Goal: Task Accomplishment & Management: Use online tool/utility

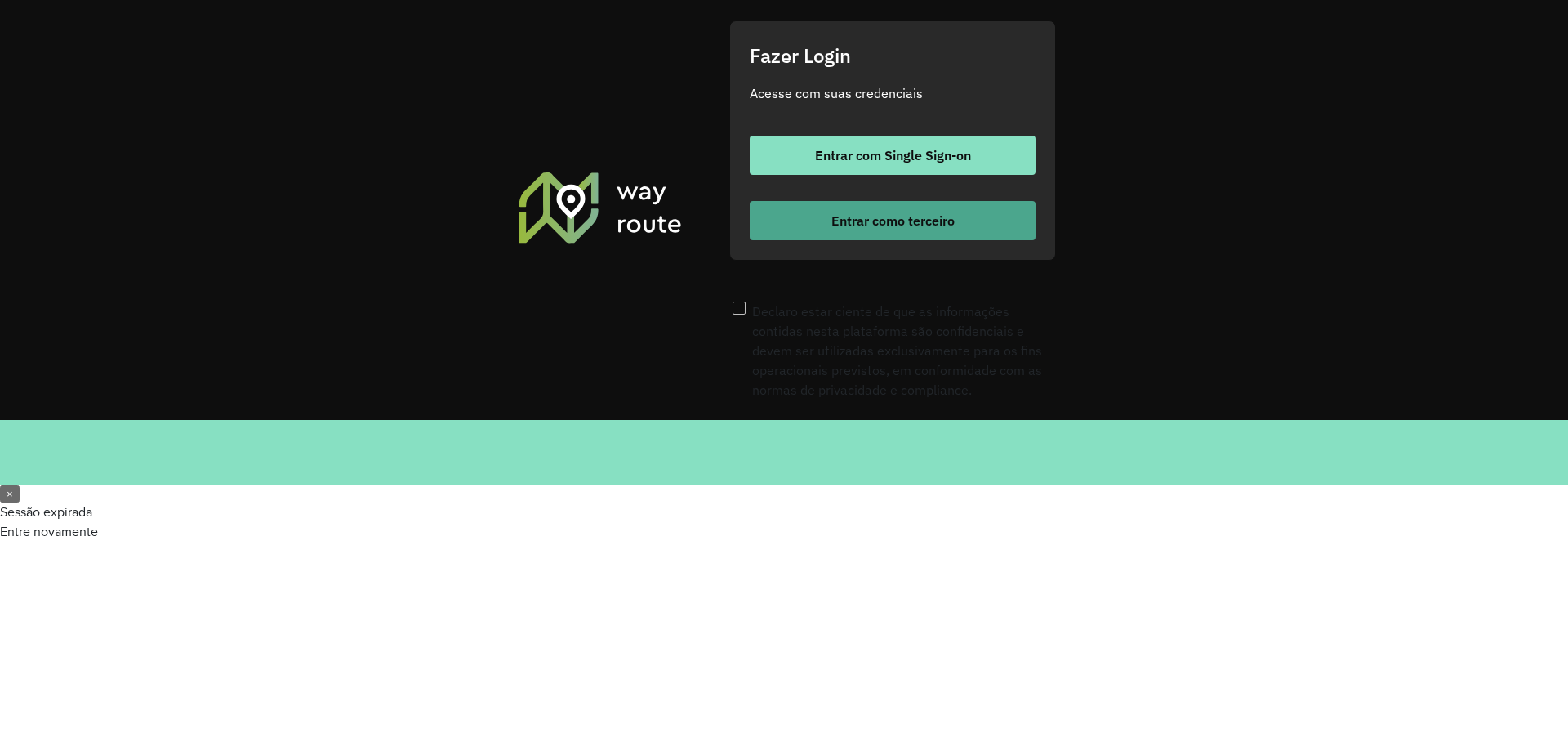
click at [919, 227] on span "Entrar como terceiro" at bounding box center [892, 220] width 123 height 13
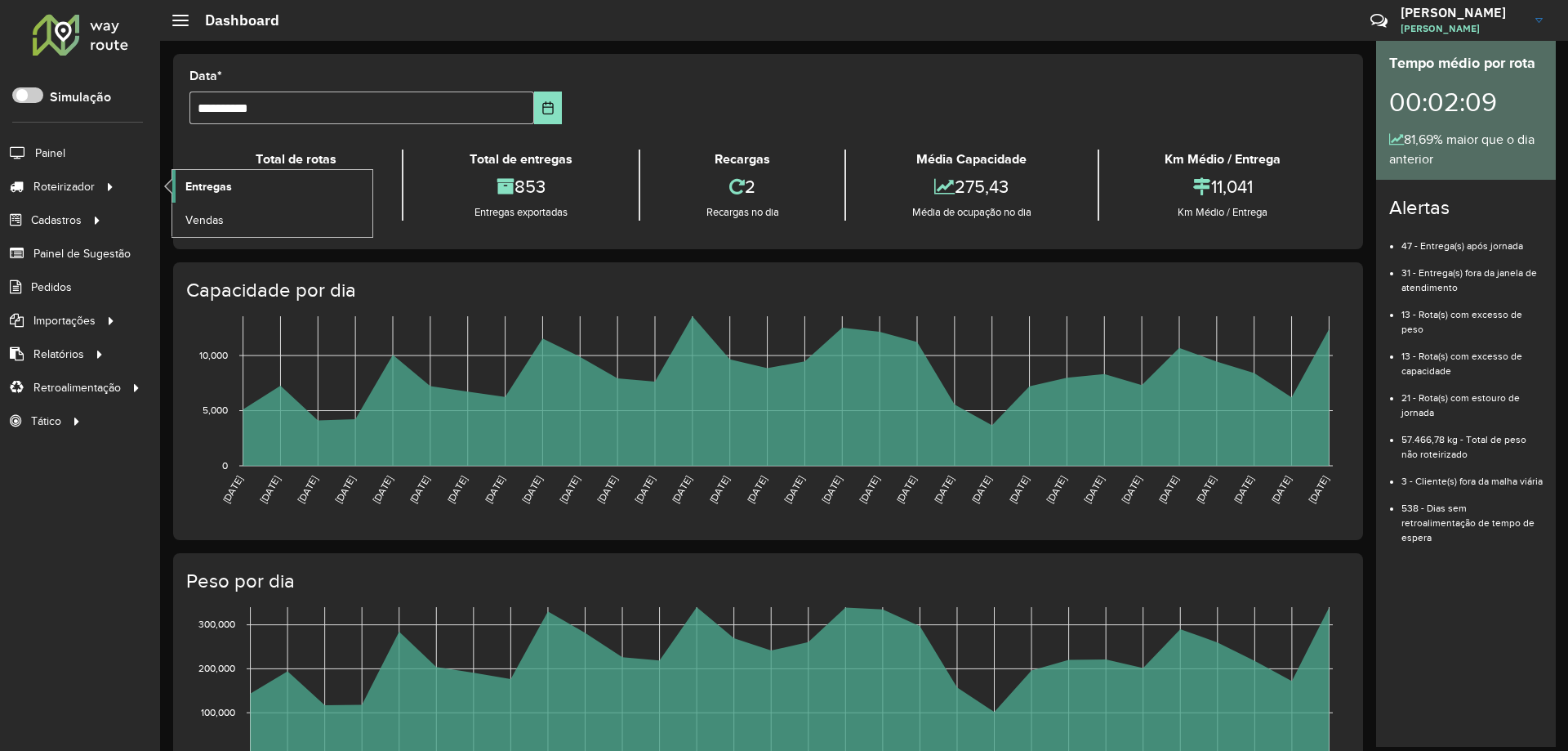
click at [210, 189] on span "Entregas" at bounding box center [208, 187] width 46 height 17
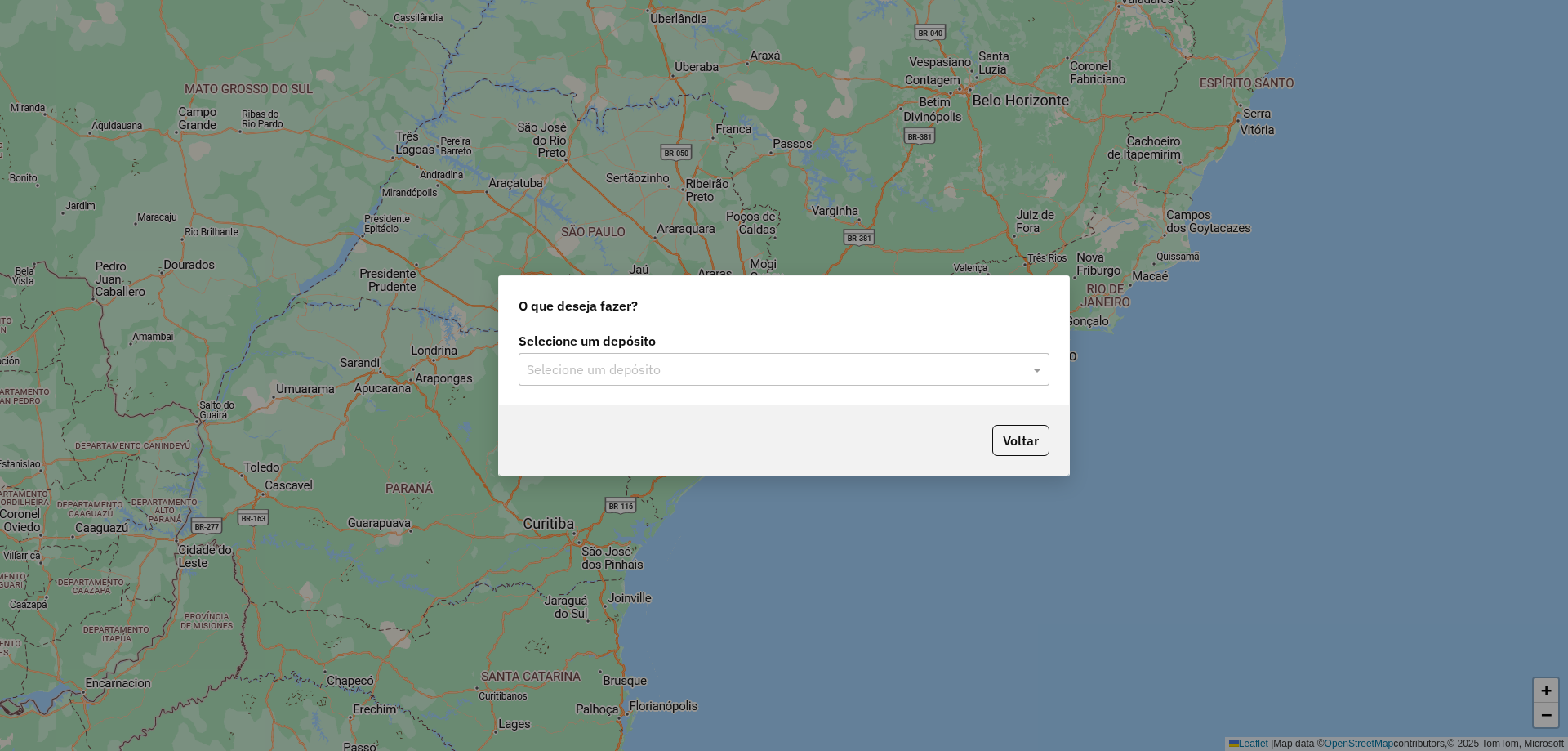
click at [609, 388] on div "Selecione um depósito Selecione um depósito" at bounding box center [784, 367] width 570 height 77
click at [611, 382] on div "Selecione um depósito" at bounding box center [783, 369] width 531 height 32
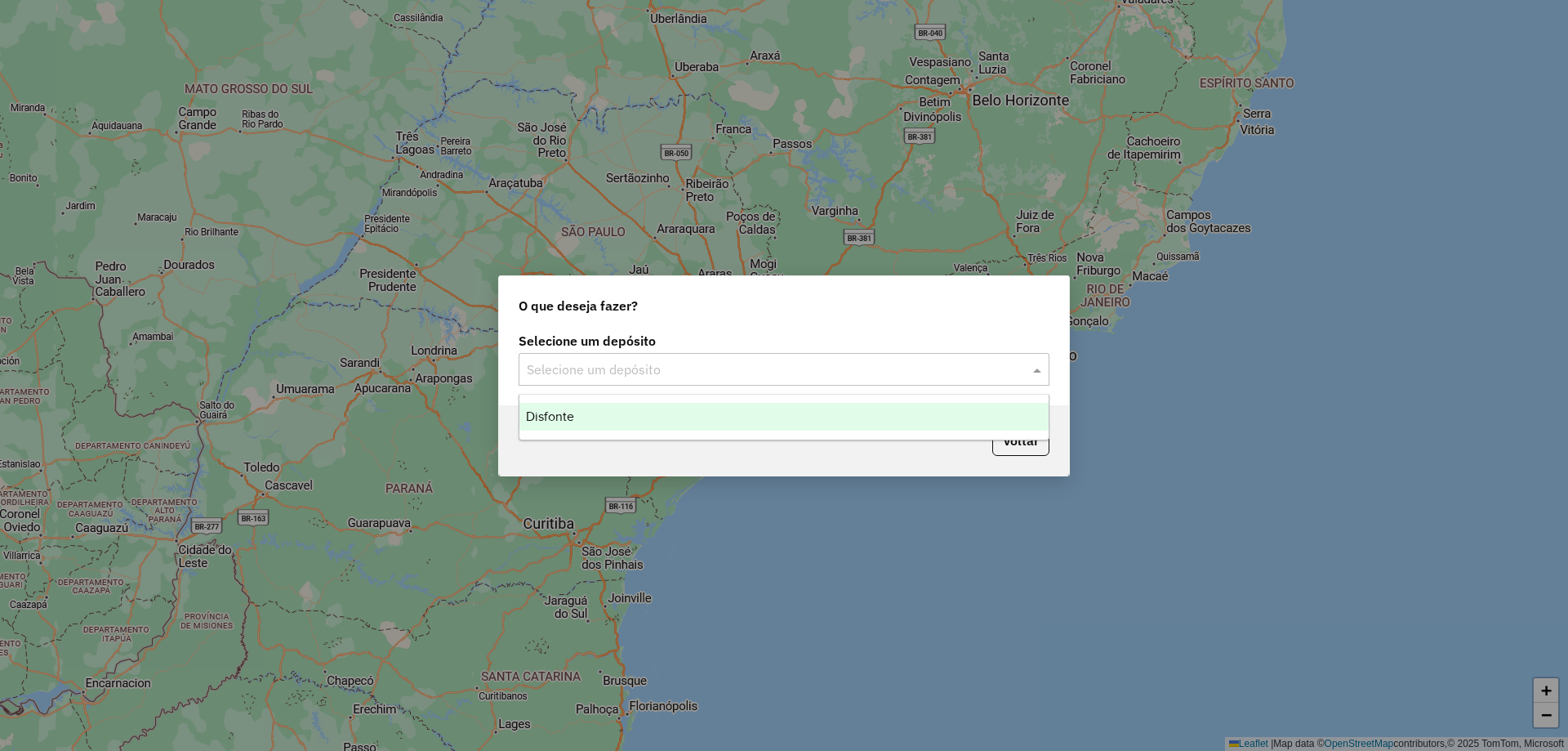
click at [608, 414] on div "Disfonte" at bounding box center [784, 417] width 530 height 28
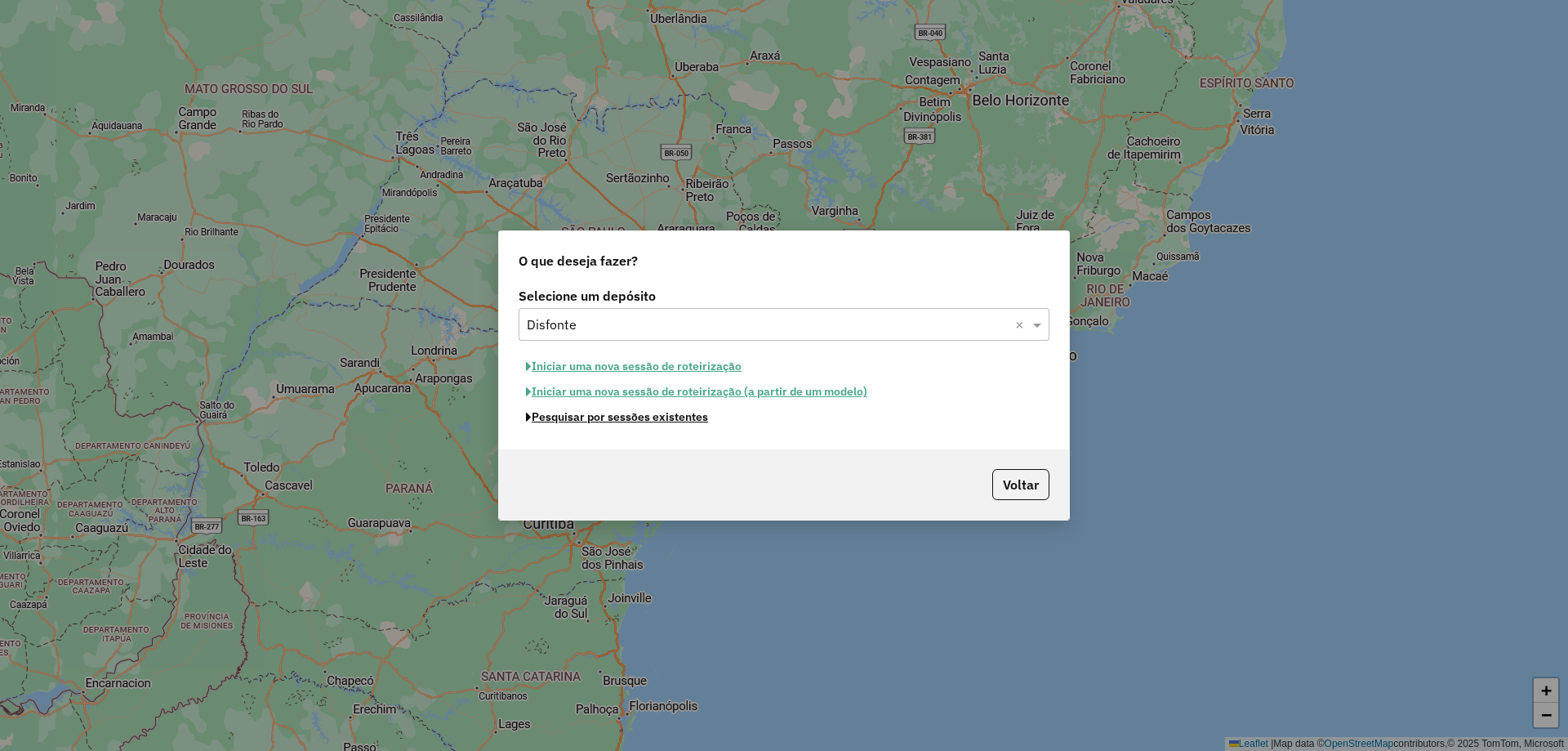
click at [614, 417] on button "Pesquisar por sessões existentes" at bounding box center [616, 417] width 197 height 25
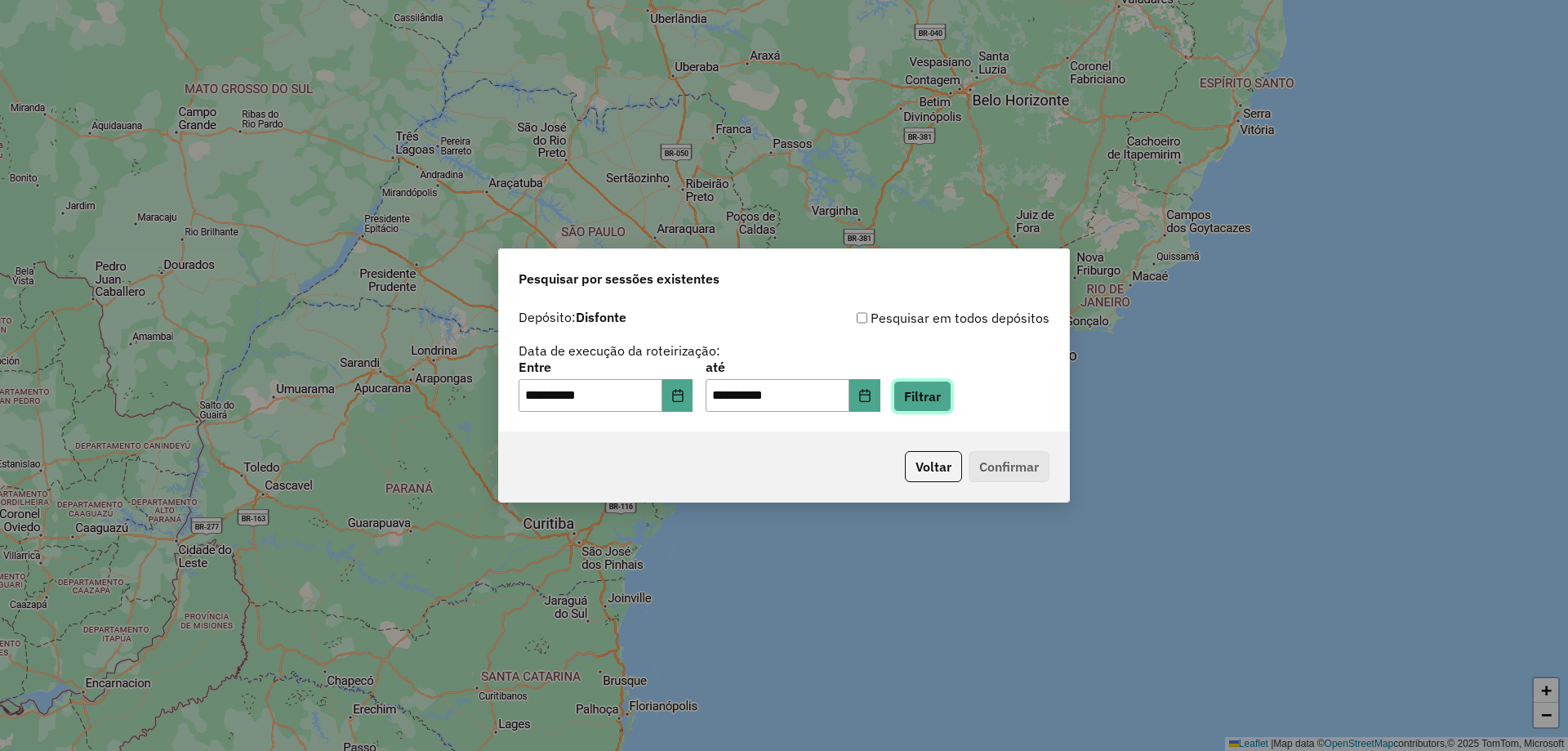
click at [944, 393] on button "Filtrar" at bounding box center [922, 396] width 58 height 31
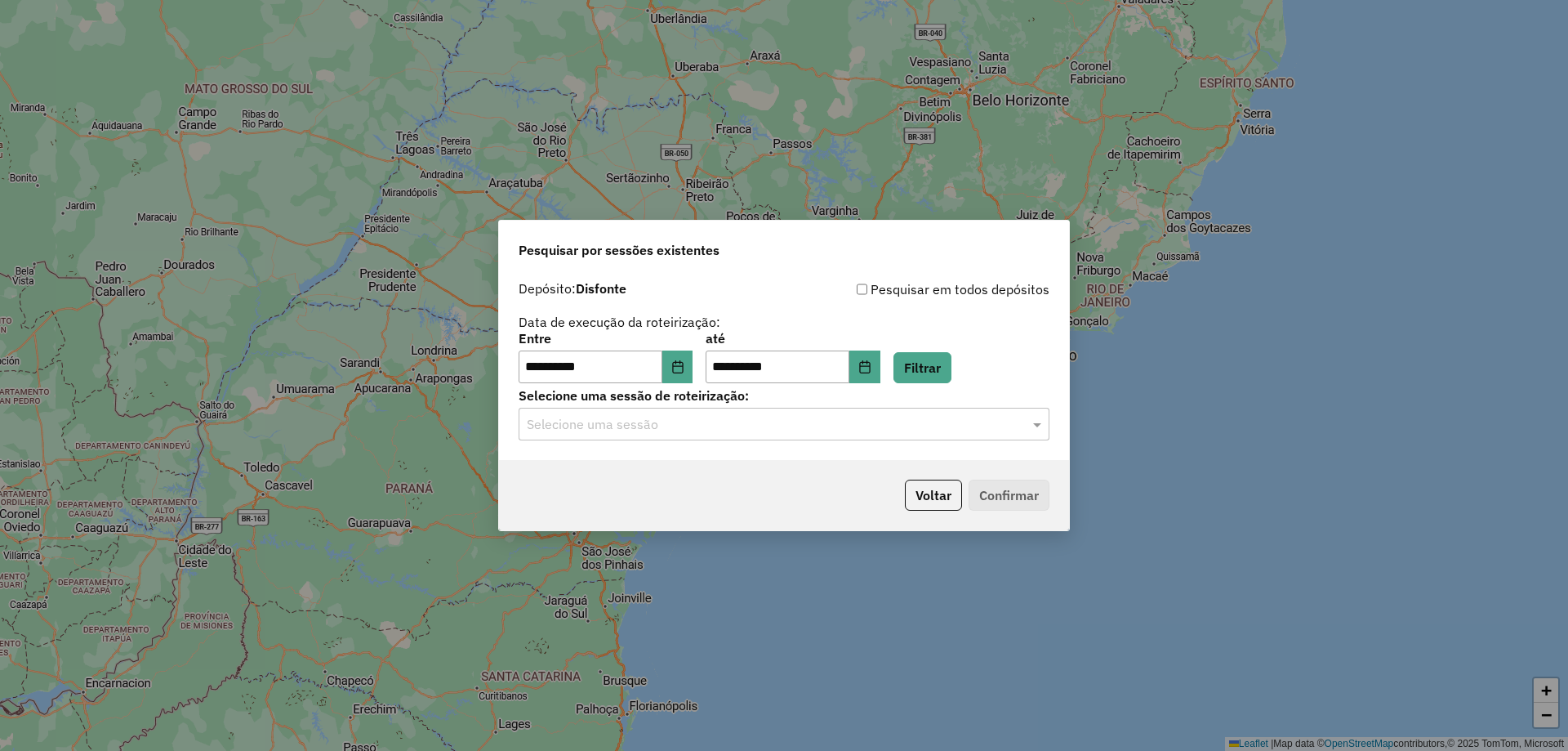
click at [677, 425] on input "text" at bounding box center [767, 425] width 482 height 19
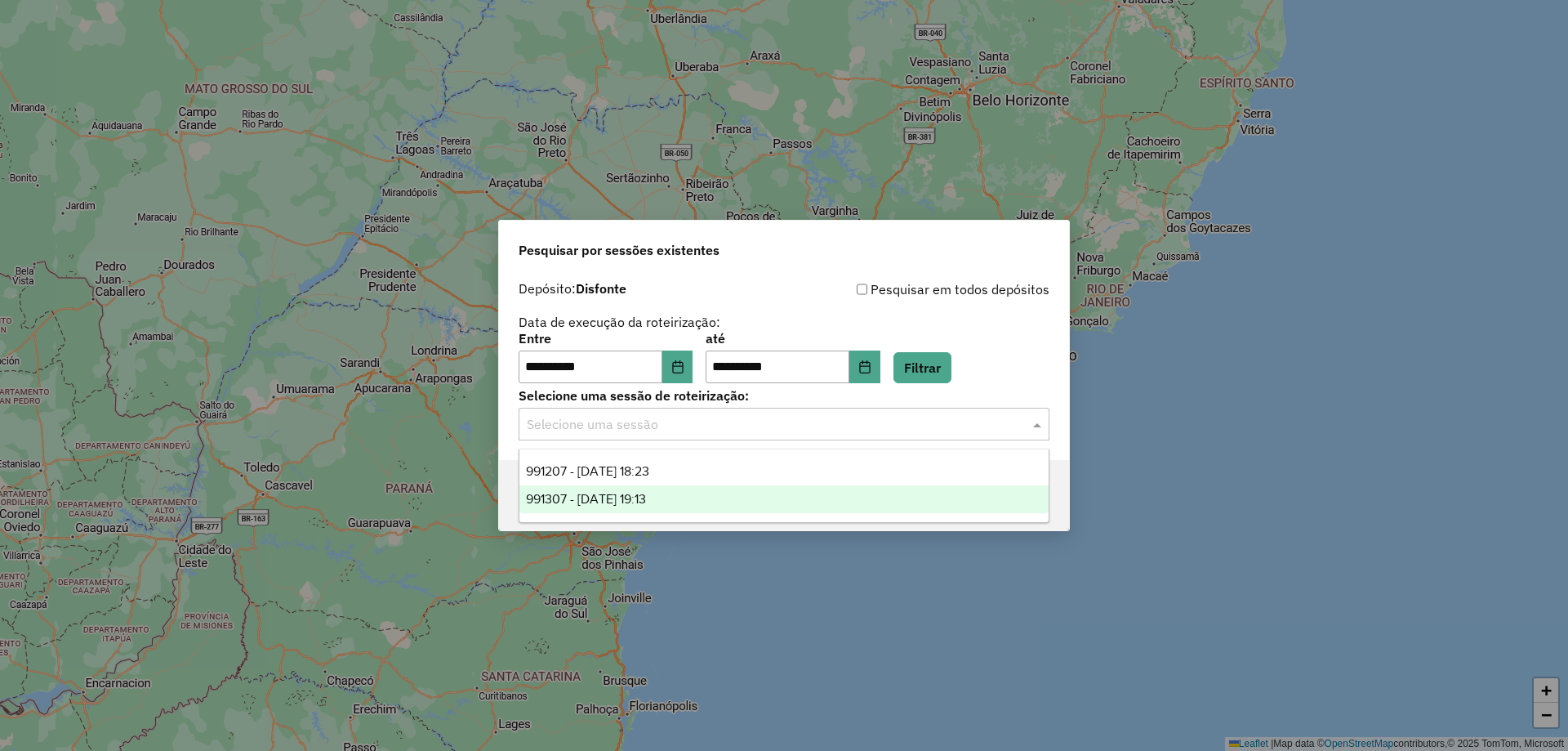
click at [646, 502] on span "991307 - 19/08/2025 19:13" at bounding box center [586, 499] width 120 height 14
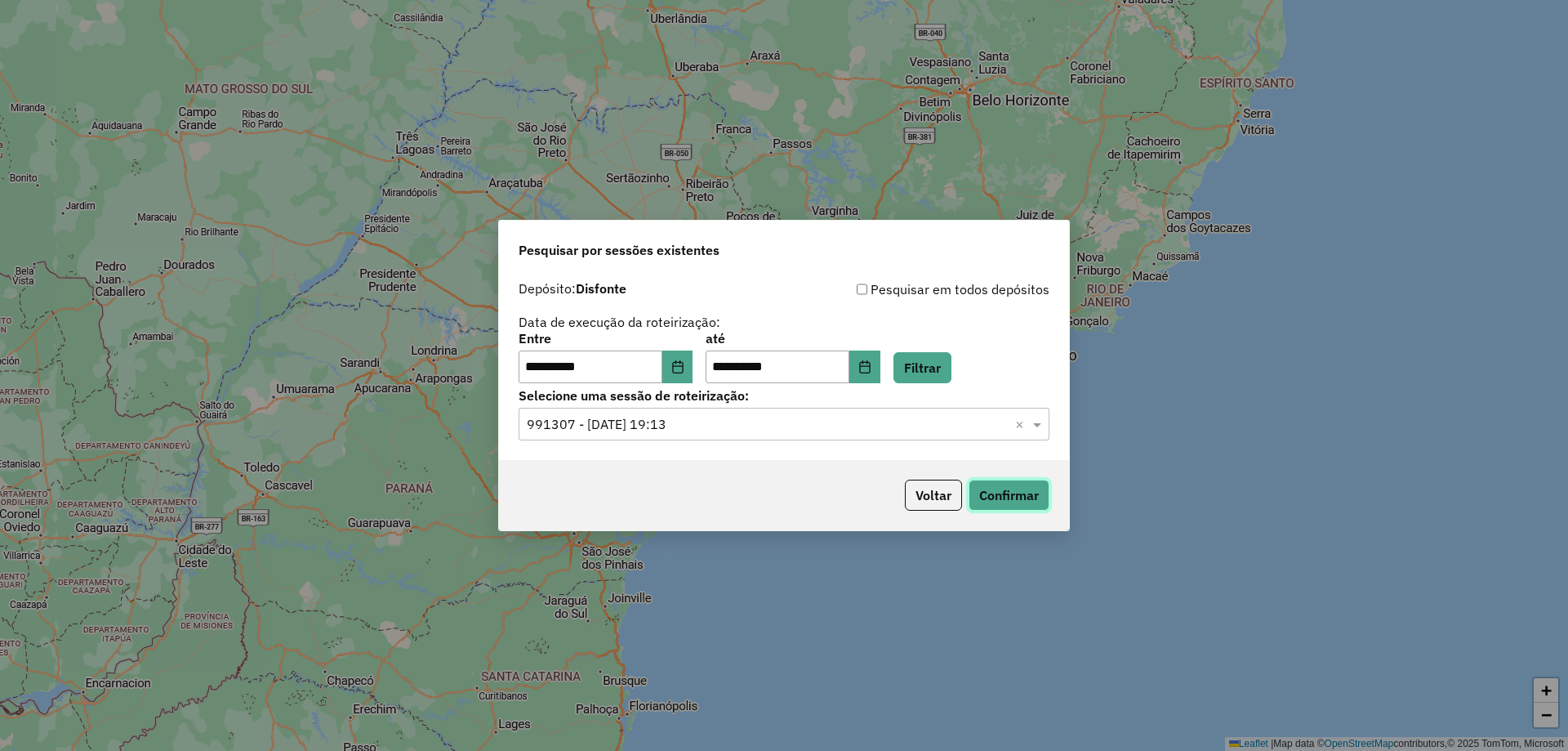
click at [1038, 503] on button "Confirmar" at bounding box center [1009, 496] width 81 height 31
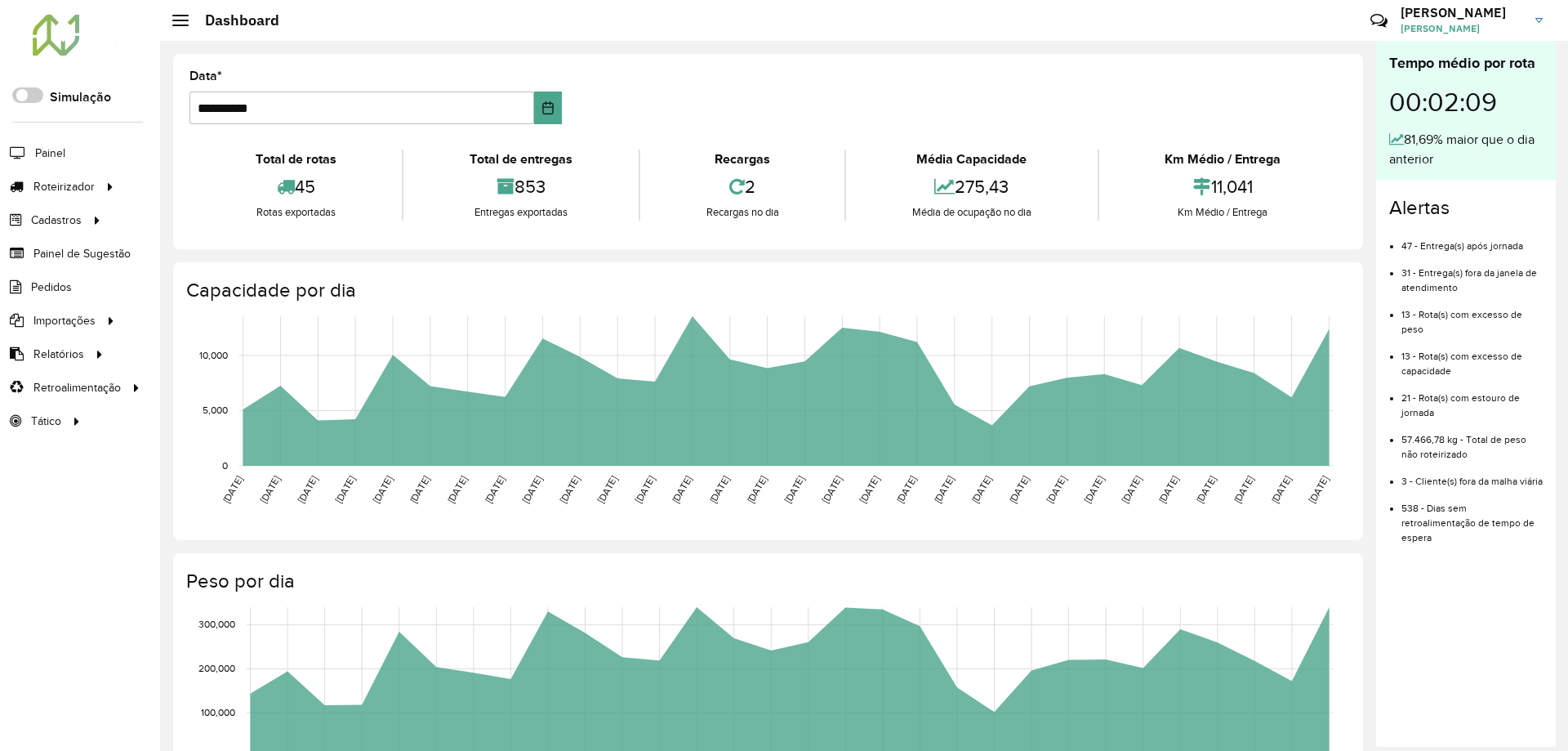
click at [1471, 15] on h3 "Pedro" at bounding box center [1462, 13] width 122 height 16
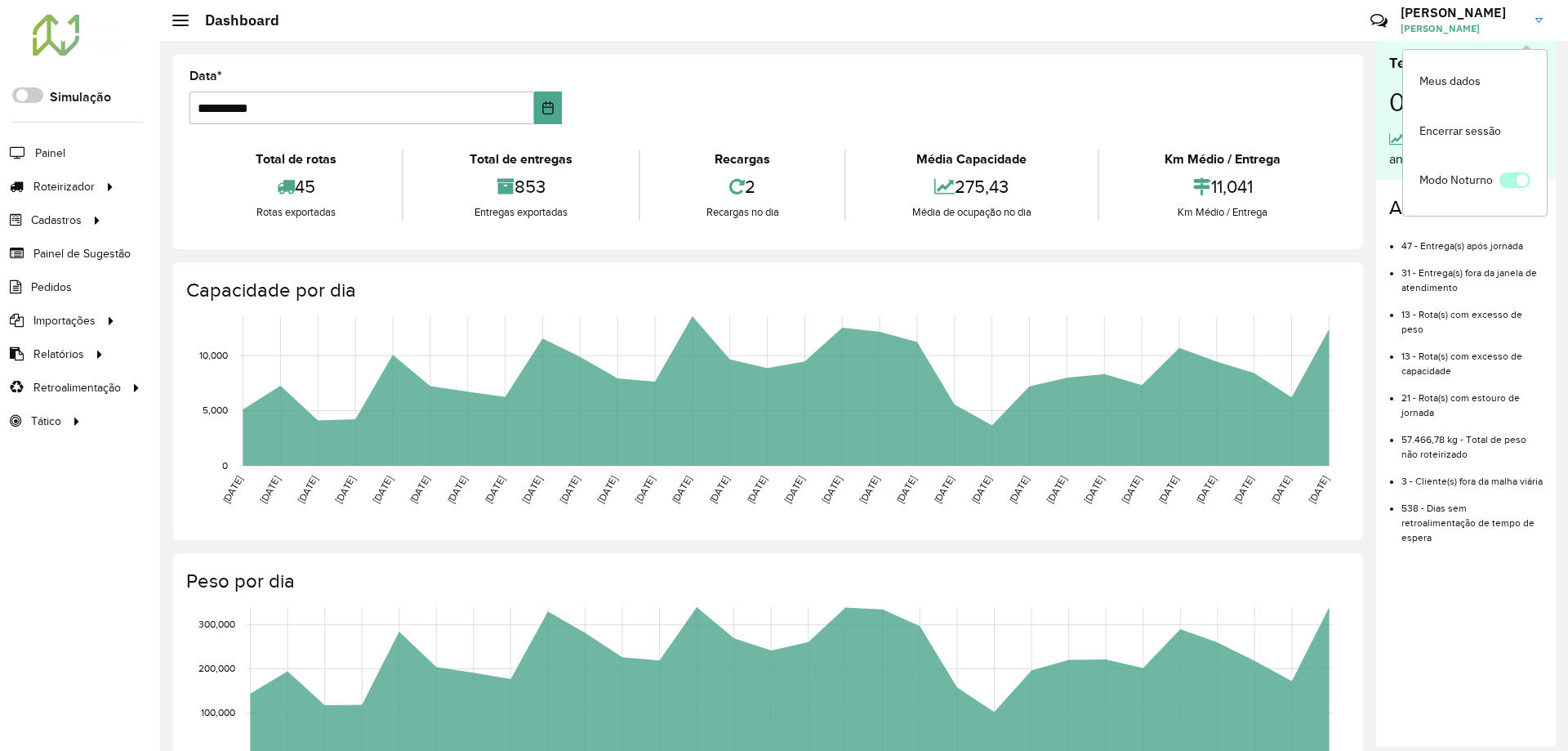
click at [1501, 183] on span at bounding box center [1516, 180] width 31 height 16
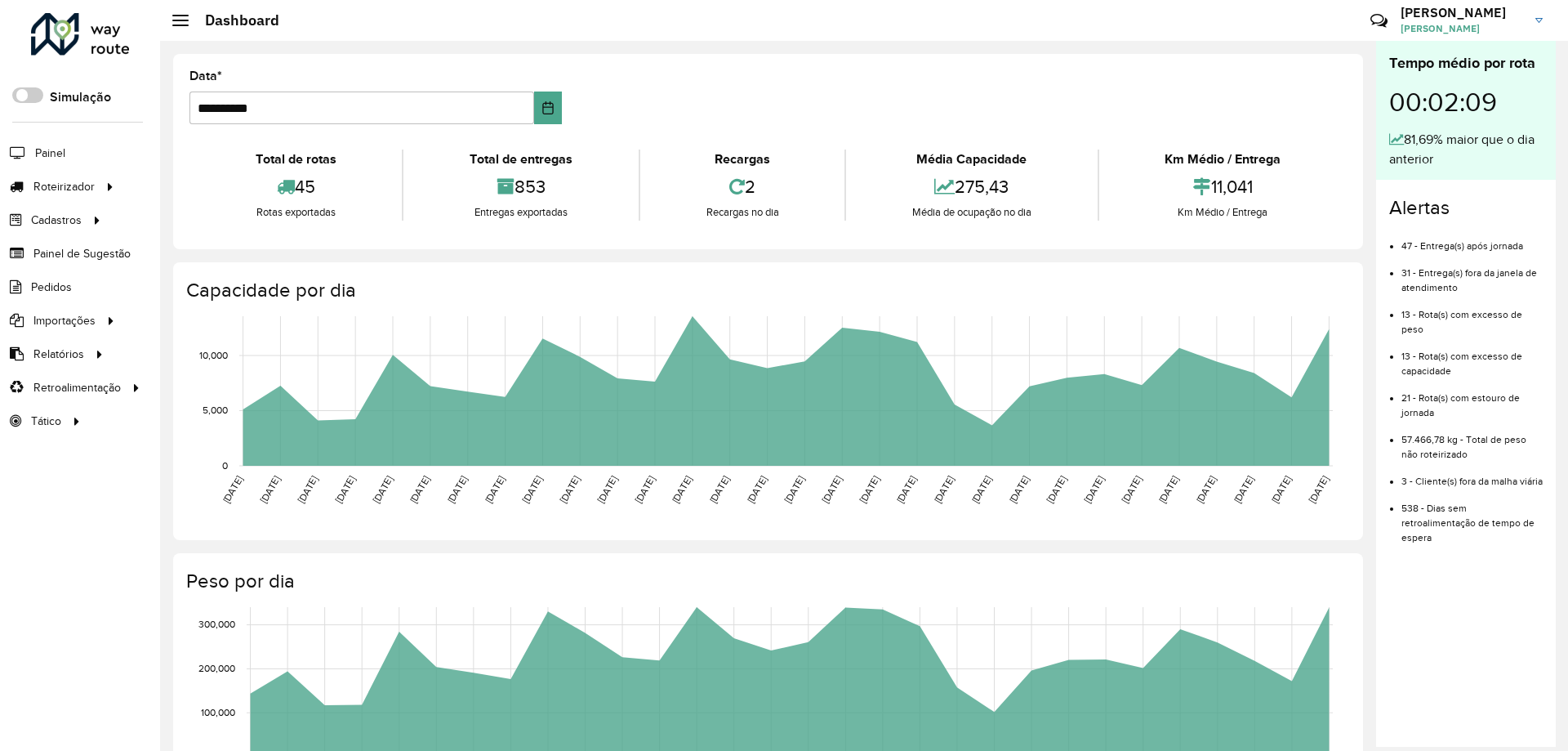
click at [1506, 183] on div "Alertas 47 - Entrega(s) após jornada 31 - Entrega(s) fora da janela de atendime…" at bounding box center [1467, 377] width 180 height 394
click at [1502, 36] on link "Pedro Pedro Britto" at bounding box center [1478, 20] width 155 height 43
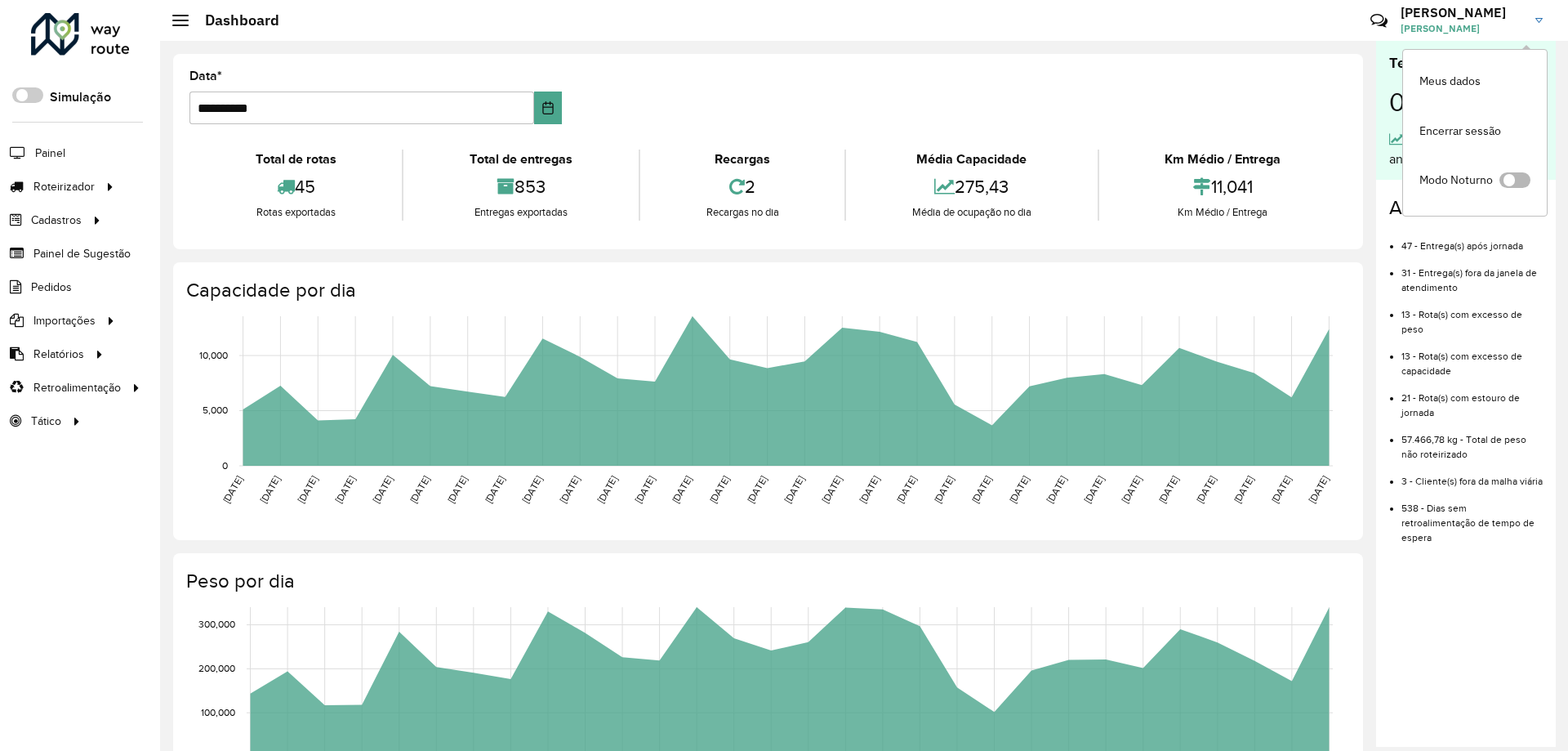
click at [1509, 180] on span at bounding box center [1516, 180] width 31 height 16
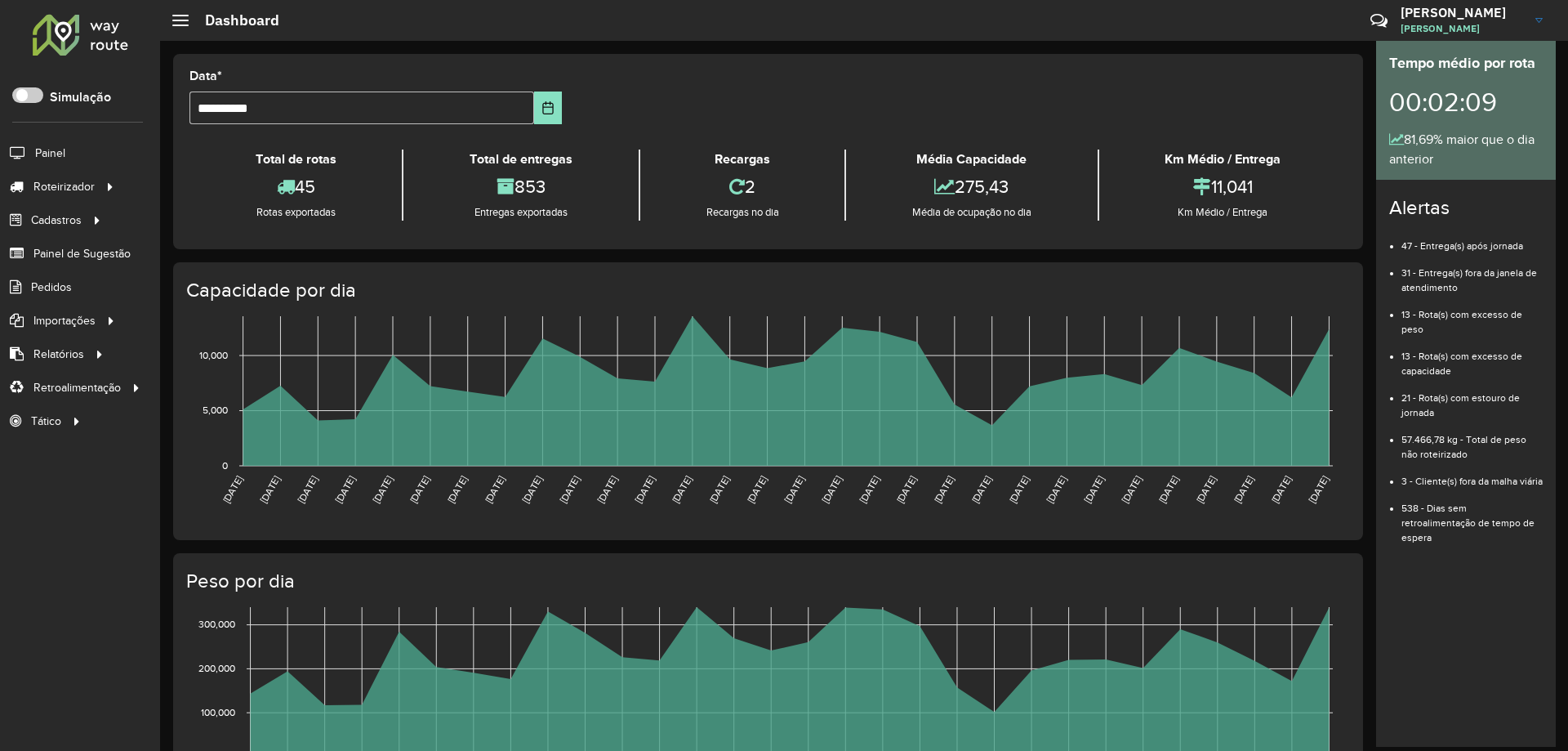
click at [785, 49] on div "**********" at bounding box center [767, 588] width 1216 height 1094
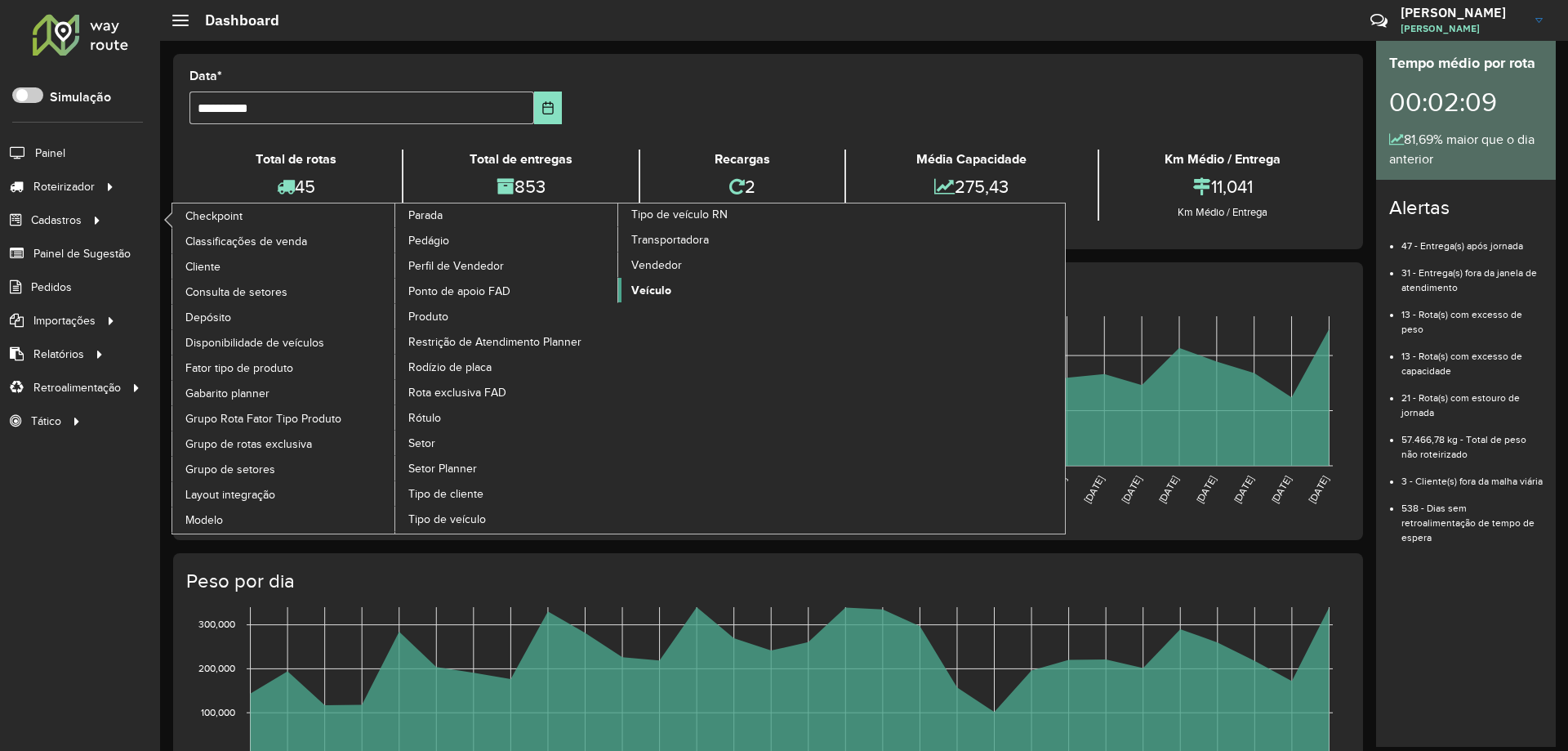
click at [667, 294] on span "Veículo" at bounding box center [651, 290] width 40 height 17
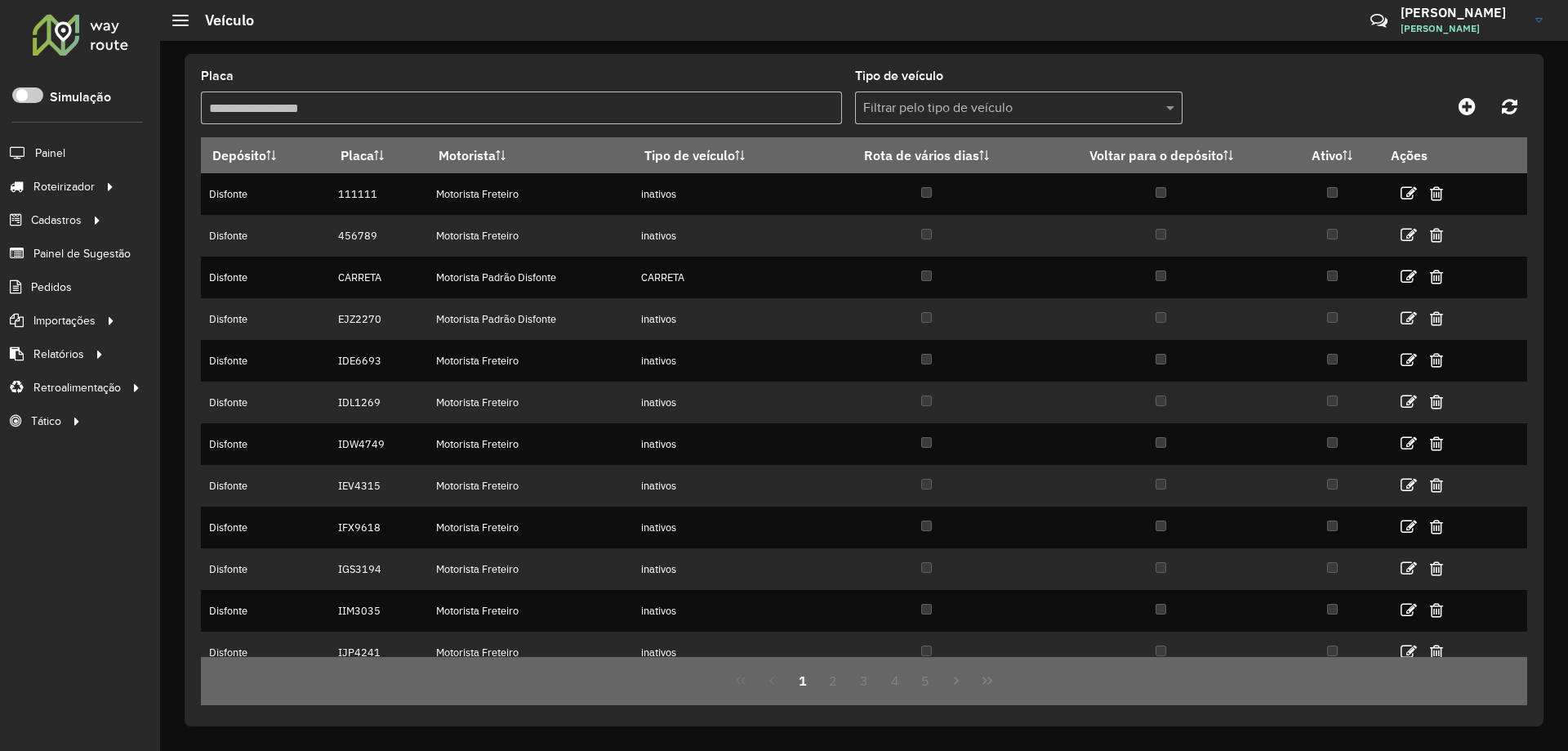
click at [1257, 75] on div "Placa Tipo de veículo Filtrar pelo tipo de veículo" at bounding box center [864, 103] width 1327 height 67
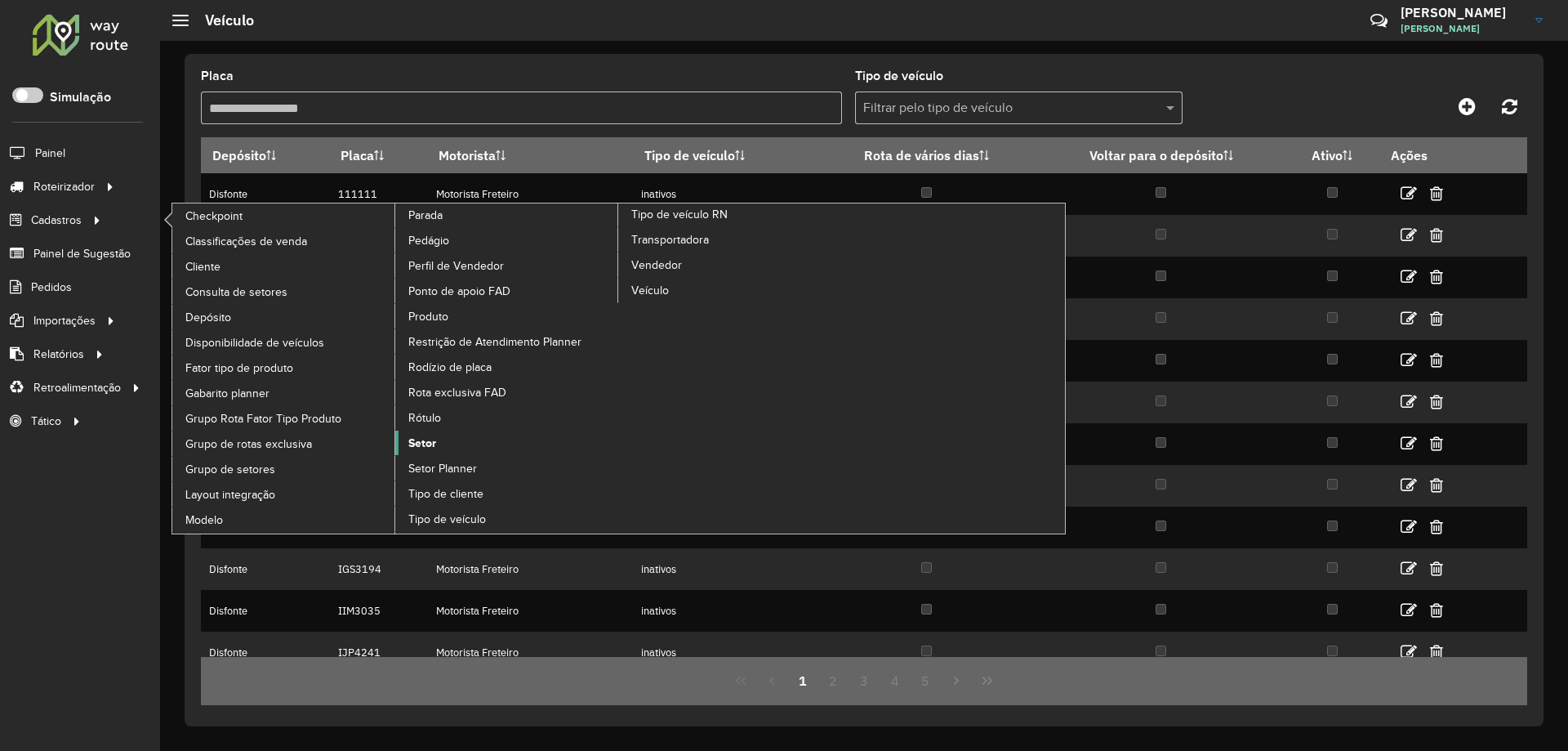
click at [454, 447] on link "Setor" at bounding box center [507, 442] width 224 height 24
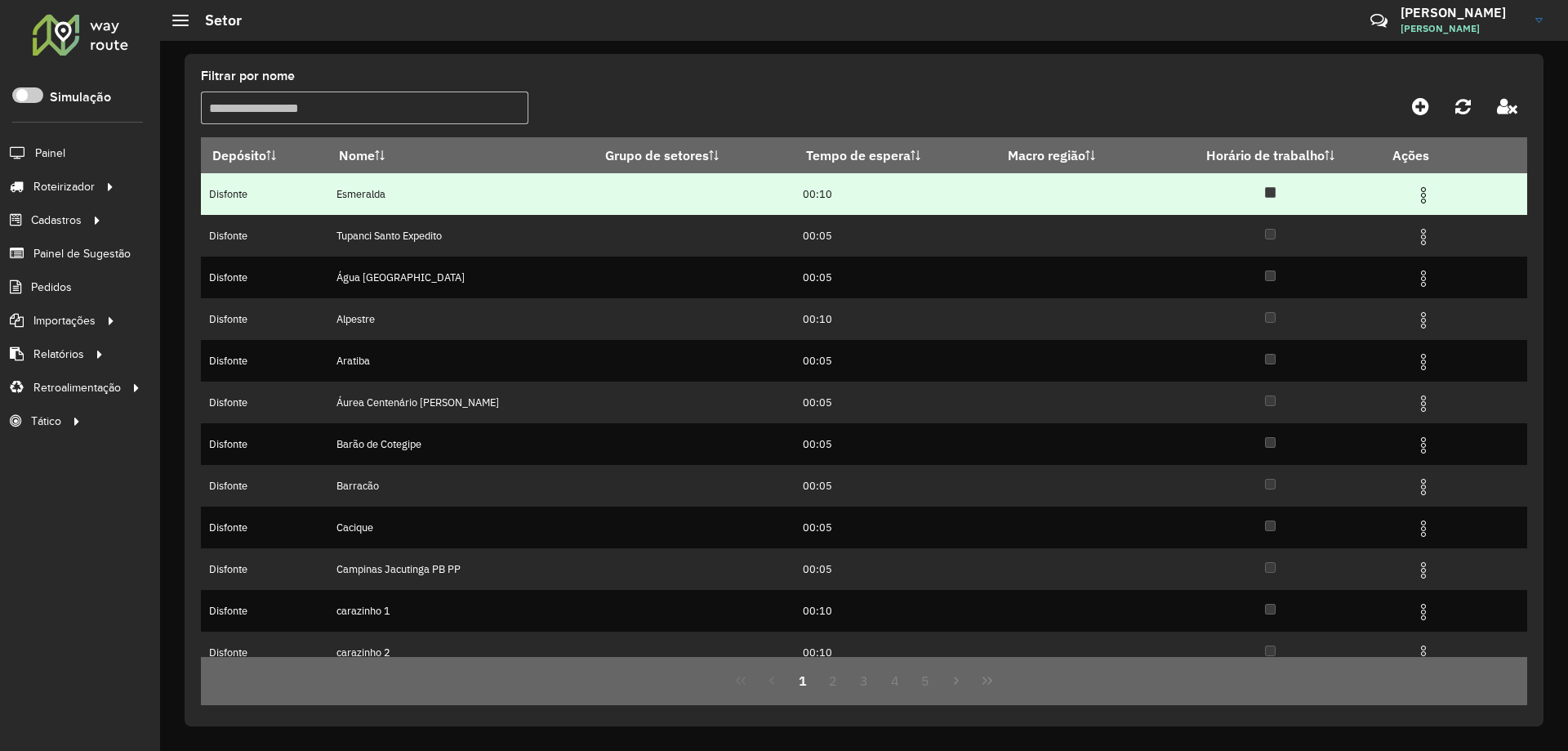
click at [1414, 197] on img at bounding box center [1424, 195] width 19 height 19
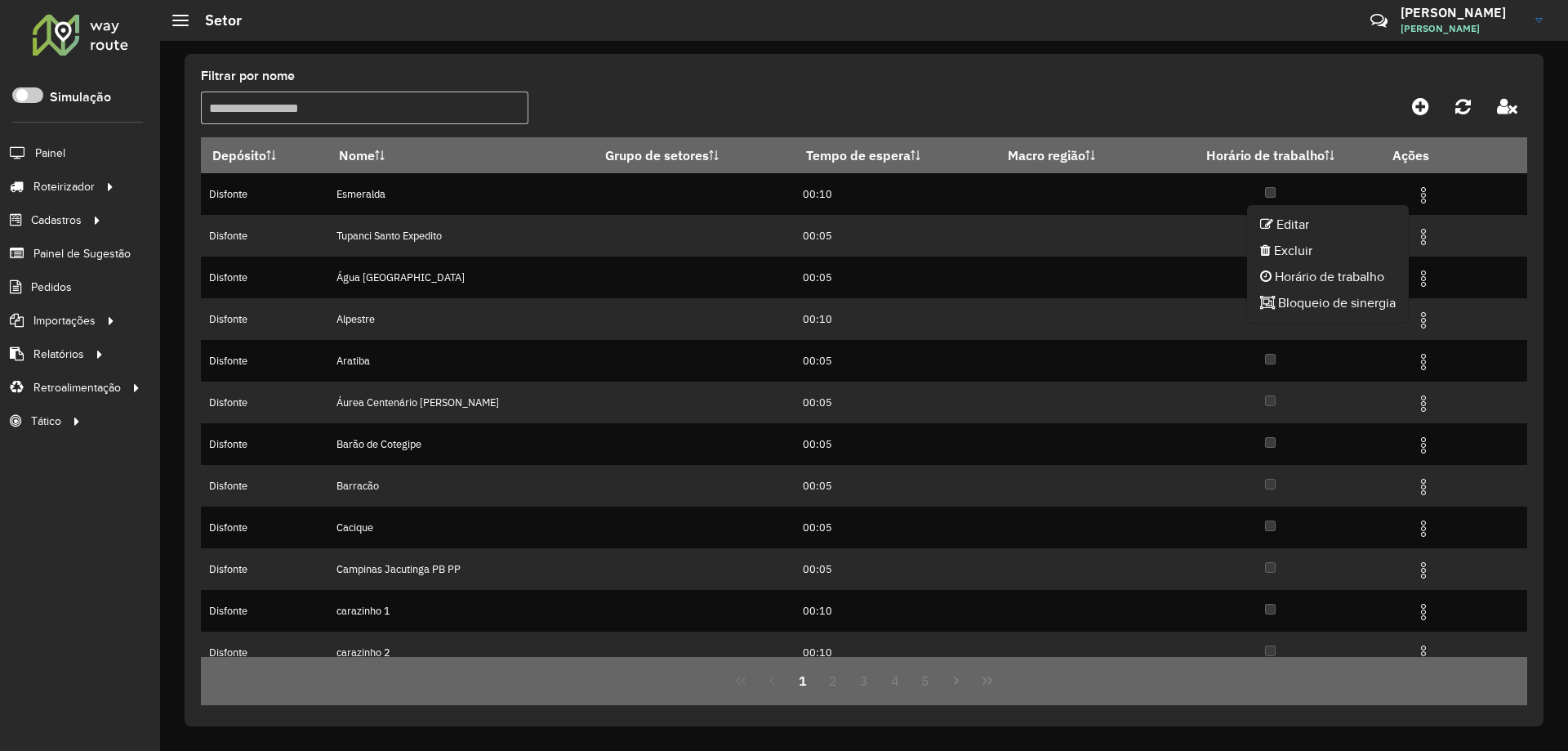
click at [1066, 108] on formly-group "Filtrar por nome" at bounding box center [691, 103] width 982 height 67
click at [823, 691] on button "2" at bounding box center [833, 681] width 31 height 31
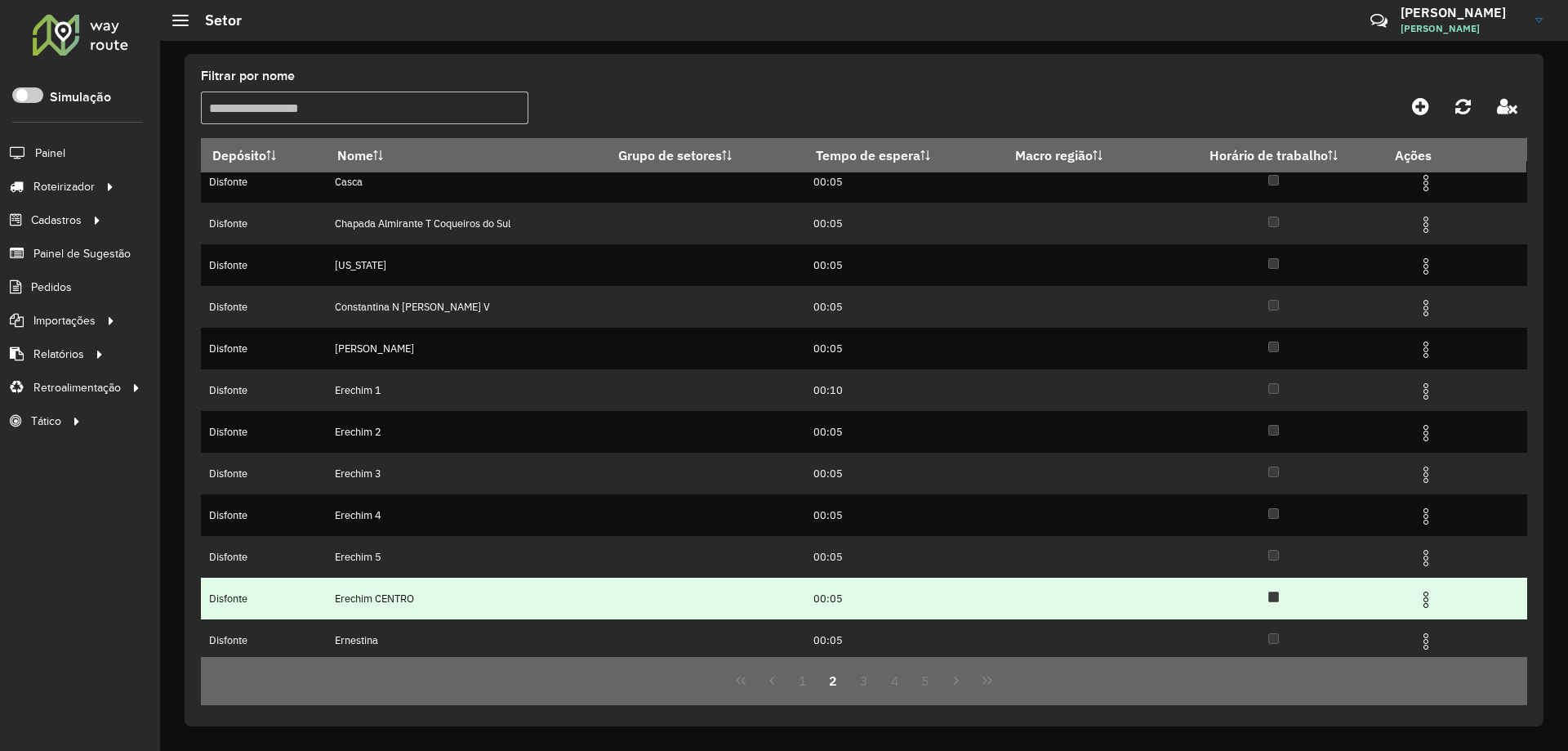
scroll to position [17, 0]
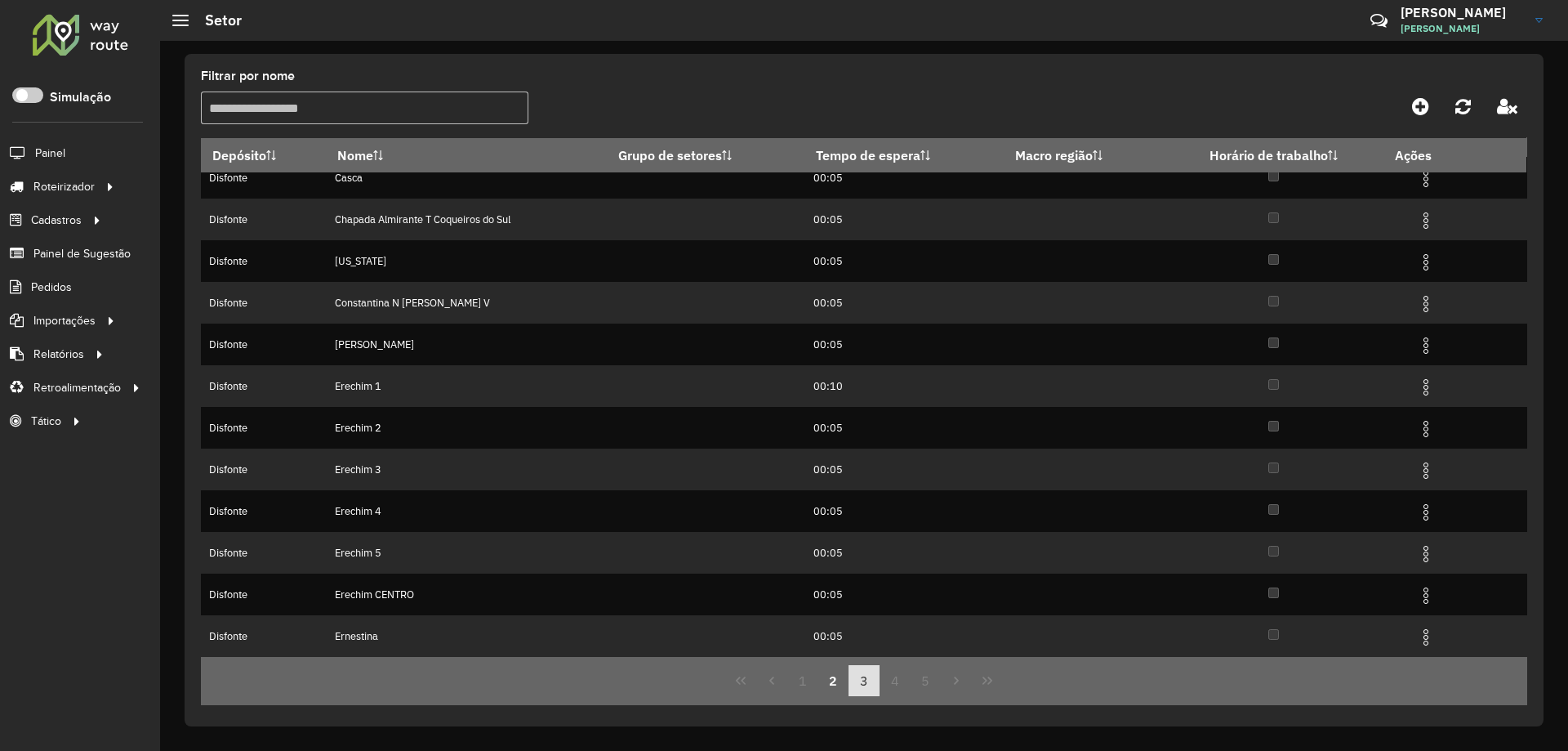
click at [866, 679] on button "3" at bounding box center [864, 681] width 31 height 31
click at [896, 672] on button "4" at bounding box center [895, 681] width 31 height 31
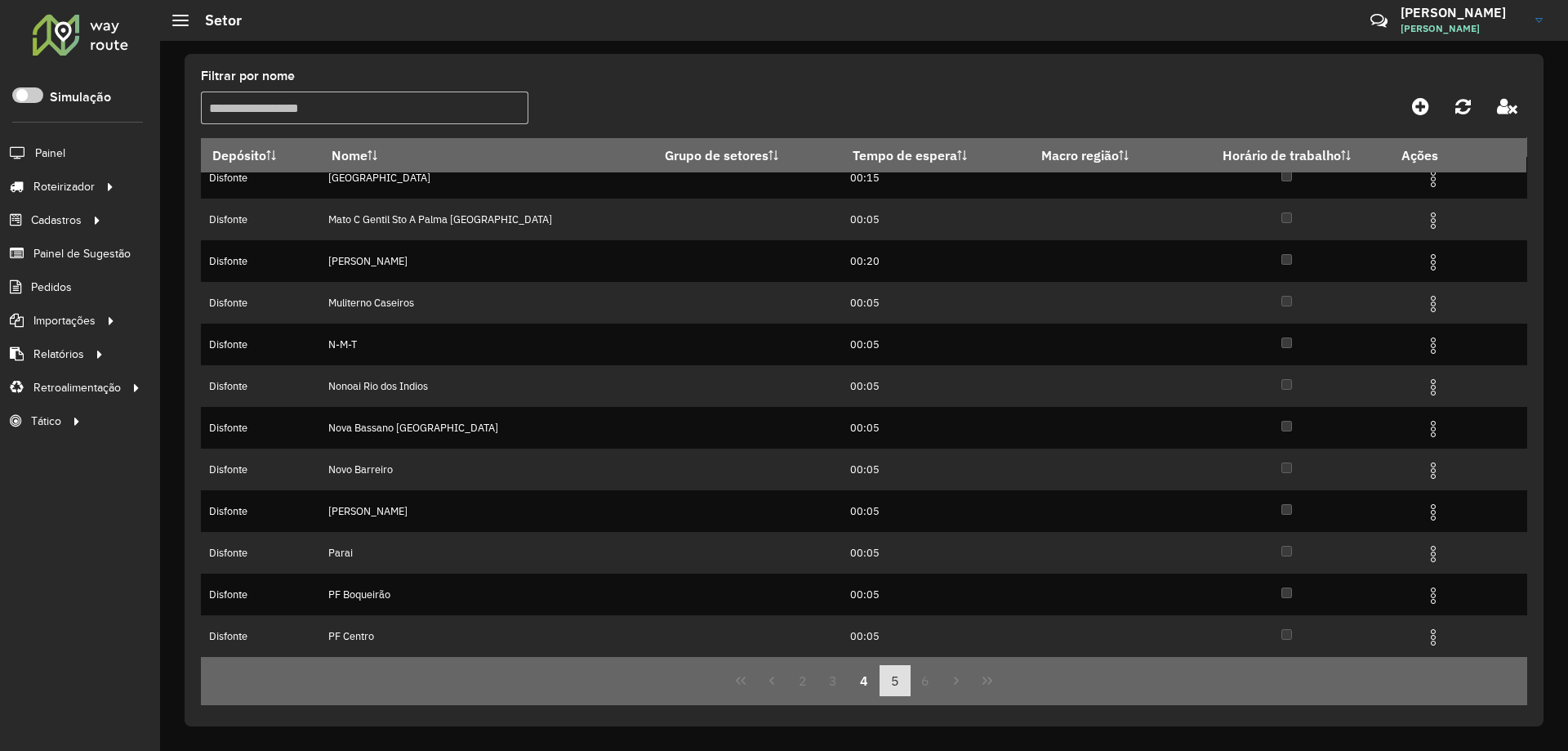
click at [896, 683] on button "5" at bounding box center [895, 681] width 31 height 31
click at [933, 676] on button "6" at bounding box center [926, 681] width 31 height 31
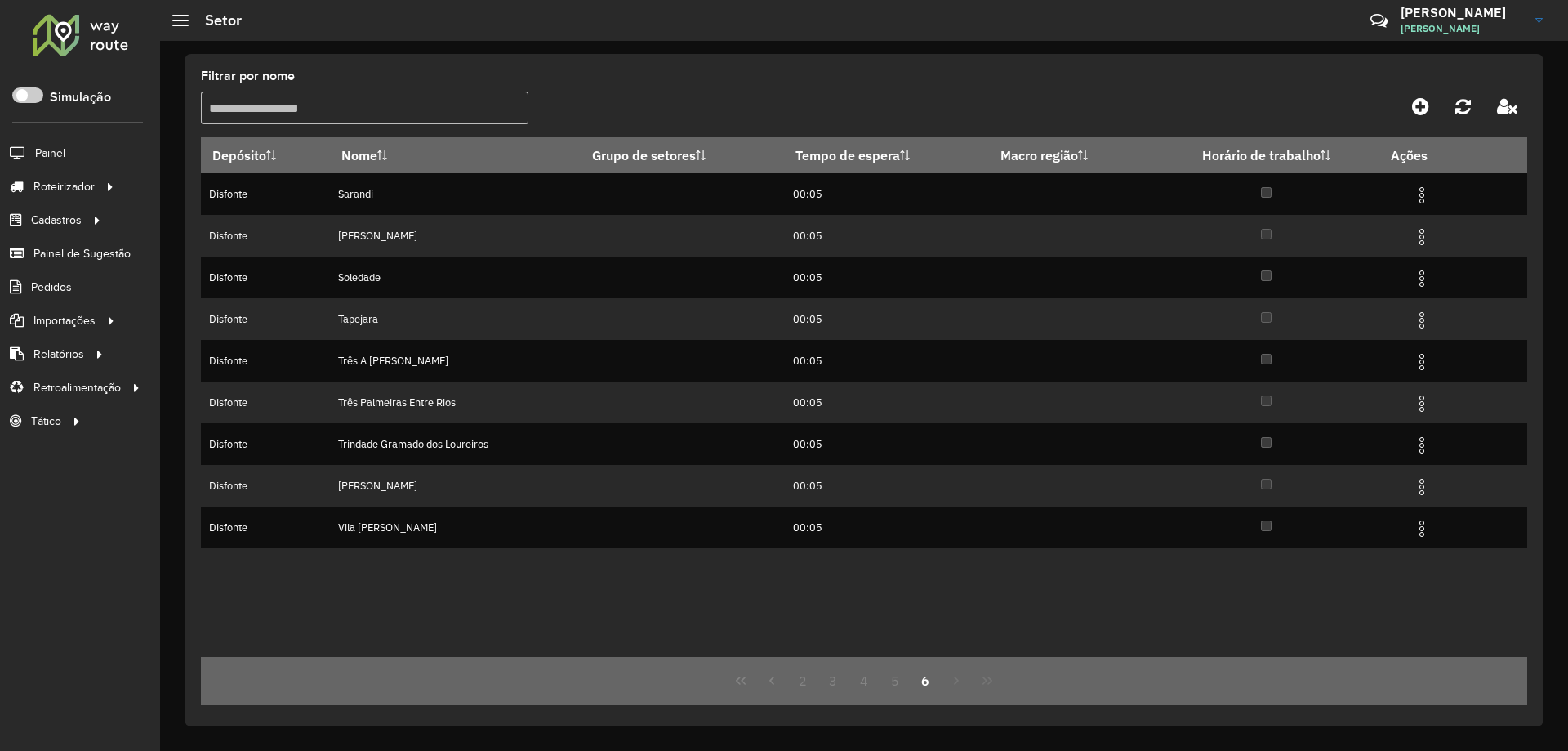
scroll to position [0, 0]
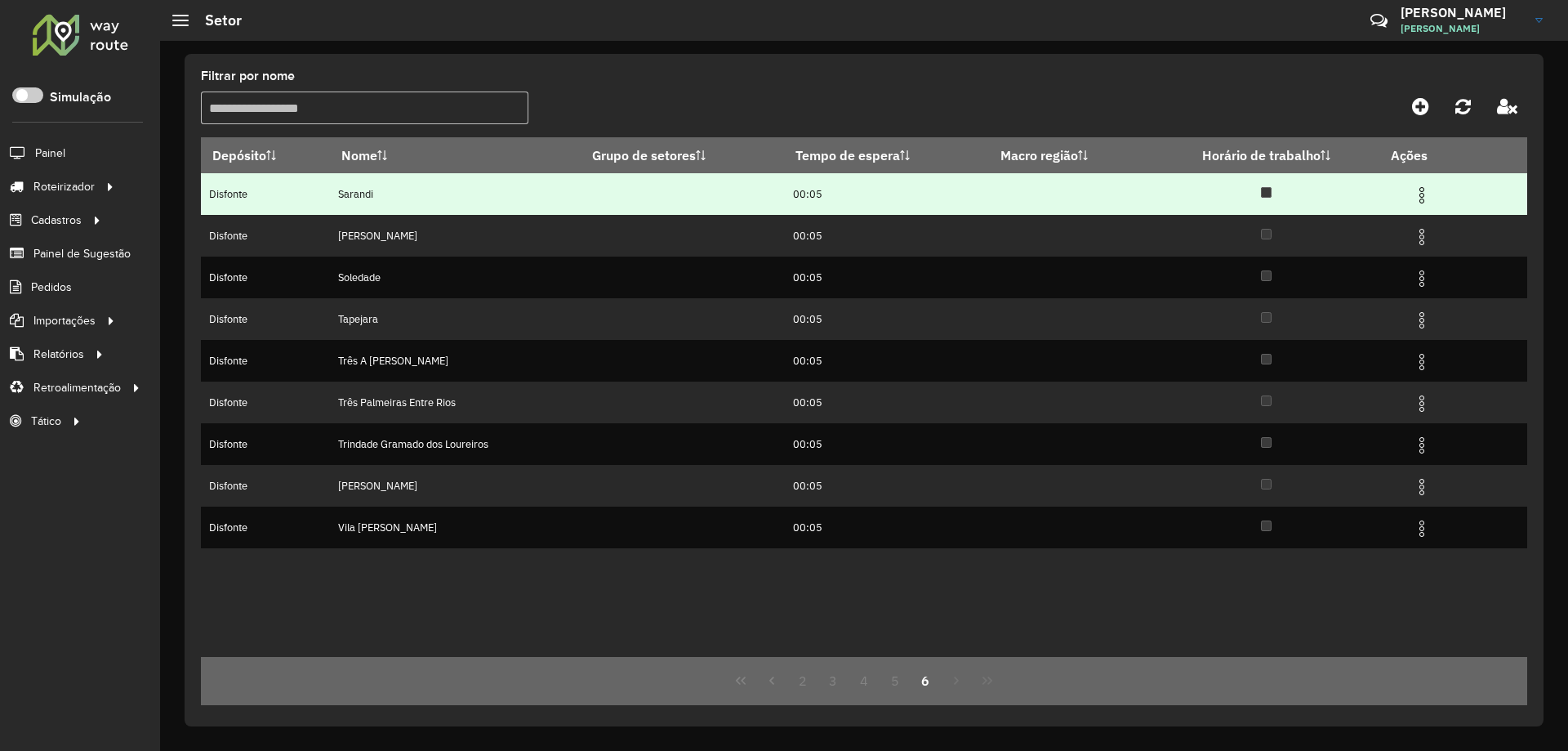
click at [1426, 196] on img at bounding box center [1422, 195] width 19 height 19
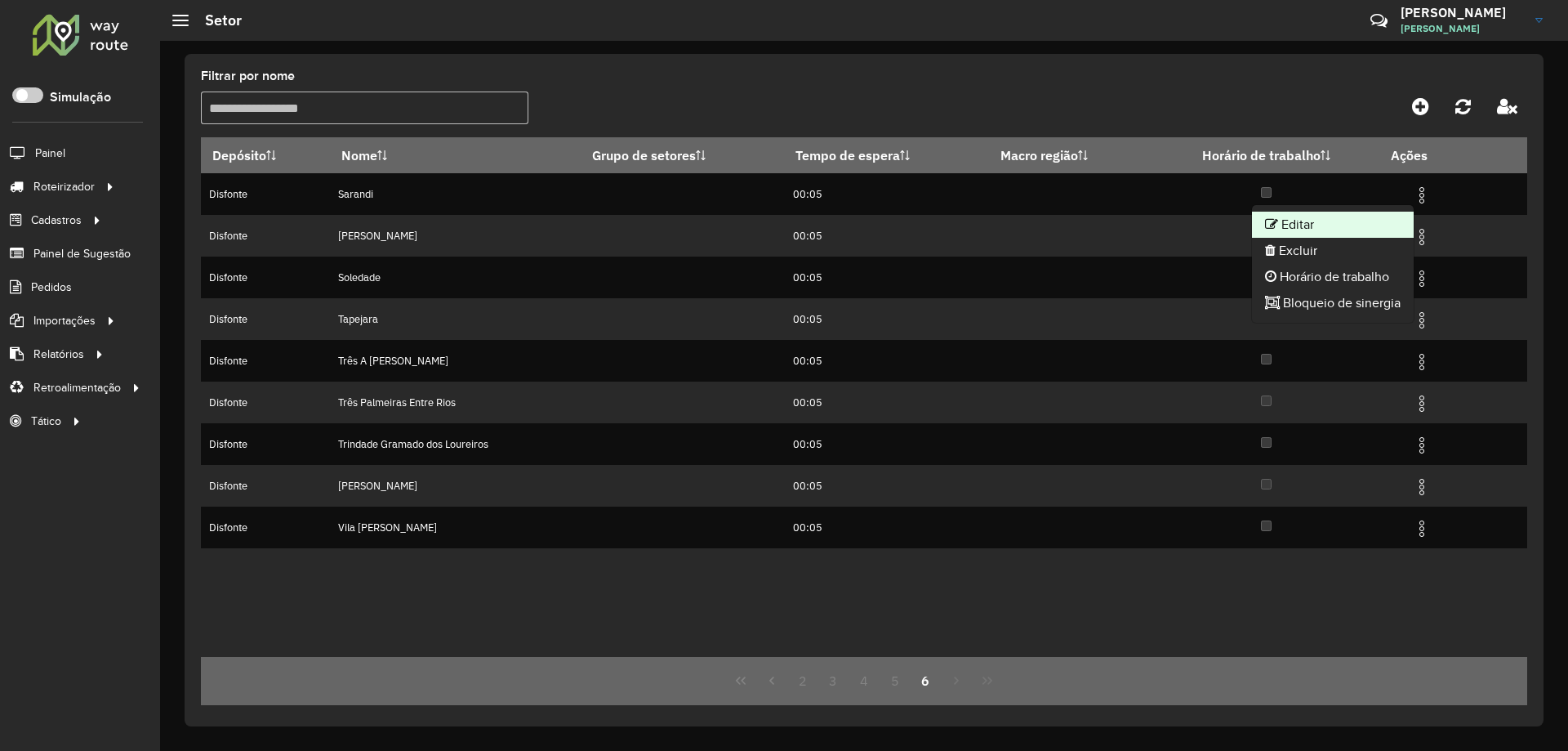
click at [1330, 223] on li "Editar" at bounding box center [1333, 225] width 162 height 26
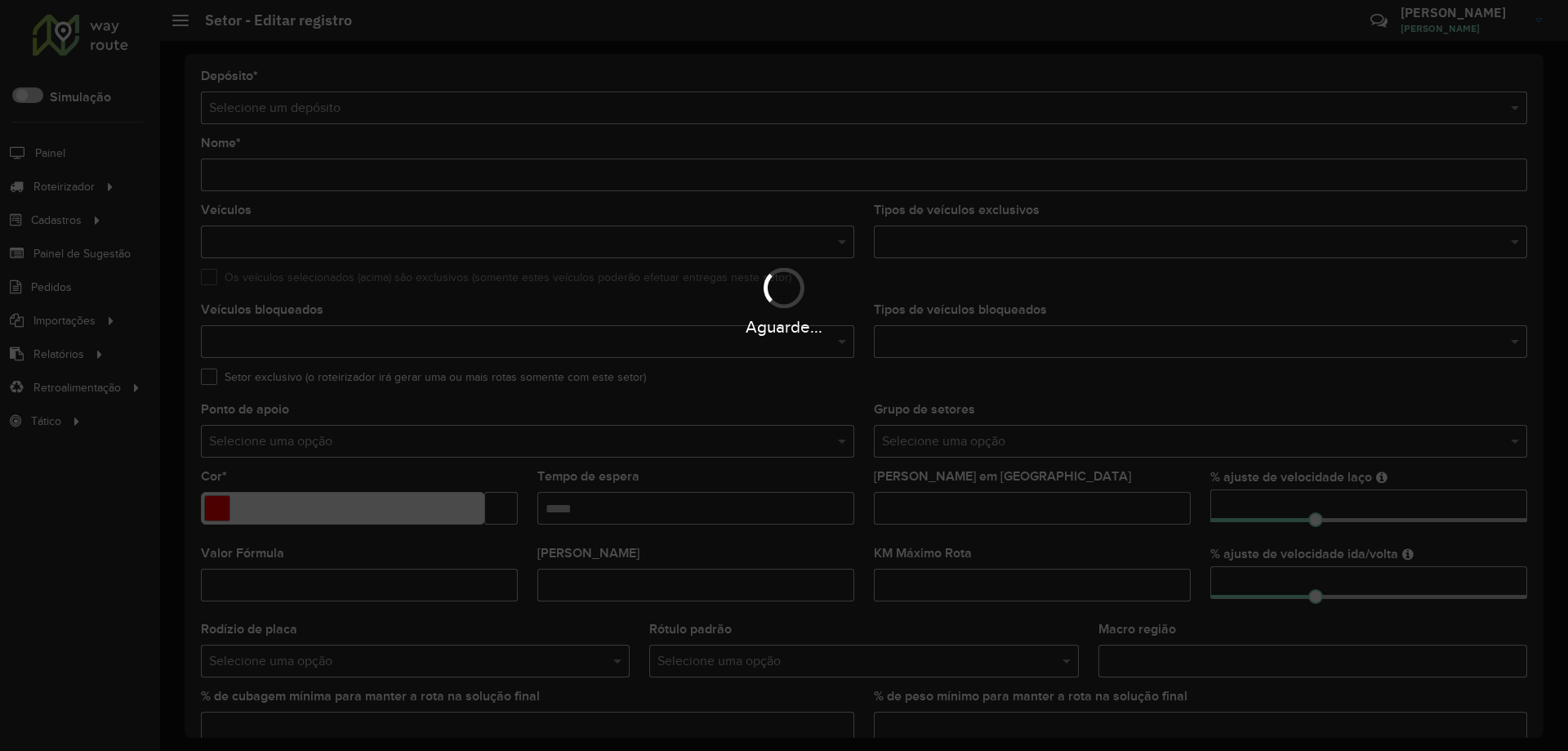
type input "*******"
type input "*****"
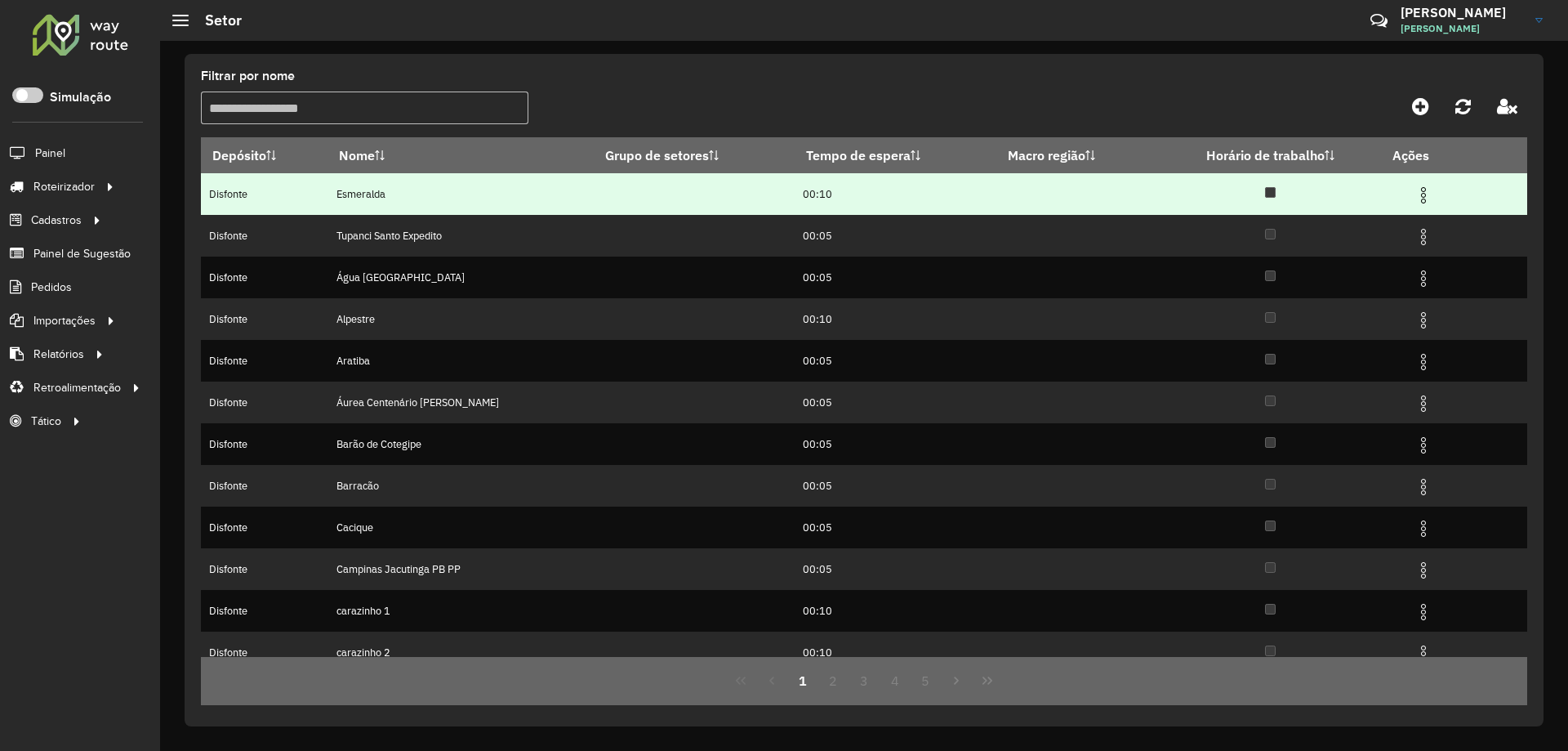
click at [1420, 195] on img at bounding box center [1424, 195] width 19 height 19
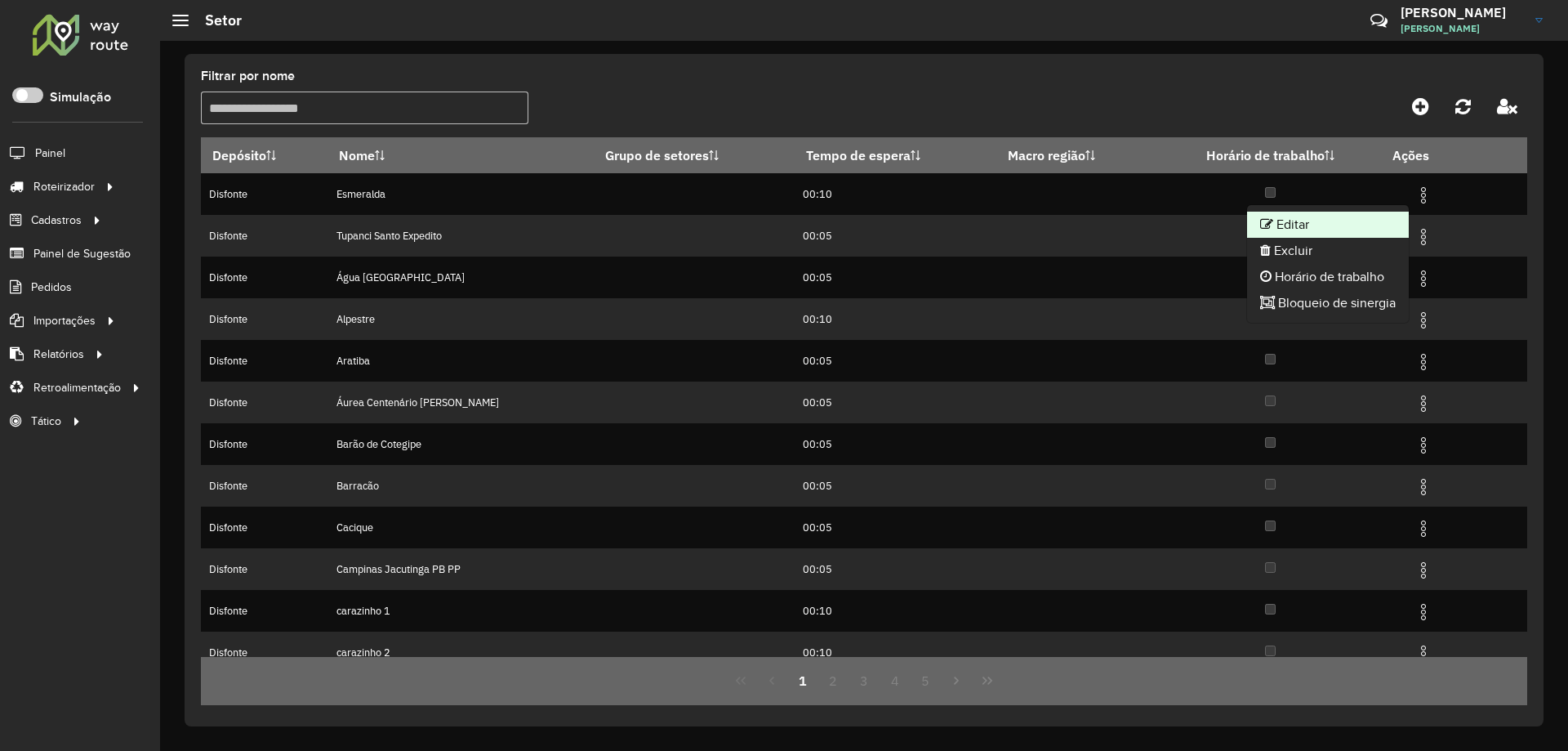
click at [1375, 222] on li "Editar" at bounding box center [1328, 225] width 162 height 26
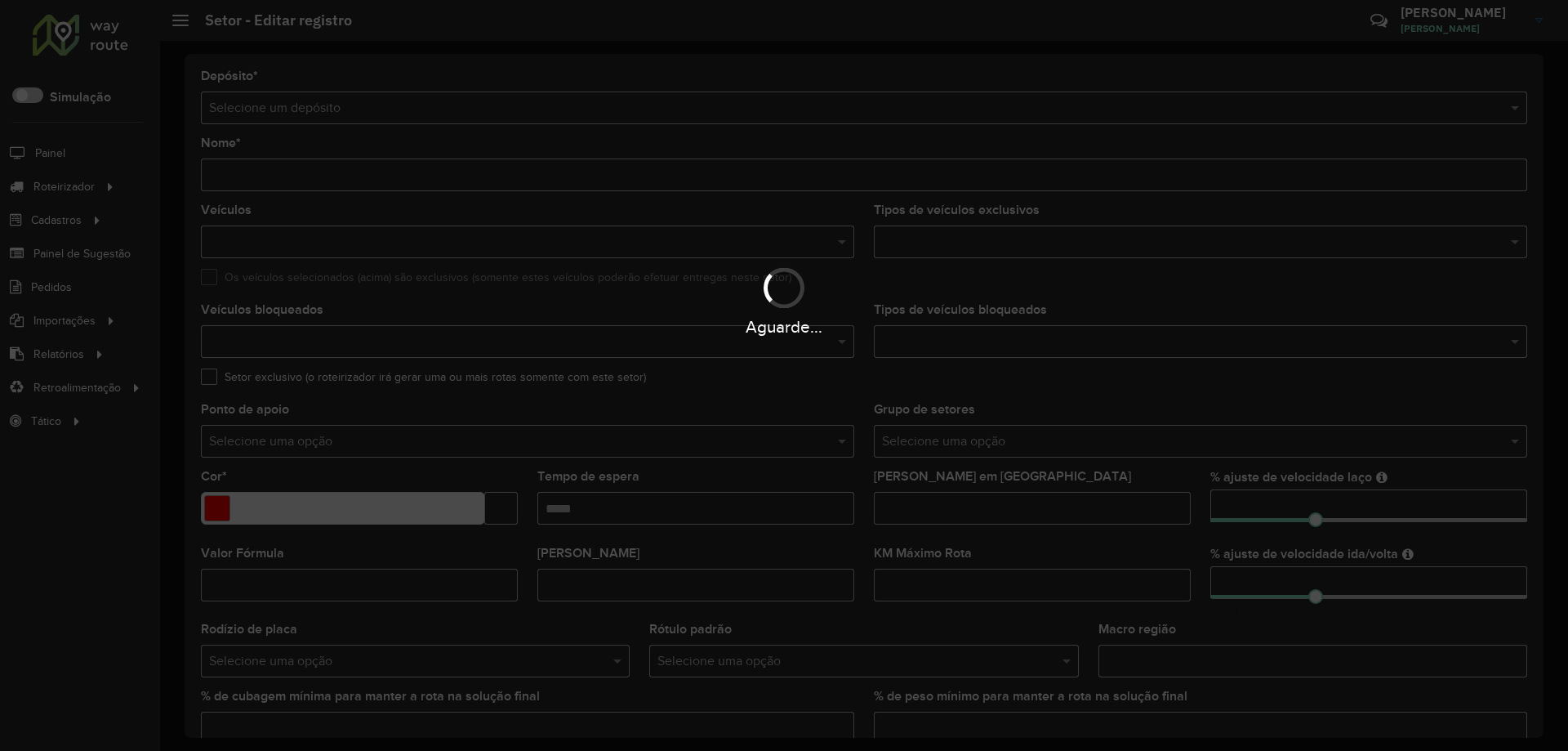
type input "*********"
type input "*******"
type input "*****"
type input "*"
type input "**"
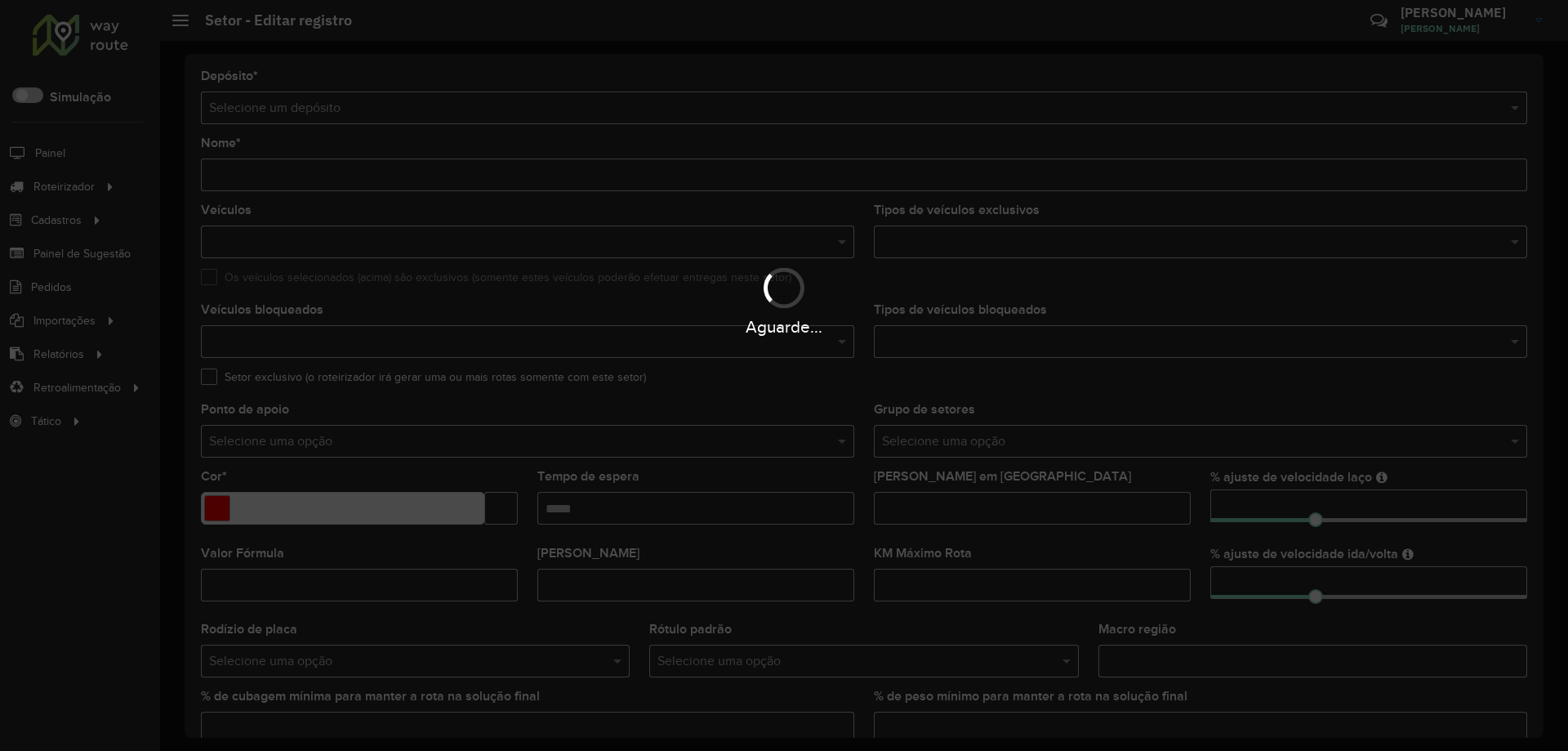
type input "**"
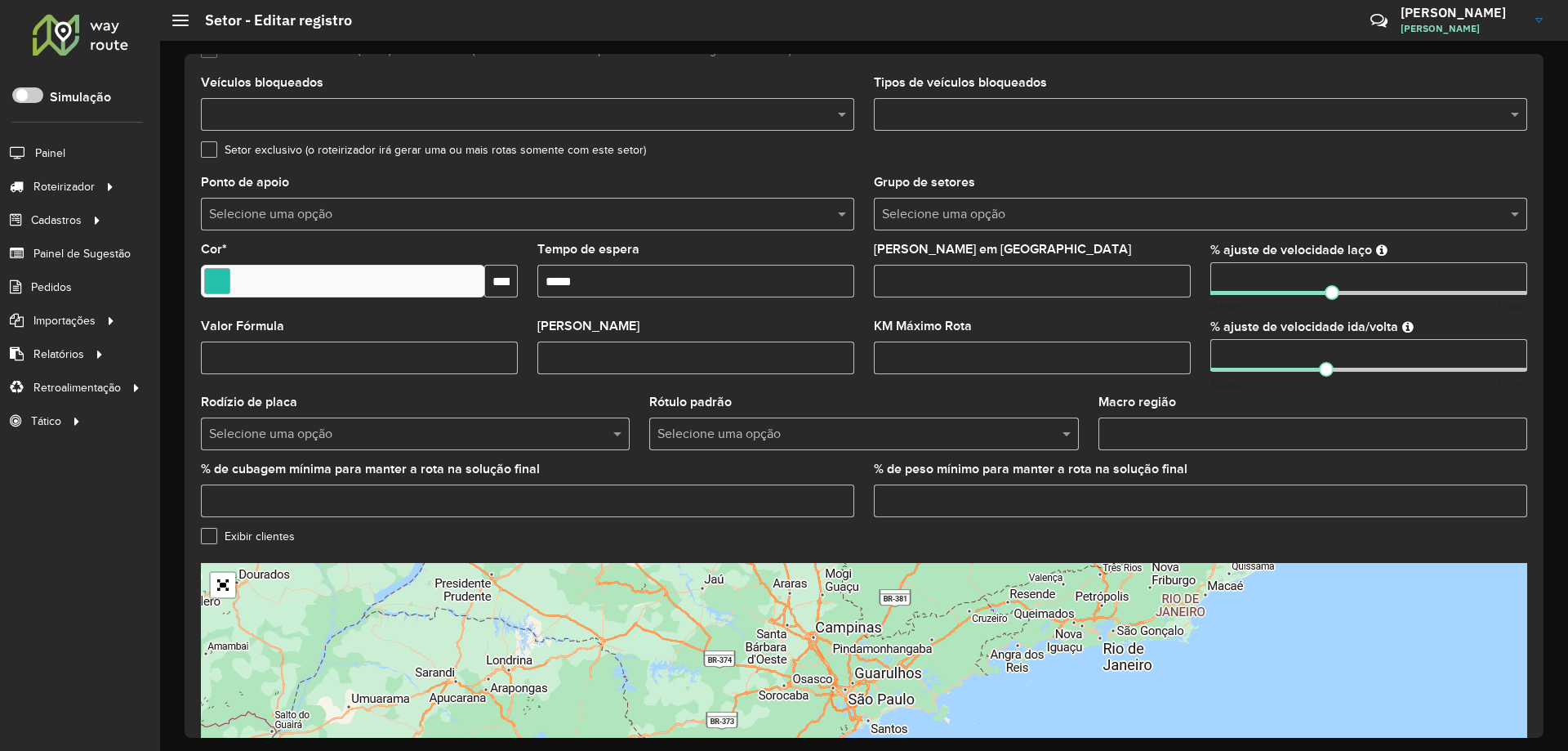
scroll to position [371, 0]
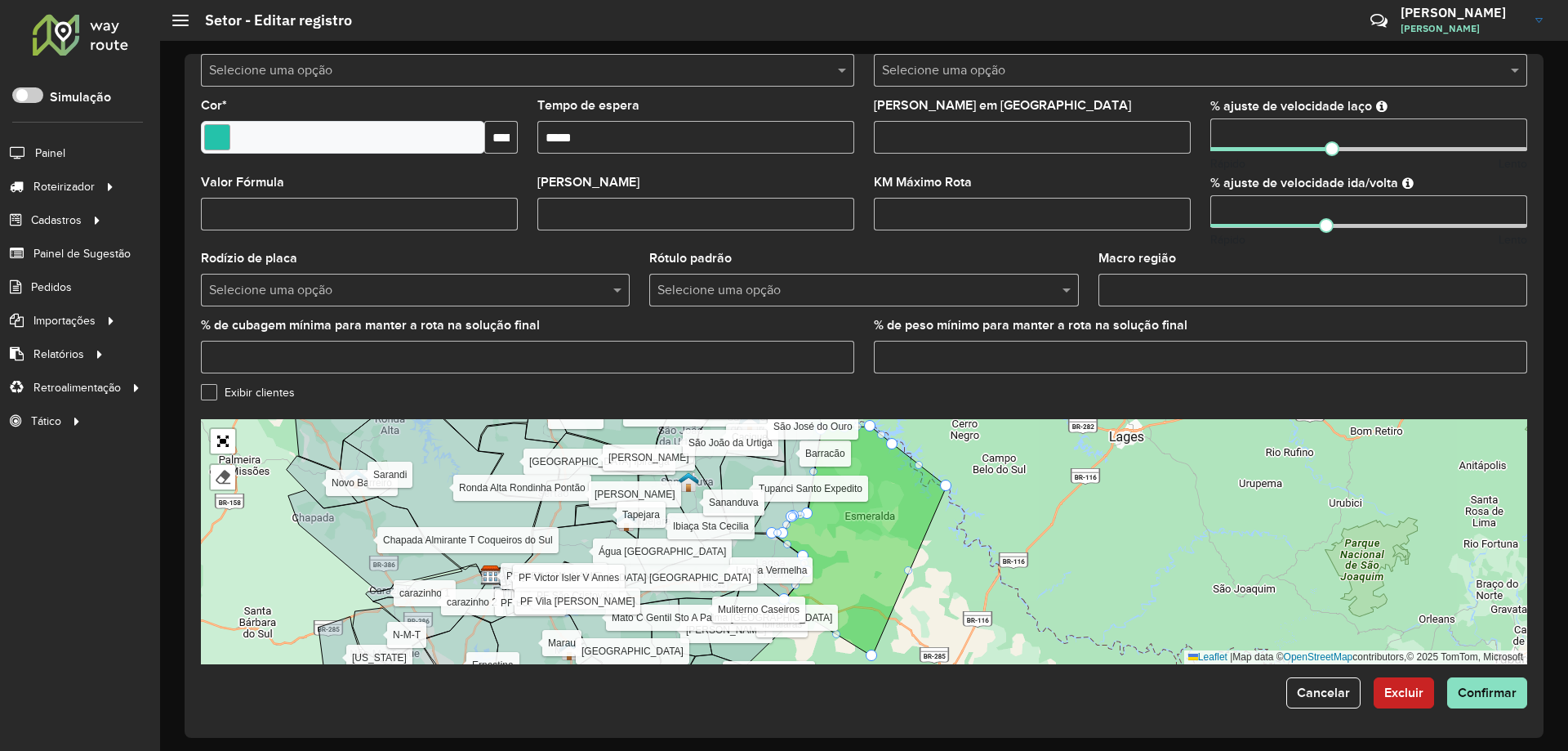
drag, startPoint x: 1166, startPoint y: 501, endPoint x: 1172, endPoint y: 537, distance: 36.5
click at [1167, 538] on div "Tupanci Santo Expedito Água Santa Vila Langâro Alpestre Aratiba Áurea Centenári…" at bounding box center [864, 541] width 1327 height 245
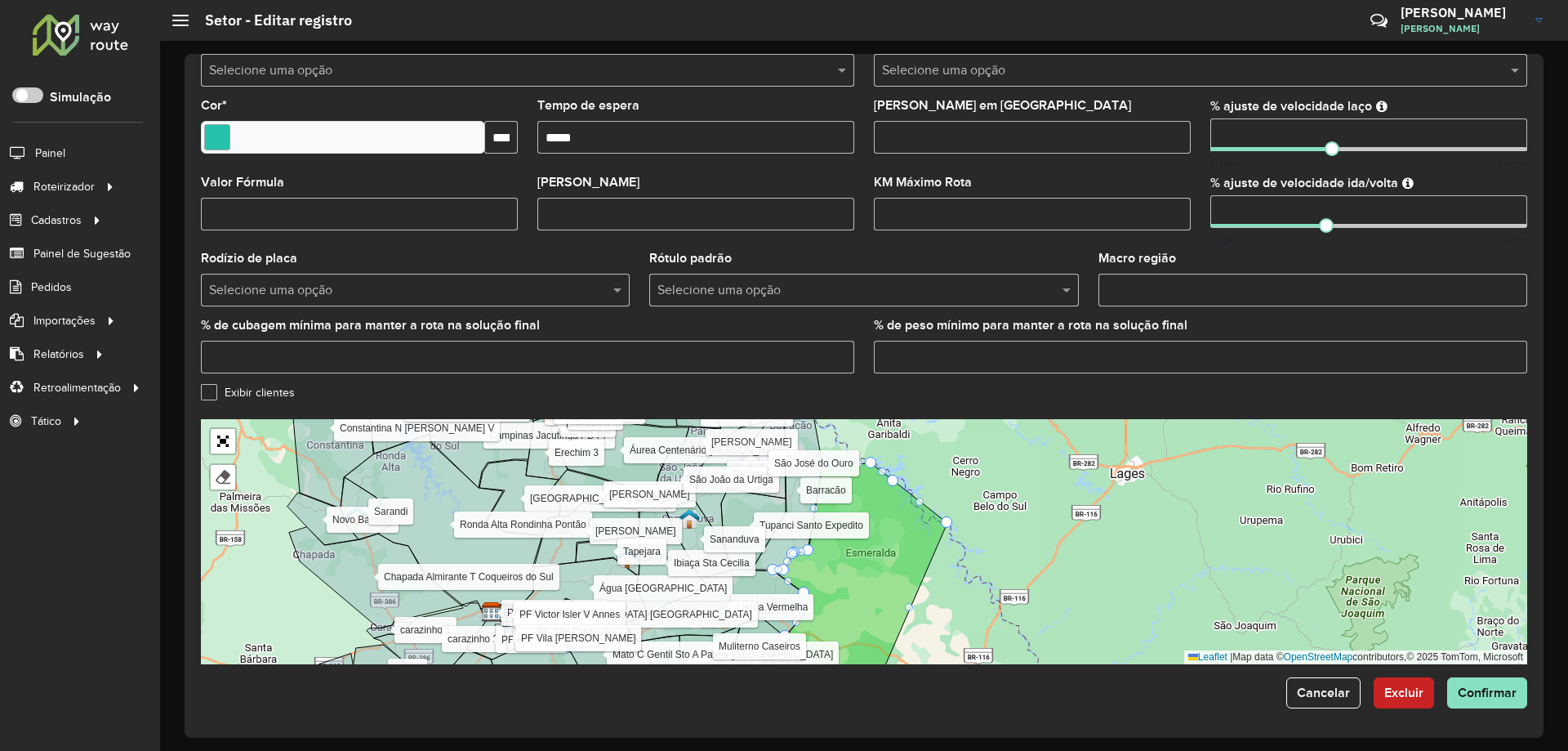
click at [1406, 181] on em at bounding box center [1407, 183] width 11 height 13
type input "*"
click at [1321, 151] on span at bounding box center [1325, 149] width 15 height 15
click at [1256, 130] on input "*" at bounding box center [1369, 134] width 317 height 32
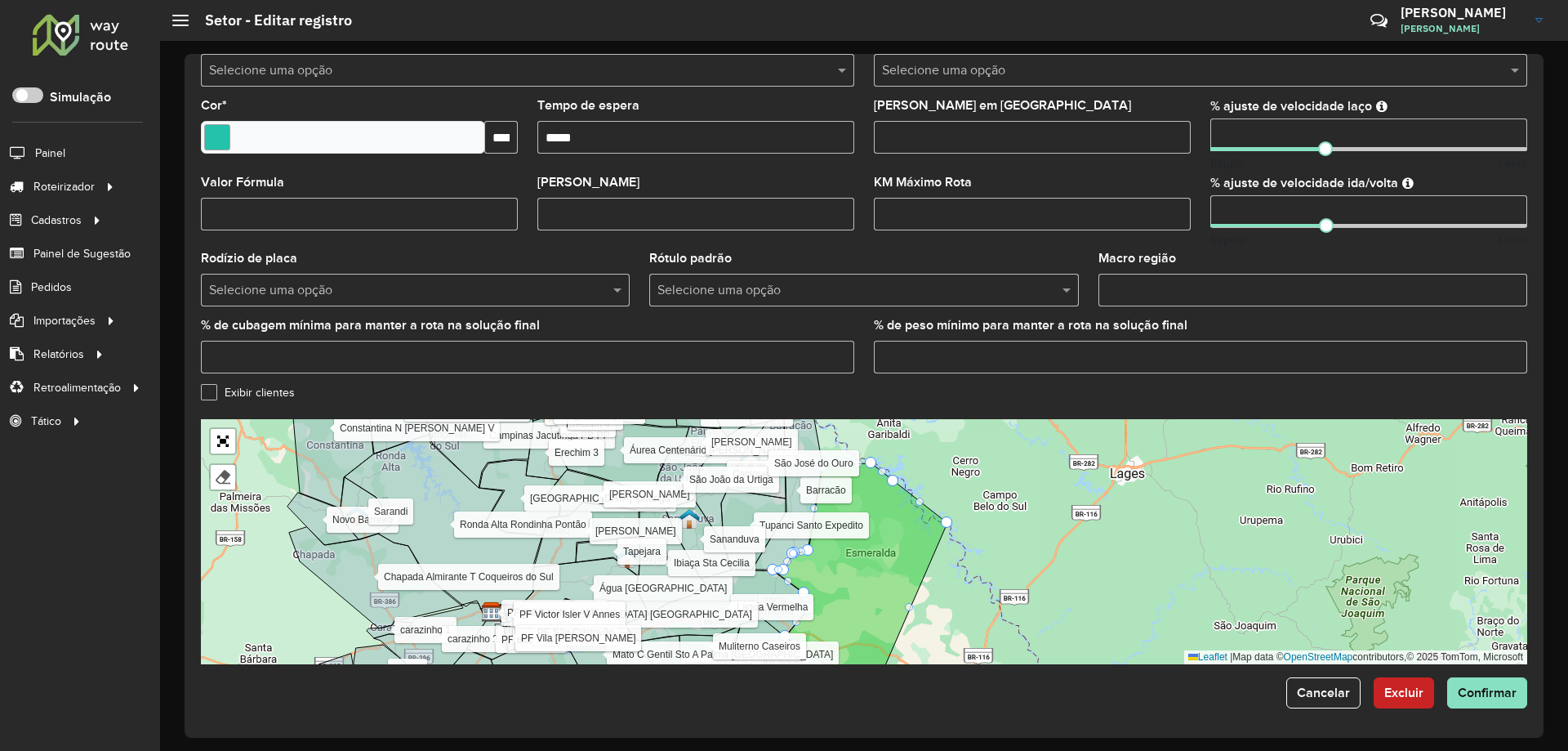
type input "**"
click at [1246, 318] on formly-field "Macro região" at bounding box center [1313, 286] width 448 height 67
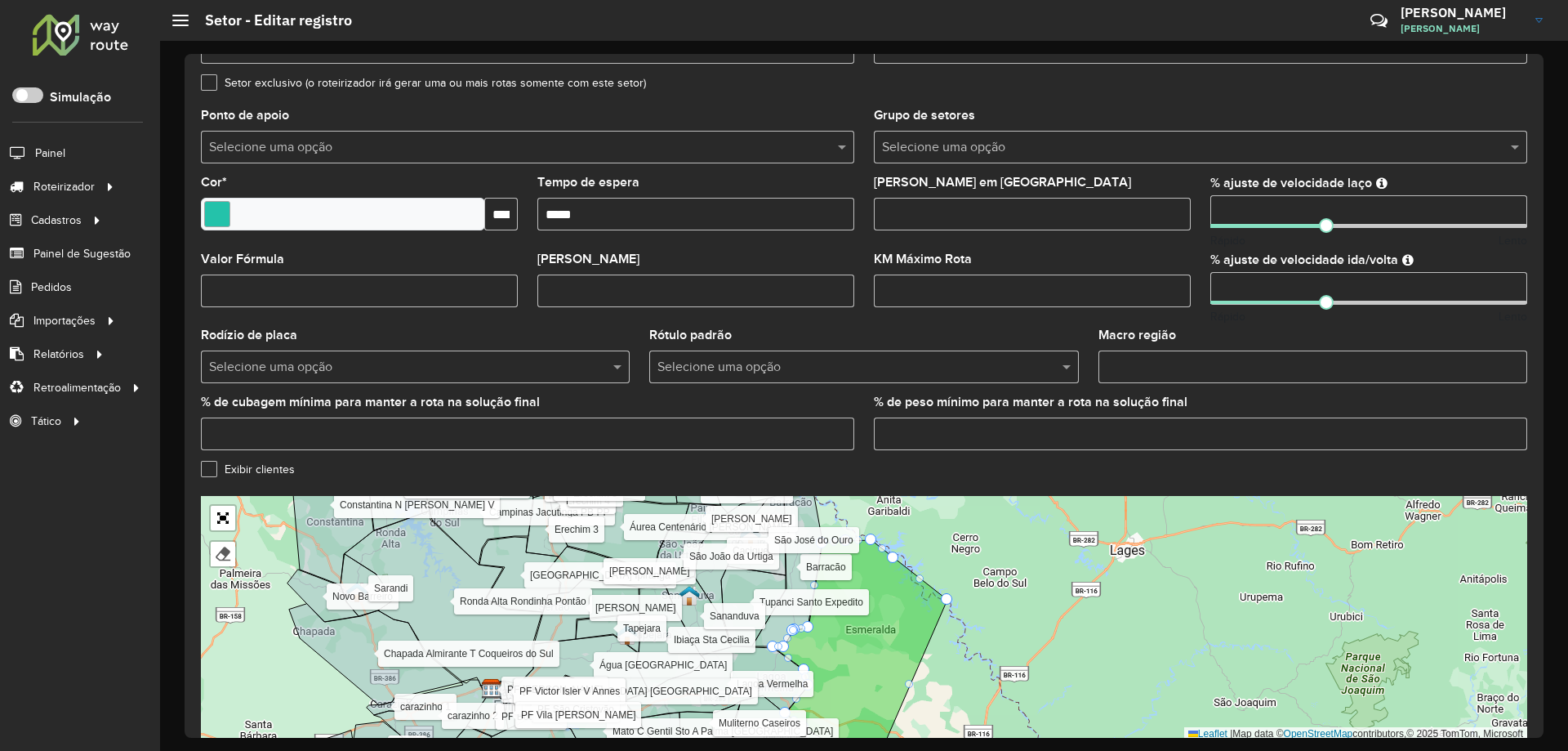
scroll to position [153, 0]
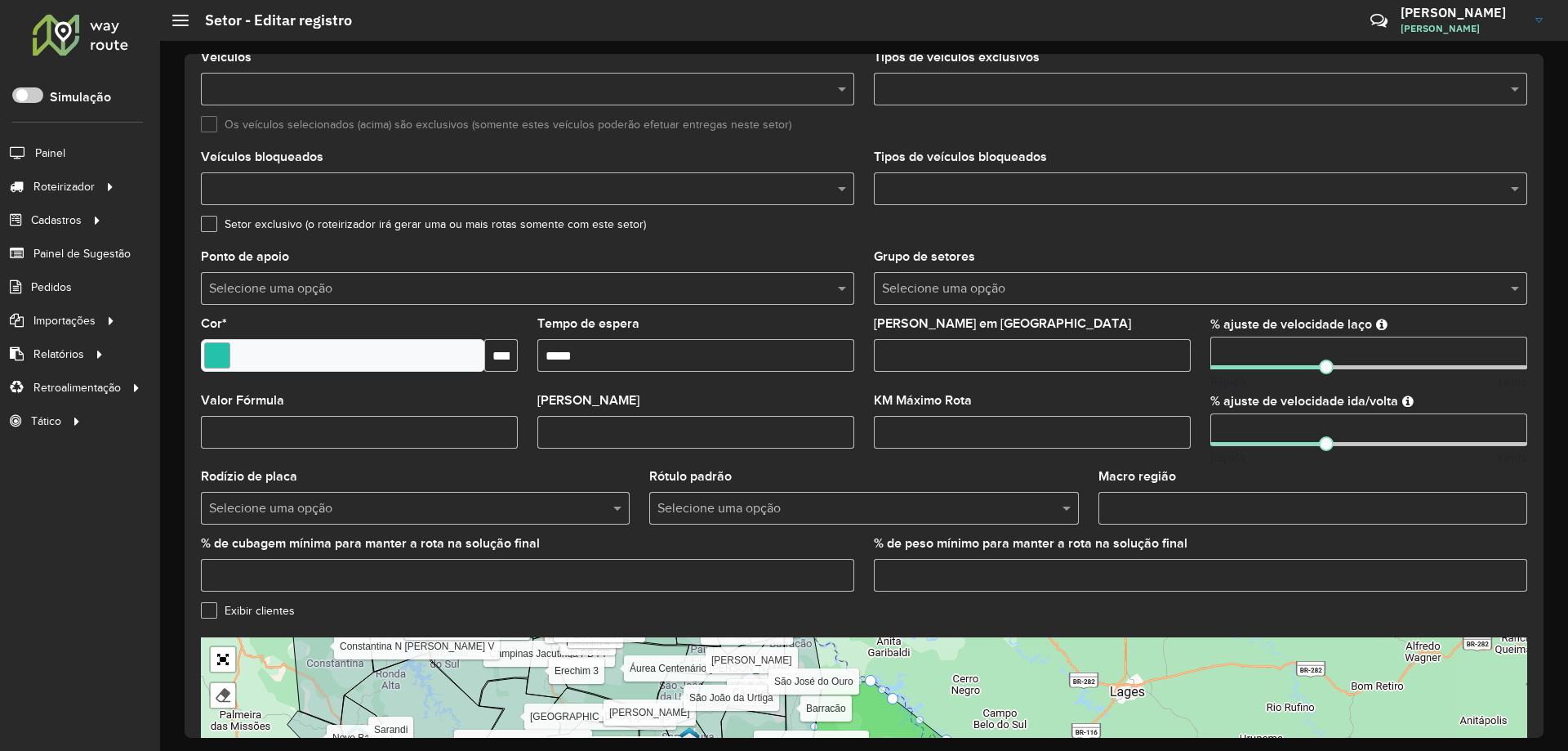
click at [844, 473] on div "Rótulo padrão Selecione uma opção" at bounding box center [864, 497] width 429 height 54
click at [964, 349] on input "*" at bounding box center [1032, 355] width 317 height 32
click at [907, 469] on formly-field "KM Máximo Rota" at bounding box center [1032, 433] width 336 height 77
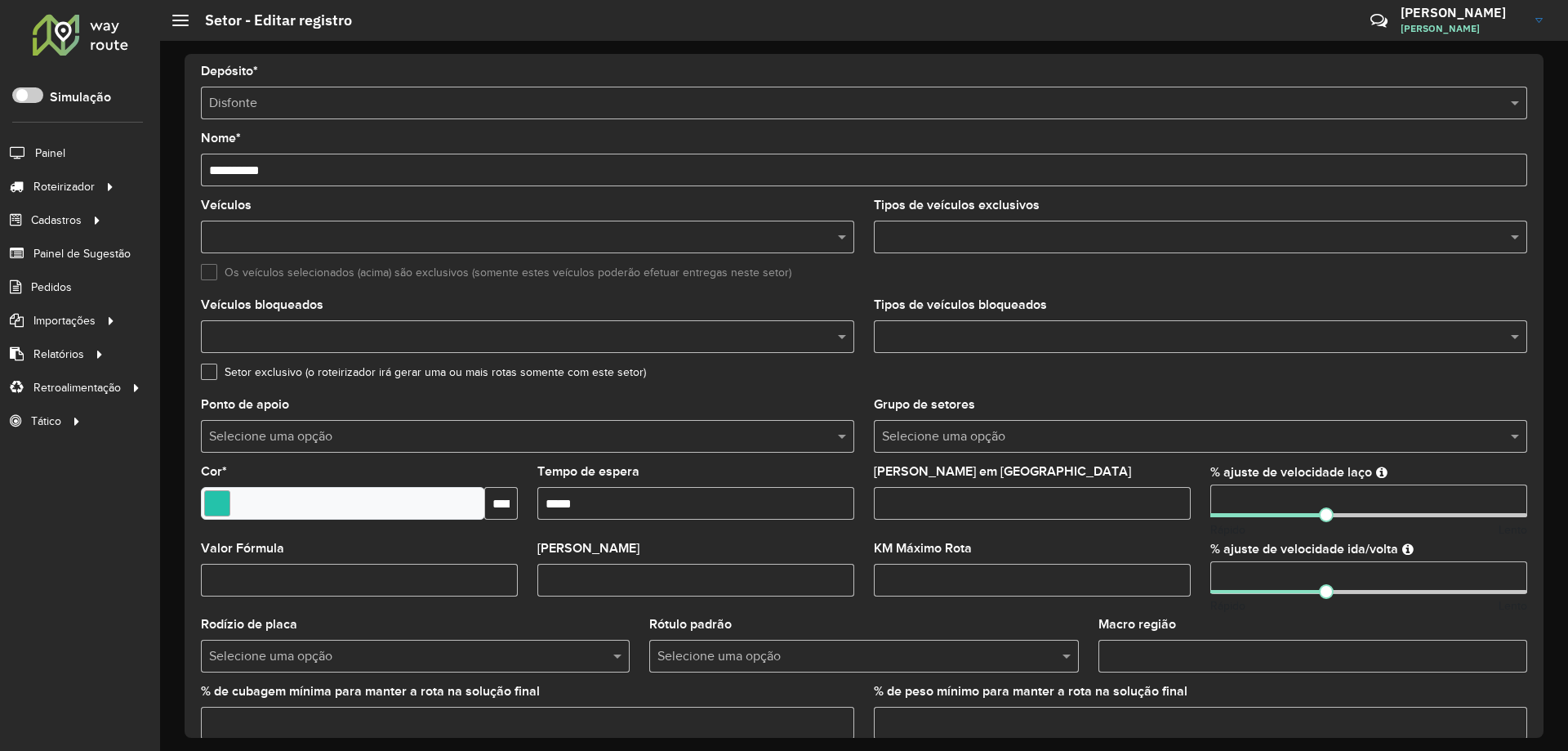
scroll to position [0, 0]
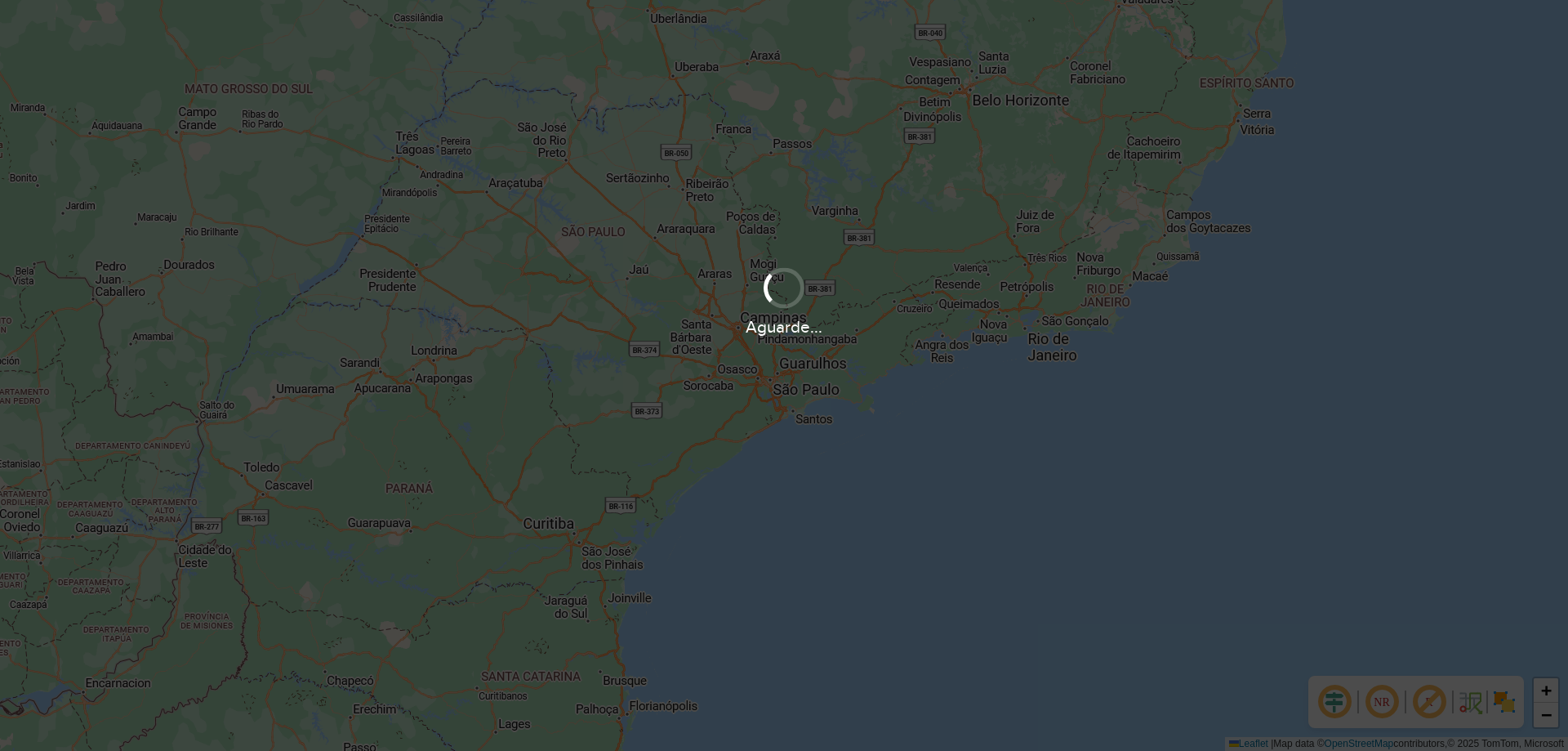
drag, startPoint x: 1007, startPoint y: 475, endPoint x: 1003, endPoint y: 460, distance: 15.5
click at [1003, 462] on div "Aguarde..." at bounding box center [784, 375] width 1568 height 751
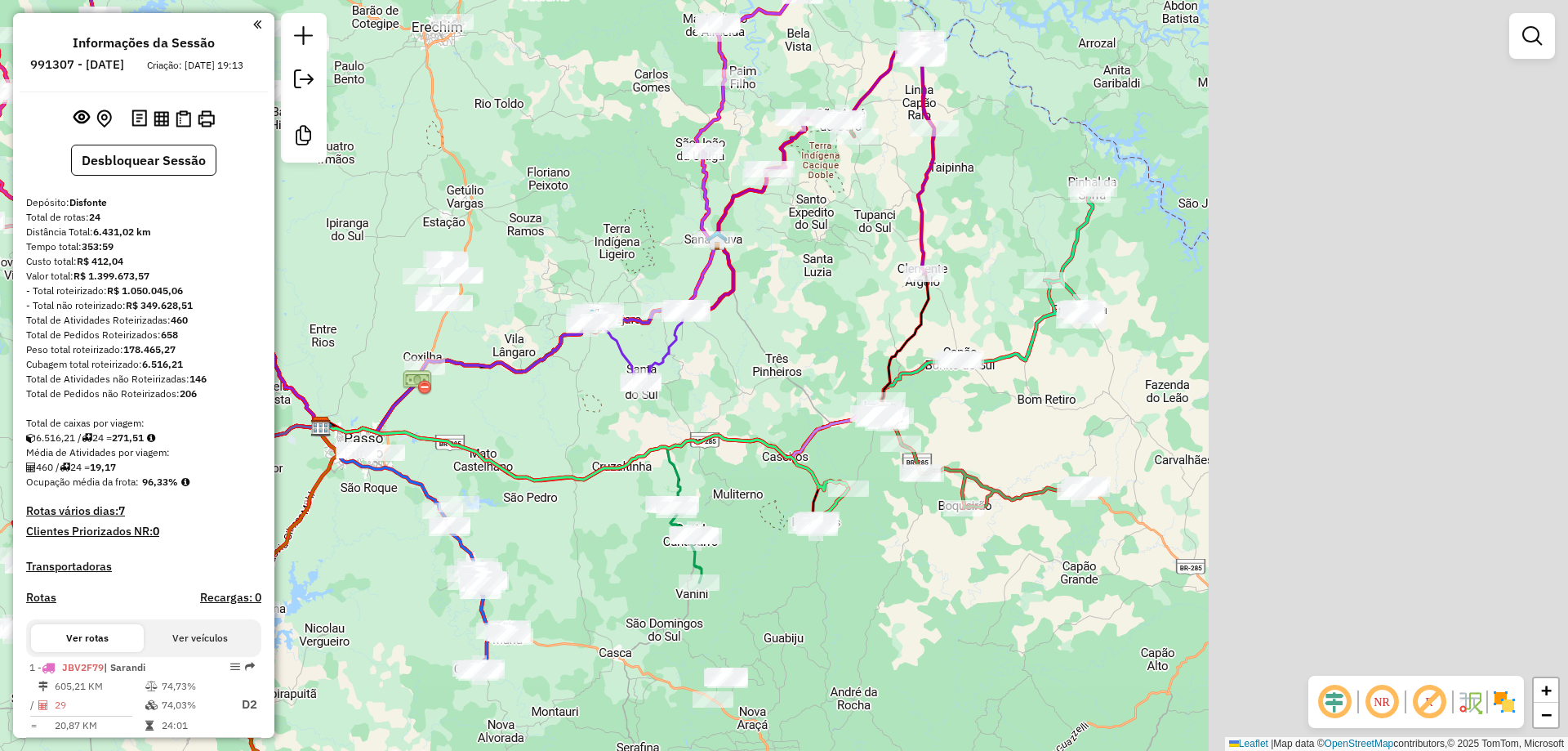
drag, startPoint x: 1259, startPoint y: 361, endPoint x: 687, endPoint y: 442, distance: 577.7
click at [687, 442] on div "Janela de atendimento Grade de atendimento Capacidade Transportadoras Veículos …" at bounding box center [784, 375] width 1568 height 751
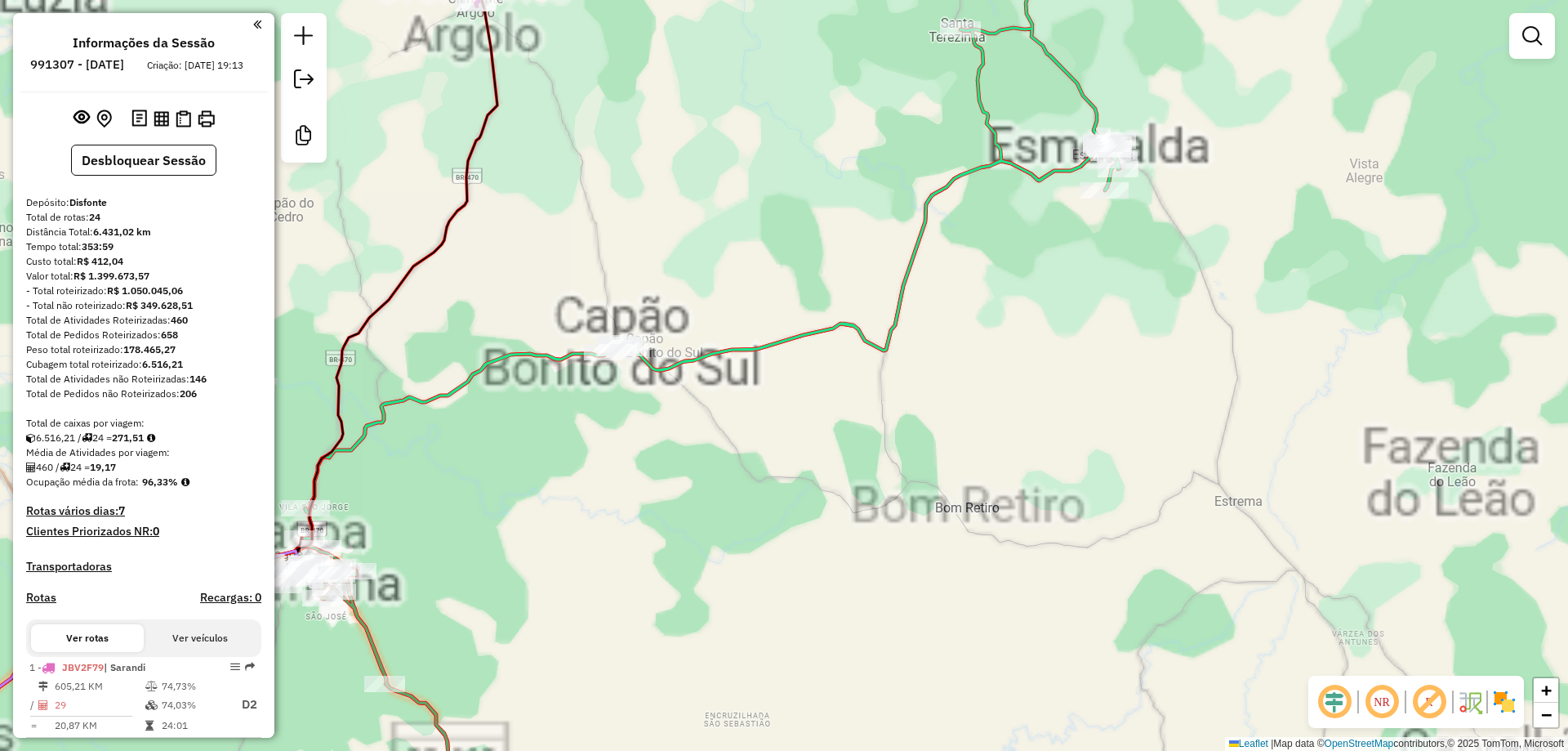
click at [892, 323] on icon at bounding box center [712, 232] width 815 height 614
select select "**********"
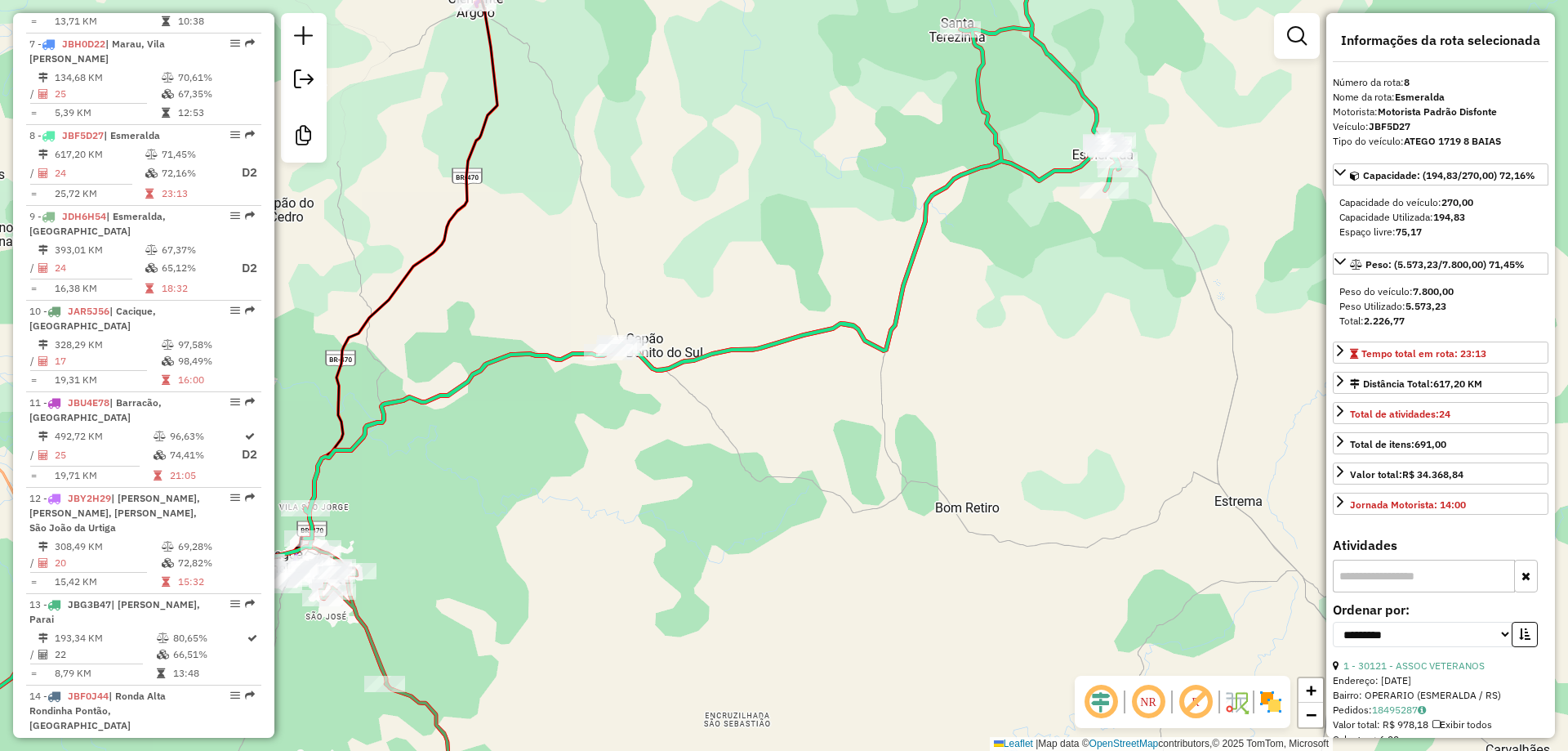
scroll to position [1262, 0]
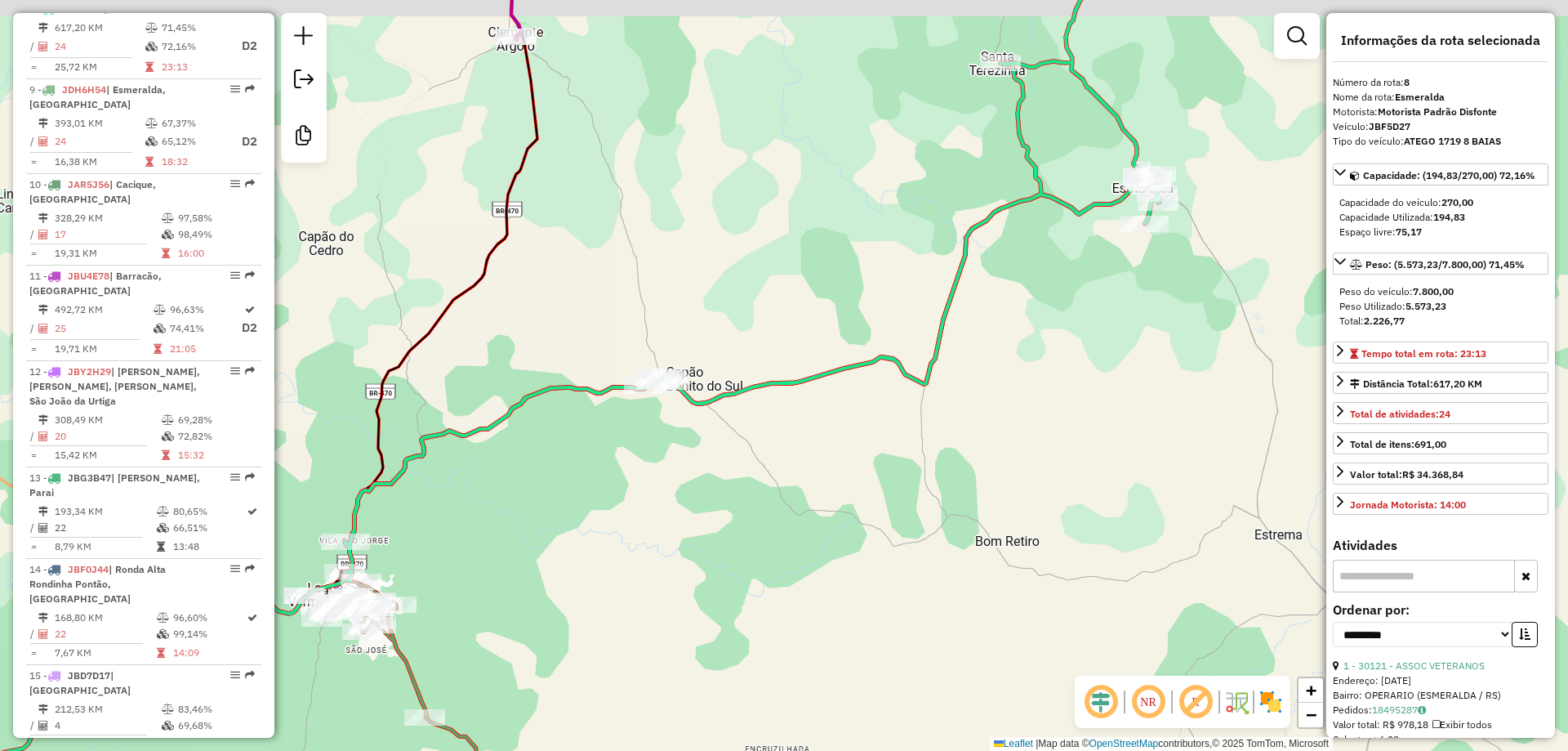
drag, startPoint x: 950, startPoint y: 379, endPoint x: 1051, endPoint y: 435, distance: 115.5
click at [1050, 436] on div "Janela de atendimento Grade de atendimento Capacidade Transportadoras Veículos …" at bounding box center [784, 375] width 1568 height 751
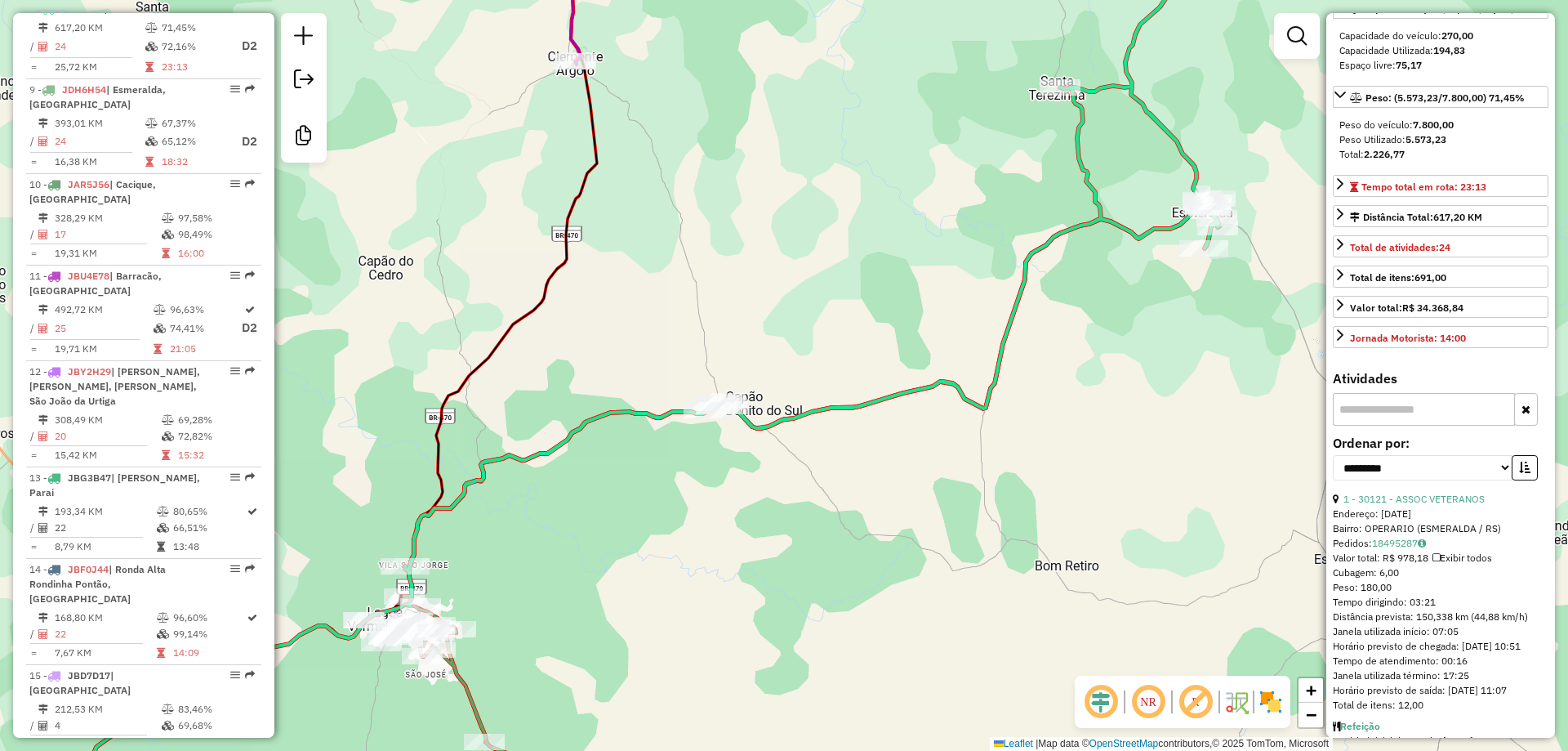
scroll to position [219, 0]
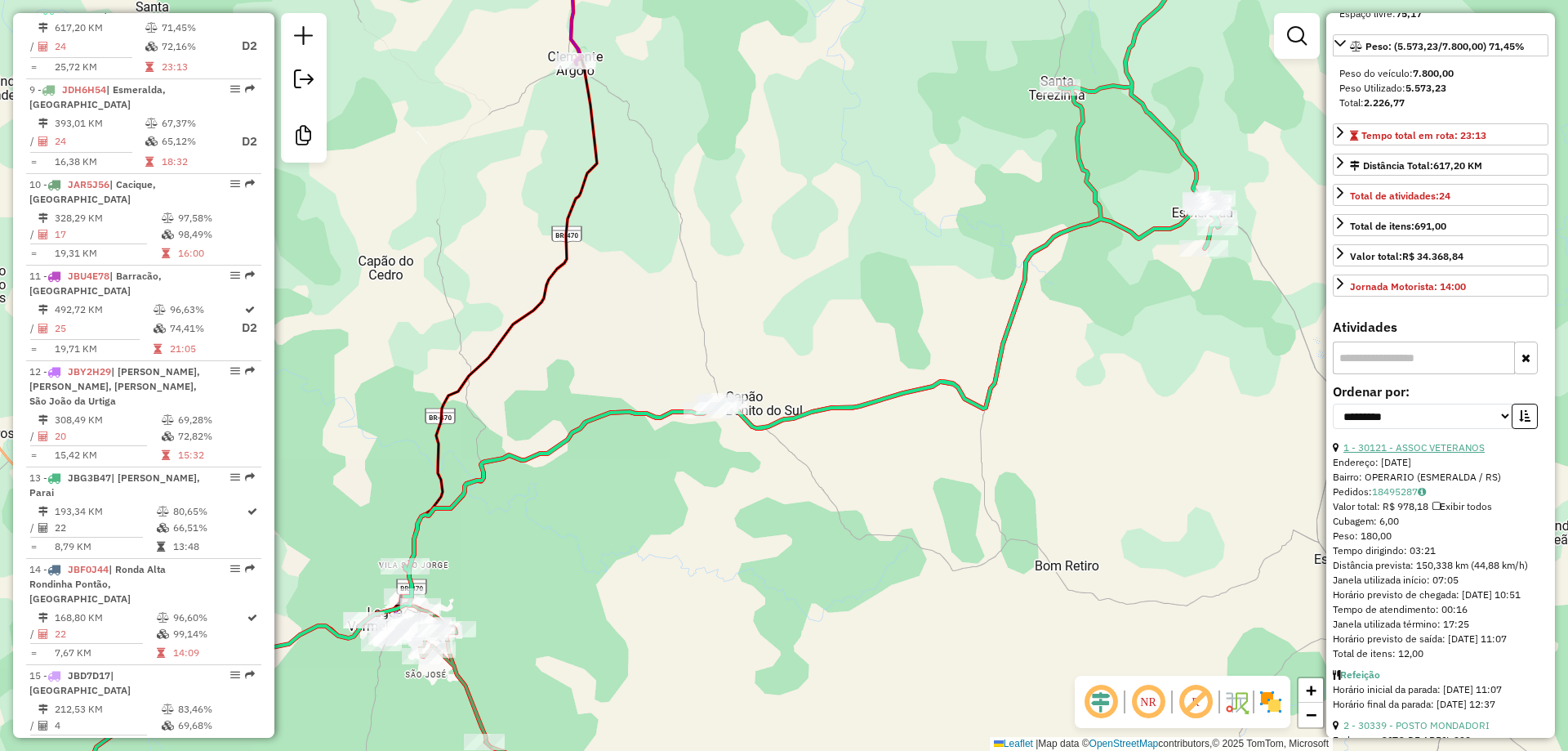
click at [1390, 450] on link "1 - 30121 - ASSOC VETERANOS" at bounding box center [1414, 448] width 142 height 12
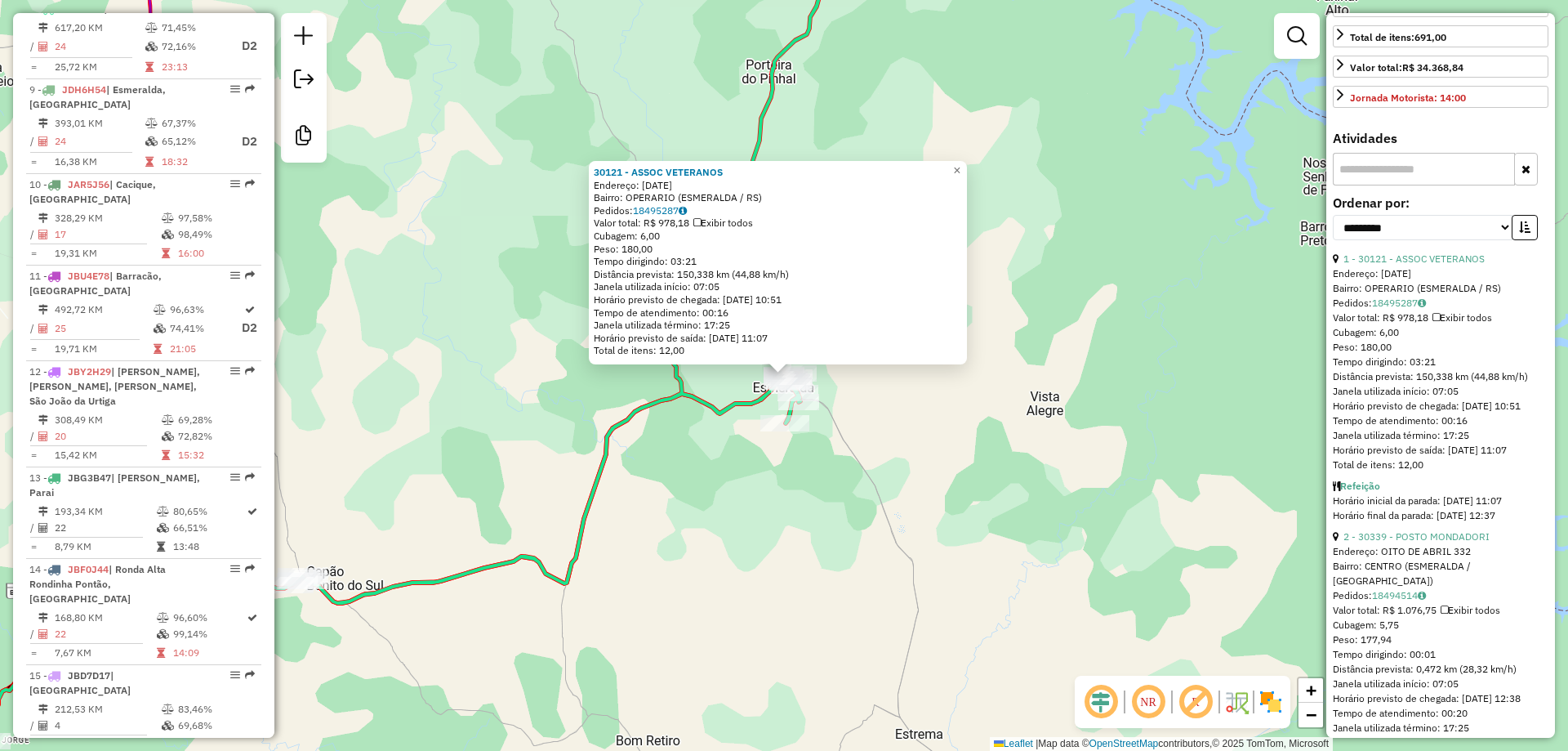
scroll to position [545, 0]
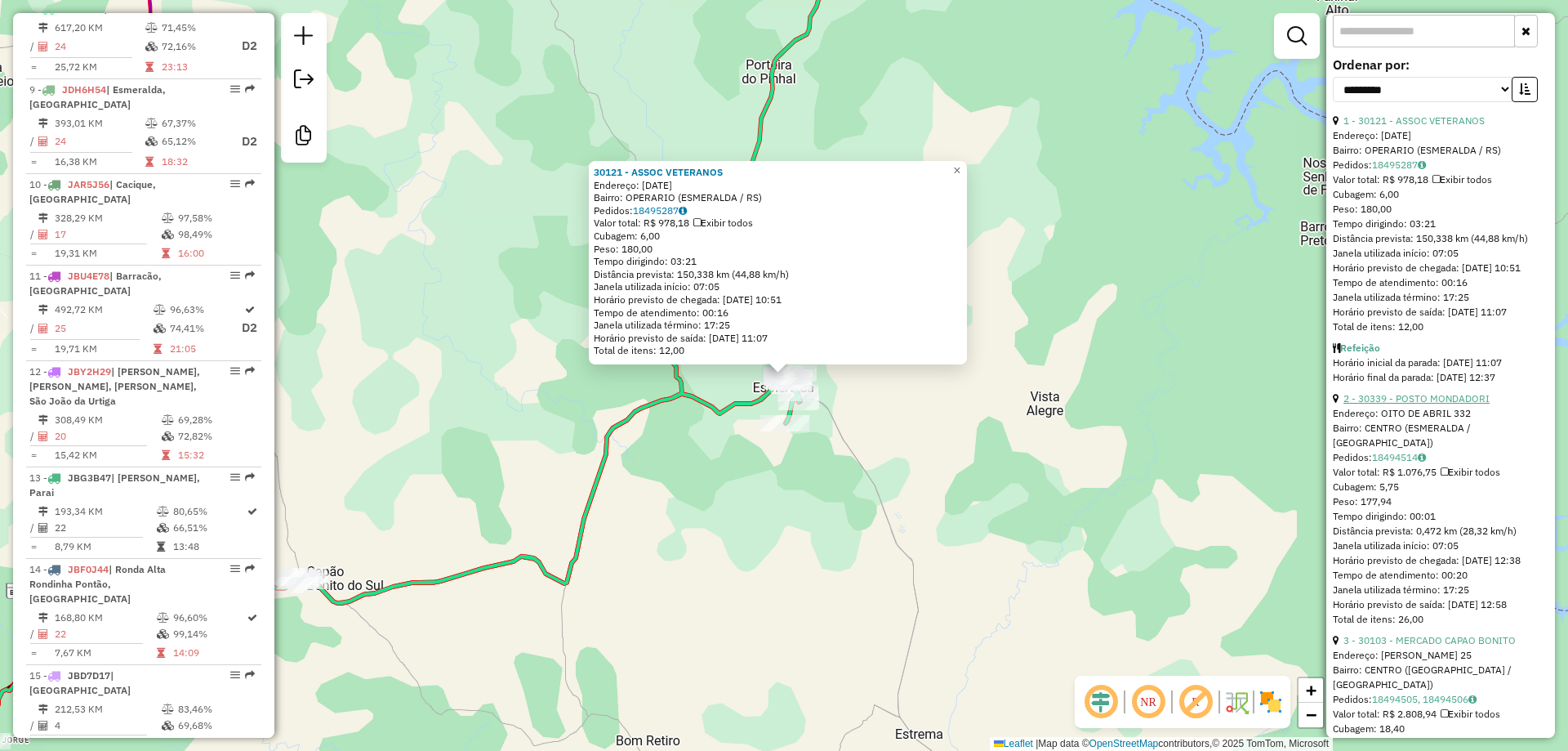
click at [1391, 405] on link "2 - 30339 - POSTO MONDADORI" at bounding box center [1416, 399] width 146 height 12
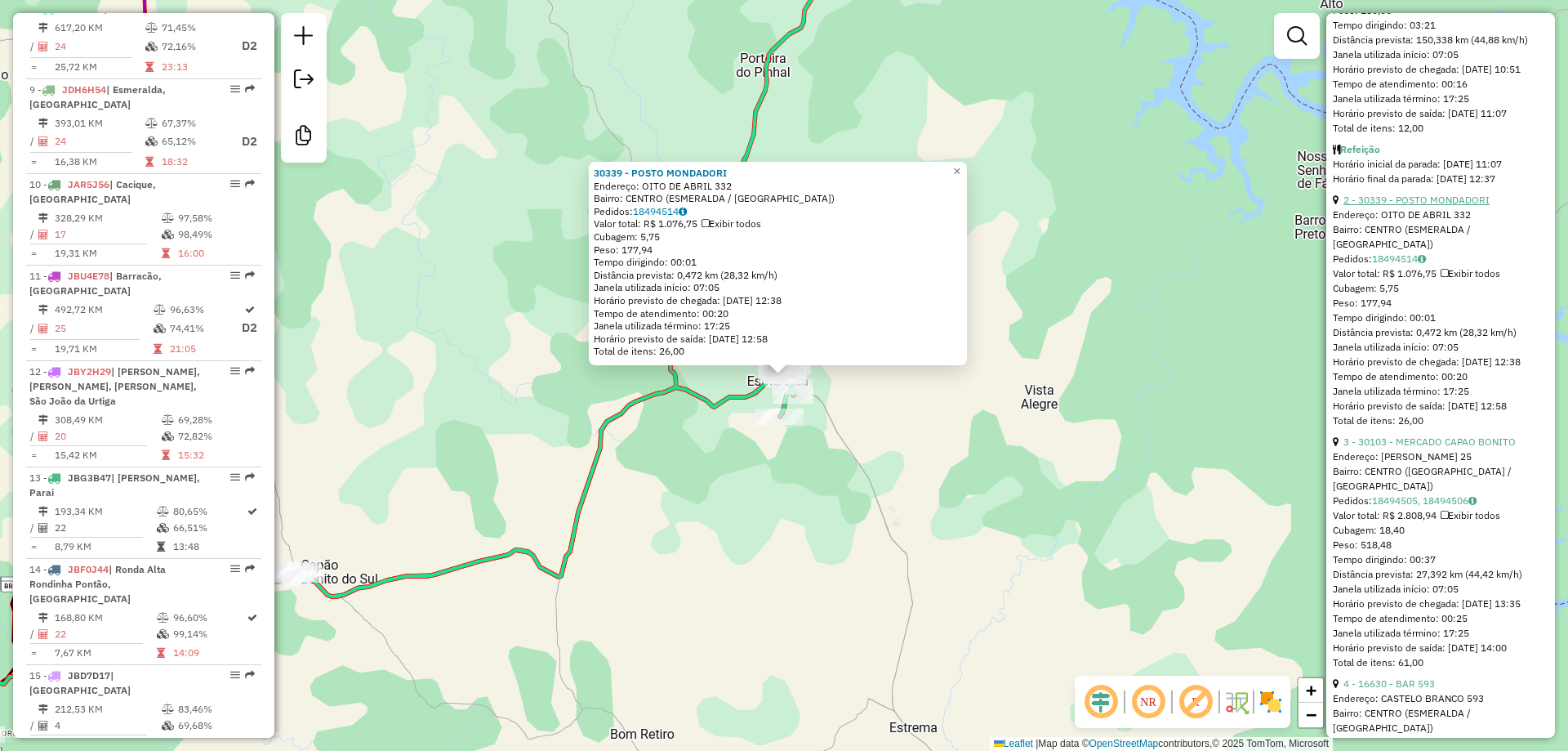
scroll to position [762, 0]
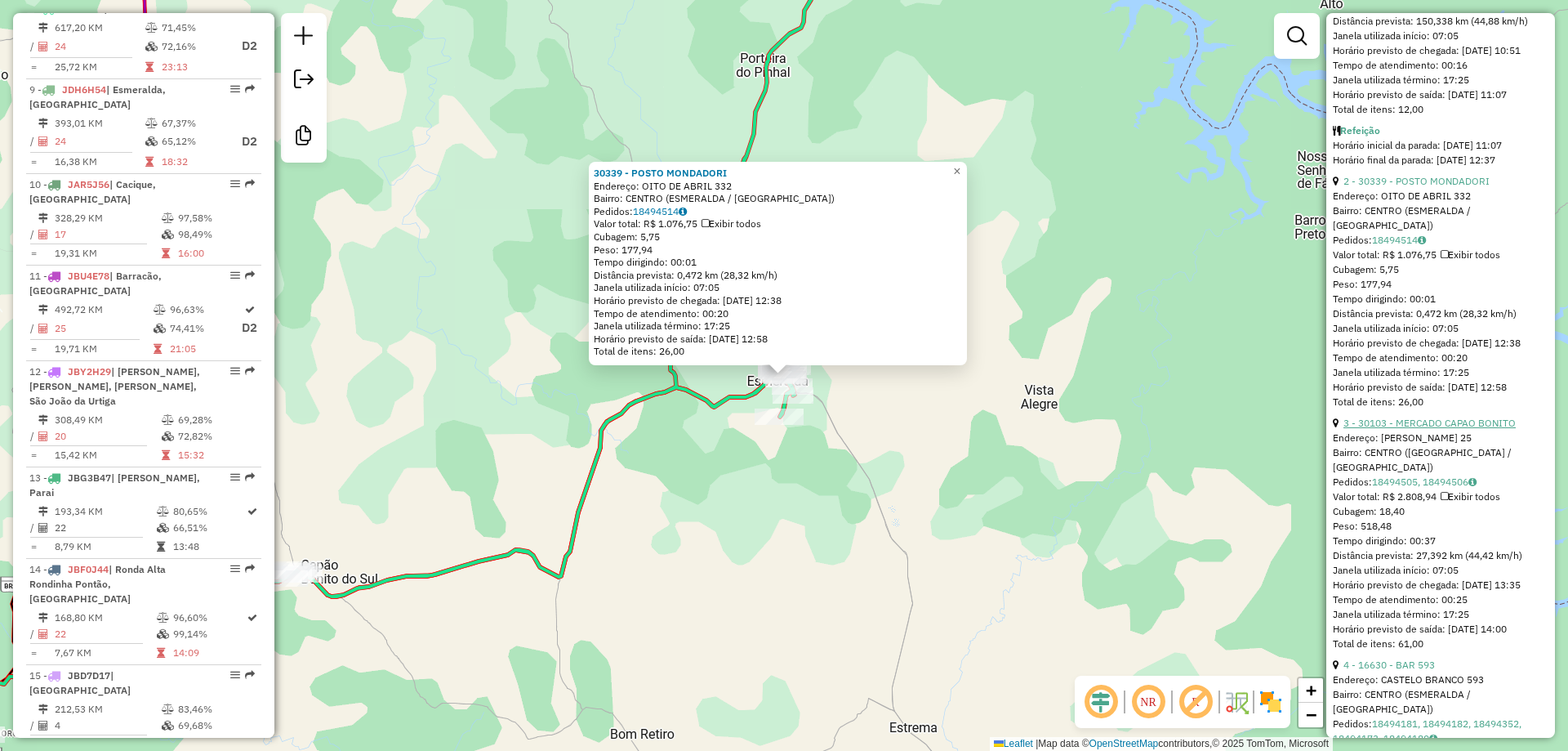
click at [1388, 429] on link "3 - 30103 - MERCADO CAPAO BONITO" at bounding box center [1429, 423] width 172 height 12
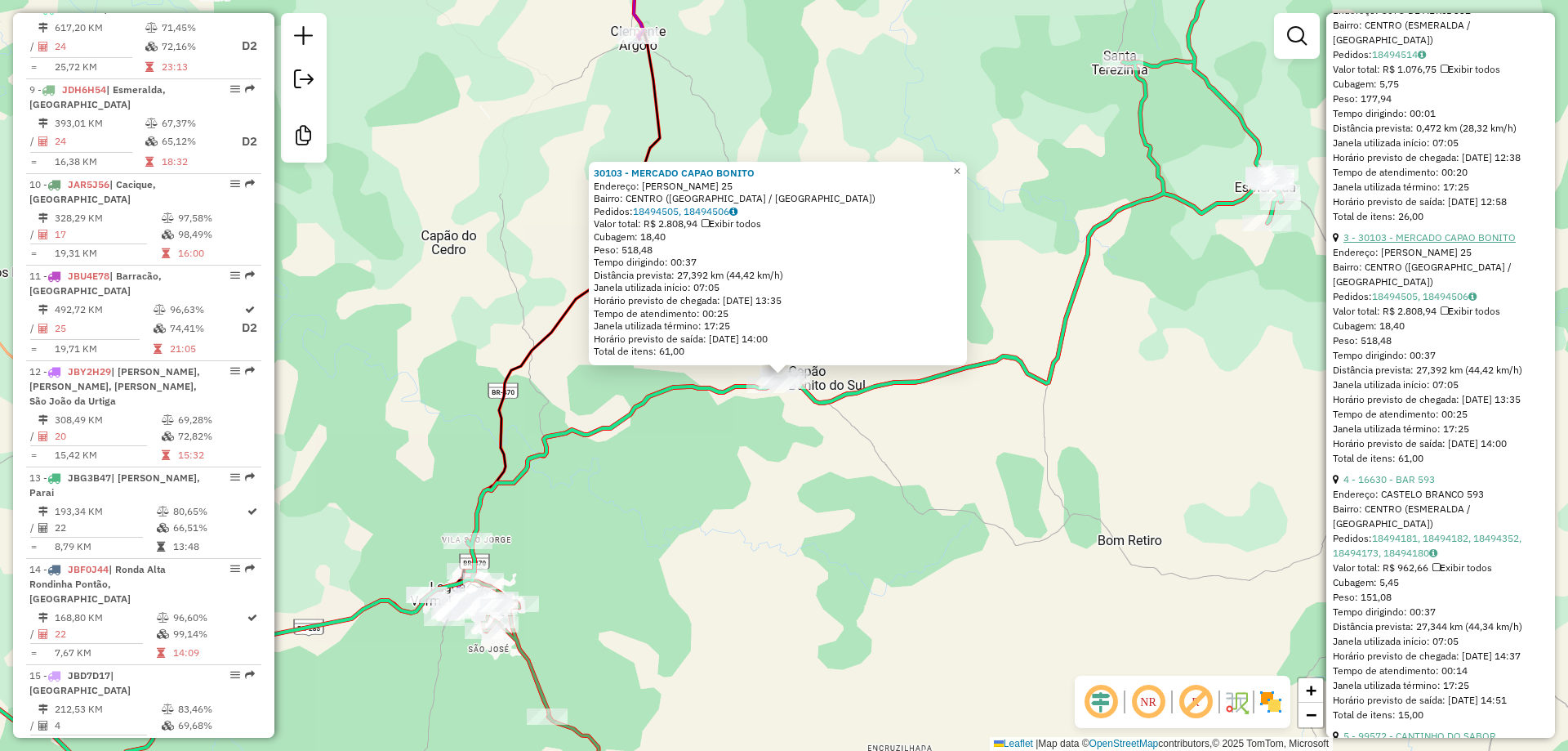
scroll to position [980, 0]
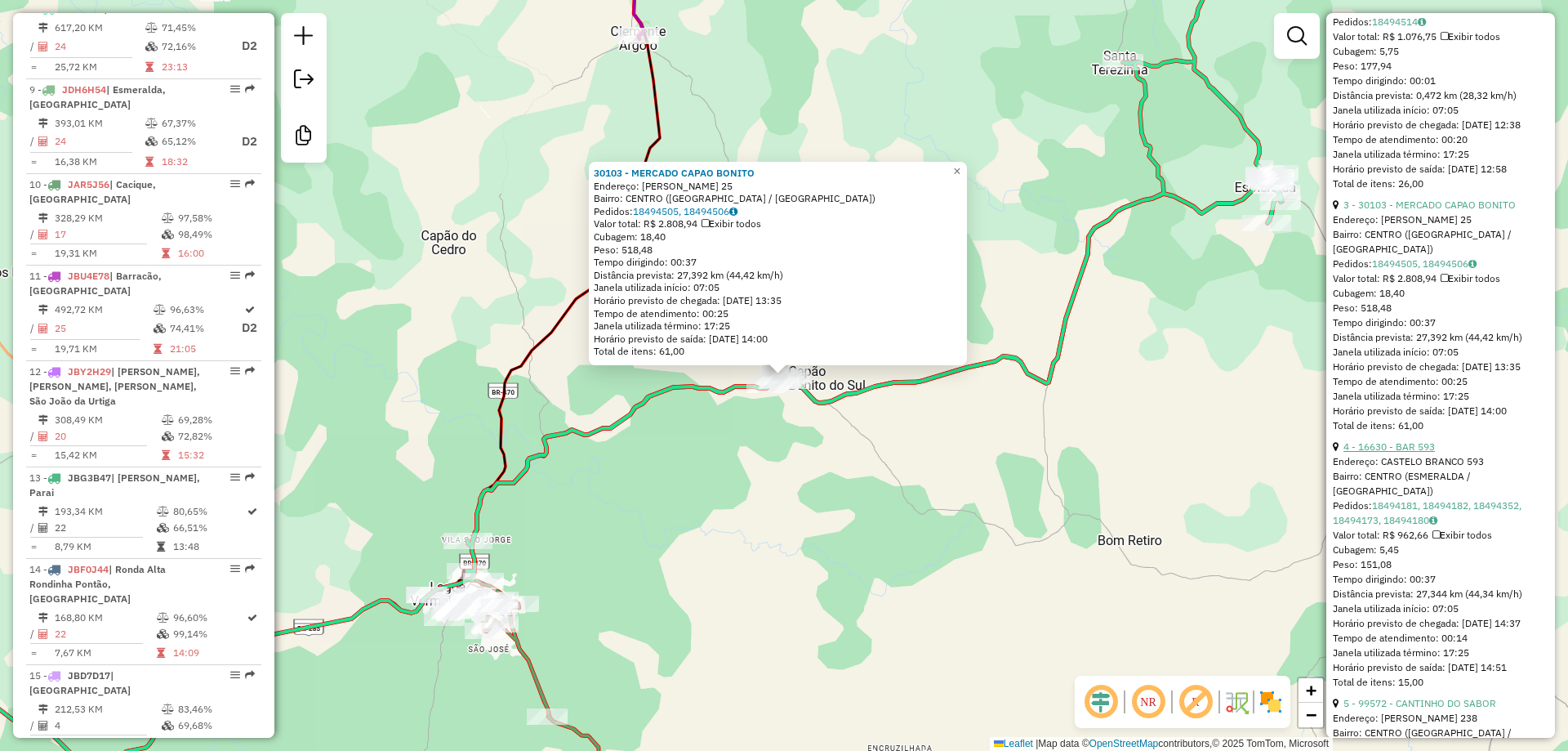
click at [1402, 453] on link "4 - 16630 - BAR 593" at bounding box center [1389, 447] width 92 height 12
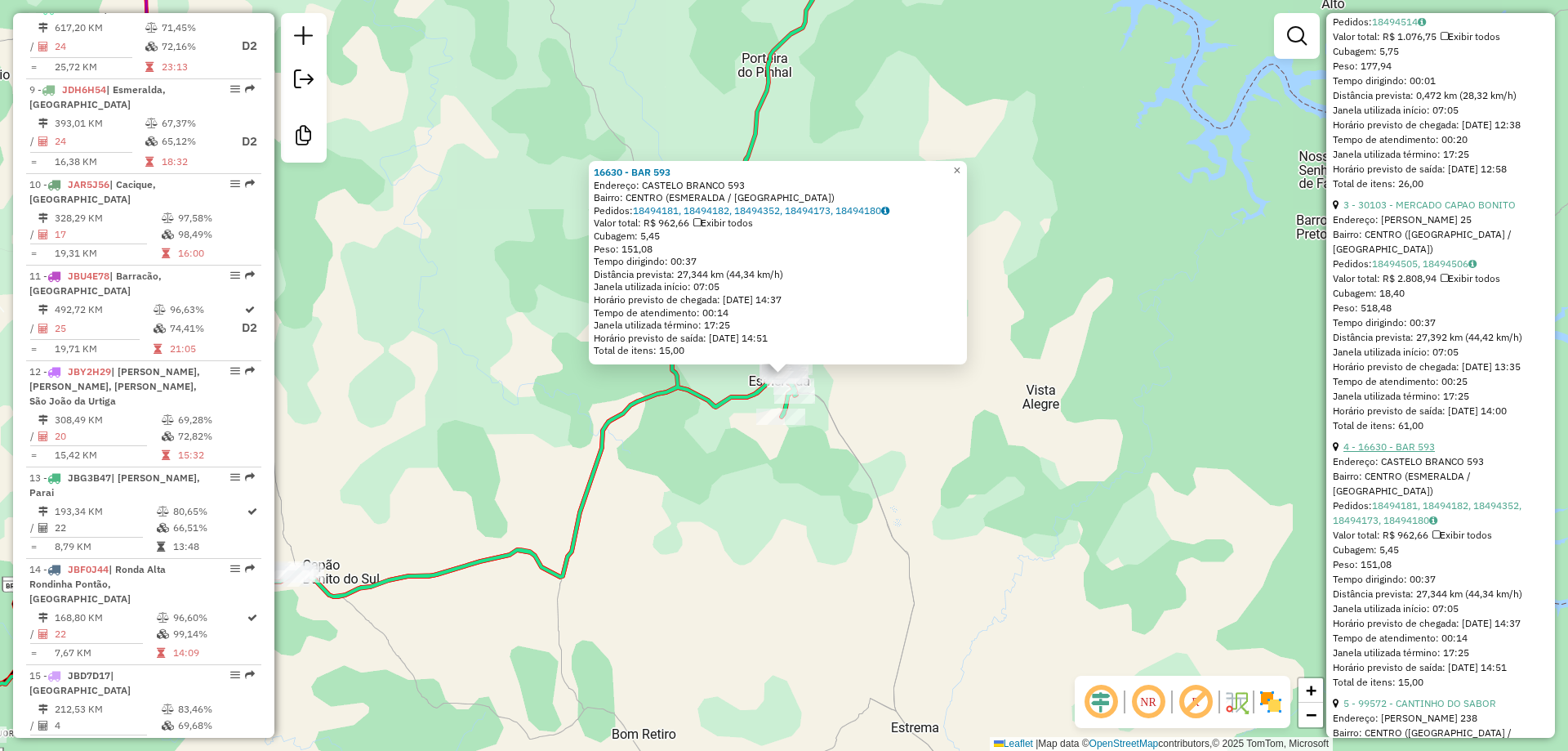
scroll to position [1199, 0]
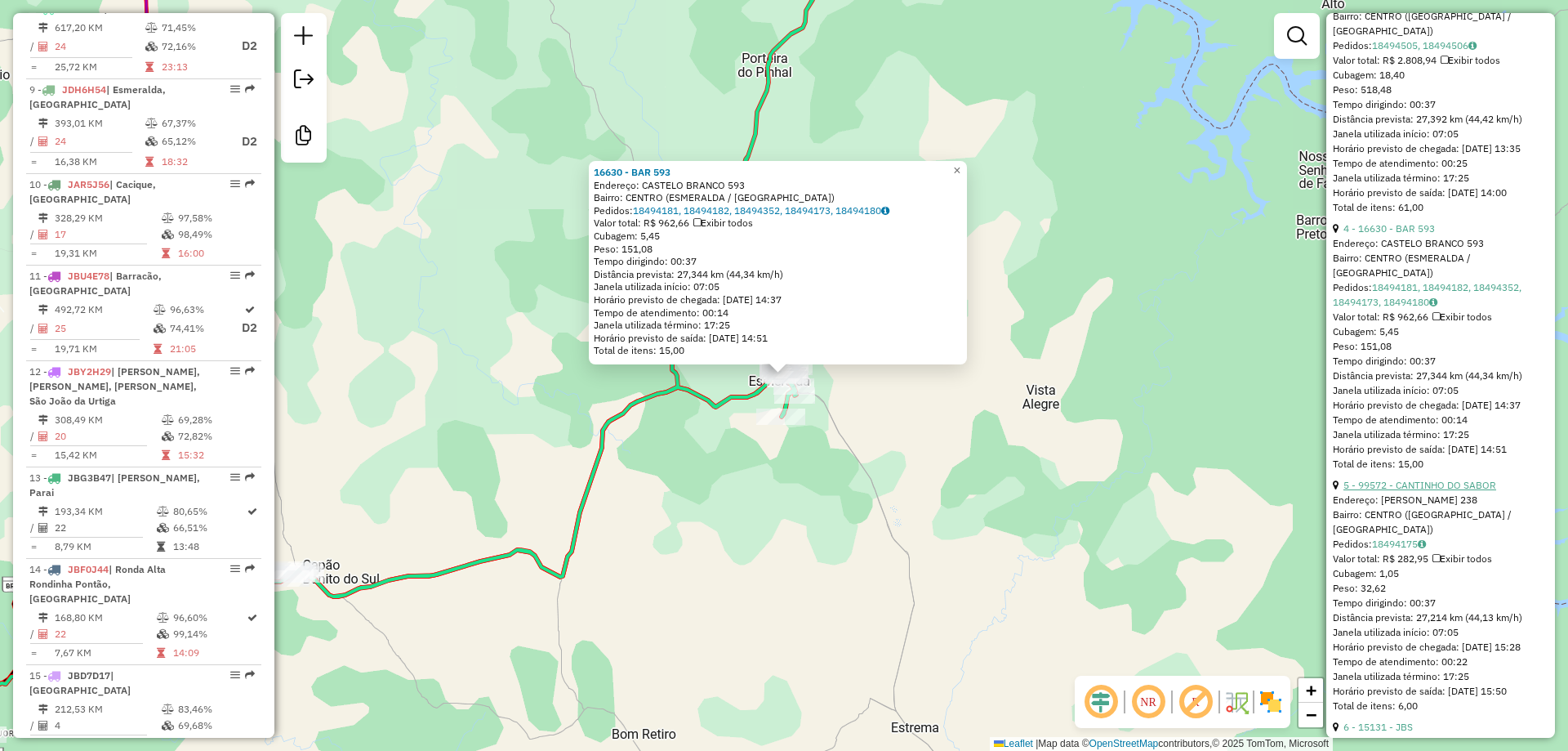
click at [1399, 491] on link "5 - 99572 - CANTINHO DO SABOR" at bounding box center [1419, 485] width 153 height 12
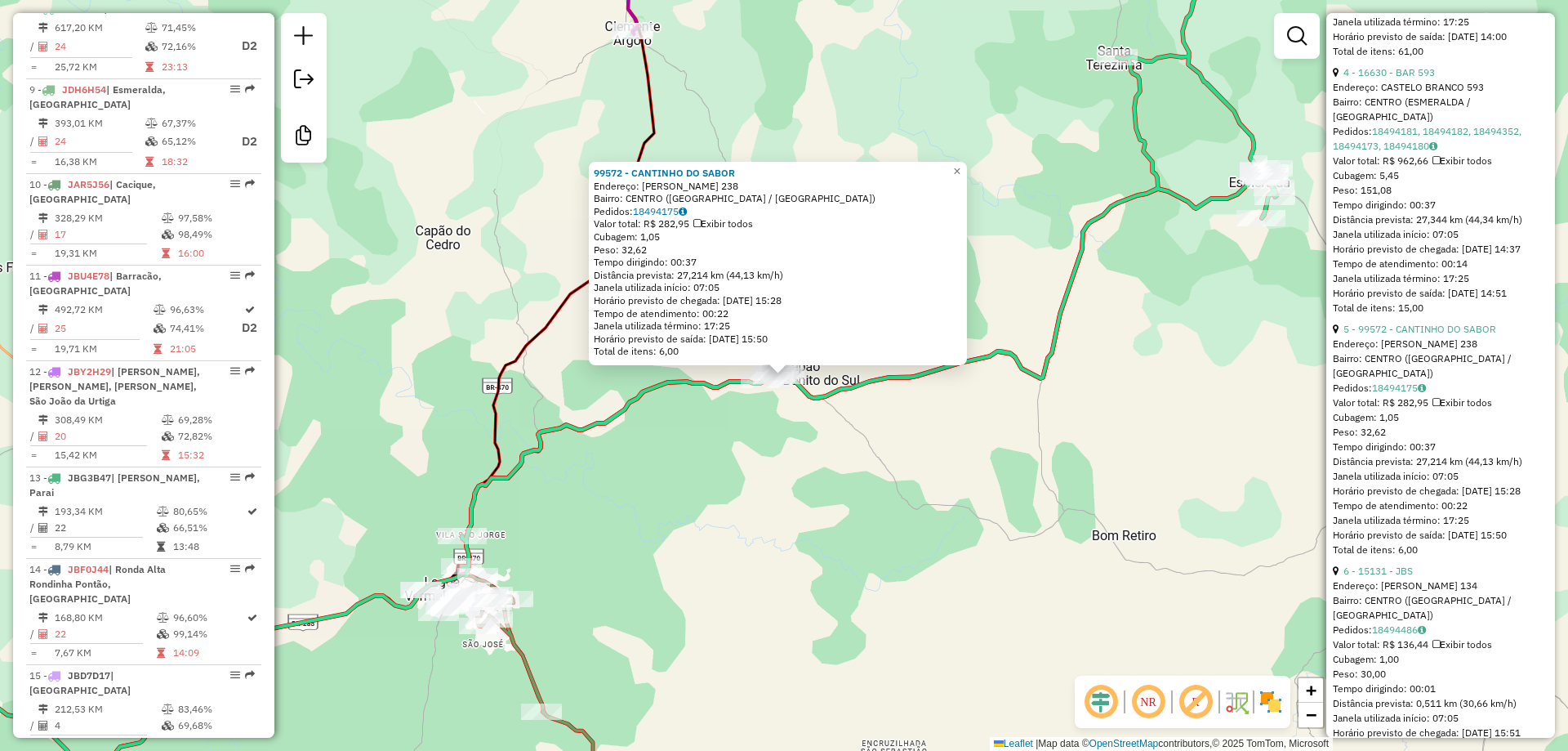
scroll to position [1415, 0]
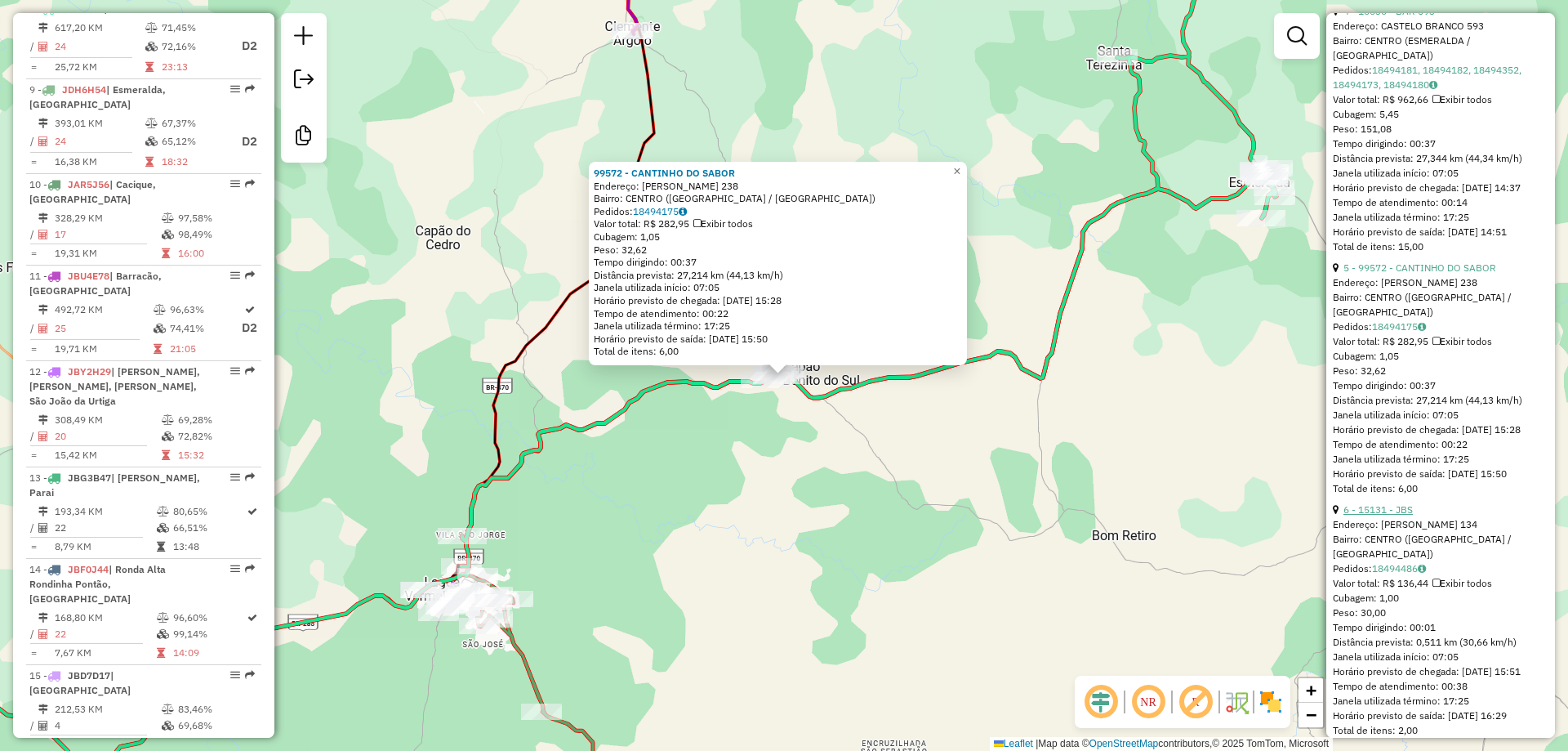
click at [1405, 516] on link "6 - 15131 - JBS" at bounding box center [1377, 510] width 69 height 12
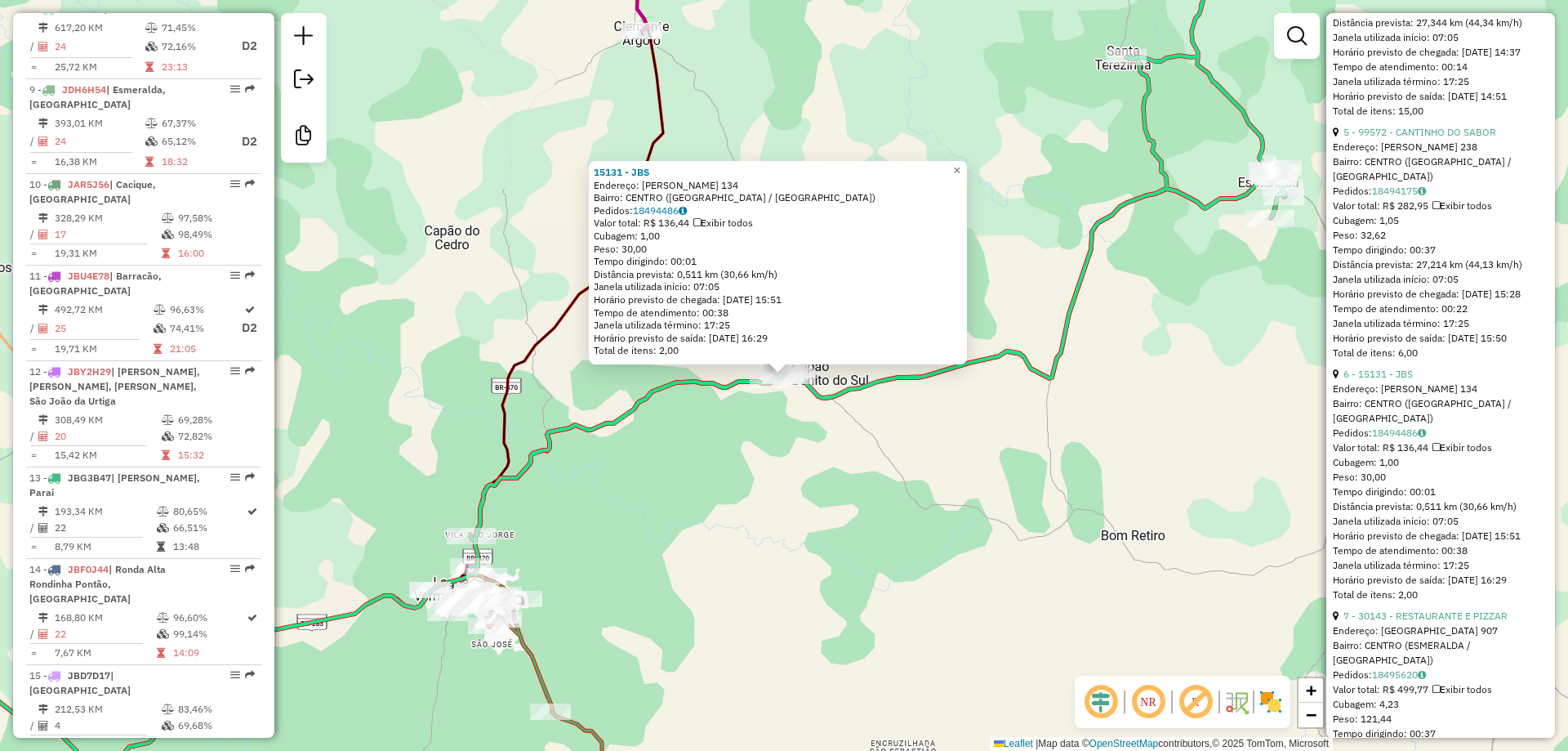
scroll to position [1634, 0]
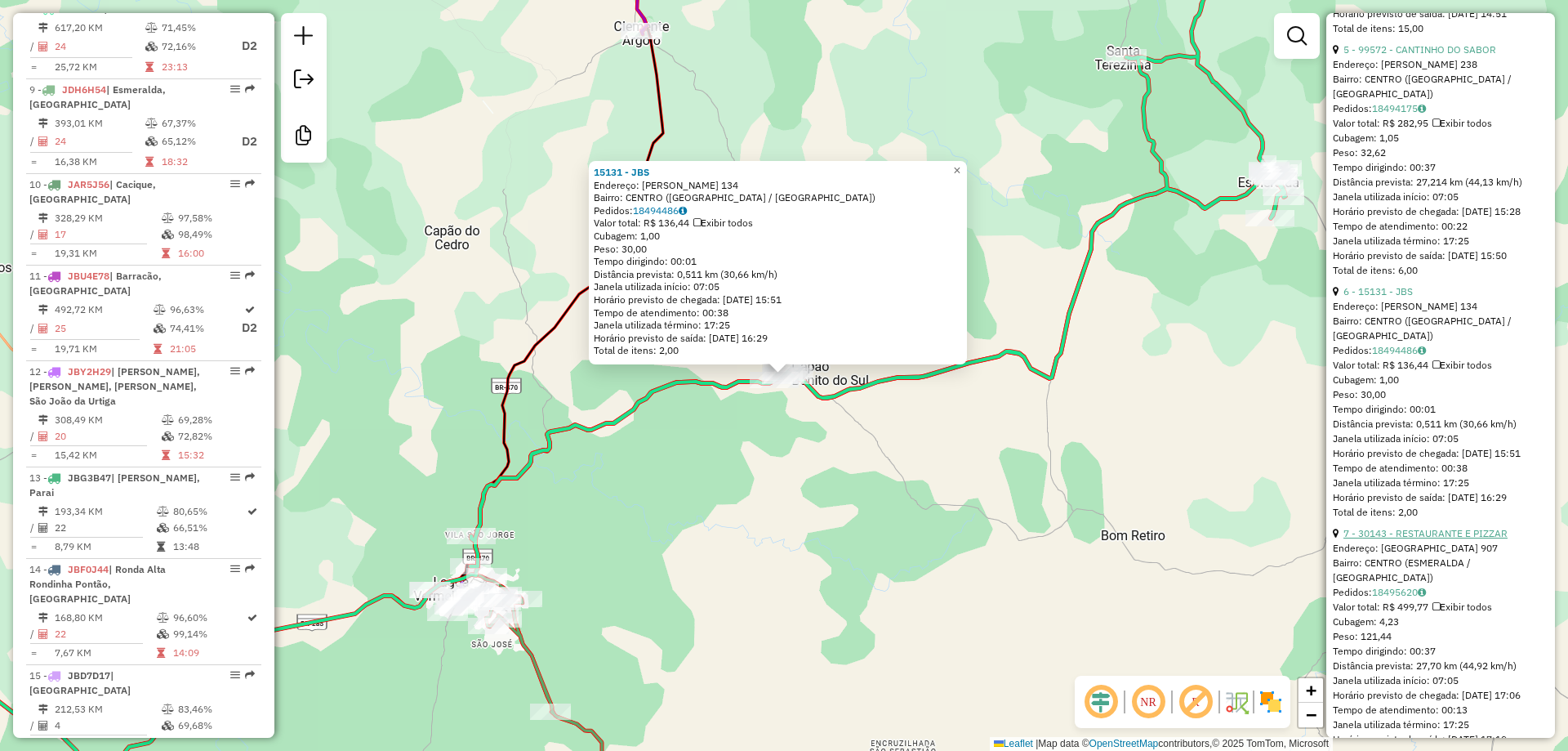
click at [1396, 539] on link "7 - 30143 - RESTAURANTE E PIZZAR" at bounding box center [1426, 533] width 164 height 12
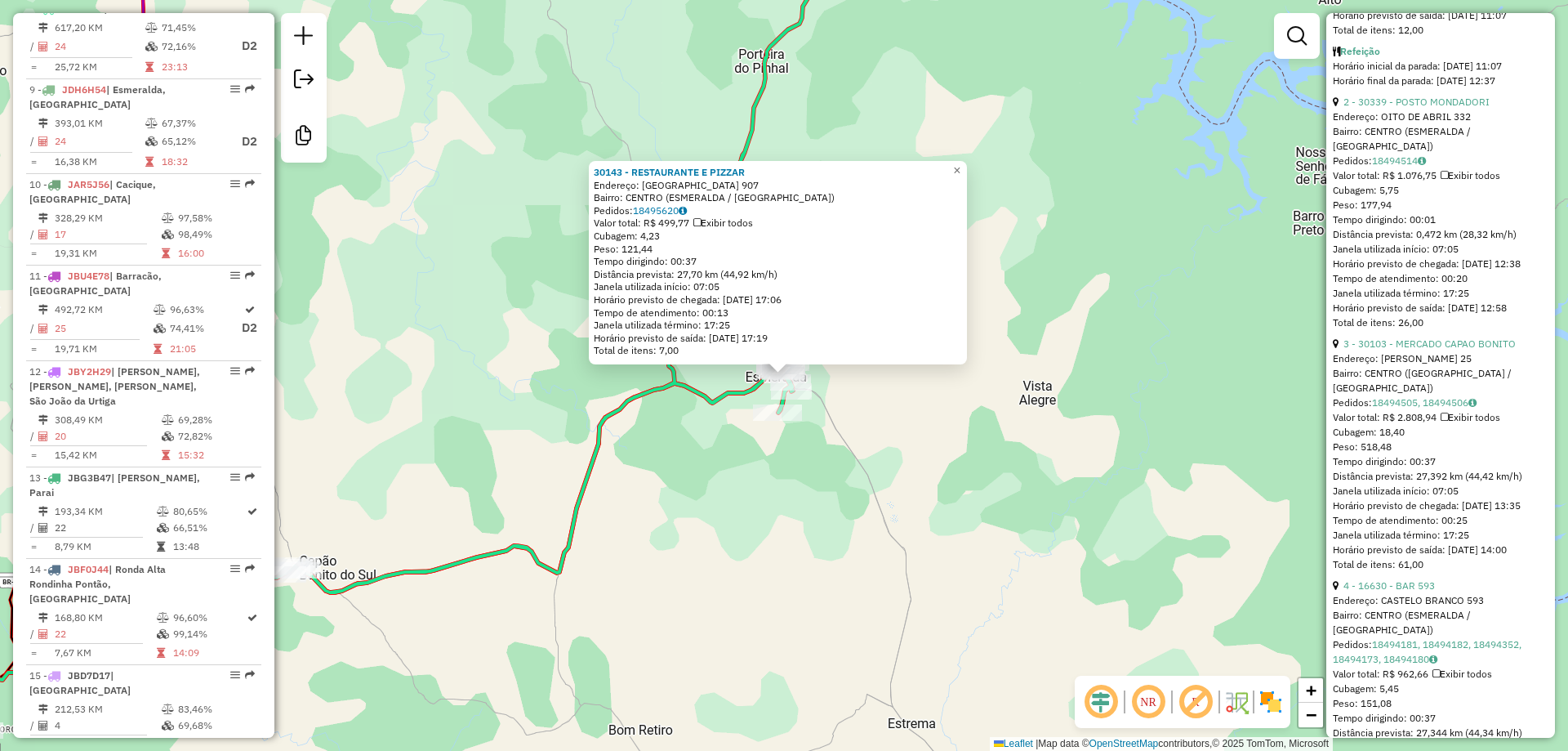
scroll to position [762, 0]
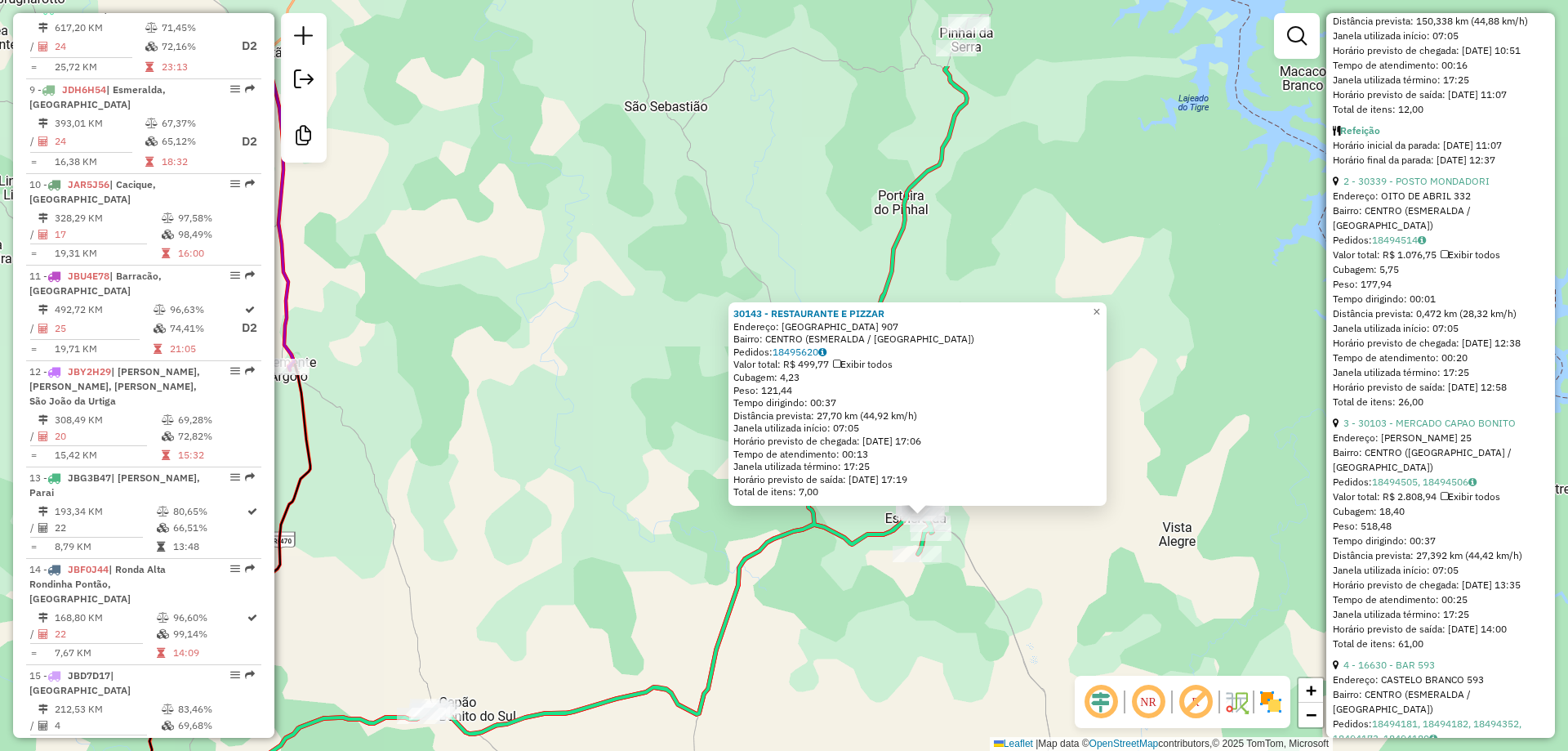
drag, startPoint x: 1238, startPoint y: 493, endPoint x: 1377, endPoint y: 635, distance: 198.7
click at [1377, 635] on hb-router-mapa "Informações da Sessão 991307 - 19/08/2025 Criação: 18/08/2025 19:13 Desbloquear…" at bounding box center [784, 375] width 1568 height 751
drag, startPoint x: 1377, startPoint y: 635, endPoint x: 1405, endPoint y: 613, distance: 35.6
drag, startPoint x: 1405, startPoint y: 613, endPoint x: 667, endPoint y: 407, distance: 766.2
click at [660, 409] on div "30143 - RESTAURANTE E PIZZAR Endereço: CASTELO BRANCO 907 Bairro: CENTRO (ESMER…" at bounding box center [784, 375] width 1568 height 751
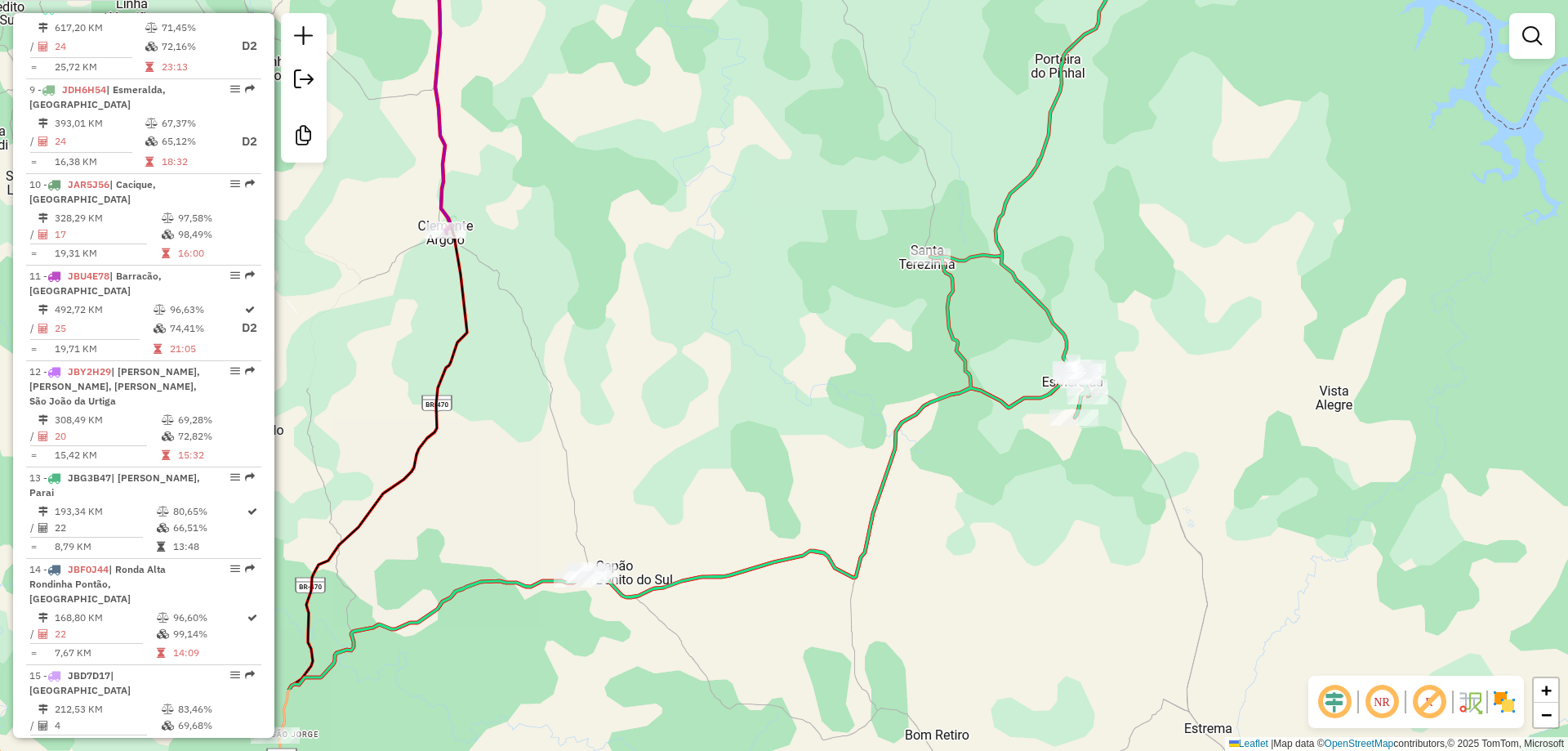
drag, startPoint x: 626, startPoint y: 442, endPoint x: 814, endPoint y: 153, distance: 344.8
click at [810, 160] on div "Janela de atendimento Grade de atendimento Capacidade Transportadoras Veículos …" at bounding box center [784, 375] width 1568 height 751
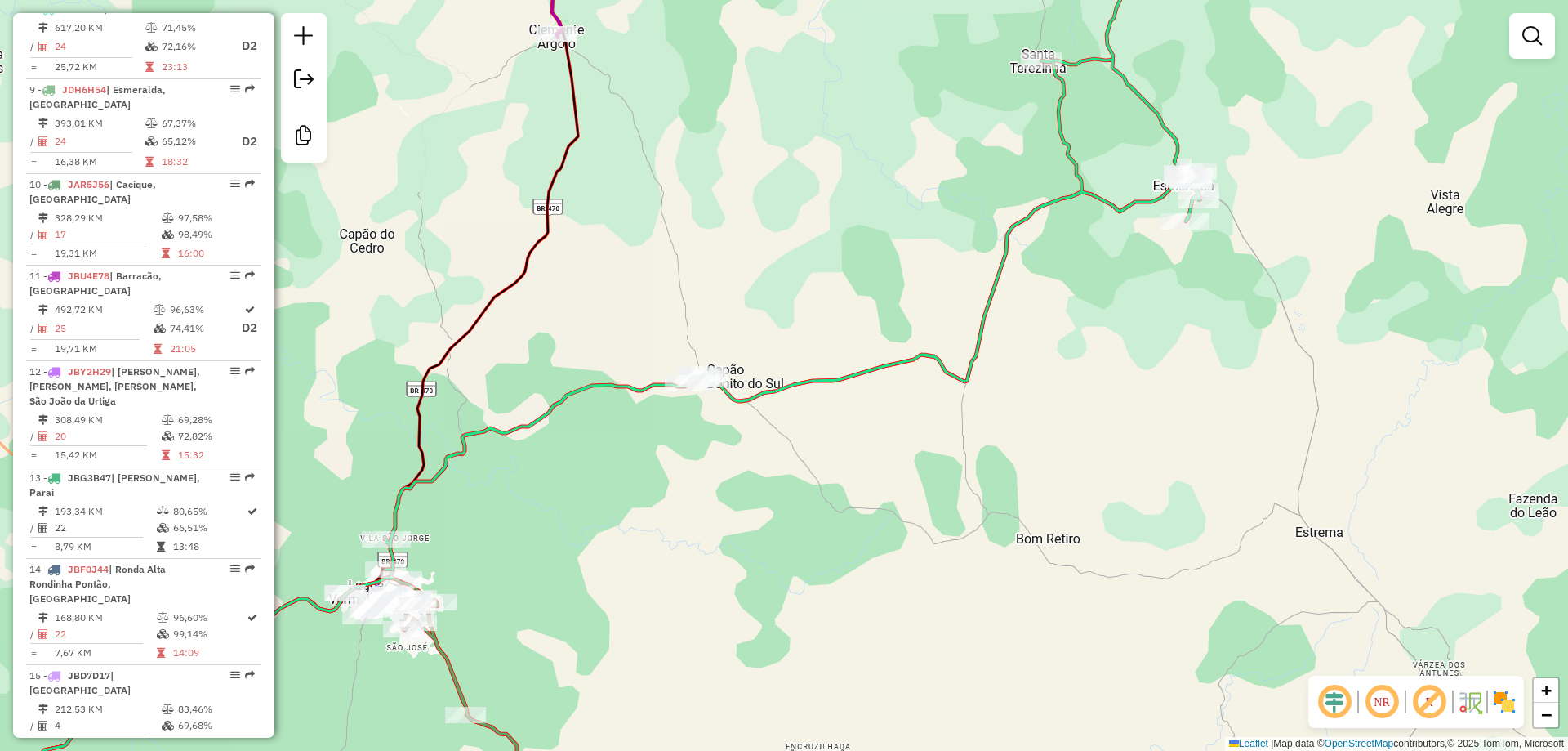
drag, startPoint x: 552, startPoint y: 555, endPoint x: 686, endPoint y: 497, distance: 146.0
click at [678, 501] on div "Janela de atendimento Grade de atendimento Capacidade Transportadoras Veículos …" at bounding box center [784, 375] width 1568 height 751
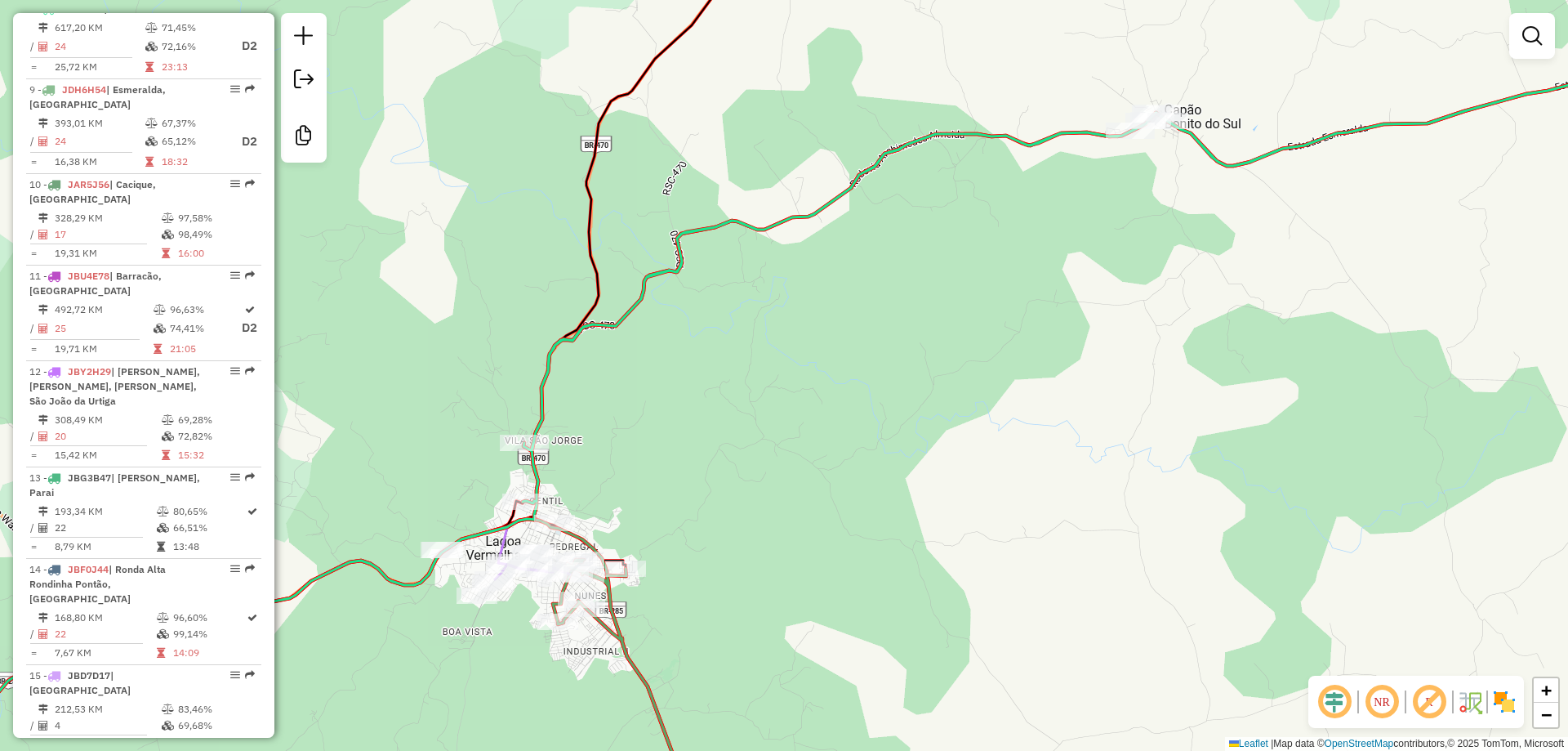
select select "**********"
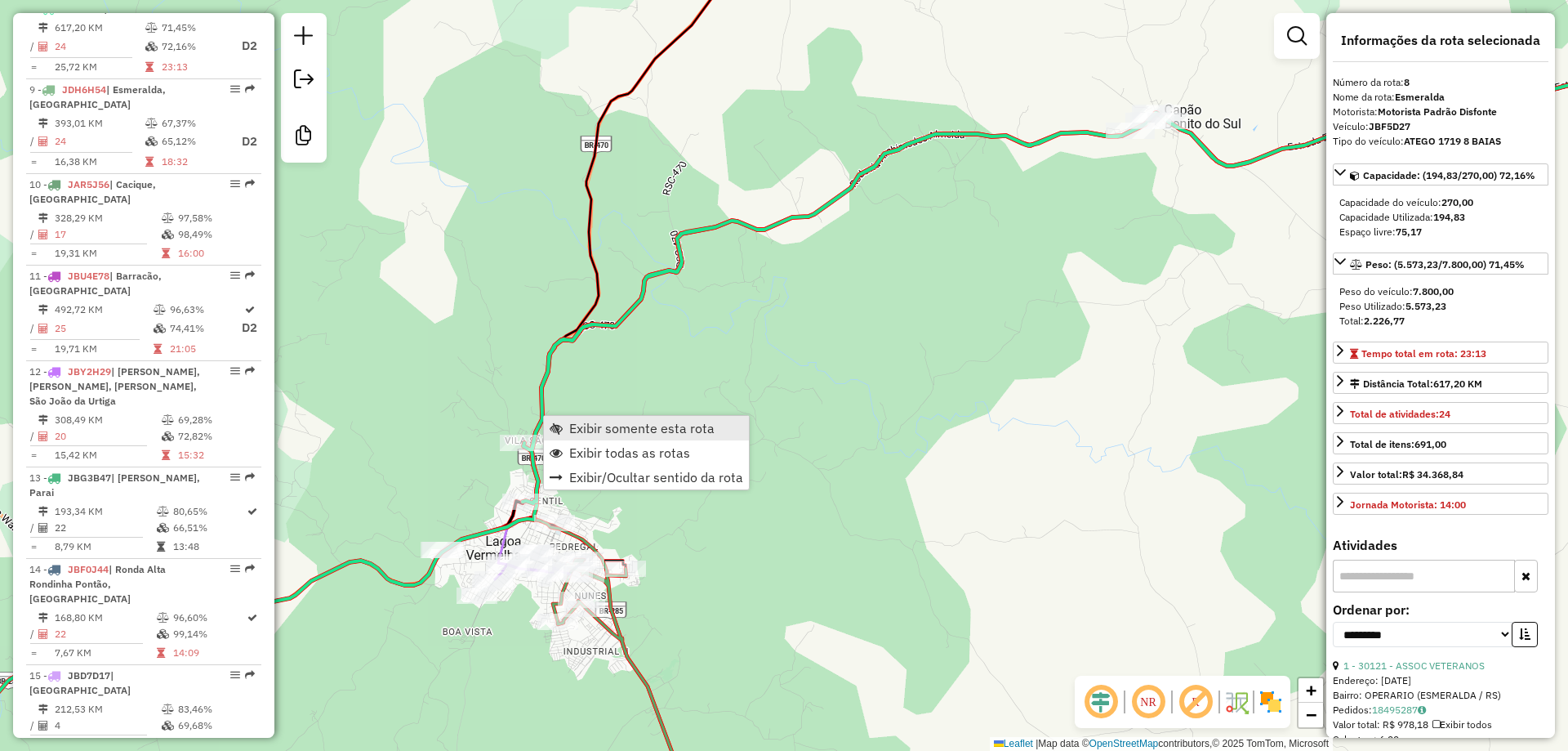
click at [645, 431] on span "Exibir somente esta rota" at bounding box center [642, 428] width 145 height 13
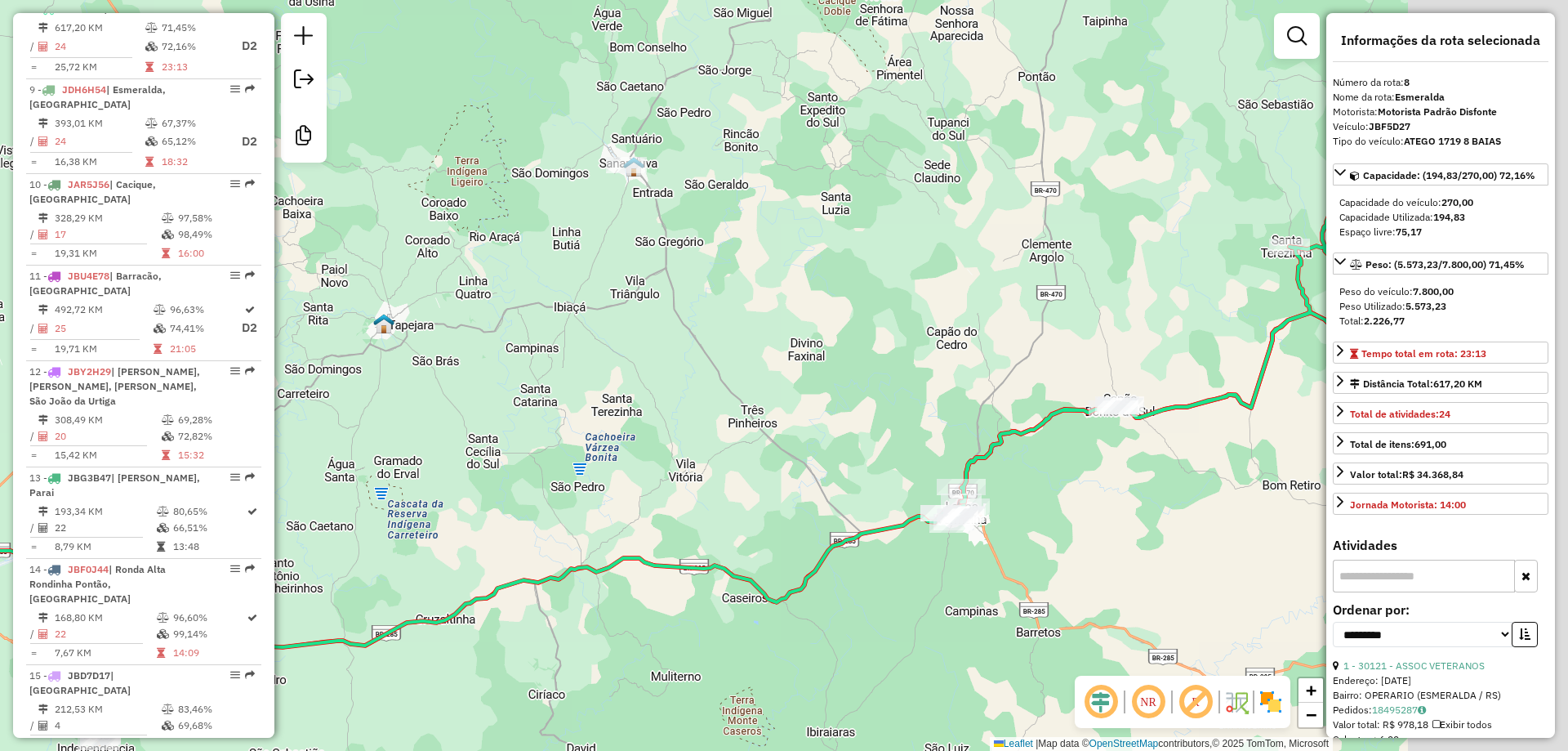
drag, startPoint x: 748, startPoint y: 470, endPoint x: 577, endPoint y: 449, distance: 172.3
click at [577, 449] on div "Janela de atendimento Grade de atendimento Capacidade Transportadoras Veículos …" at bounding box center [784, 375] width 1568 height 751
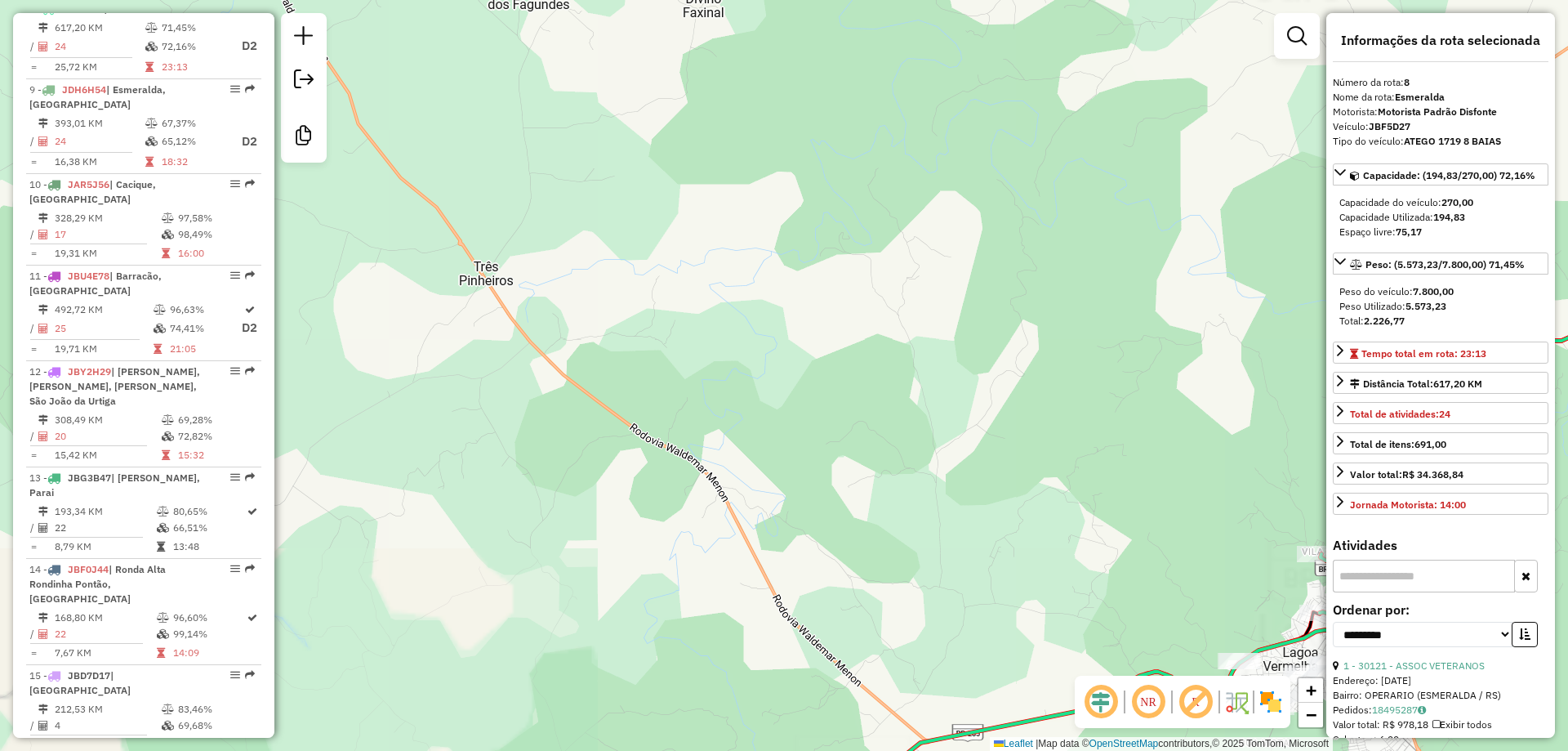
drag, startPoint x: 930, startPoint y: 483, endPoint x: 650, endPoint y: 380, distance: 298.3
click at [653, 380] on div "Janela de atendimento Grade de atendimento Capacidade Transportadoras Veículos …" at bounding box center [784, 375] width 1568 height 751
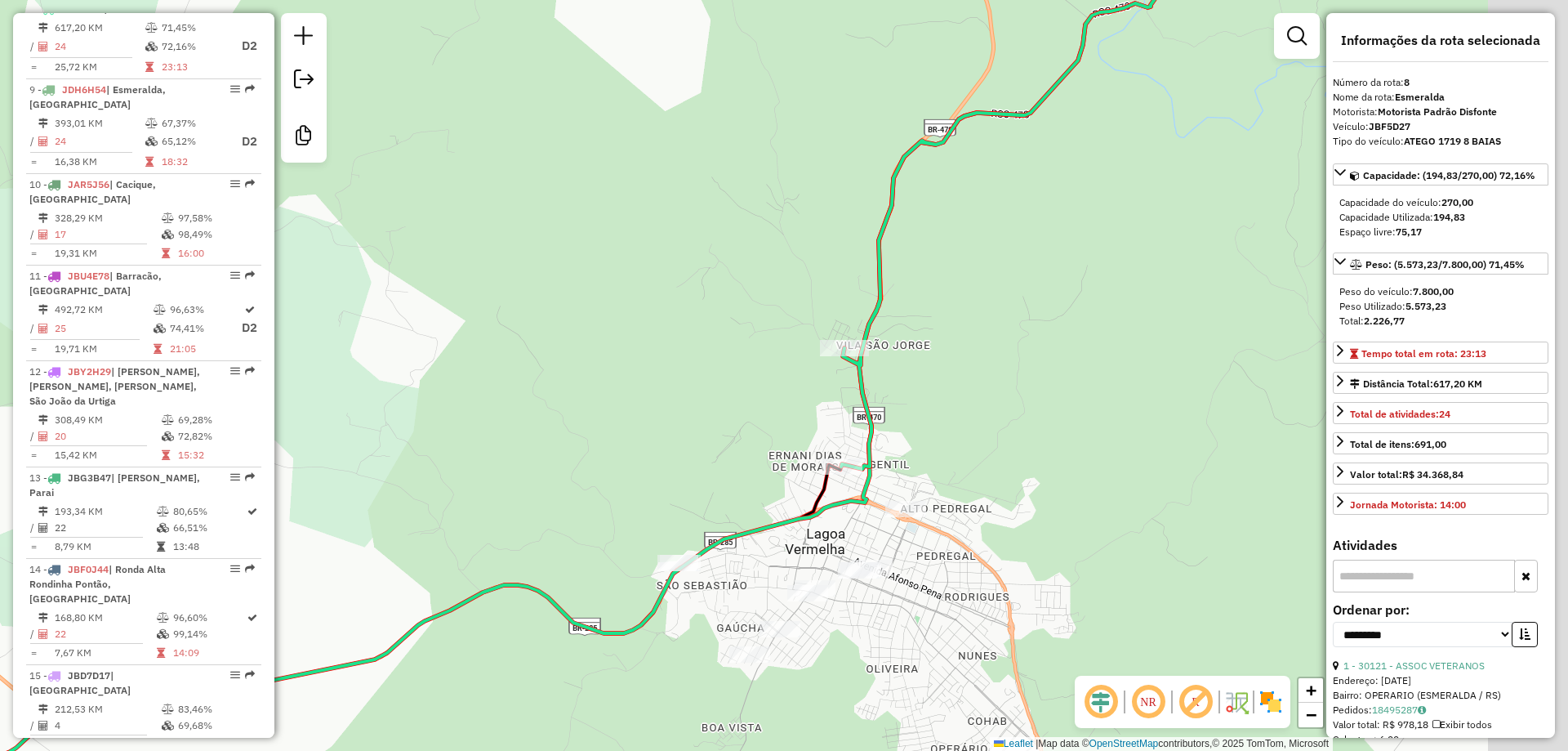
drag, startPoint x: 884, startPoint y: 468, endPoint x: 622, endPoint y: 443, distance: 263.2
click at [653, 448] on div "Janela de atendimento Grade de atendimento Capacidade Transportadoras Veículos …" at bounding box center [784, 375] width 1568 height 751
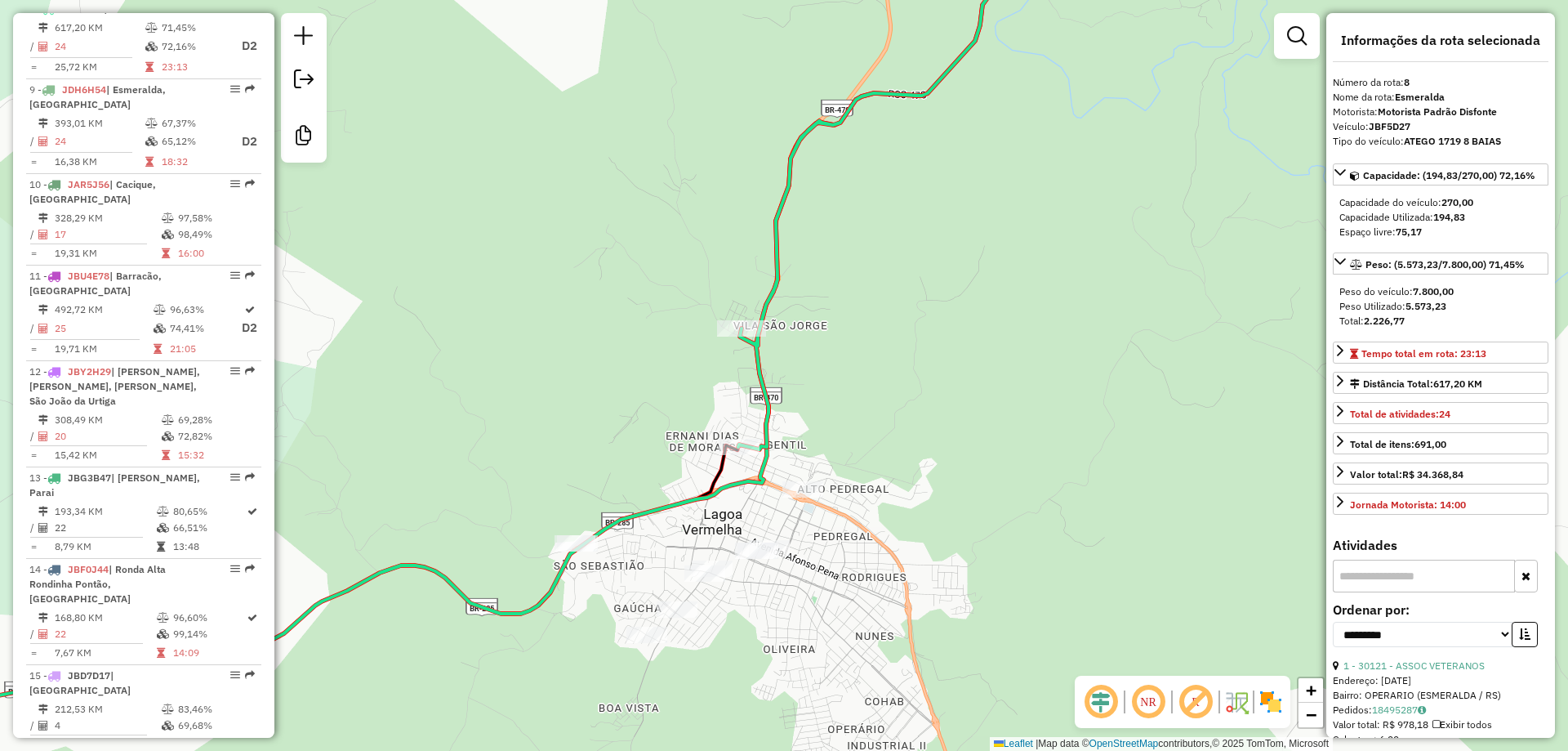
drag, startPoint x: 857, startPoint y: 434, endPoint x: 775, endPoint y: 414, distance: 84.4
click at [786, 411] on div "Janela de atendimento Grade de atendimento Capacidade Transportadoras Veículos …" at bounding box center [784, 375] width 1568 height 751
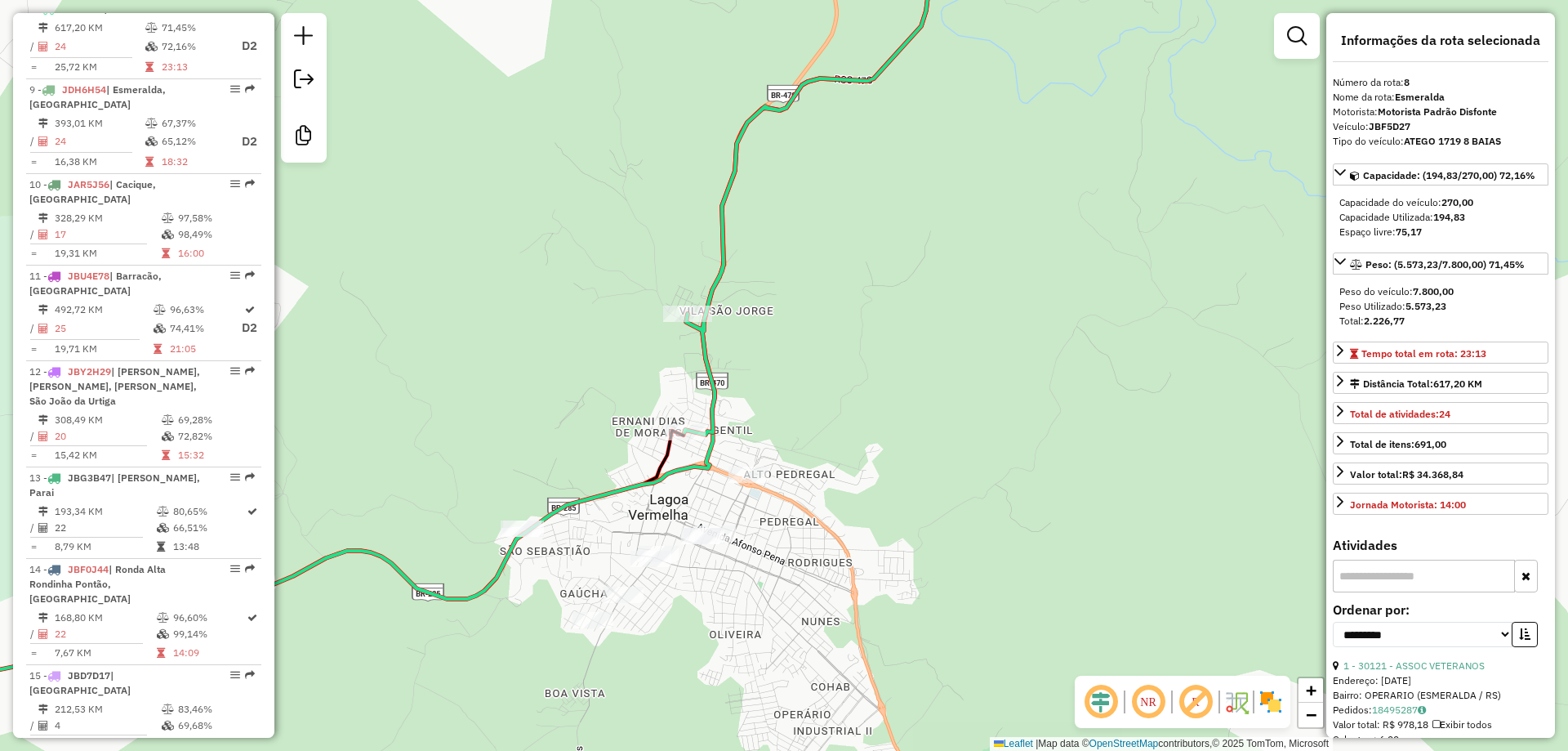
drag, startPoint x: 726, startPoint y: 370, endPoint x: 700, endPoint y: 378, distance: 27.2
click at [704, 377] on div "Janela de atendimento Grade de atendimento Capacidade Transportadoras Veículos …" at bounding box center [784, 375] width 1568 height 751
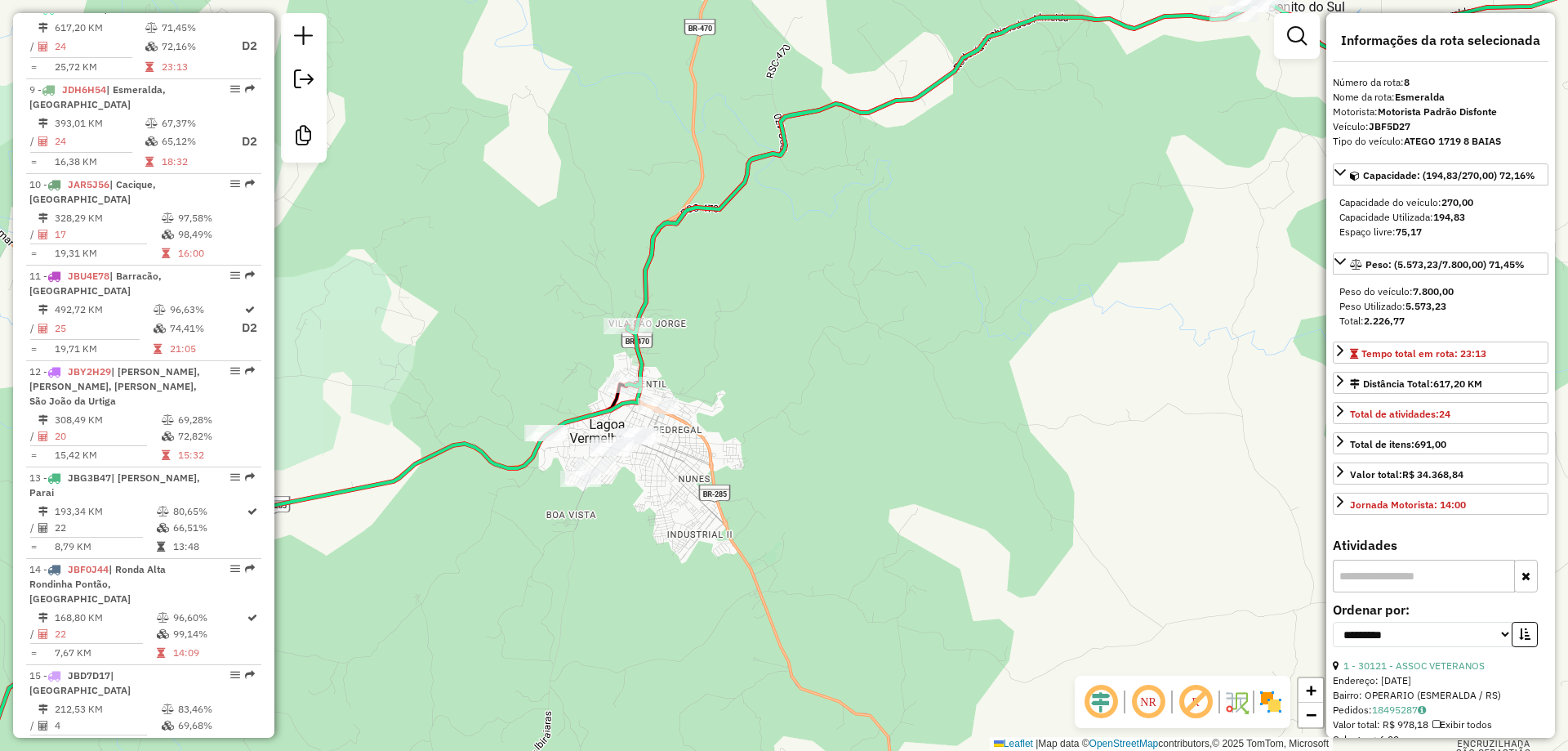
drag, startPoint x: 915, startPoint y: 204, endPoint x: 706, endPoint y: 354, distance: 257.3
click at [706, 354] on div "Janela de atendimento Grade de atendimento Capacidade Transportadoras Veículos …" at bounding box center [784, 375] width 1568 height 751
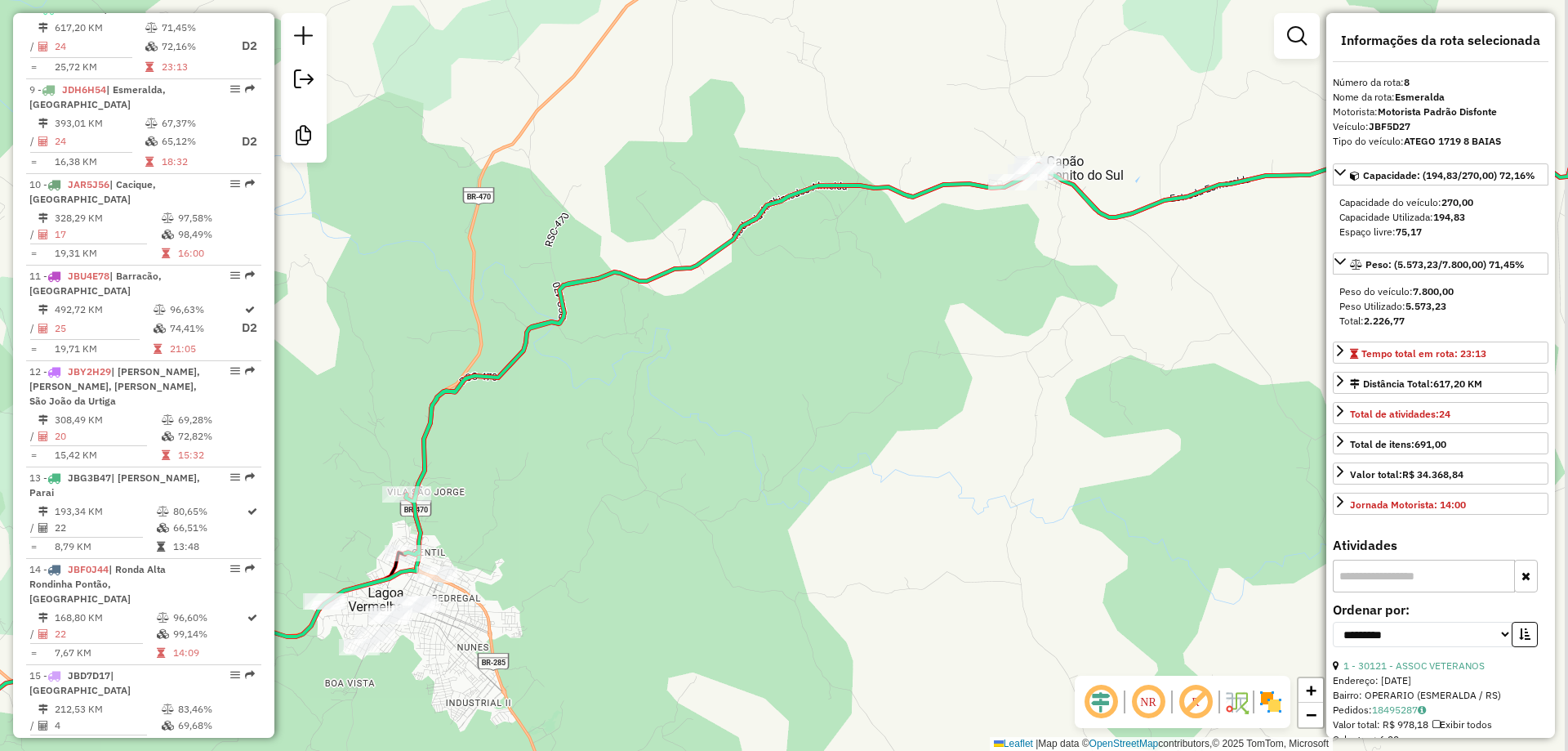
drag, startPoint x: 929, startPoint y: 246, endPoint x: 704, endPoint y: 298, distance: 230.9
click at [704, 298] on div "Janela de atendimento Grade de atendimento Capacidade Transportadoras Veículos …" at bounding box center [784, 375] width 1568 height 751
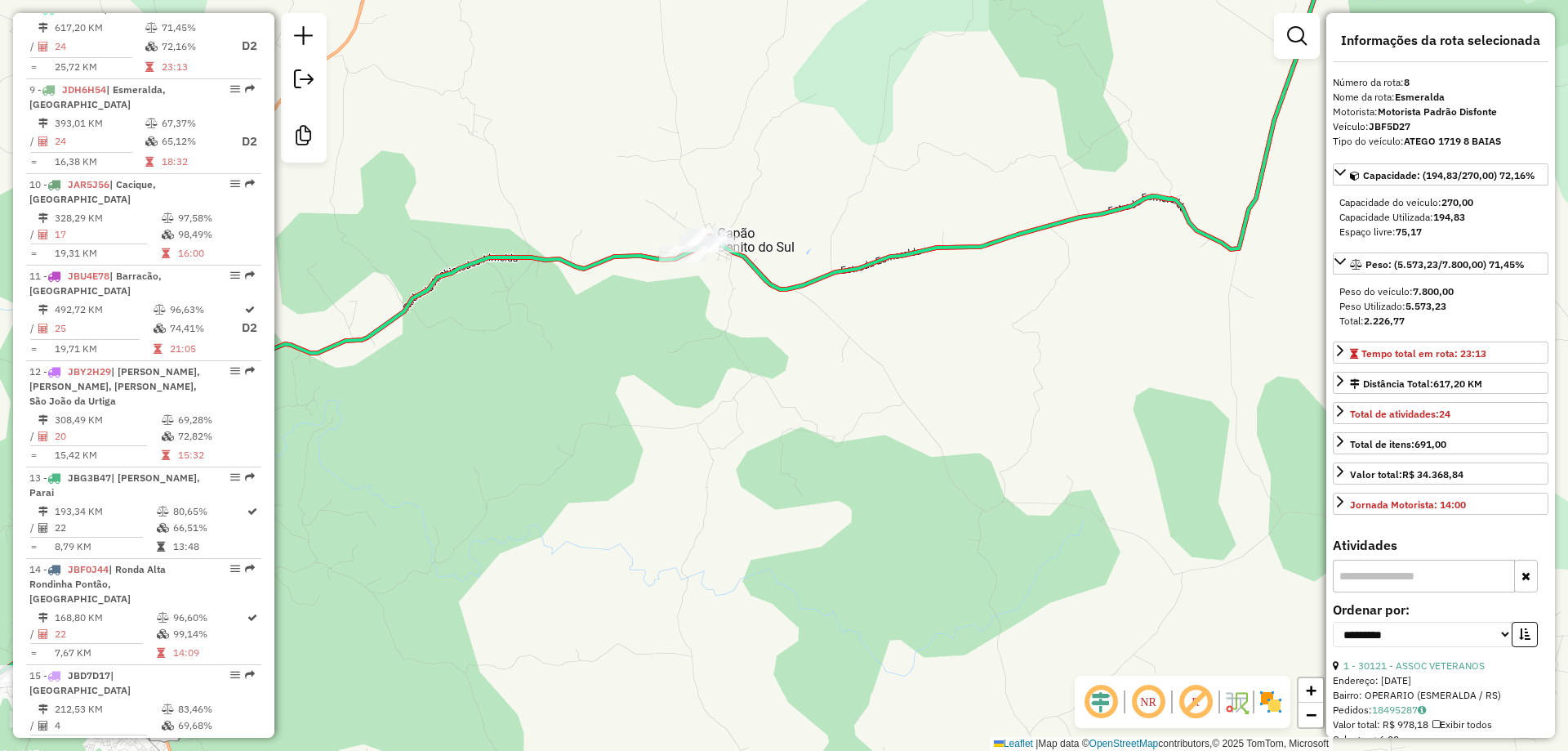
drag, startPoint x: 864, startPoint y: 258, endPoint x: 788, endPoint y: 303, distance: 88.3
click at [715, 305] on icon at bounding box center [702, 285] width 1252 height 684
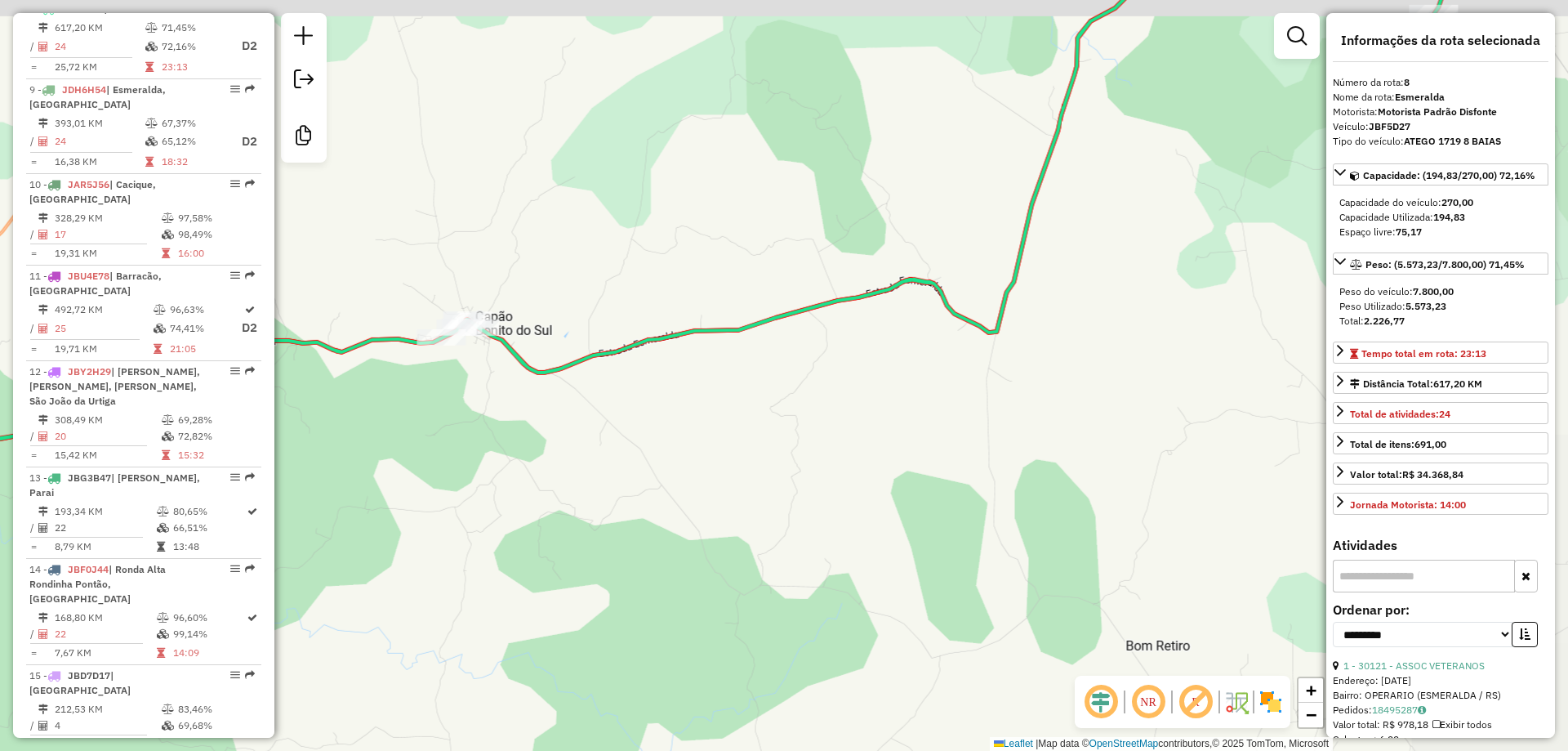
drag, startPoint x: 925, startPoint y: 276, endPoint x: 756, endPoint y: 354, distance: 186.1
click at [732, 366] on icon at bounding box center [648, 323] width 1629 height 774
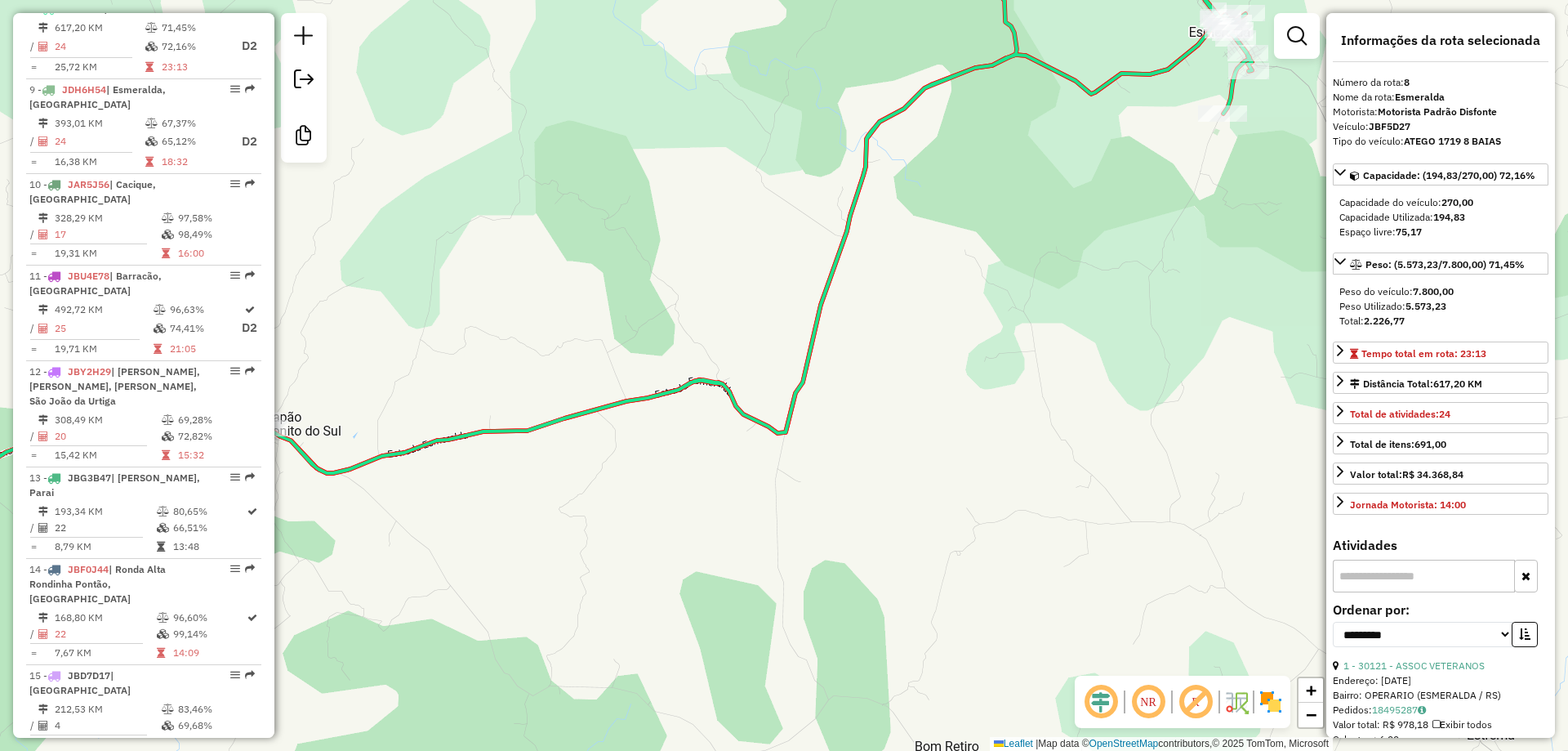
drag, startPoint x: 833, startPoint y: 287, endPoint x: 827, endPoint y: 302, distance: 16.2
click at [742, 336] on div "Janela de atendimento Grade de atendimento Capacidade Transportadoras Veículos …" at bounding box center [784, 375] width 1568 height 751
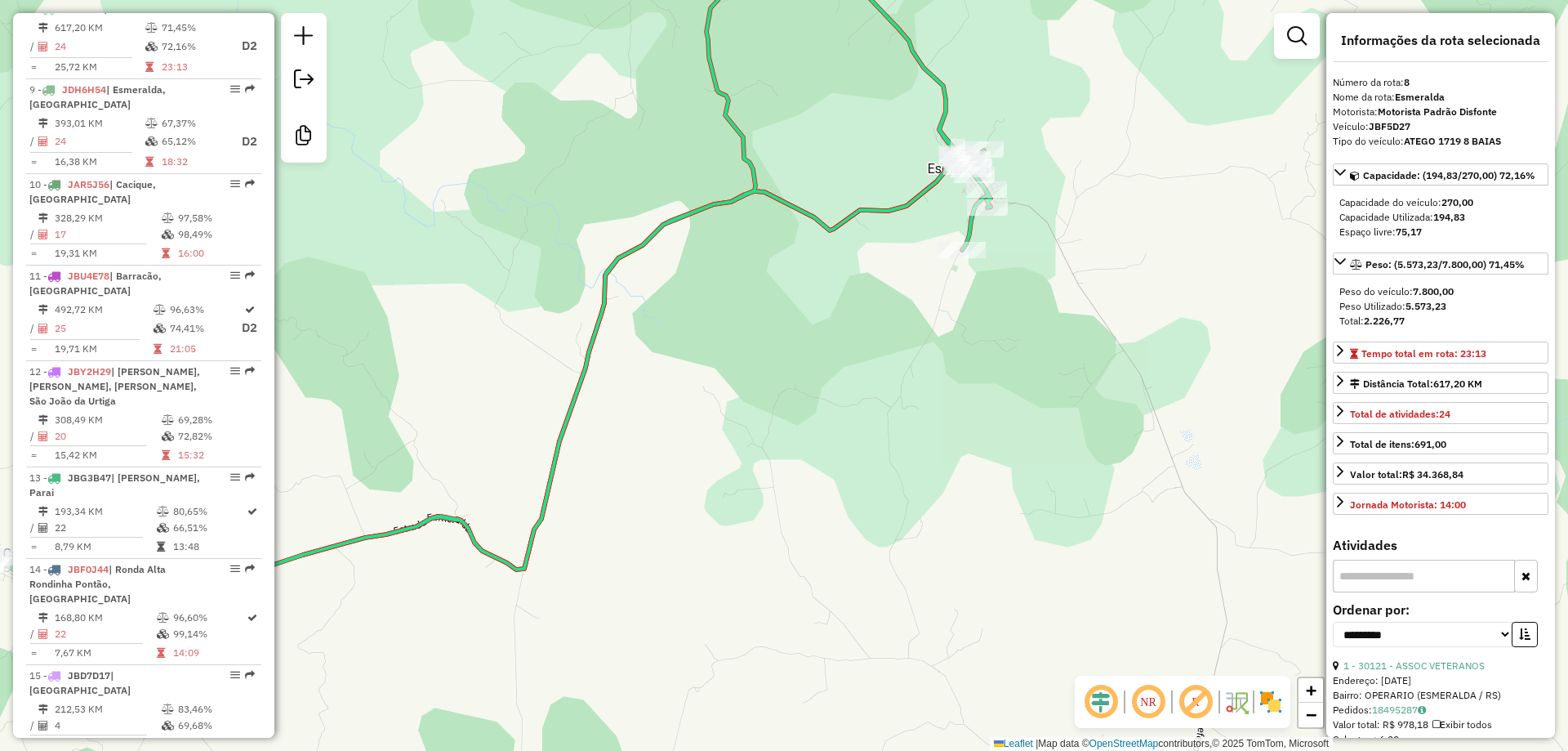
drag, startPoint x: 677, startPoint y: 346, endPoint x: 597, endPoint y: 392, distance: 92.3
click at [605, 393] on div "Janela de atendimento Grade de atendimento Capacidade Transportadoras Veículos …" at bounding box center [784, 375] width 1568 height 751
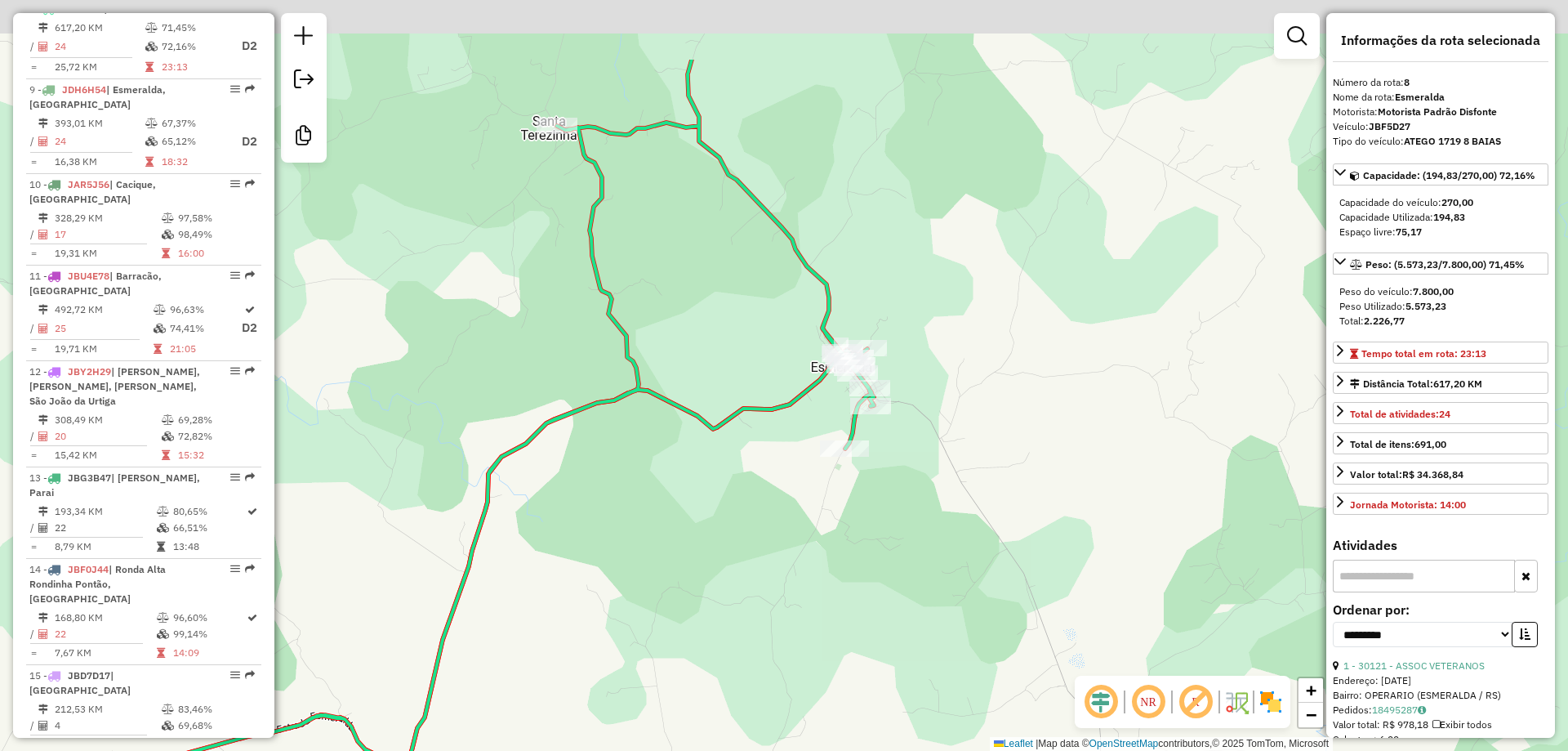
drag, startPoint x: 919, startPoint y: 231, endPoint x: 901, endPoint y: 401, distance: 171.0
click at [906, 380] on div "Janela de atendimento Grade de atendimento Capacidade Transportadoras Veículos …" at bounding box center [784, 375] width 1568 height 751
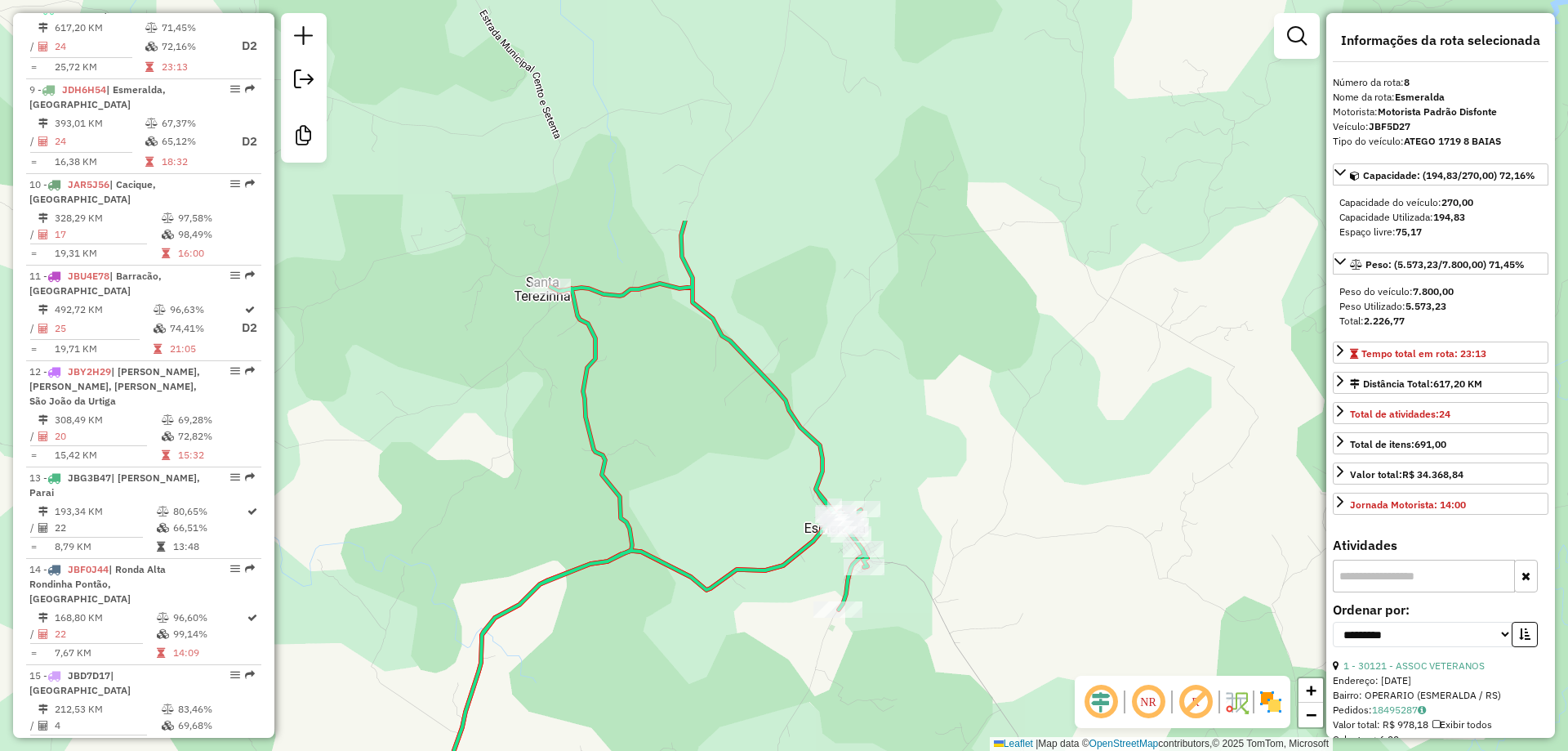
drag, startPoint x: 795, startPoint y: 370, endPoint x: 767, endPoint y: 449, distance: 83.8
click at [773, 453] on div "Janela de atendimento Grade de atendimento Capacidade Transportadoras Veículos …" at bounding box center [784, 375] width 1568 height 751
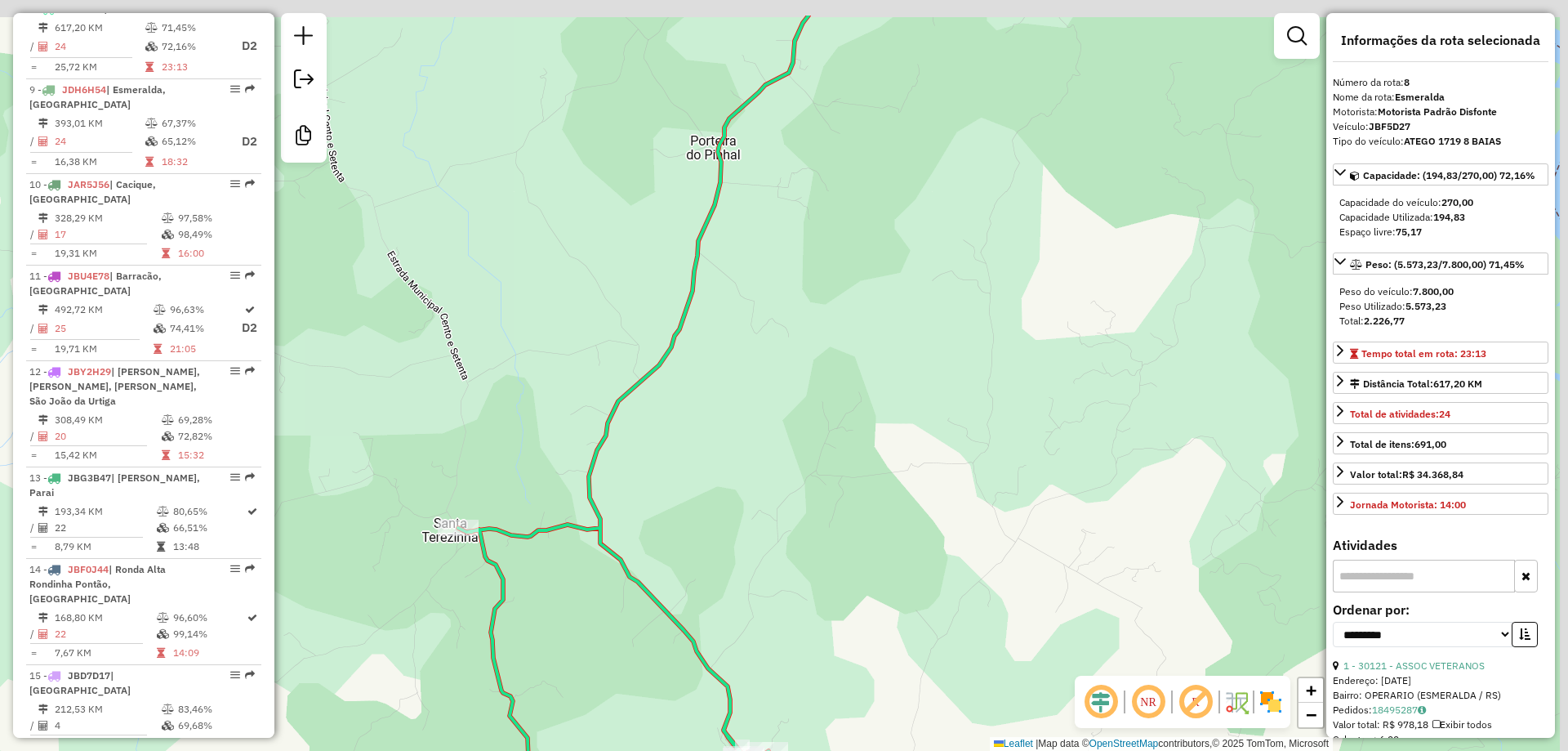
drag, startPoint x: 758, startPoint y: 326, endPoint x: 739, endPoint y: 372, distance: 49.8
click at [739, 370] on div "Janela de atendimento Grade de atendimento Capacidade Transportadoras Veículos …" at bounding box center [784, 375] width 1568 height 751
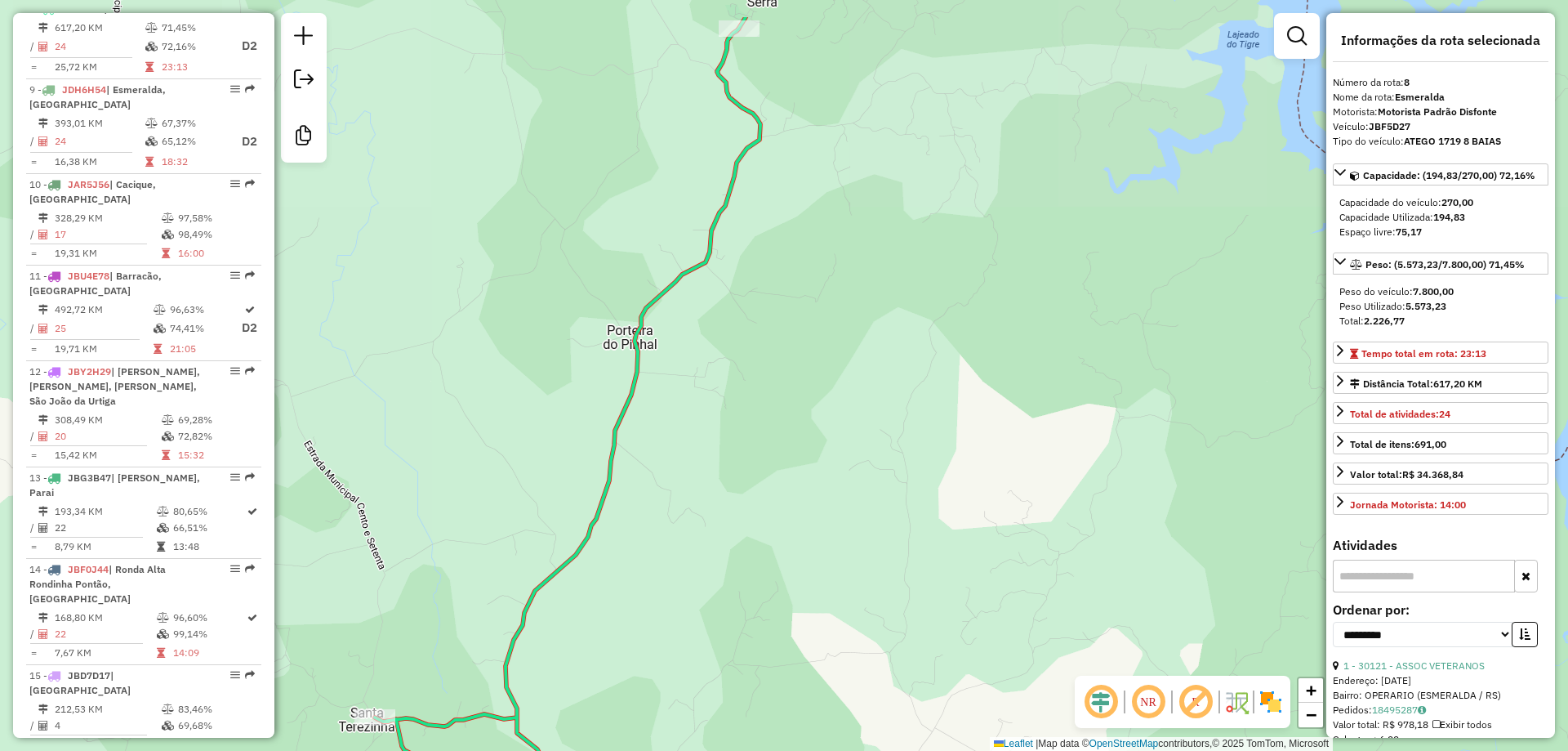
drag, startPoint x: 762, startPoint y: 316, endPoint x: 739, endPoint y: 398, distance: 85.2
click at [739, 397] on div "Janela de atendimento Grade de atendimento Capacidade Transportadoras Veículos …" at bounding box center [784, 375] width 1568 height 751
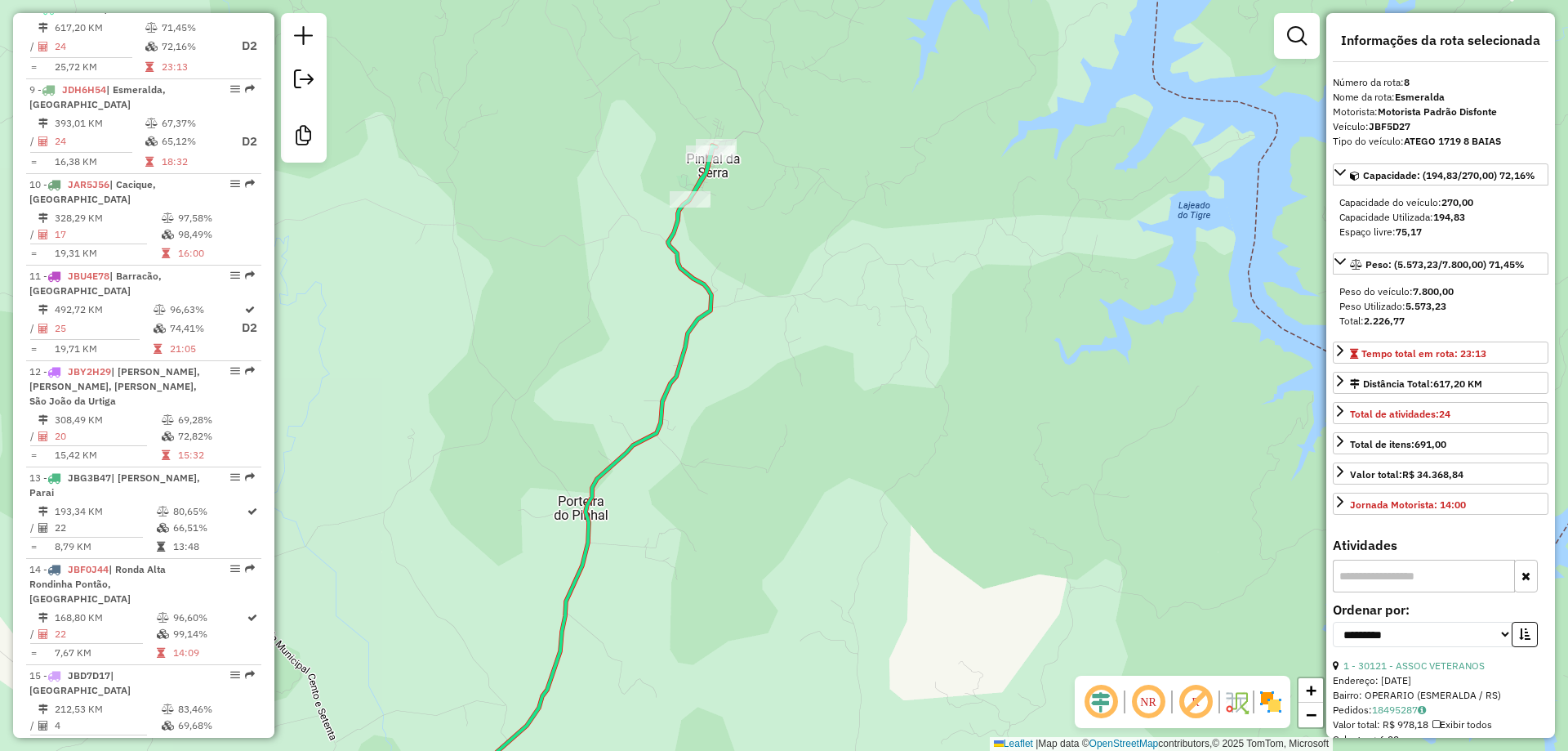
drag, startPoint x: 784, startPoint y: 243, endPoint x: 729, endPoint y: 381, distance: 148.6
click at [730, 385] on div "Janela de atendimento Grade de atendimento Capacidade Transportadoras Veículos …" at bounding box center [784, 375] width 1568 height 751
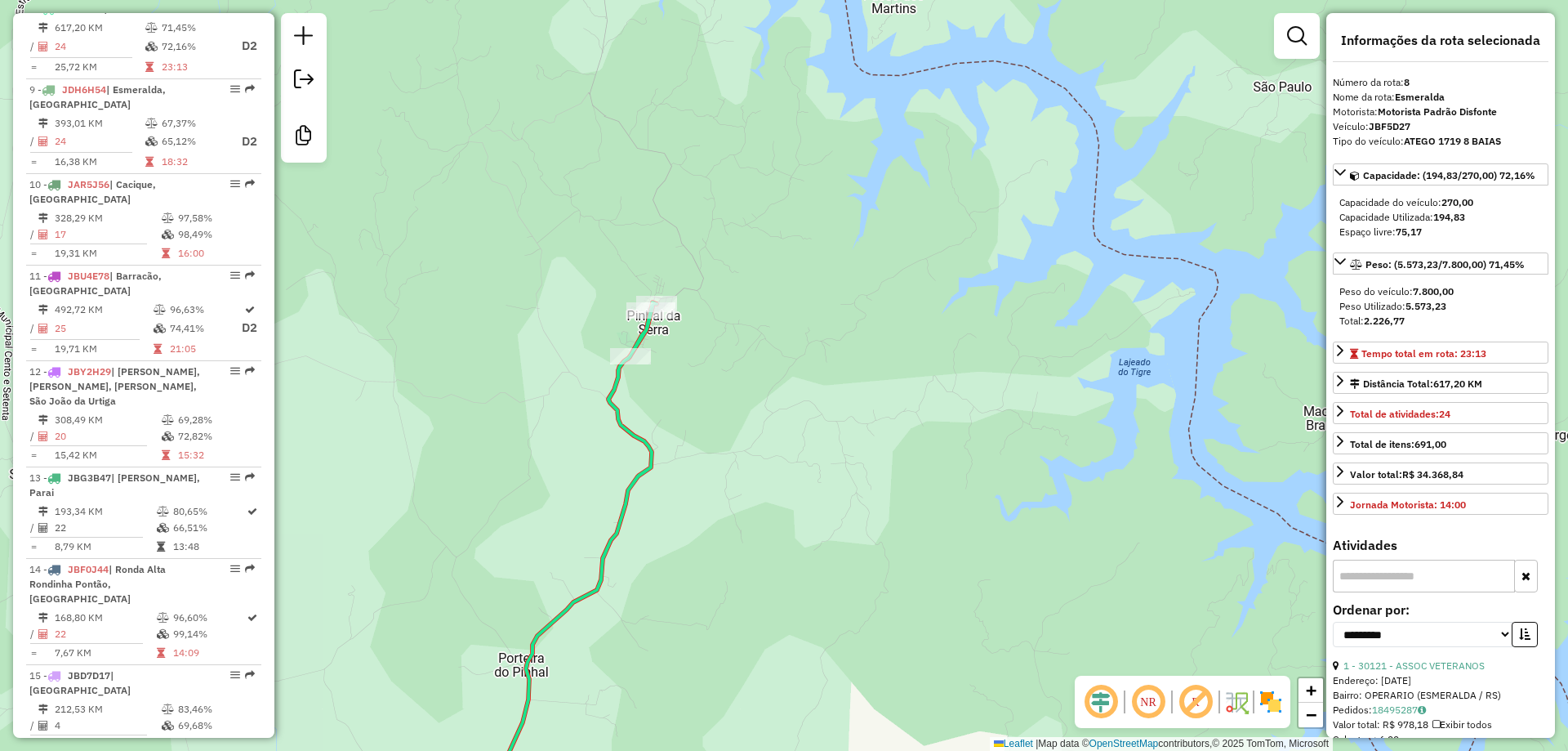
click at [655, 413] on div "Rota 8 - Placa JBF5D27 30122 - BAR E ARMZ WEBER Janela de atendimento Grade de …" at bounding box center [784, 375] width 1568 height 751
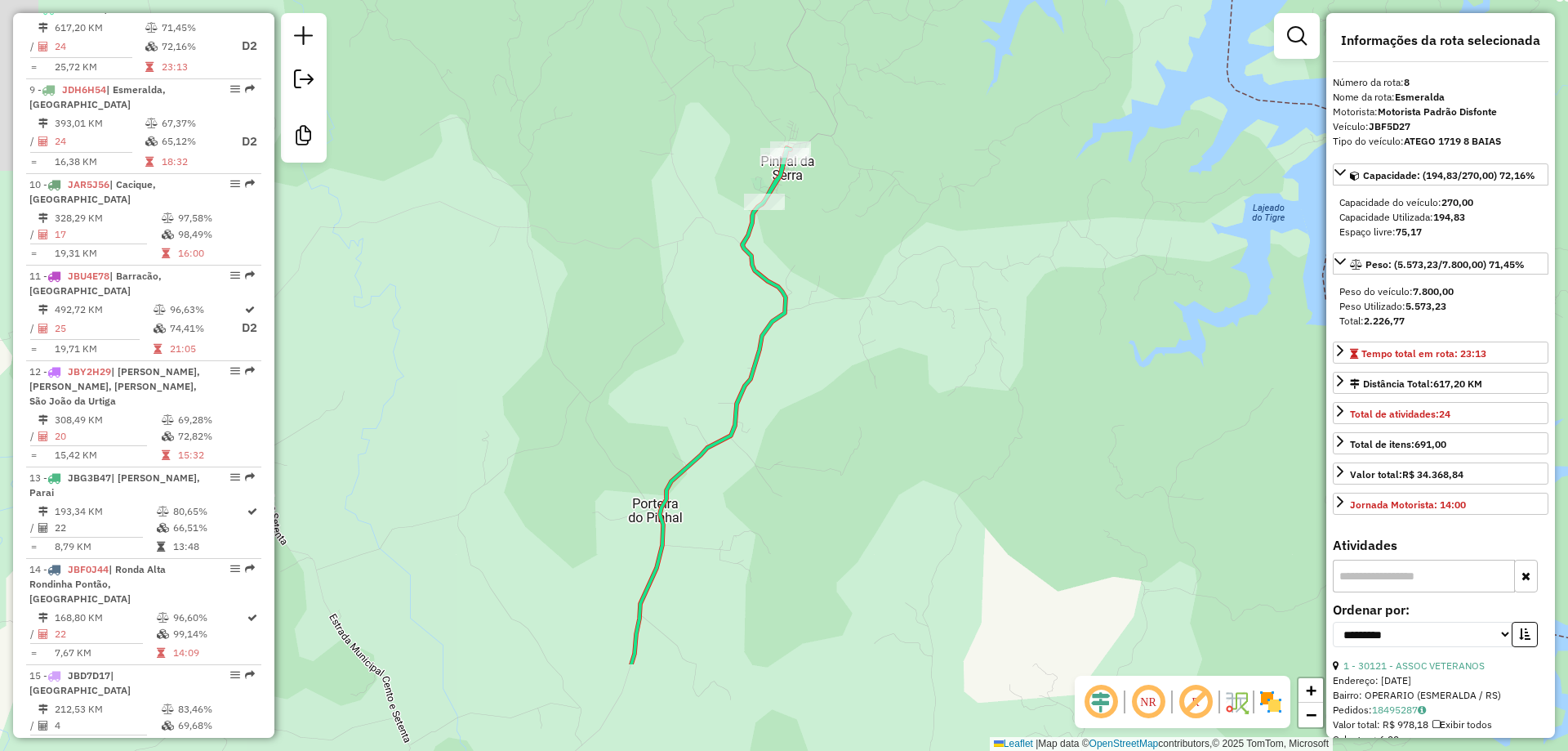
drag, startPoint x: 843, startPoint y: 219, endPoint x: 887, endPoint y: 170, distance: 65.9
click at [885, 163] on div "Janela de atendimento Grade de atendimento Capacidade Transportadoras Veículos …" at bounding box center [784, 375] width 1568 height 751
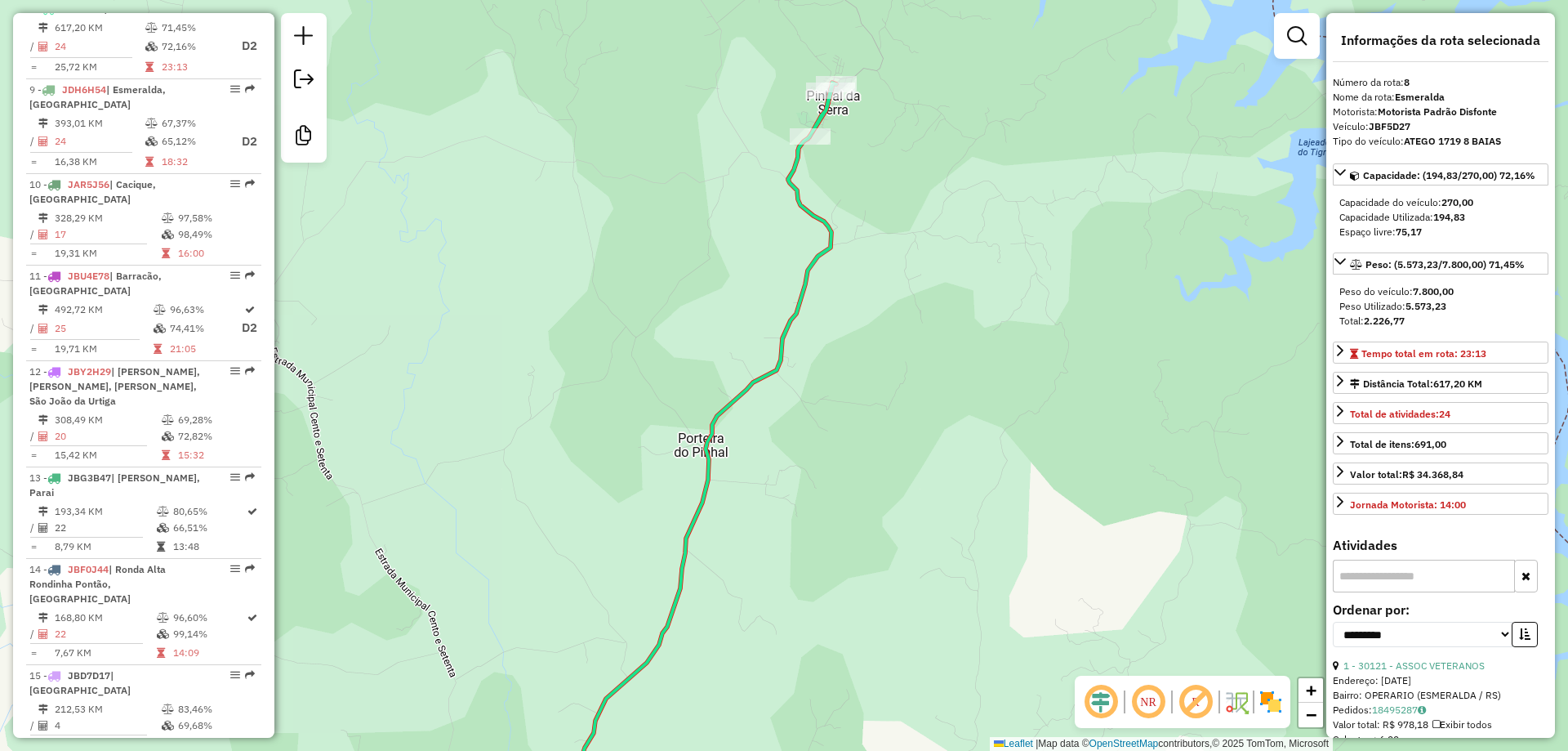
drag, startPoint x: 789, startPoint y: 446, endPoint x: 933, endPoint y: 163, distance: 317.5
click at [929, 168] on div "Janela de atendimento Grade de atendimento Capacidade Transportadoras Veículos …" at bounding box center [784, 375] width 1568 height 751
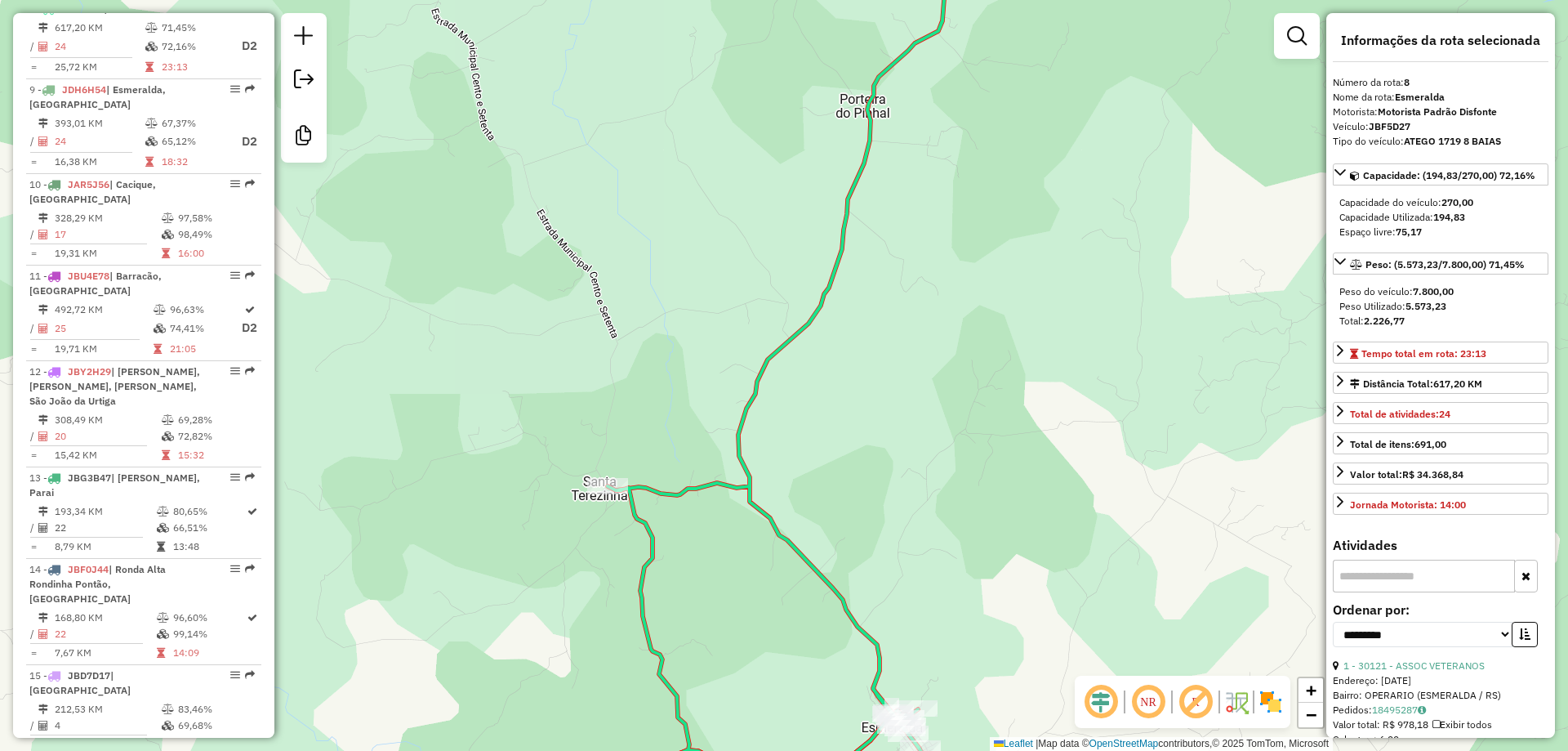
drag, startPoint x: 683, startPoint y: 558, endPoint x: 690, endPoint y: 214, distance: 344.1
click at [697, 282] on div "Janela de atendimento Grade de atendimento Capacidade Transportadoras Veículos …" at bounding box center [784, 375] width 1568 height 751
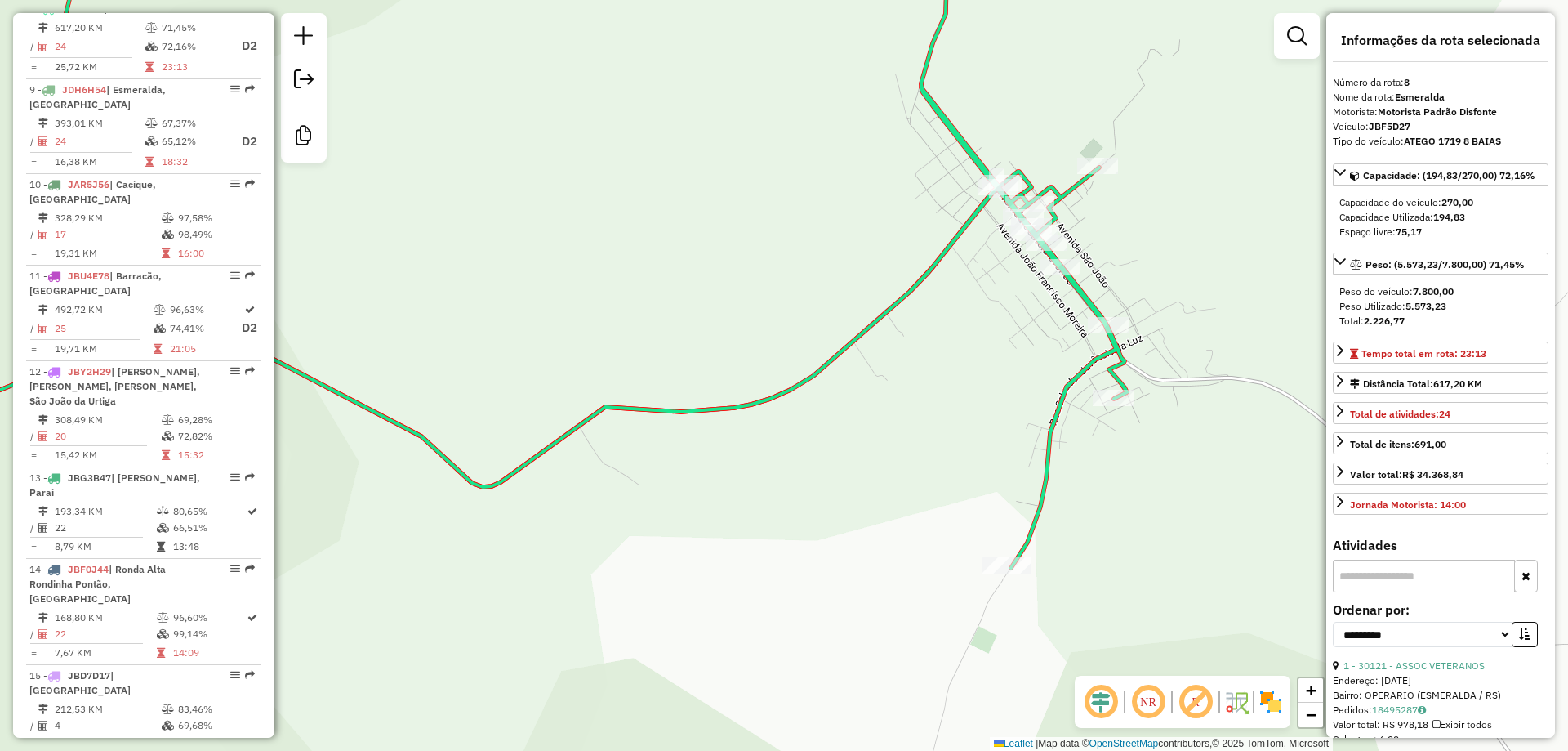
click at [863, 293] on div "Janela de atendimento Grade de atendimento Capacidade Transportadoras Veículos …" at bounding box center [784, 375] width 1568 height 751
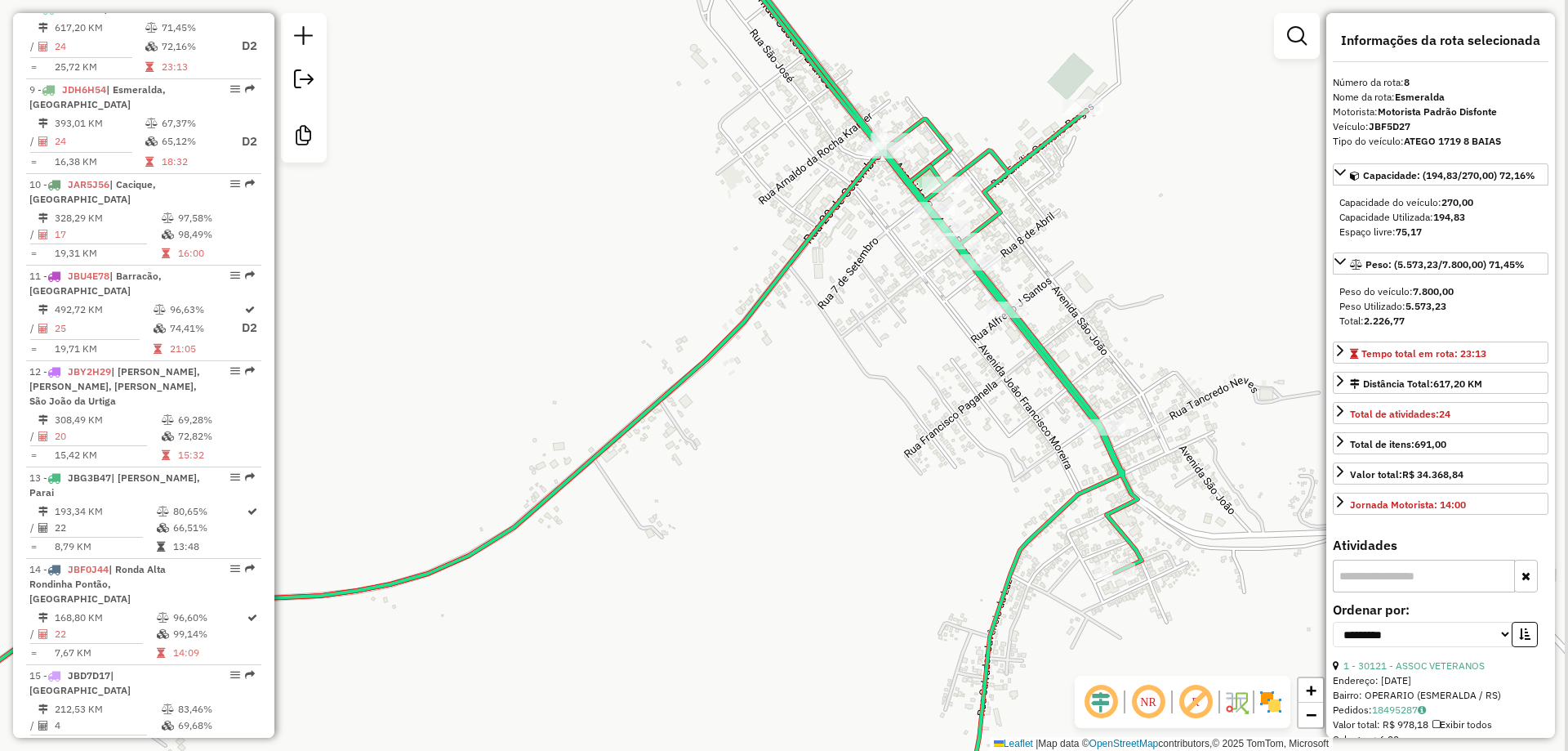
drag, startPoint x: 998, startPoint y: 268, endPoint x: 940, endPoint y: 307, distance: 69.9
click at [940, 307] on div "Janela de atendimento Grade de atendimento Capacidade Transportadoras Veículos …" at bounding box center [784, 375] width 1568 height 751
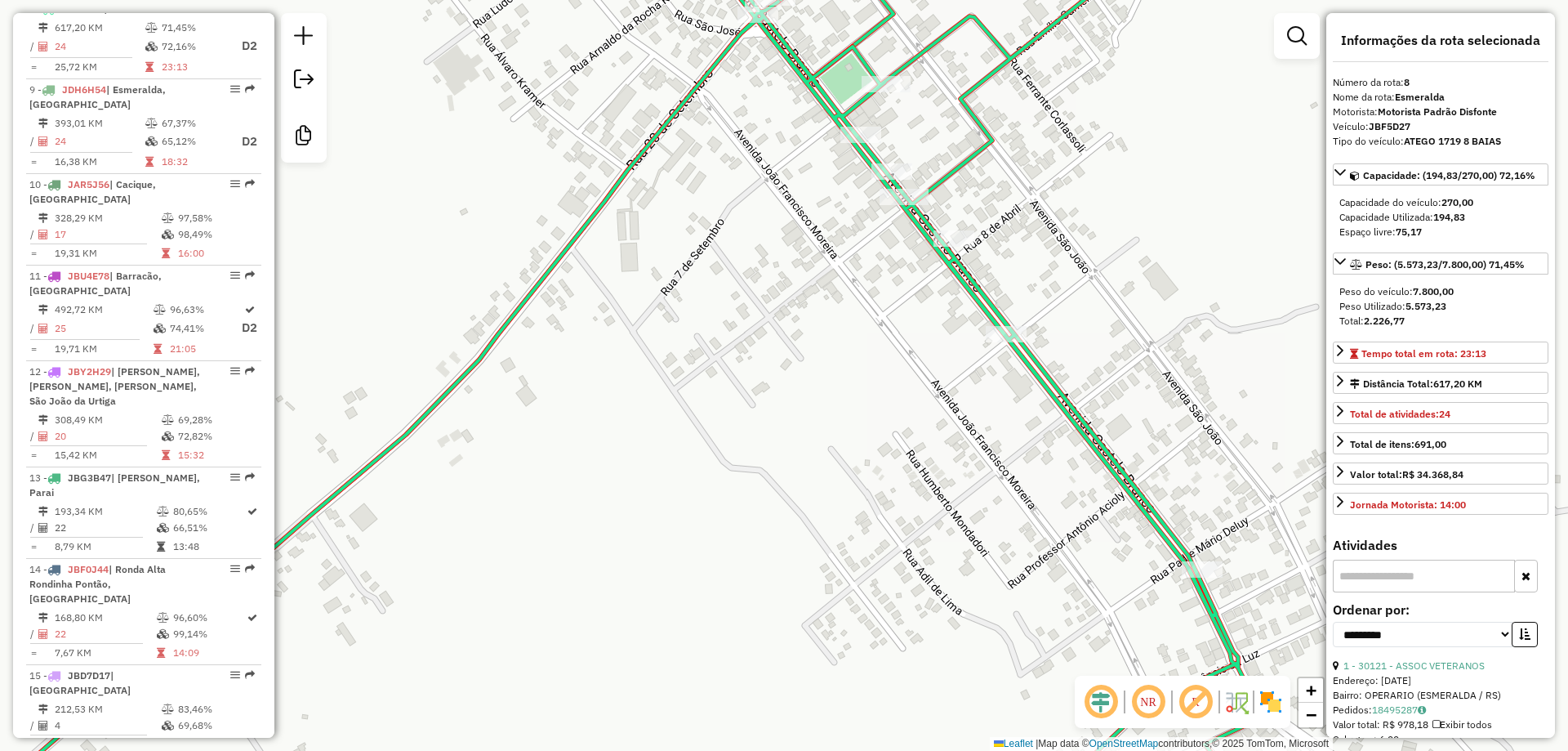
drag, startPoint x: 849, startPoint y: 302, endPoint x: 779, endPoint y: 180, distance: 140.7
click at [780, 181] on div "Janela de atendimento Grade de atendimento Capacidade Transportadoras Veículos …" at bounding box center [784, 375] width 1568 height 751
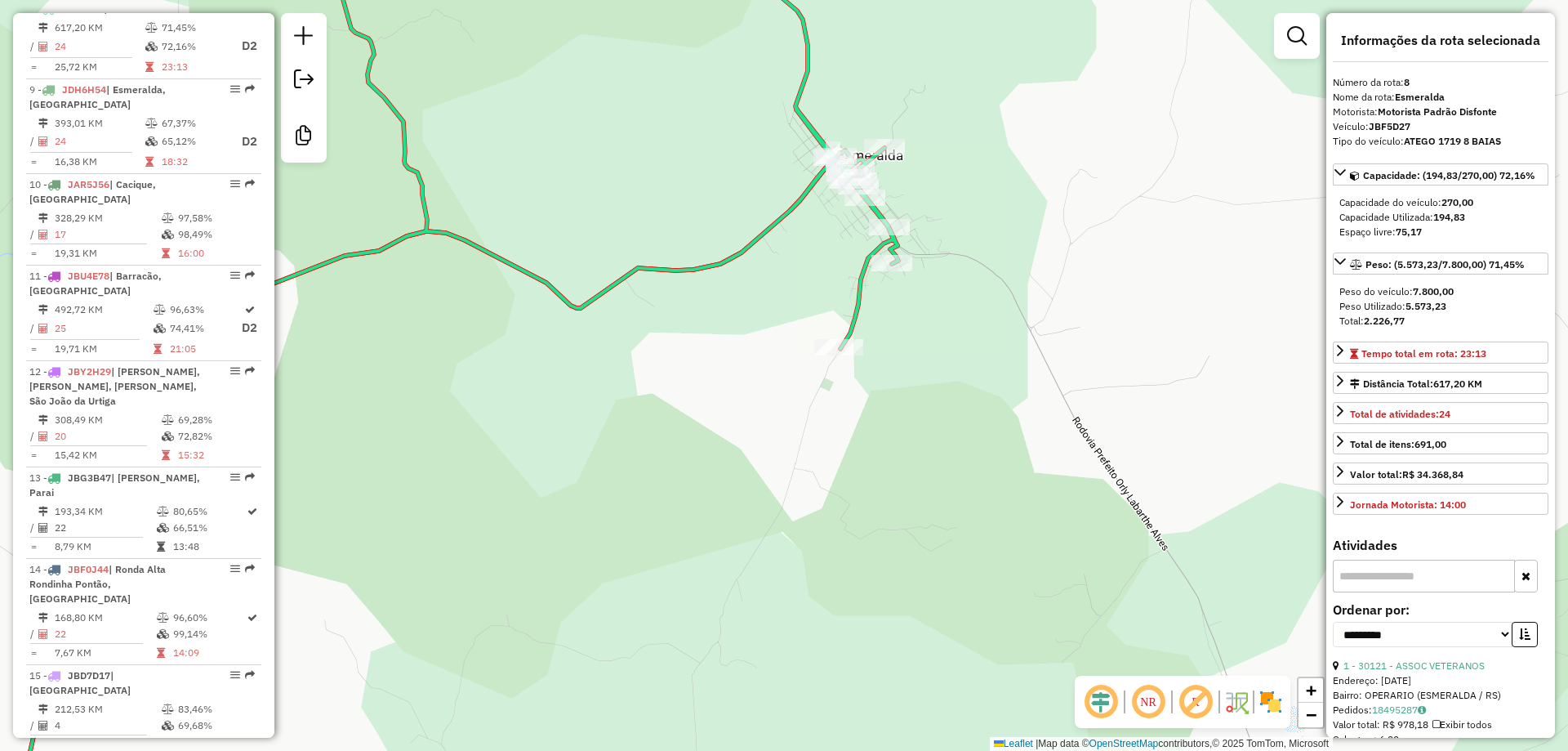
drag, startPoint x: 781, startPoint y: 293, endPoint x: 850, endPoint y: 223, distance: 98.3
click at [836, 235] on div "Janela de atendimento Grade de atendimento Capacidade Transportadoras Veículos …" at bounding box center [784, 375] width 1568 height 751
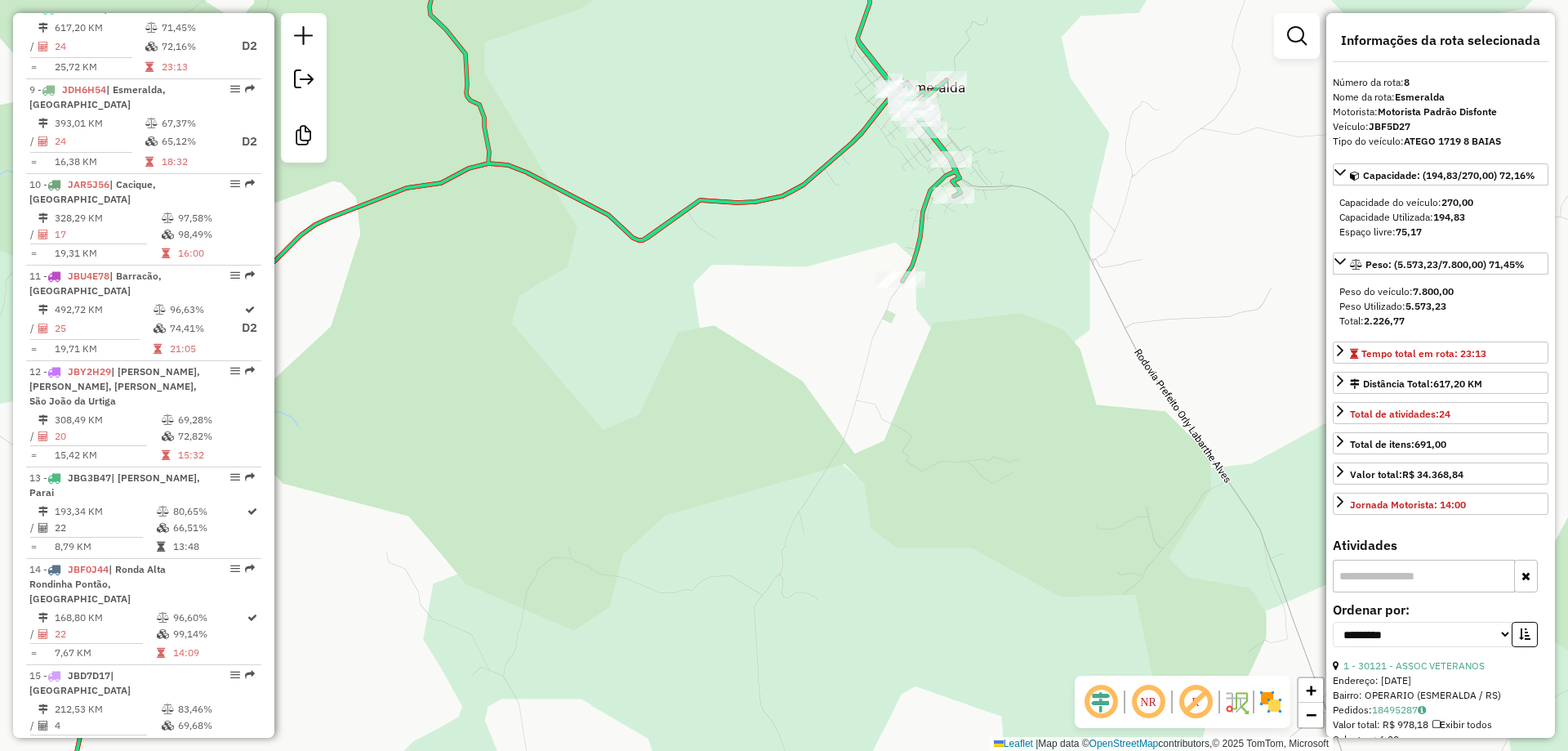
drag, startPoint x: 720, startPoint y: 321, endPoint x: 916, endPoint y: 228, distance: 216.9
click at [897, 219] on div "Janela de atendimento Grade de atendimento Capacidade Transportadoras Veículos …" at bounding box center [784, 375] width 1568 height 751
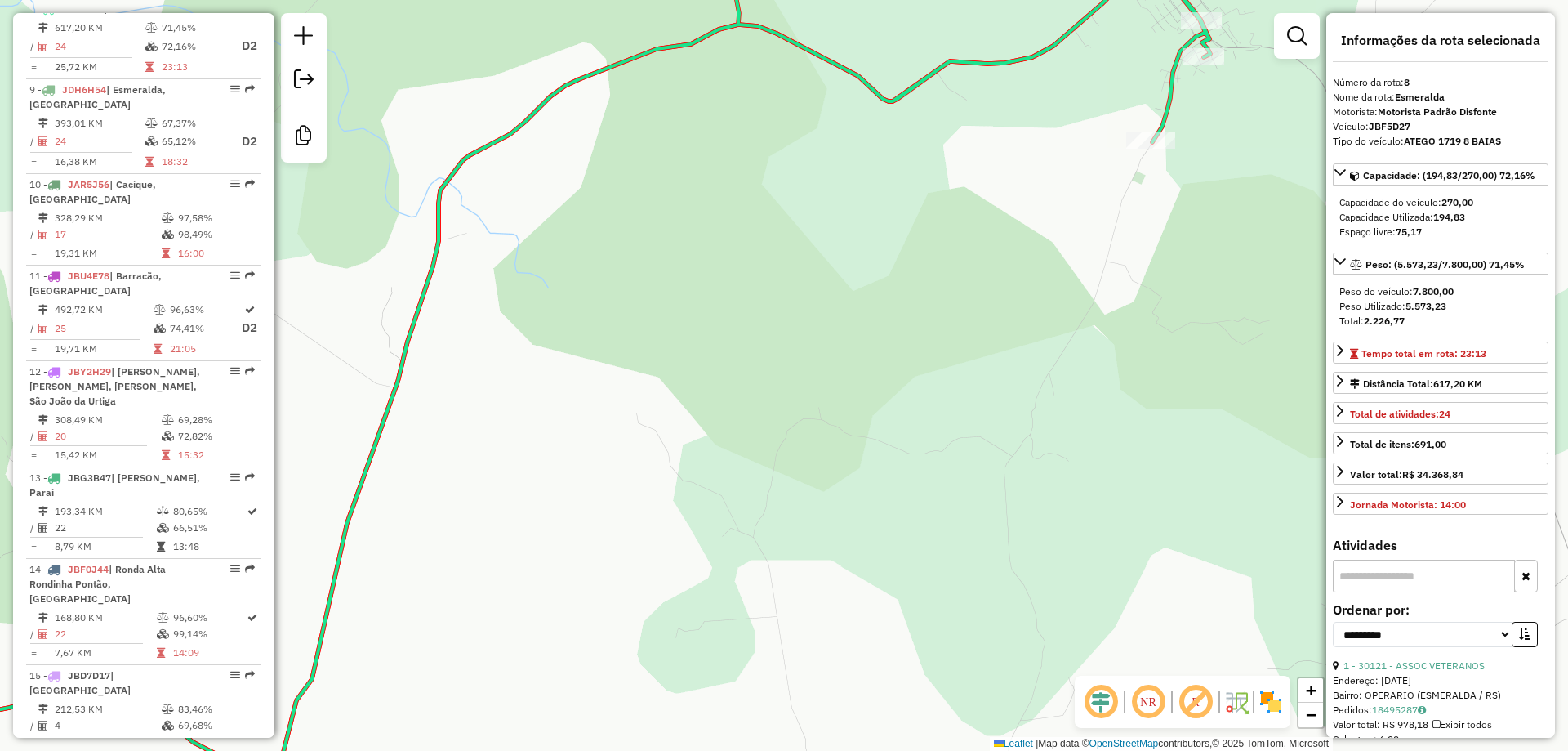
drag, startPoint x: 801, startPoint y: 313, endPoint x: 958, endPoint y: 168, distance: 213.7
click at [930, 184] on div "Janela de atendimento Grade de atendimento Capacidade Transportadoras Veículos …" at bounding box center [784, 375] width 1568 height 751
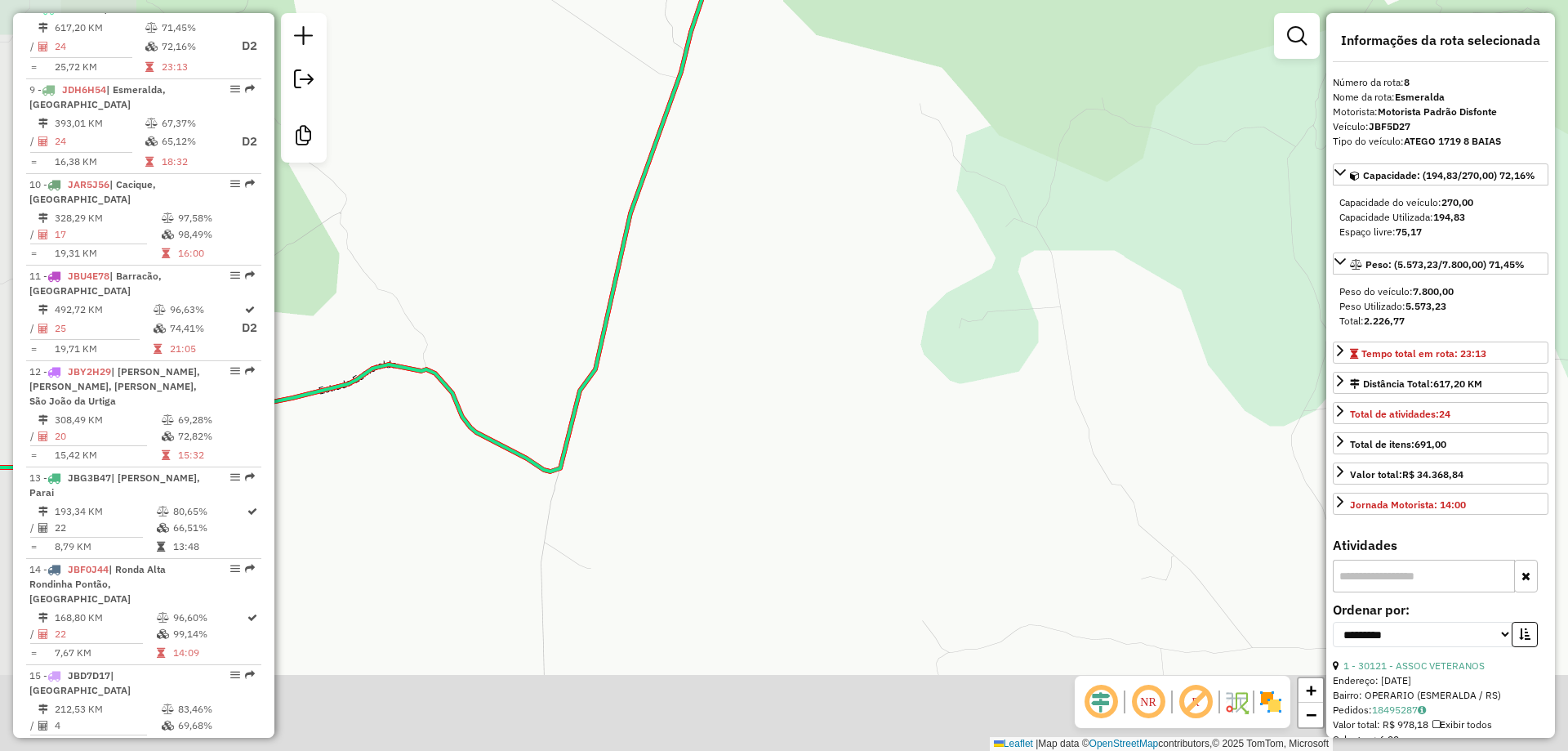
drag, startPoint x: 848, startPoint y: 331, endPoint x: 913, endPoint y: 232, distance: 118.4
click at [979, 177] on div "Janela de atendimento Grade de atendimento Capacidade Transportadoras Veículos …" at bounding box center [784, 375] width 1568 height 751
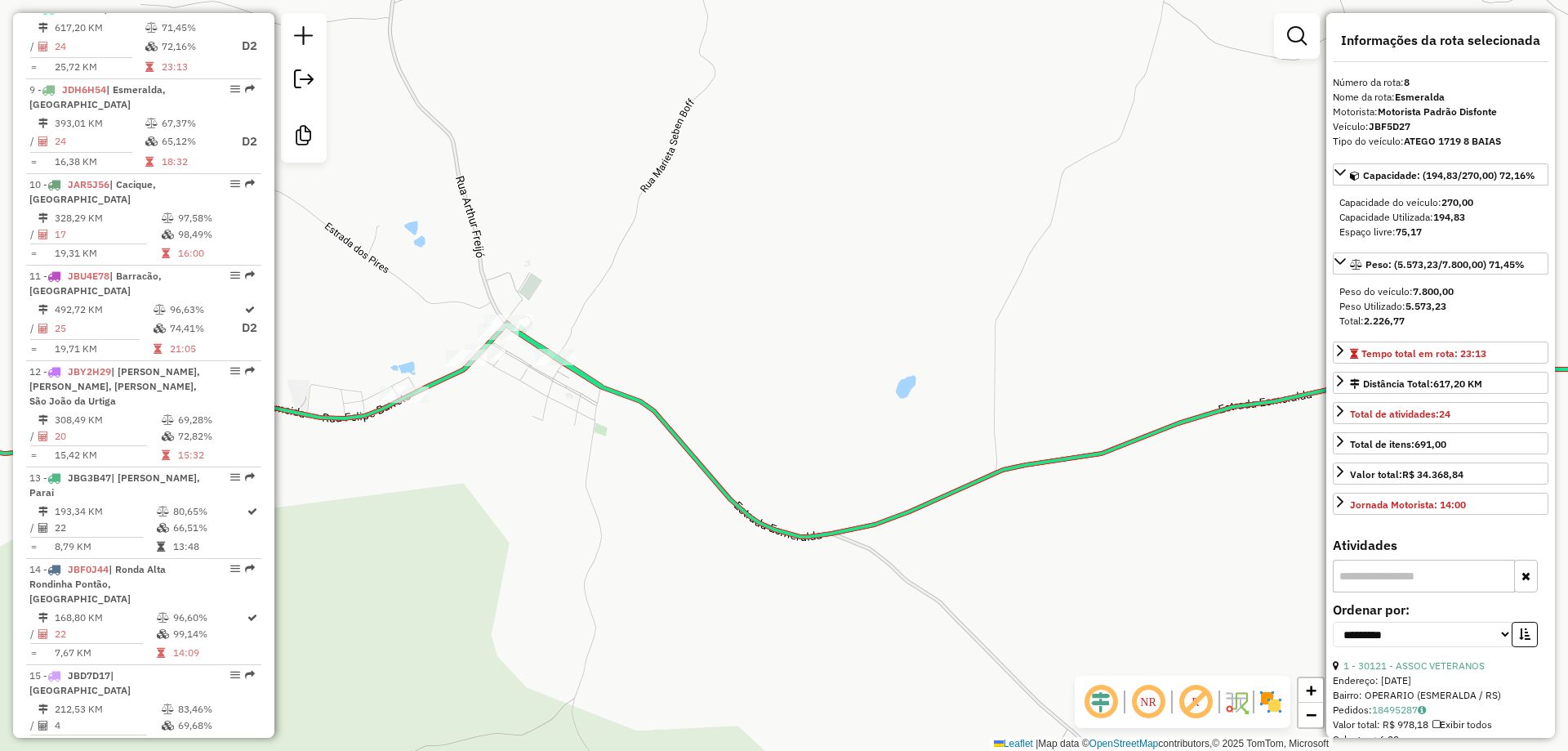
drag, startPoint x: 559, startPoint y: 393, endPoint x: 601, endPoint y: 404, distance: 43.4
click at [601, 404] on div "Janela de atendimento Grade de atendimento Capacidade Transportadoras Veículos …" at bounding box center [784, 375] width 1568 height 751
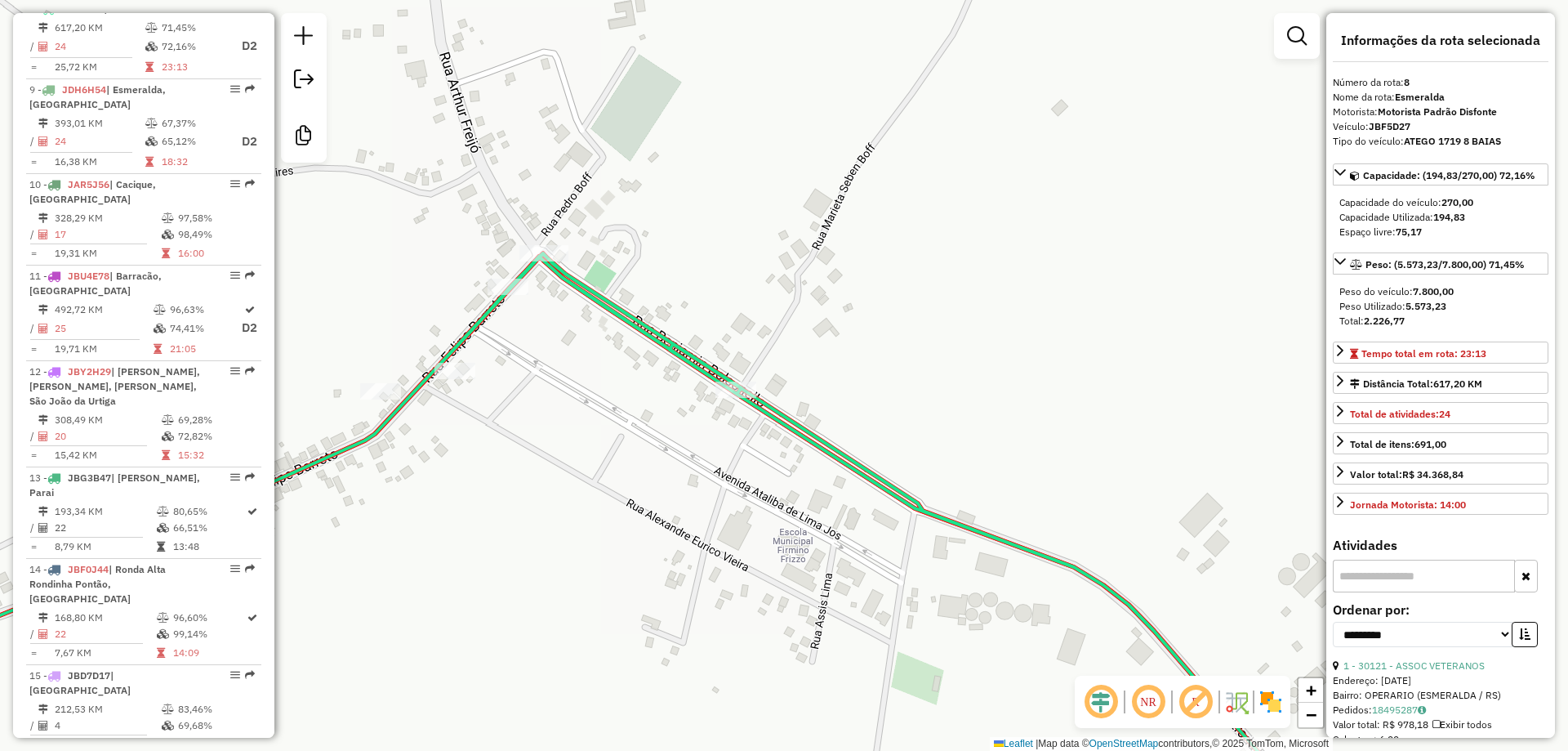
drag, startPoint x: 596, startPoint y: 355, endPoint x: 721, endPoint y: 323, distance: 129.0
click at [707, 330] on div "Janela de atendimento Grade de atendimento Capacidade Transportadoras Veículos …" at bounding box center [784, 375] width 1568 height 751
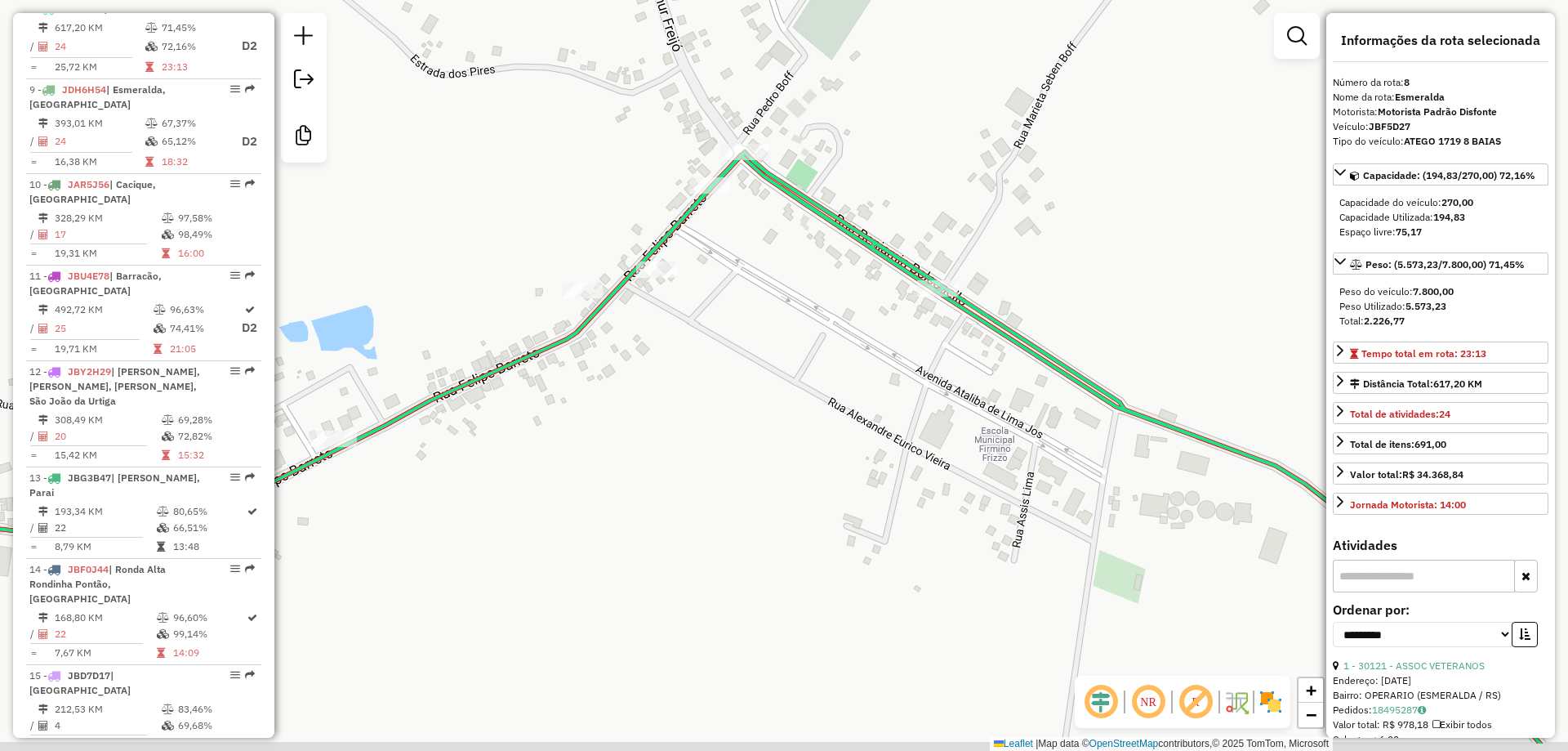
drag, startPoint x: 978, startPoint y: 251, endPoint x: 1100, endPoint y: 158, distance: 153.4
click at [1099, 158] on div "Janela de atendimento Grade de atendimento Capacidade Transportadoras Veículos …" at bounding box center [784, 375] width 1568 height 751
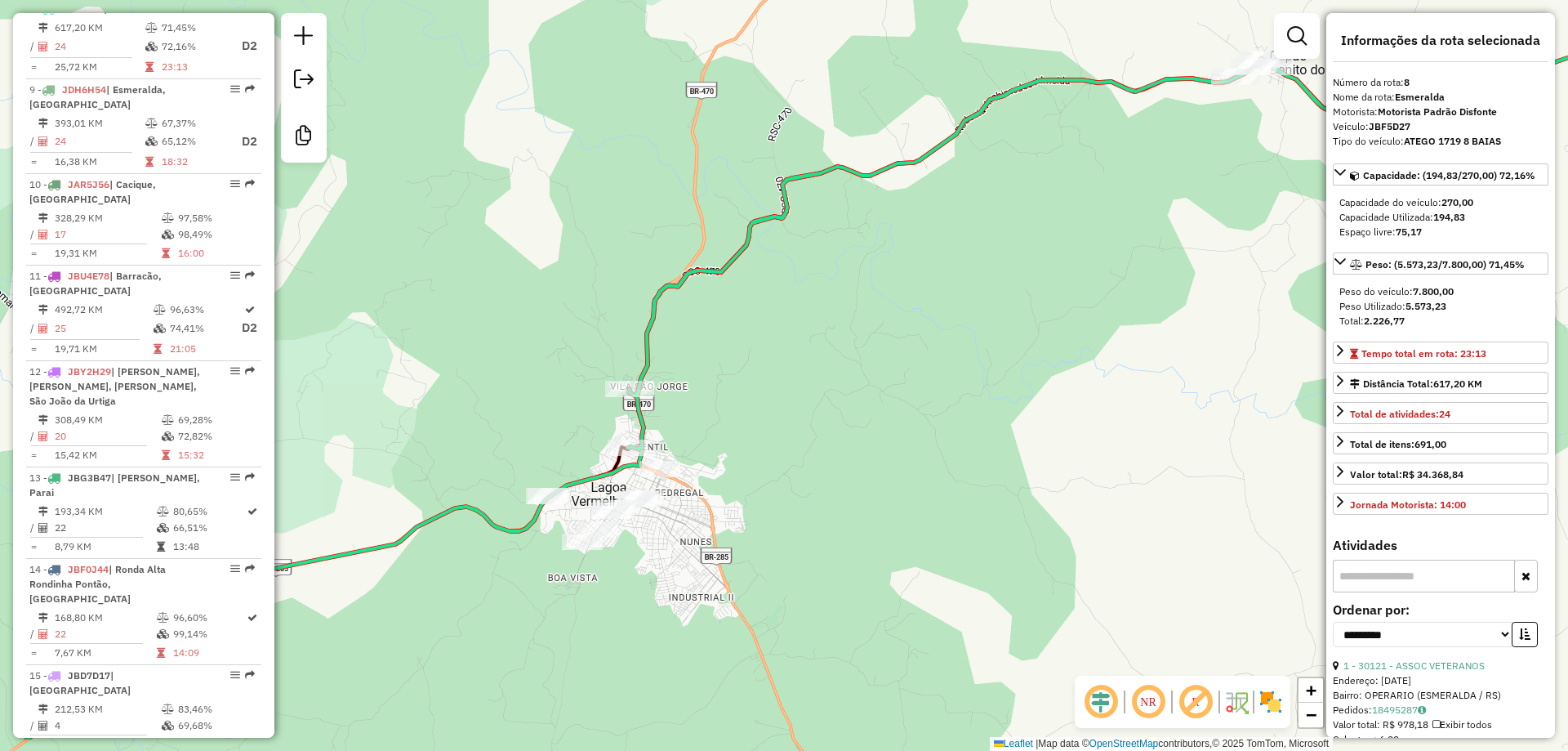
drag, startPoint x: 740, startPoint y: 407, endPoint x: 768, endPoint y: 305, distance: 105.8
click at [783, 296] on div "Janela de atendimento Grade de atendimento Capacidade Transportadoras Veículos …" at bounding box center [784, 375] width 1568 height 751
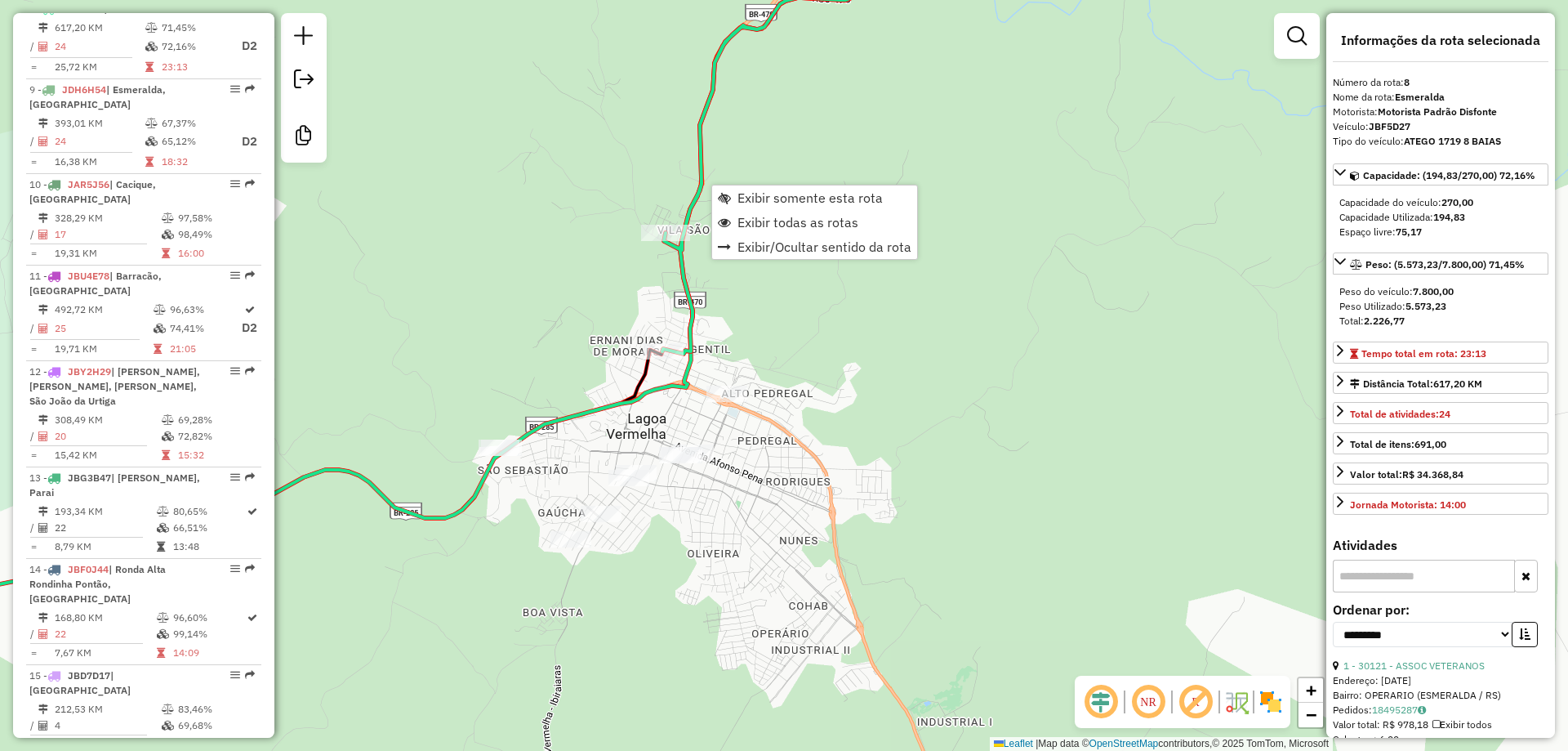
drag, startPoint x: 740, startPoint y: 345, endPoint x: 697, endPoint y: 374, distance: 51.9
click at [697, 375] on div "Janela de atendimento Grade de atendimento Capacidade Transportadoras Veículos …" at bounding box center [784, 375] width 1568 height 751
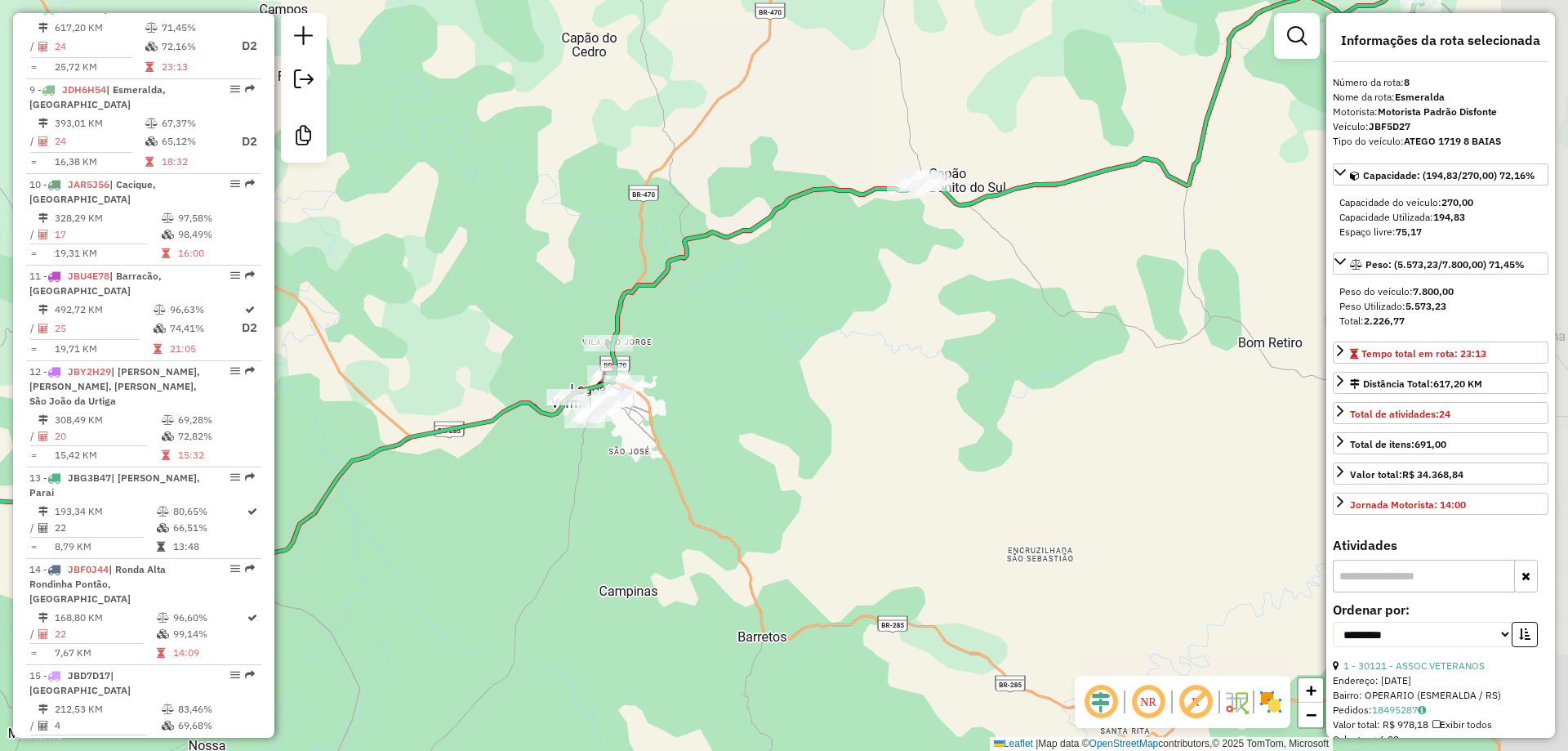
drag, startPoint x: 801, startPoint y: 300, endPoint x: 635, endPoint y: 334, distance: 169.4
click at [635, 338] on div "Janela de atendimento Grade de atendimento Capacidade Transportadoras Veículos …" at bounding box center [784, 375] width 1568 height 751
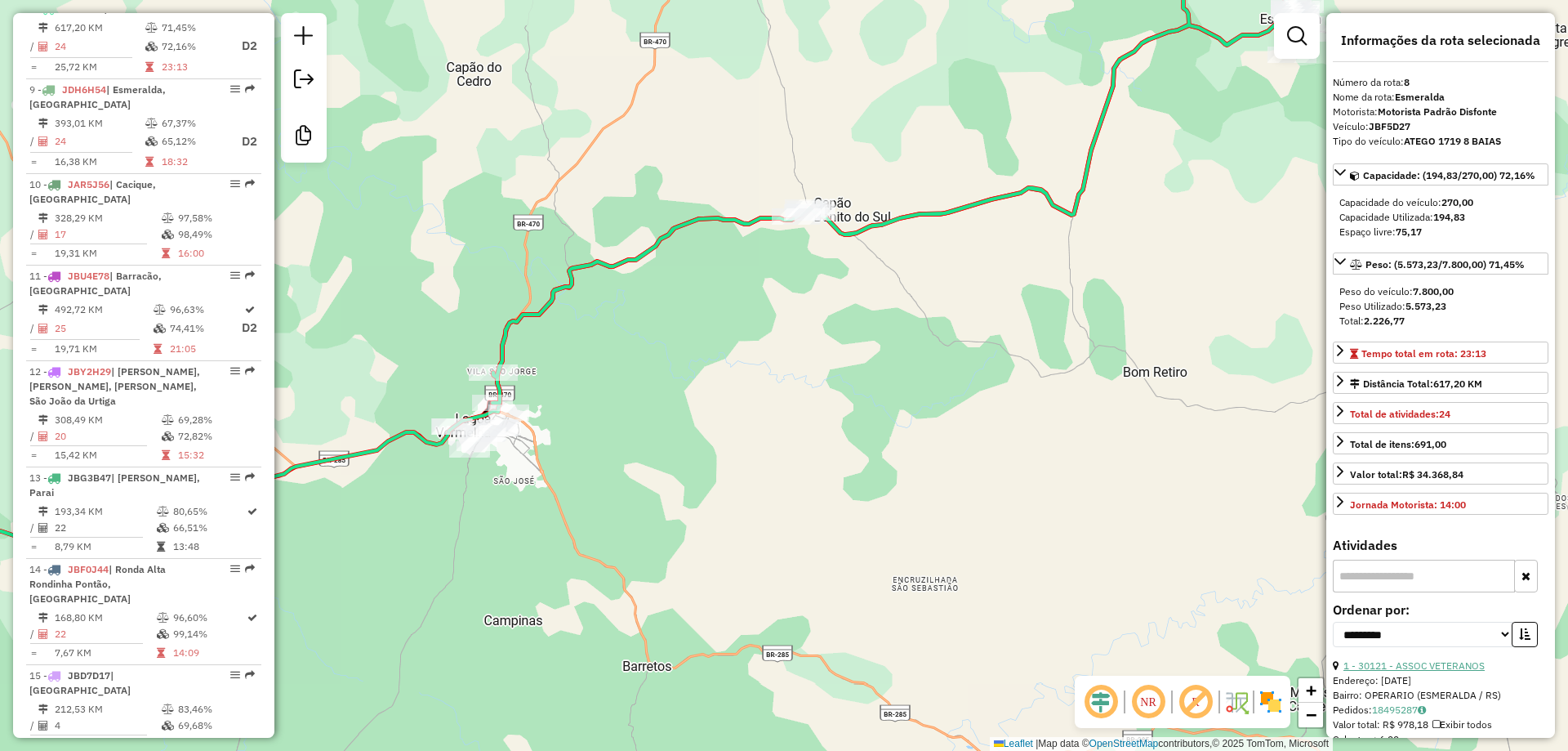
click at [1412, 666] on link "1 - 30121 - ASSOC VETERANOS" at bounding box center [1414, 665] width 142 height 12
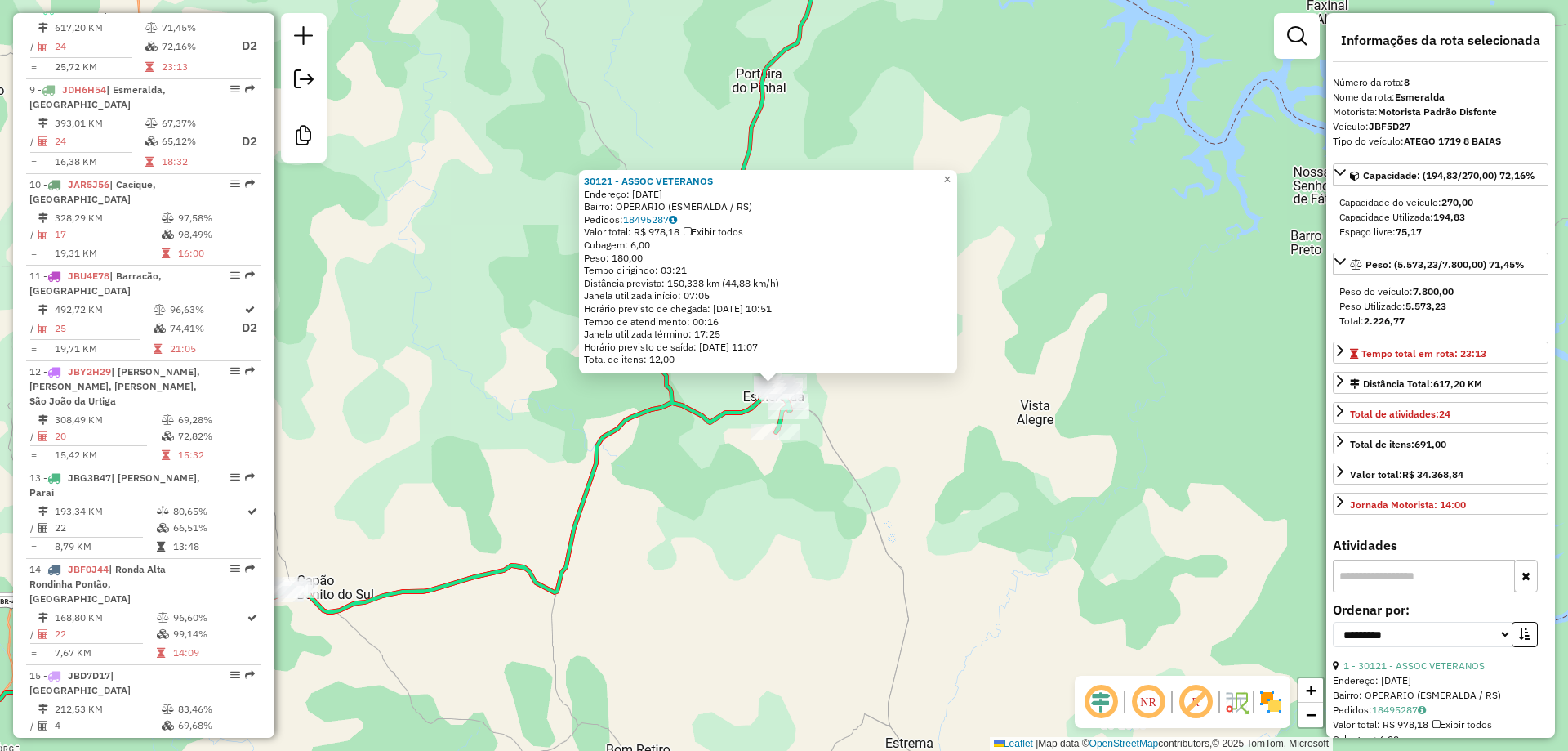
drag, startPoint x: 1014, startPoint y: 533, endPoint x: 951, endPoint y: 583, distance: 80.4
click at [991, 601] on div "30121 - ASSOC VETERANOS Endereço: 20 DE SETEMBRO 394 Bairro: OPERARIO (ESMERALD…" at bounding box center [784, 375] width 1568 height 751
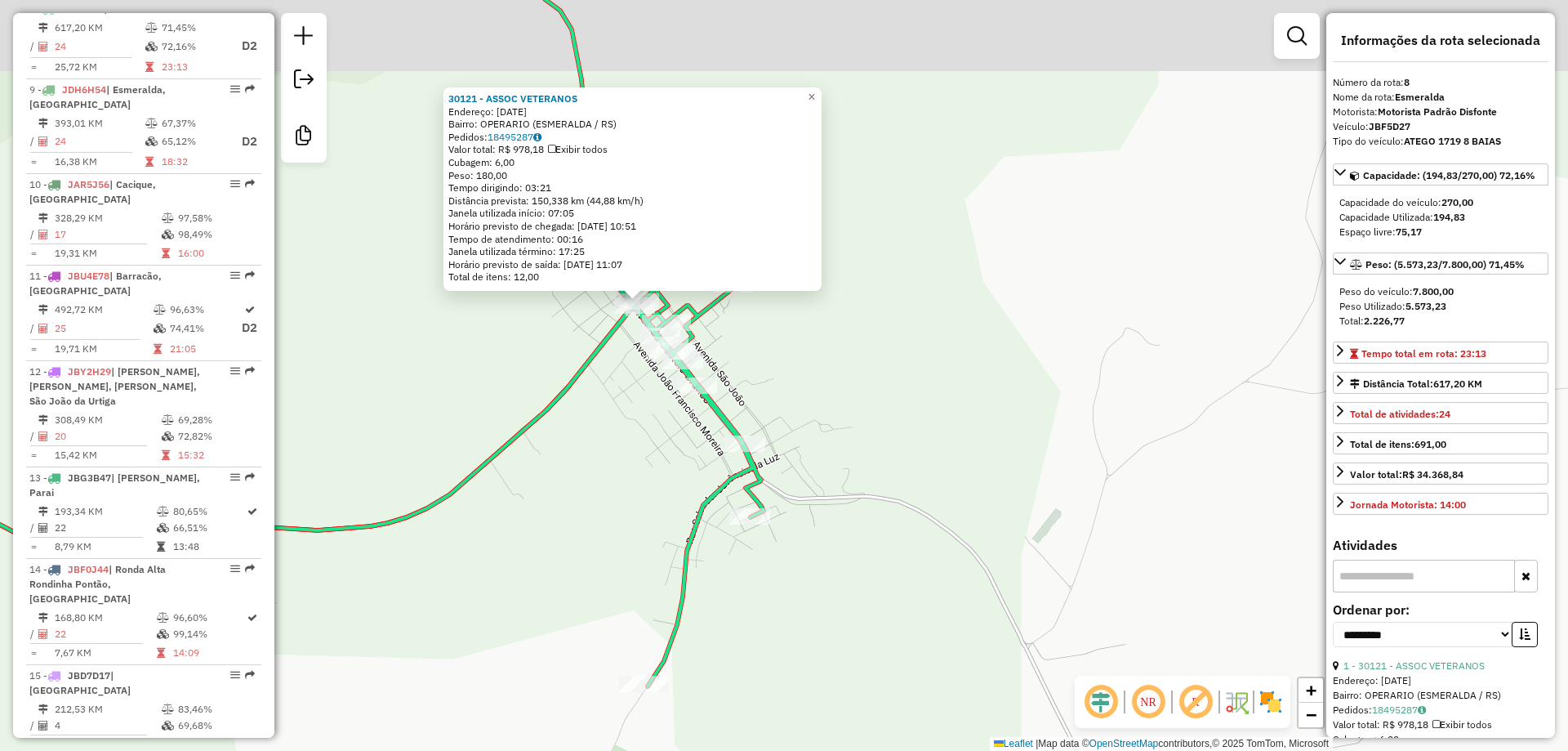
drag, startPoint x: 655, startPoint y: 330, endPoint x: 655, endPoint y: 404, distance: 74.0
click at [655, 404] on div "30121 - ASSOC VETERANOS Endereço: 20 DE SETEMBRO 394 Bairro: OPERARIO (ESMERALD…" at bounding box center [784, 375] width 1568 height 751
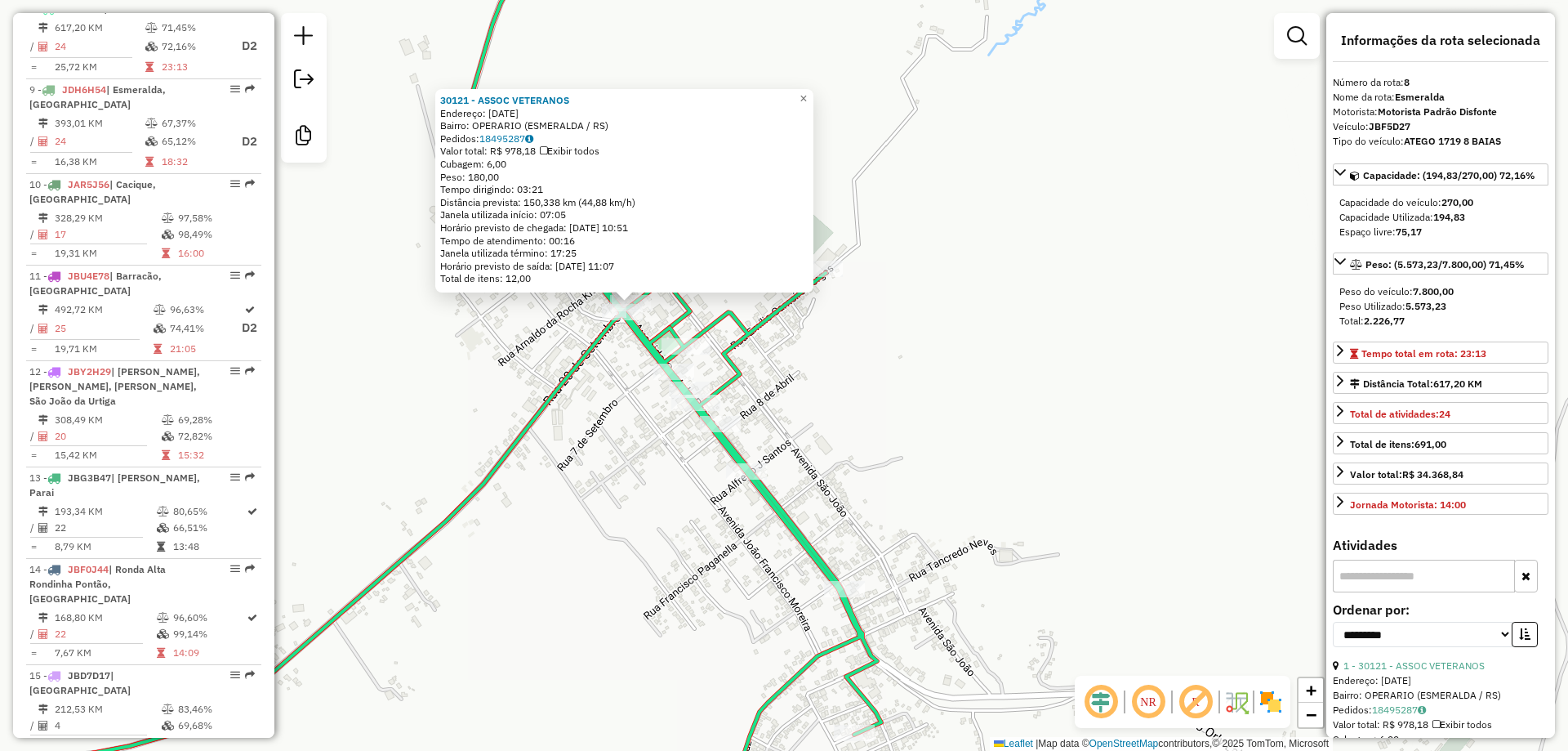
drag, startPoint x: 617, startPoint y: 337, endPoint x: 628, endPoint y: 339, distance: 11.2
click at [617, 345] on div "30121 - ASSOC VETERANOS Endereço: 20 DE SETEMBRO 394 Bairro: OPERARIO (ESMERALD…" at bounding box center [784, 375] width 1568 height 751
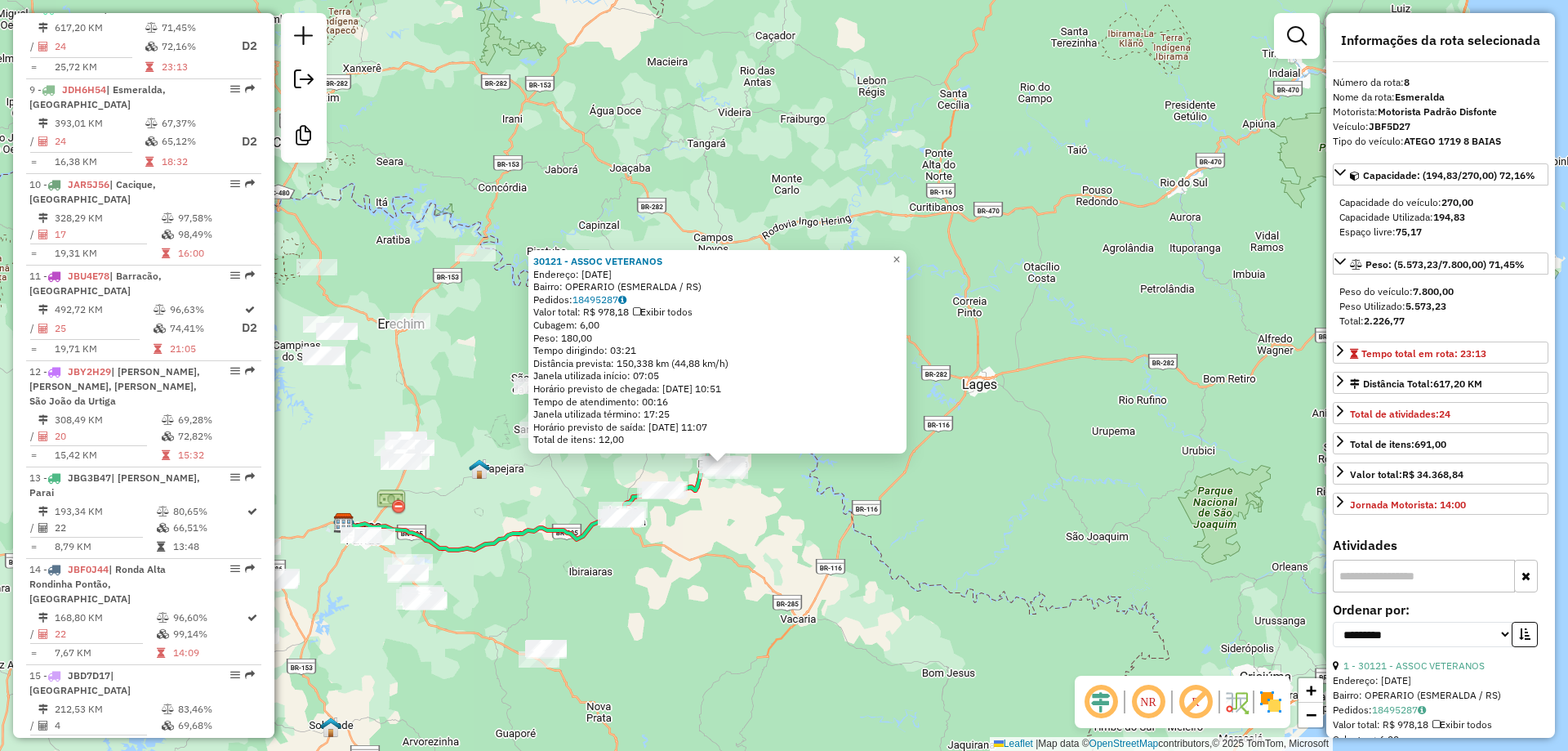
click at [871, 546] on div "30121 - ASSOC VETERANOS Endereço: 20 DE SETEMBRO 394 Bairro: OPERARIO (ESMERALD…" at bounding box center [784, 375] width 1568 height 751
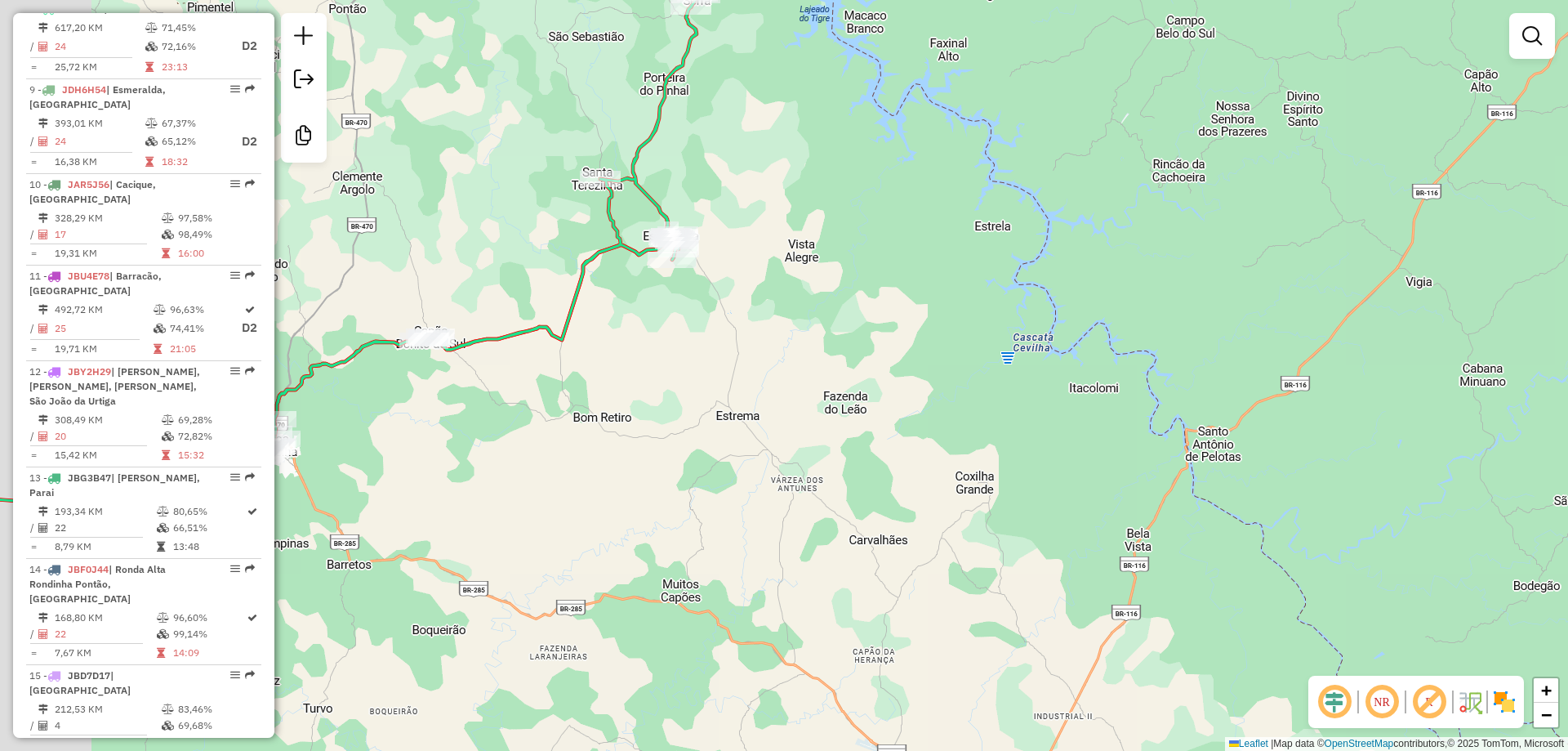
drag, startPoint x: 542, startPoint y: 400, endPoint x: 747, endPoint y: 377, distance: 206.3
click at [745, 377] on div "Janela de atendimento Grade de atendimento Capacidade Transportadoras Veículos …" at bounding box center [784, 375] width 1568 height 751
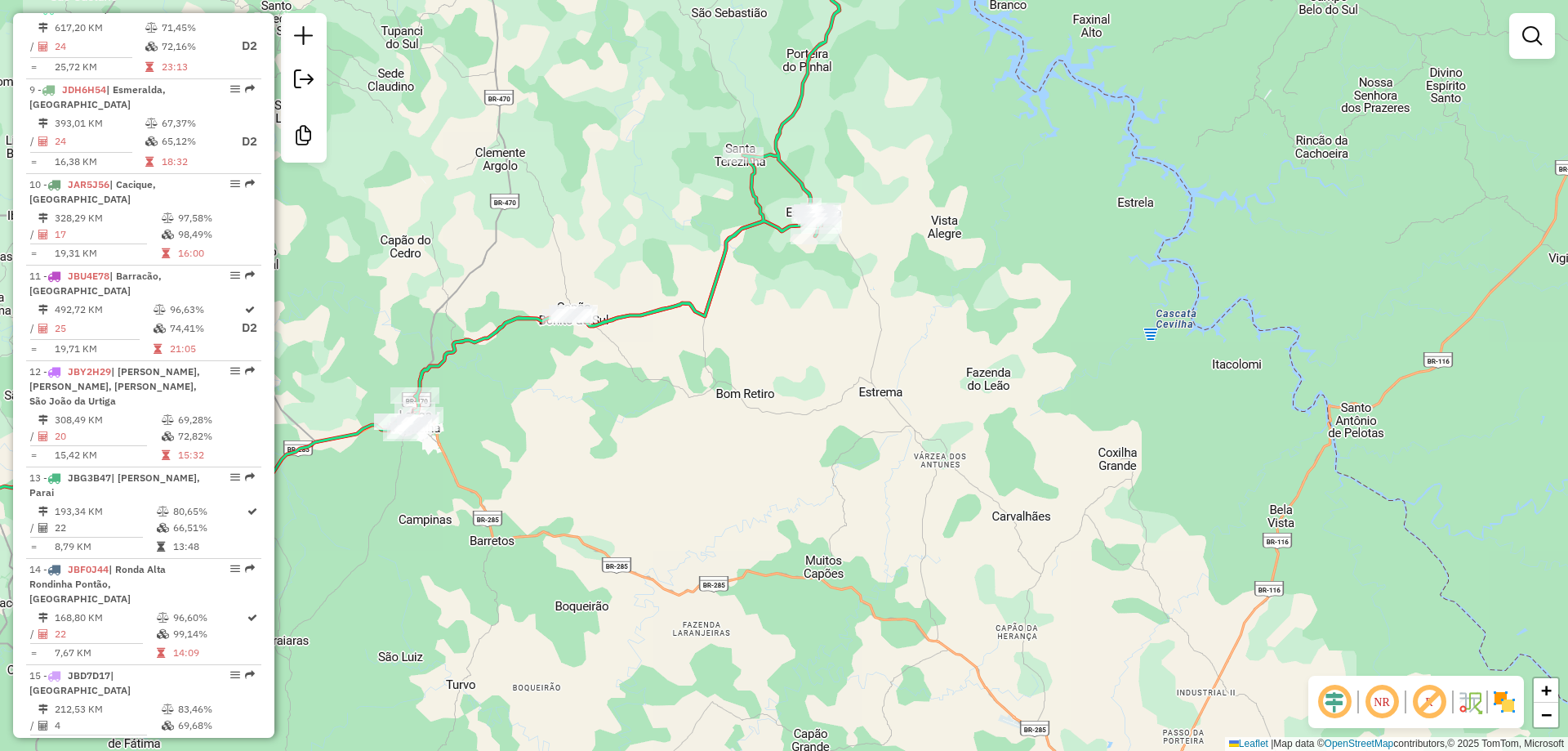
drag, startPoint x: 704, startPoint y: 407, endPoint x: 664, endPoint y: 453, distance: 61.0
click at [715, 414] on div "Janela de atendimento Grade de atendimento Capacidade Transportadoras Veículos …" at bounding box center [784, 375] width 1568 height 751
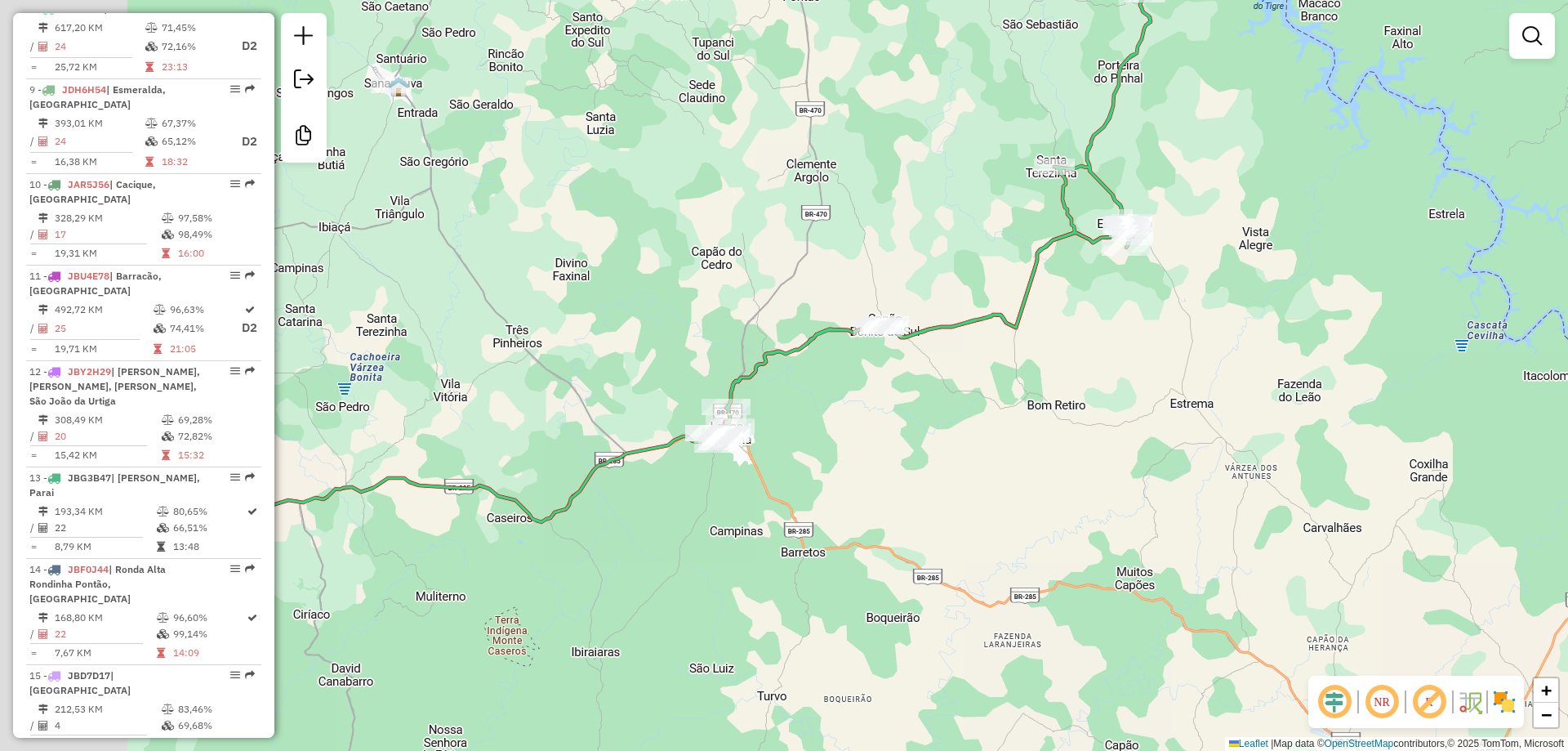
drag, startPoint x: 792, startPoint y: 329, endPoint x: 990, endPoint y: 343, distance: 198.5
click at [979, 329] on icon at bounding box center [939, 202] width 426 height 441
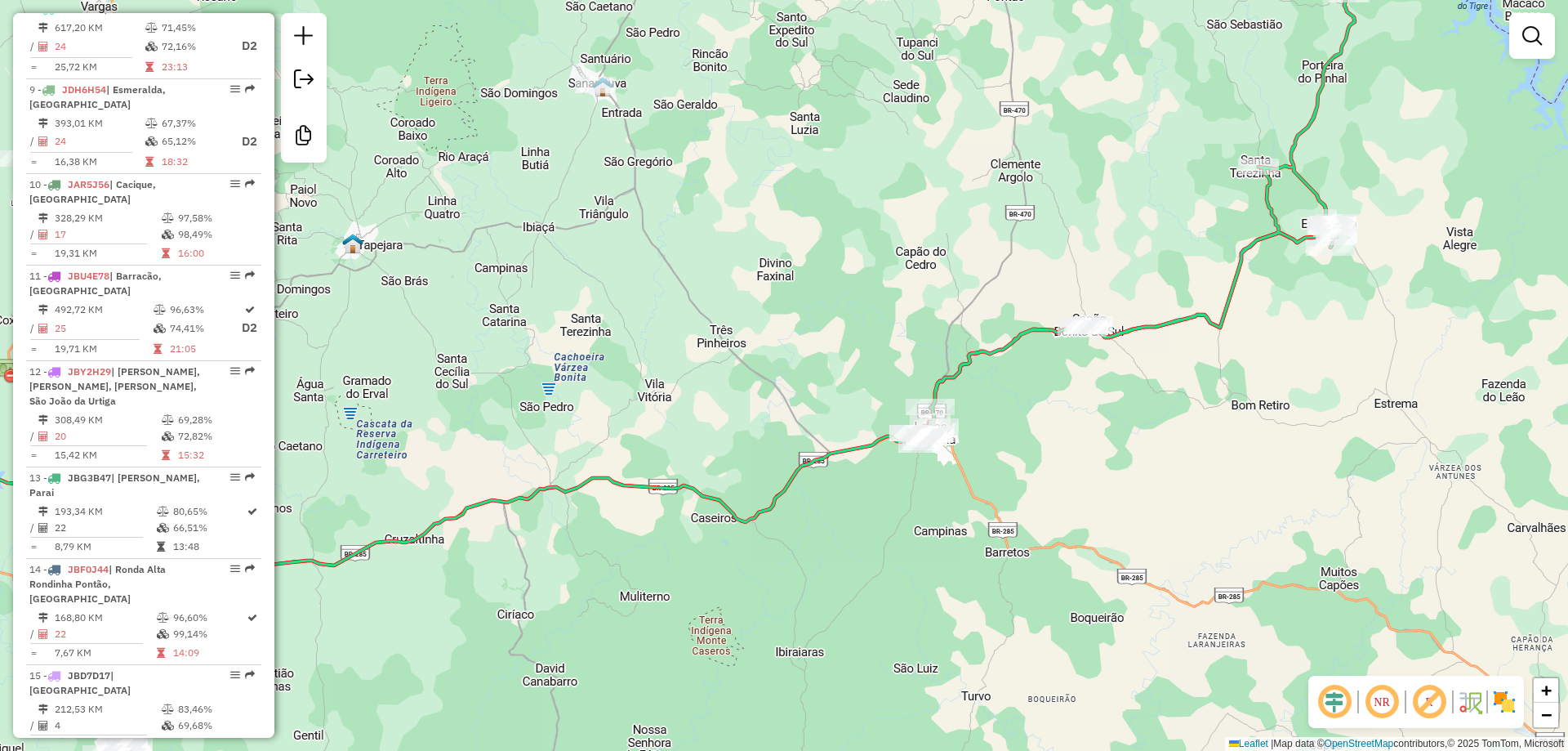
drag, startPoint x: 844, startPoint y: 337, endPoint x: 939, endPoint y: 356, distance: 96.9
click at [982, 323] on div "Janela de atendimento Grade de atendimento Capacidade Transportadoras Veículos …" at bounding box center [784, 375] width 1568 height 751
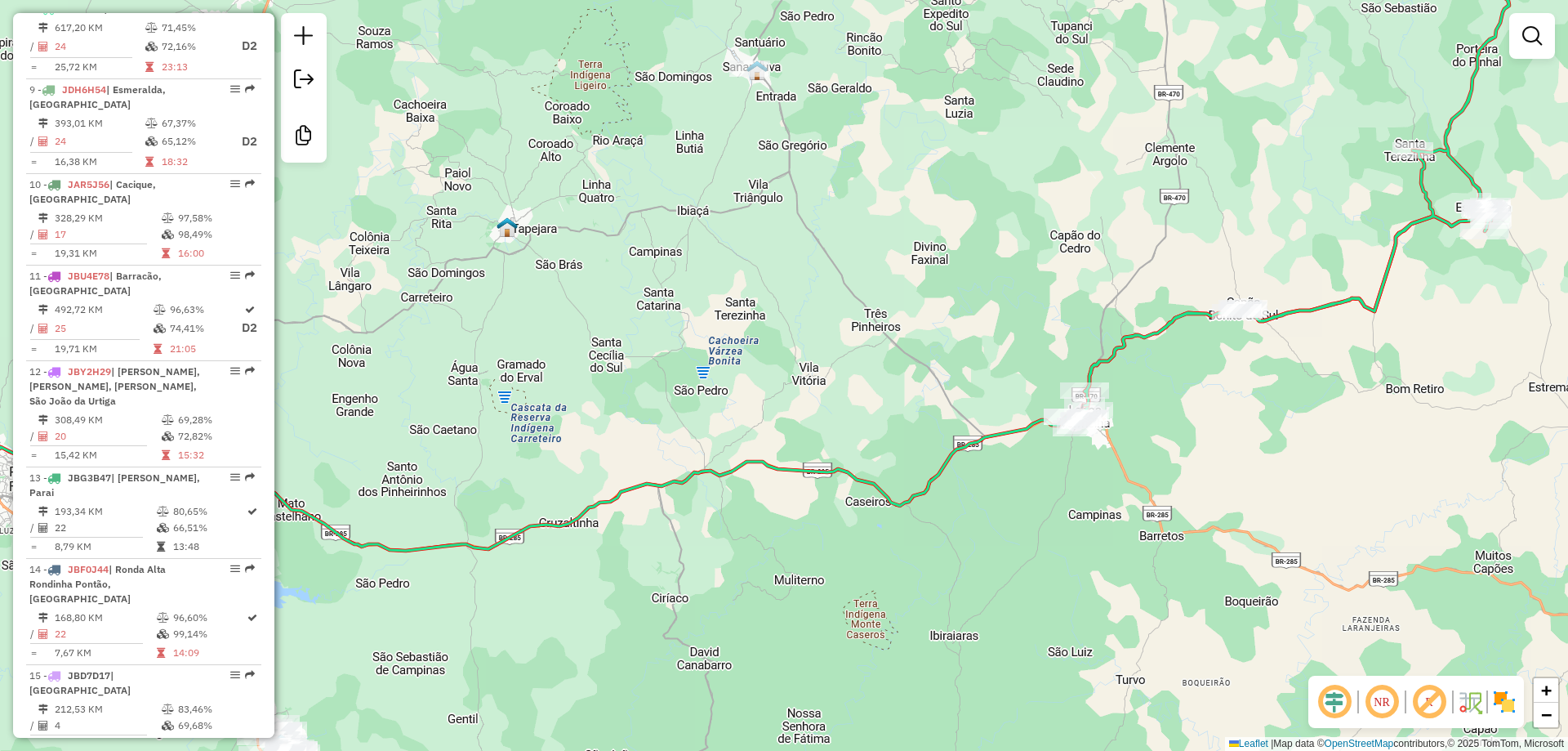
select select "**********"
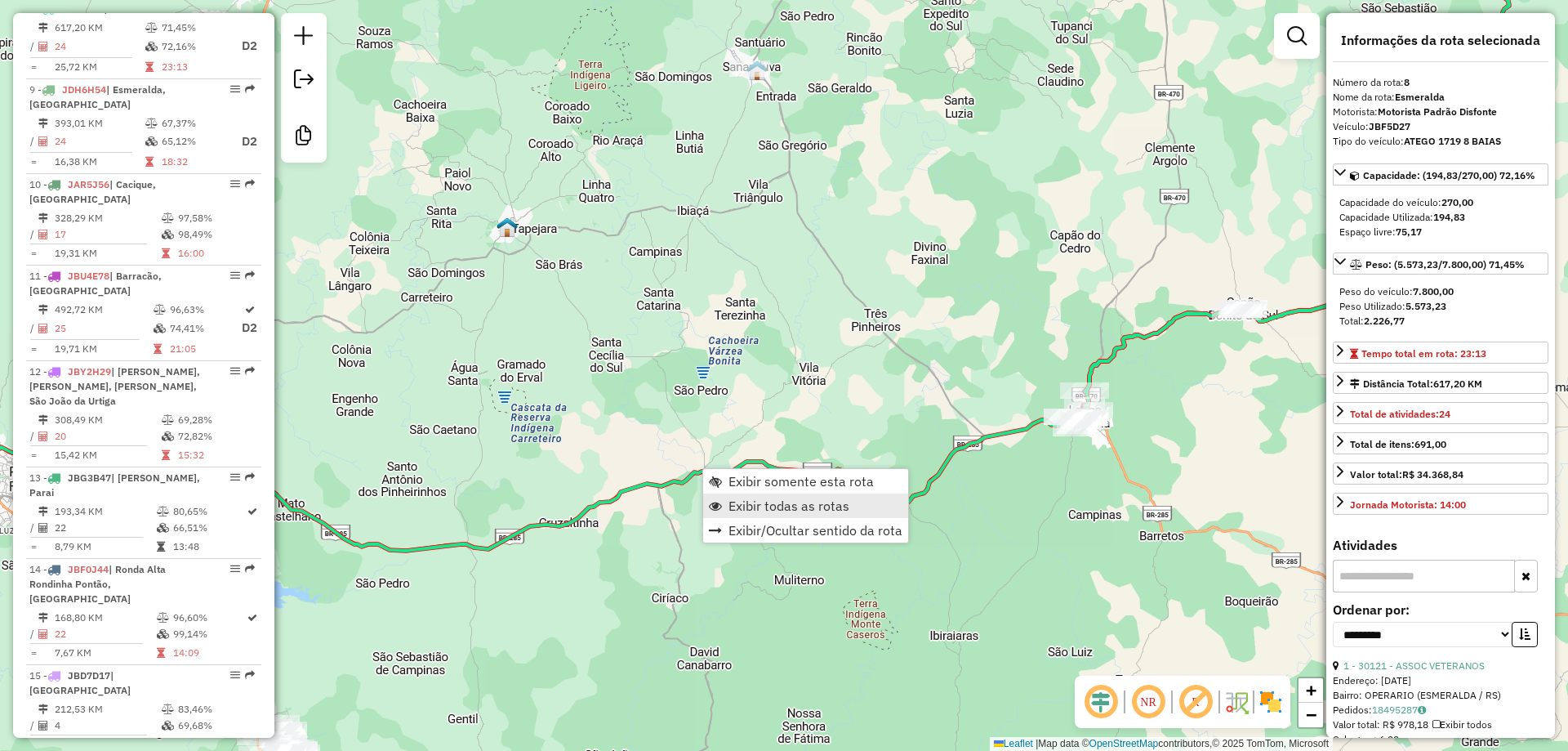
click at [760, 506] on span "Exibir todas as rotas" at bounding box center [789, 505] width 121 height 13
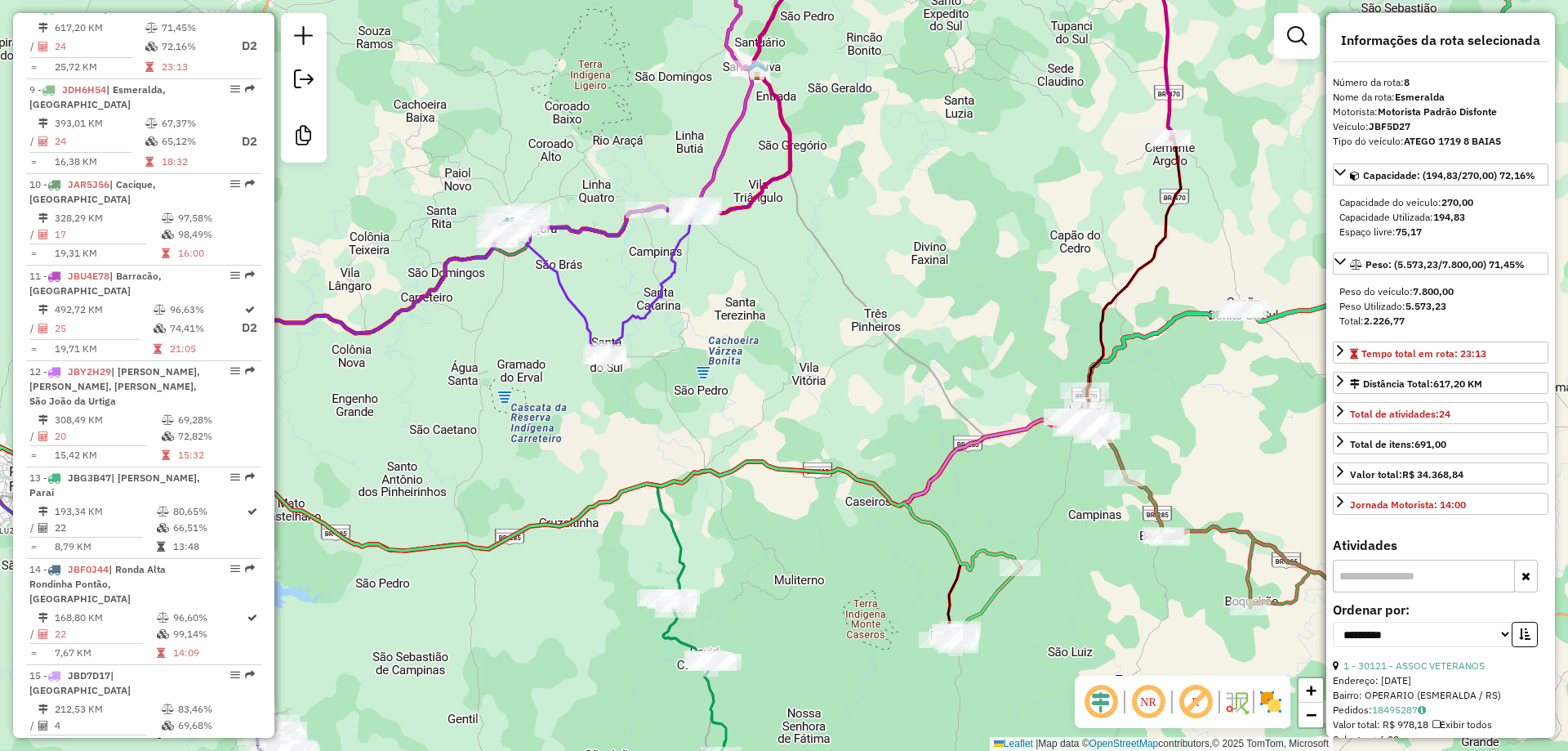
drag, startPoint x: 744, startPoint y: 470, endPoint x: 917, endPoint y: 517, distance: 179.3
click at [912, 514] on div "Janela de atendimento Grade de atendimento Capacidade Transportadoras Veículos …" at bounding box center [784, 375] width 1568 height 751
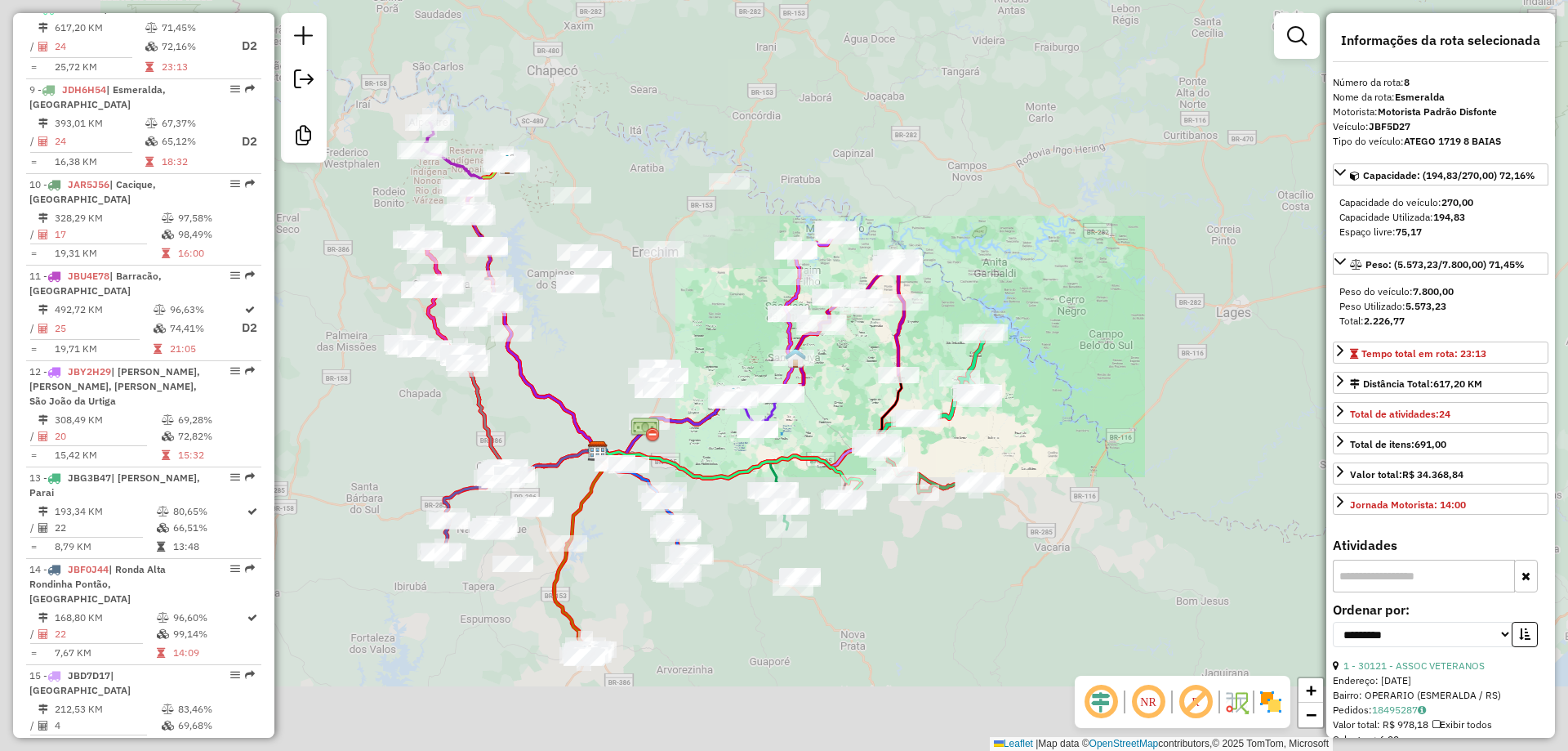
drag, startPoint x: 467, startPoint y: 404, endPoint x: 796, endPoint y: 383, distance: 329.7
click at [802, 383] on div "Janela de atendimento Grade de atendimento Capacidade Transportadoras Veículos …" at bounding box center [784, 375] width 1568 height 751
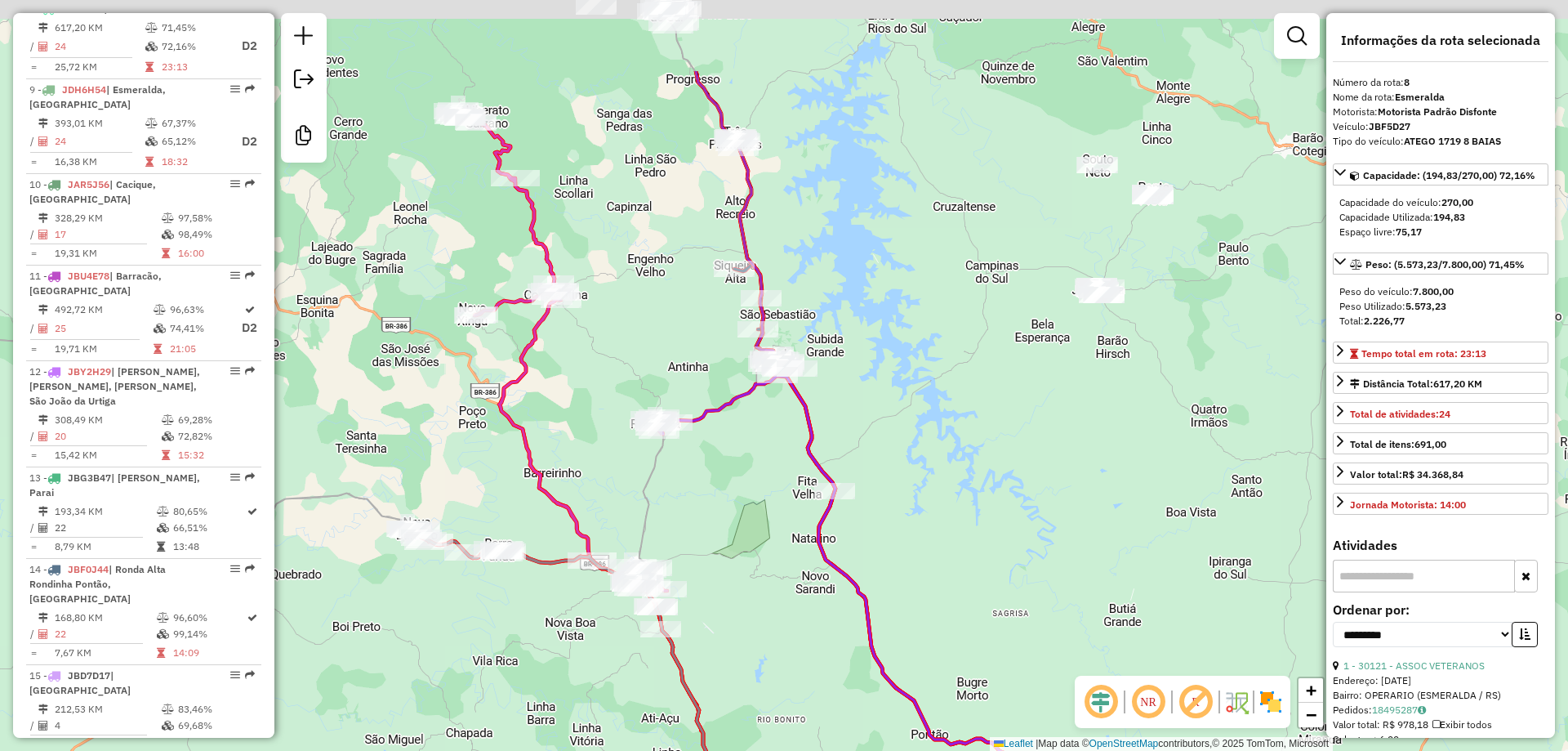
drag, startPoint x: 581, startPoint y: 211, endPoint x: 593, endPoint y: 357, distance: 146.5
click at [583, 374] on div "Janela de atendimento Grade de atendimento Capacidade Transportadoras Veículos …" at bounding box center [784, 375] width 1568 height 751
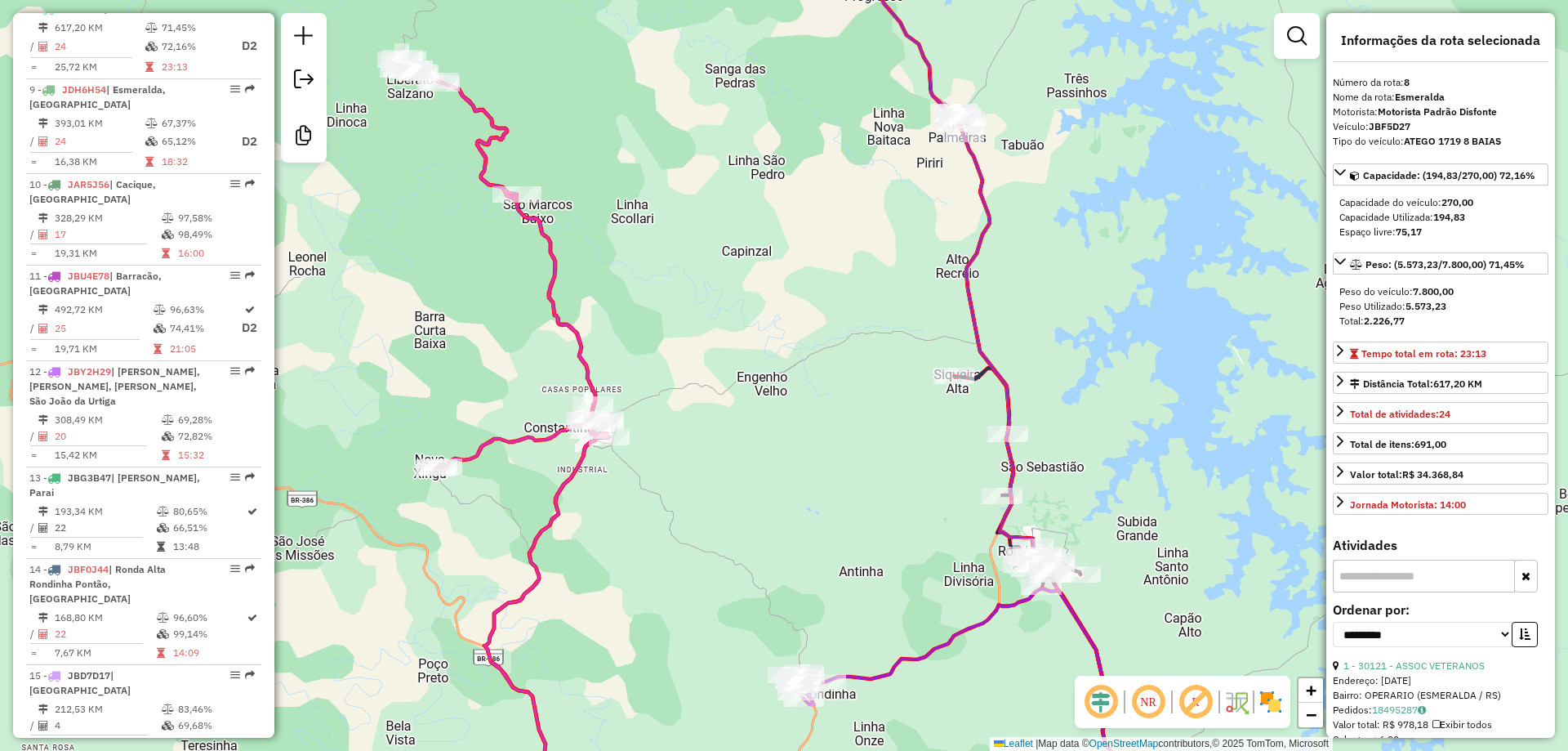
drag, startPoint x: 548, startPoint y: 243, endPoint x: 578, endPoint y: 264, distance: 36.6
click at [578, 264] on div "Janela de atendimento Grade de atendimento Capacidade Transportadoras Veículos …" at bounding box center [784, 375] width 1568 height 751
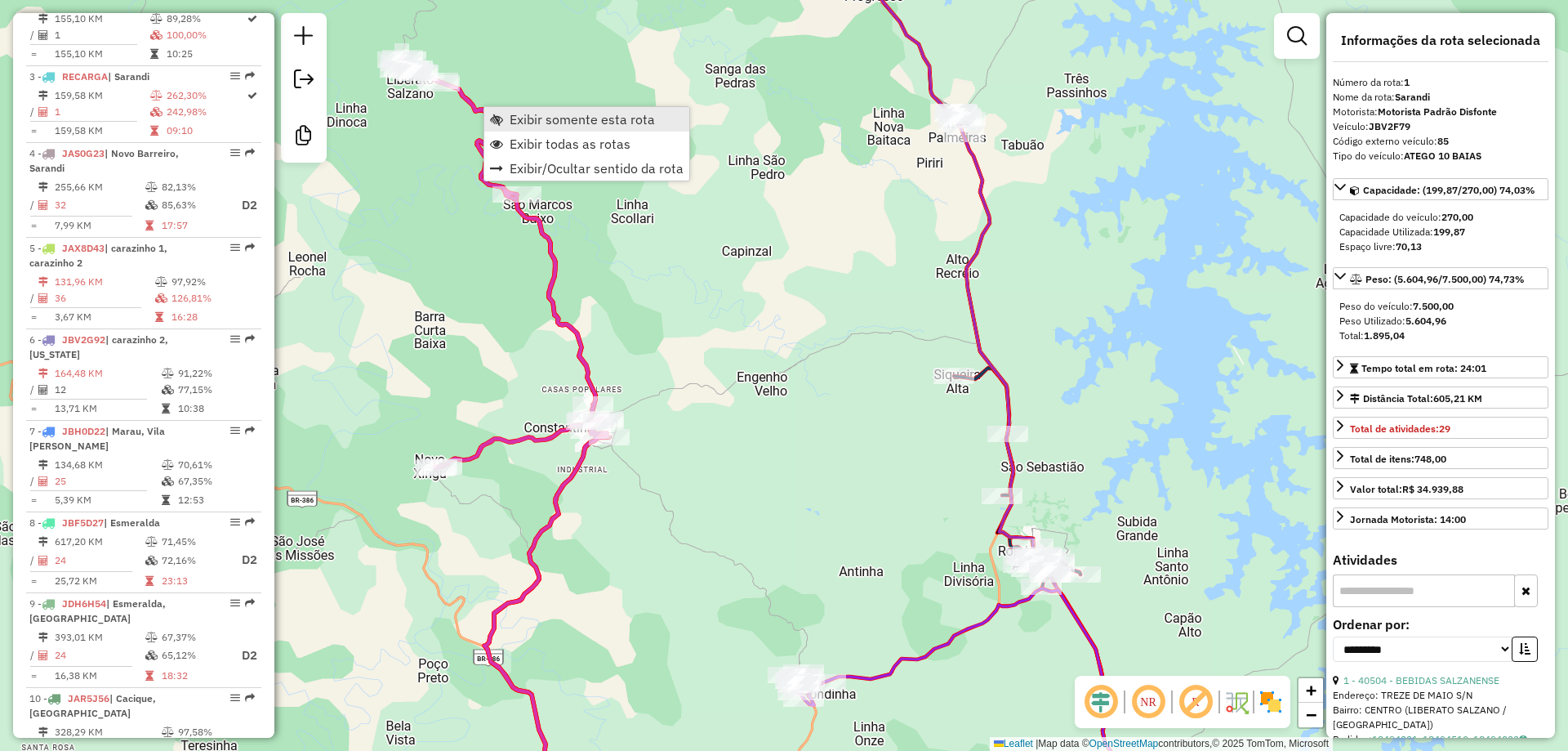
scroll to position [658, 0]
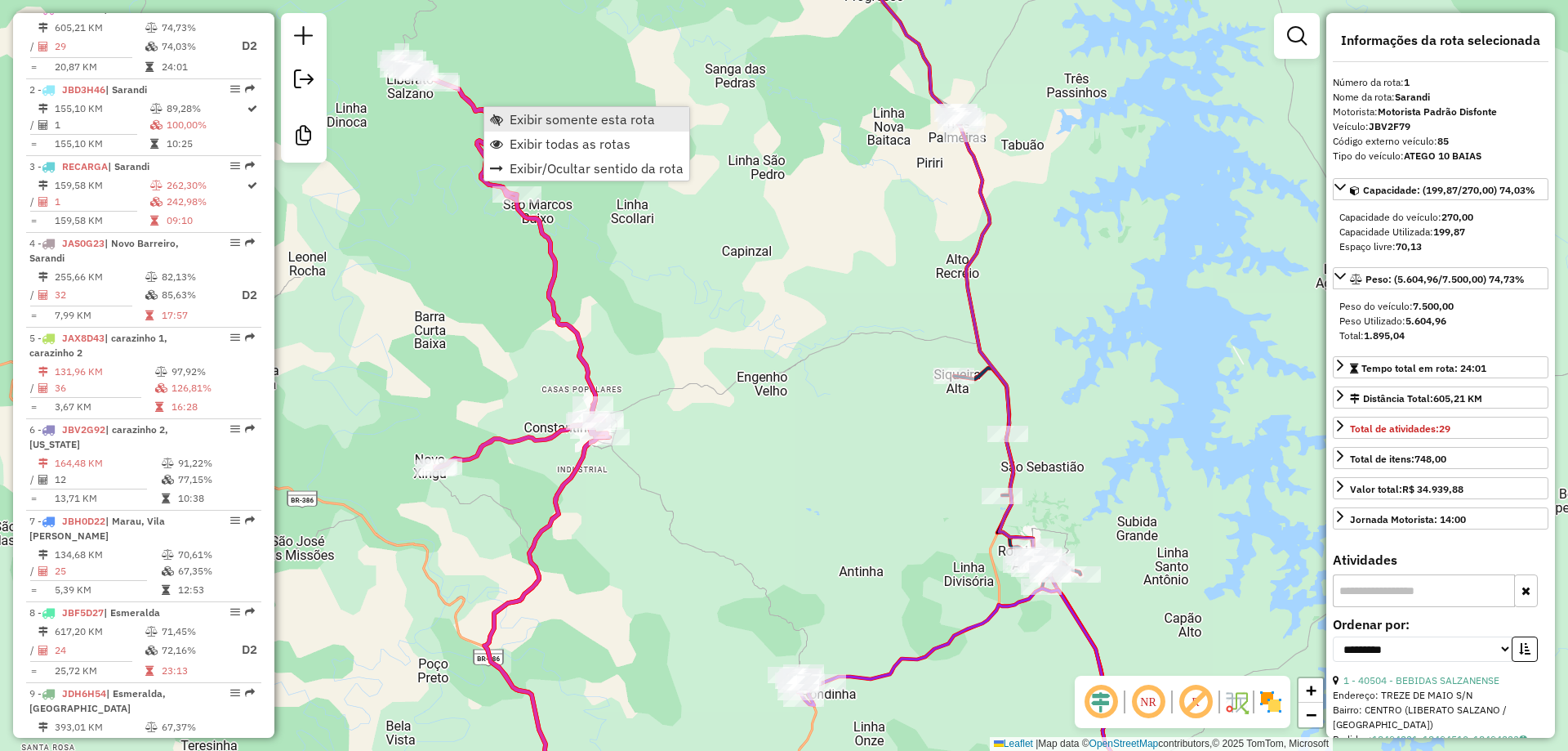
click at [567, 118] on span "Exibir somente esta rota" at bounding box center [582, 119] width 145 height 13
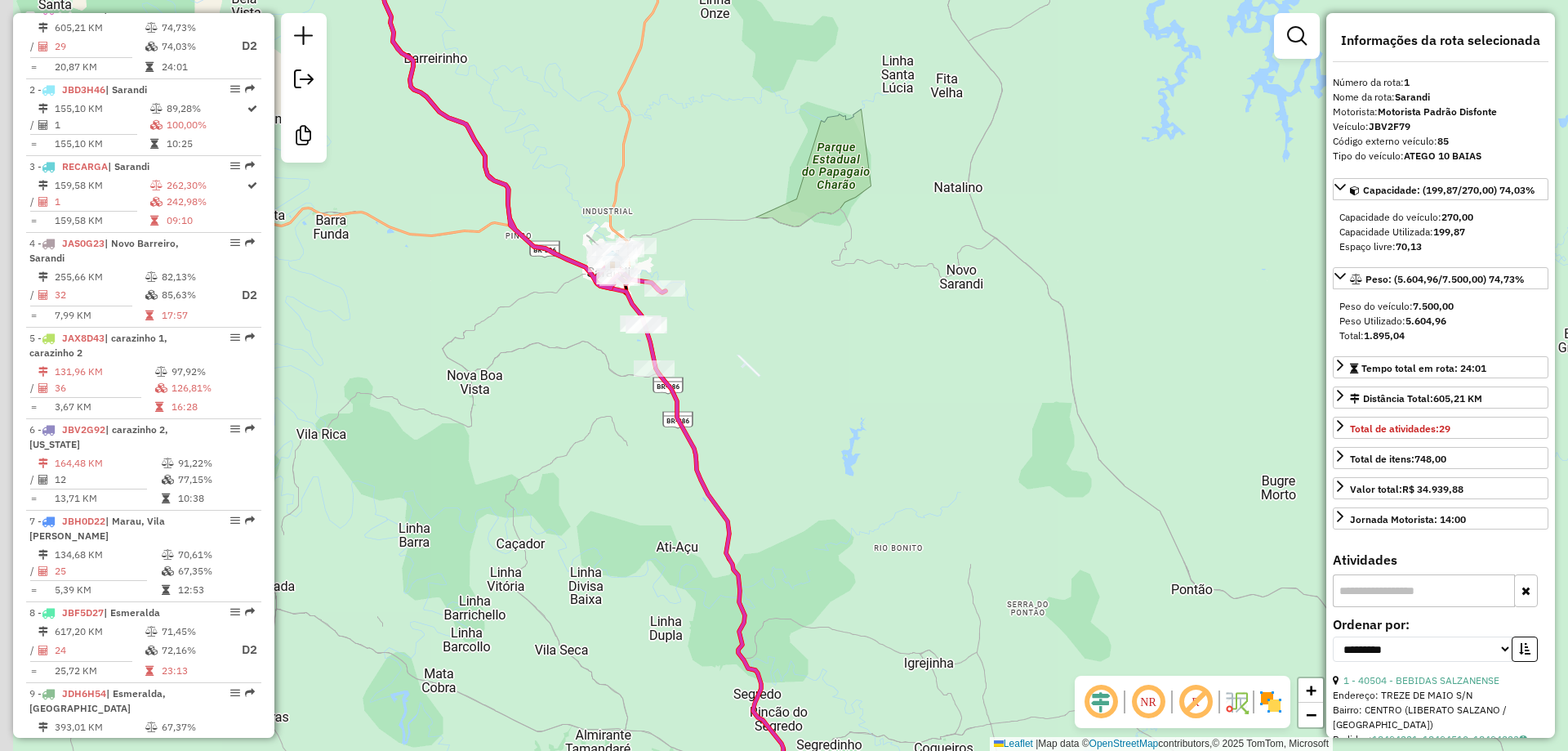
drag, startPoint x: 574, startPoint y: 217, endPoint x: 692, endPoint y: 433, distance: 246.1
click at [692, 431] on div "Janela de atendimento Grade de atendimento Capacidade Transportadoras Veículos …" at bounding box center [784, 375] width 1568 height 751
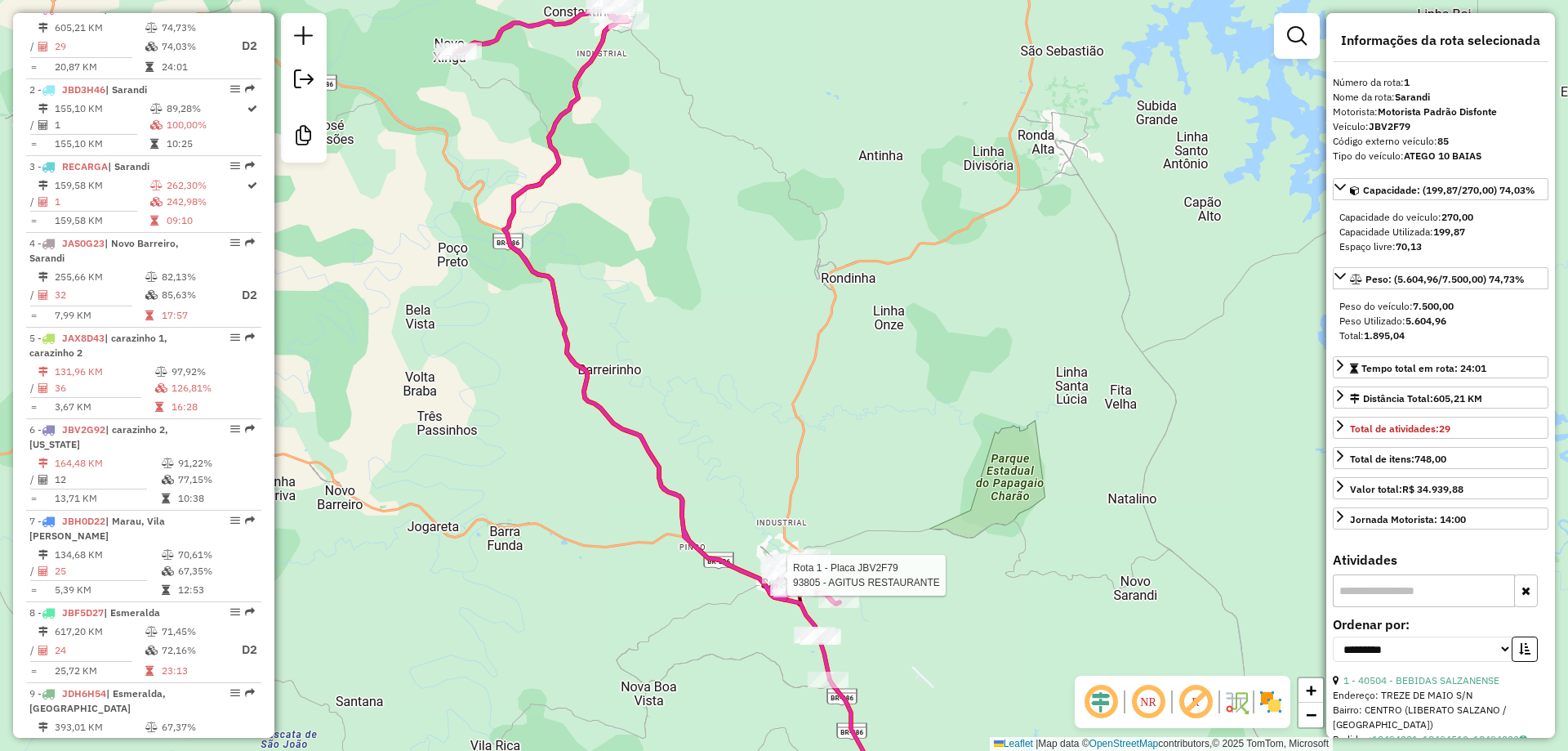
drag, startPoint x: 561, startPoint y: 194, endPoint x: 736, endPoint y: 362, distance: 242.6
click at [790, 424] on div "Rota 1 - Placa JBV2F79 93805 - AGITUS RESTAURANTE Janela de atendimento Grade d…" at bounding box center [784, 375] width 1568 height 751
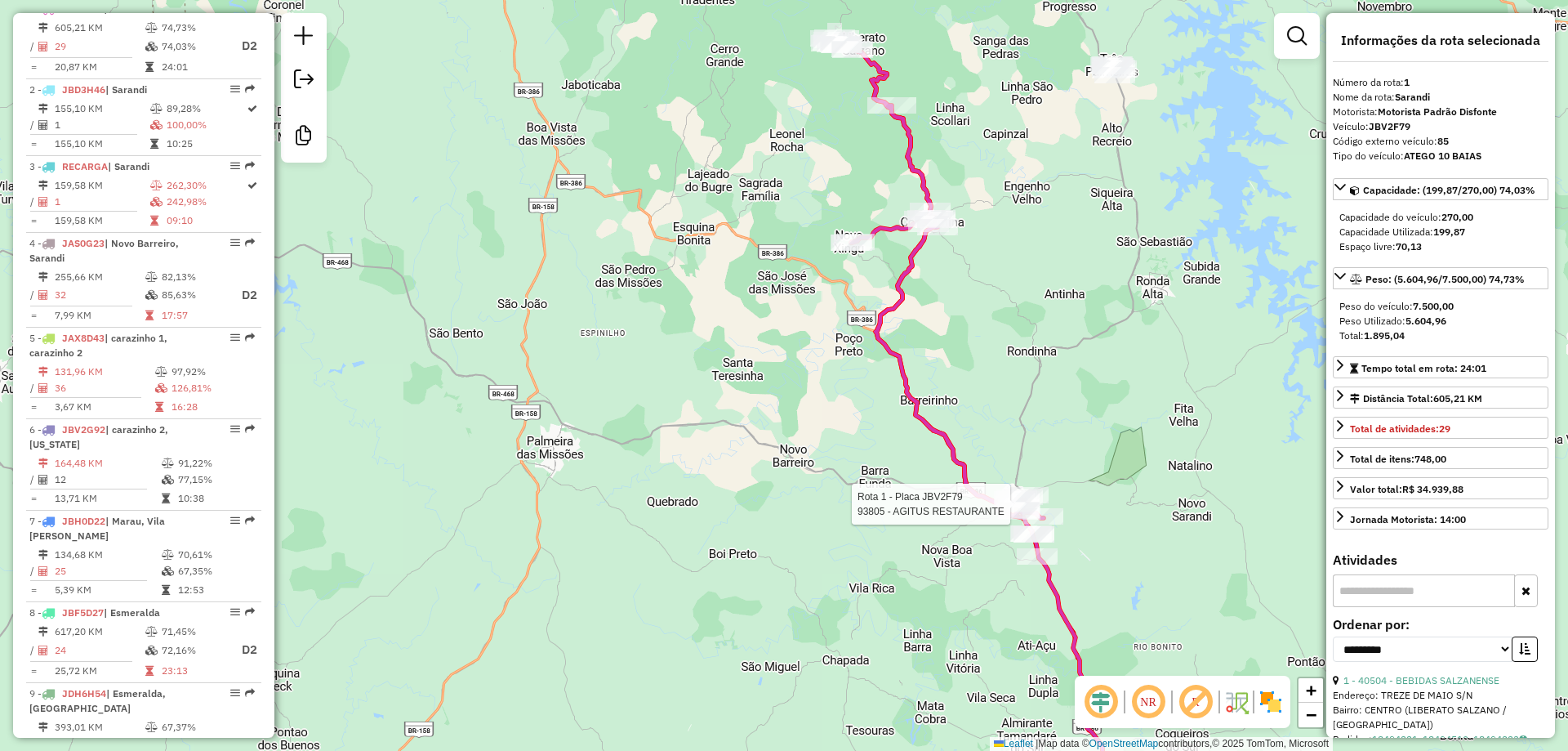
drag, startPoint x: 1012, startPoint y: 407, endPoint x: 903, endPoint y: 316, distance: 142.0
click at [903, 316] on div "Rota 1 - Placa JBV2F79 93805 - AGITUS RESTAURANTE Janela de atendimento Grade d…" at bounding box center [784, 375] width 1568 height 751
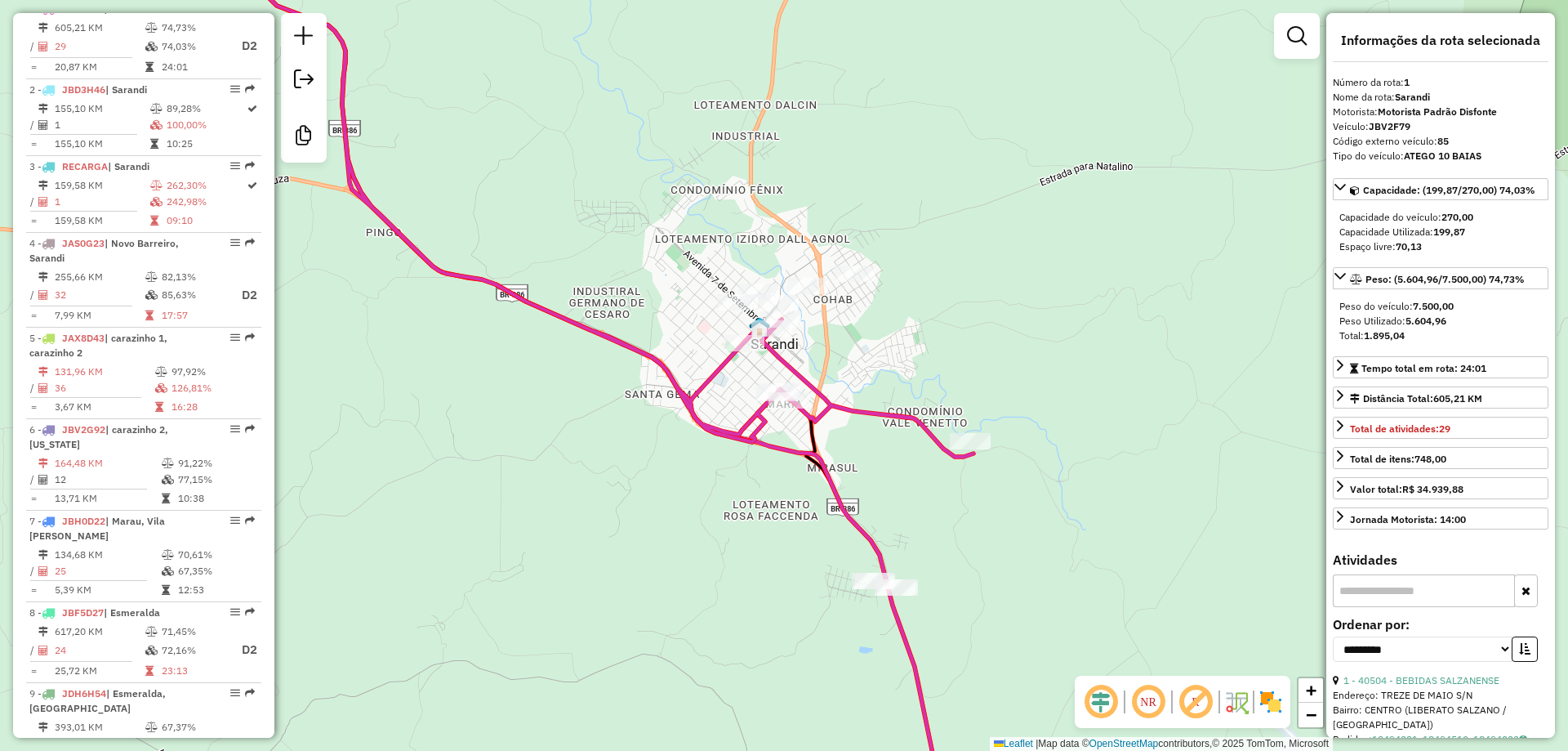
drag, startPoint x: 876, startPoint y: 453, endPoint x: 813, endPoint y: 440, distance: 64.3
click at [813, 440] on div "Janela de atendimento Grade de atendimento Capacidade Transportadoras Veículos …" at bounding box center [784, 375] width 1568 height 751
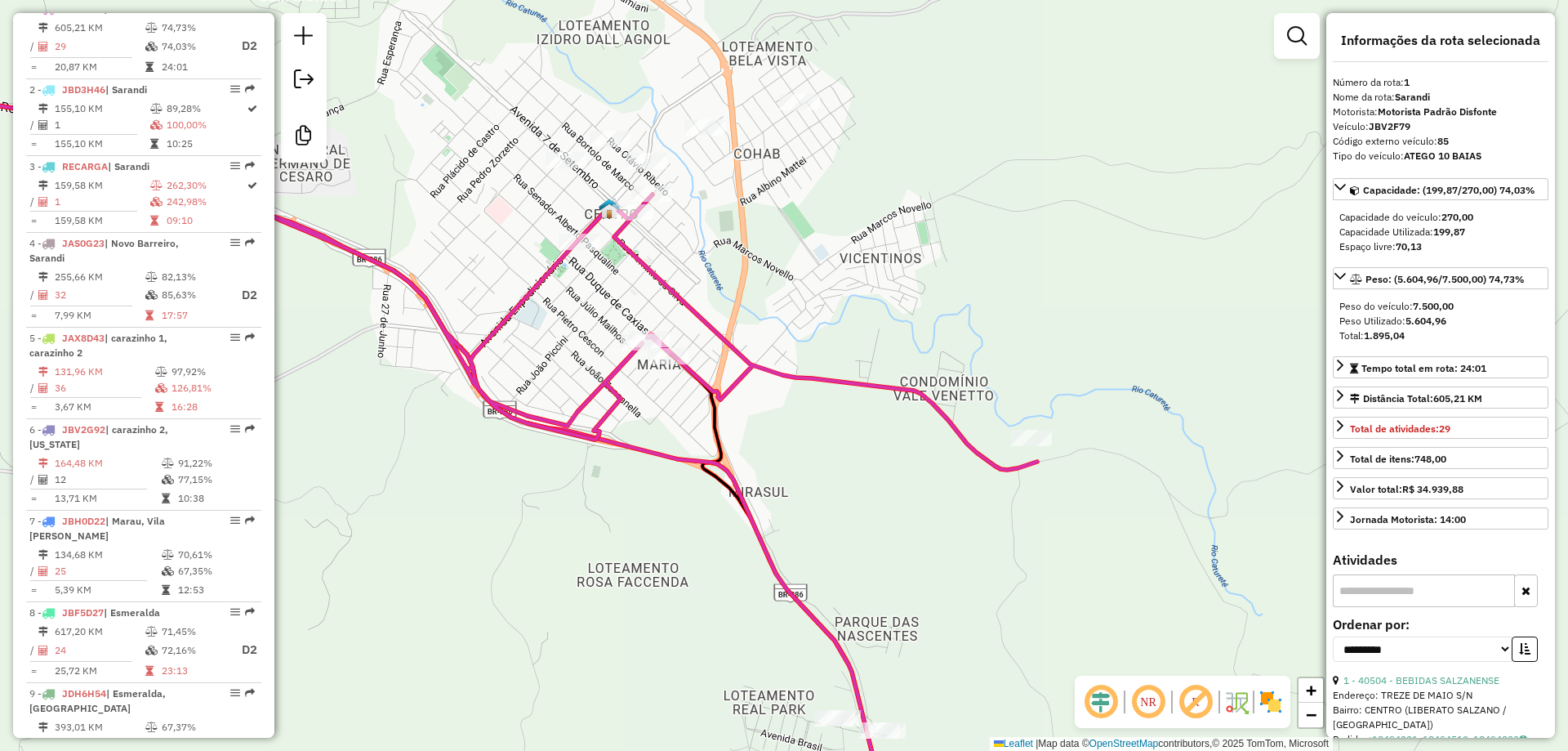
drag, startPoint x: 779, startPoint y: 429, endPoint x: 781, endPoint y: 442, distance: 13.2
click at [781, 442] on div "Janela de atendimento Grade de atendimento Capacidade Transportadoras Veículos …" at bounding box center [784, 375] width 1568 height 751
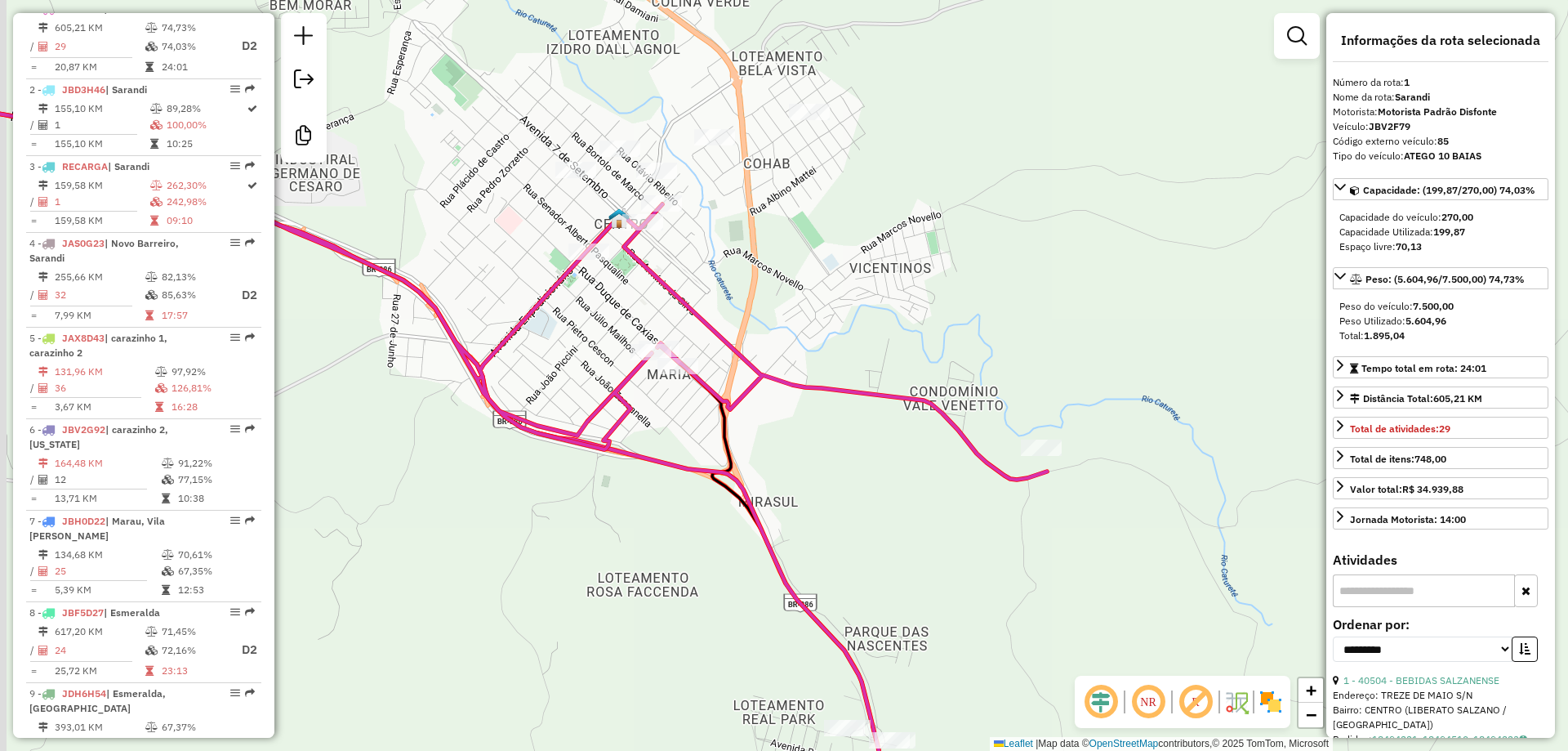
drag, startPoint x: 663, startPoint y: 306, endPoint x: 679, endPoint y: 318, distance: 20.0
click at [679, 318] on div "Janela de atendimento Grade de atendimento Capacidade Transportadoras Veículos …" at bounding box center [784, 375] width 1568 height 751
drag, startPoint x: 657, startPoint y: 311, endPoint x: 672, endPoint y: 323, distance: 19.2
click at [670, 321] on div "Janela de atendimento Grade de atendimento Capacidade Transportadoras Veículos …" at bounding box center [784, 375] width 1568 height 751
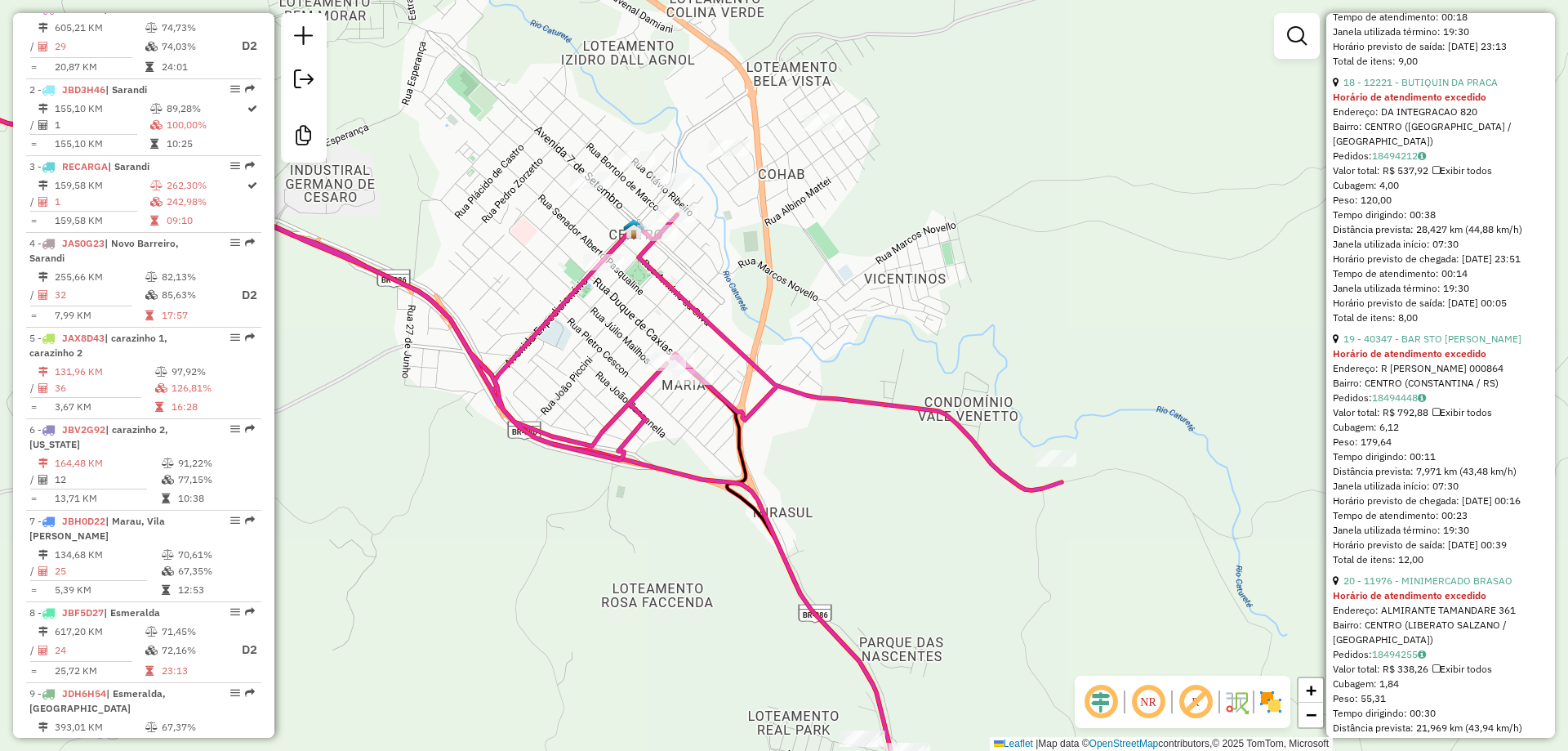
scroll to position [5010, 0]
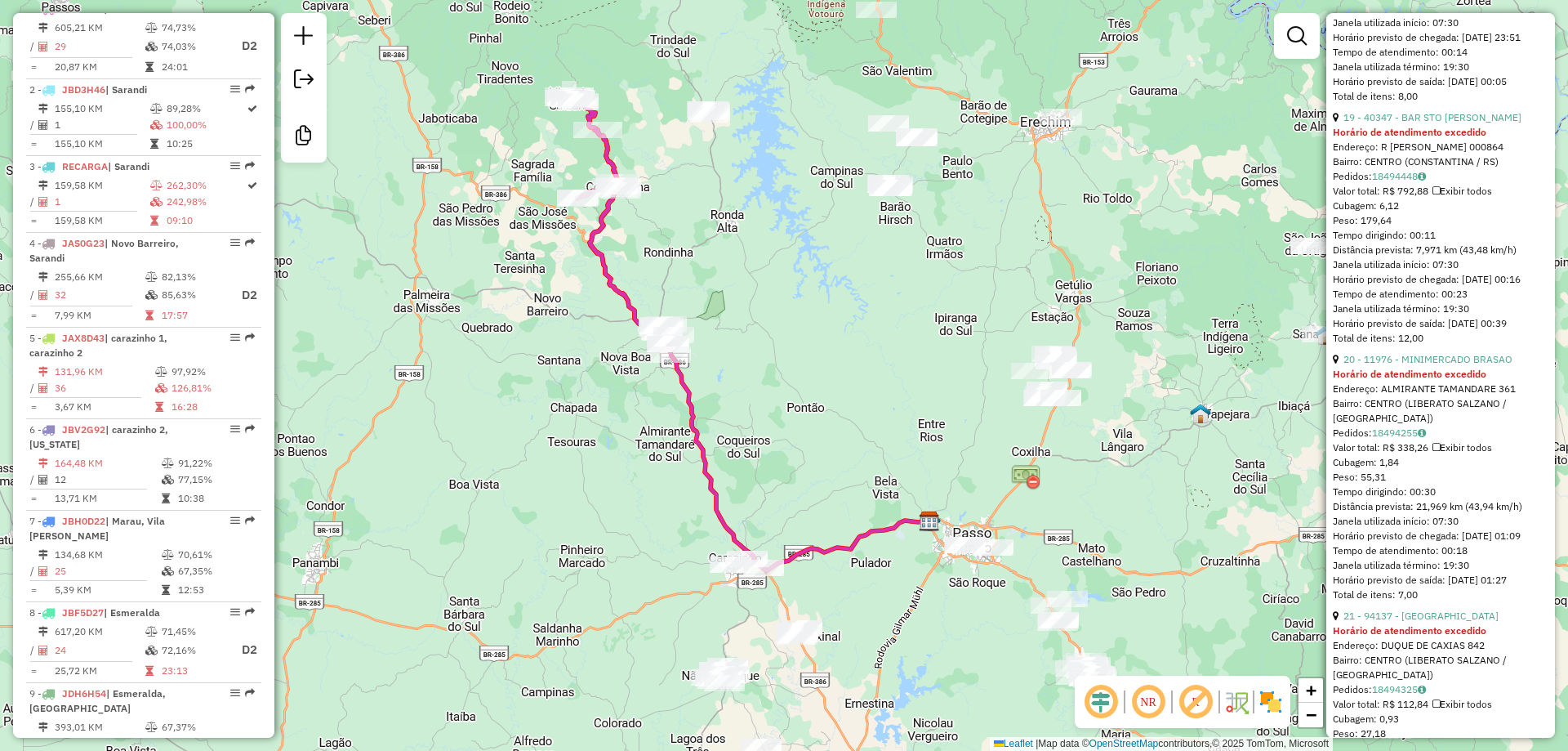
drag, startPoint x: 635, startPoint y: 233, endPoint x: 655, endPoint y: 309, distance: 78.6
click at [654, 307] on div "Janela de atendimento Grade de atendimento Capacidade Transportadoras Veículos …" at bounding box center [784, 375] width 1568 height 751
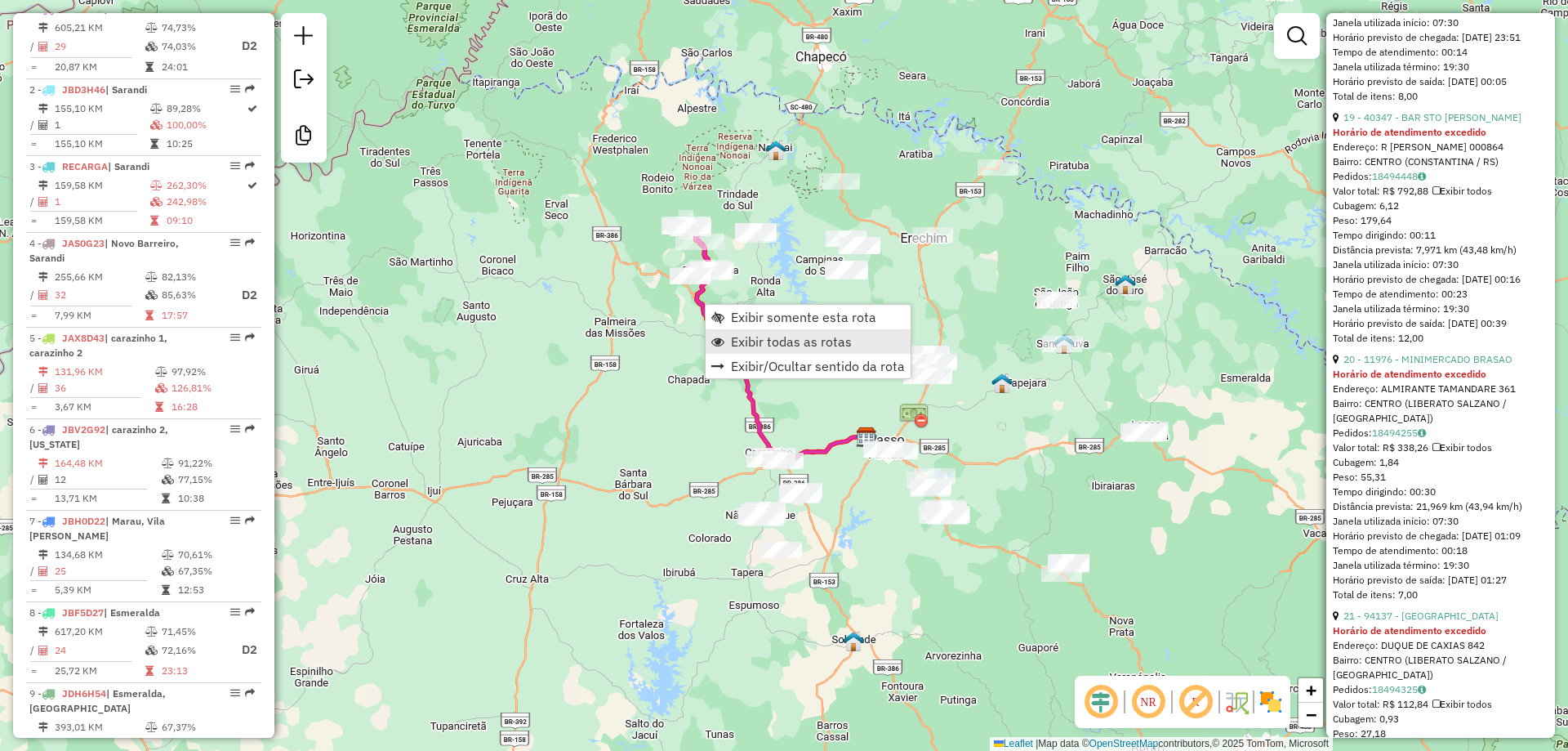
click at [783, 336] on span "Exibir todas as rotas" at bounding box center [791, 341] width 121 height 13
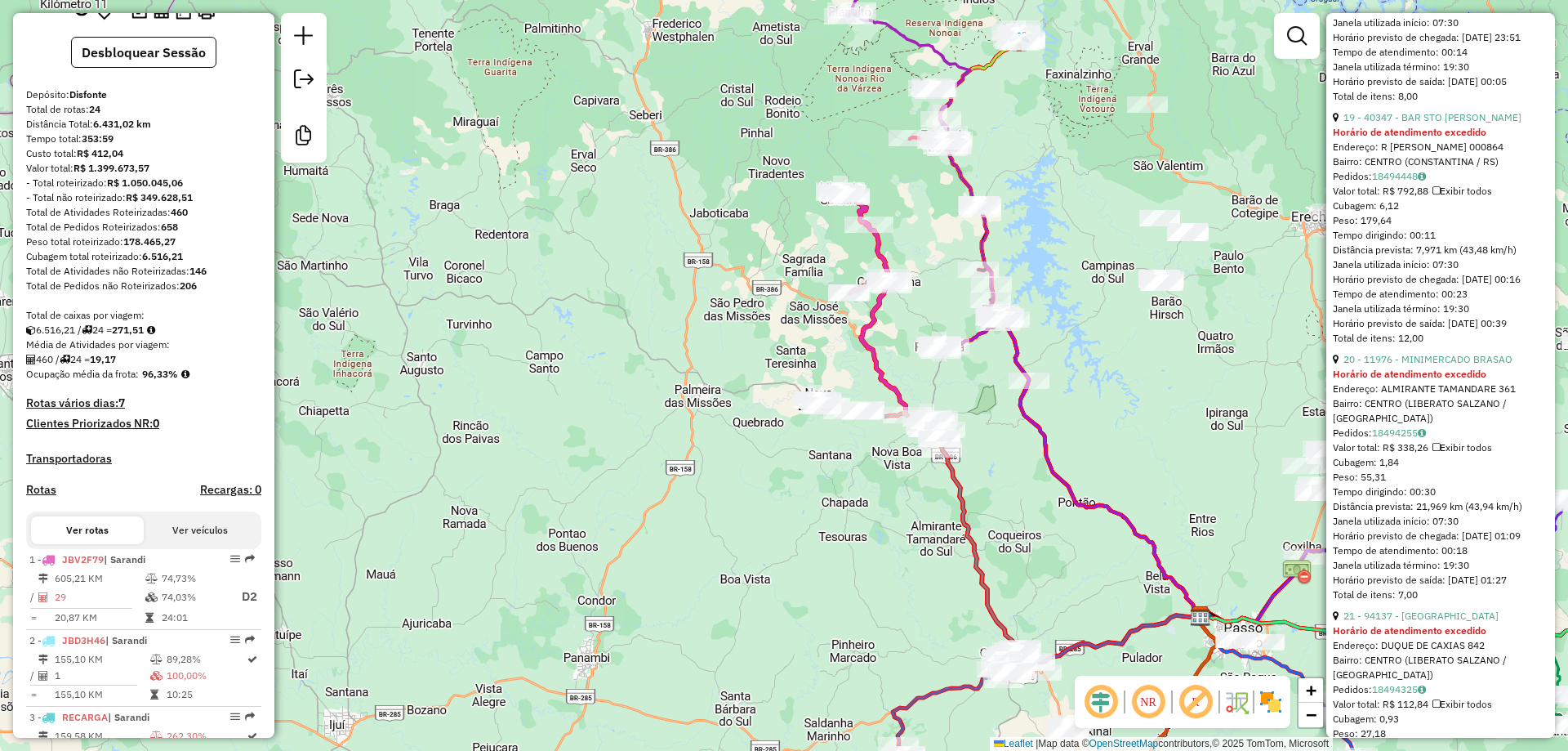
scroll to position [0, 0]
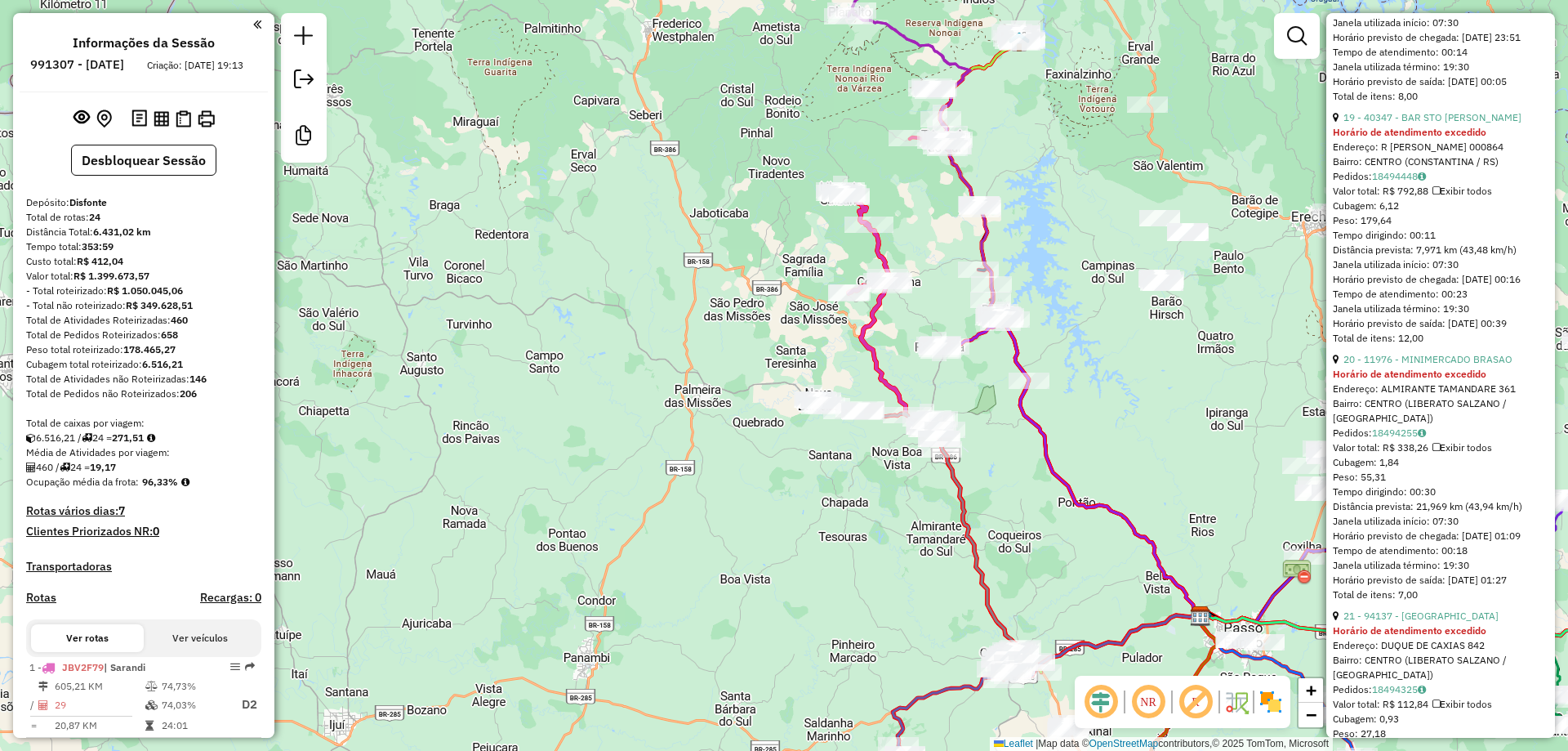
click at [1273, 712] on img at bounding box center [1271, 702] width 26 height 26
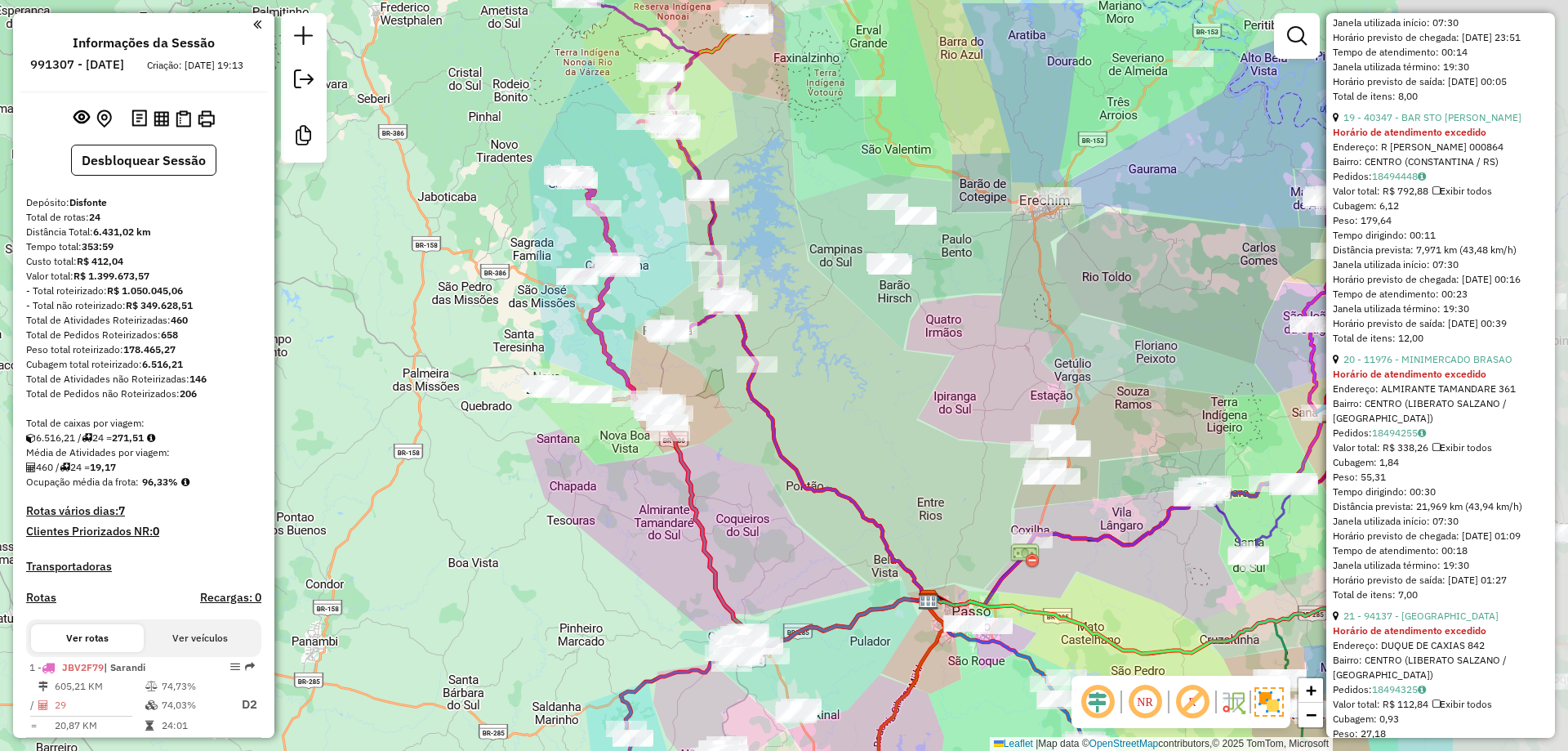
drag, startPoint x: 838, startPoint y: 560, endPoint x: 562, endPoint y: 532, distance: 277.4
click at [565, 542] on div "Janela de atendimento Grade de atendimento Capacidade Transportadoras Veículos …" at bounding box center [784, 375] width 1568 height 751
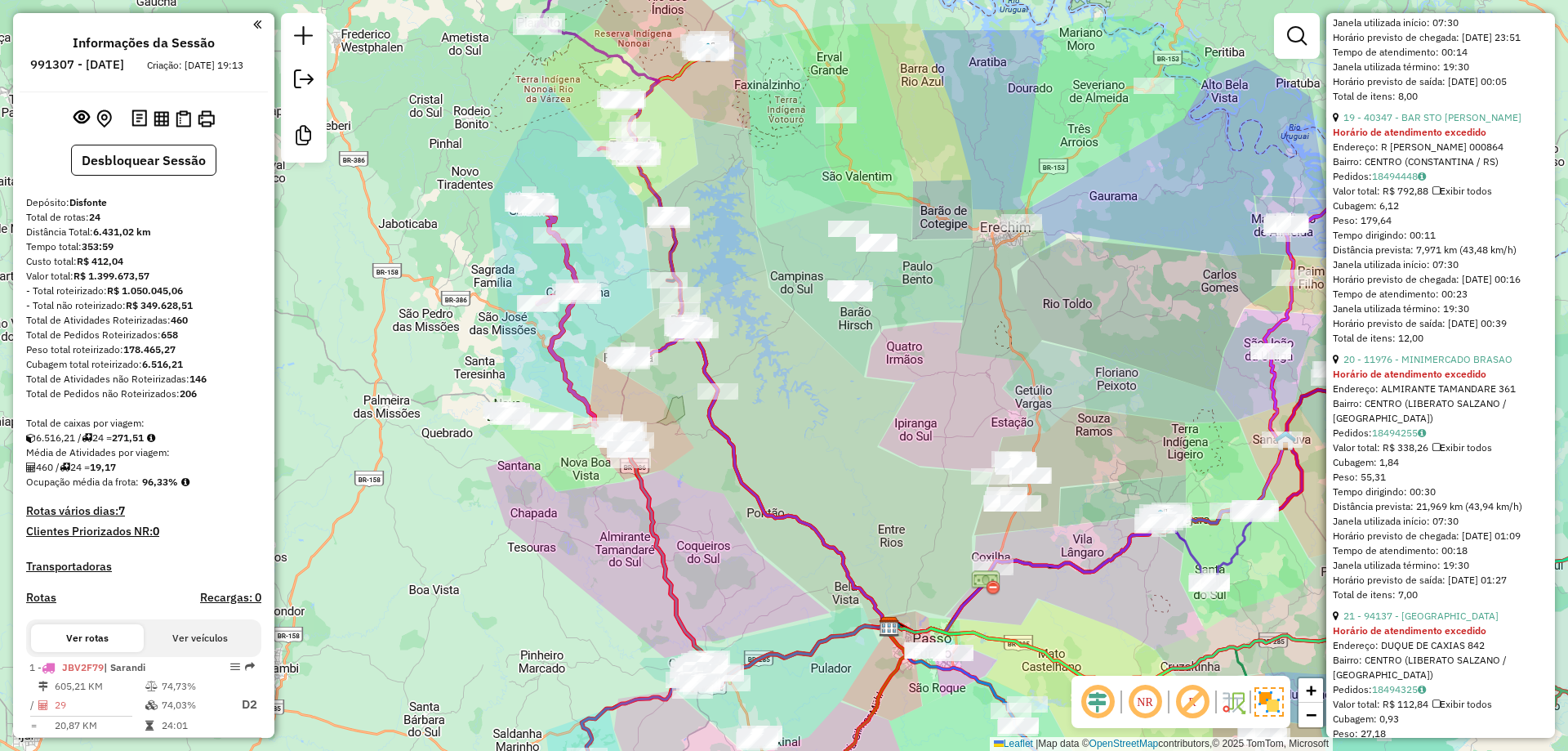
drag, startPoint x: 675, startPoint y: 498, endPoint x: 660, endPoint y: 543, distance: 47.4
click at [661, 544] on div "Janela de atendimento Grade de atendimento Capacidade Transportadoras Veículos …" at bounding box center [784, 375] width 1568 height 751
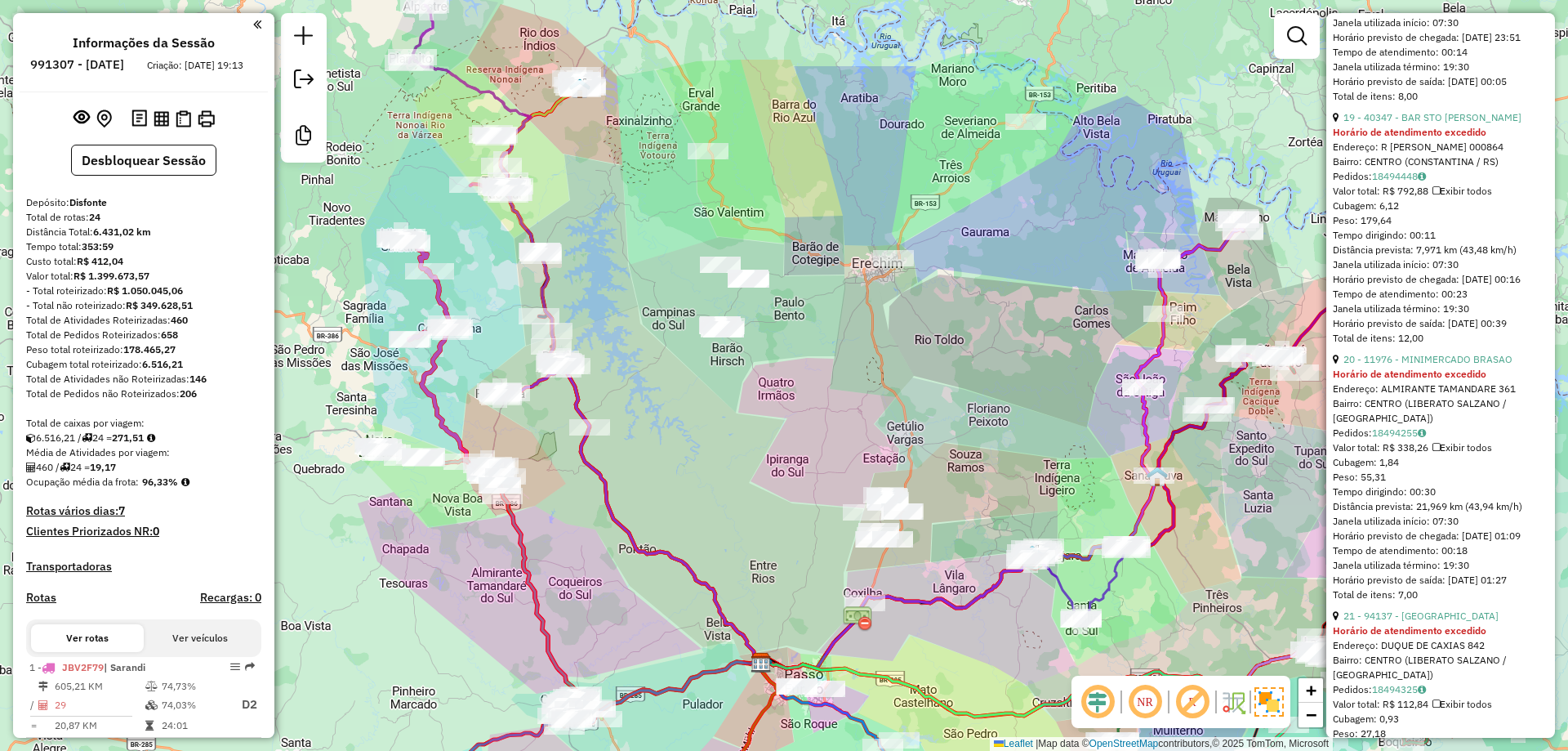
drag, startPoint x: 951, startPoint y: 318, endPoint x: 707, endPoint y: 293, distance: 245.3
click at [729, 297] on div "Janela de atendimento Grade de atendimento Capacidade Transportadoras Veículos …" at bounding box center [784, 375] width 1568 height 751
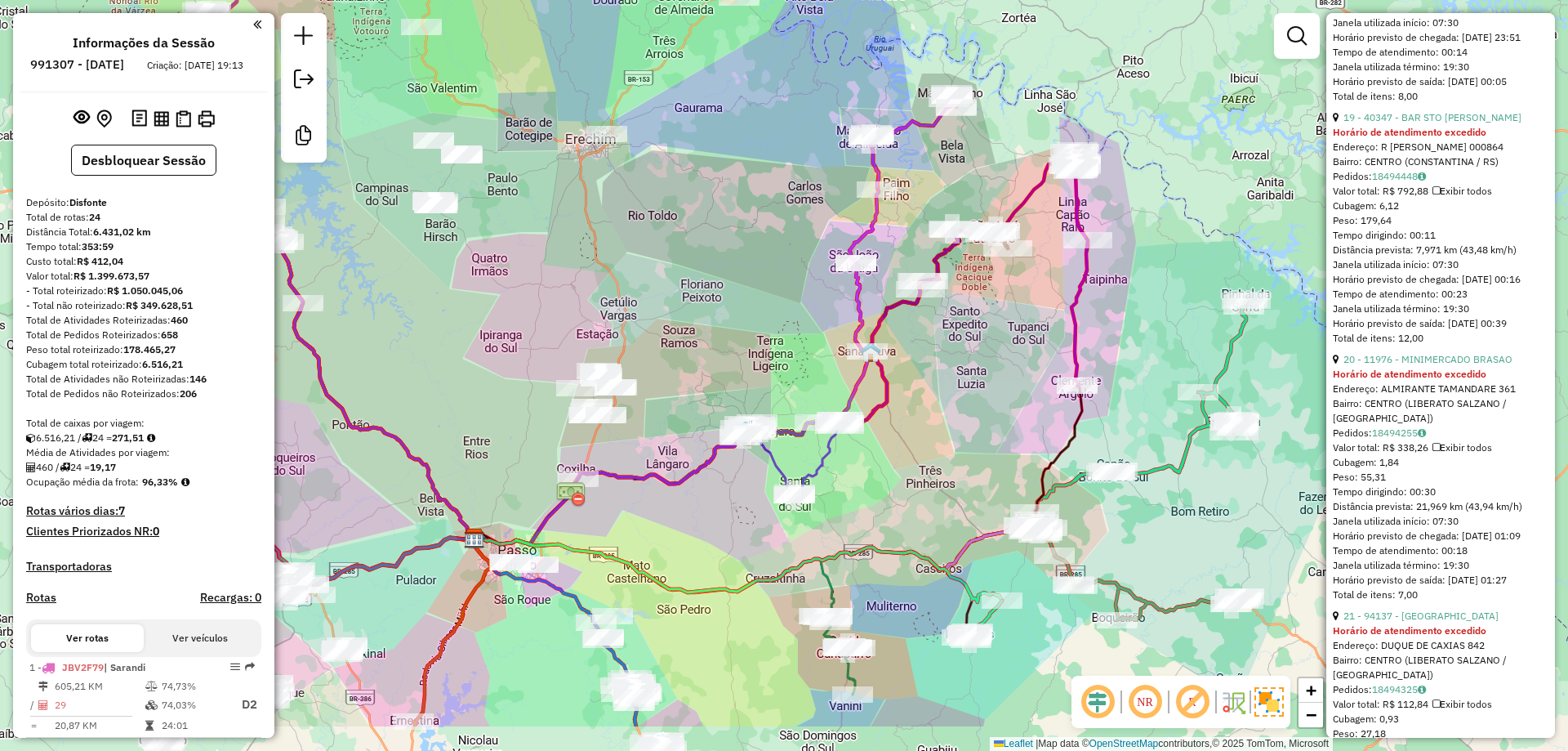
drag, startPoint x: 854, startPoint y: 358, endPoint x: 739, endPoint y: 237, distance: 166.9
click at [754, 243] on div "Janela de atendimento Grade de atendimento Capacidade Transportadoras Veículos …" at bounding box center [784, 375] width 1568 height 751
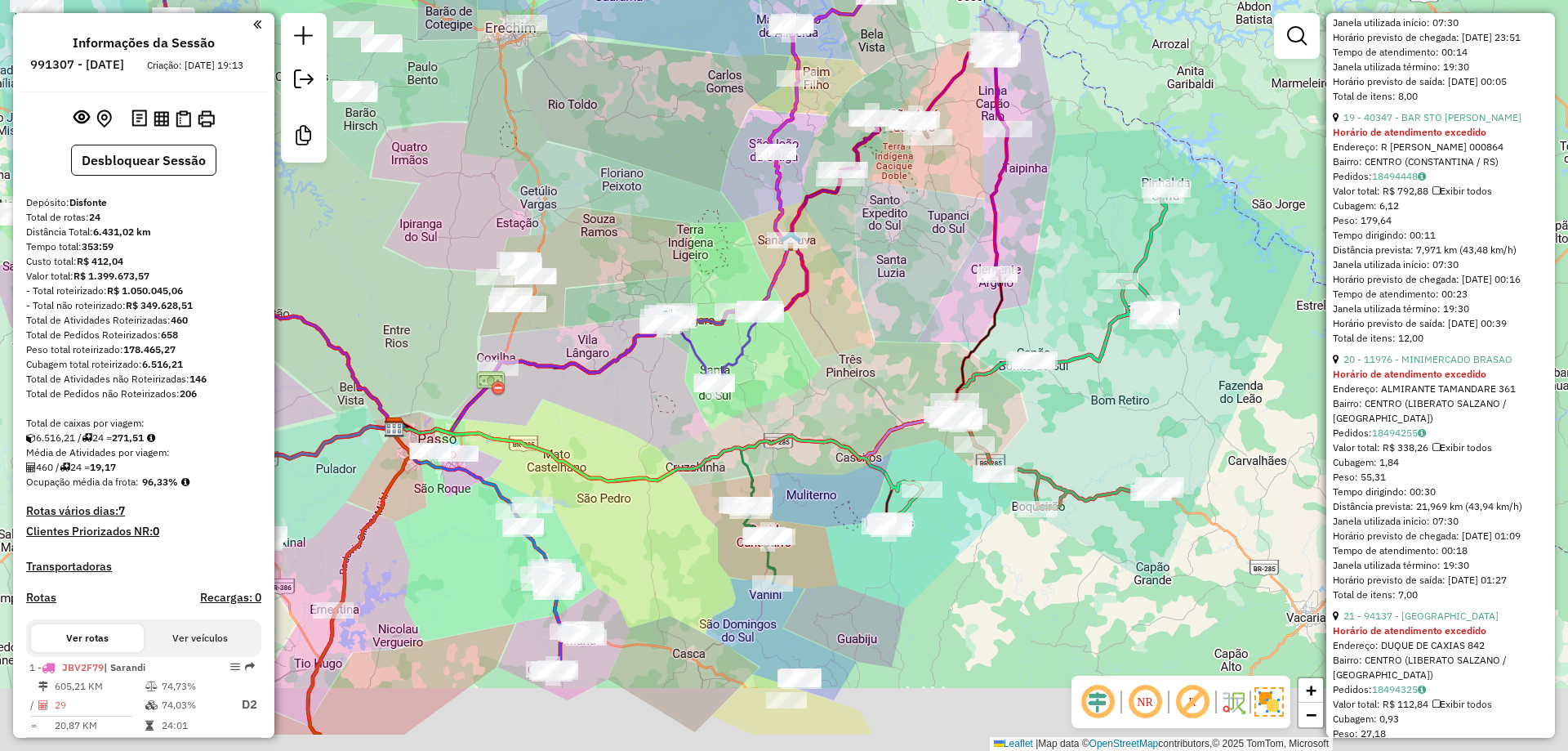
drag, startPoint x: 753, startPoint y: 261, endPoint x: 708, endPoint y: 215, distance: 64.4
click at [710, 215] on div "Janela de atendimento Grade de atendimento Capacidade Transportadoras Veículos …" at bounding box center [784, 375] width 1568 height 751
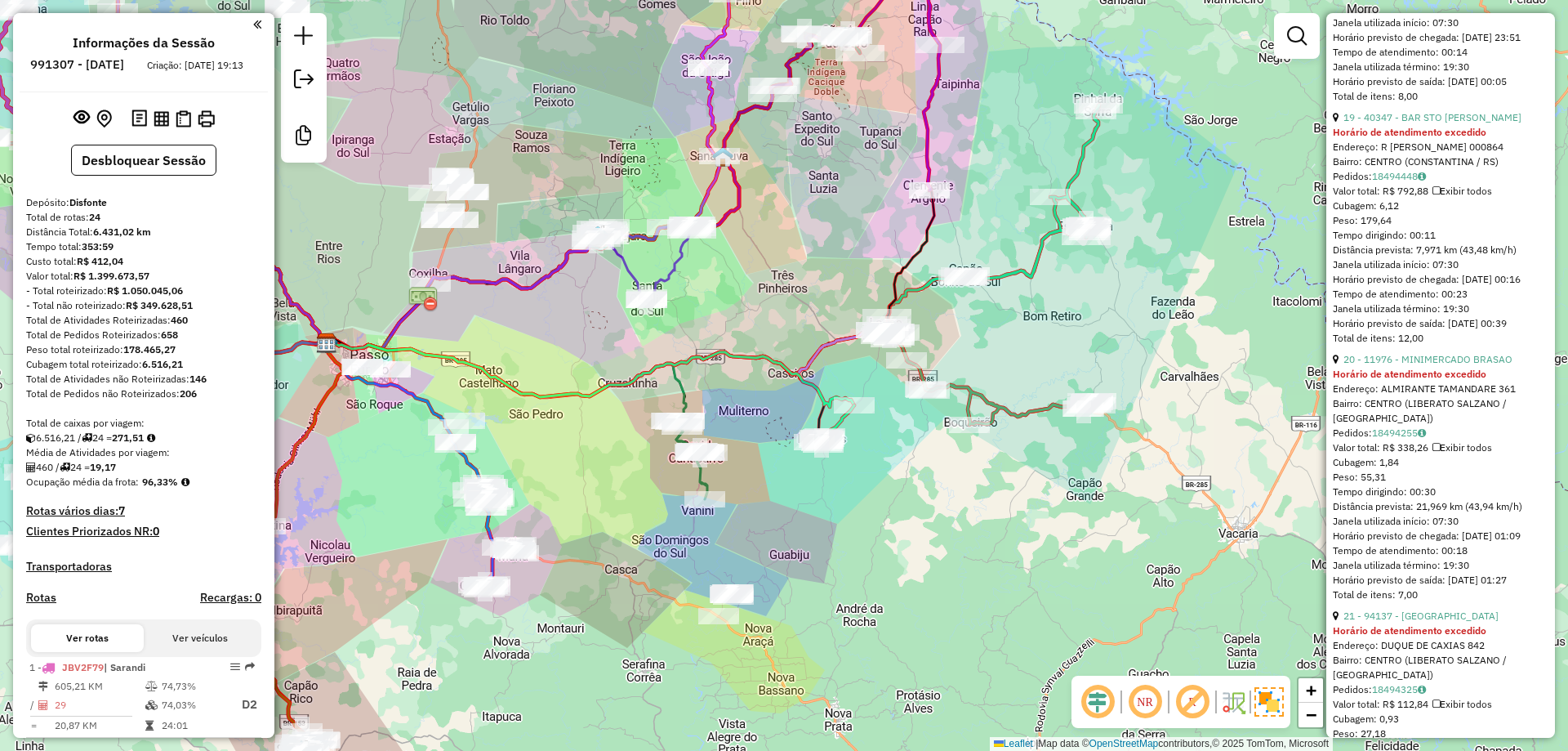
drag, startPoint x: 746, startPoint y: 418, endPoint x: 786, endPoint y: 371, distance: 61.7
click at [782, 372] on div "Janela de atendimento Grade de atendimento Capacidade Transportadoras Veículos …" at bounding box center [784, 375] width 1568 height 751
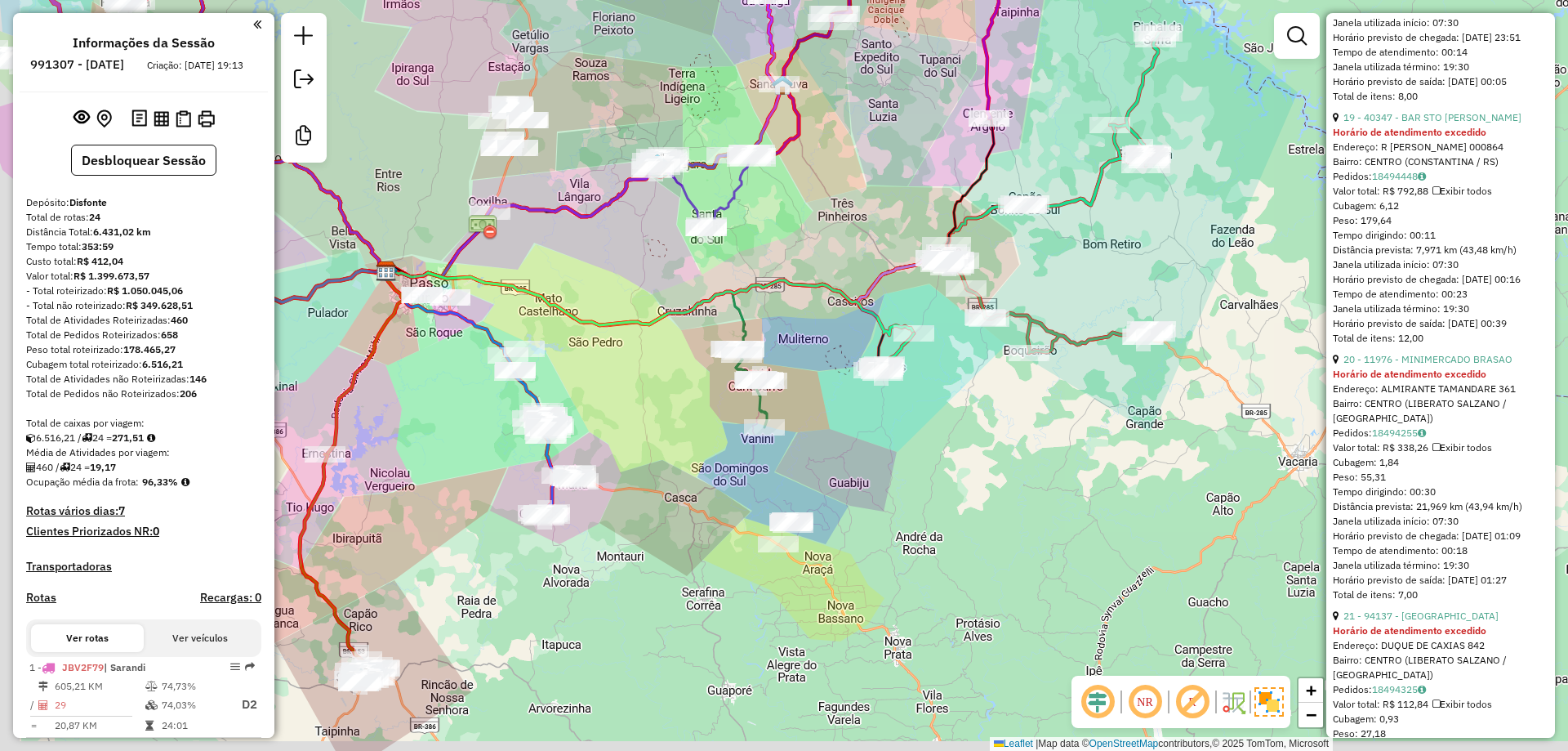
drag, startPoint x: 814, startPoint y: 410, endPoint x: 828, endPoint y: 388, distance: 26.1
click at [827, 390] on div "Janela de atendimento Grade de atendimento Capacidade Transportadoras Veículos …" at bounding box center [784, 375] width 1568 height 751
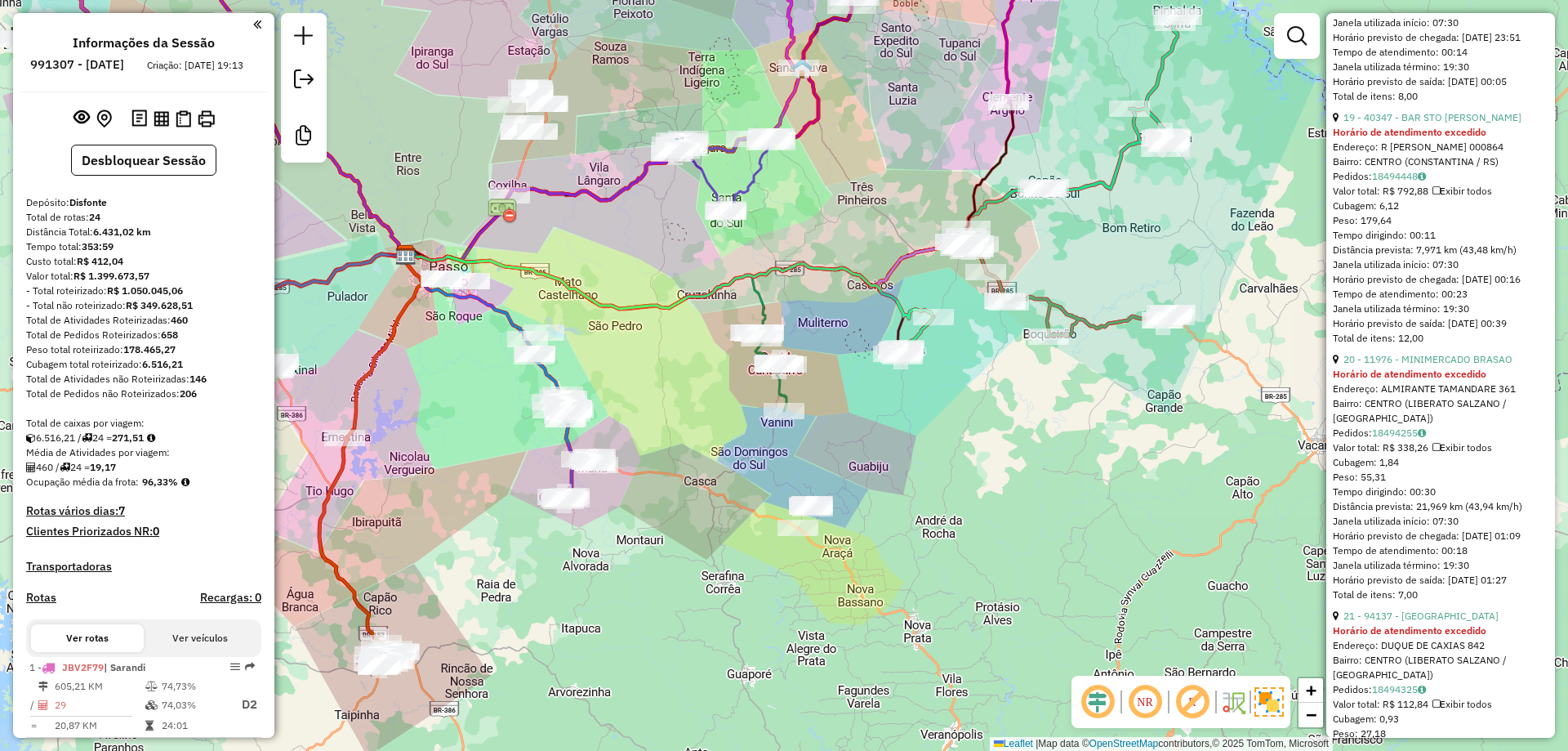
drag, startPoint x: 829, startPoint y: 408, endPoint x: 874, endPoint y: 388, distance: 49.2
click at [874, 388] on div "Janela de atendimento Grade de atendimento Capacidade Transportadoras Veículos …" at bounding box center [784, 375] width 1568 height 751
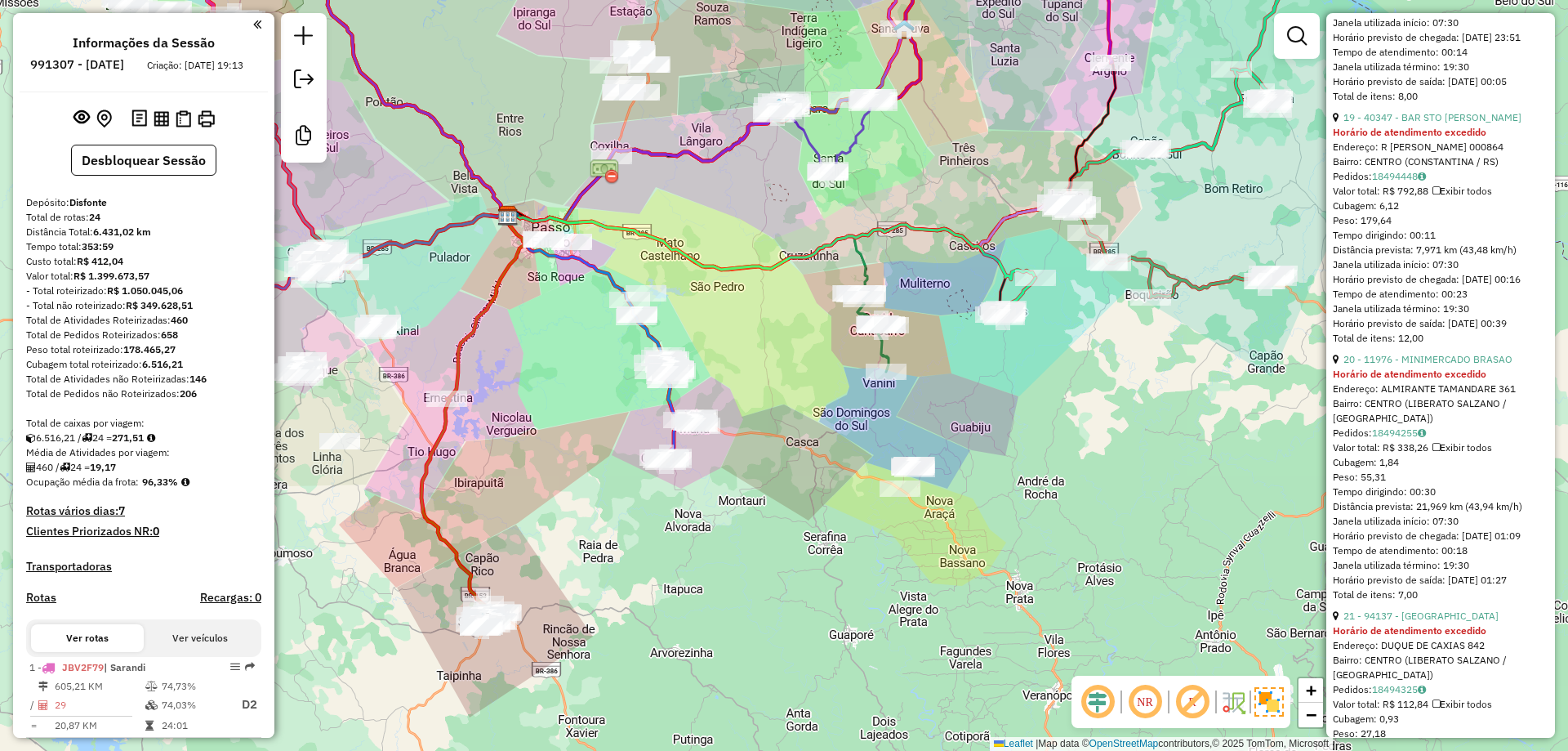
drag, startPoint x: 756, startPoint y: 416, endPoint x: 821, endPoint y: 395, distance: 68.3
click at [826, 393] on div "Janela de atendimento Grade de atendimento Capacidade Transportadoras Veículos …" at bounding box center [784, 375] width 1568 height 751
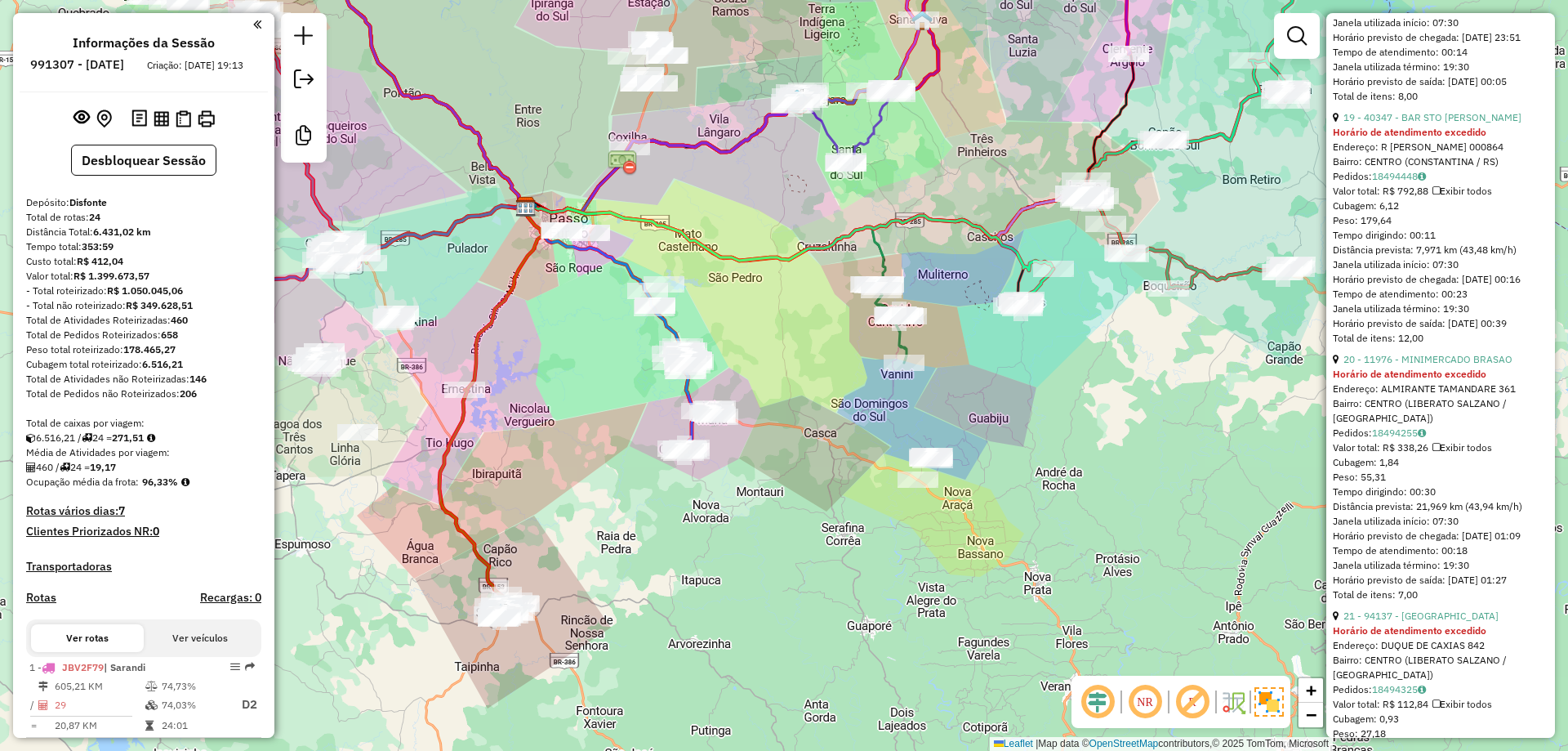
drag, startPoint x: 629, startPoint y: 392, endPoint x: 717, endPoint y: 358, distance: 94.3
click at [717, 358] on div "Janela de atendimento Grade de atendimento Capacidade Transportadoras Veículos …" at bounding box center [784, 375] width 1568 height 751
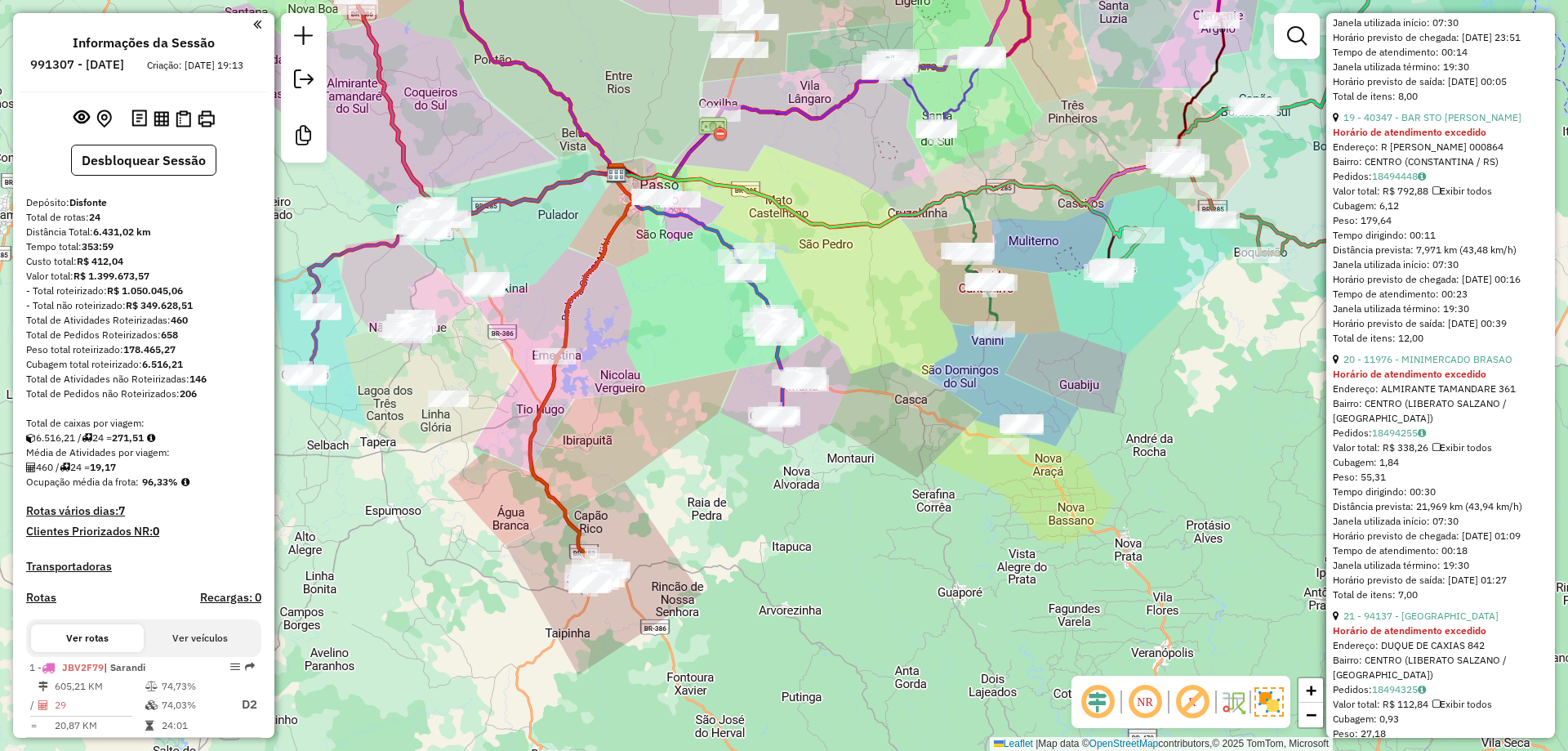
drag, startPoint x: 653, startPoint y: 406, endPoint x: 716, endPoint y: 371, distance: 72.1
click at [711, 372] on div "Janela de atendimento Grade de atendimento Capacidade Transportadoras Veículos …" at bounding box center [784, 375] width 1568 height 751
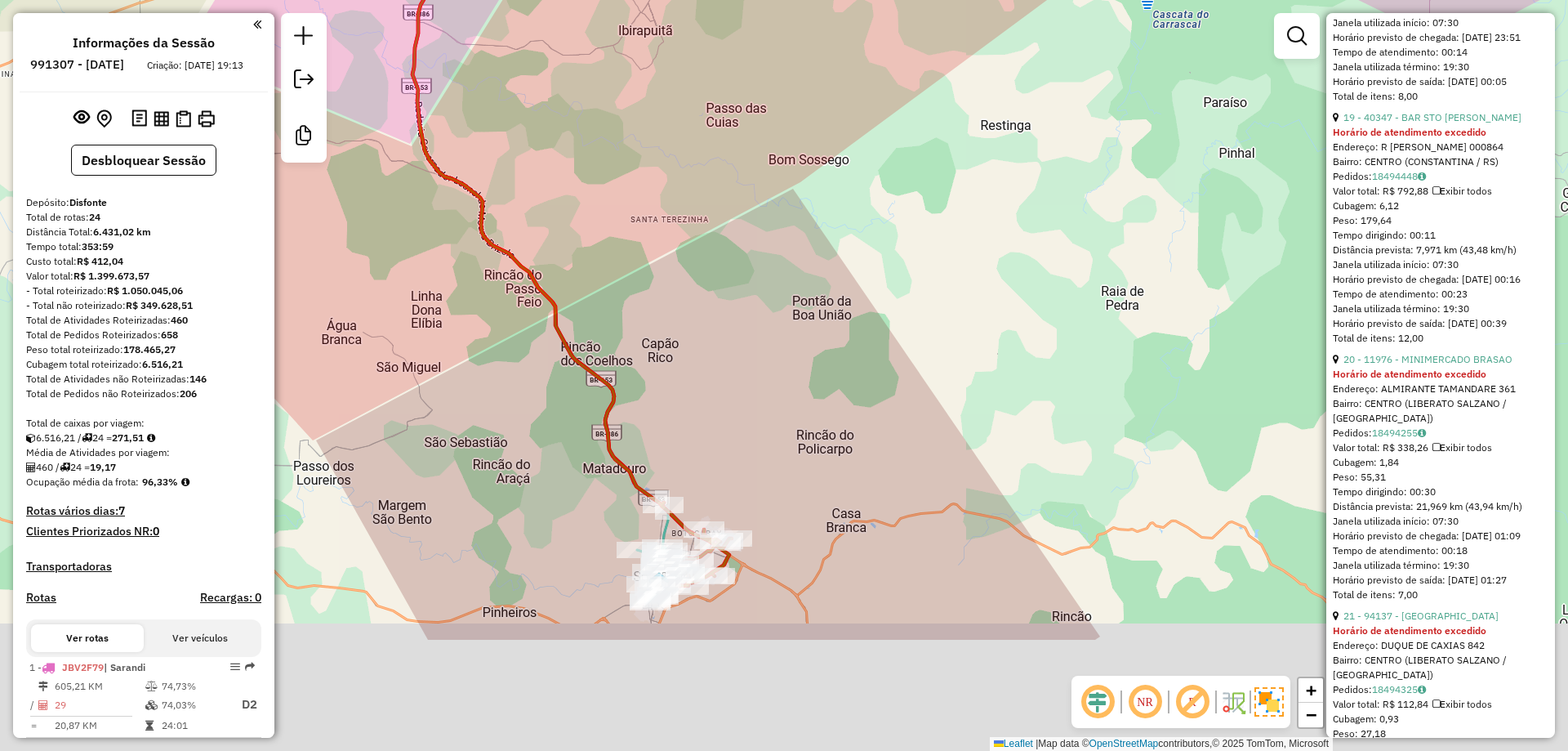
drag, startPoint x: 704, startPoint y: 413, endPoint x: 730, endPoint y: 257, distance: 158.2
click at [728, 261] on div "Janela de atendimento Grade de atendimento Capacidade Transportadoras Veículos …" at bounding box center [784, 375] width 1568 height 751
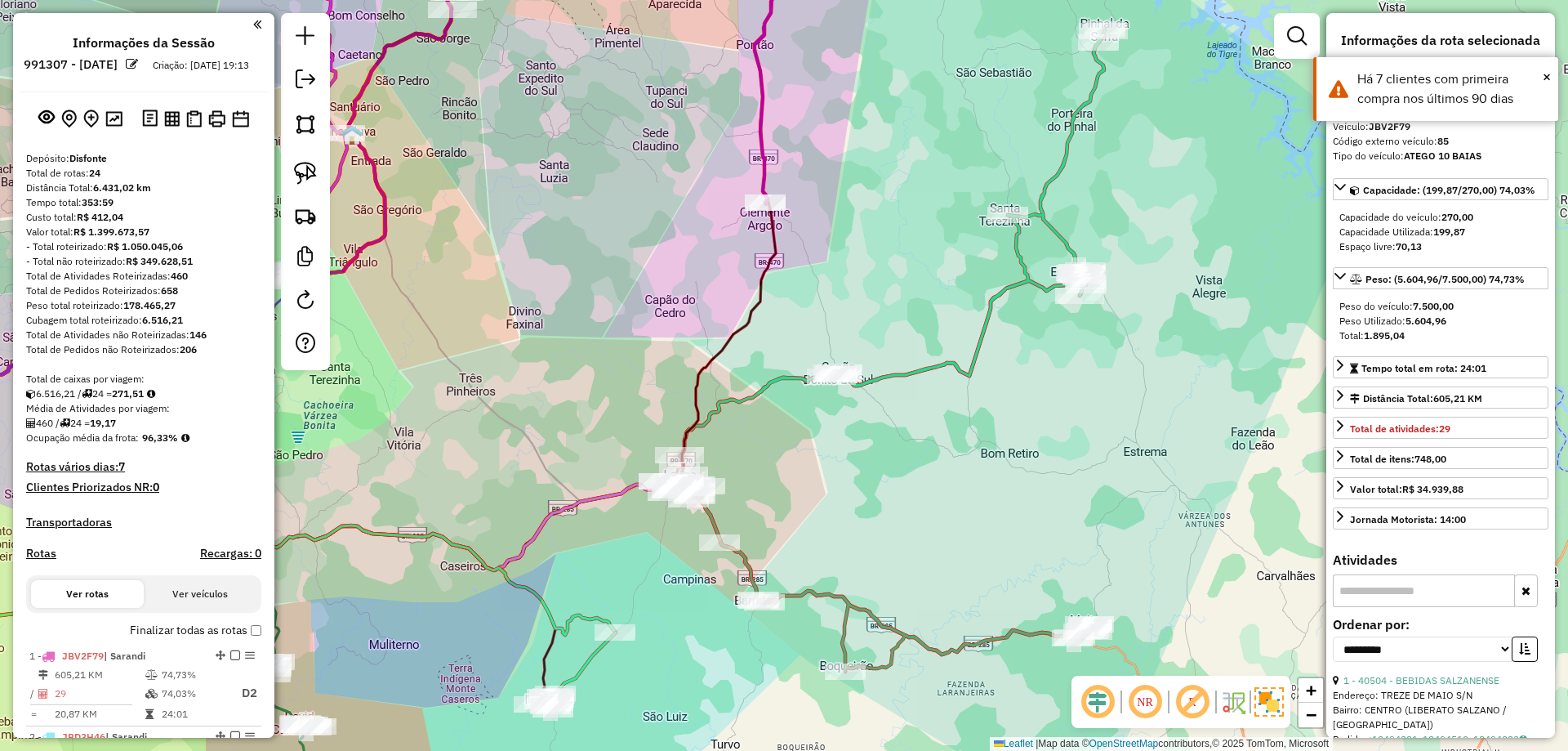
select select "**********"
click at [991, 310] on icon at bounding box center [892, 250] width 426 height 441
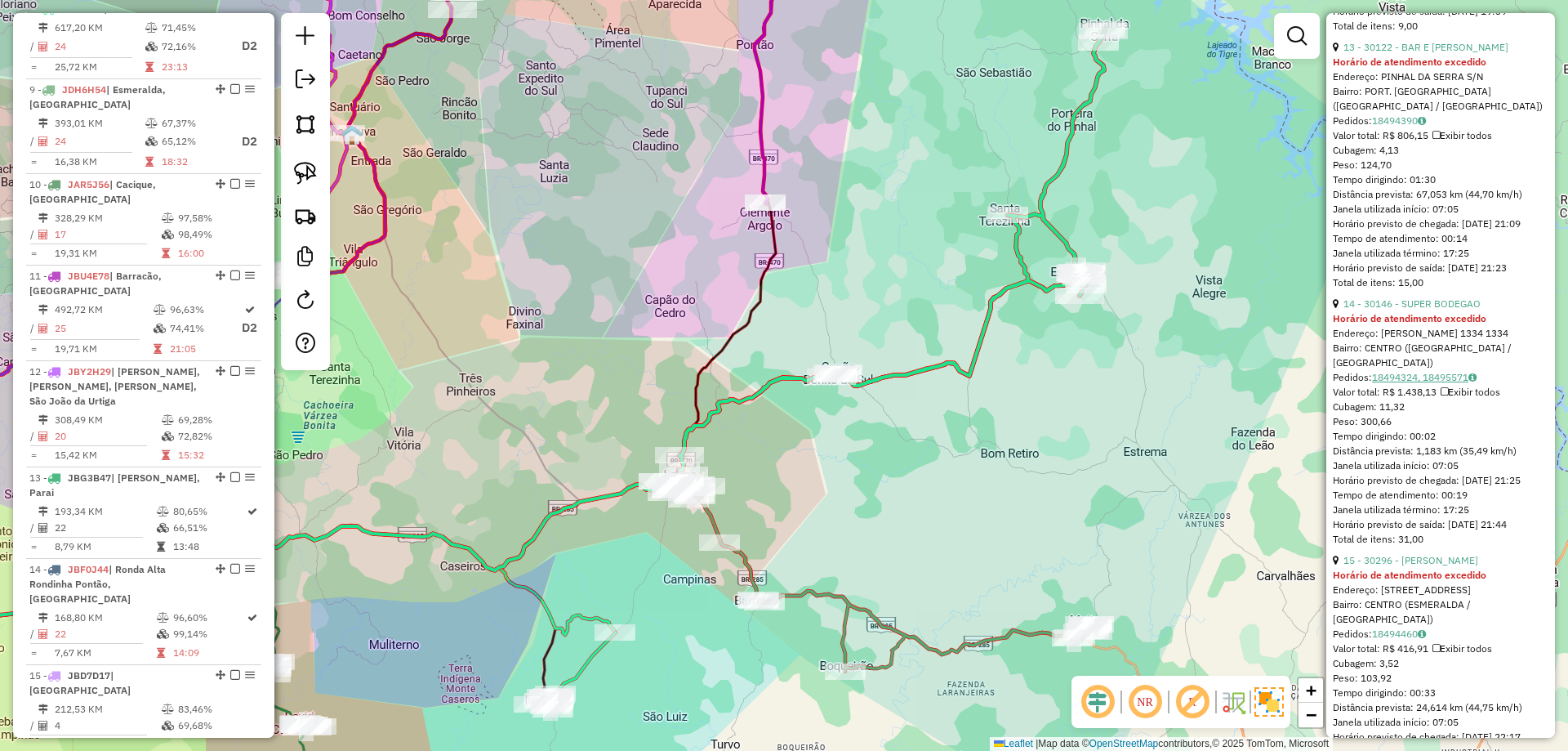
scroll to position [3580, 0]
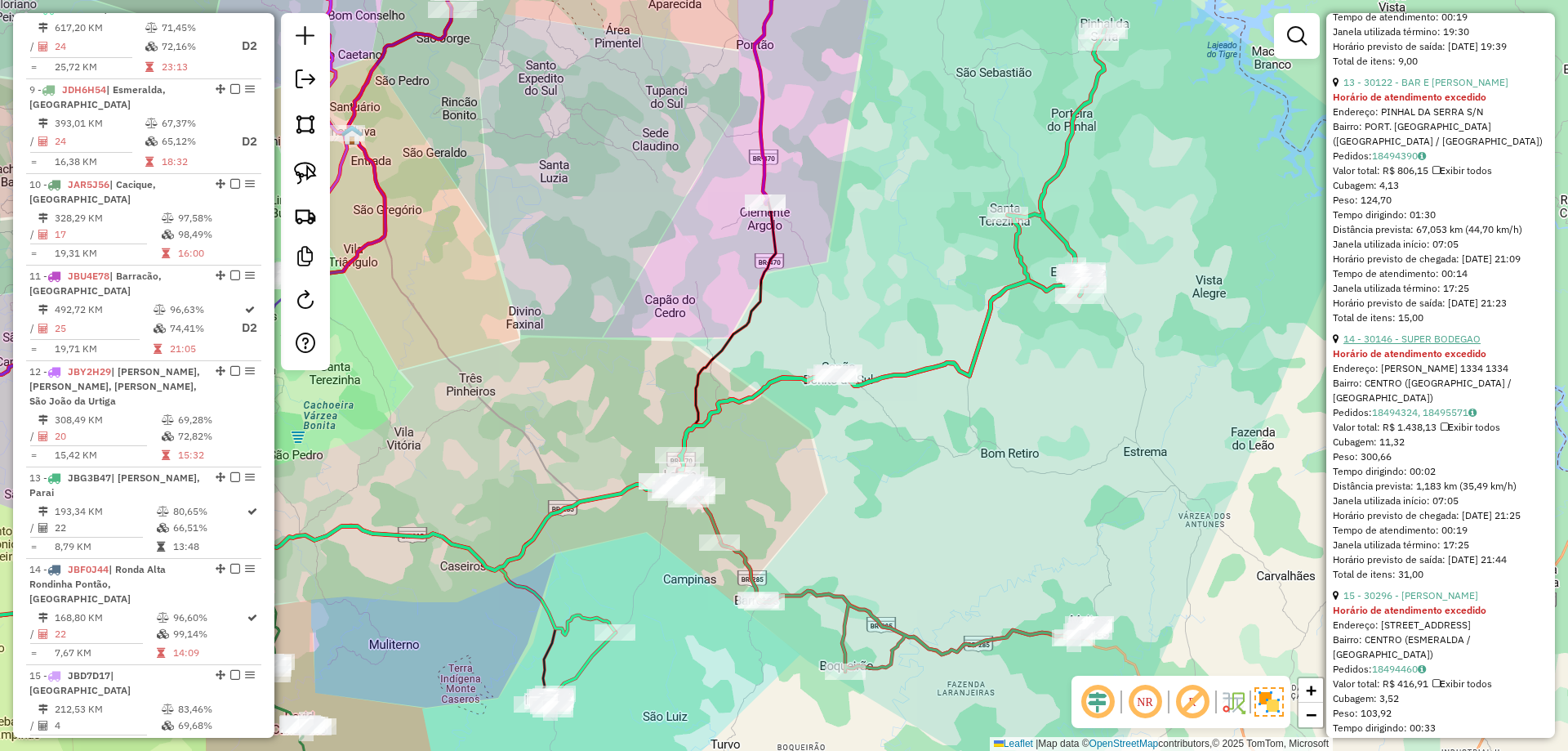
click at [1428, 344] on link "14 - 30146 - SUPER BODEGAO" at bounding box center [1412, 338] width 137 height 12
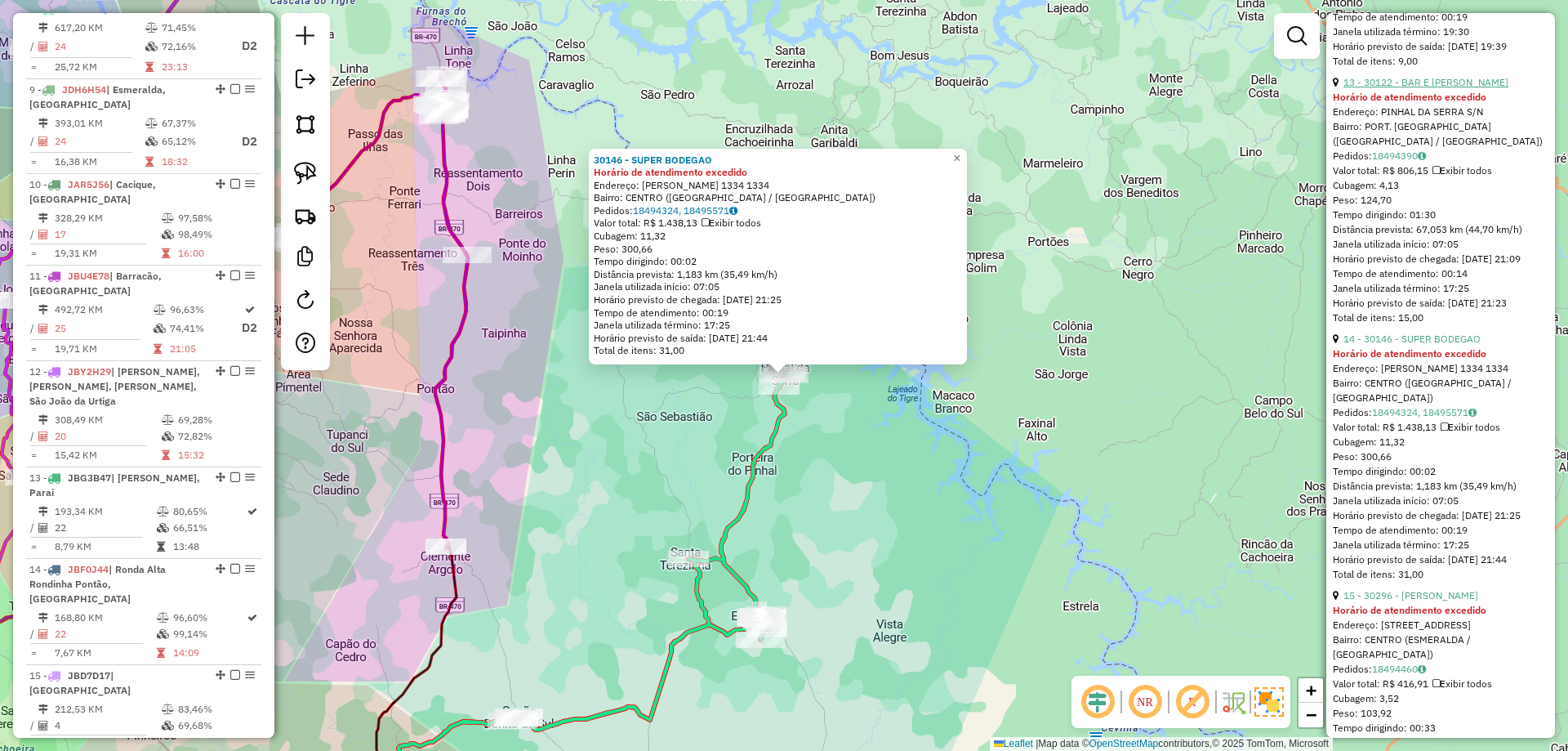
click at [1372, 88] on link "13 - 30122 - BAR E [PERSON_NAME]" at bounding box center [1426, 82] width 165 height 12
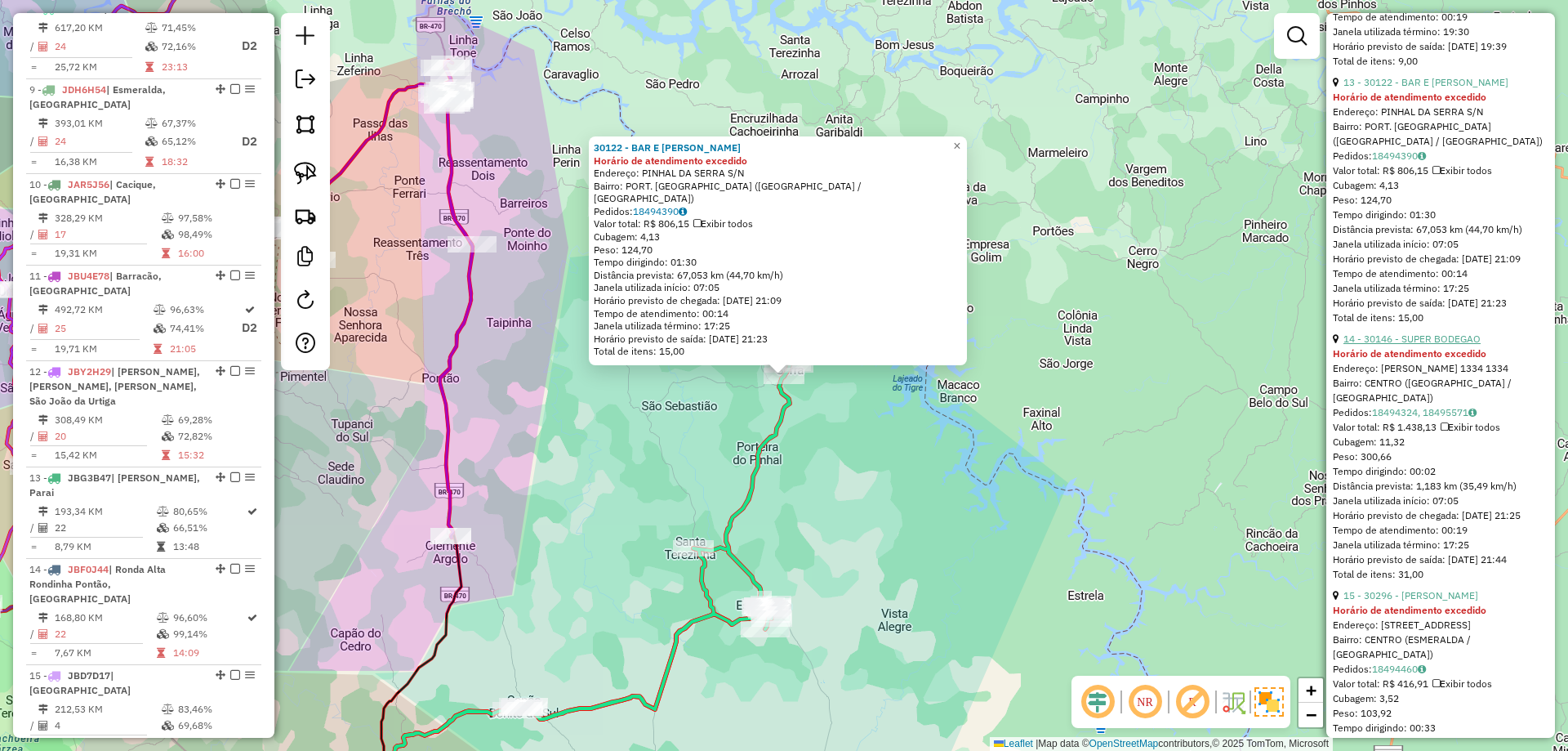
click at [1408, 344] on link "14 - 30146 - SUPER BODEGAO" at bounding box center [1412, 338] width 137 height 12
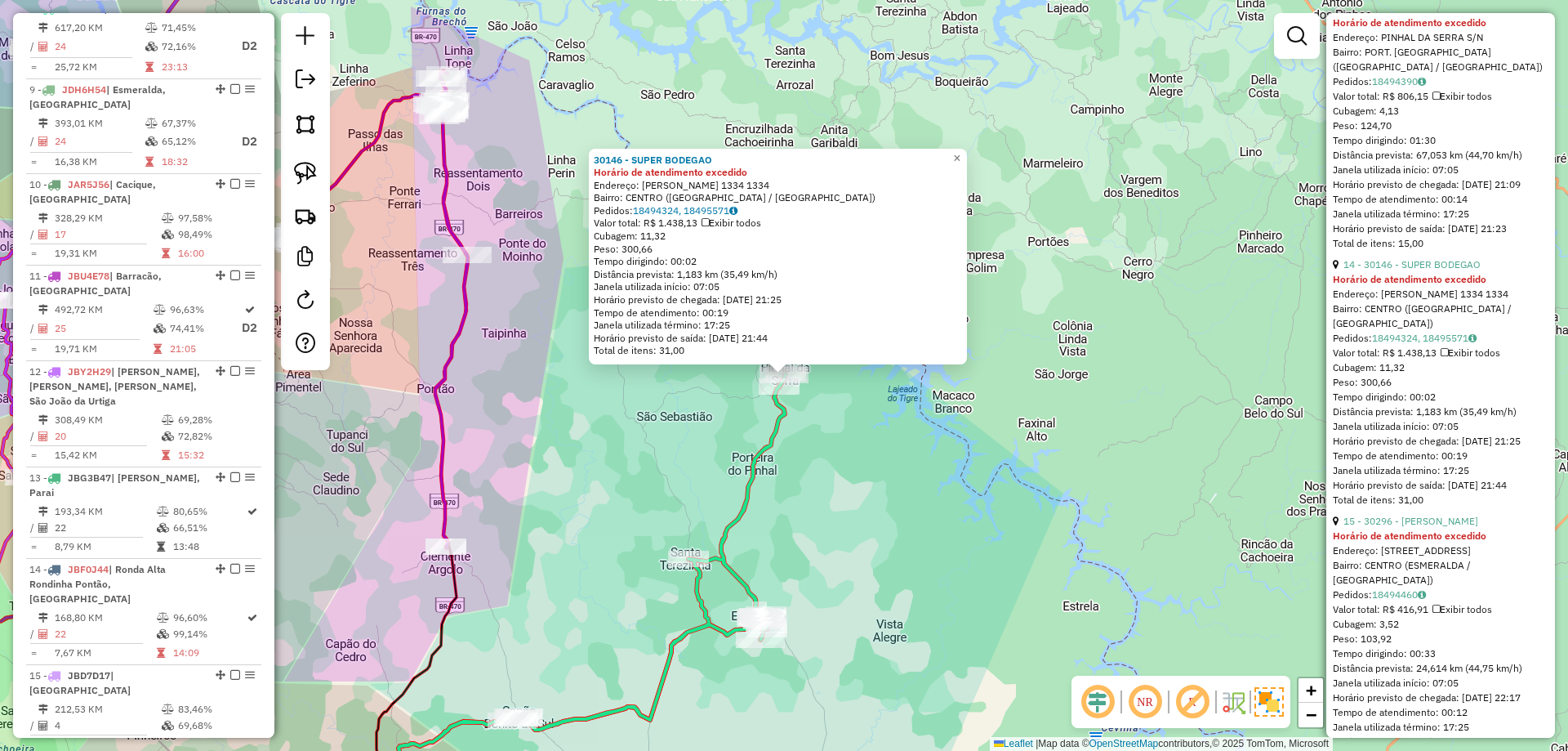
scroll to position [3689, 0]
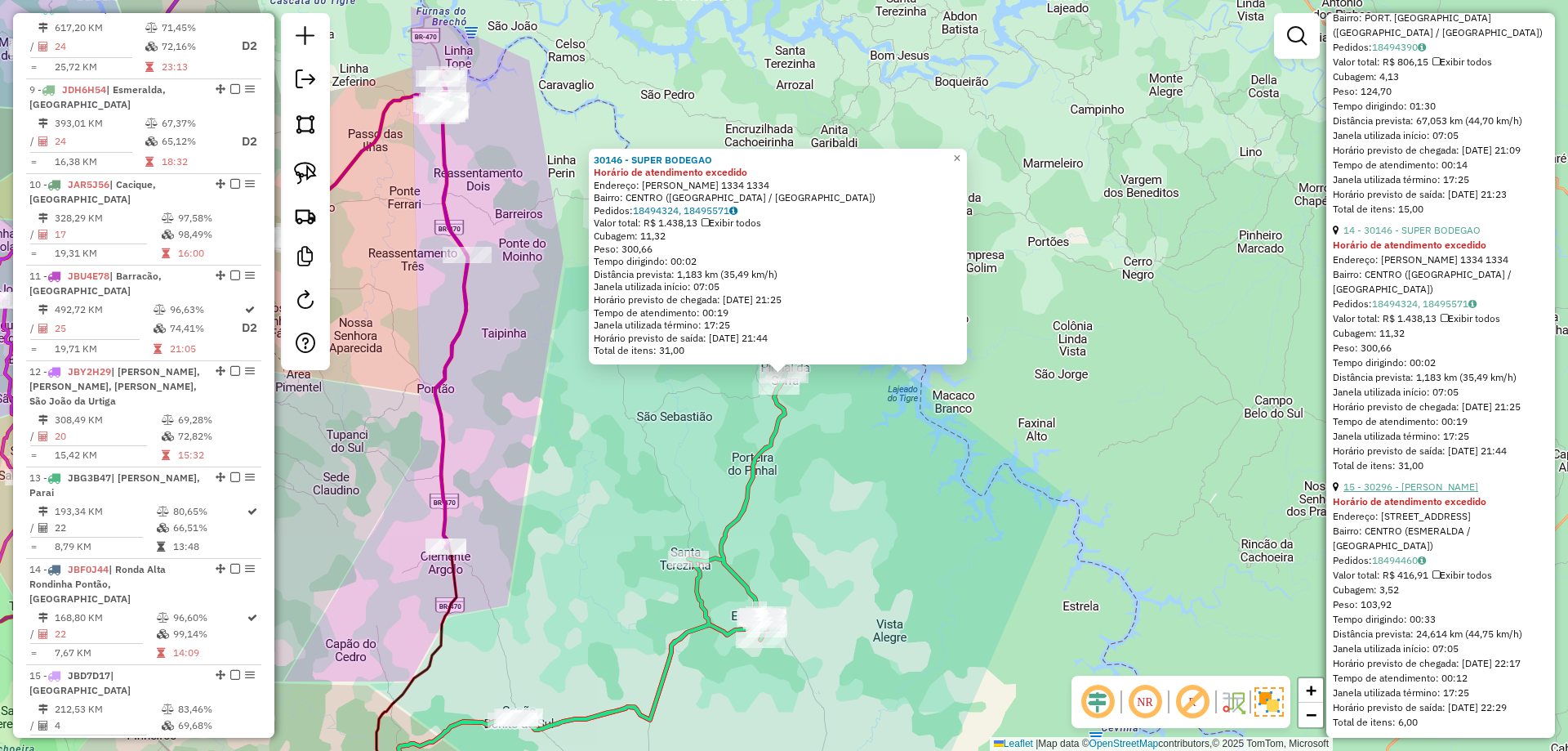
click at [1417, 492] on link "15 - 30296 - [PERSON_NAME]" at bounding box center [1411, 486] width 135 height 12
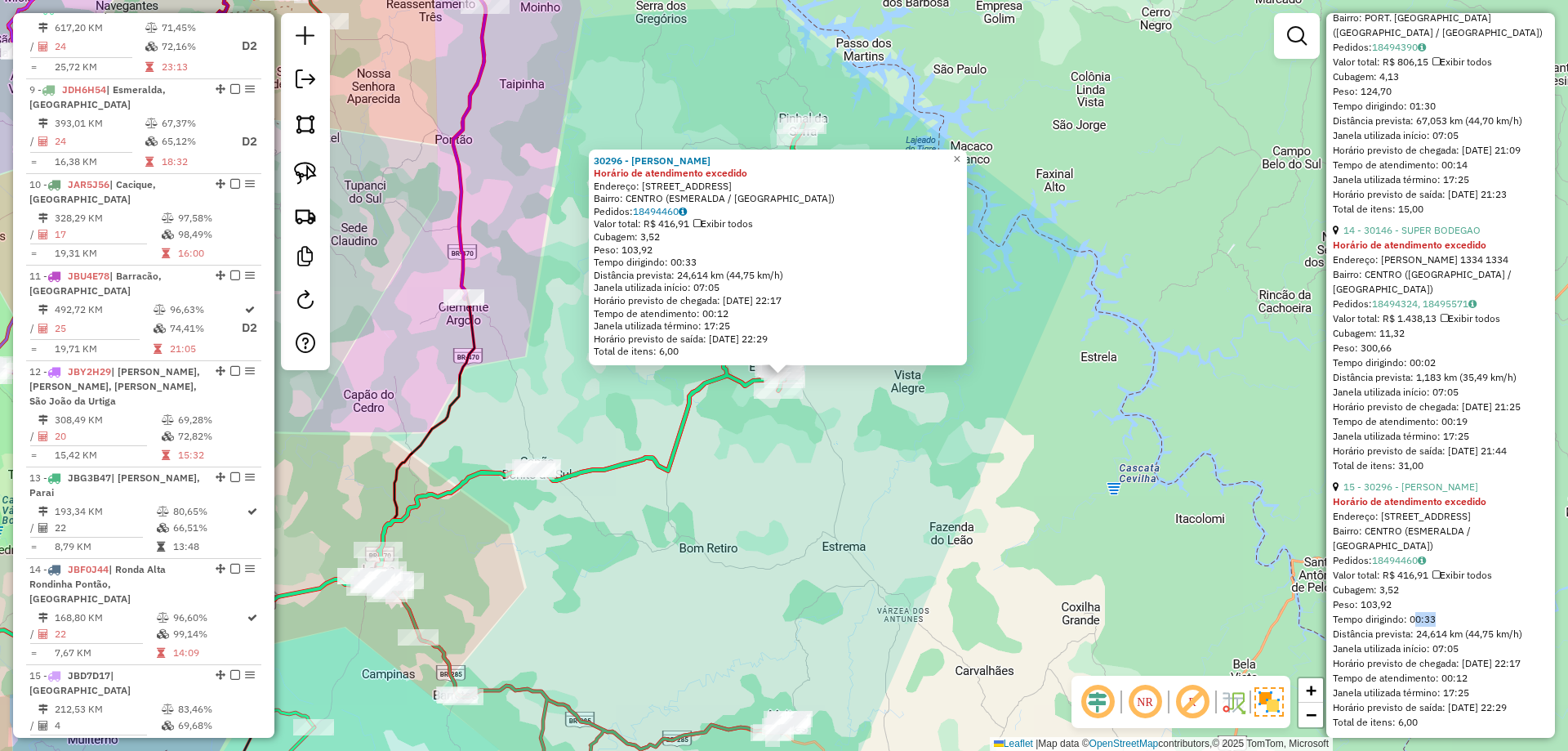
drag, startPoint x: 1412, startPoint y: 633, endPoint x: 1434, endPoint y: 635, distance: 22.1
click at [1434, 627] on div "Tempo dirigindo: 00:33" at bounding box center [1440, 619] width 216 height 15
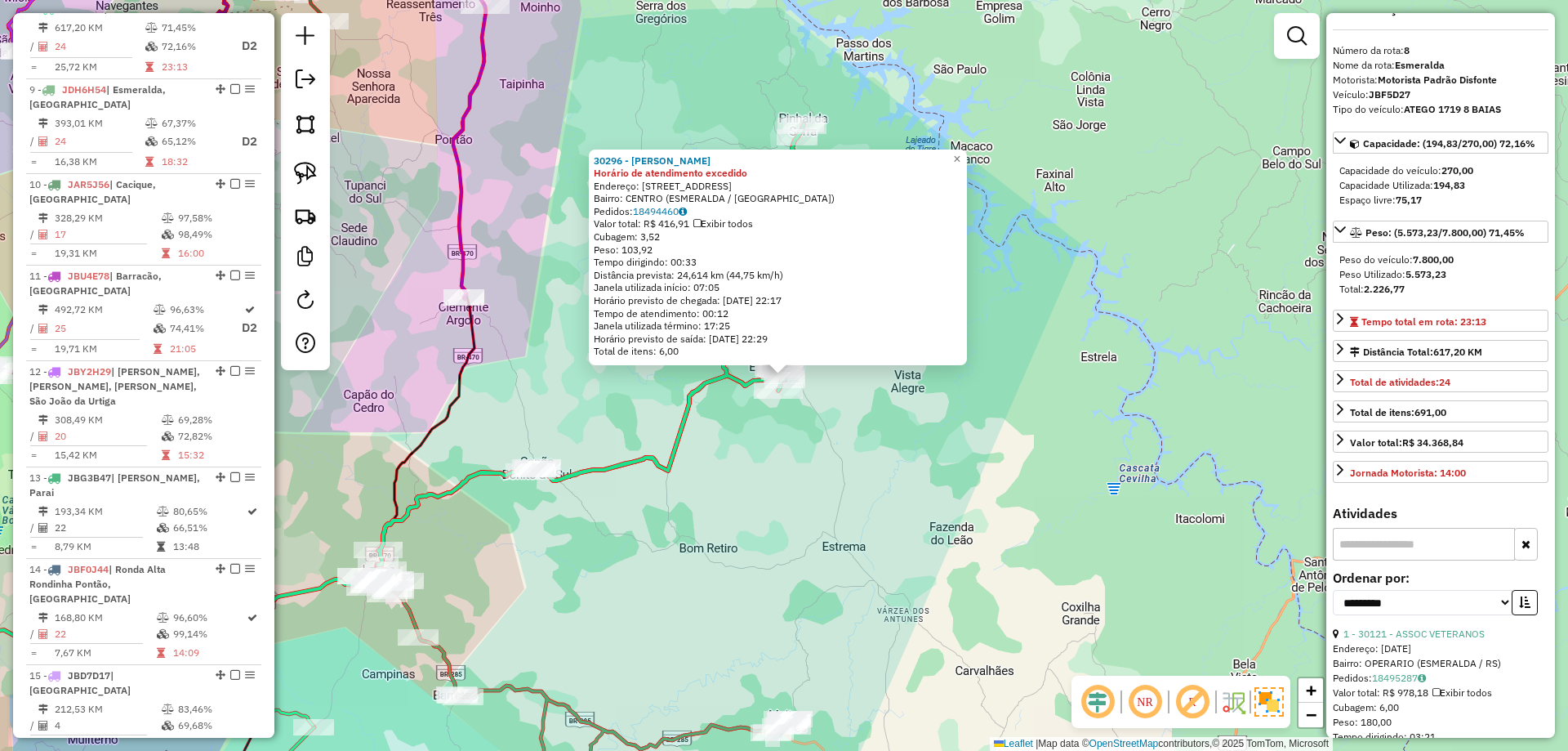
scroll to position [0, 0]
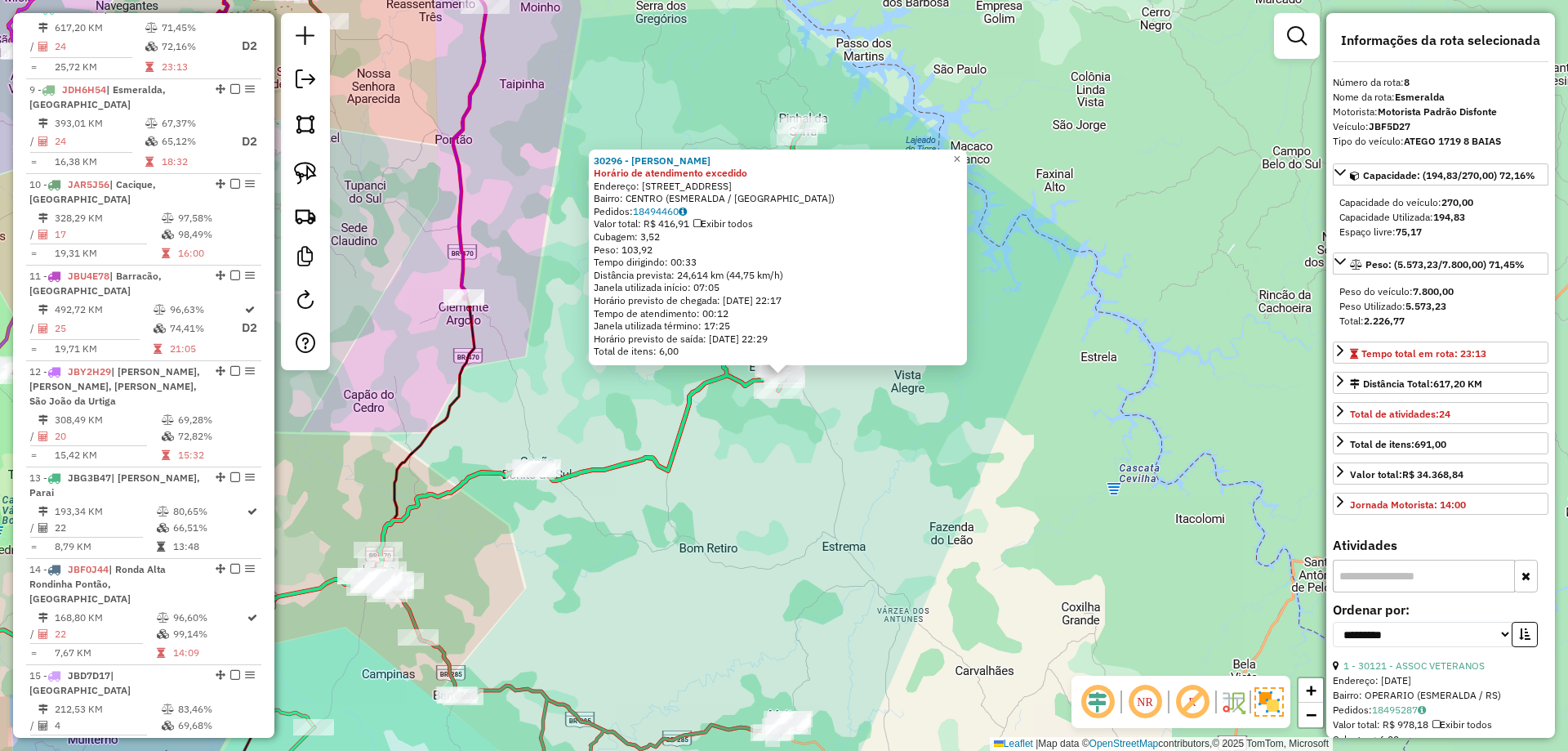
click at [1079, 428] on div "30296 - PADARIA [PERSON_NAME] de atendimento excedido Endereço: [STREET_ADDRESS…" at bounding box center [784, 375] width 1568 height 751
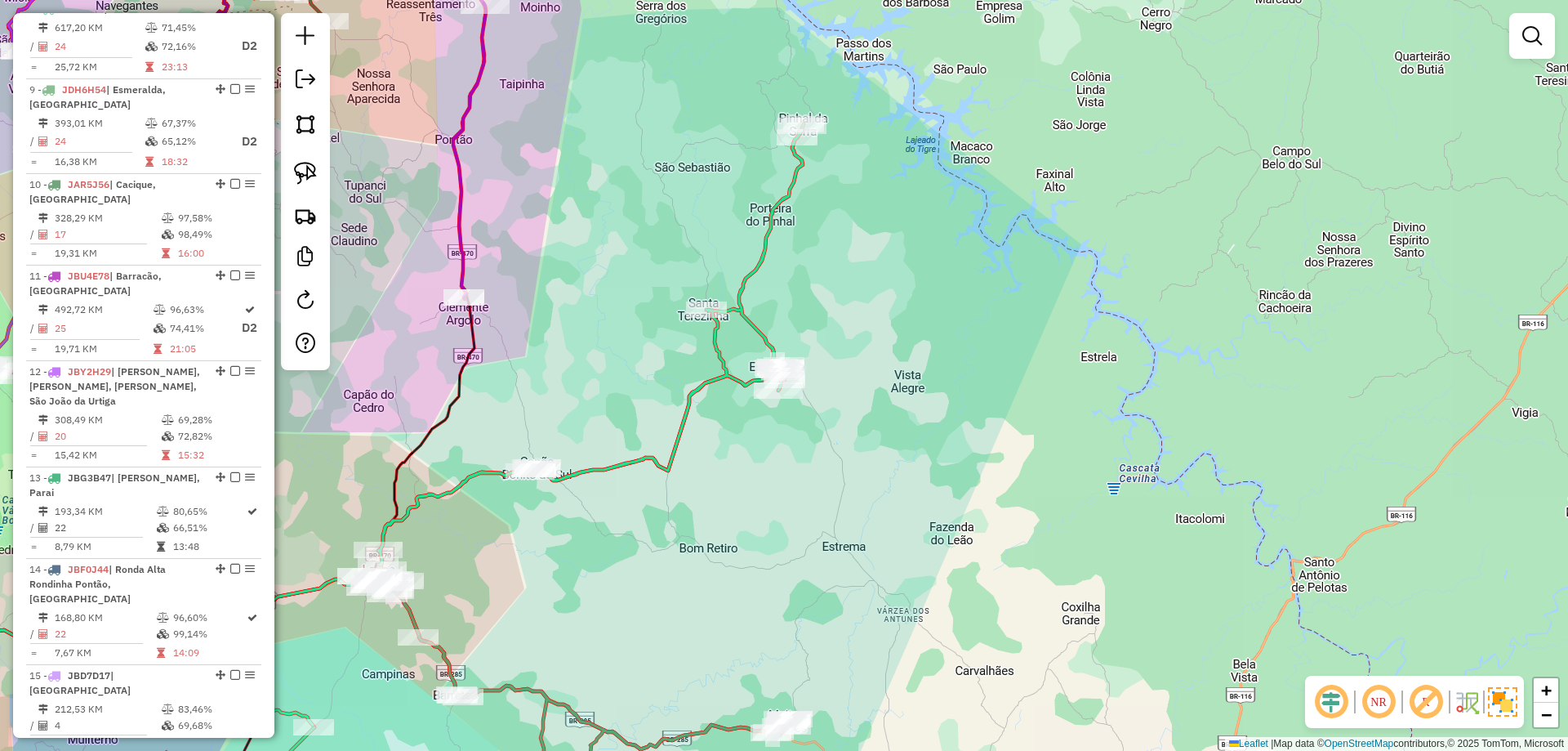
click at [705, 379] on icon at bounding box center [591, 344] width 426 height 441
select select "**********"
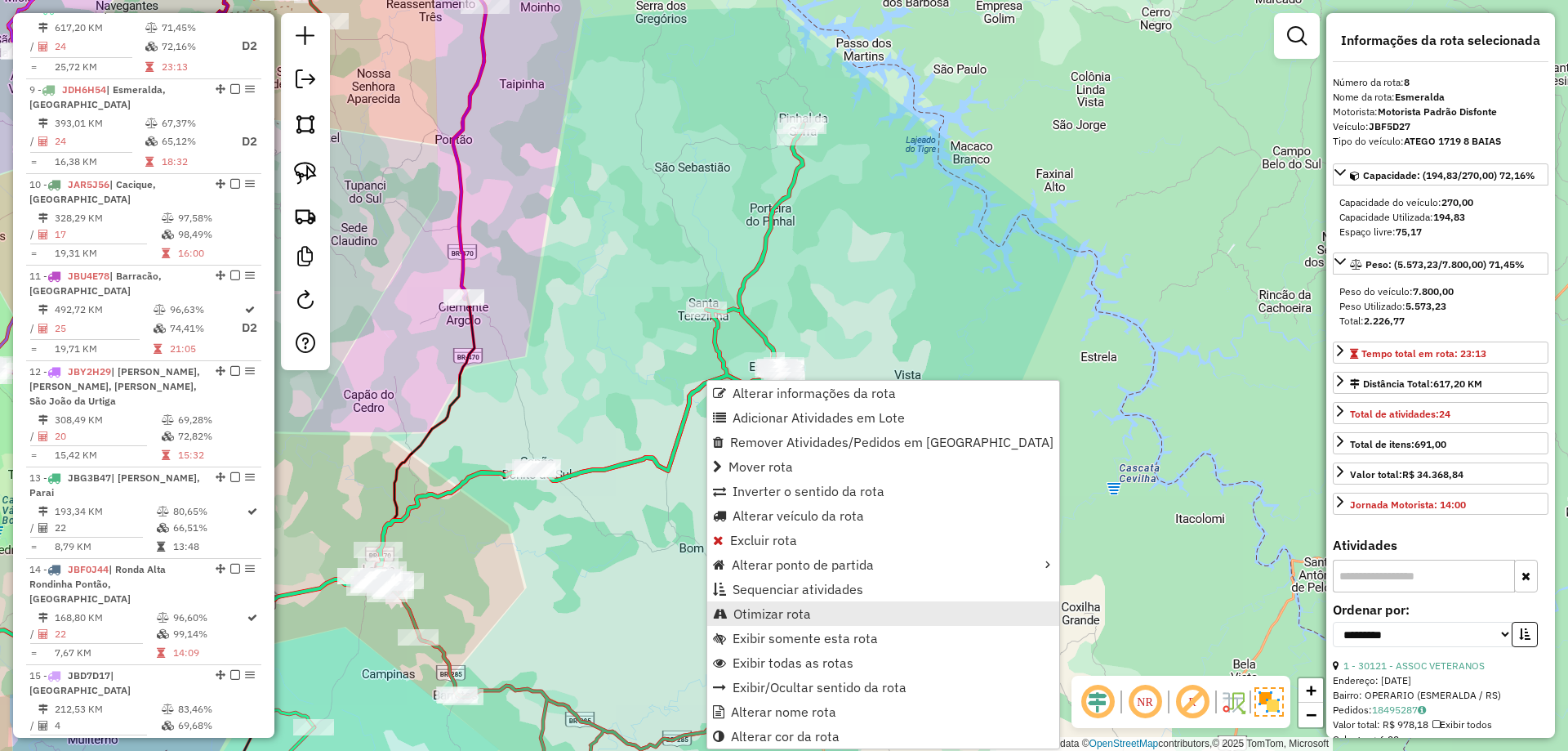
click at [758, 623] on link "Otimizar rota" at bounding box center [883, 614] width 352 height 24
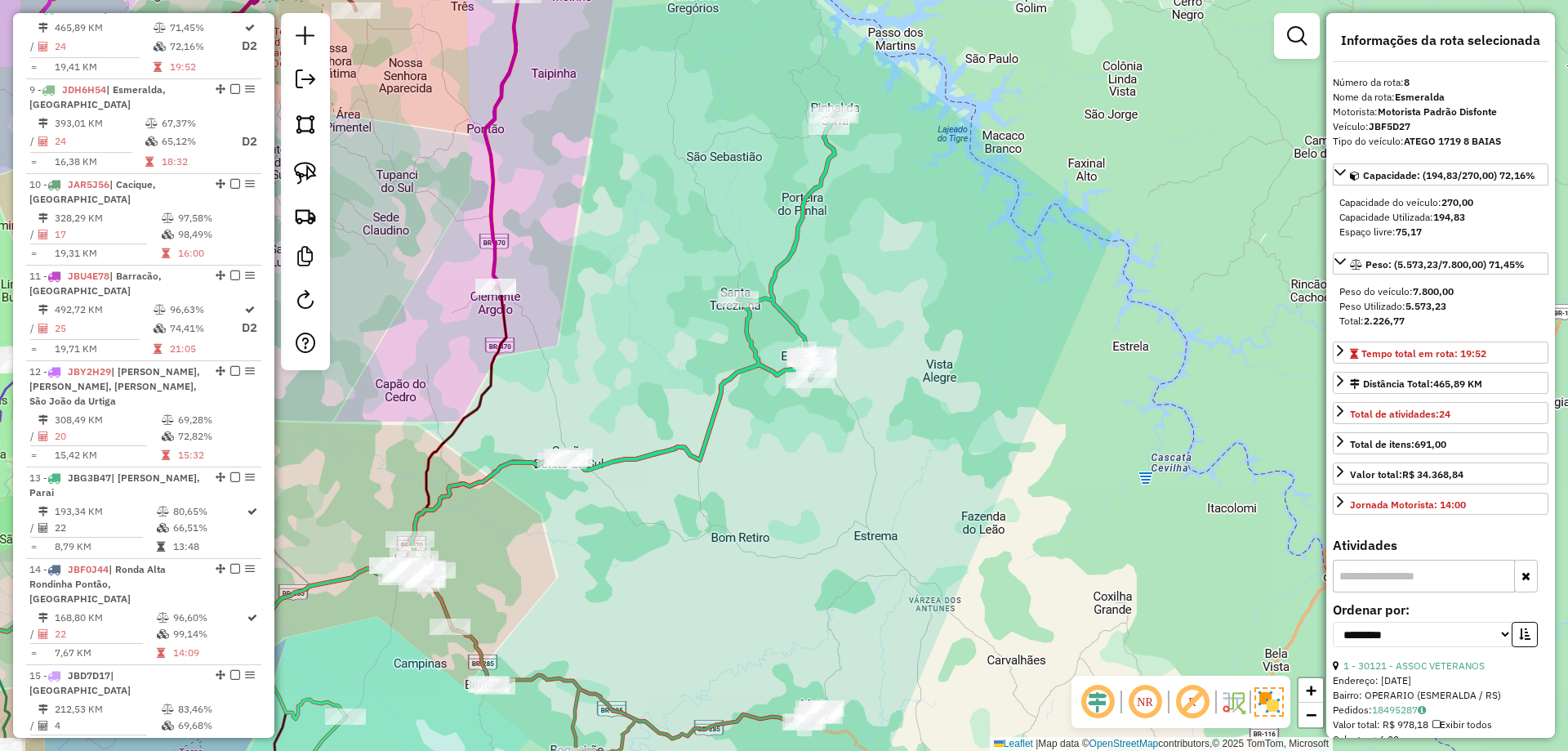
drag, startPoint x: 741, startPoint y: 472, endPoint x: 800, endPoint y: 449, distance: 63.3
click at [800, 449] on div "Janela de atendimento Grade de atendimento Capacidade Transportadoras Veículos …" at bounding box center [784, 375] width 1568 height 751
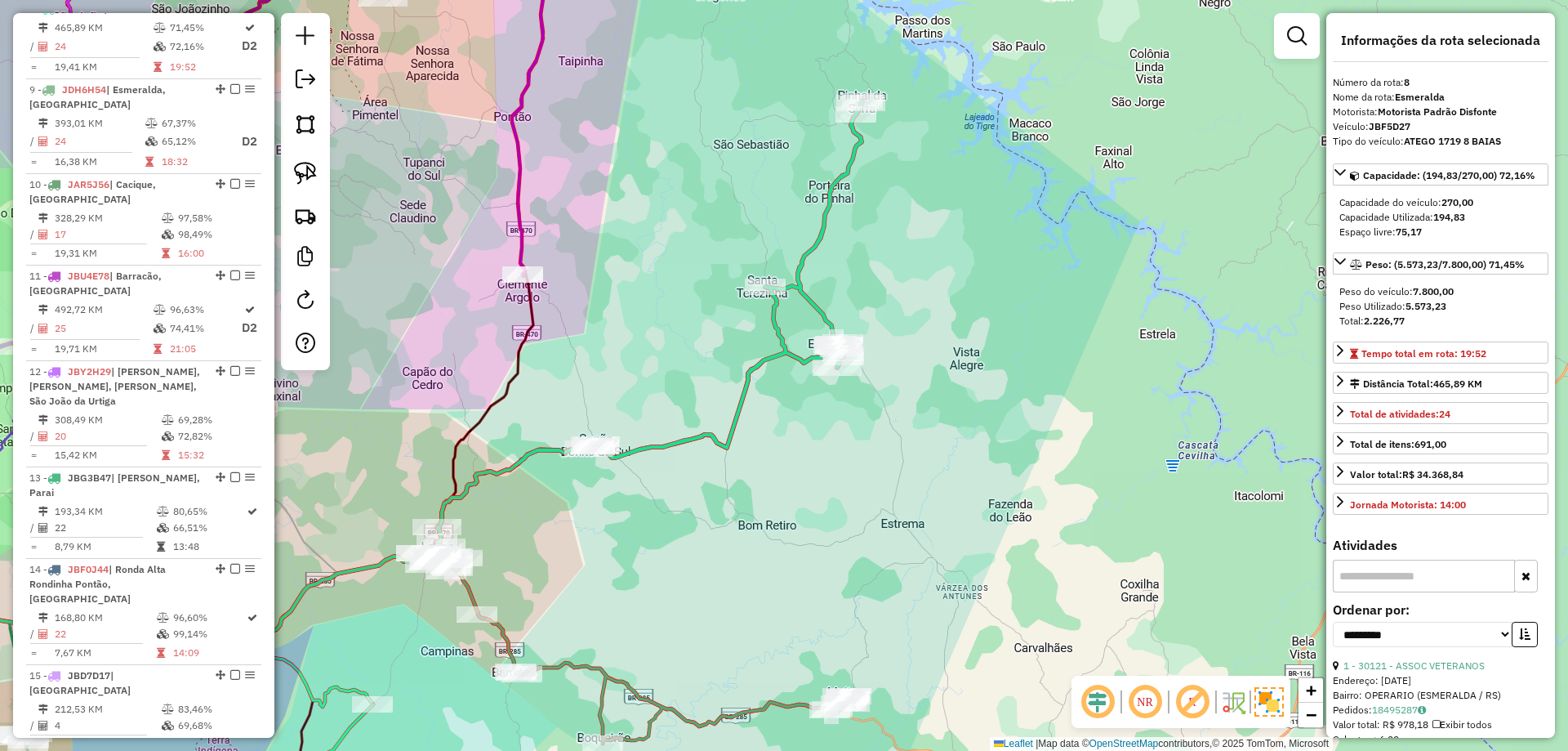
click at [740, 393] on icon at bounding box center [649, 322] width 426 height 441
drag, startPoint x: 769, startPoint y: 480, endPoint x: 923, endPoint y: 442, distance: 158.6
click at [928, 442] on div "Janela de atendimento Grade de atendimento Capacidade Transportadoras Veículos …" at bounding box center [784, 375] width 1568 height 751
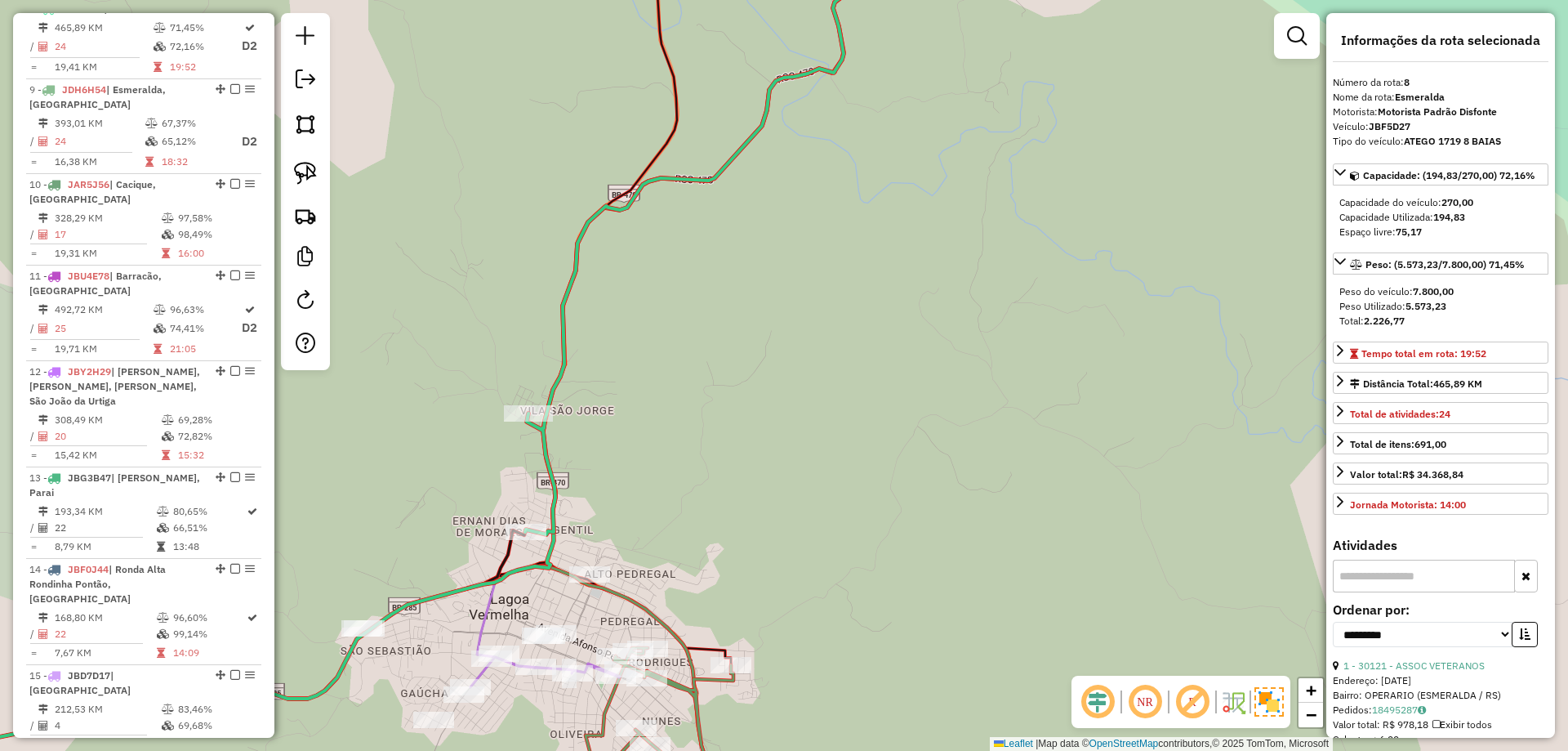
drag, startPoint x: 598, startPoint y: 447, endPoint x: 531, endPoint y: 447, distance: 67.0
click at [552, 448] on div "Rota 8 - Placa JBF5D27 92685 - MERCADO ANDREMIX Janela de atendimento Grade de …" at bounding box center [784, 375] width 1568 height 751
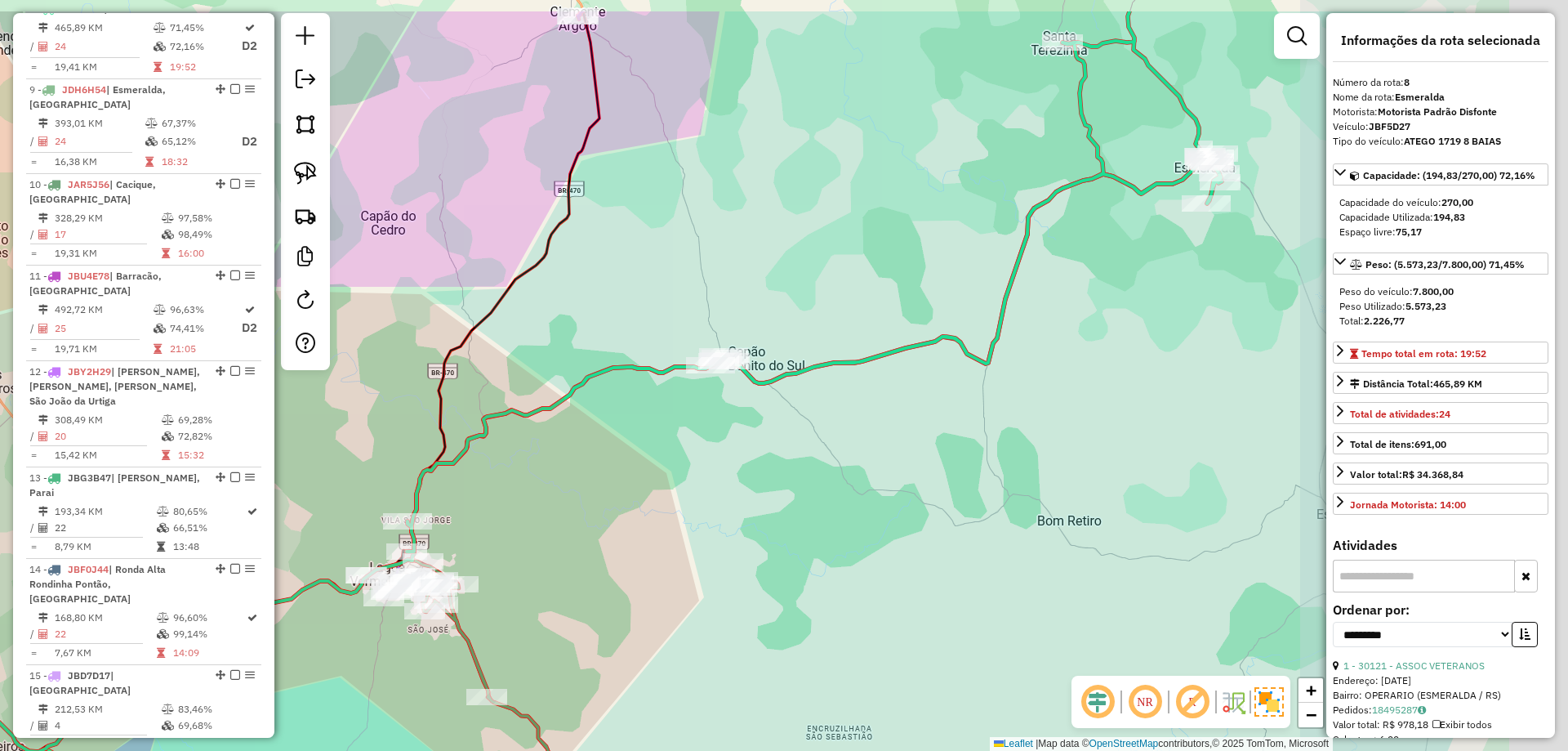
drag, startPoint x: 748, startPoint y: 421, endPoint x: 731, endPoint y: 407, distance: 22.0
click at [700, 430] on div "Janela de atendimento Grade de atendimento Capacidade Transportadoras Veículos …" at bounding box center [784, 375] width 1568 height 751
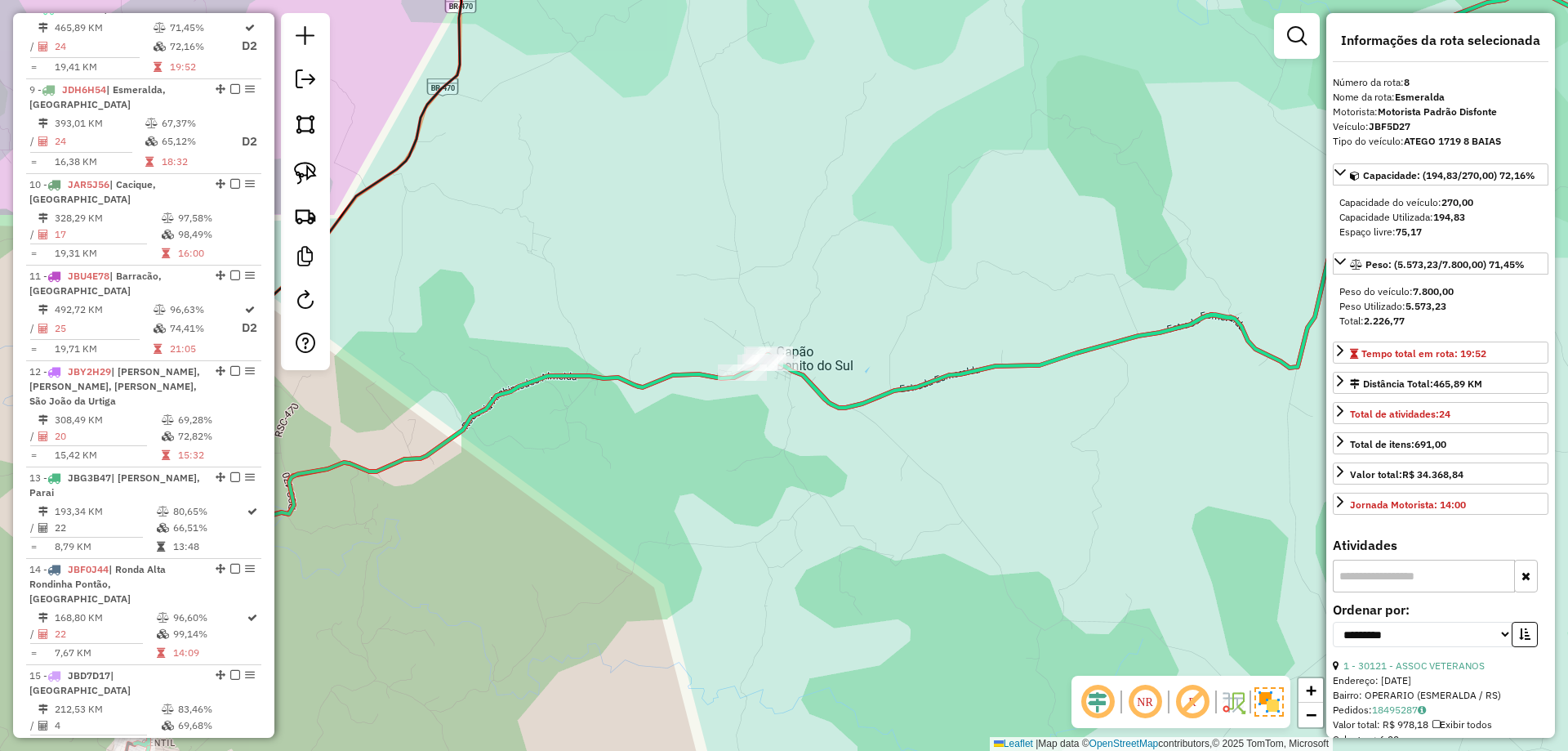
click at [993, 432] on div "Janela de atendimento Grade de atendimento Capacidade Transportadoras Veículos …" at bounding box center [784, 375] width 1568 height 751
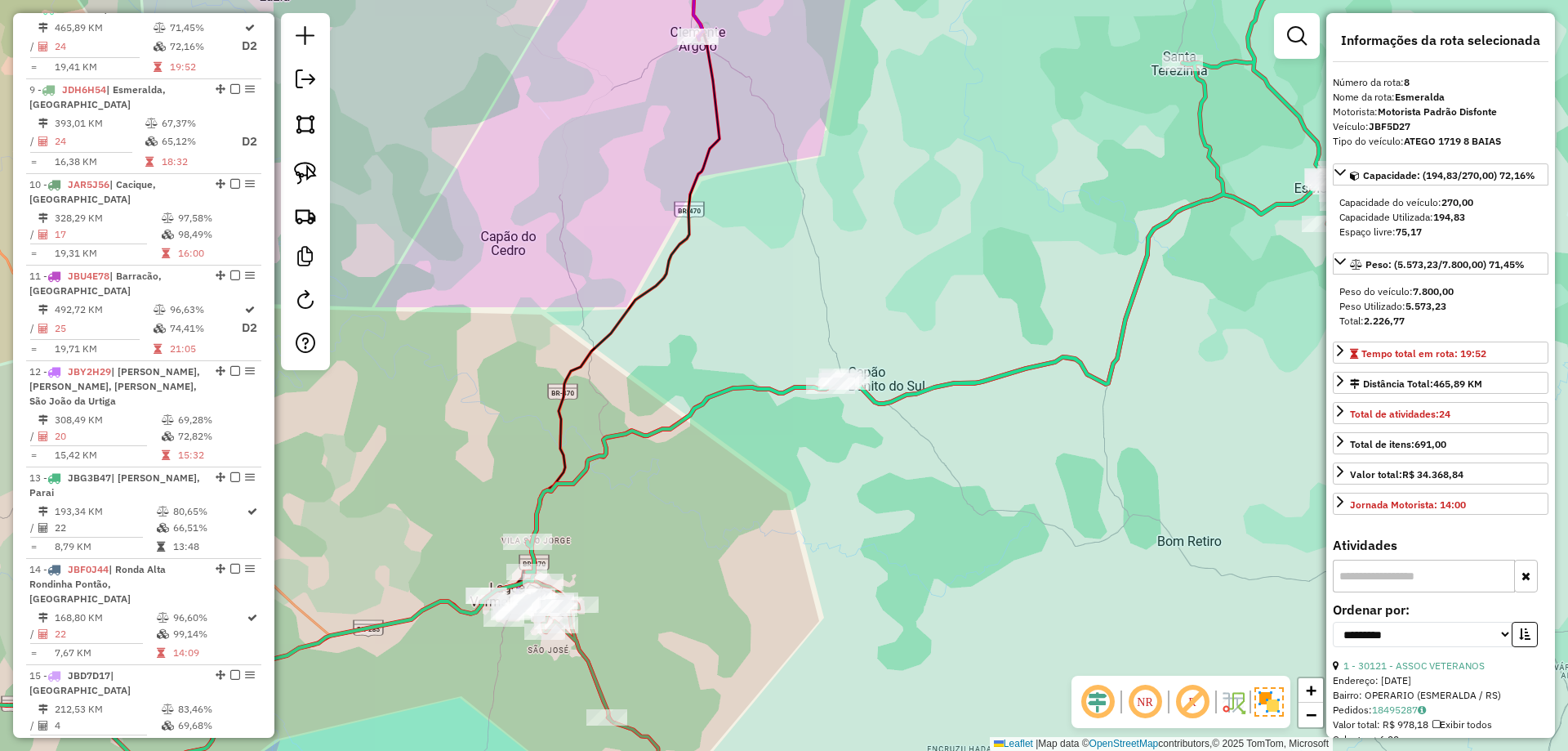
drag, startPoint x: 654, startPoint y: 324, endPoint x: 1128, endPoint y: 317, distance: 474.1
click at [1093, 321] on div "Janela de atendimento Grade de atendimento Capacidade Transportadoras Veículos …" at bounding box center [784, 375] width 1568 height 751
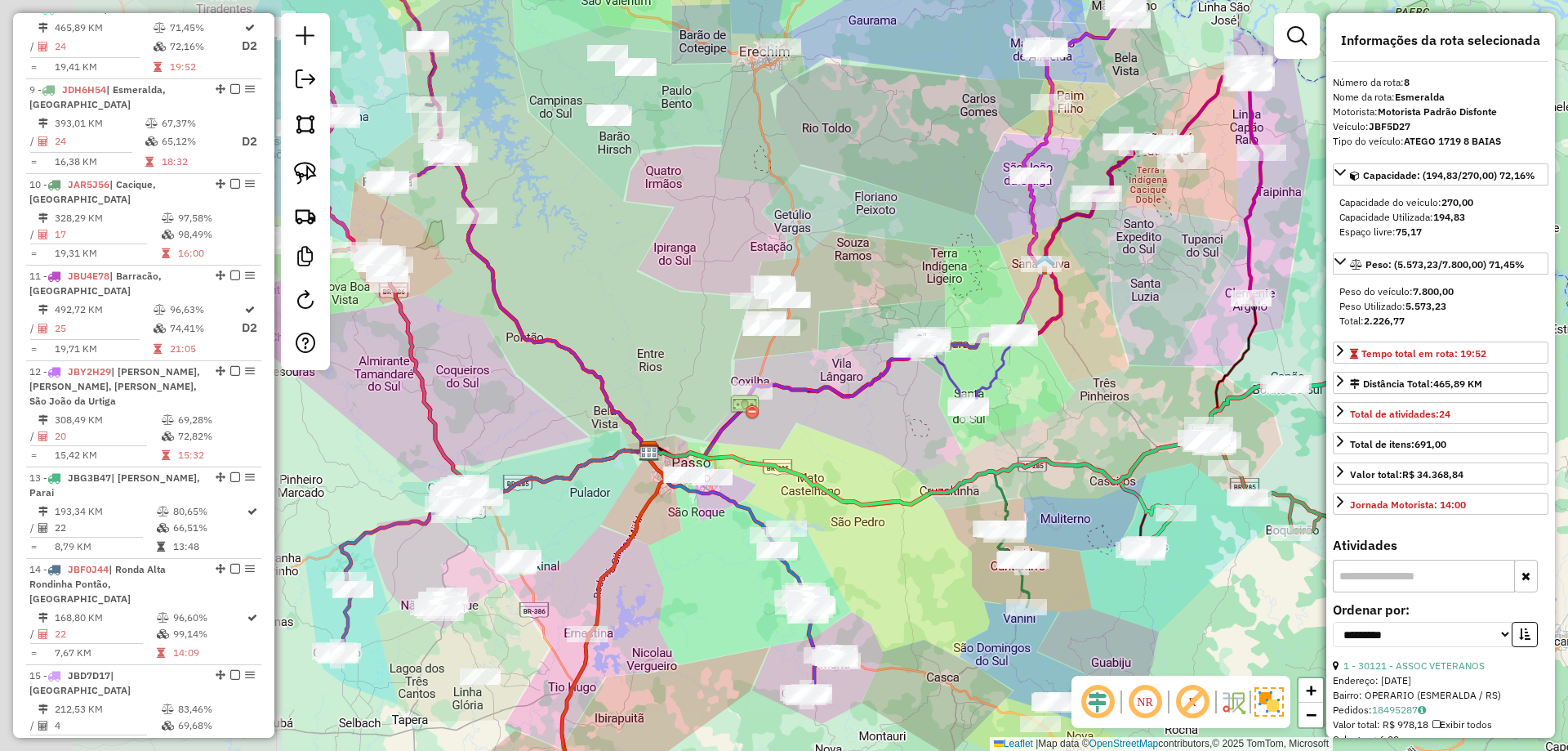
drag, startPoint x: 586, startPoint y: 159, endPoint x: 1163, endPoint y: 240, distance: 582.7
click at [1162, 239] on div "Janela de atendimento Grade de atendimento Capacidade Transportadoras Veículos …" at bounding box center [784, 375] width 1568 height 751
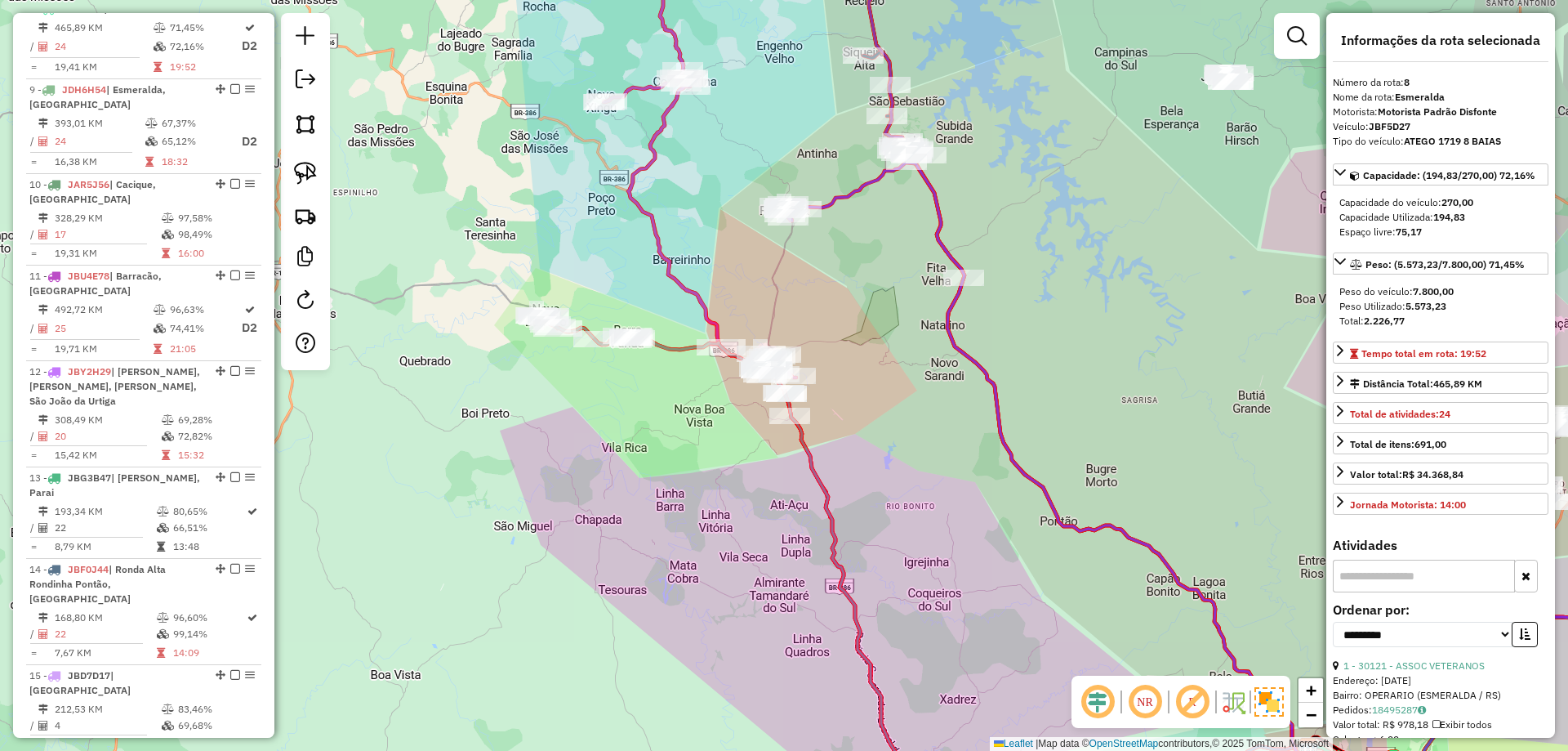
click at [654, 150] on icon at bounding box center [700, 151] width 193 height 453
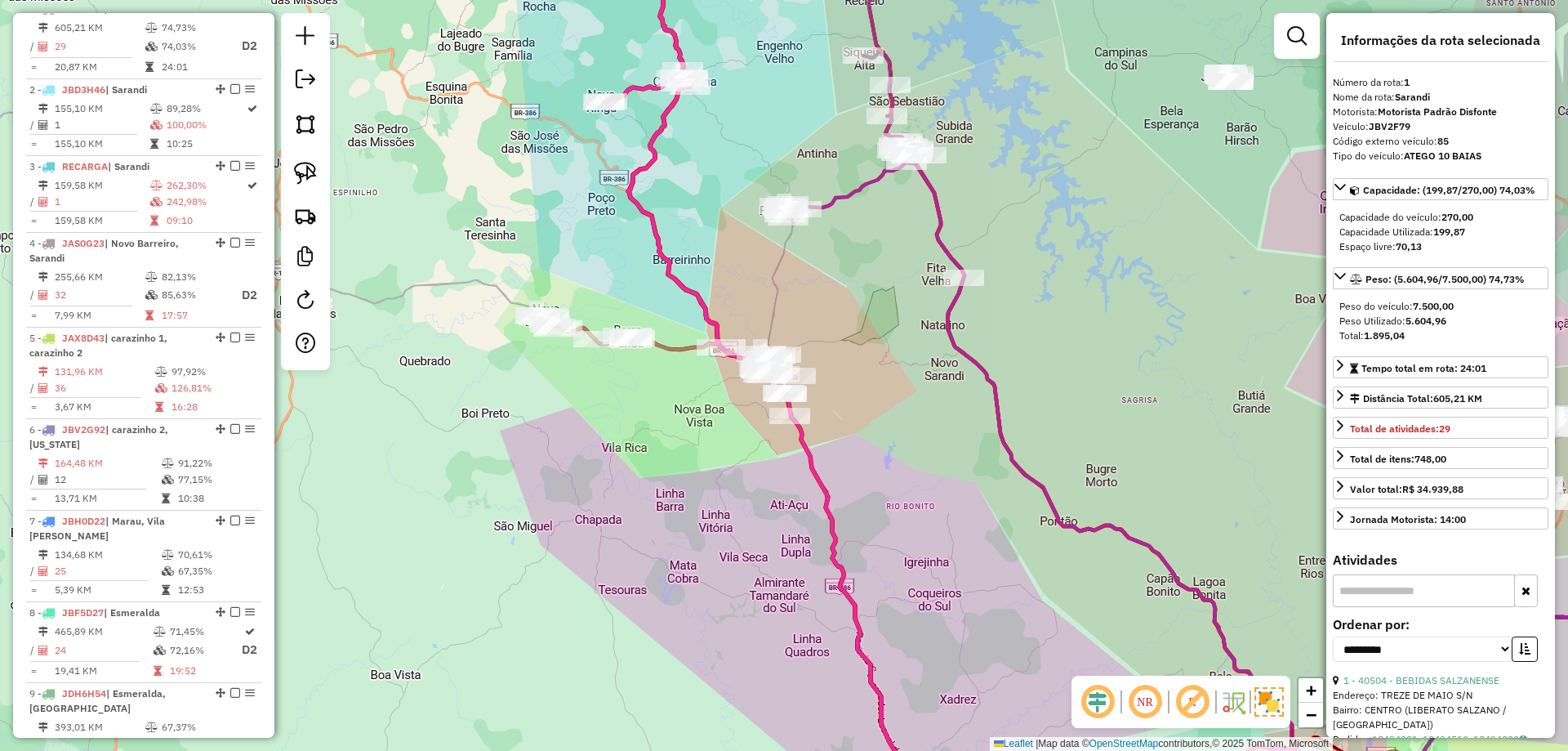
scroll to position [647, 0]
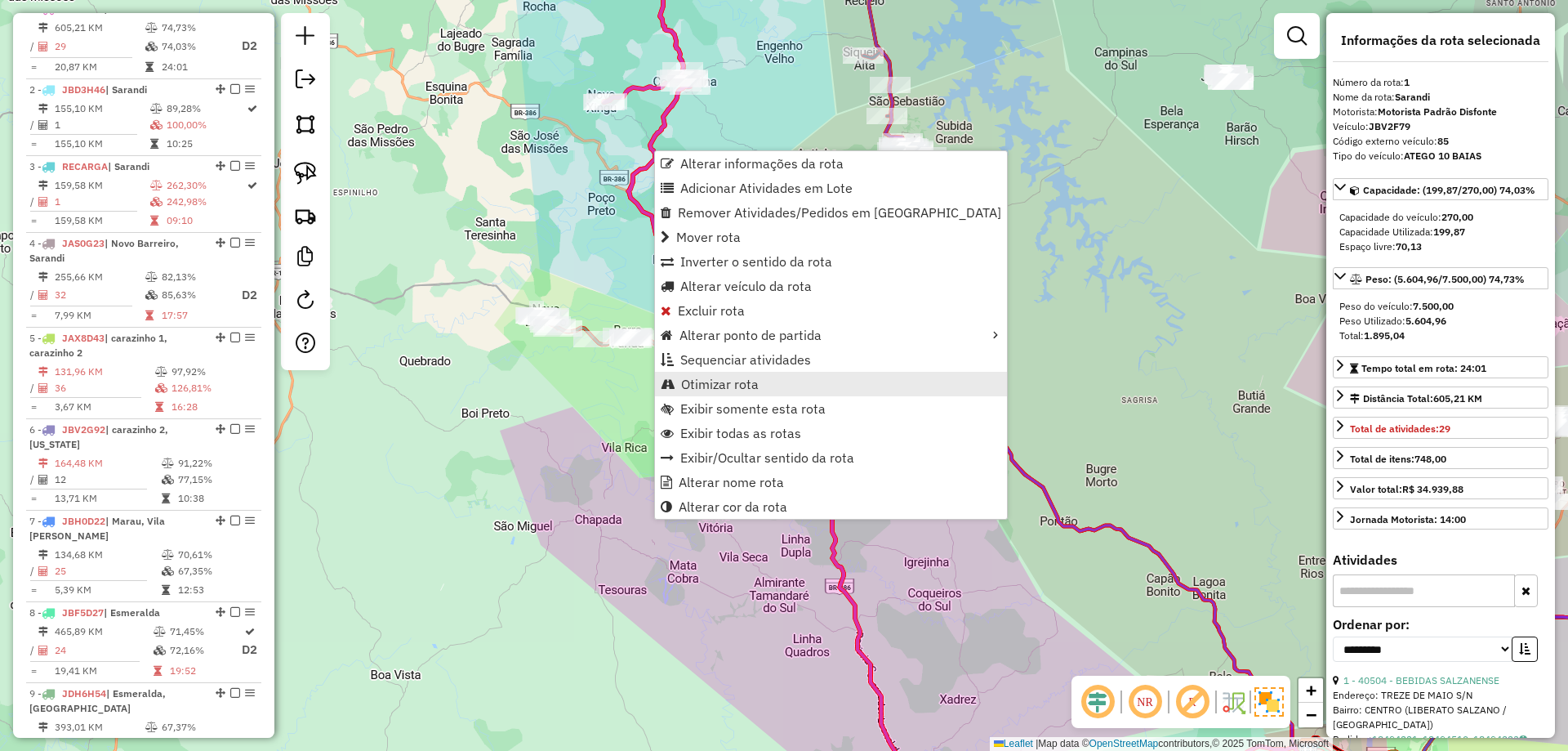
click at [745, 391] on span "Otimizar rota" at bounding box center [719, 384] width 78 height 13
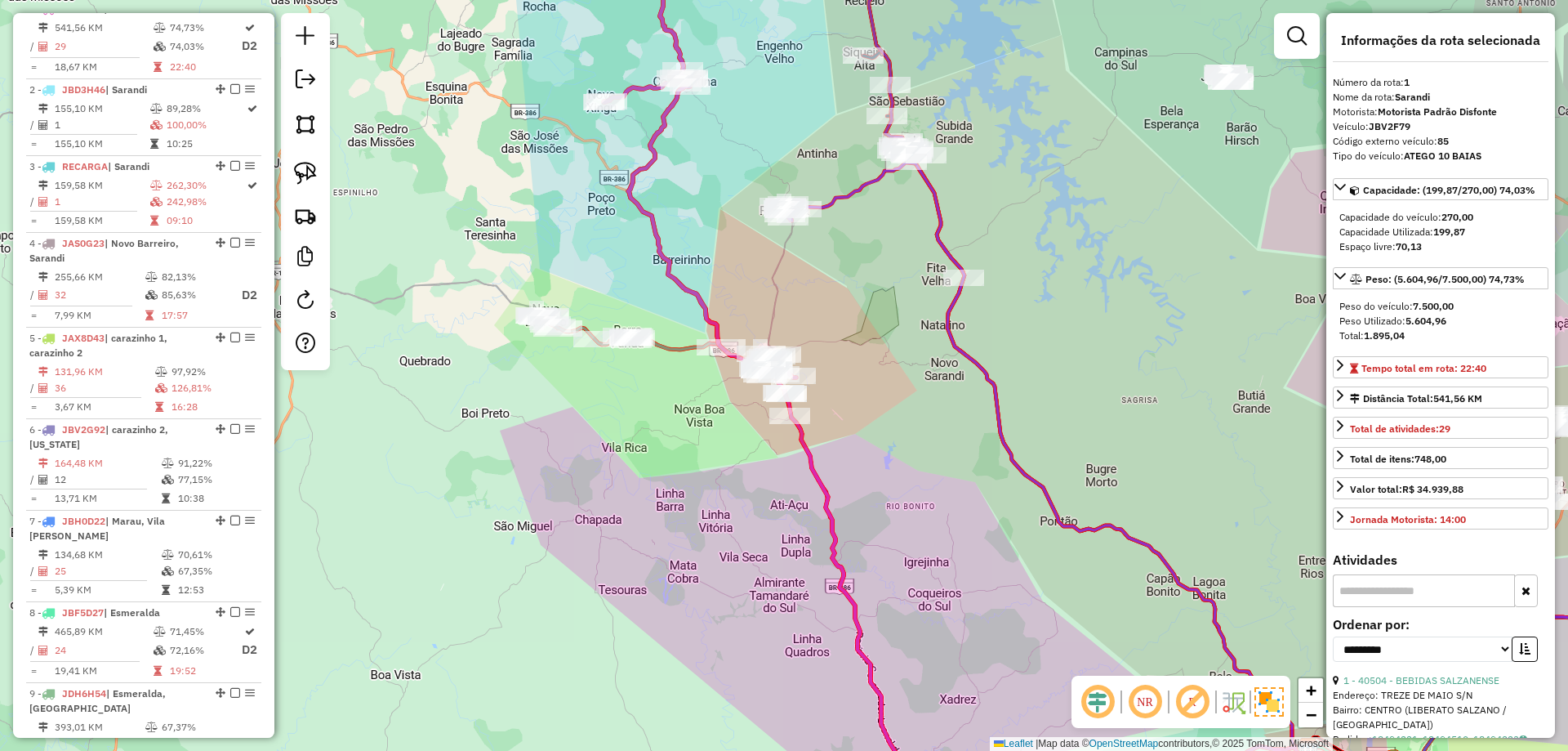
drag, startPoint x: 746, startPoint y: 290, endPoint x: 836, endPoint y: 329, distance: 98.1
click at [836, 329] on div "Janela de atendimento Grade de atendimento Capacidade Transportadoras Veículos …" at bounding box center [784, 375] width 1568 height 751
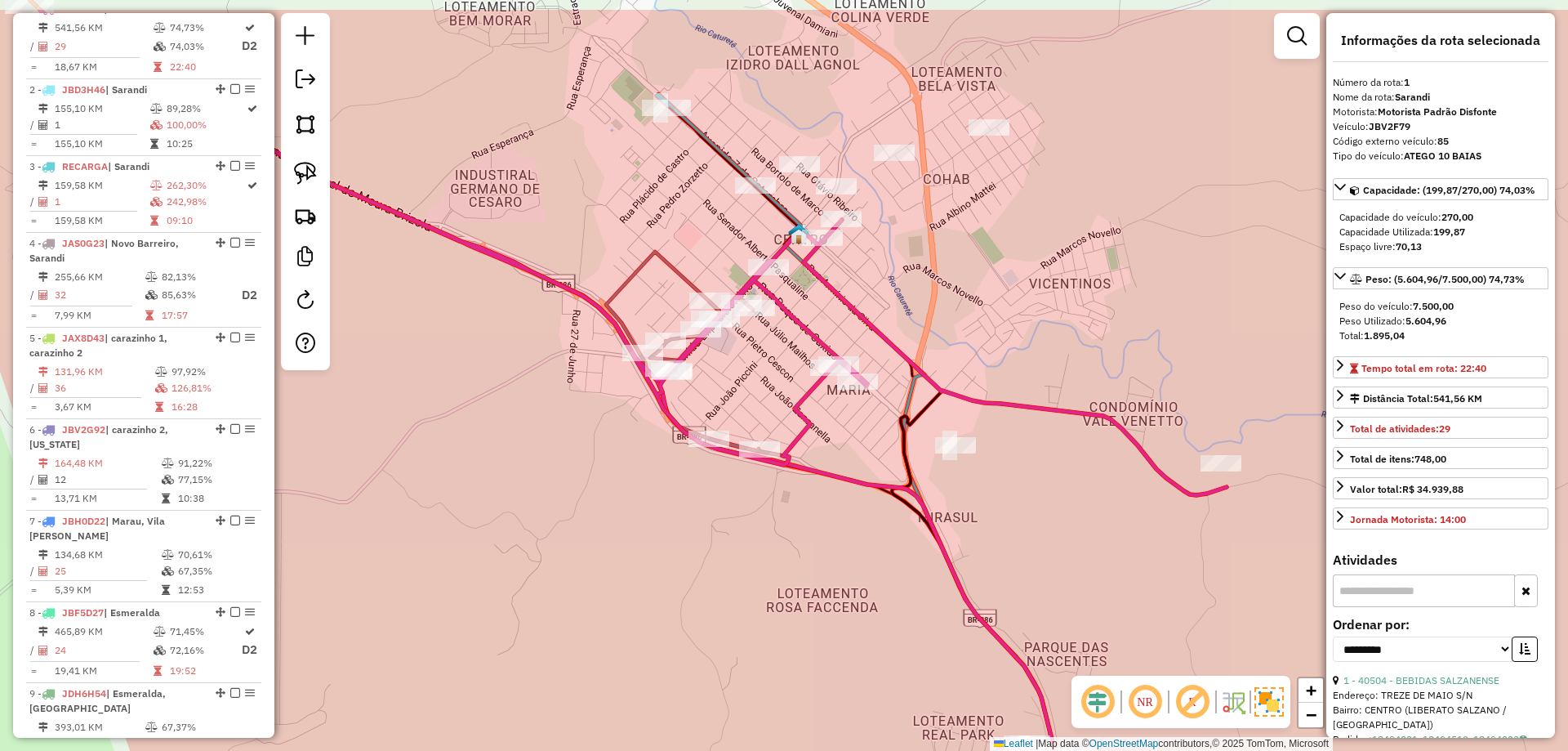
drag, startPoint x: 763, startPoint y: 249, endPoint x: 867, endPoint y: 329, distance: 131.2
click at [867, 329] on icon at bounding box center [634, 252] width 1187 height 485
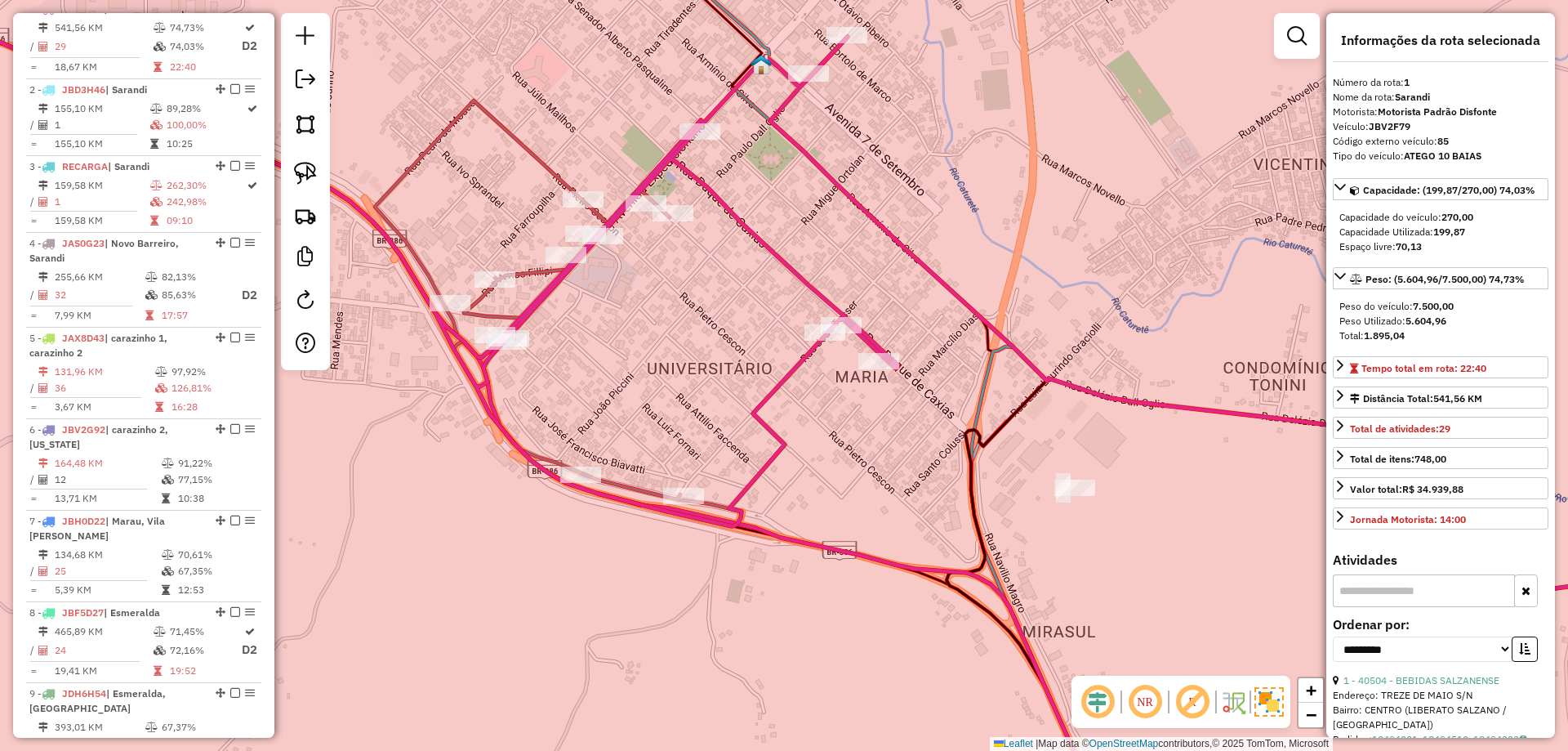
drag, startPoint x: 831, startPoint y: 295, endPoint x: 715, endPoint y: 203, distance: 148.1
click at [813, 299] on div "Rota 1 - Placa JBV2F79 98962 - CAMI BOMBONIERE Janela de atendimento Grade de a…" at bounding box center [784, 375] width 1568 height 751
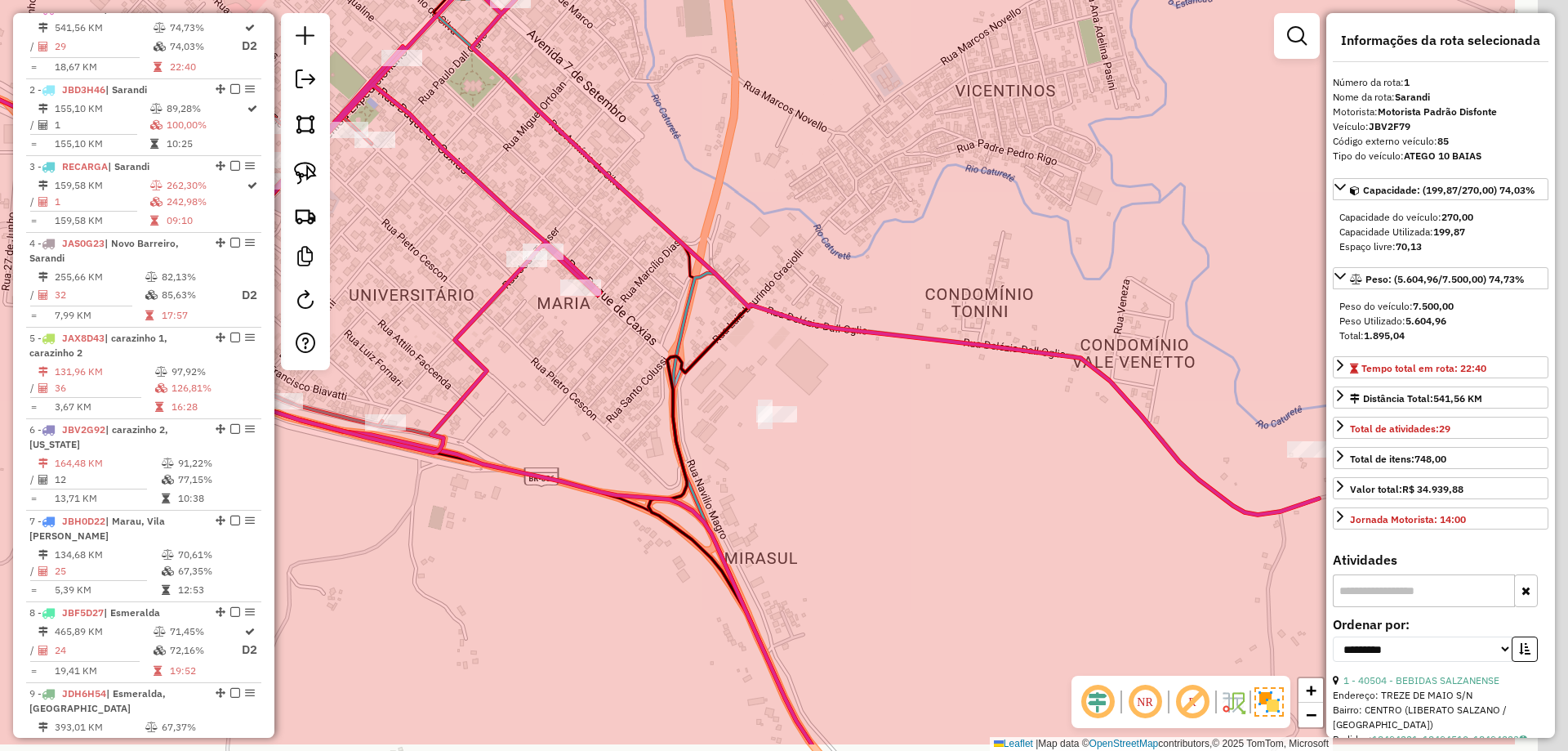
drag, startPoint x: 1029, startPoint y: 296, endPoint x: 829, endPoint y: 235, distance: 209.1
click at [807, 212] on div "Janela de atendimento Grade de atendimento Capacidade Transportadoras Veículos …" at bounding box center [784, 375] width 1568 height 751
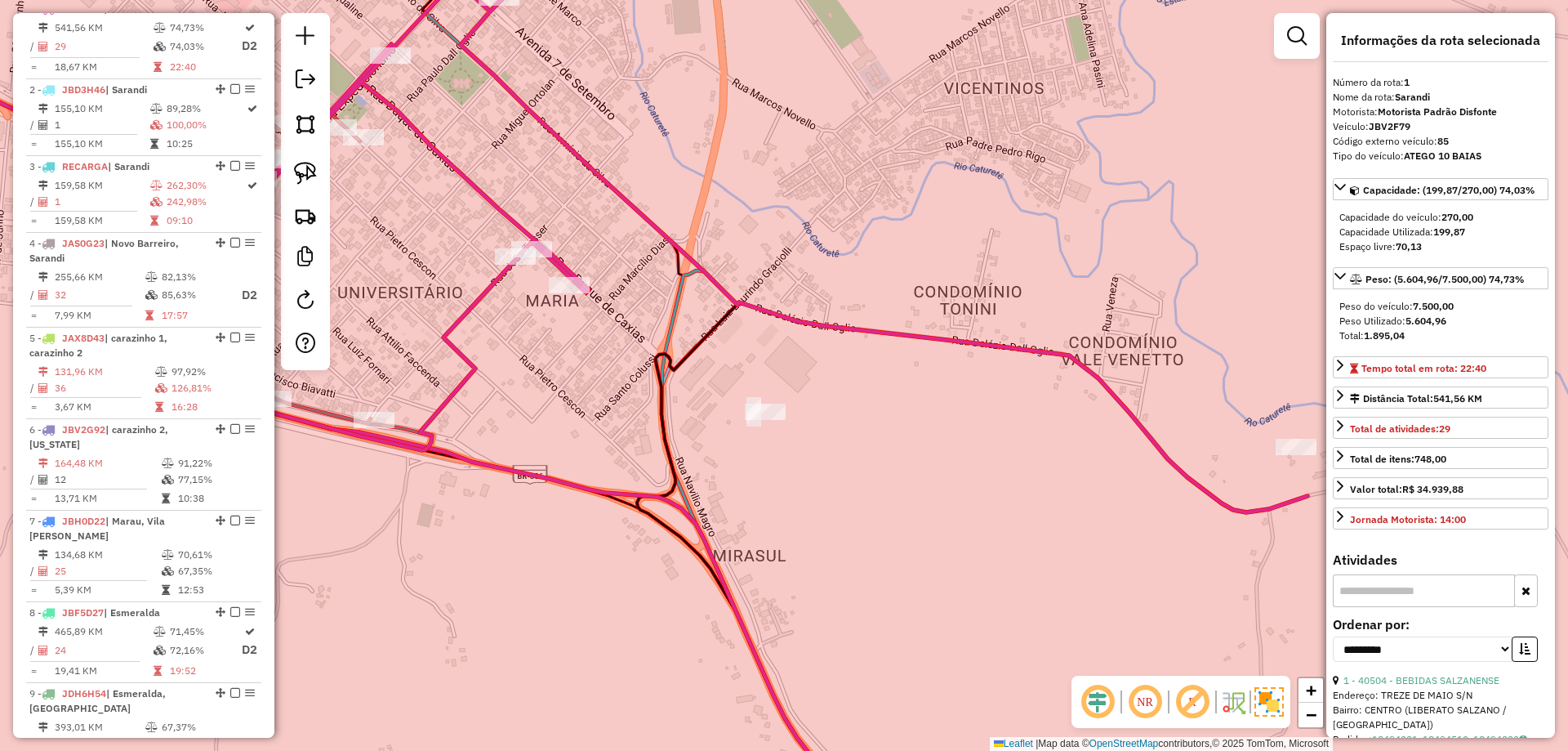
drag, startPoint x: 1145, startPoint y: 403, endPoint x: 1050, endPoint y: 382, distance: 97.3
click at [1051, 383] on div "Janela de atendimento Grade de atendimento Capacidade Transportadoras Veículos …" at bounding box center [784, 375] width 1568 height 751
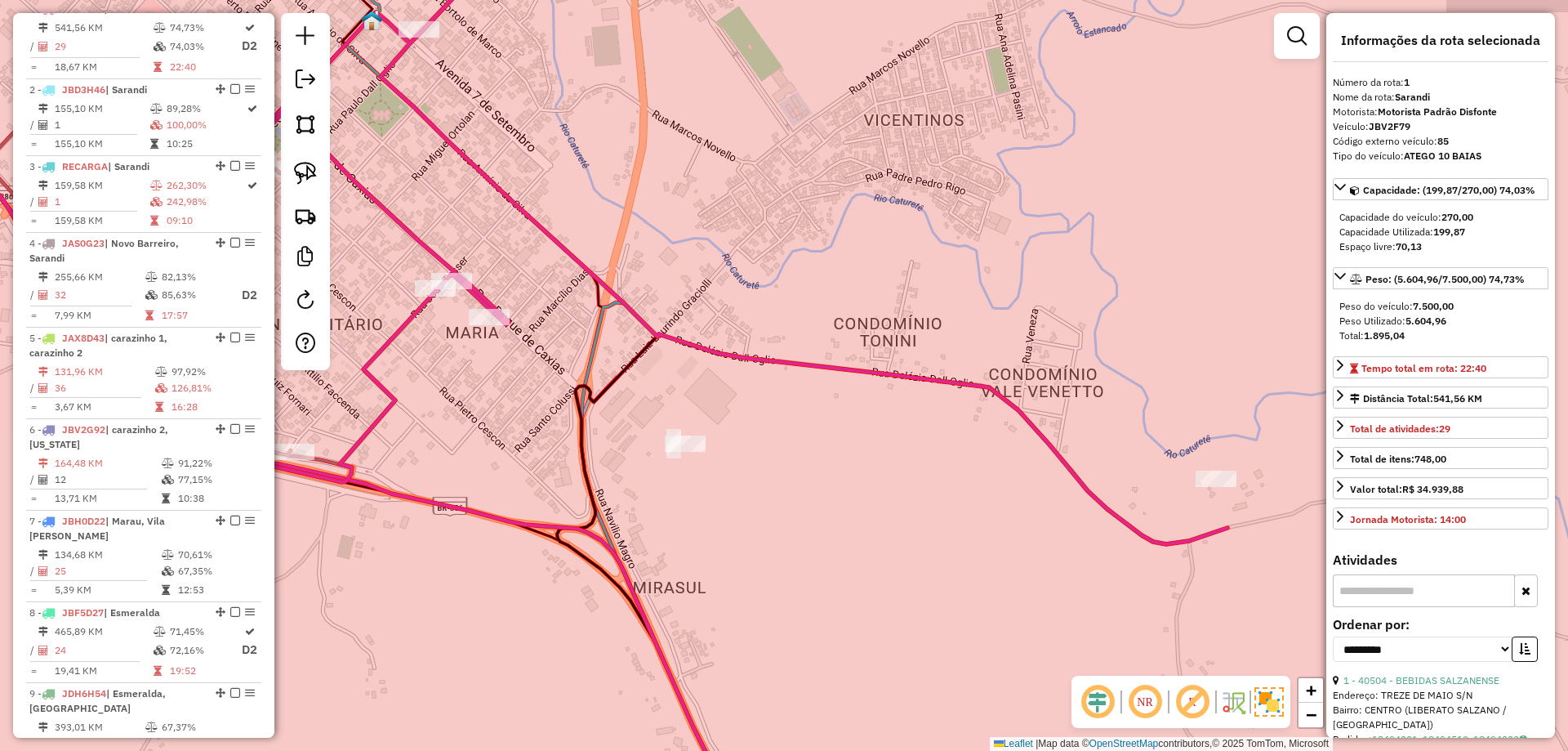
drag, startPoint x: 876, startPoint y: 282, endPoint x: 1081, endPoint y: 480, distance: 285.0
click at [1081, 480] on div "Janela de atendimento Grade de atendimento Capacidade Transportadoras Veículos …" at bounding box center [784, 375] width 1568 height 751
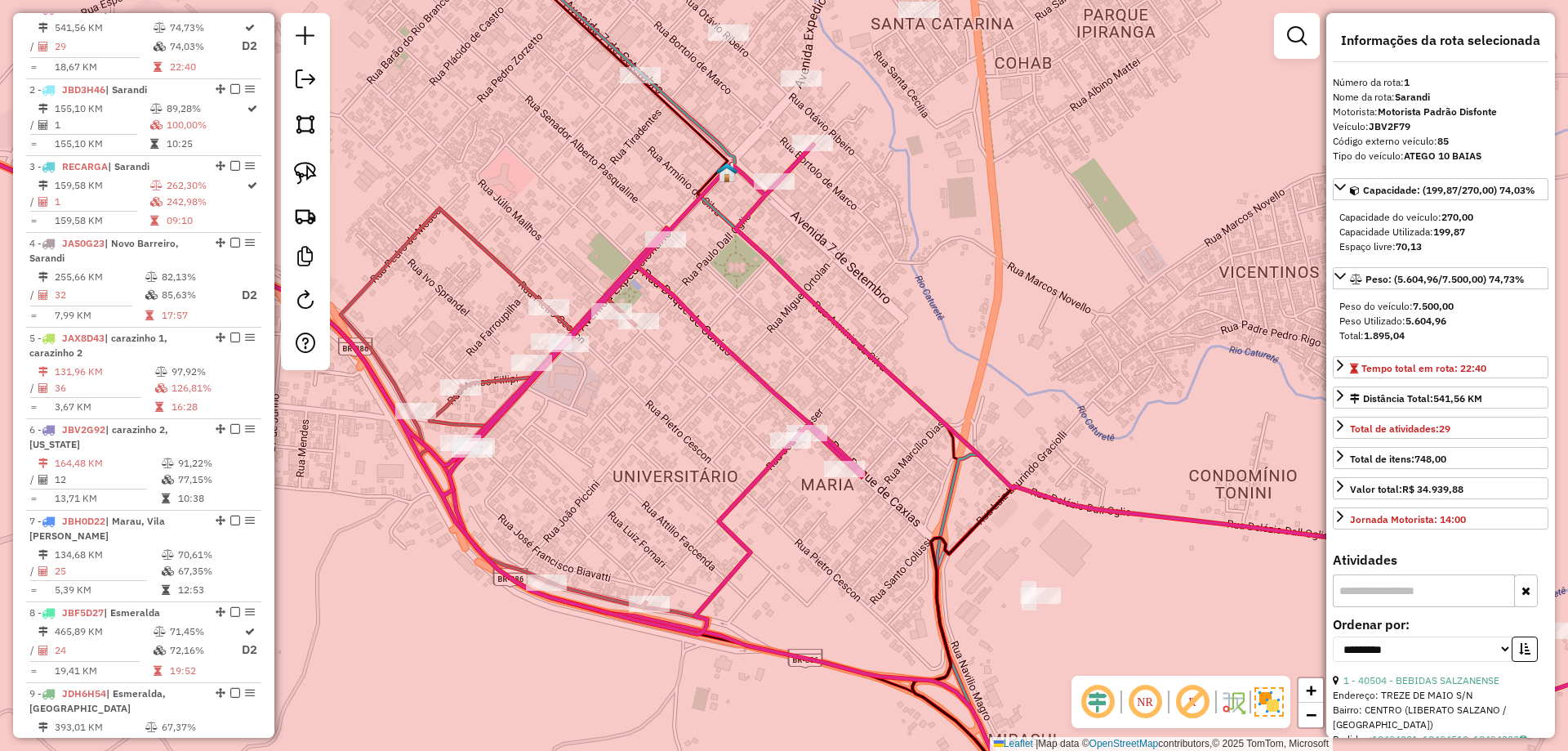
drag, startPoint x: 860, startPoint y: 374, endPoint x: 1051, endPoint y: 308, distance: 202.1
click at [1050, 309] on div "Janela de atendimento Grade de atendimento Capacidade Transportadoras Veículos …" at bounding box center [784, 375] width 1568 height 751
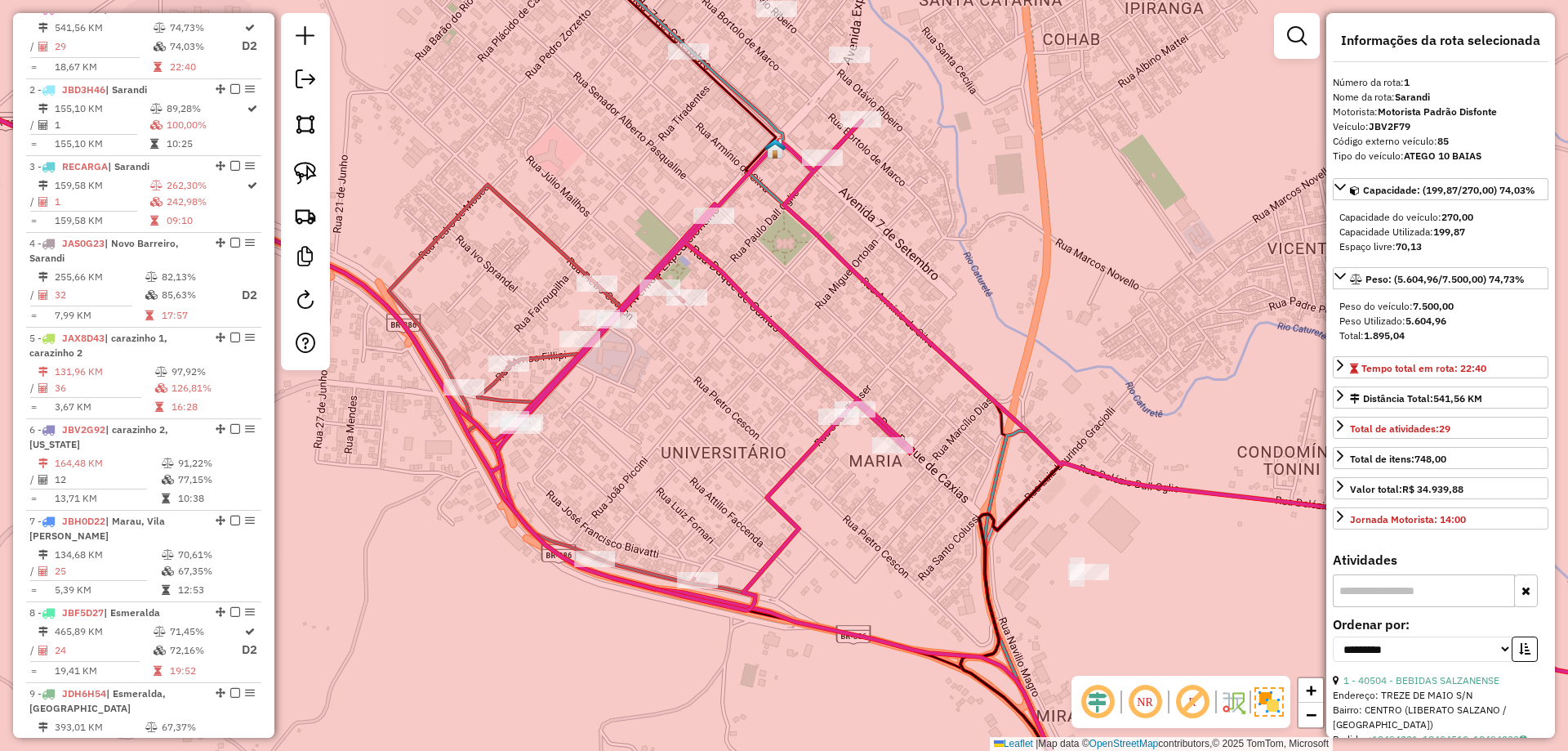
click at [829, 373] on icon at bounding box center [738, 361] width 1788 height 622
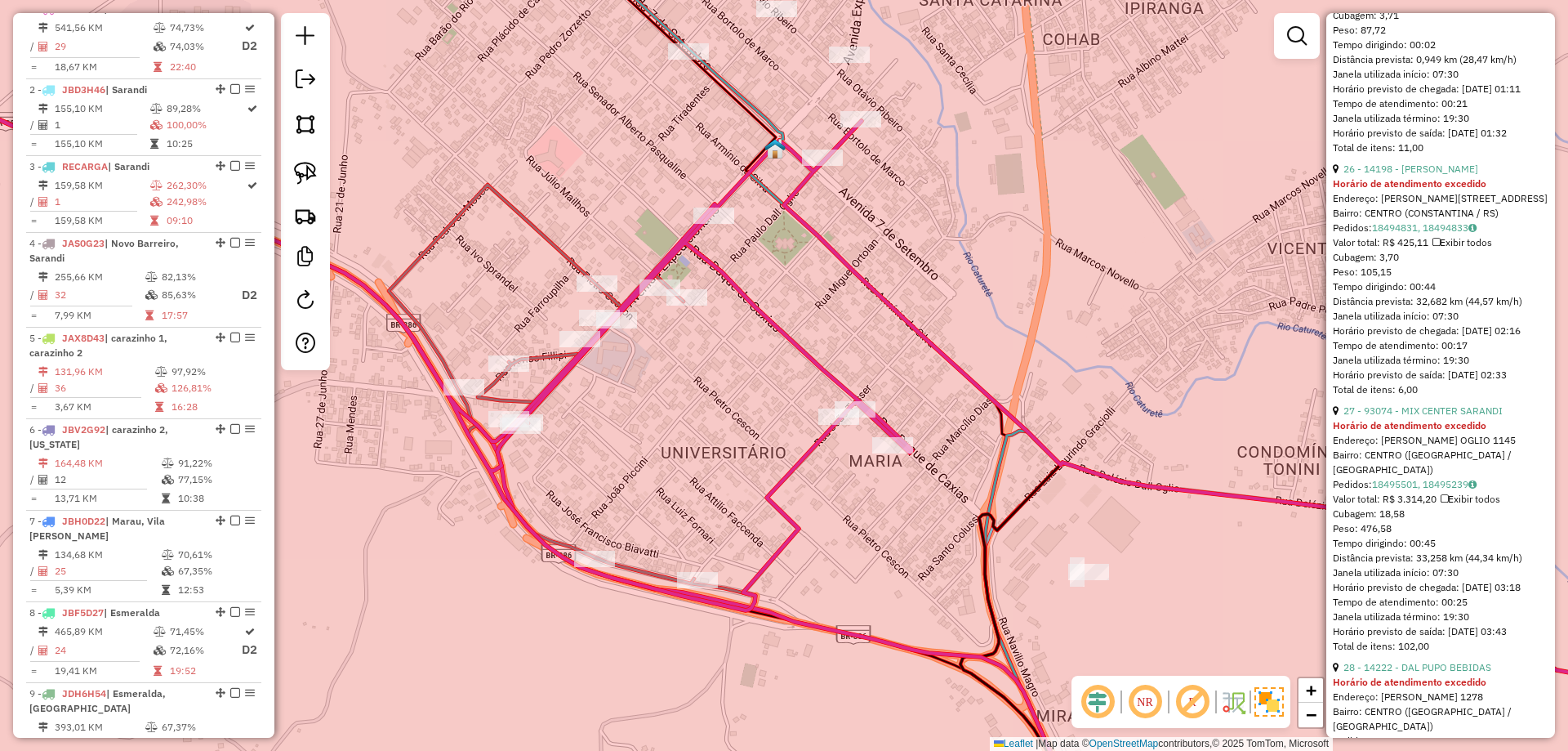
scroll to position [6573, 0]
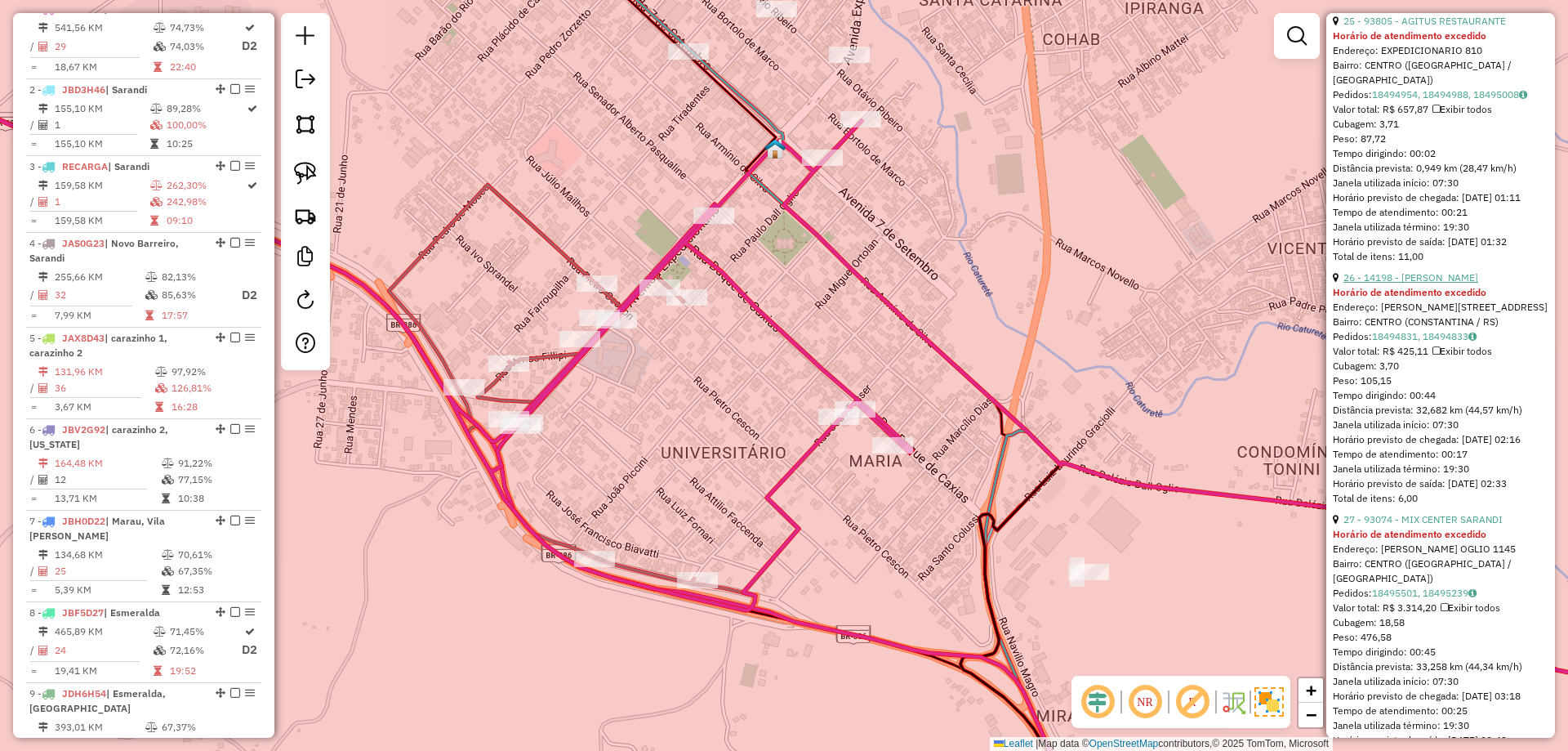
click at [1395, 283] on link "26 - 14198 - [PERSON_NAME]" at bounding box center [1411, 277] width 135 height 12
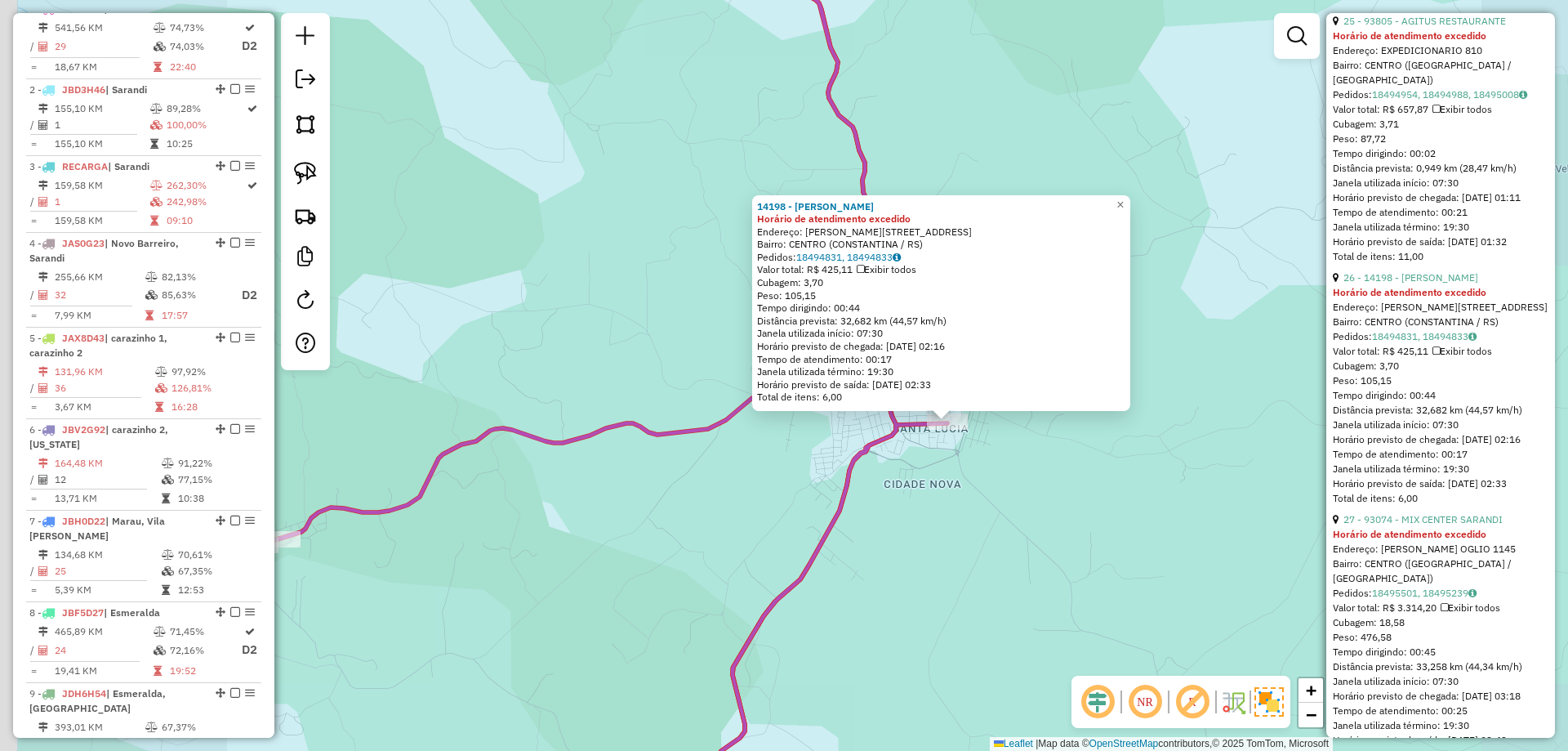
drag, startPoint x: 758, startPoint y: 554, endPoint x: 932, endPoint y: 514, distance: 178.5
click at [932, 514] on div "14198 - [PERSON_NAME] Horário de atendimento excedido Endereço: [PERSON_NAME] 3…" at bounding box center [784, 375] width 1568 height 751
click at [926, 503] on div "14198 - [PERSON_NAME] Horário de atendimento excedido Endereço: [PERSON_NAME] 3…" at bounding box center [784, 375] width 1568 height 751
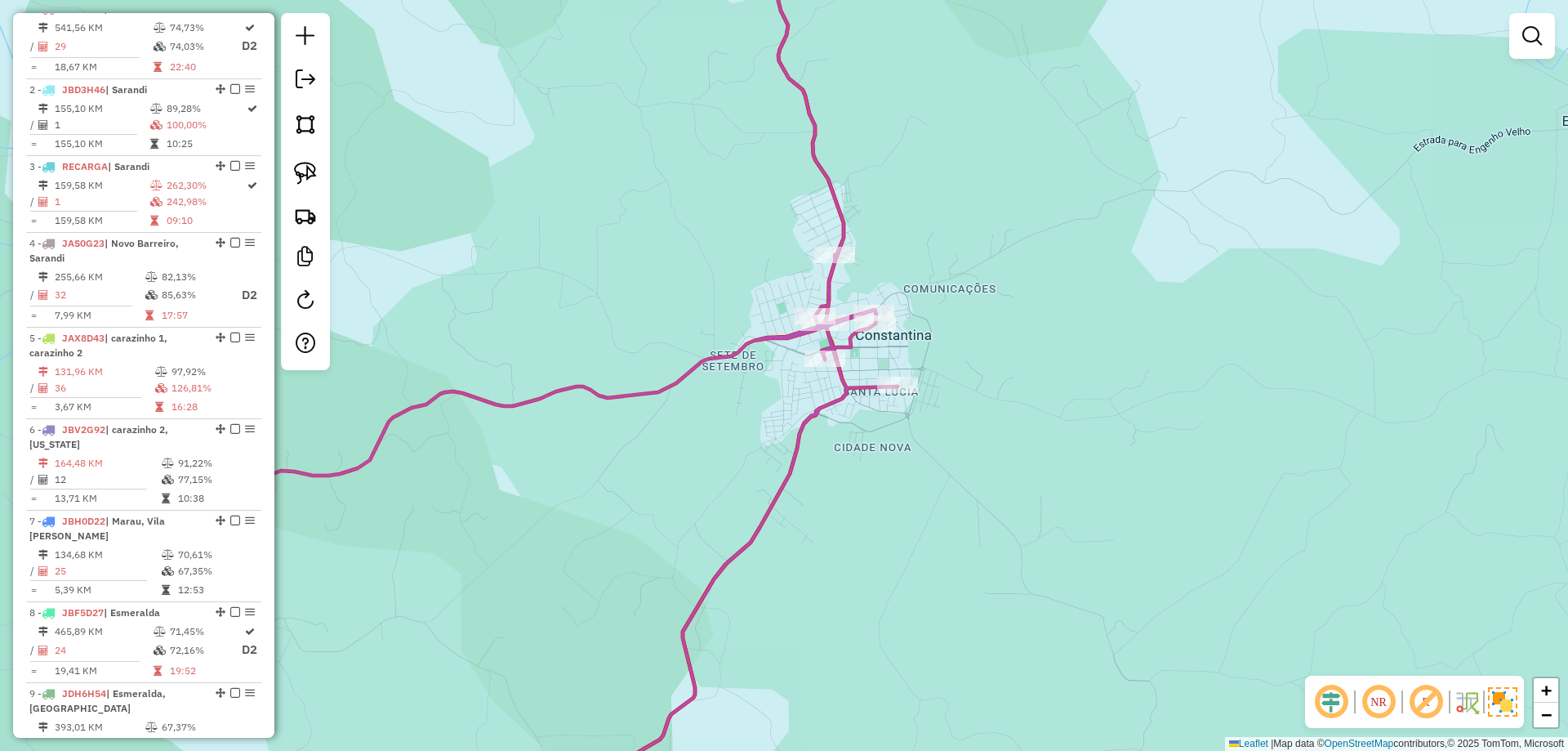
drag, startPoint x: 988, startPoint y: 535, endPoint x: 916, endPoint y: 464, distance: 101.1
click at [936, 497] on div "Janela de atendimento Grade de atendimento Capacidade Transportadoras Veículos …" at bounding box center [784, 375] width 1568 height 751
click at [982, 480] on div "Janela de atendimento Grade de atendimento Capacidade Transportadoras Veículos …" at bounding box center [784, 375] width 1568 height 751
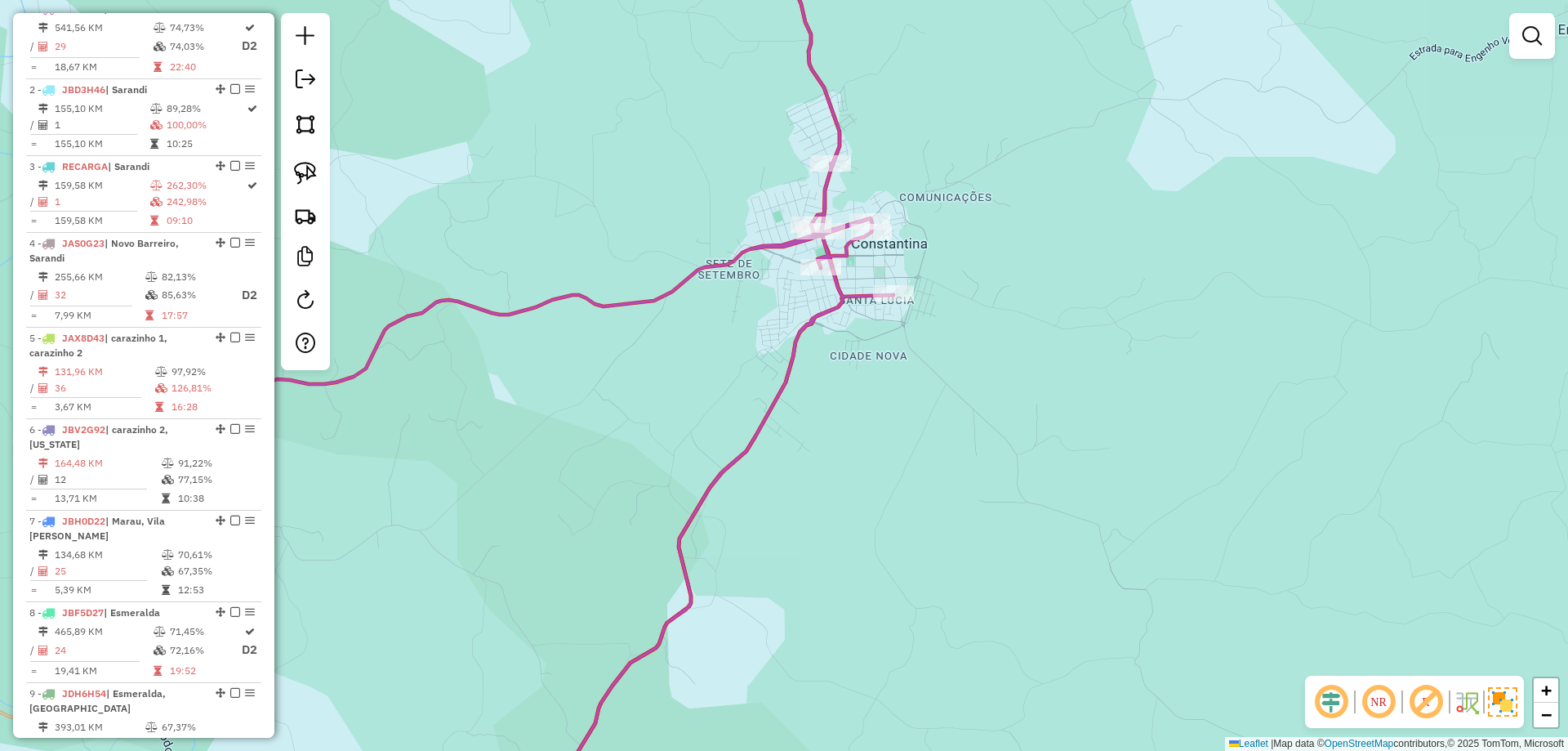
select select "**********"
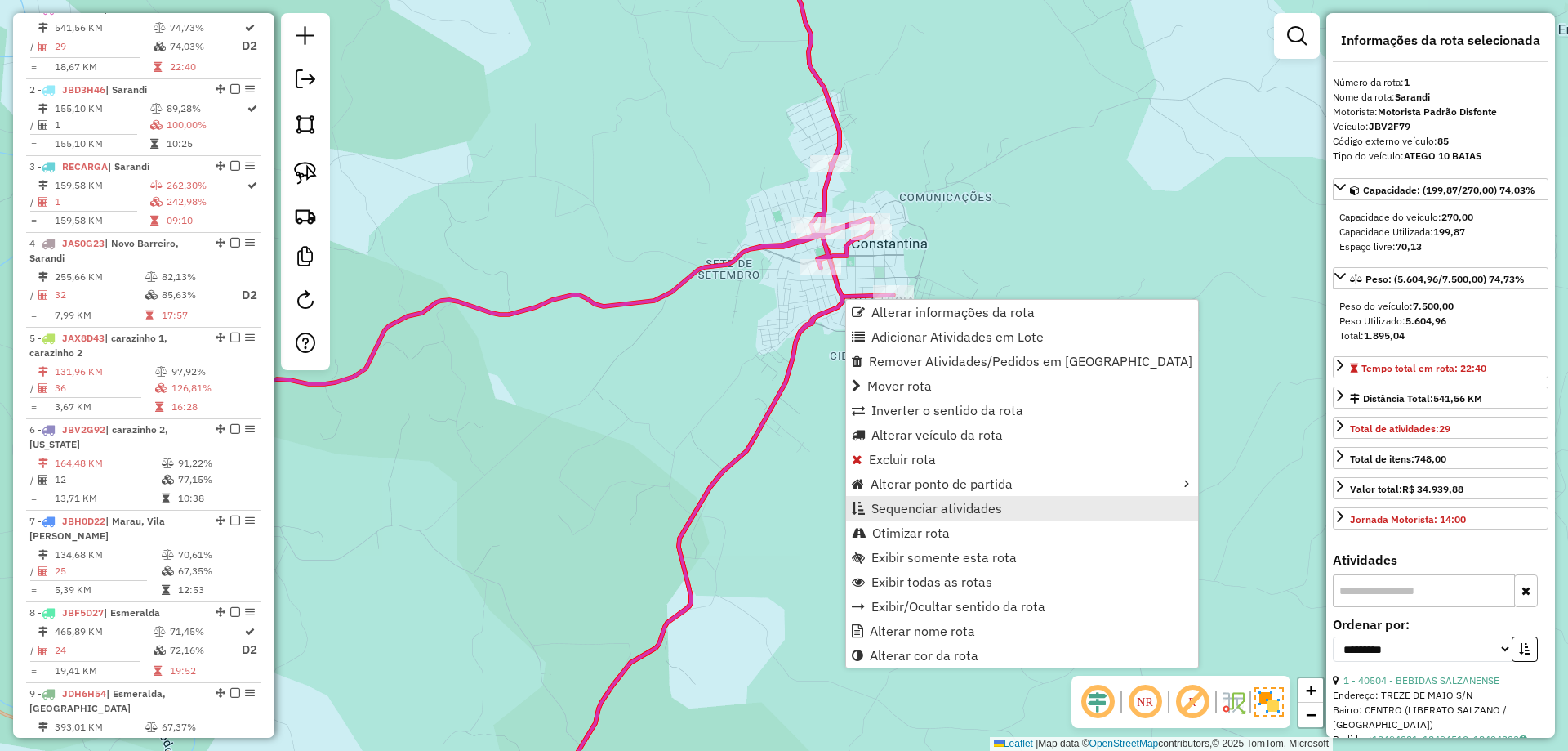
click at [912, 508] on span "Sequenciar atividades" at bounding box center [937, 508] width 131 height 13
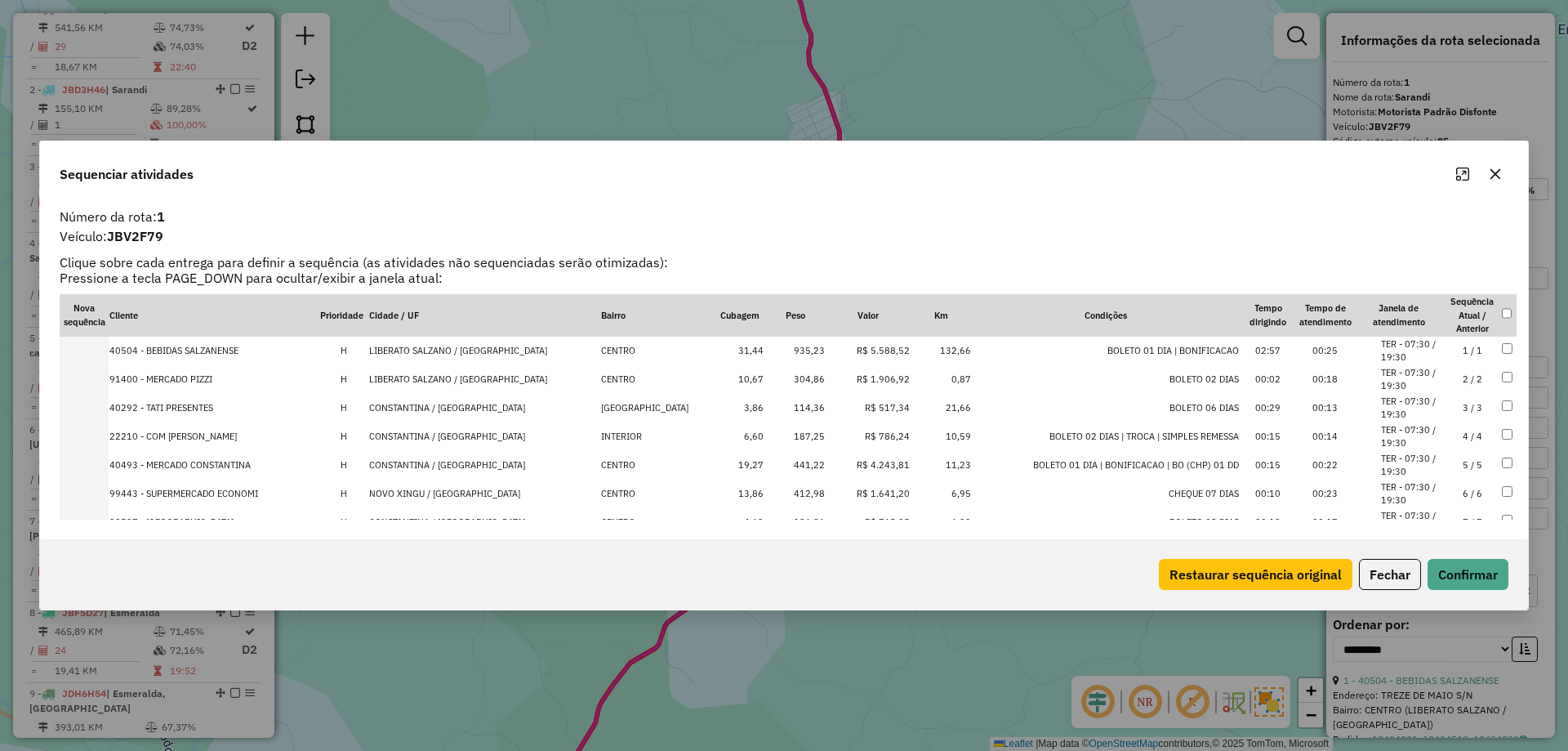
click at [1502, 177] on button "button" at bounding box center [1495, 174] width 26 height 26
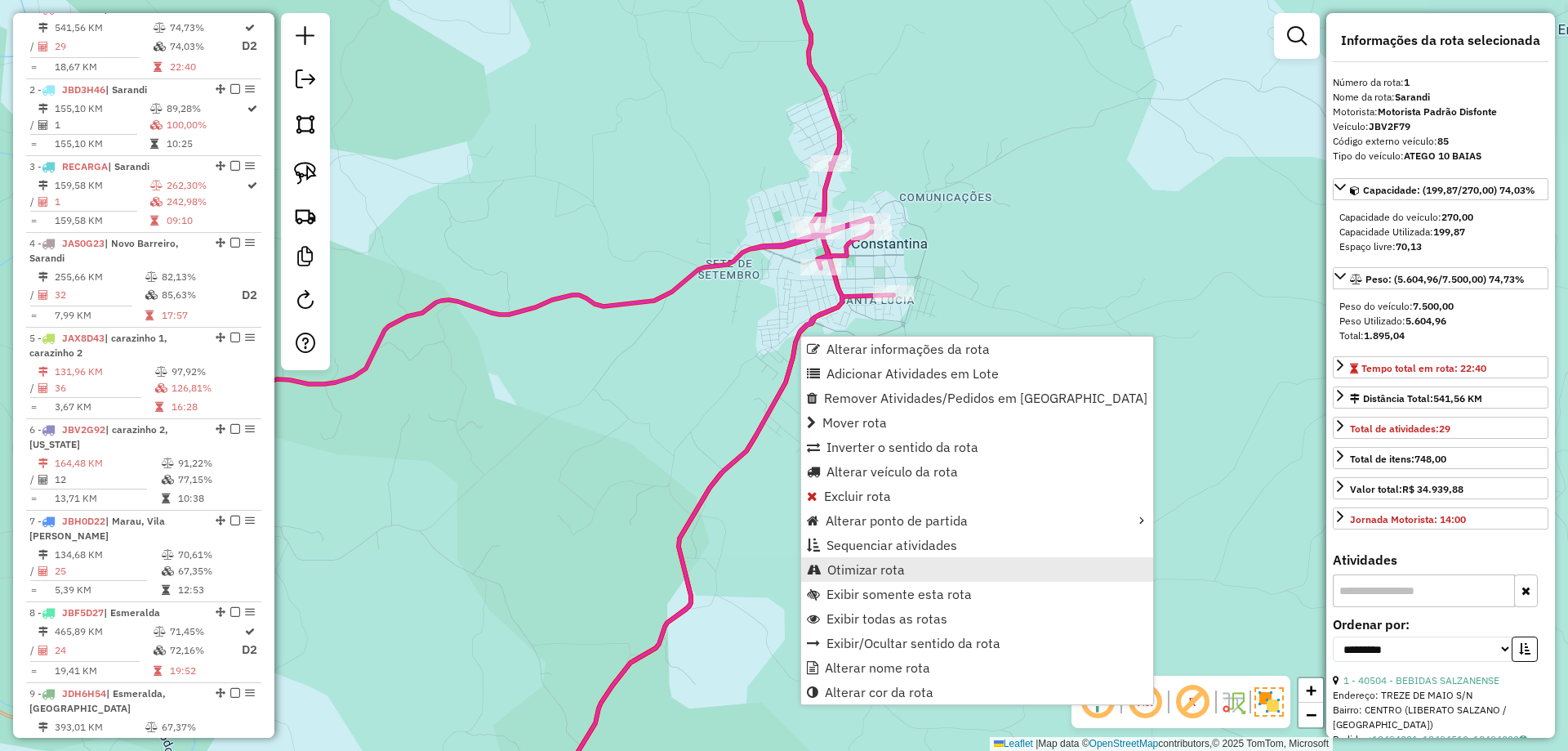
click at [861, 568] on span "Otimizar rota" at bounding box center [866, 569] width 78 height 13
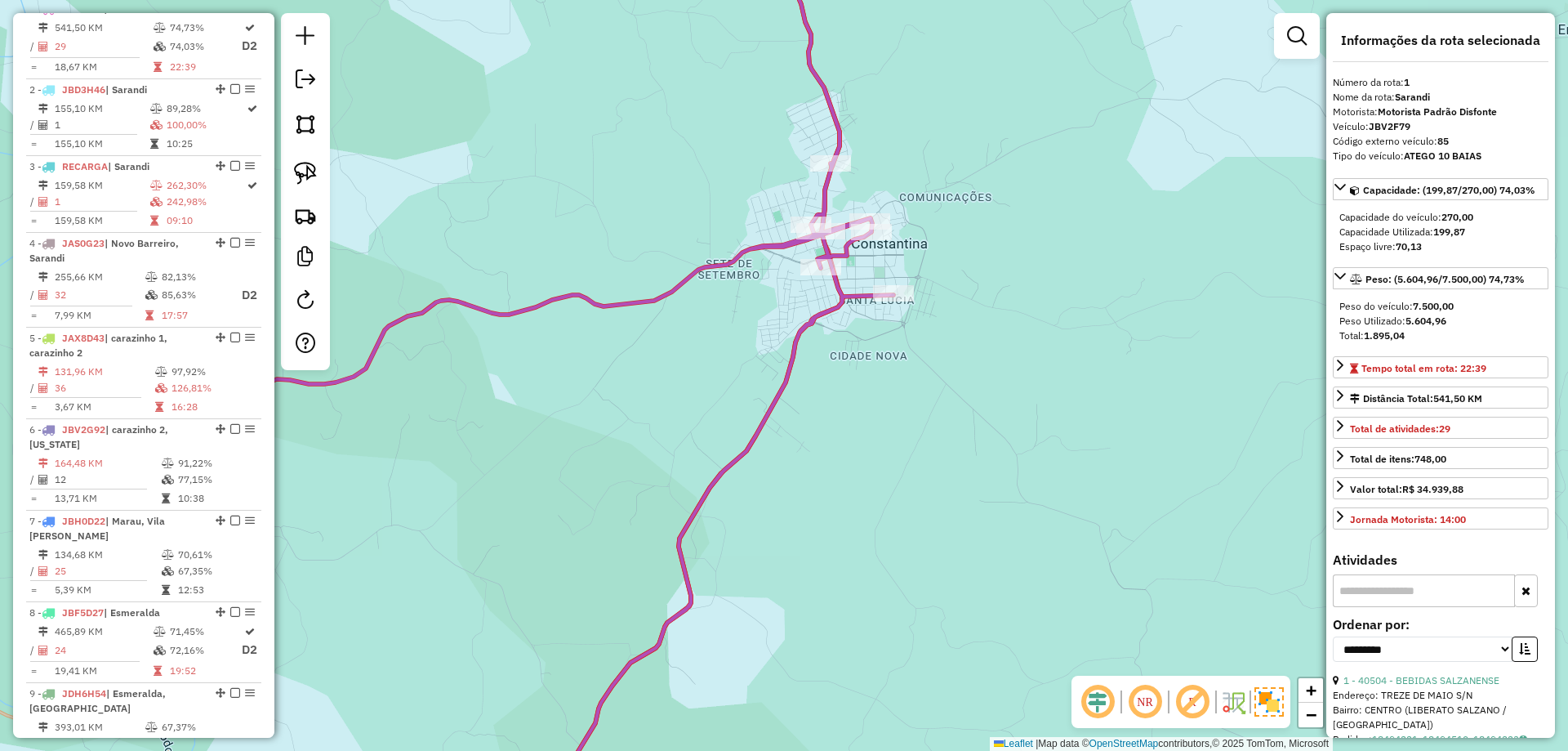
click at [837, 293] on icon at bounding box center [545, 375] width 696 height 901
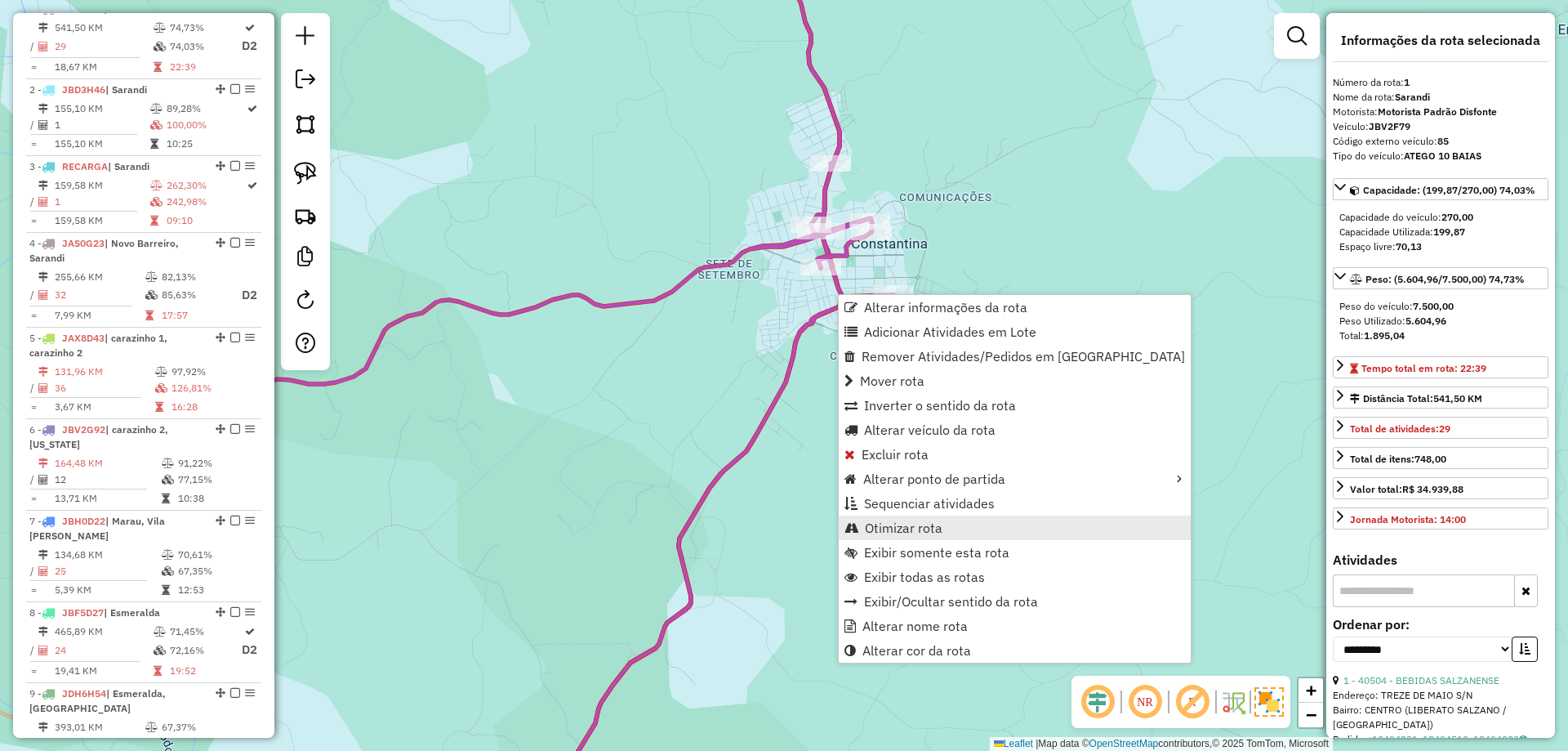
click at [919, 536] on link "Otimizar rota" at bounding box center [1015, 528] width 352 height 24
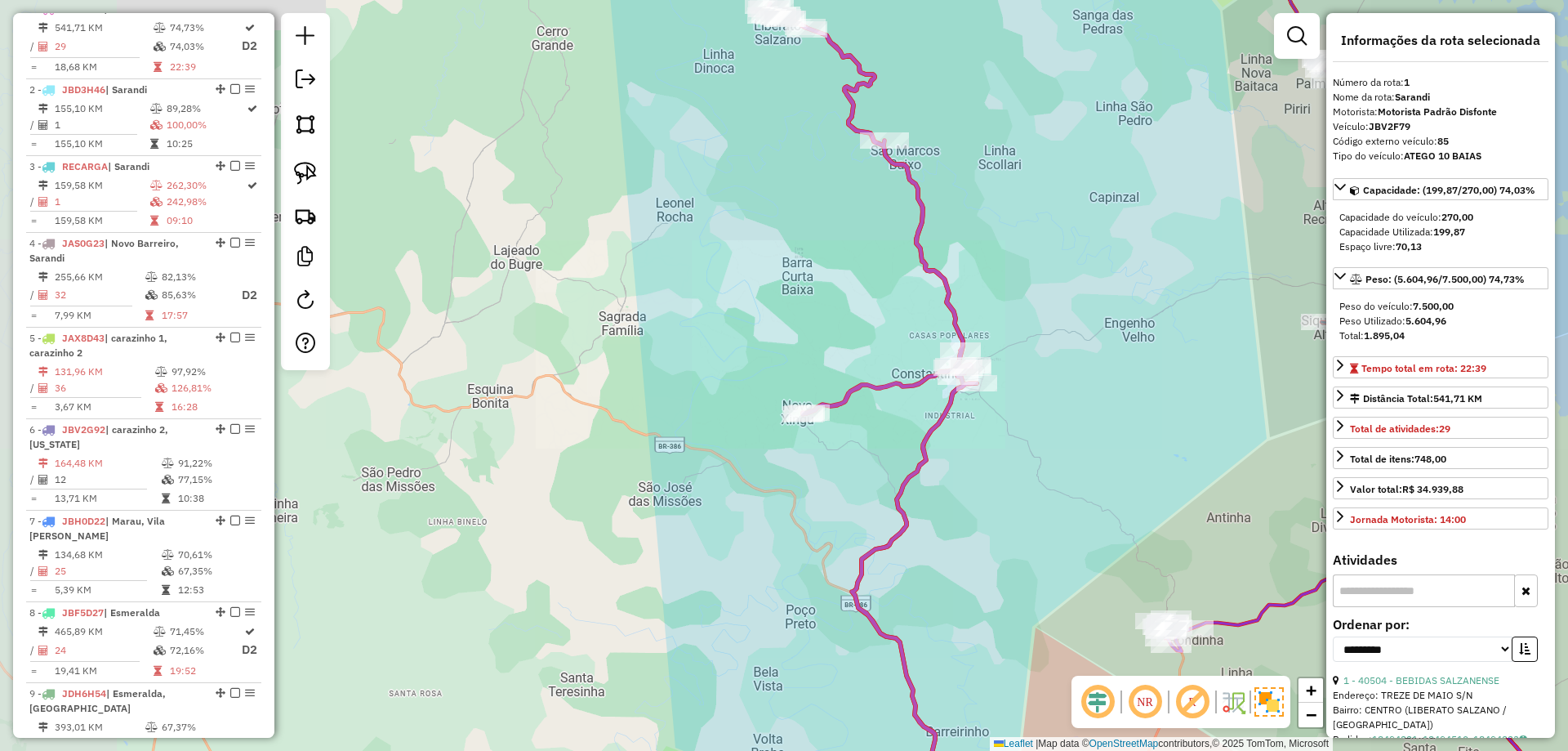
drag, startPoint x: 1035, startPoint y: 498, endPoint x: 857, endPoint y: 308, distance: 260.4
click at [868, 314] on div "Janela de atendimento Grade de atendimento Capacidade Transportadoras Veículos …" at bounding box center [784, 375] width 1568 height 751
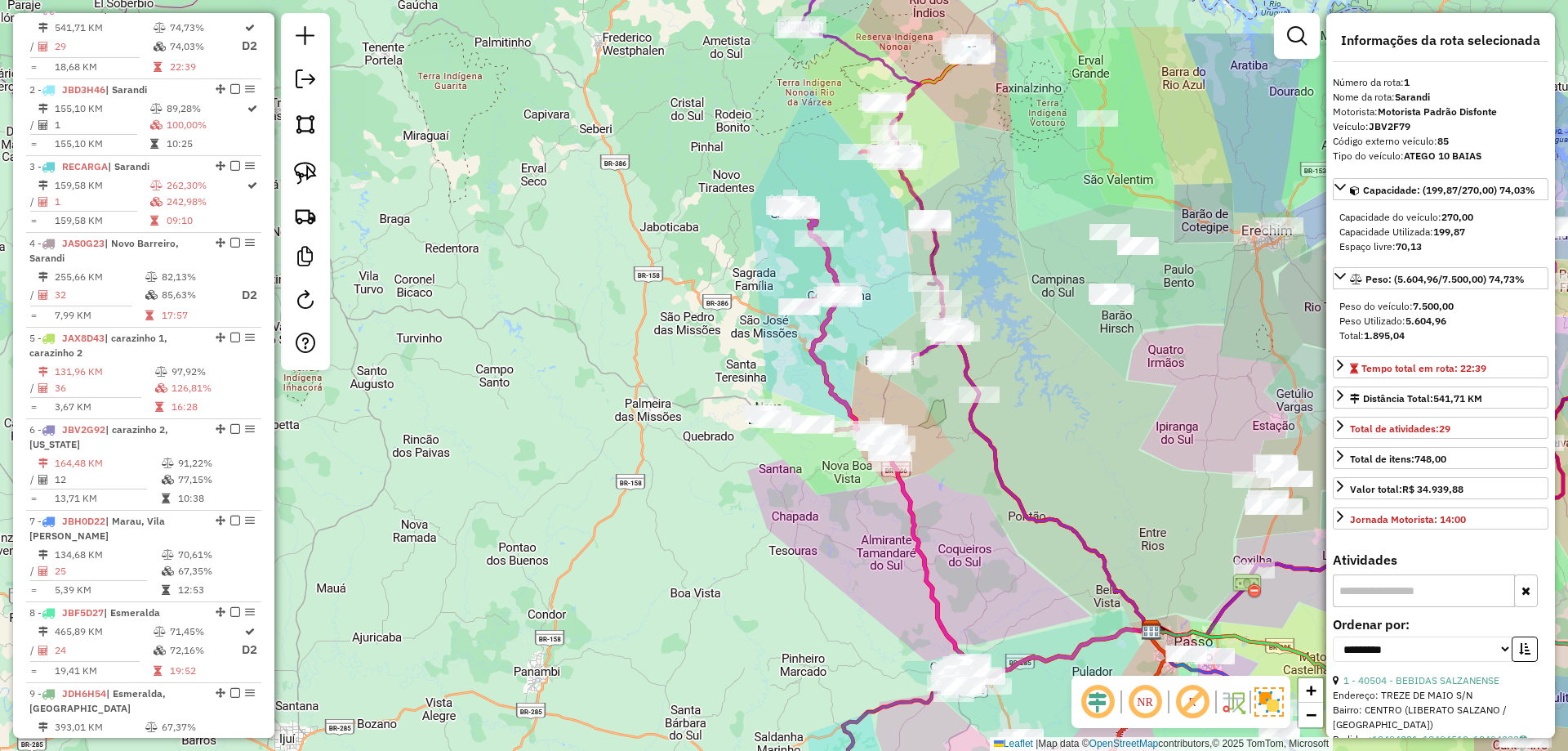
click at [835, 329] on div "Janela de atendimento Grade de atendimento Capacidade Transportadoras Veículos …" at bounding box center [784, 375] width 1568 height 751
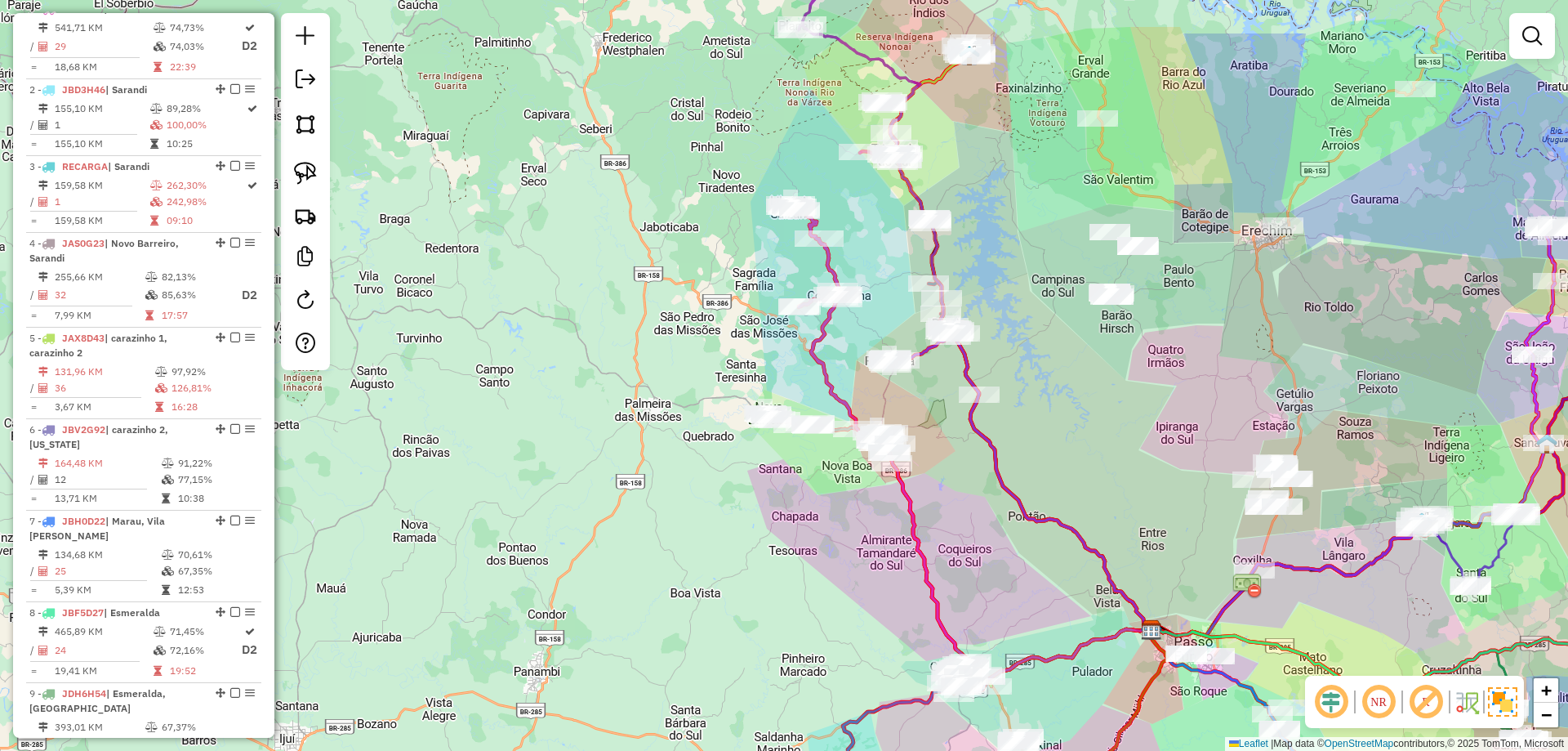
select select "**********"
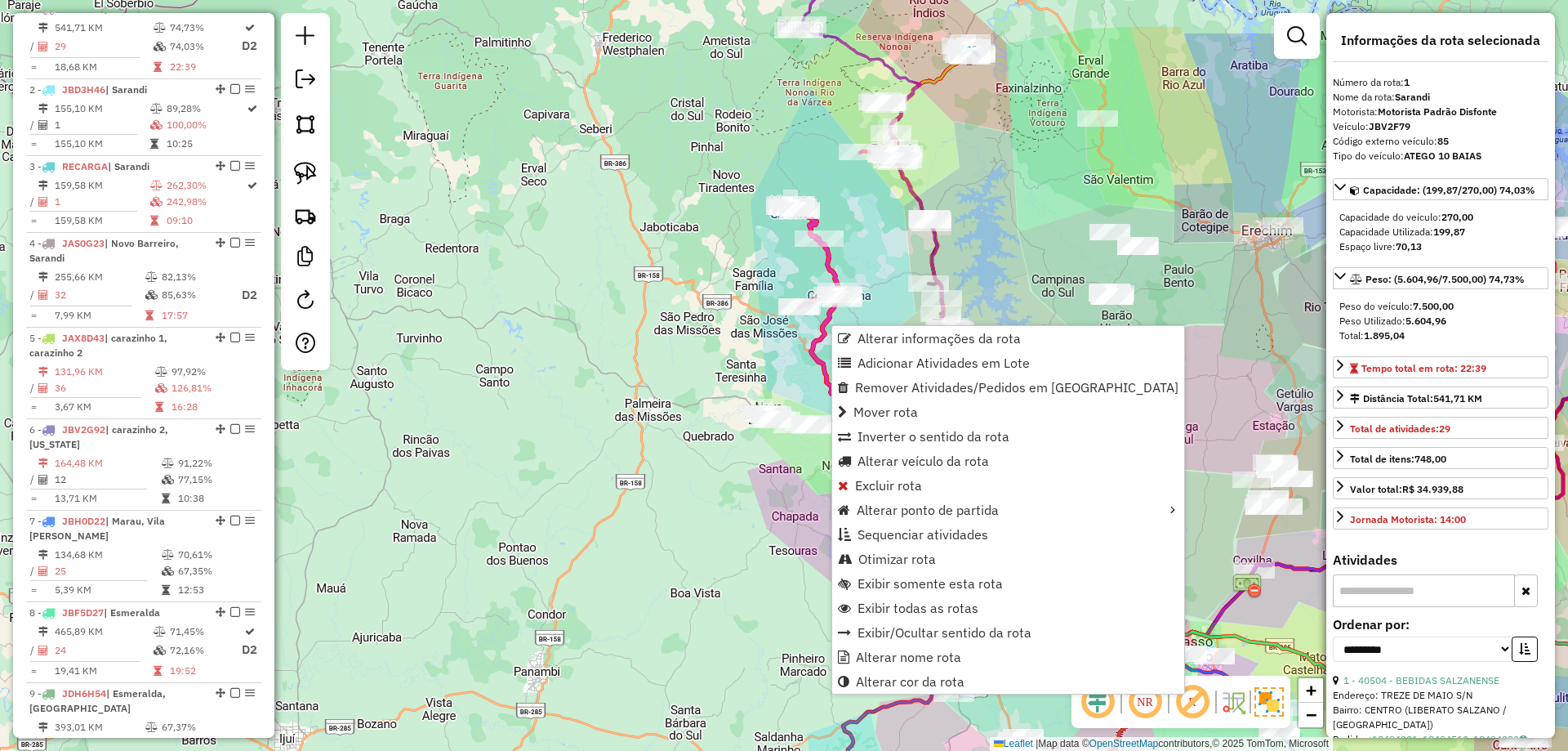
click at [1141, 402] on div "Janela de atendimento Grade de atendimento Capacidade Transportadoras Veículos …" at bounding box center [784, 375] width 1568 height 751
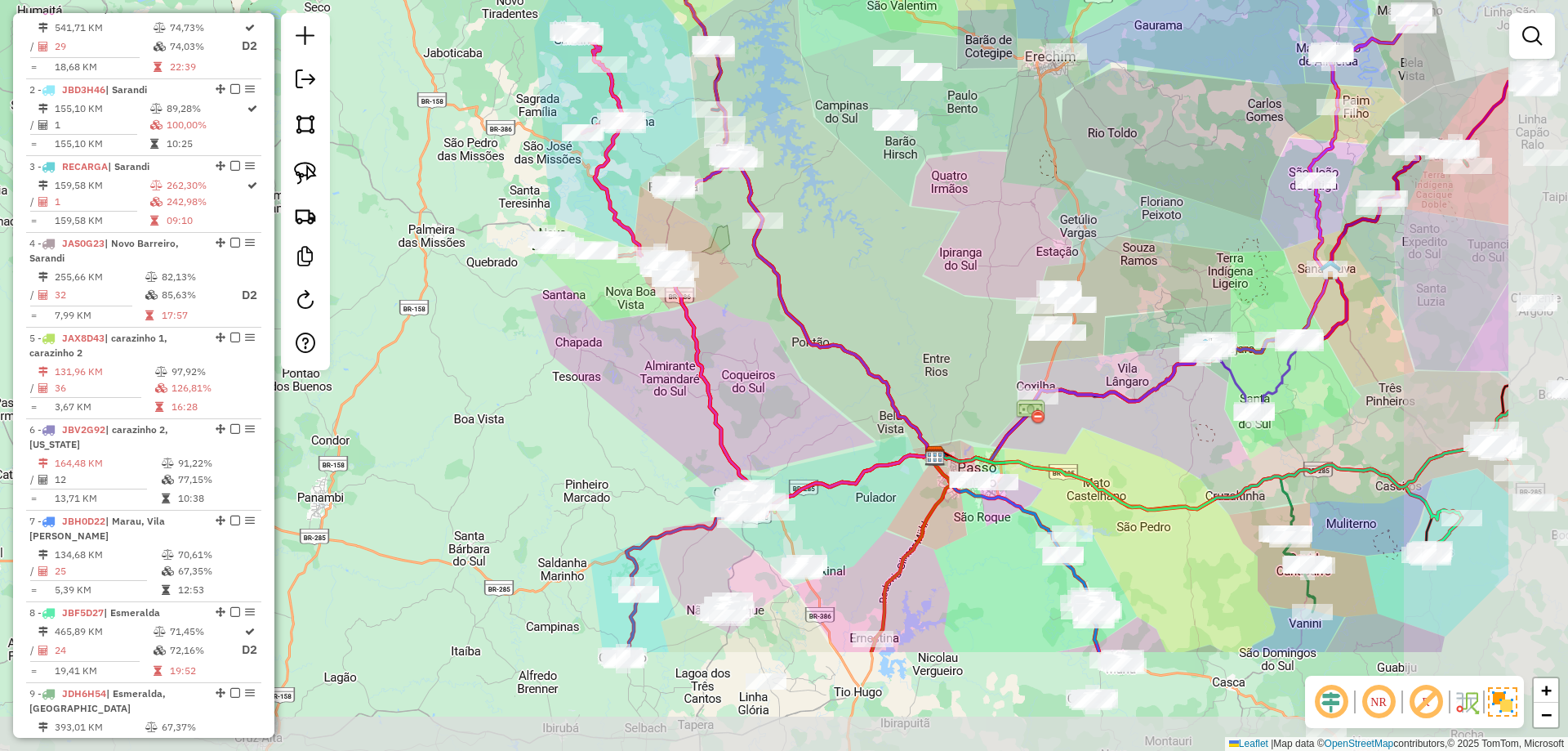
drag, startPoint x: 1189, startPoint y: 480, endPoint x: 955, endPoint y: 290, distance: 301.4
click at [957, 292] on div "Janela de atendimento Grade de atendimento Capacidade Transportadoras Veículos …" at bounding box center [784, 375] width 1568 height 751
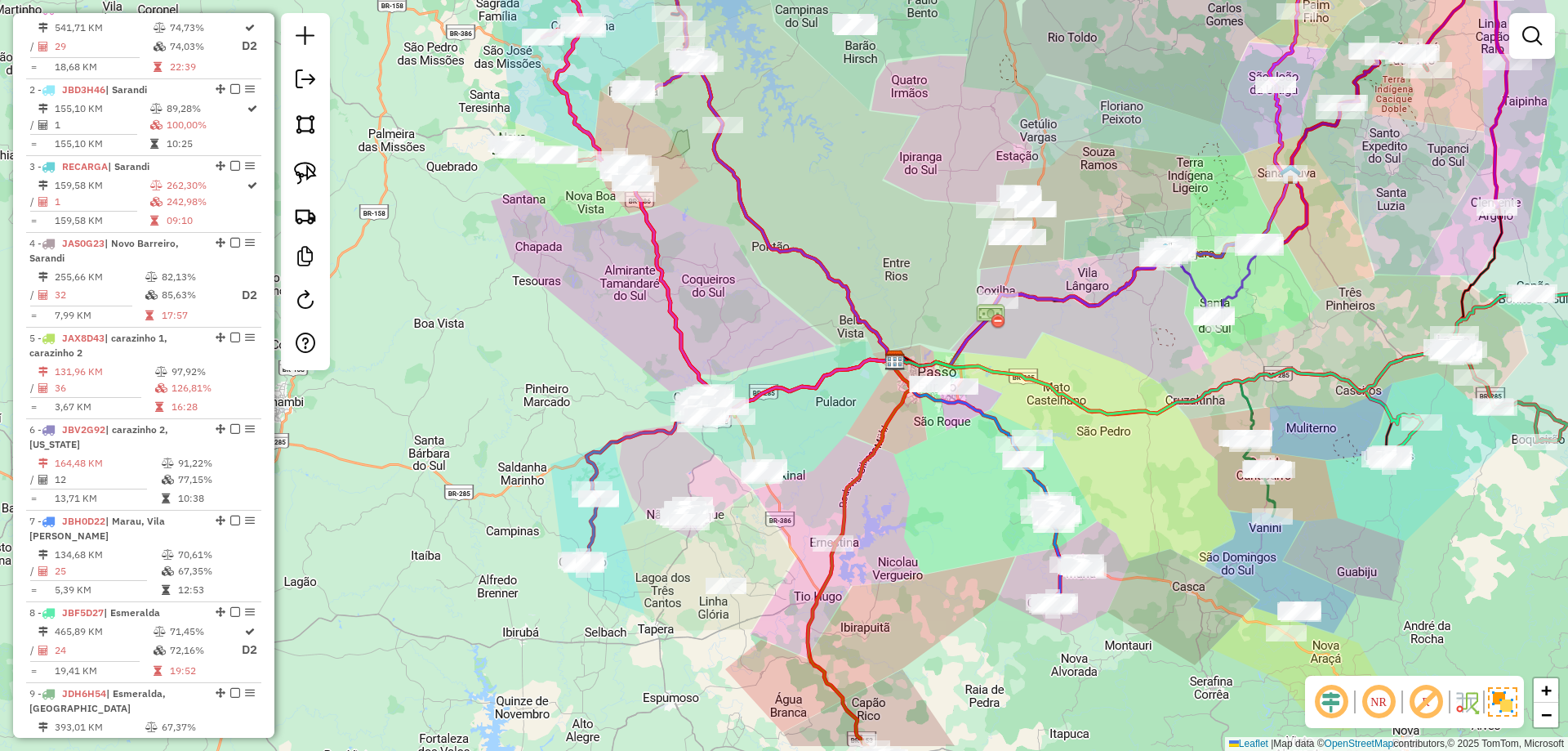
drag, startPoint x: 842, startPoint y: 442, endPoint x: 811, endPoint y: 392, distance: 58.8
click at [812, 394] on div "Janela de atendimento Grade de atendimento Capacidade Transportadoras Veículos …" at bounding box center [784, 375] width 1568 height 751
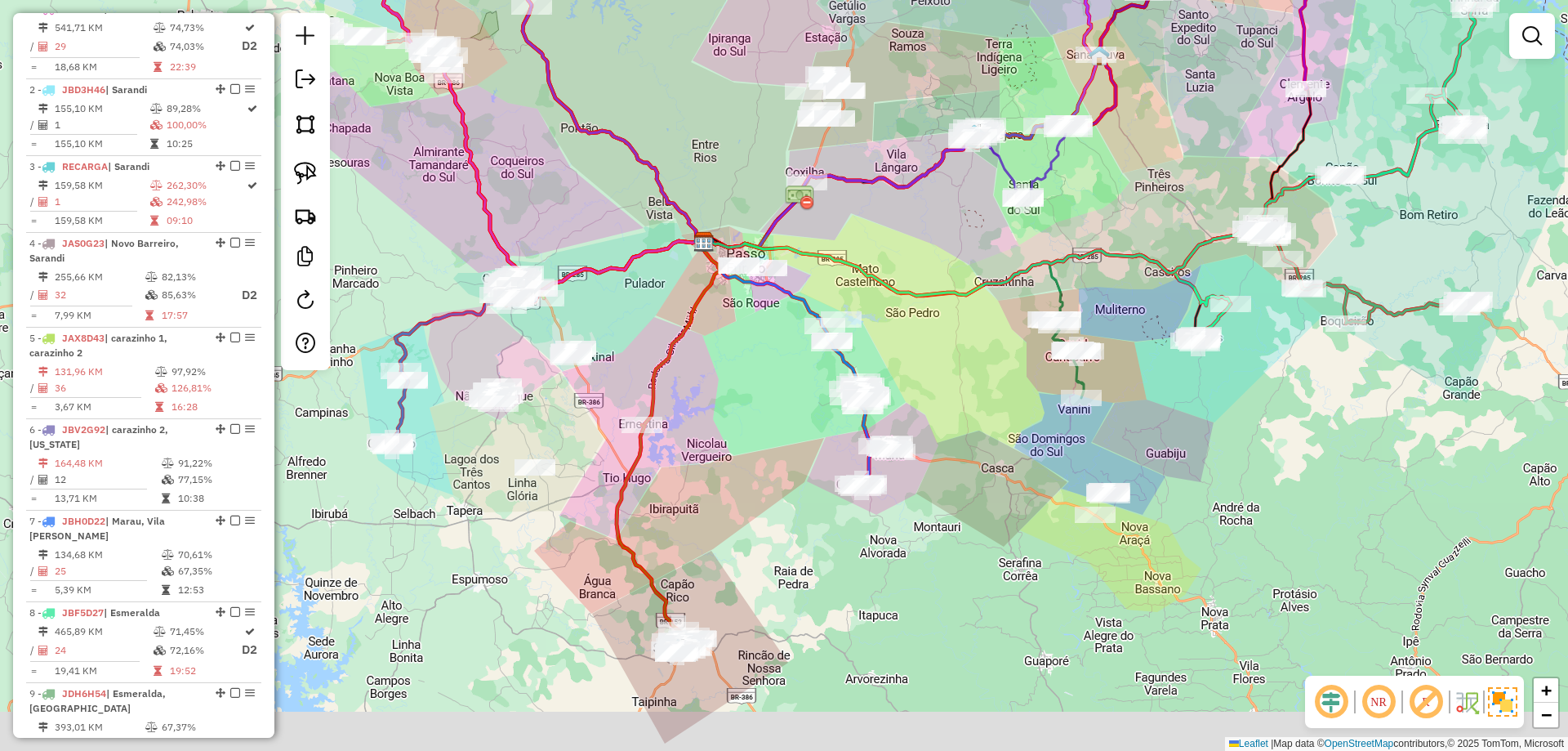
drag, startPoint x: 1148, startPoint y: 596, endPoint x: 815, endPoint y: 503, distance: 345.7
click at [815, 503] on div "Janela de atendimento Grade de atendimento Capacidade Transportadoras Veículos …" at bounding box center [784, 375] width 1568 height 751
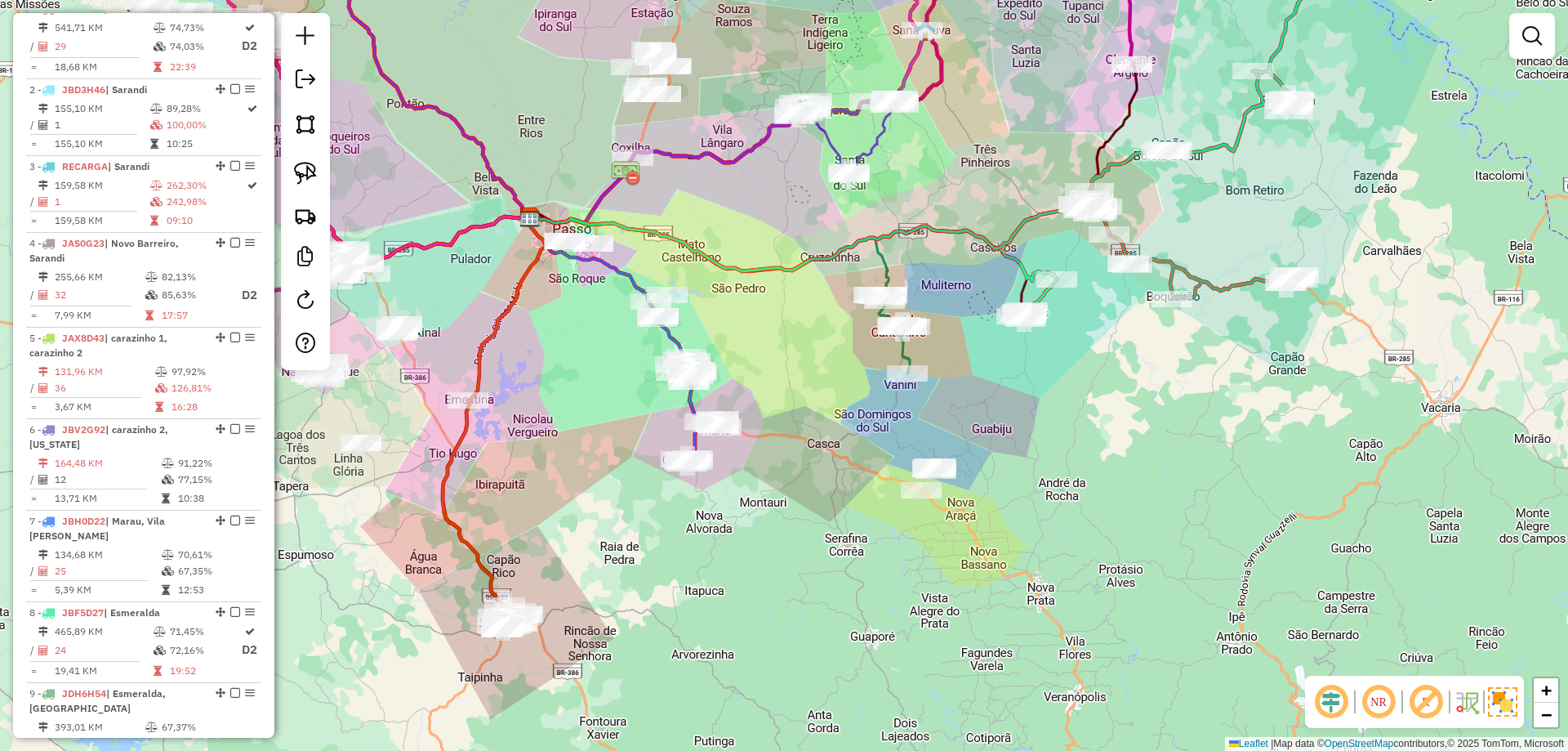
drag, startPoint x: 1118, startPoint y: 411, endPoint x: 964, endPoint y: 563, distance: 216.4
click at [964, 563] on div "Janela de atendimento Grade de atendimento Capacidade Transportadoras Veículos …" at bounding box center [784, 375] width 1568 height 751
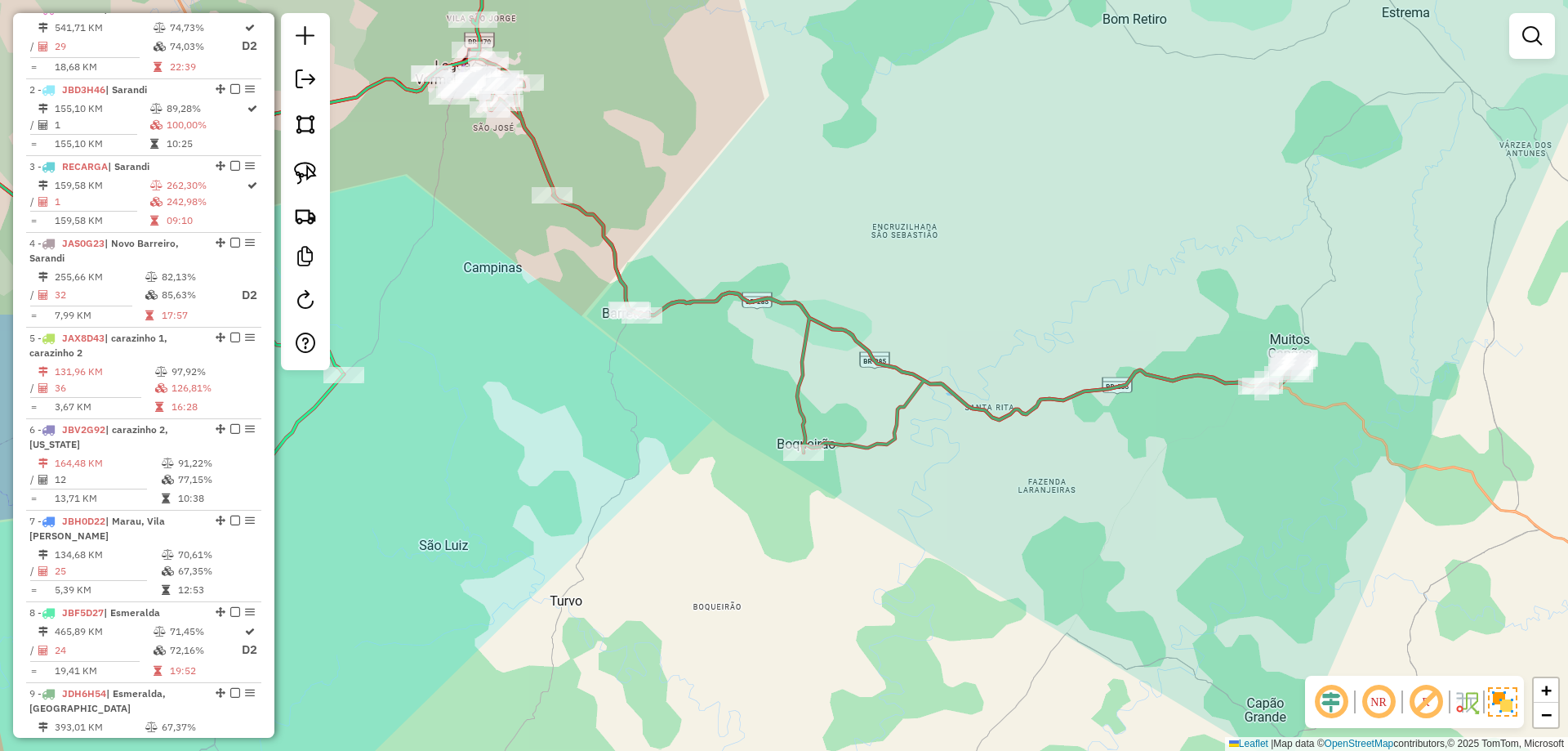
click at [1051, 407] on icon at bounding box center [892, 266] width 810 height 374
select select "**********"
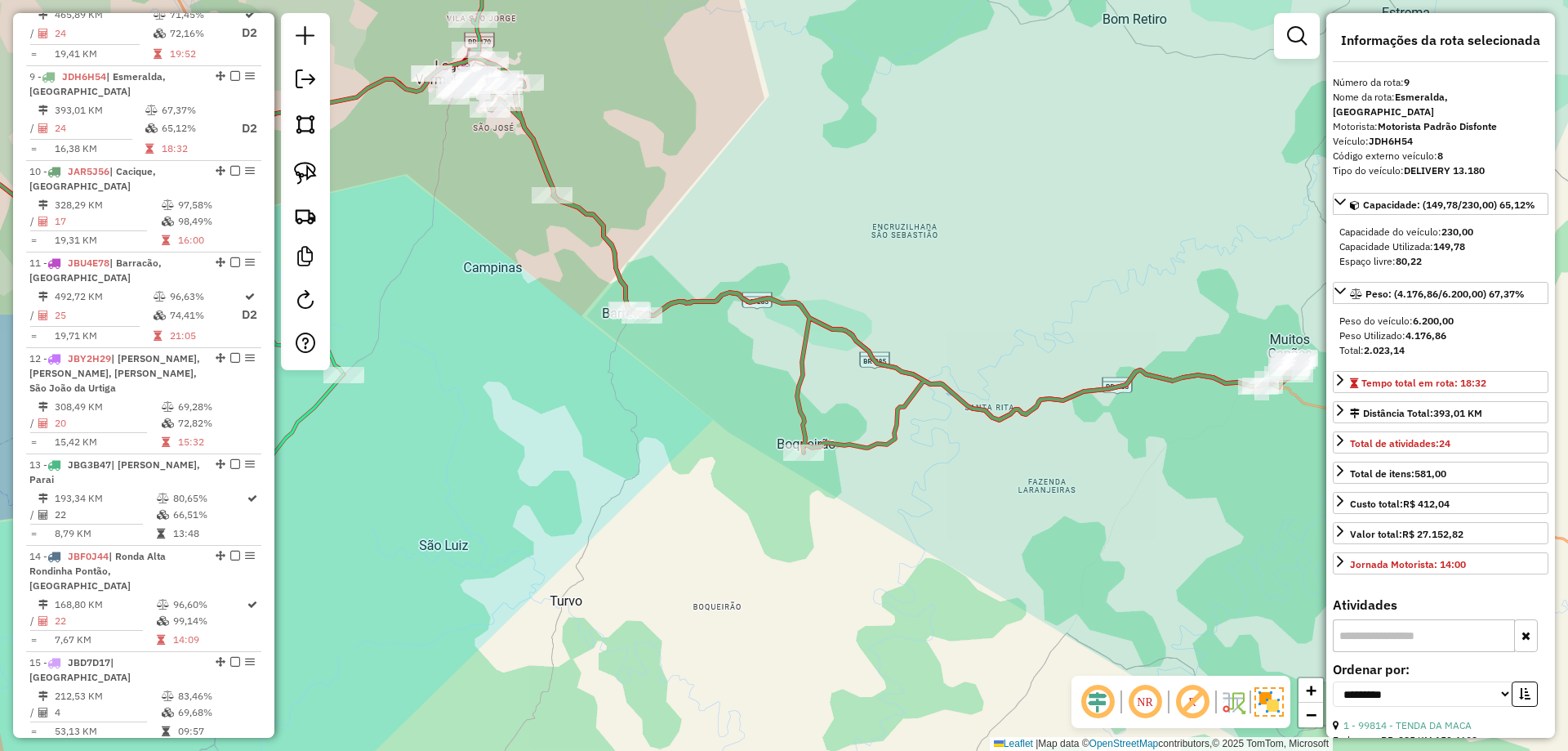
scroll to position [1332, 0]
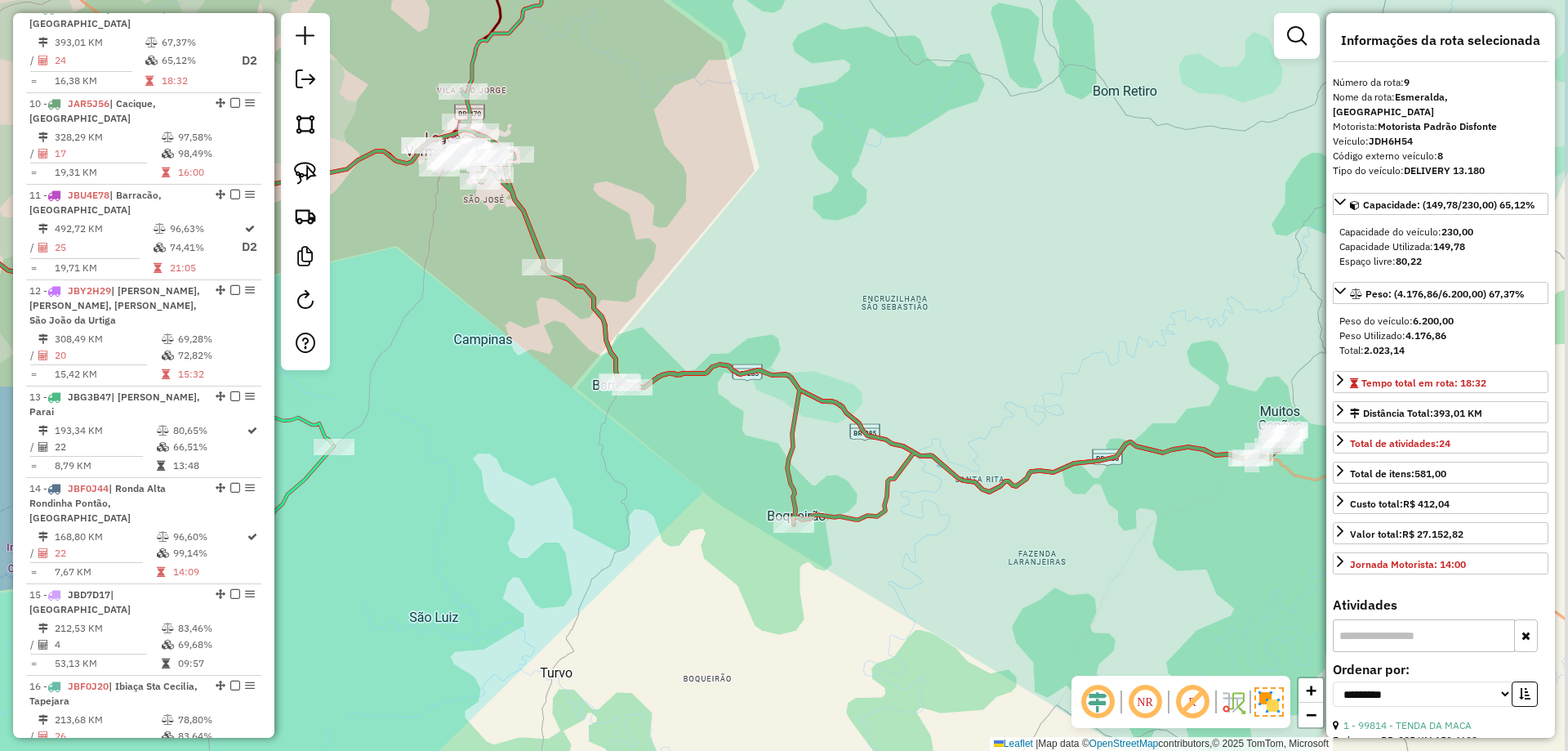
drag, startPoint x: 1107, startPoint y: 572, endPoint x: 1103, endPoint y: 592, distance: 20.4
click at [1103, 595] on div "Janela de atendimento Grade de atendimento Capacidade Transportadoras Veículos …" at bounding box center [784, 375] width 1568 height 751
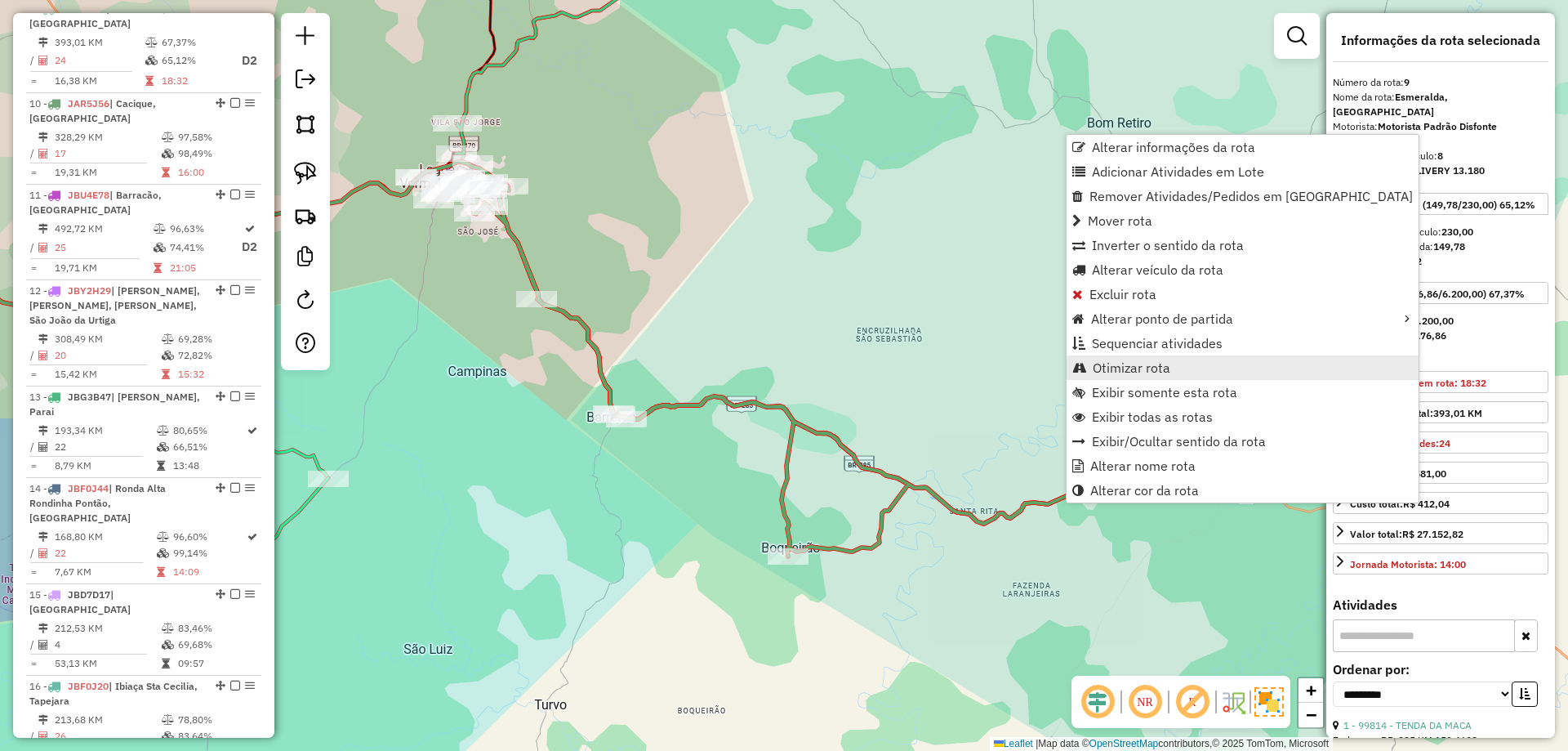
click at [1162, 365] on span "Otimizar rota" at bounding box center [1131, 367] width 78 height 13
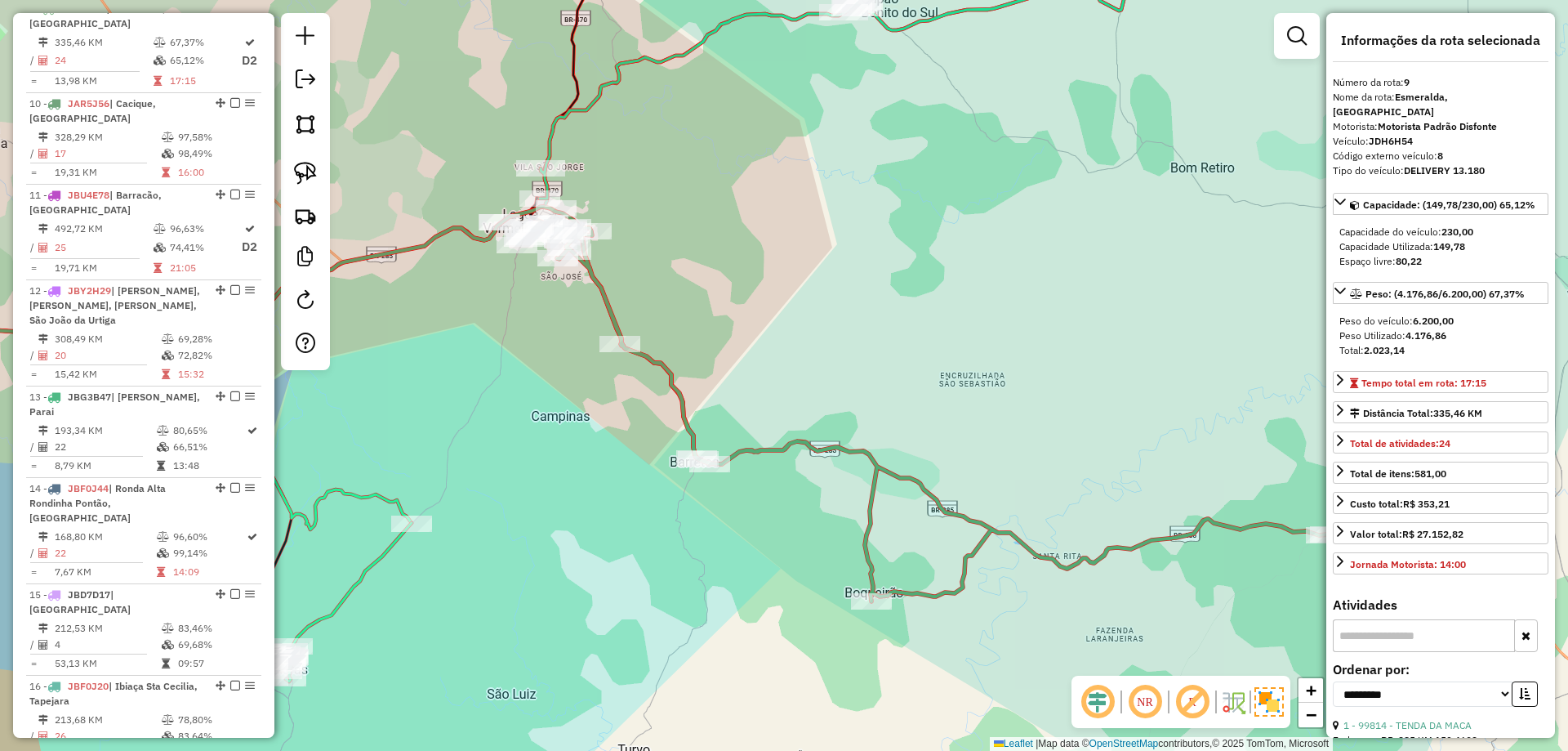
drag, startPoint x: 842, startPoint y: 336, endPoint x: 968, endPoint y: 374, distance: 131.6
click at [967, 374] on div "Janela de atendimento Grade de atendimento Capacidade Transportadoras Veículos …" at bounding box center [784, 375] width 1568 height 751
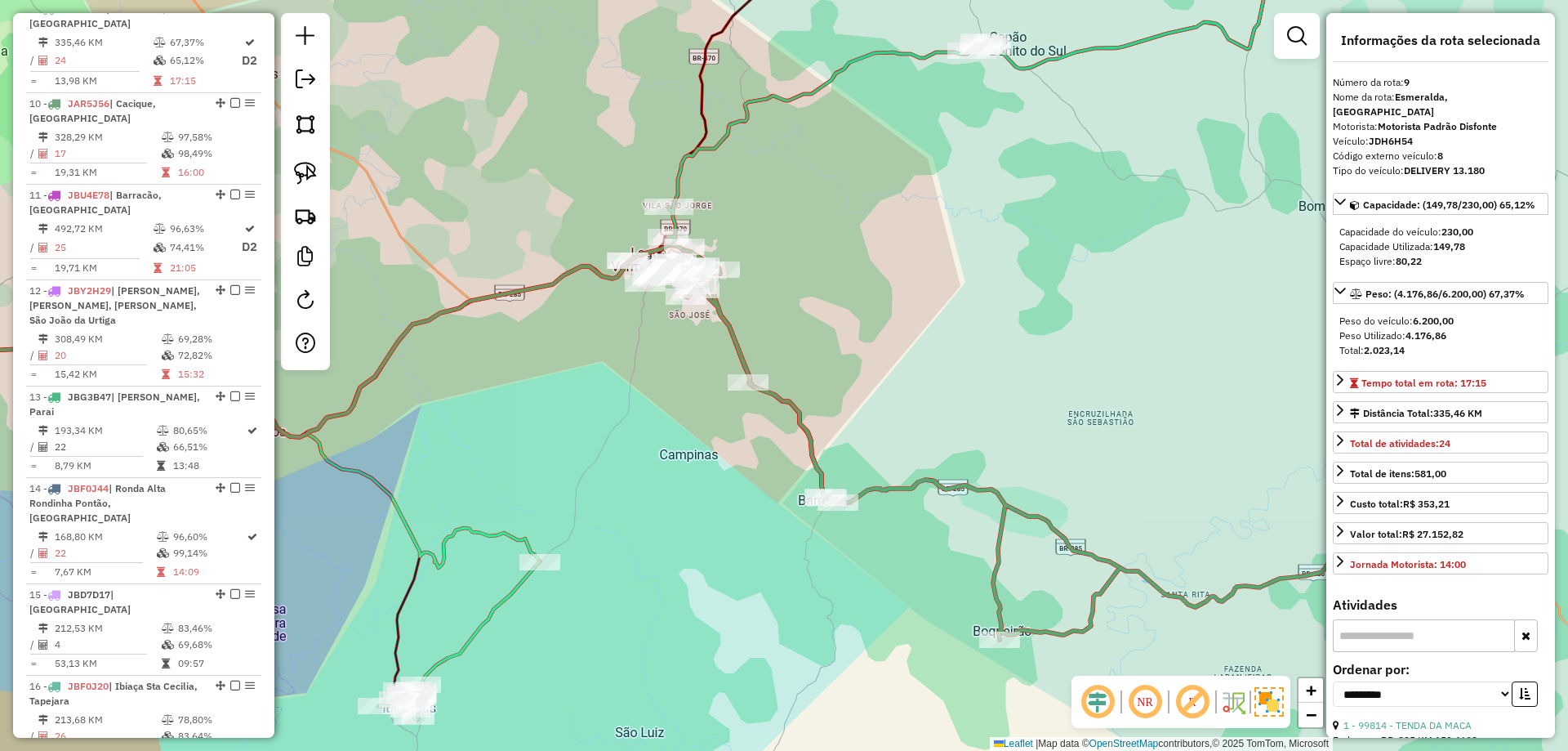
click at [620, 261] on div "Janela de atendimento Grade de atendimento Capacidade Transportadoras Veículos …" at bounding box center [784, 375] width 1568 height 751
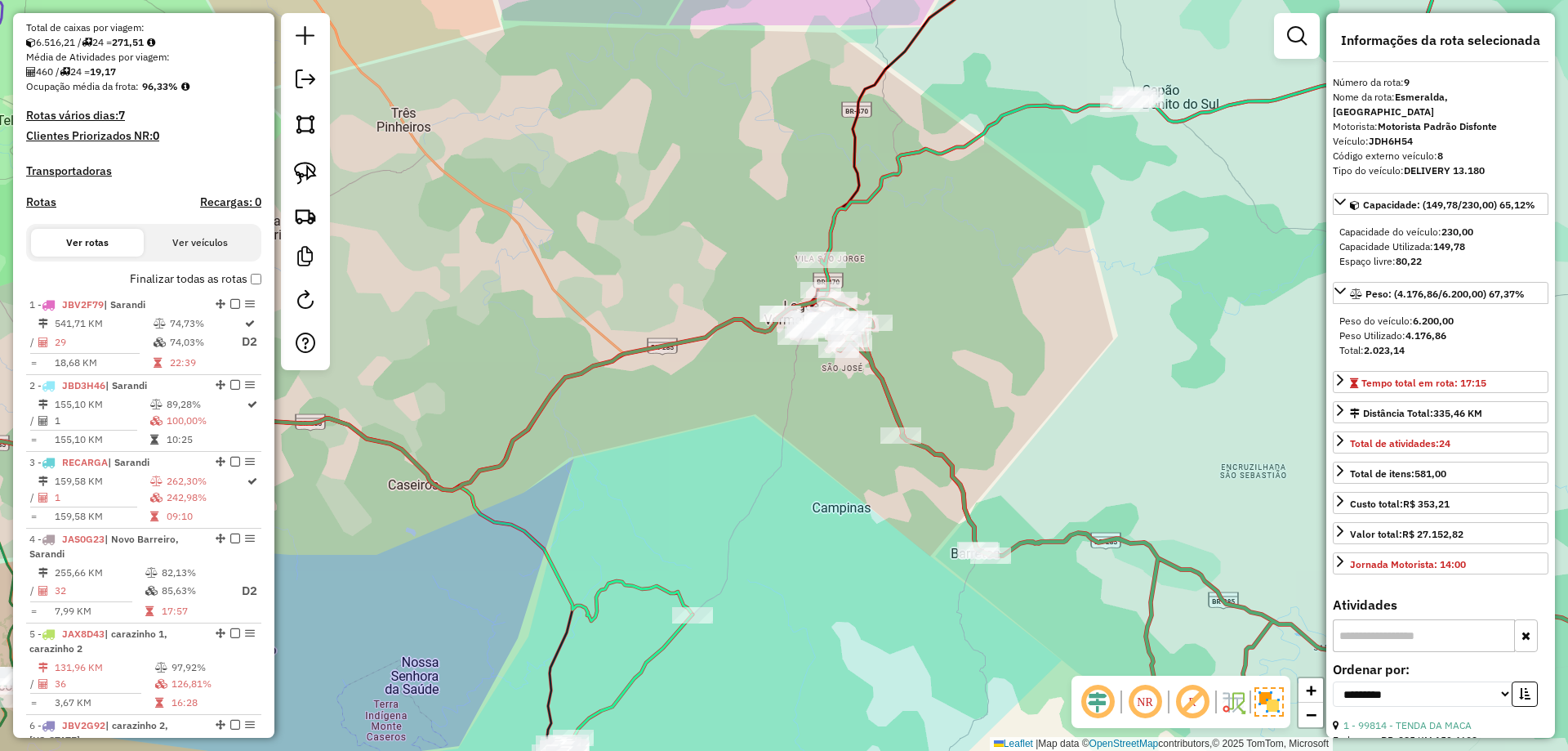
scroll to position [0, 0]
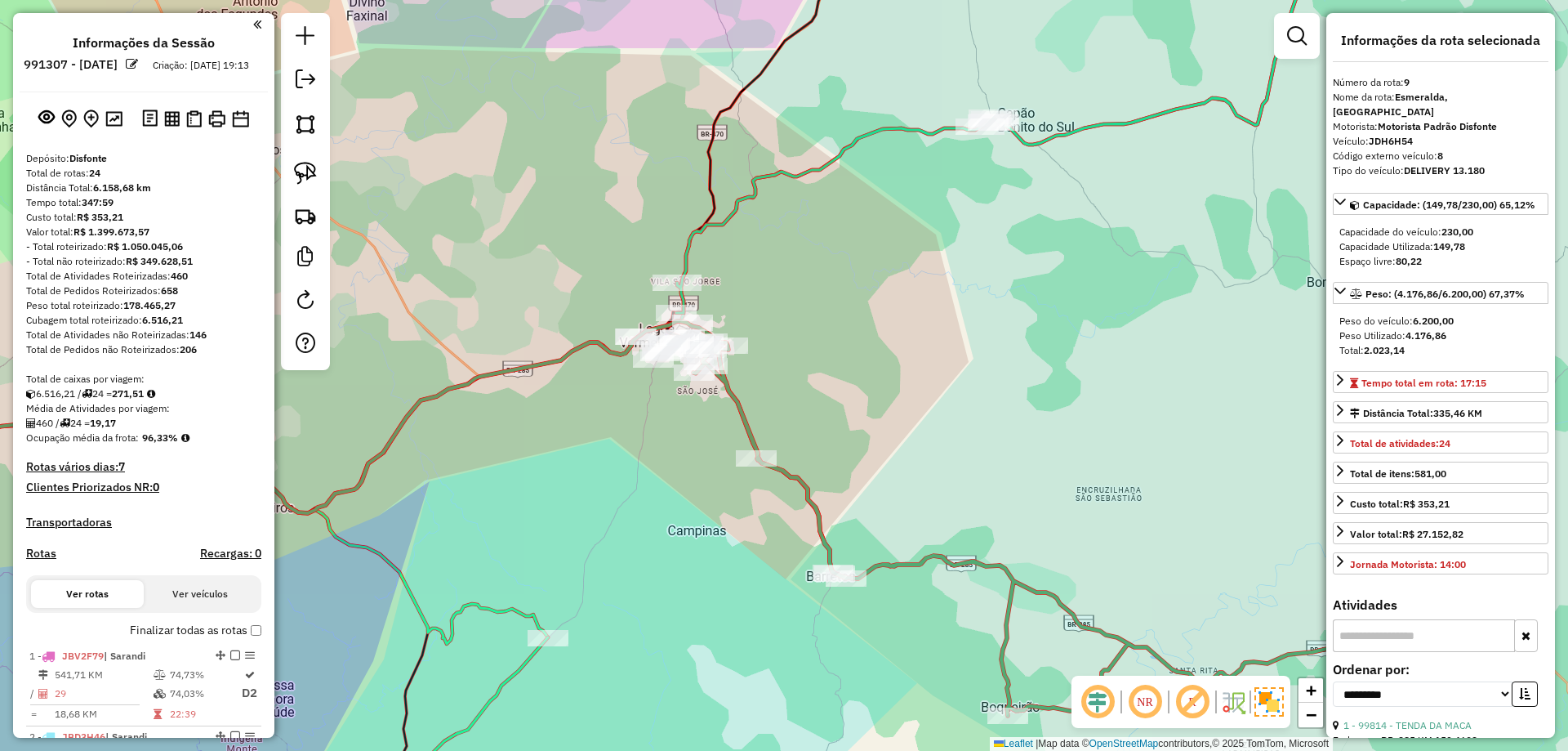
drag, startPoint x: 699, startPoint y: 489, endPoint x: 617, endPoint y: 516, distance: 86.3
click at [618, 513] on div "Janela de atendimento Grade de atendimento Capacidade Transportadoras Veículos …" at bounding box center [784, 375] width 1568 height 751
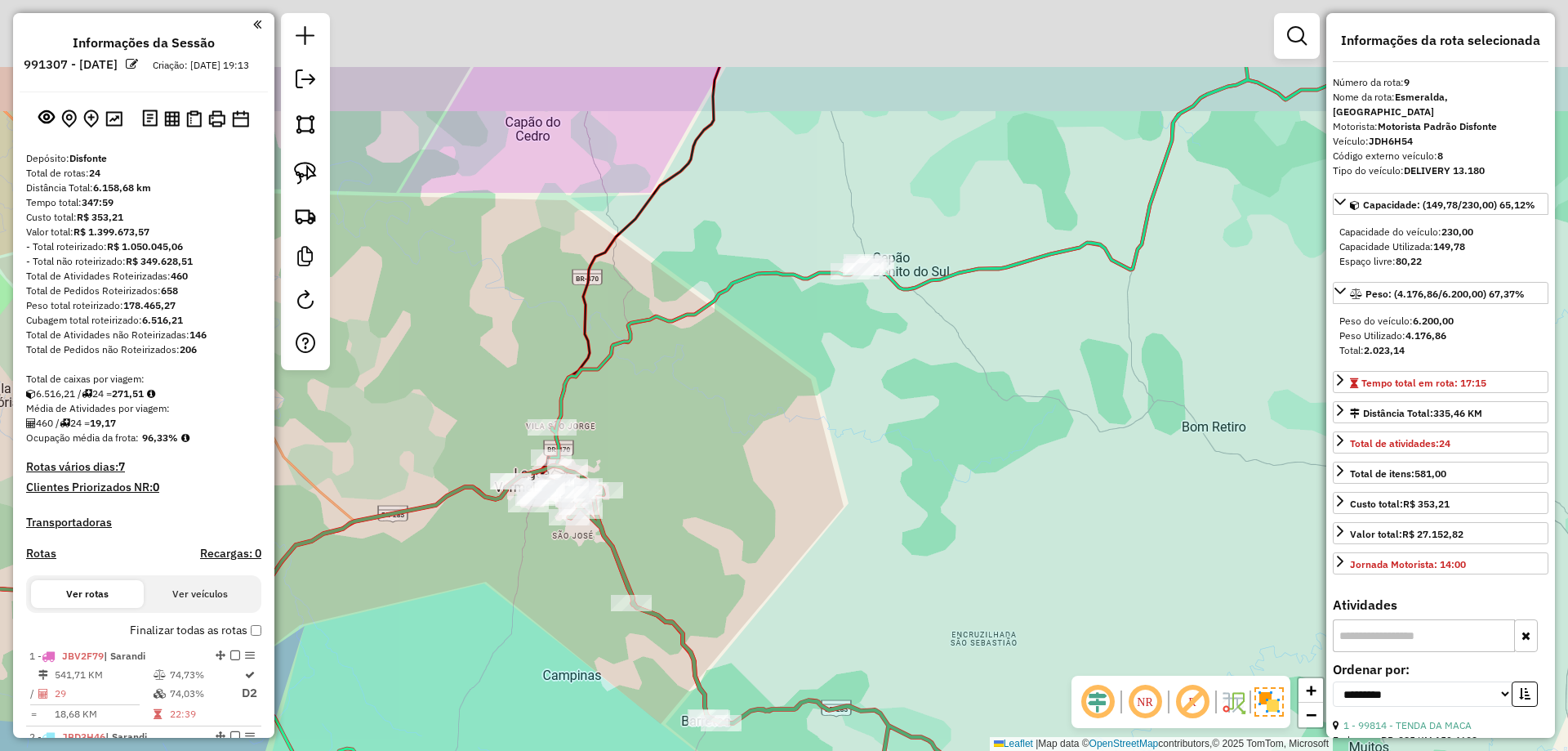
drag, startPoint x: 1016, startPoint y: 372, endPoint x: 816, endPoint y: 594, distance: 298.8
click at [816, 594] on div "Janela de atendimento Grade de atendimento Capacidade Transportadoras Veículos …" at bounding box center [784, 375] width 1568 height 751
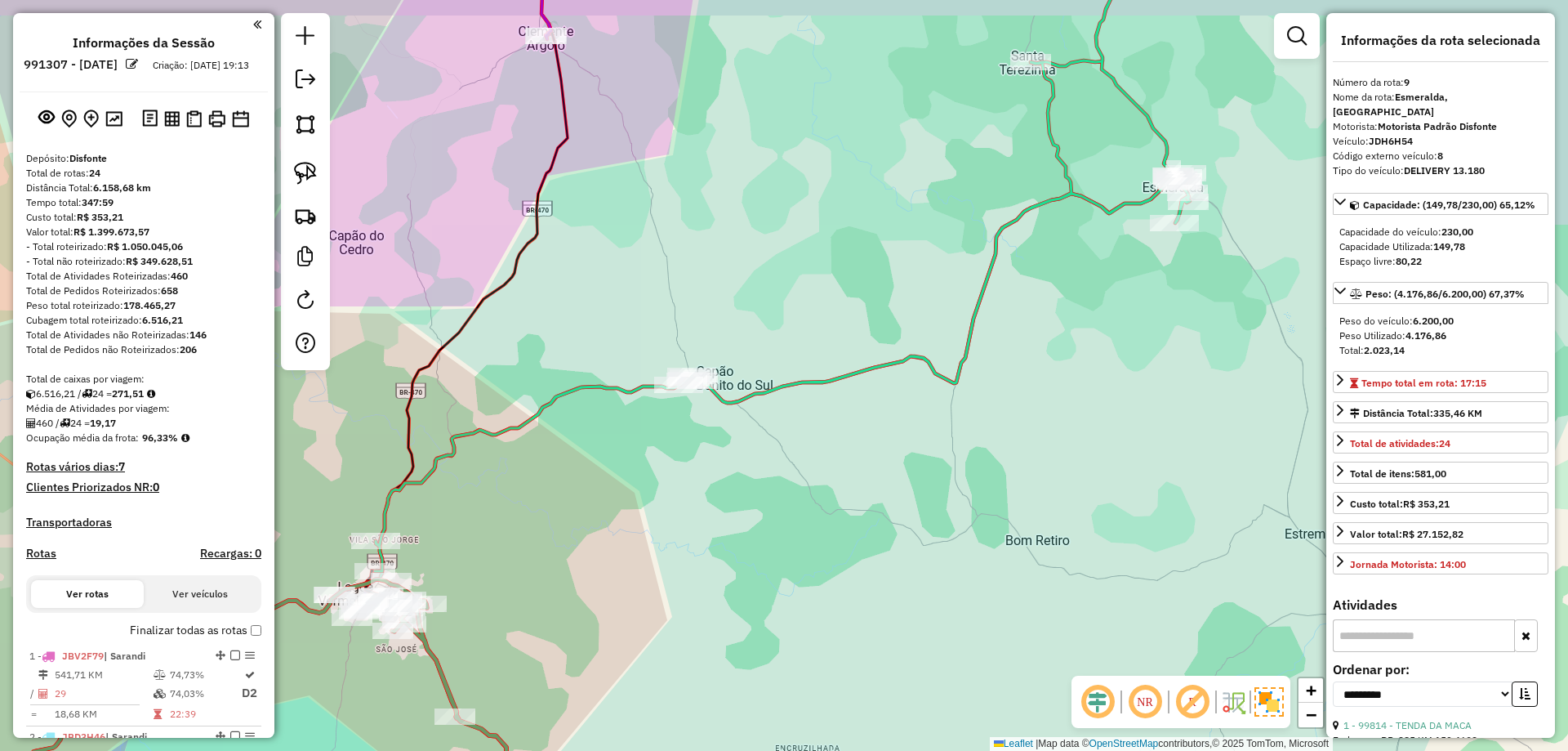
drag, startPoint x: 979, startPoint y: 464, endPoint x: 711, endPoint y: 549, distance: 281.2
click at [679, 568] on div "Janela de atendimento Grade de atendimento Capacidade Transportadoras Veículos …" at bounding box center [784, 375] width 1568 height 751
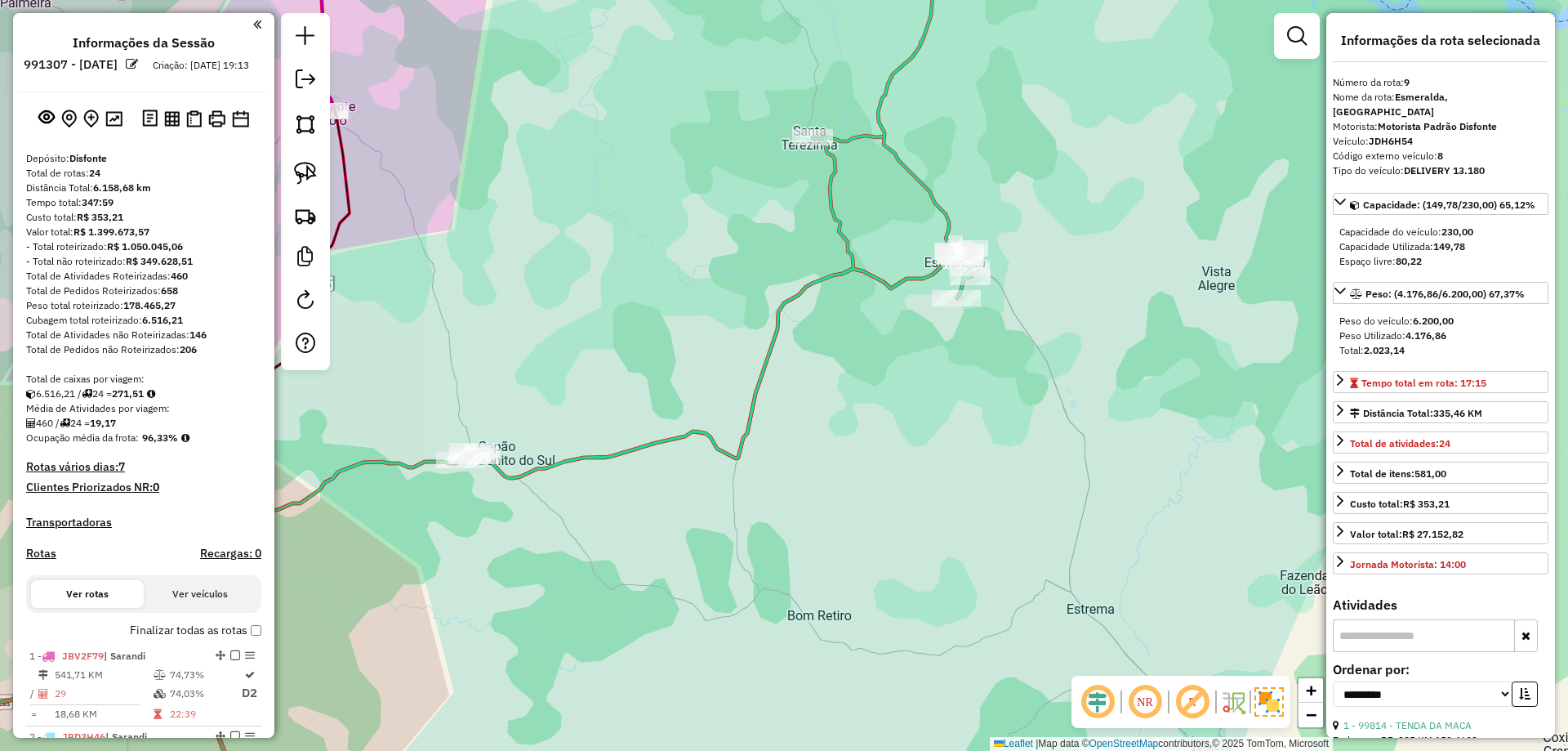
click at [882, 292] on icon at bounding box center [564, 285] width 815 height 721
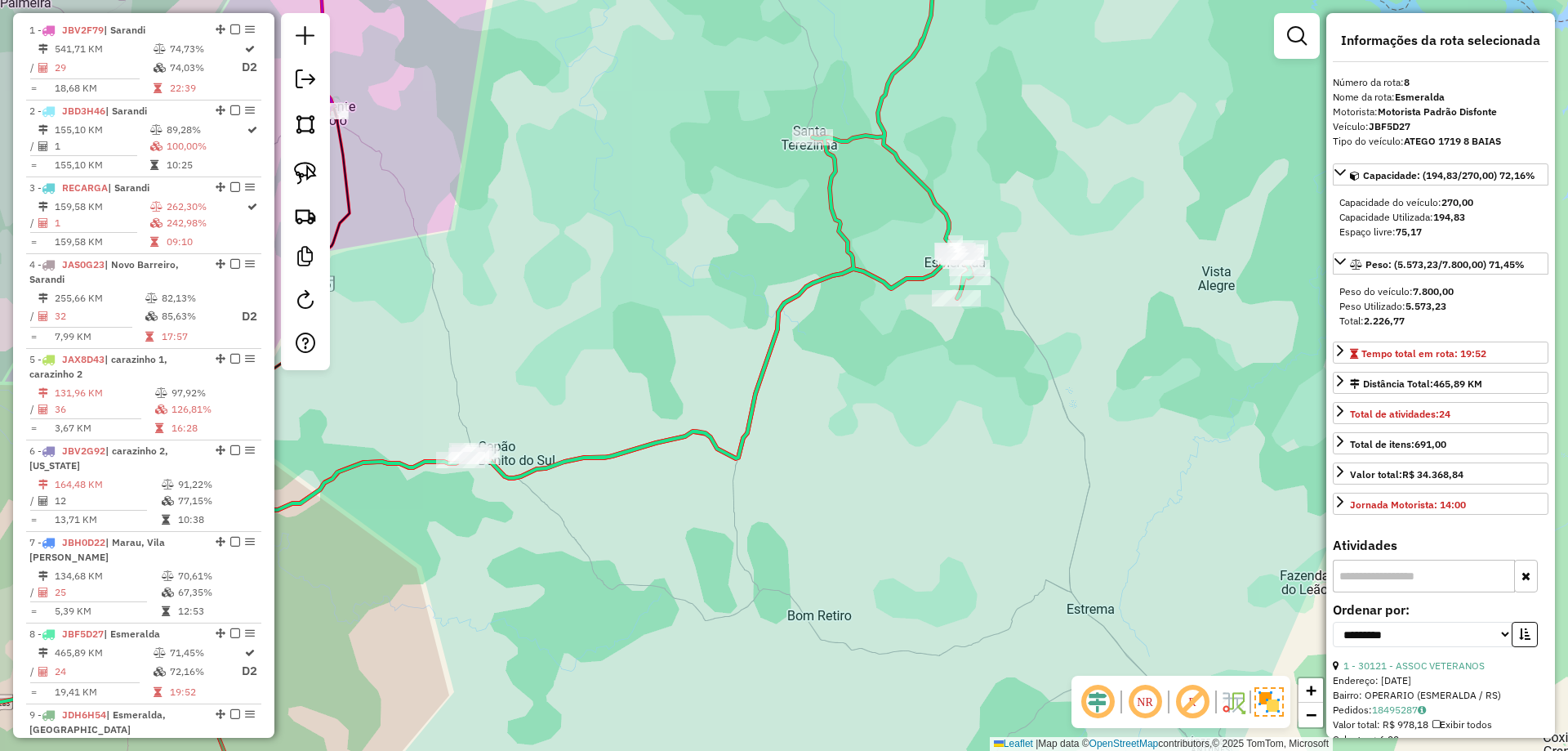
scroll to position [1251, 0]
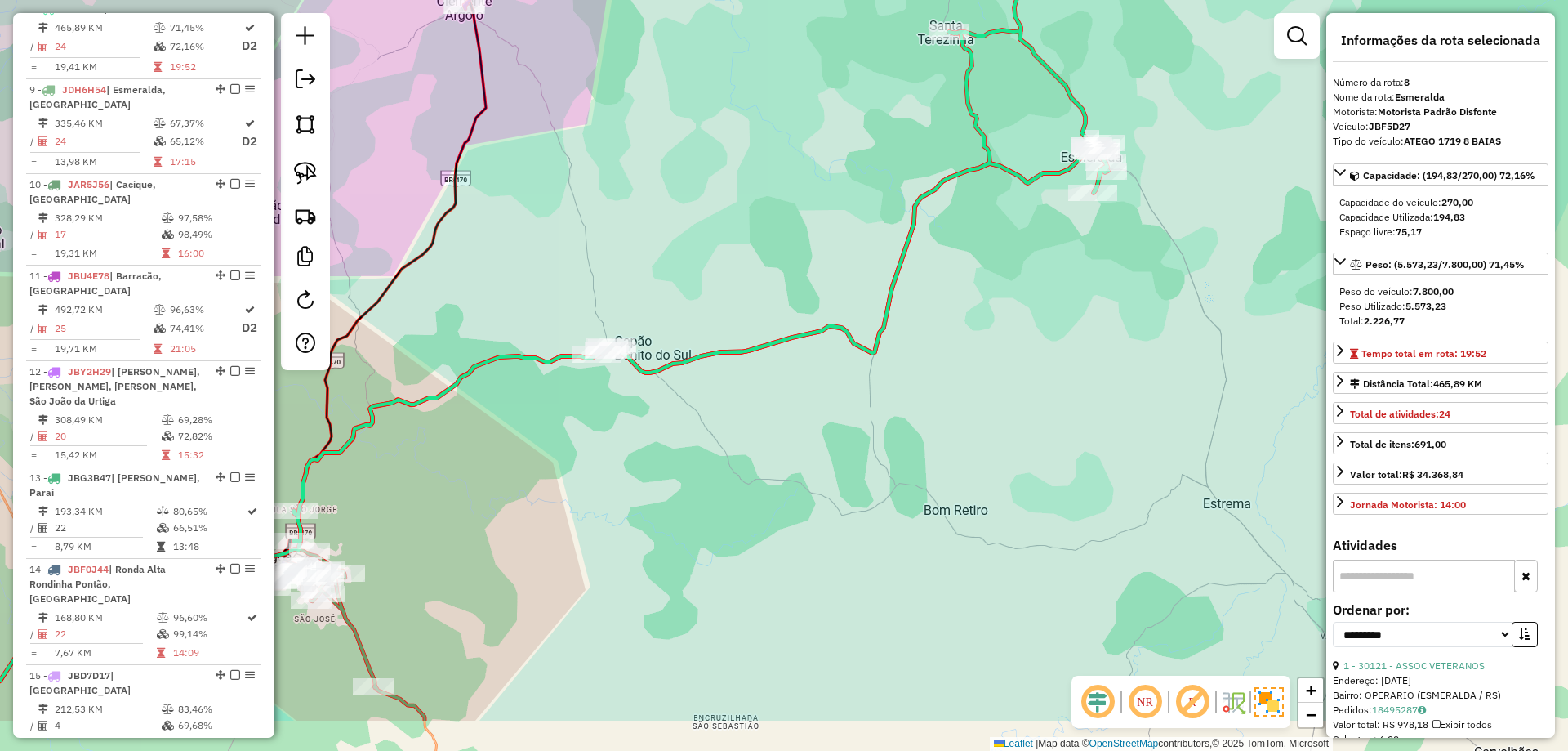
drag, startPoint x: 856, startPoint y: 522, endPoint x: 990, endPoint y: 412, distance: 173.4
click at [989, 415] on div "Janela de atendimento Grade de atendimento Capacidade Transportadoras Veículos …" at bounding box center [784, 375] width 1568 height 751
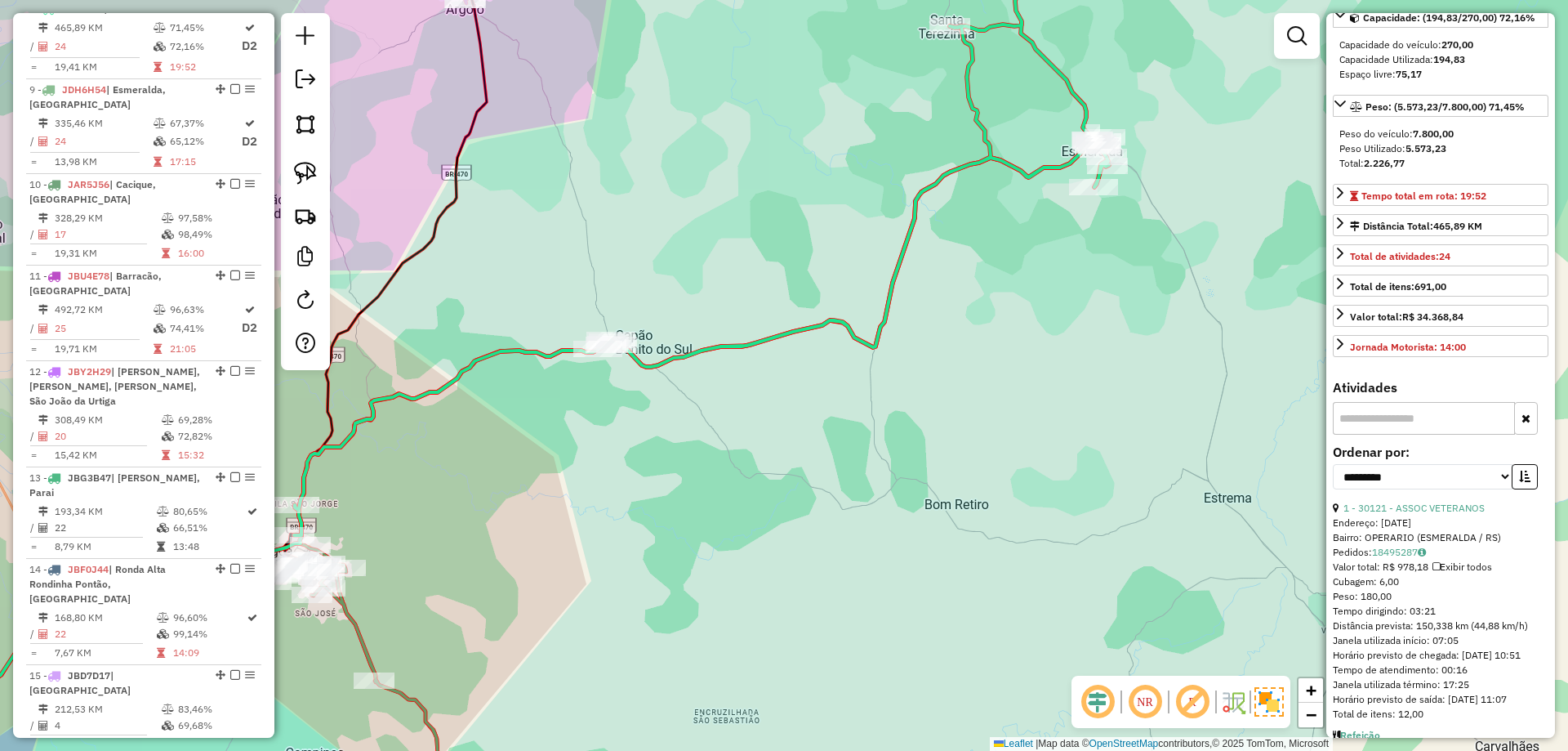
scroll to position [108, 0]
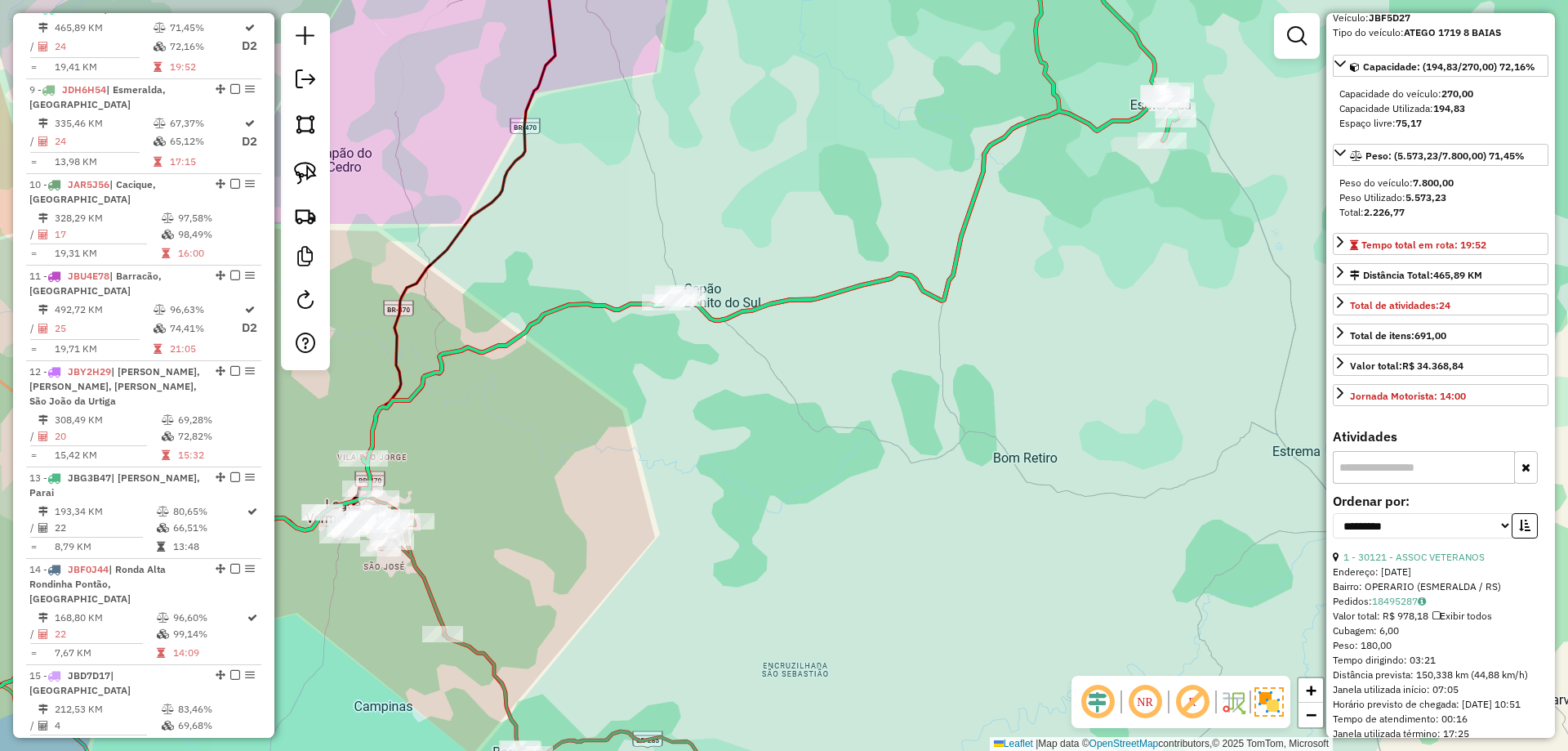
drag, startPoint x: 781, startPoint y: 574, endPoint x: 1265, endPoint y: 308, distance: 552.3
click at [1294, 306] on div "Janela de atendimento Grade de atendimento Capacidade Transportadoras Veículos …" at bounding box center [784, 375] width 1568 height 751
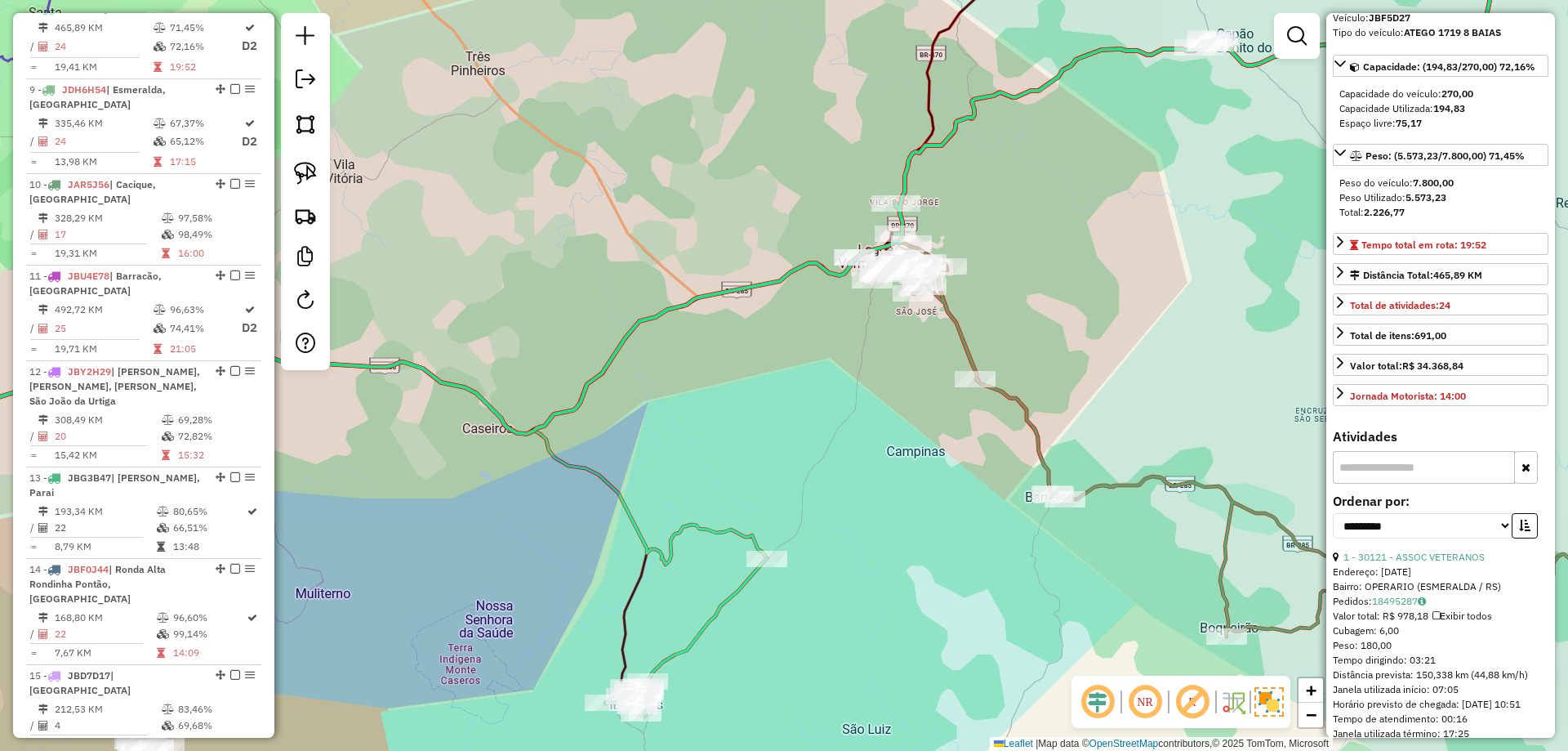
click at [801, 280] on div "Janela de atendimento Grade de atendimento Capacidade Transportadoras Veículos …" at bounding box center [784, 375] width 1568 height 751
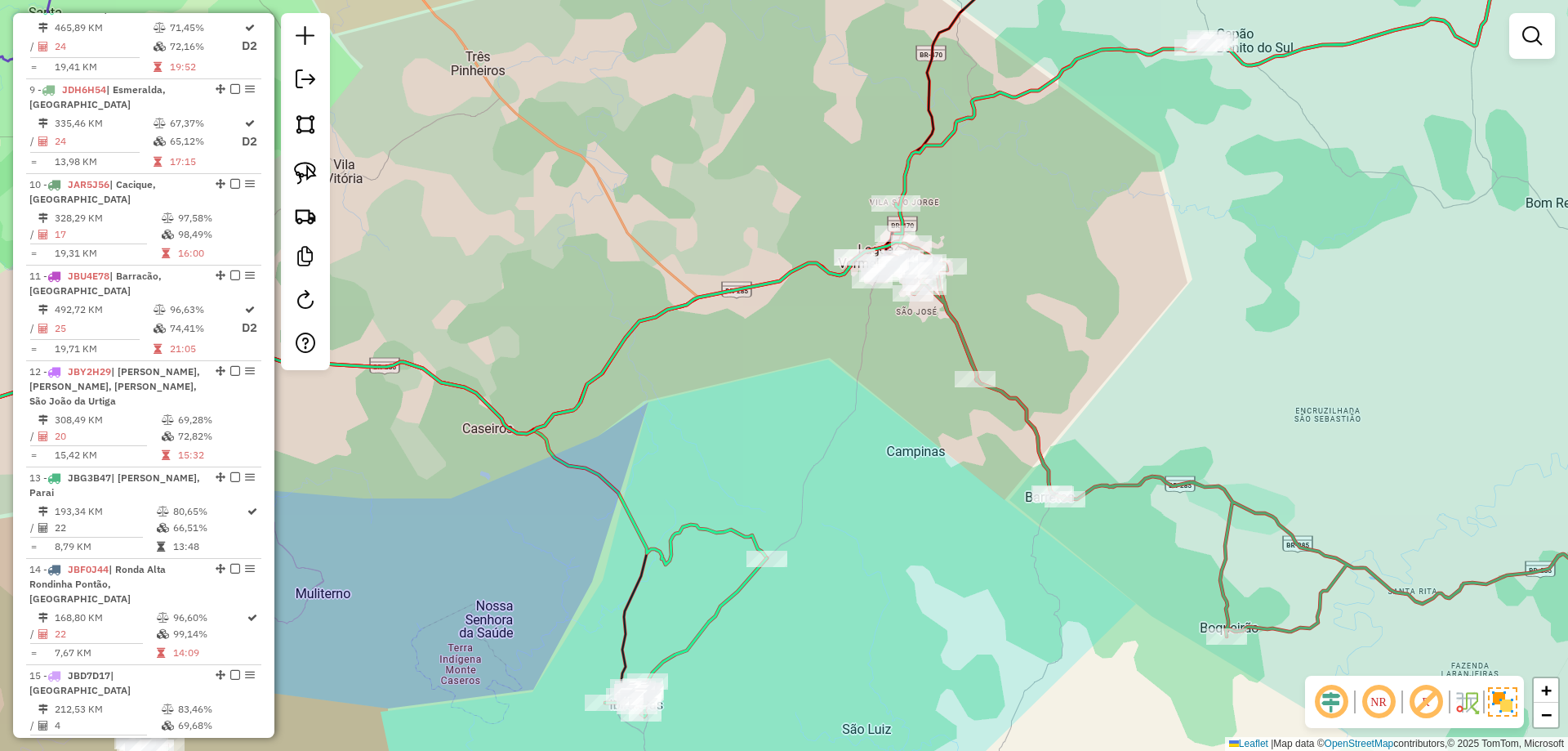
click at [790, 268] on icon at bounding box center [678, 200] width 1669 height 551
select select "**********"
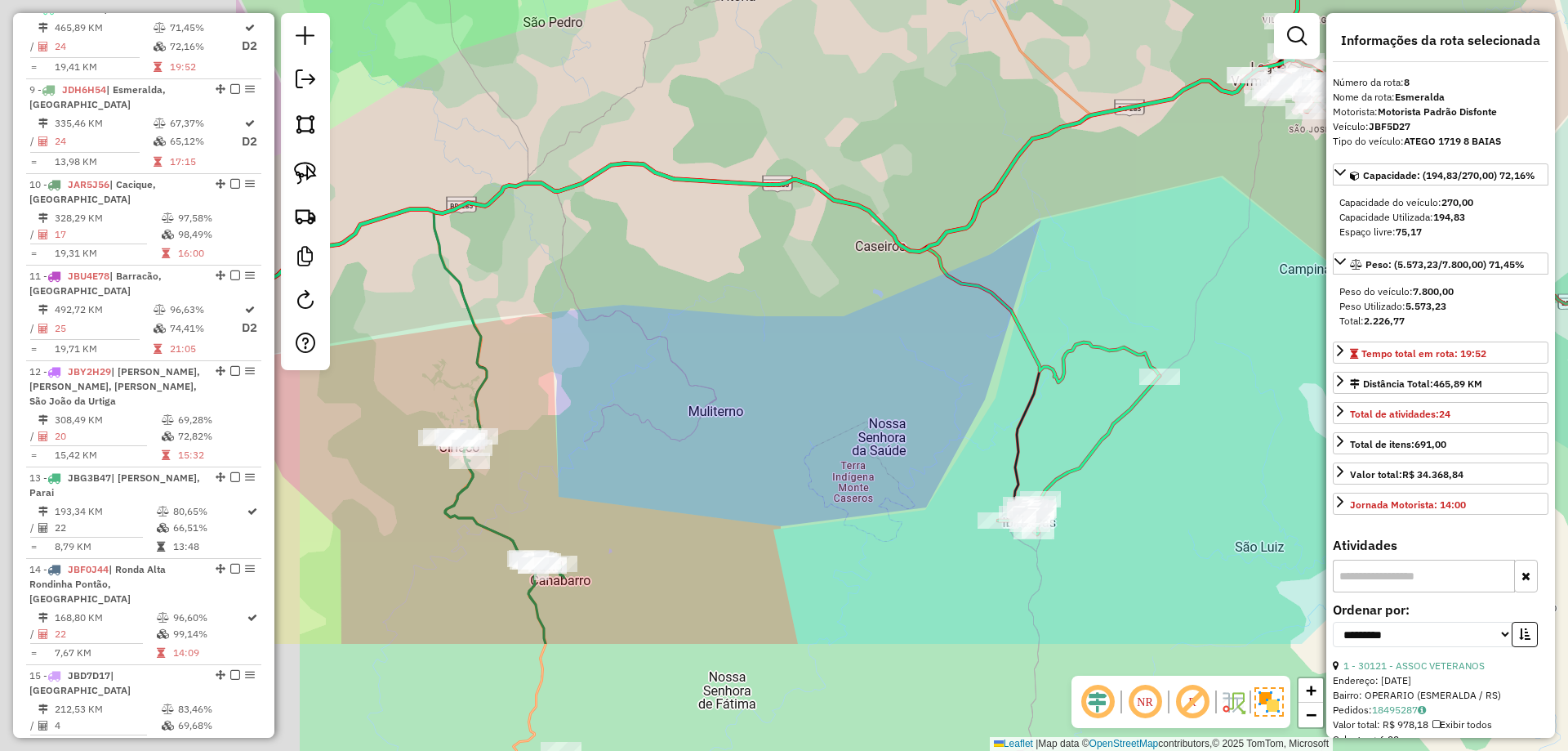
drag, startPoint x: 787, startPoint y: 483, endPoint x: 1177, endPoint y: 301, distance: 430.4
click at [1184, 297] on div "Janela de atendimento Grade de atendimento Capacidade Transportadoras Veículos …" at bounding box center [784, 375] width 1568 height 751
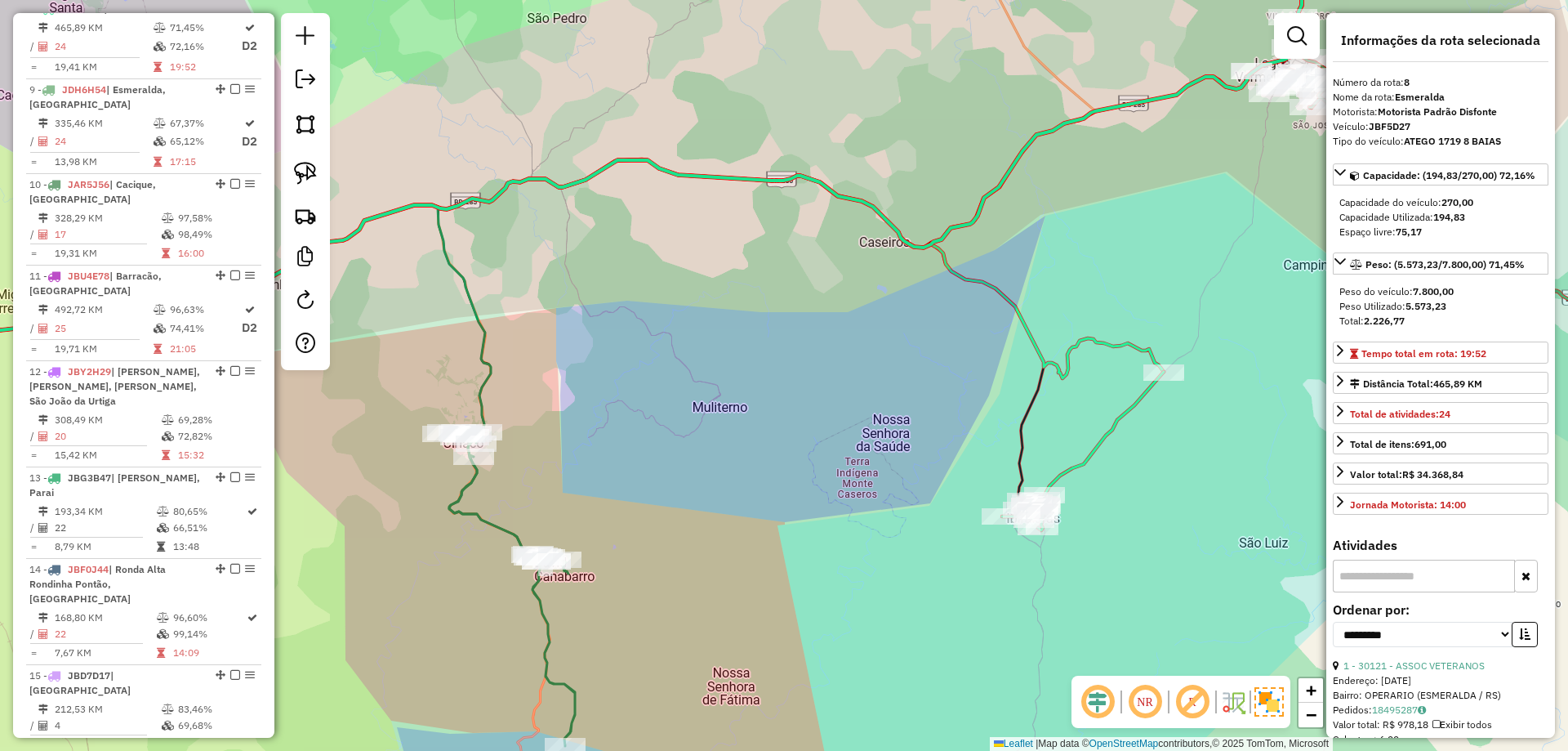
click at [1073, 468] on icon at bounding box center [1083, 450] width 162 height 158
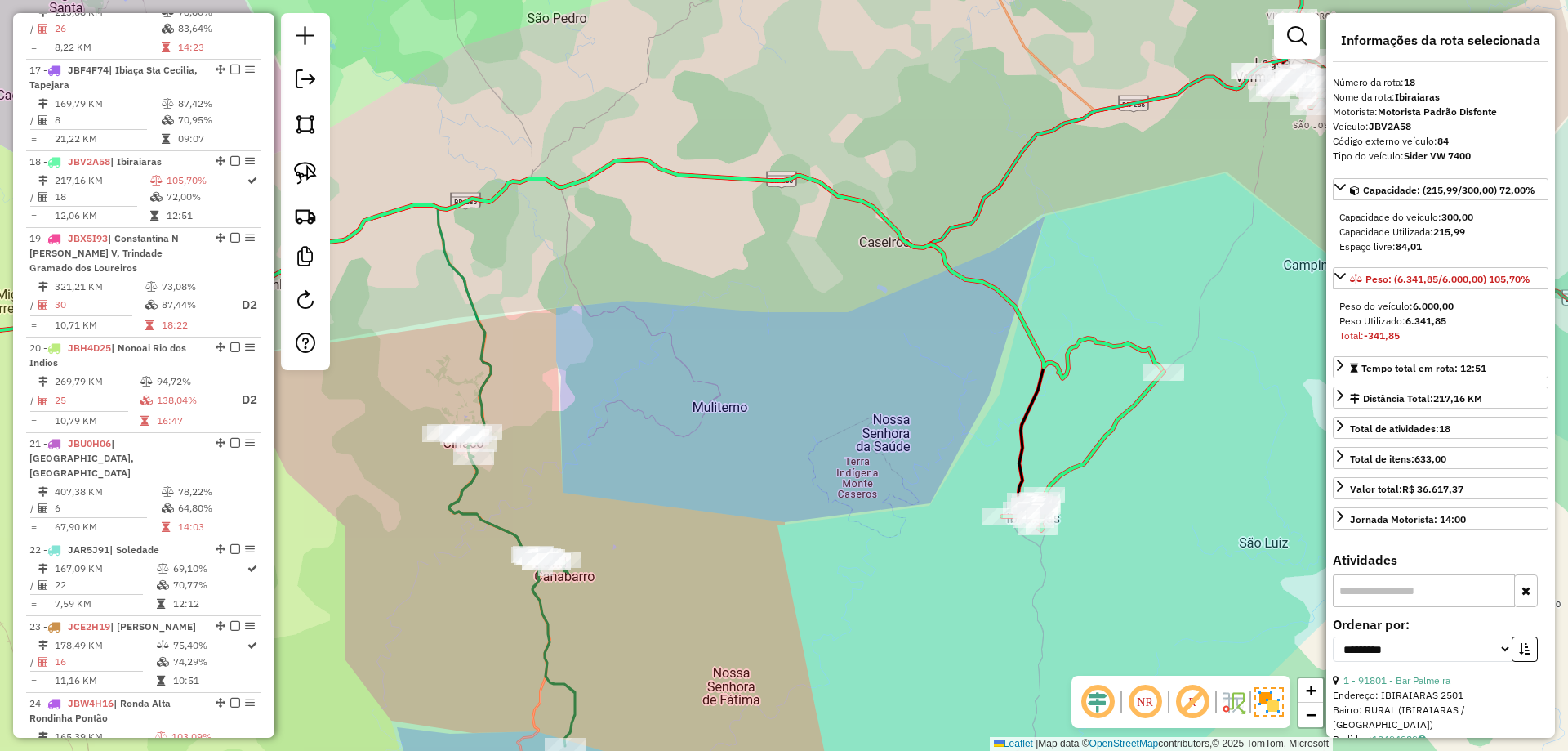
scroll to position [2177, 0]
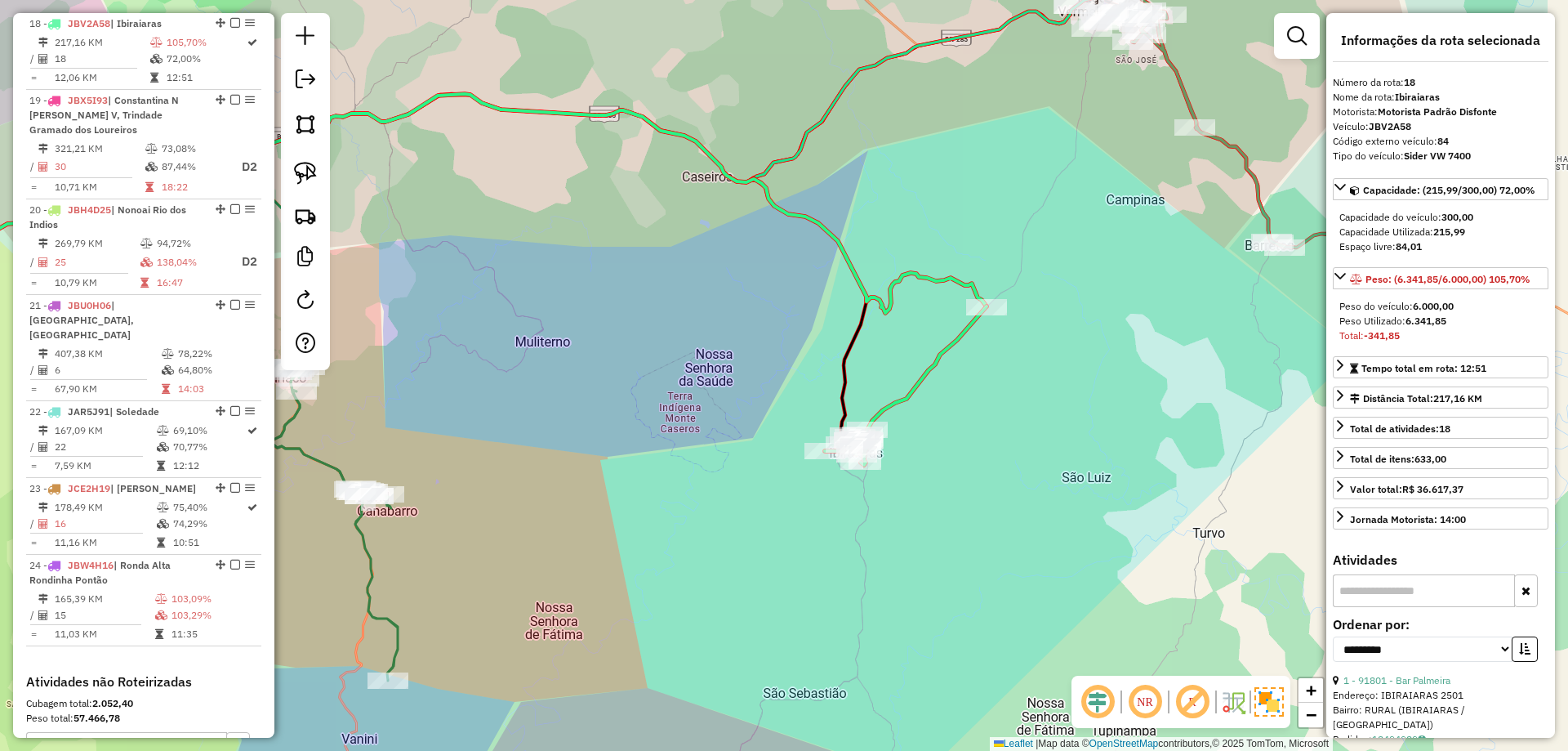
drag, startPoint x: 1195, startPoint y: 470, endPoint x: 1017, endPoint y: 405, distance: 189.5
click at [1017, 405] on div "Janela de atendimento Grade de atendimento Capacidade Transportadoras Veículos …" at bounding box center [784, 375] width 1568 height 751
click at [937, 358] on icon at bounding box center [905, 385] width 162 height 158
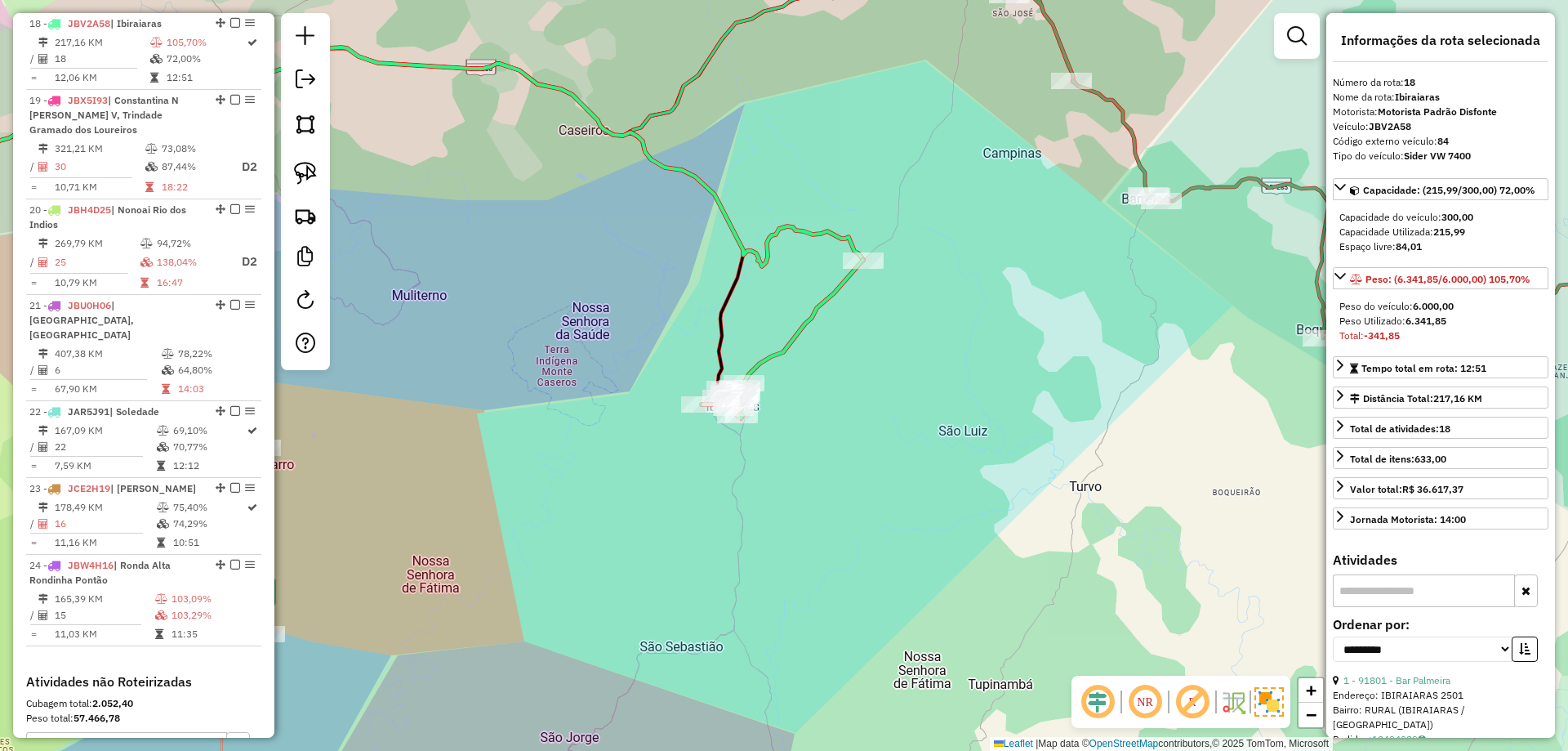
drag, startPoint x: 1062, startPoint y: 436, endPoint x: 940, endPoint y: 390, distance: 130.4
click at [940, 390] on div "Janela de atendimento Grade de atendimento Capacidade Transportadoras Veículos …" at bounding box center [784, 375] width 1568 height 751
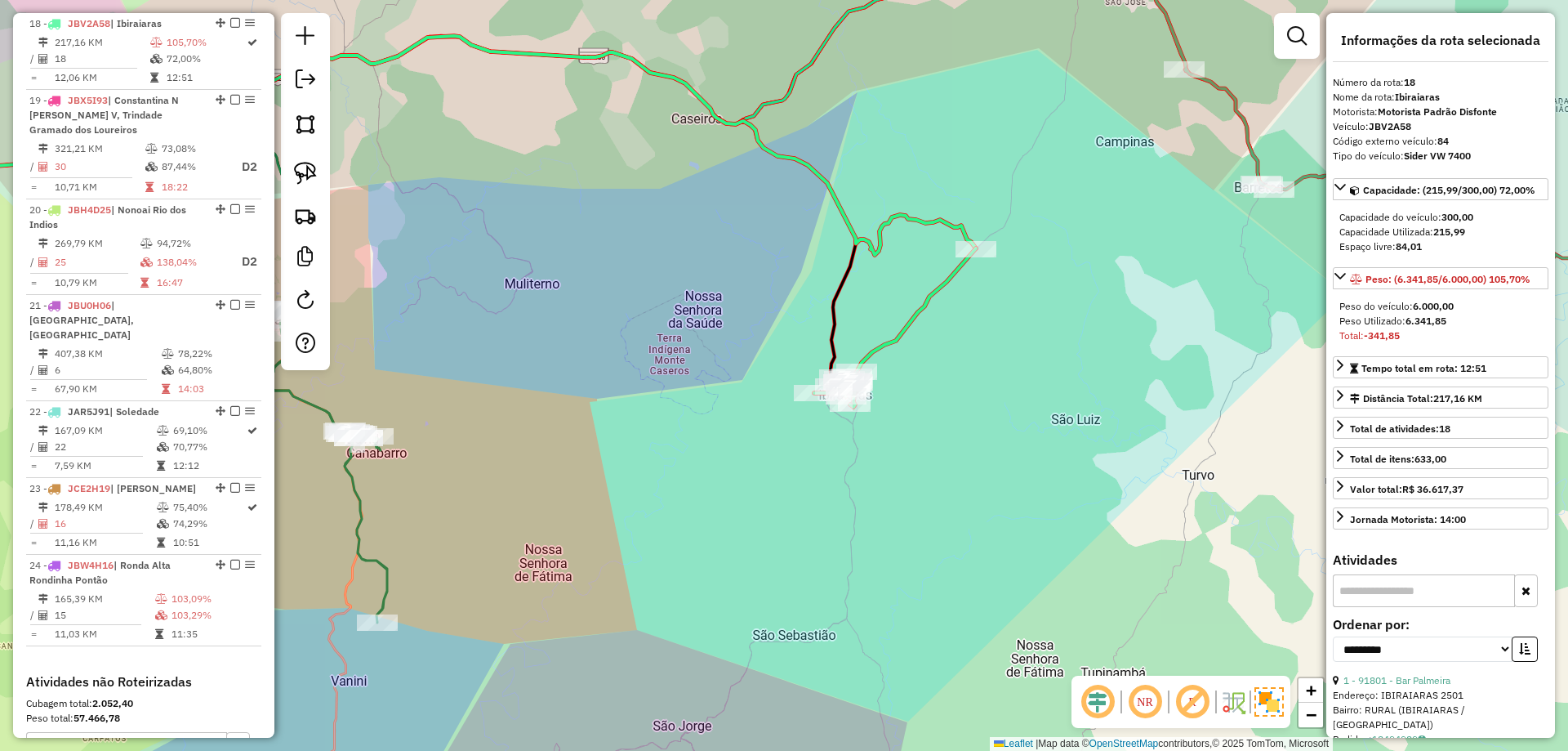
drag, startPoint x: 718, startPoint y: 542, endPoint x: 1165, endPoint y: 442, distance: 458.0
click at [1176, 446] on div "Janela de atendimento Grade de atendimento Capacidade Transportadoras Veículos …" at bounding box center [784, 375] width 1568 height 751
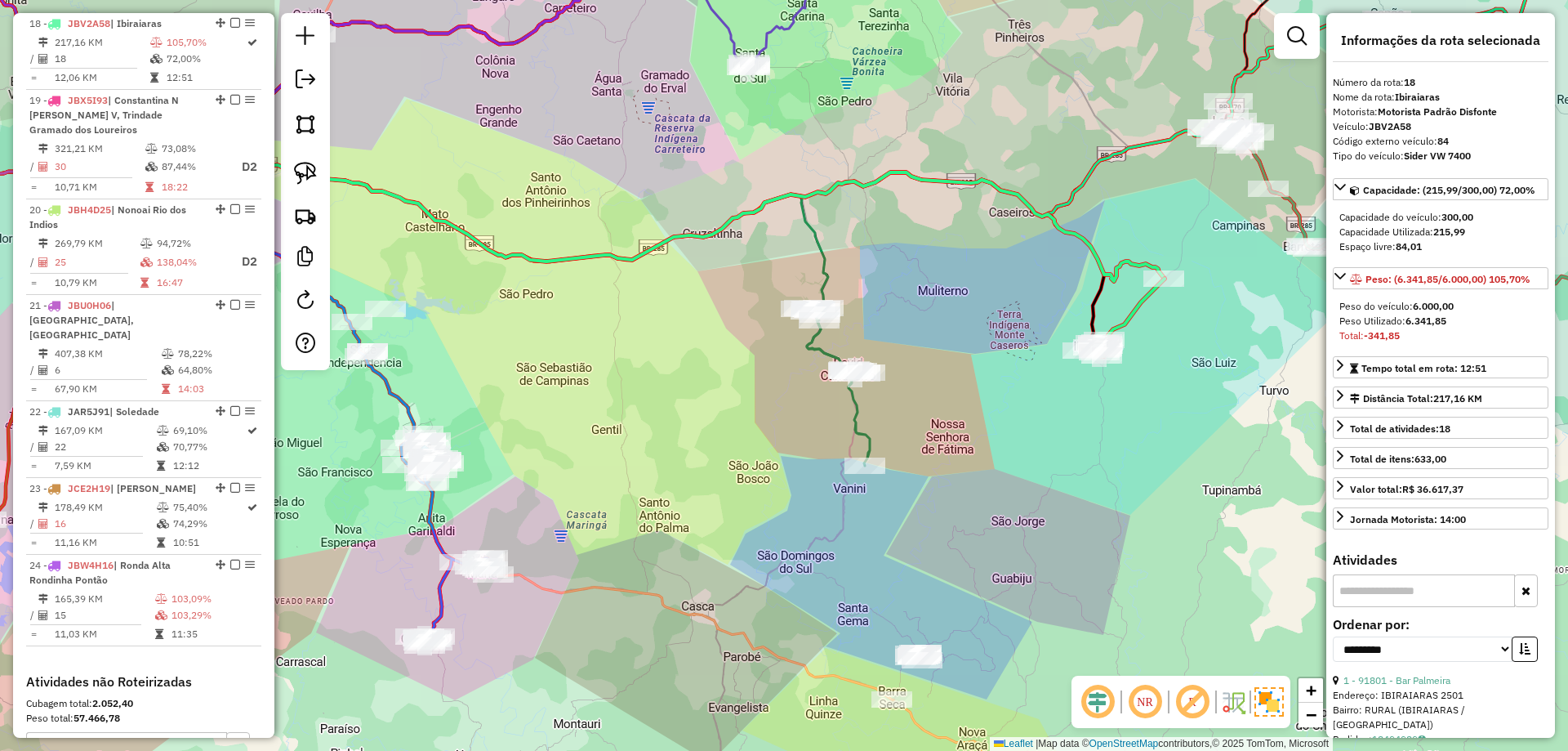
click at [828, 268] on icon at bounding box center [478, 261] width 739 height 219
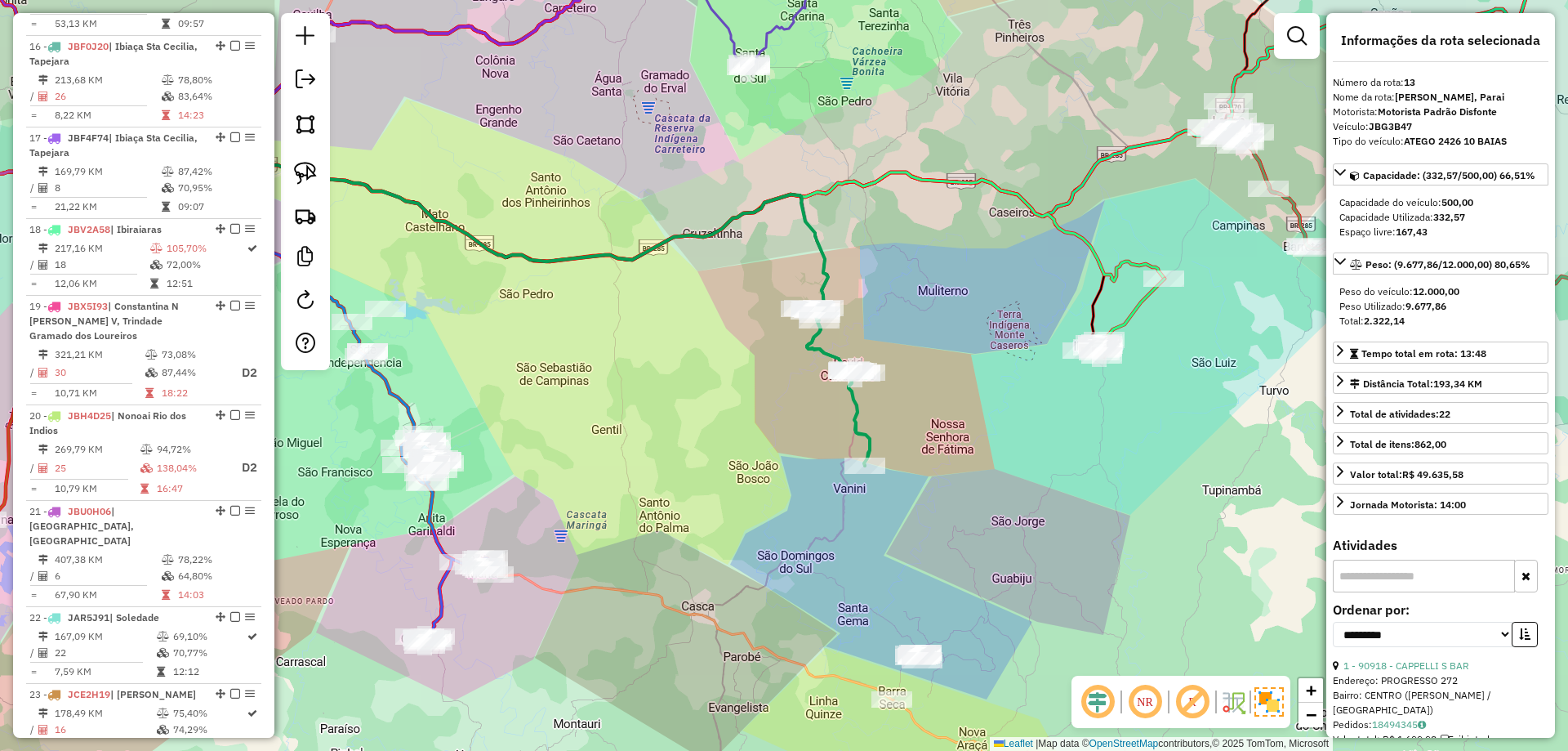
scroll to position [1720, 0]
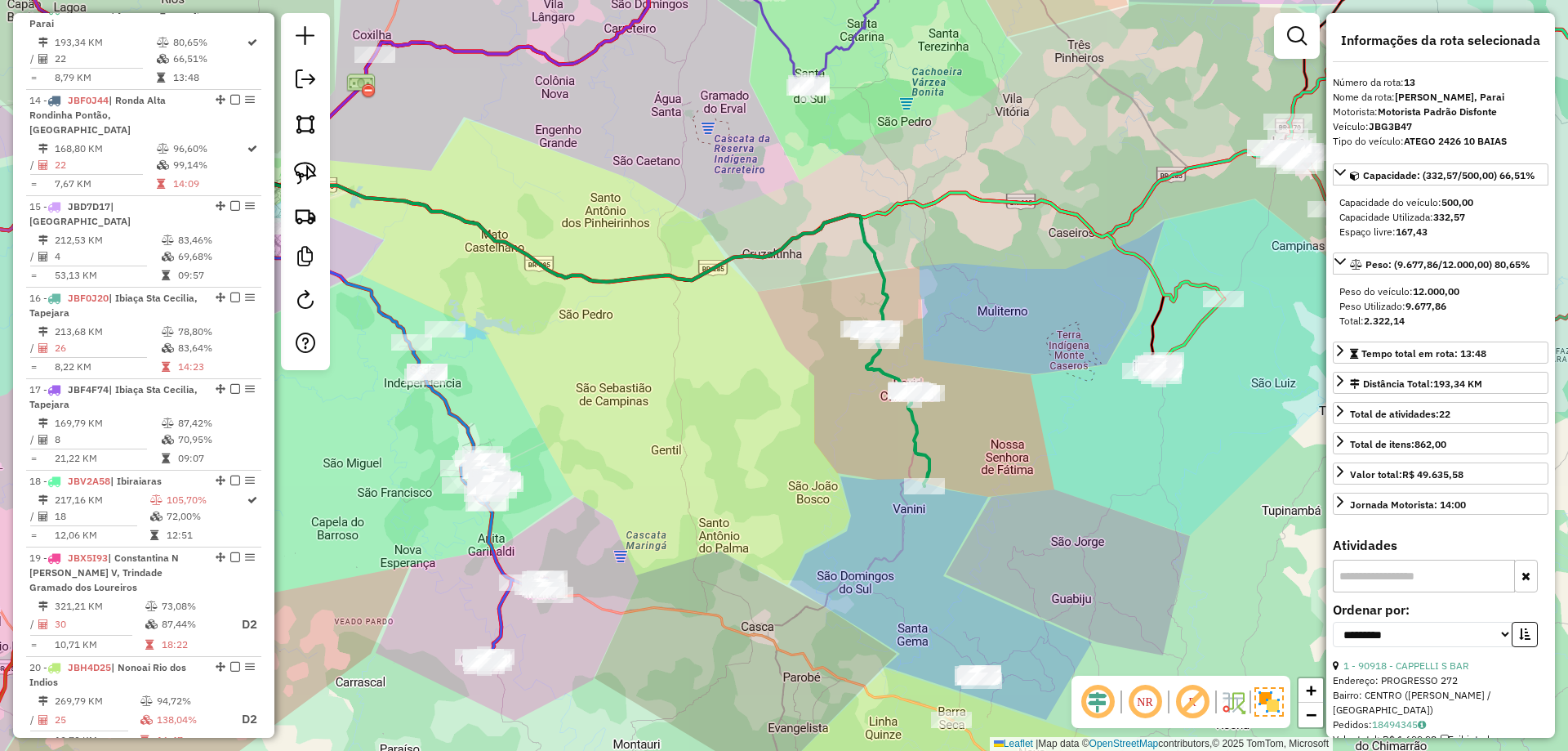
drag, startPoint x: 672, startPoint y: 347, endPoint x: 1107, endPoint y: 350, distance: 435.0
click at [1107, 350] on div "Janela de atendimento Grade de atendimento Capacidade Transportadoras Veículos …" at bounding box center [784, 375] width 1568 height 751
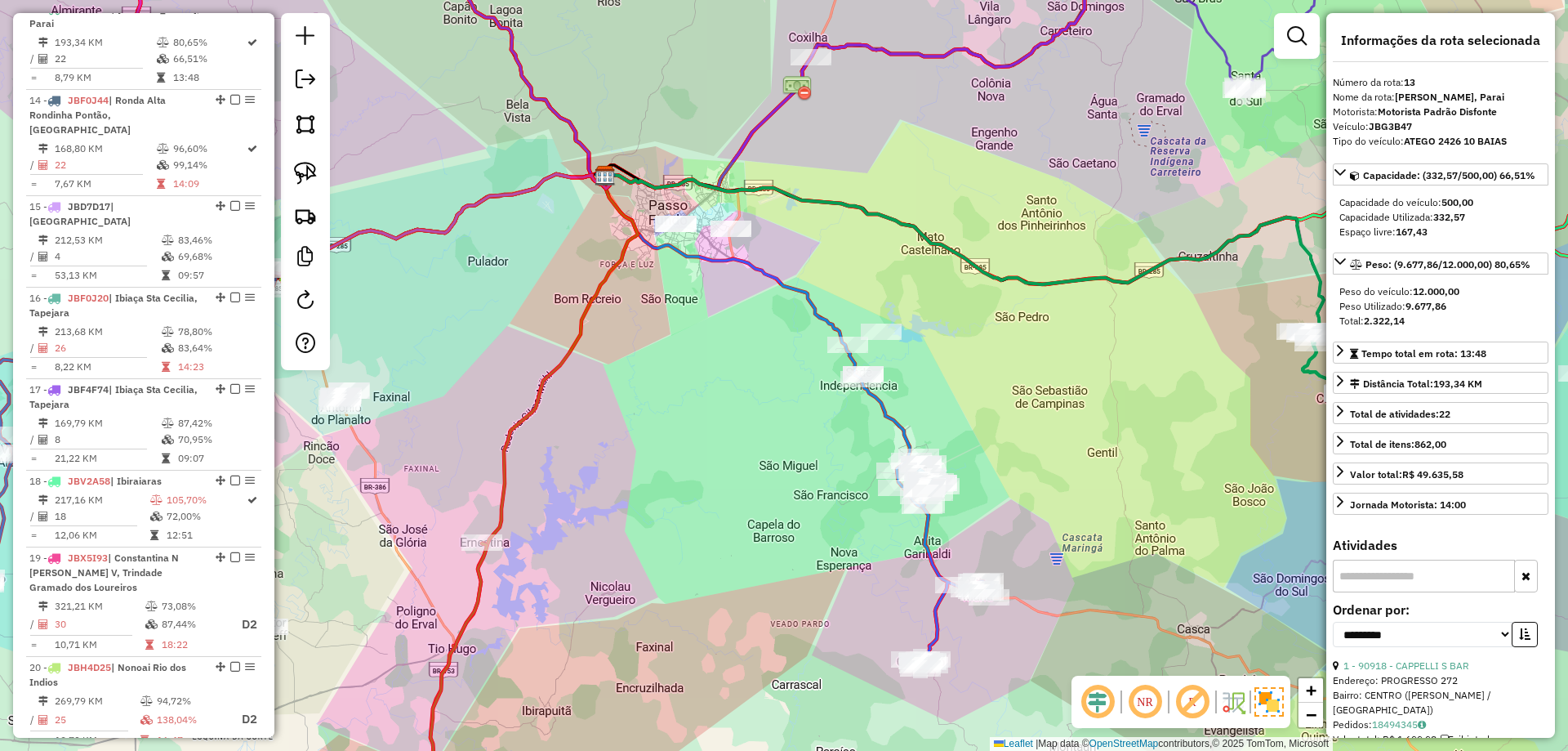
click at [929, 552] on icon at bounding box center [953, 582] width 73 height 171
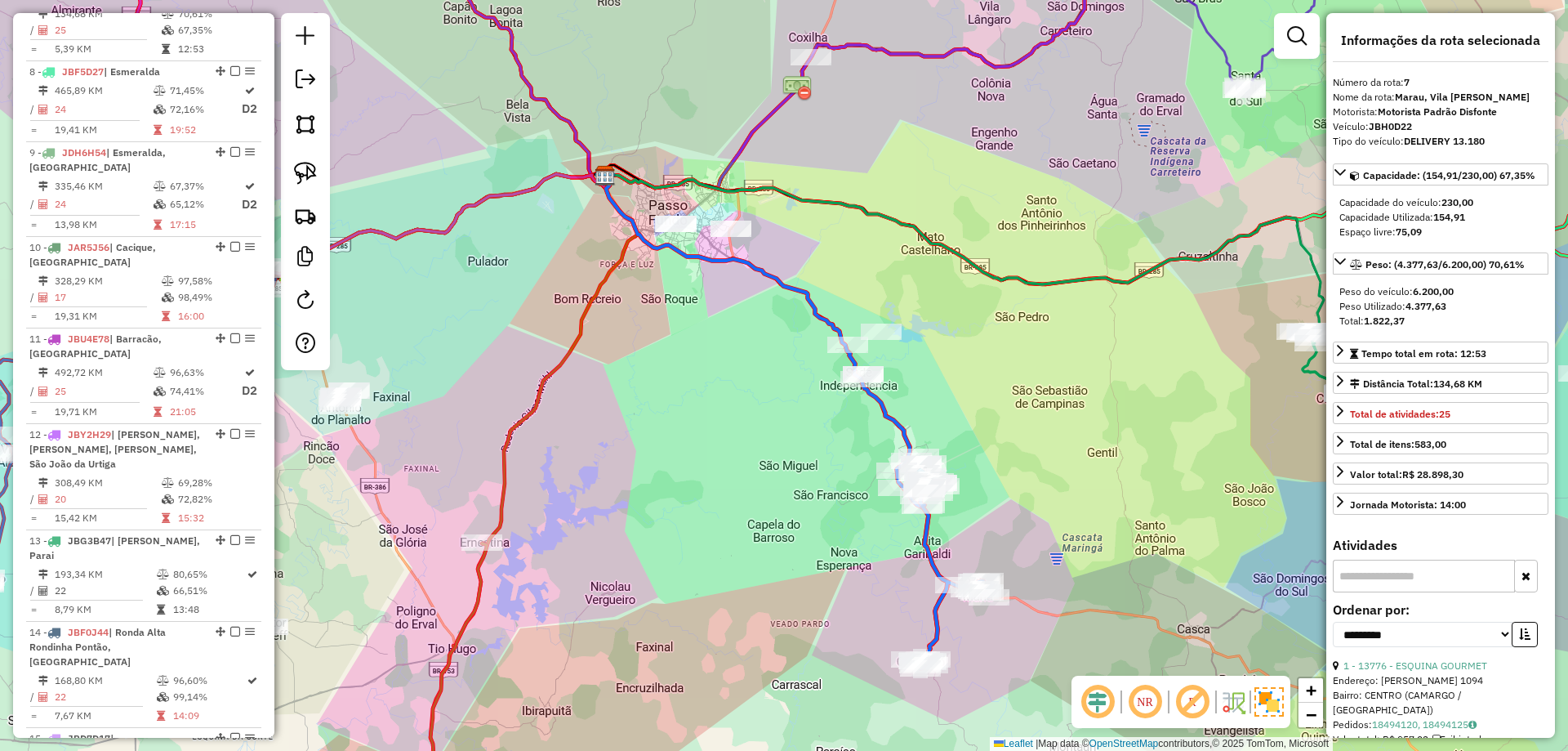
scroll to position [1159, 0]
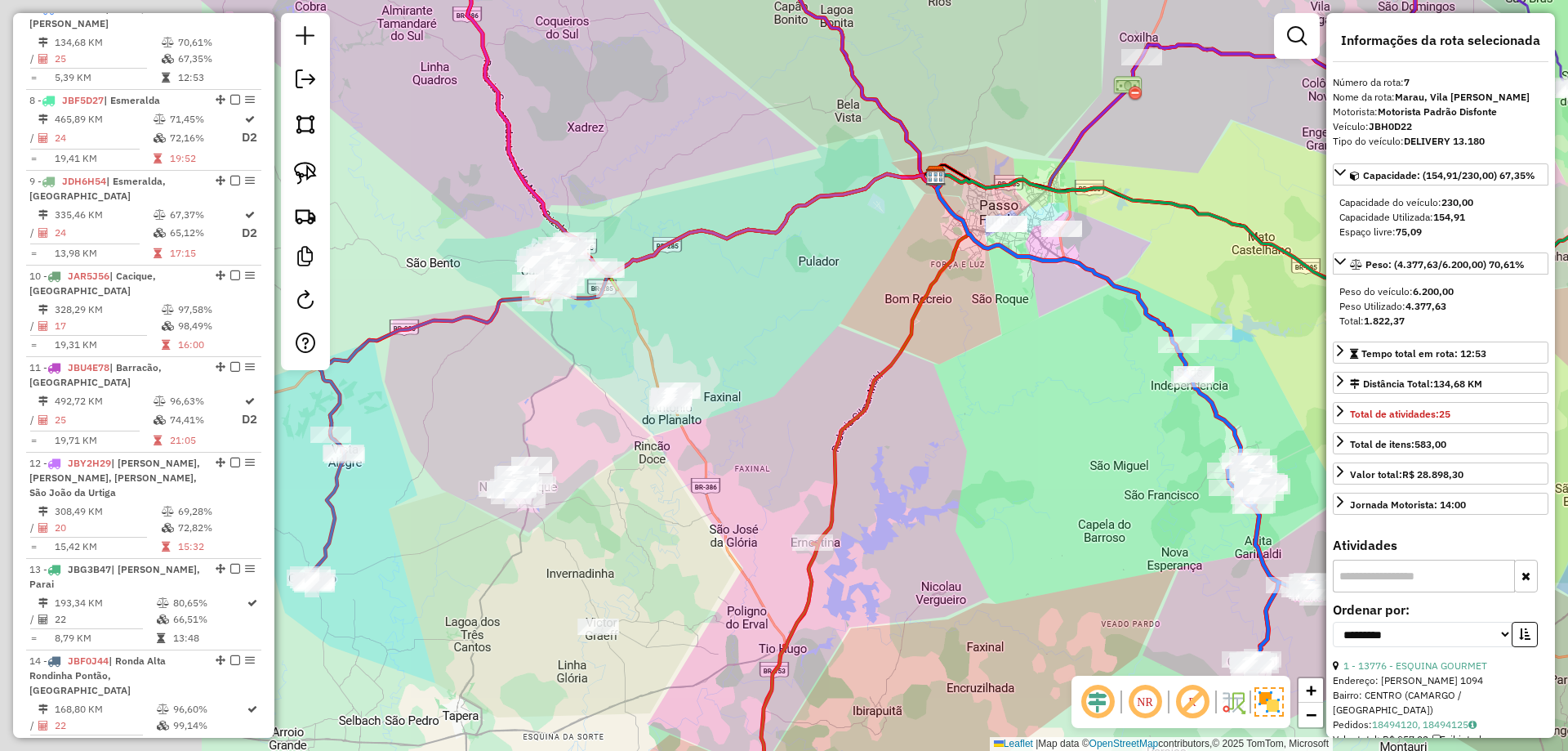
drag, startPoint x: 943, startPoint y: 526, endPoint x: 979, endPoint y: 494, distance: 48.2
click at [1005, 526] on div "Janela de atendimento Grade de atendimento Capacidade Transportadoras Veículos …" at bounding box center [784, 375] width 1568 height 751
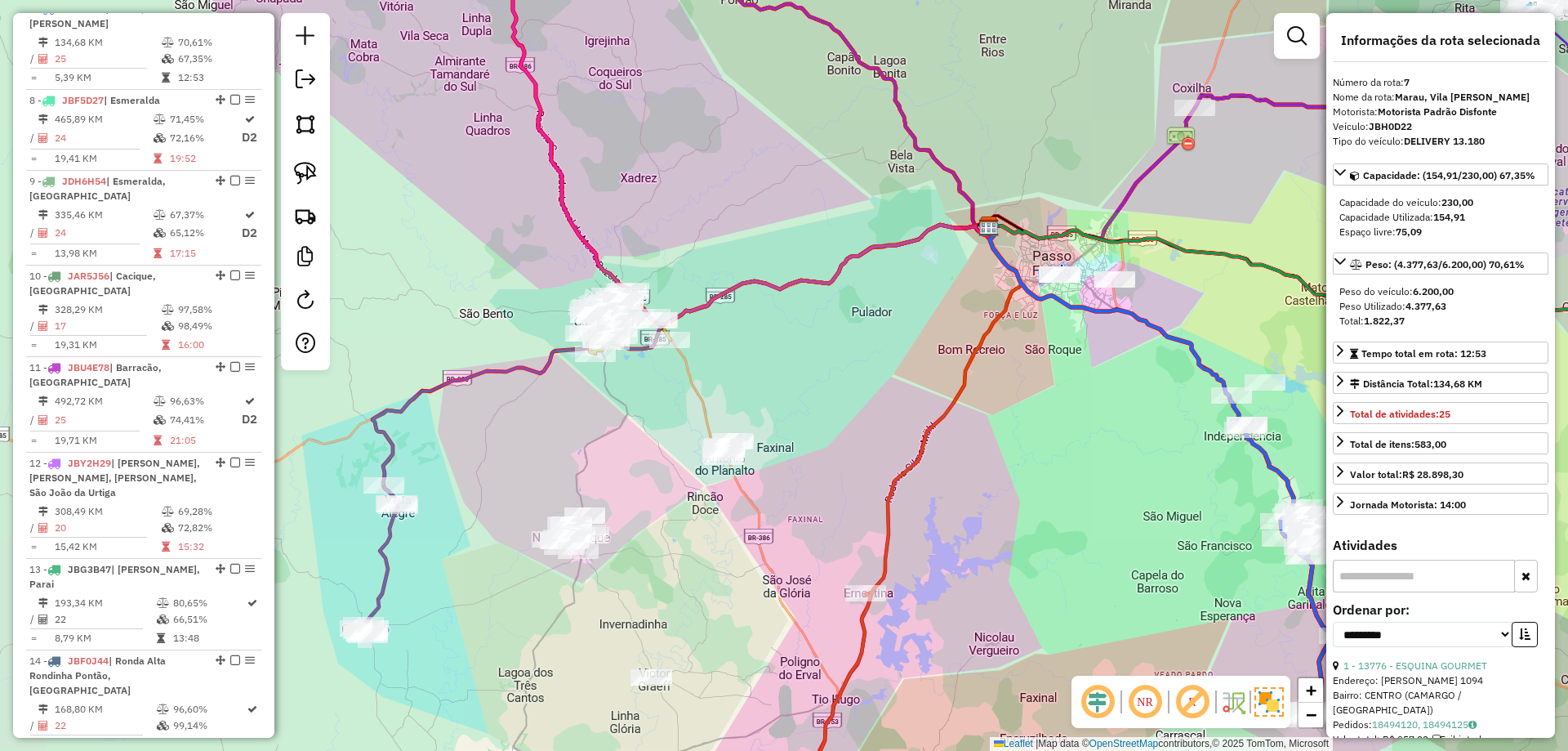
drag, startPoint x: 869, startPoint y: 317, endPoint x: 1117, endPoint y: 446, distance: 279.5
click at [1117, 446] on div "Janela de atendimento Grade de atendimento Capacidade Transportadoras Veículos …" at bounding box center [784, 375] width 1568 height 751
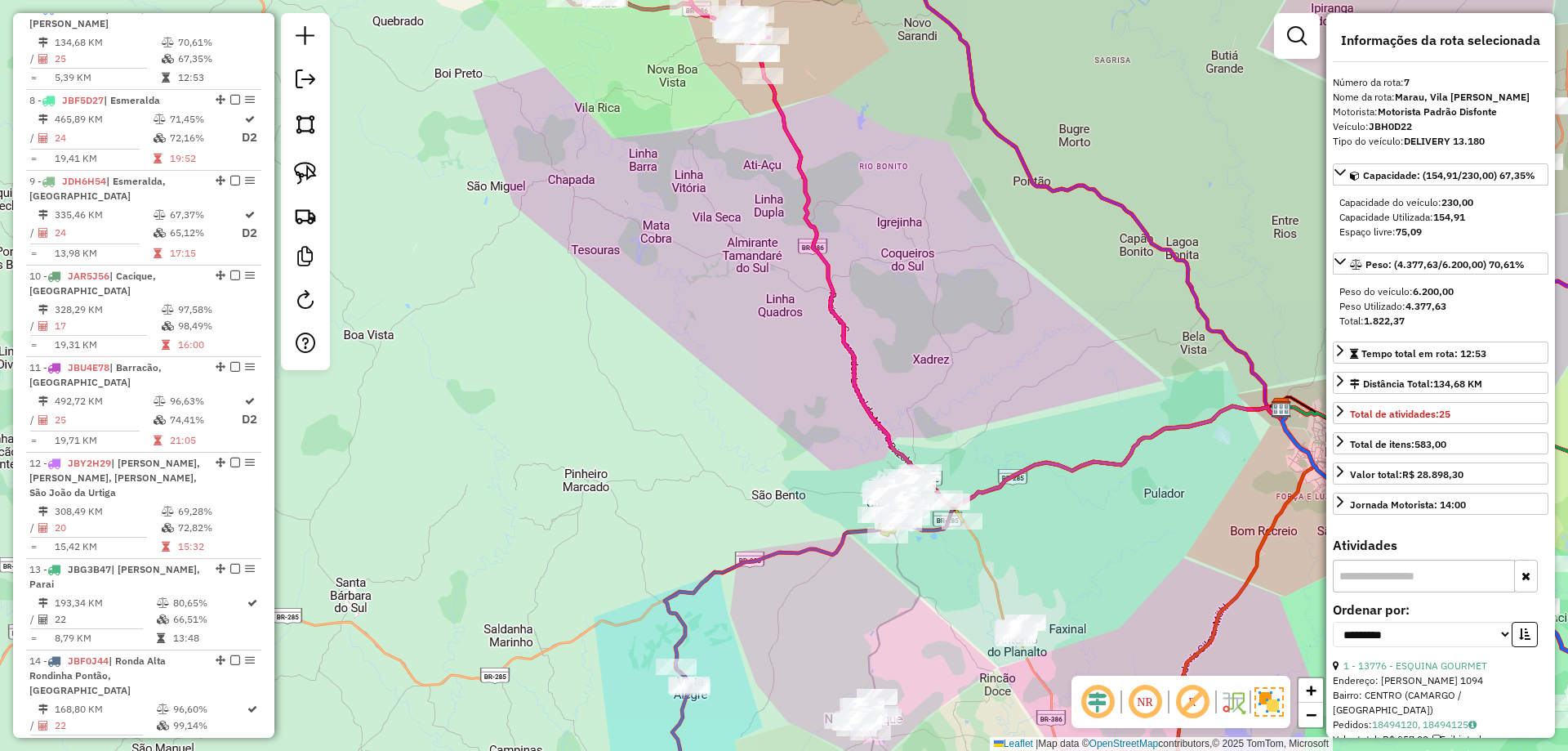
drag, startPoint x: 840, startPoint y: 288, endPoint x: 929, endPoint y: 506, distance: 235.5
click at [930, 506] on icon at bounding box center [982, 239] width 607 height 534
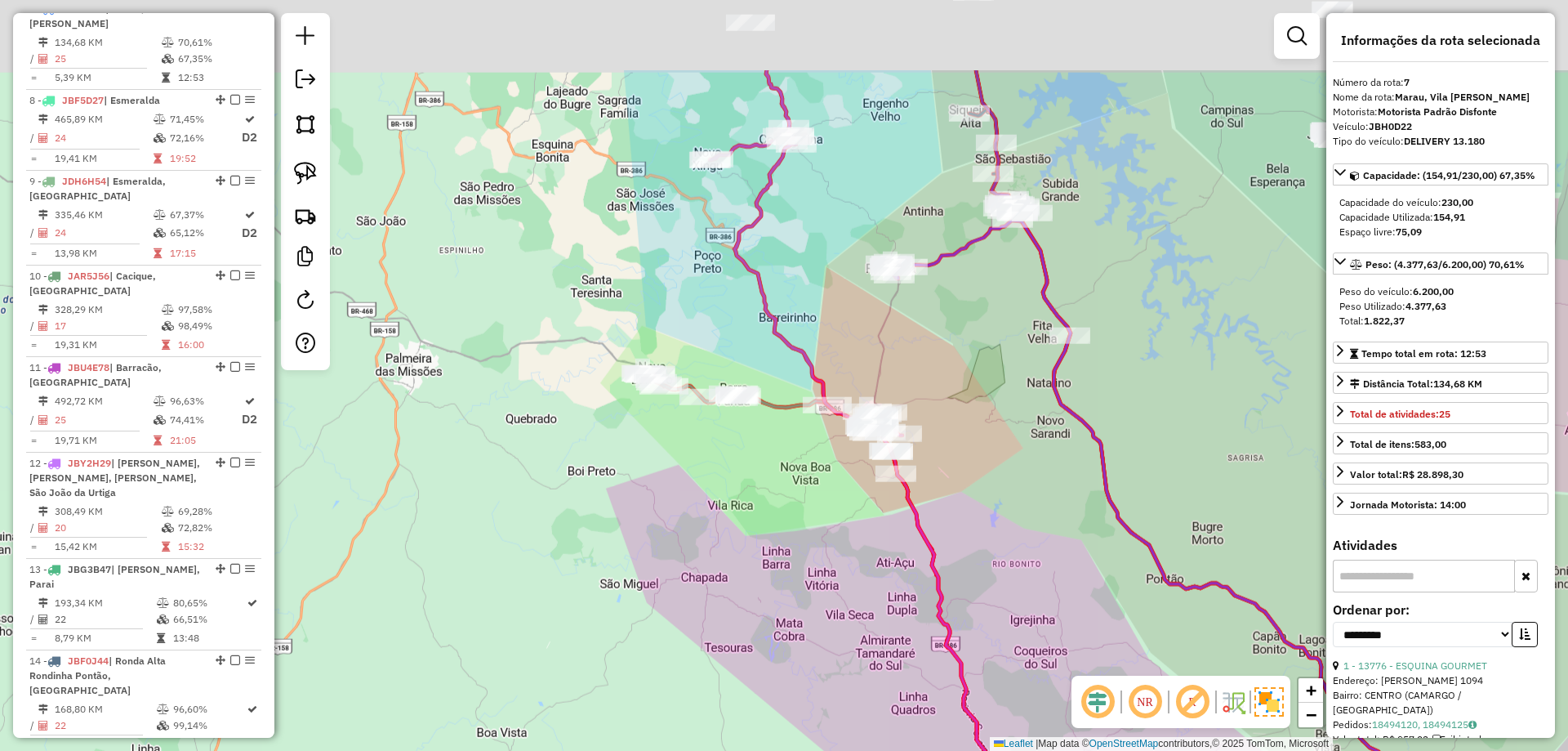
drag, startPoint x: 948, startPoint y: 450, endPoint x: 972, endPoint y: 455, distance: 24.5
click at [975, 526] on div "Janela de atendimento Grade de atendimento Capacidade Transportadoras Veículos …" at bounding box center [784, 375] width 1568 height 751
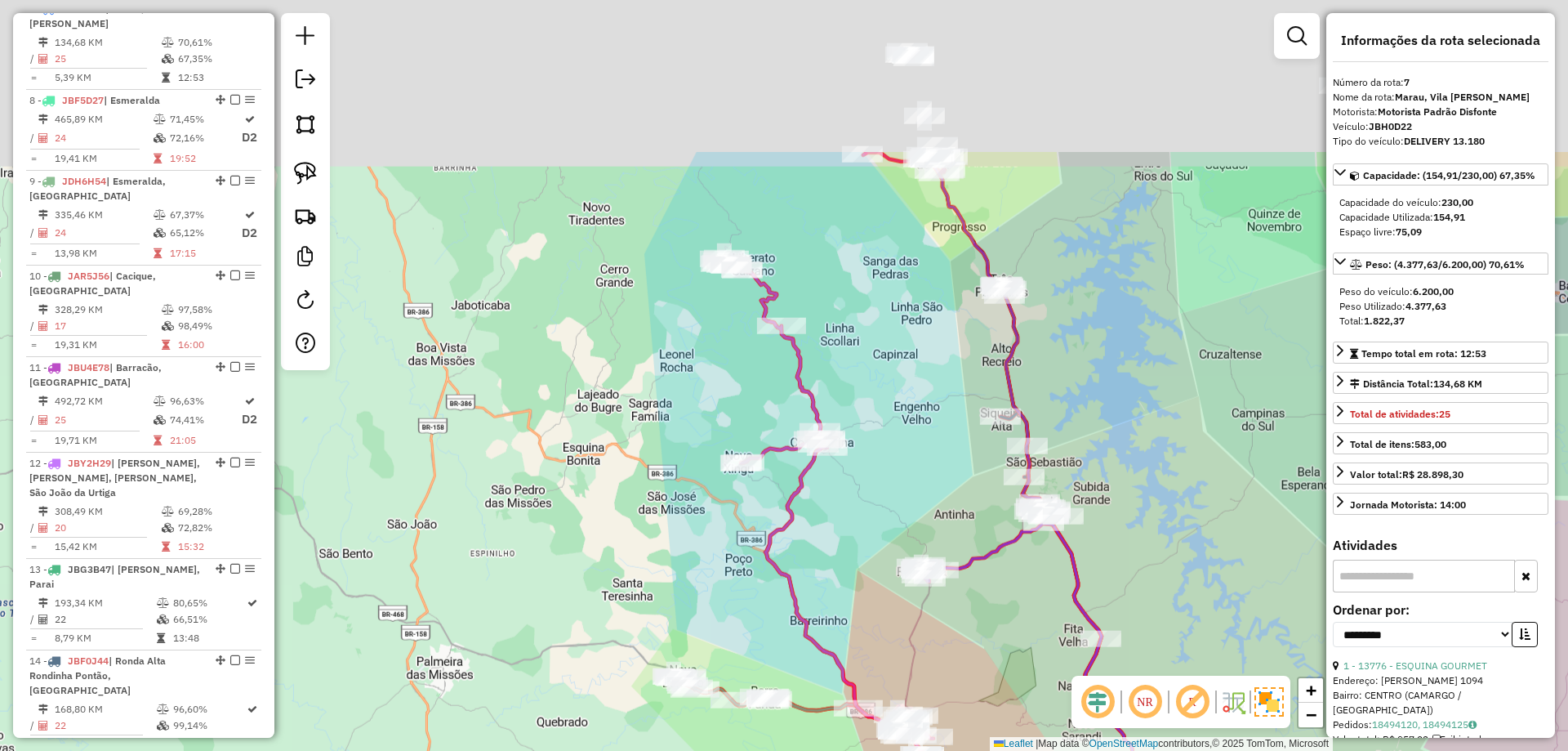
drag, startPoint x: 961, startPoint y: 329, endPoint x: 930, endPoint y: 510, distance: 183.6
click at [970, 584] on div "Janela de atendimento Grade de atendimento Capacidade Transportadoras Veículos …" at bounding box center [784, 375] width 1568 height 751
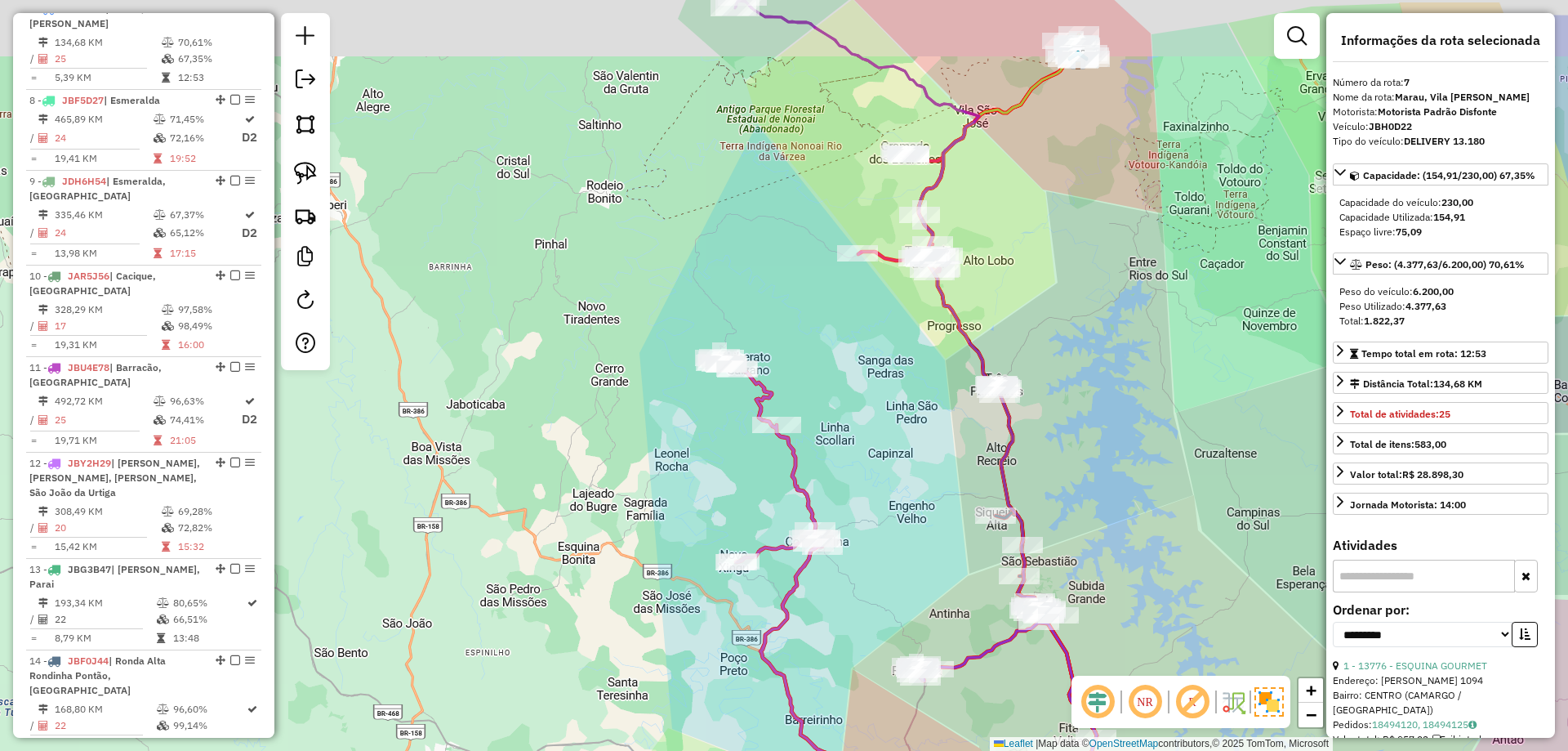
drag, startPoint x: 892, startPoint y: 375, endPoint x: 886, endPoint y: 435, distance: 60.3
click at [863, 534] on div "Janela de atendimento Grade de atendimento Capacidade Transportadoras Veículos …" at bounding box center [784, 375] width 1568 height 751
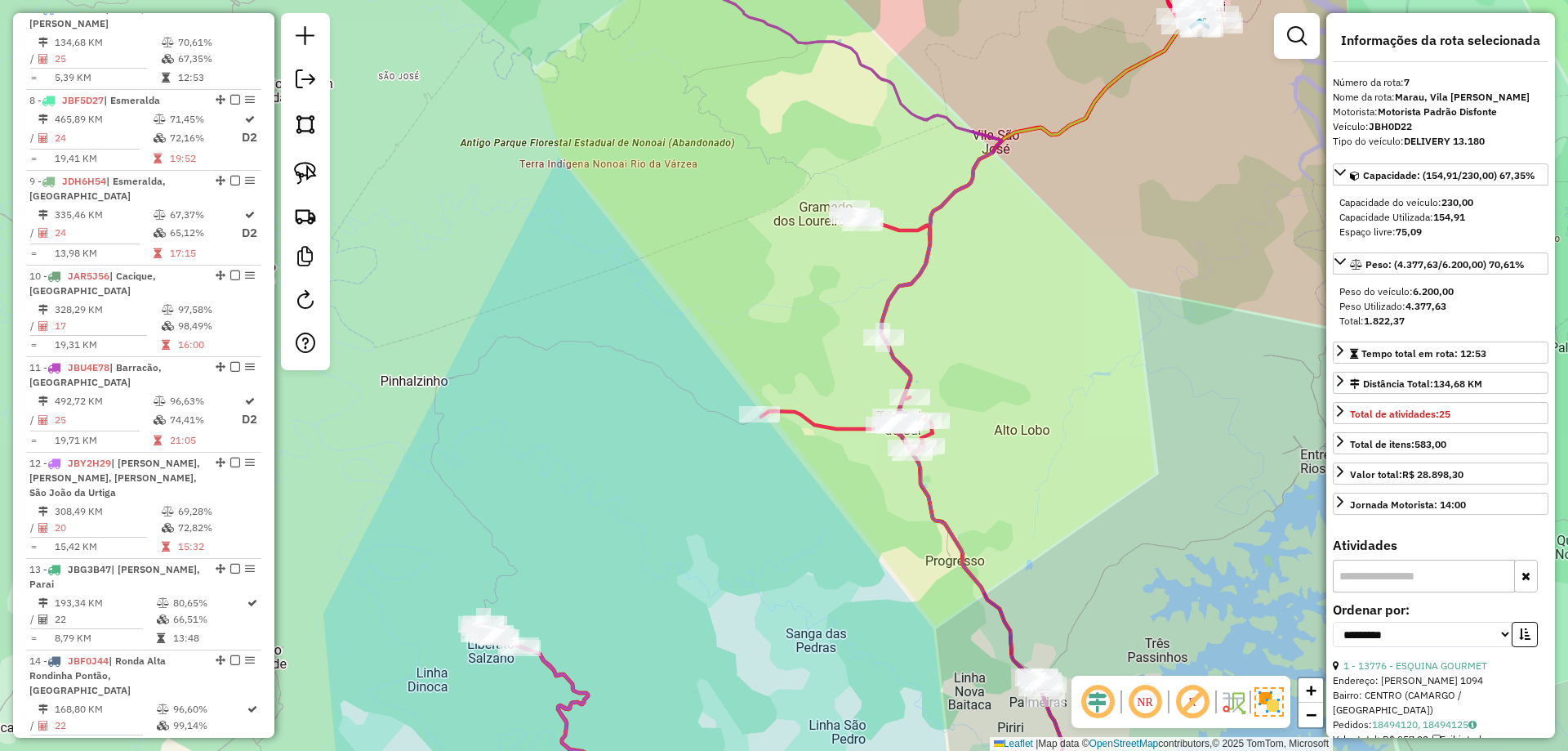
click at [904, 231] on icon at bounding box center [979, 222] width 435 height 463
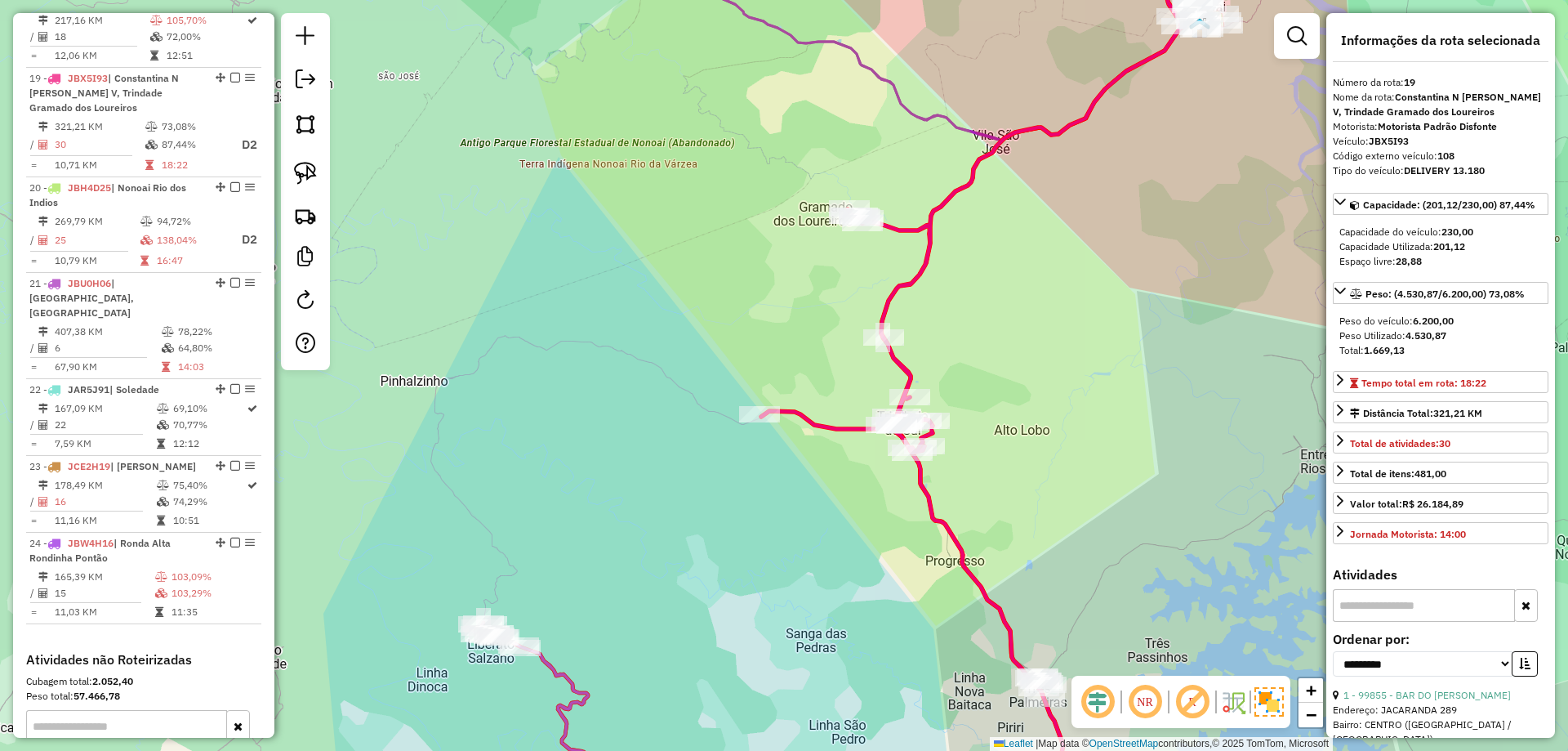
scroll to position [2254, 0]
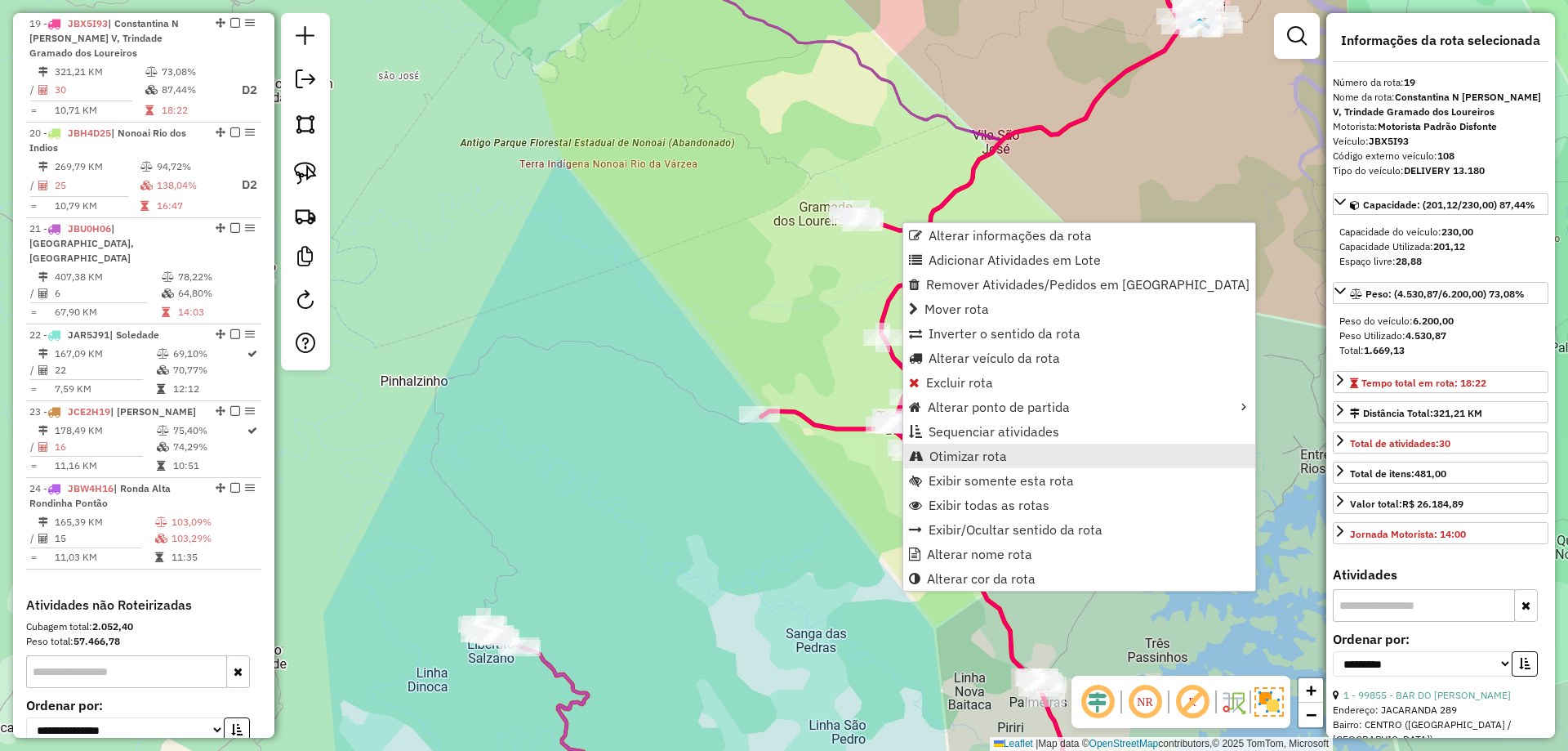
click at [984, 453] on span "Otimizar rota" at bounding box center [968, 455] width 78 height 13
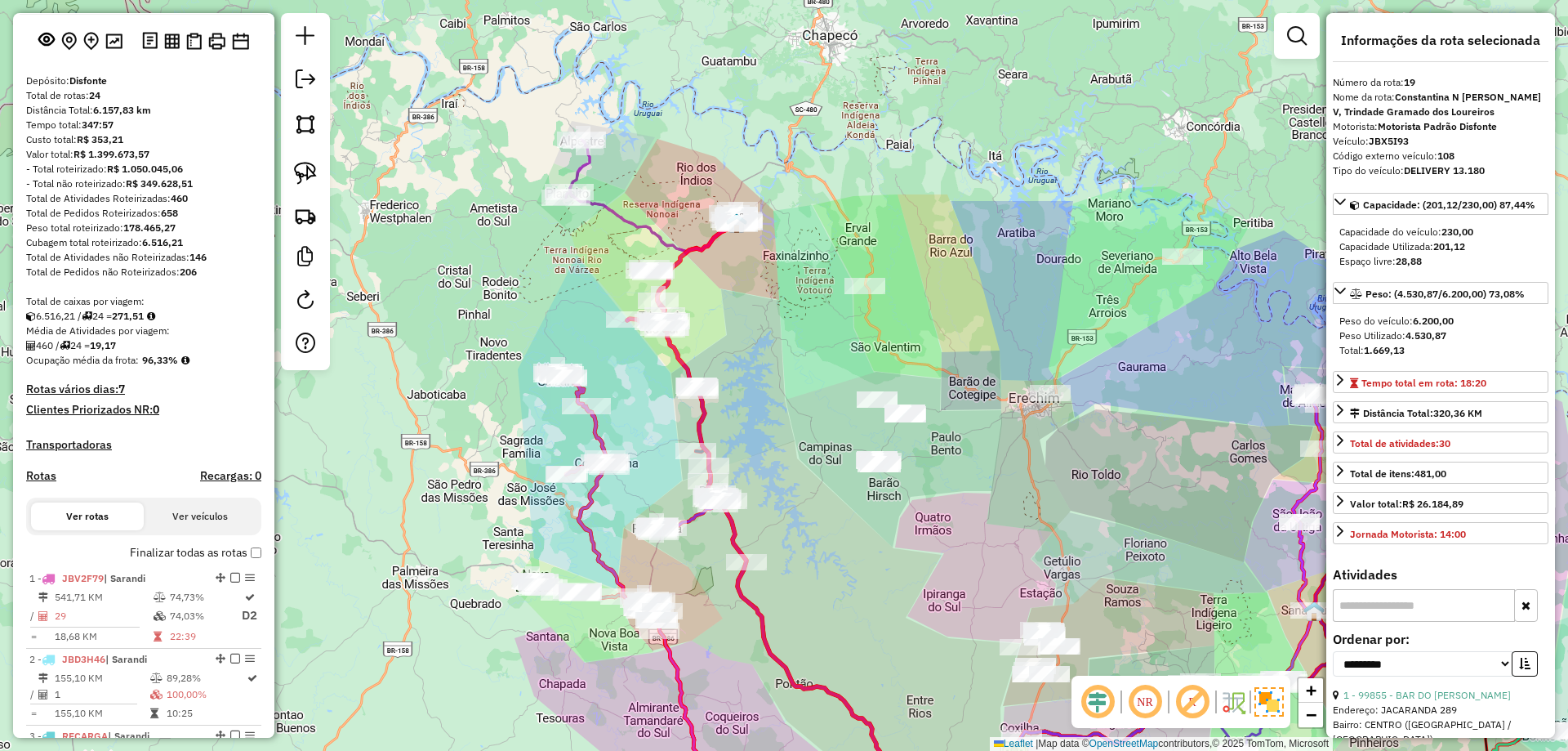
scroll to position [0, 0]
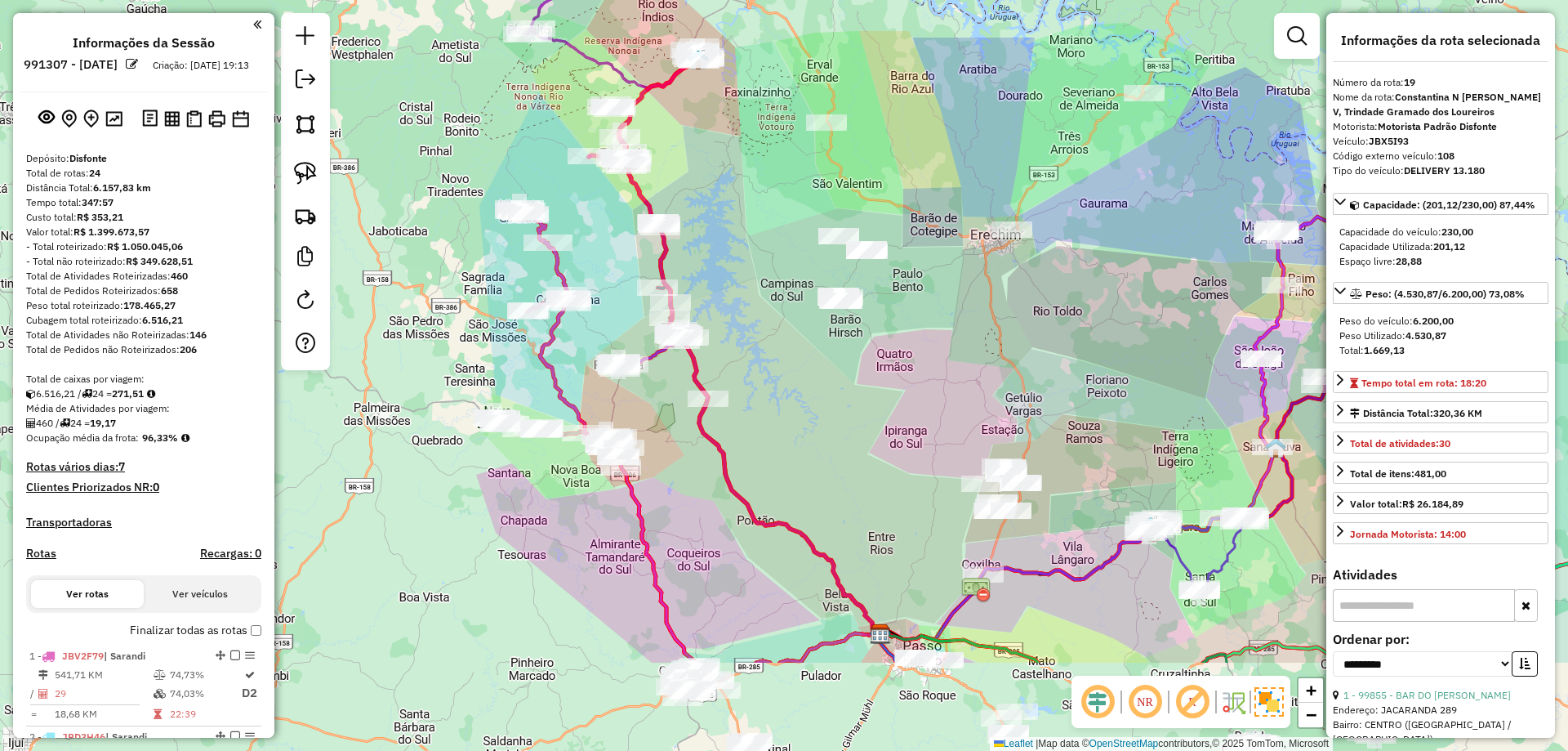
drag, startPoint x: 904, startPoint y: 356, endPoint x: 905, endPoint y: 196, distance: 160.0
click at [905, 196] on div "Janela de atendimento Grade de atendimento Capacidade Transportadoras Veículos …" at bounding box center [784, 375] width 1568 height 751
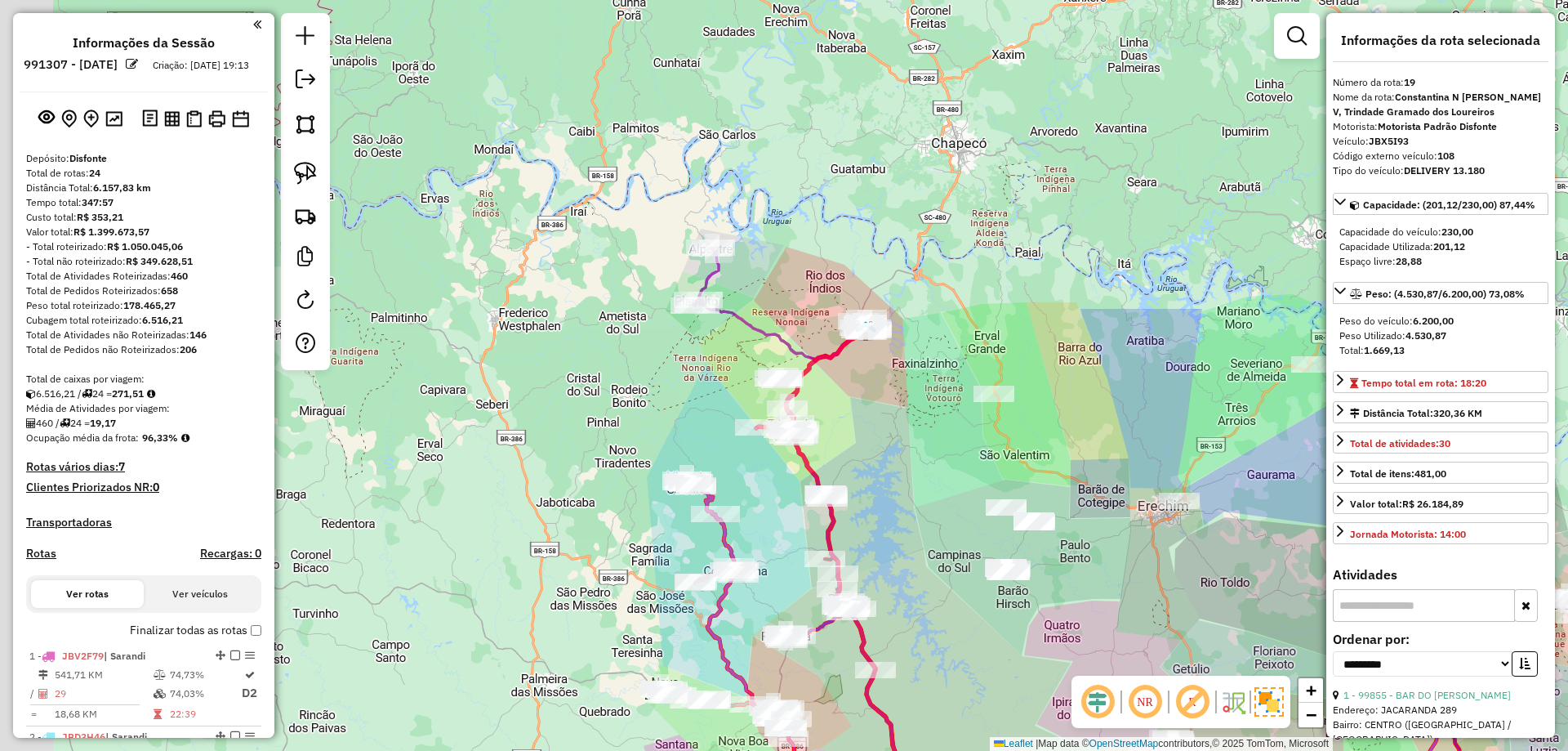
drag, startPoint x: 878, startPoint y: 162, endPoint x: 1023, endPoint y: 473, distance: 343.1
click at [1023, 473] on div "Janela de atendimento Grade de atendimento Capacidade Transportadoras Veículos …" at bounding box center [784, 375] width 1568 height 751
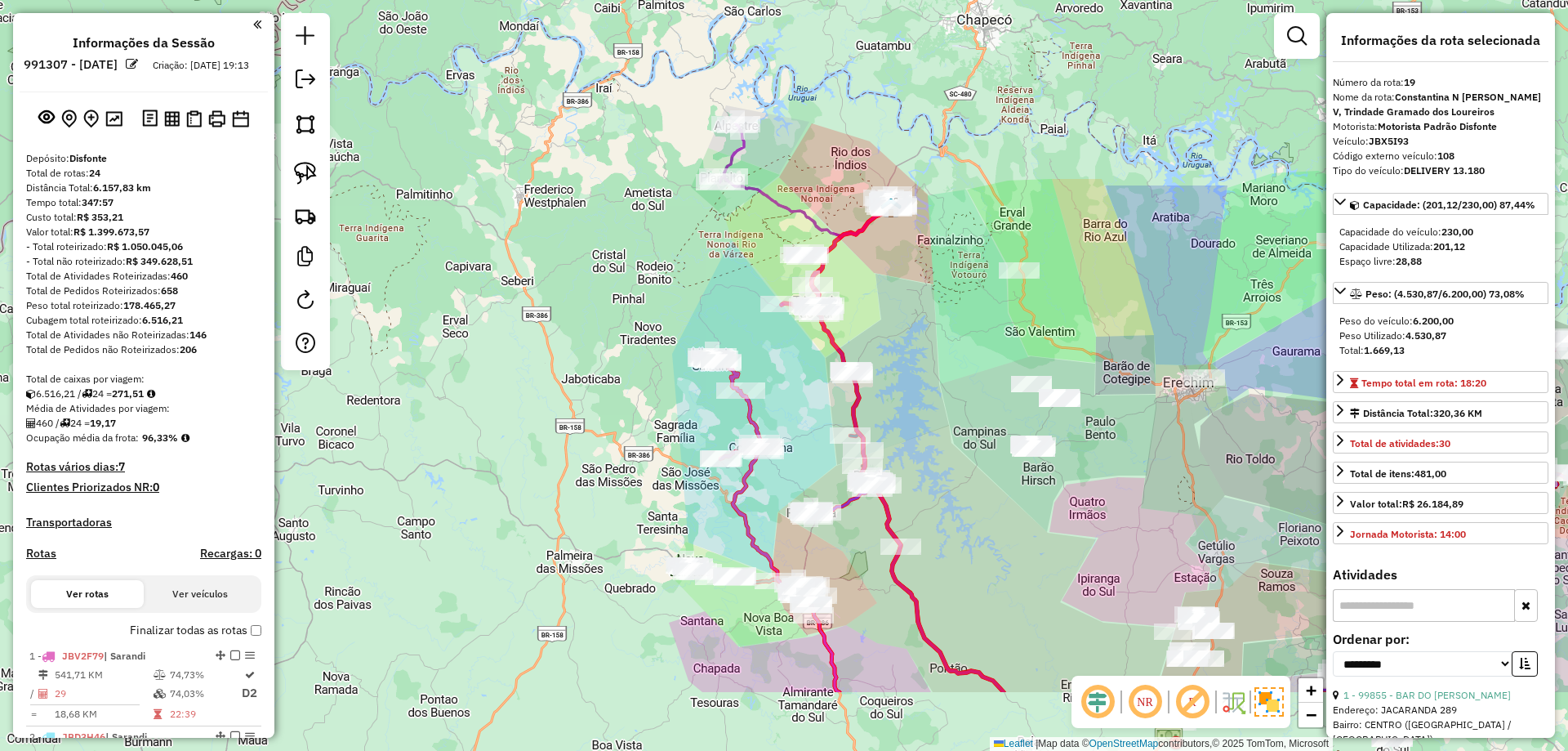
drag, startPoint x: 941, startPoint y: 528, endPoint x: 956, endPoint y: 357, distance: 171.7
click at [961, 364] on div "Janela de atendimento Grade de atendimento Capacidade Transportadoras Veículos …" at bounding box center [784, 375] width 1568 height 751
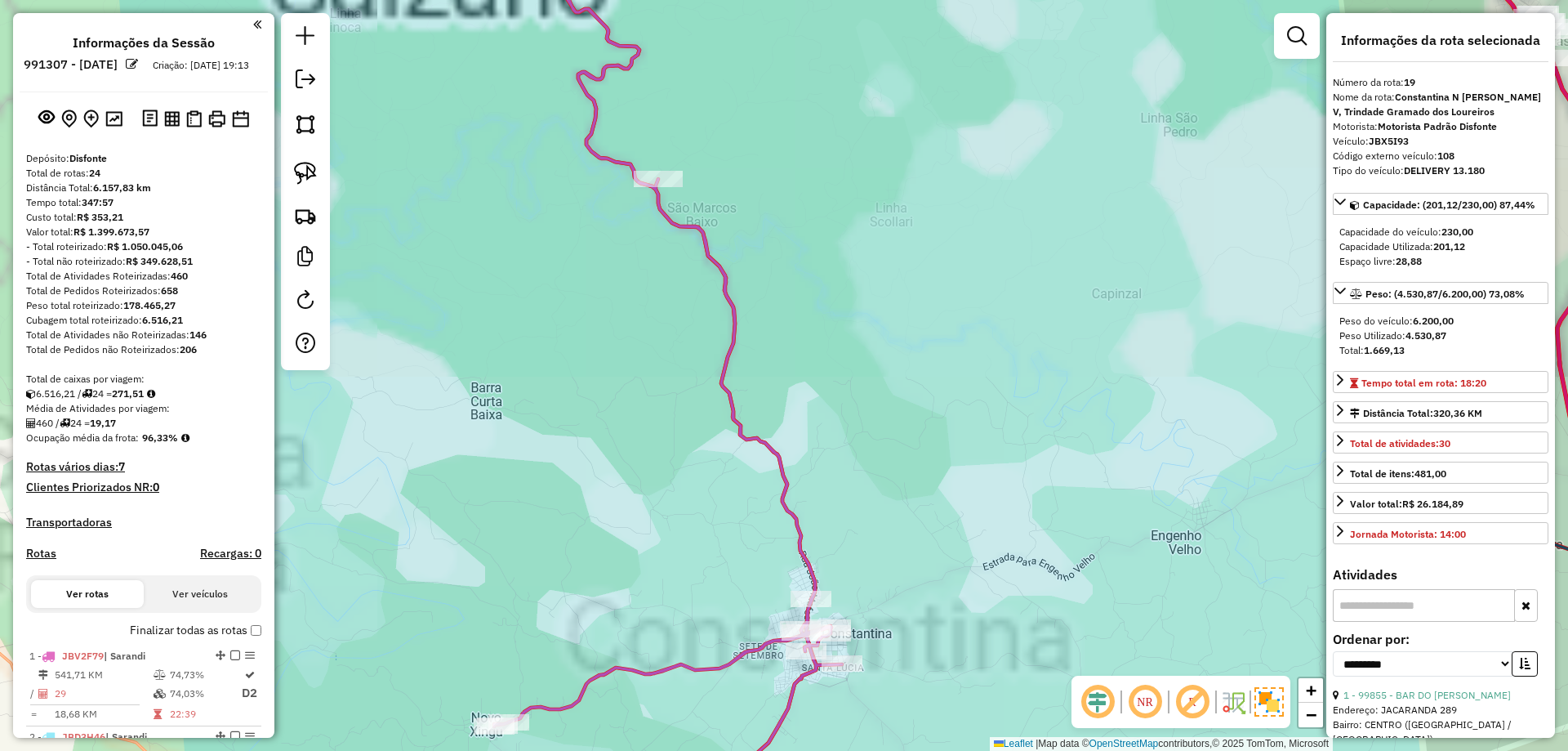
click at [740, 361] on div "Janela de atendimento Grade de atendimento Capacidade Transportadoras Veículos …" at bounding box center [784, 375] width 1568 height 751
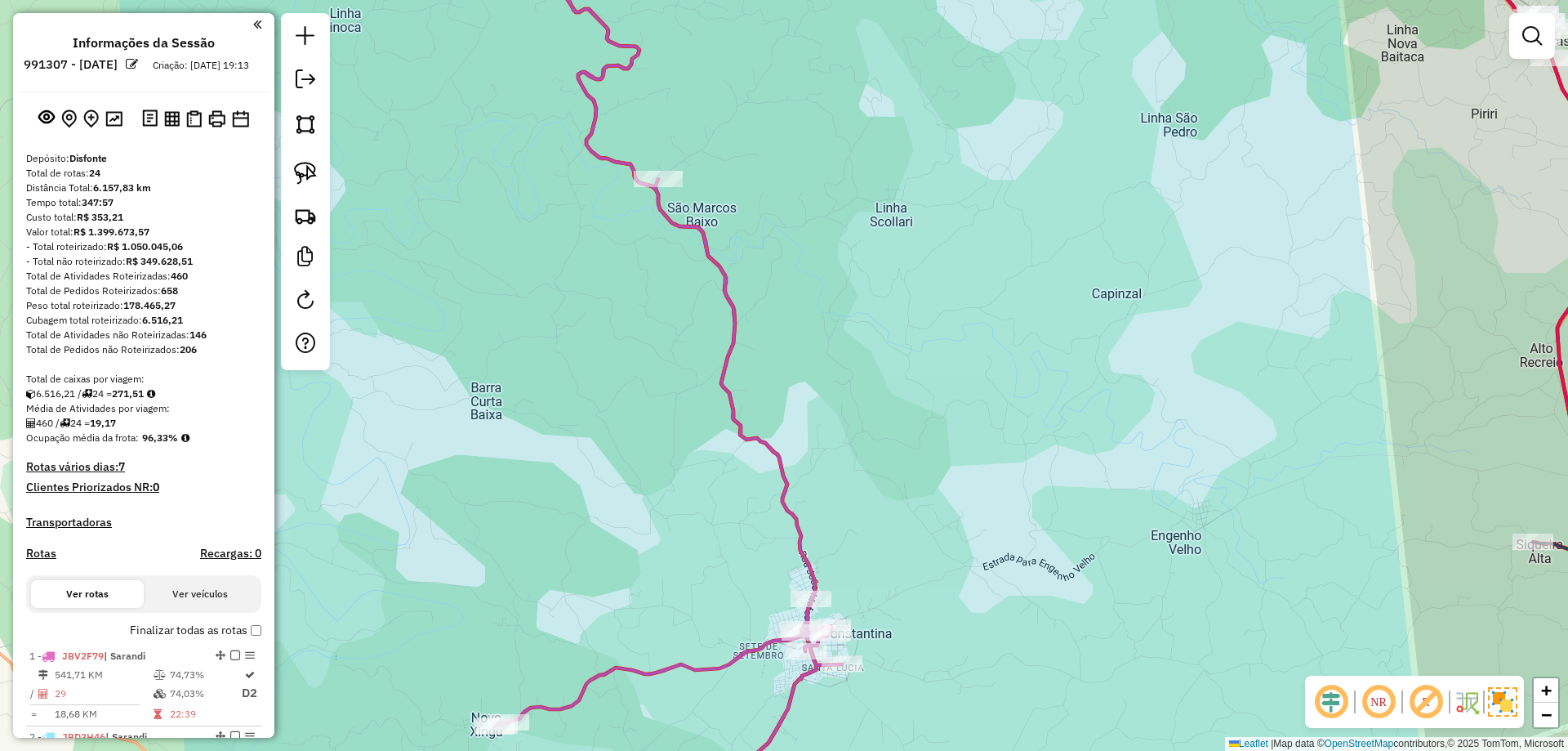
click at [739, 344] on icon at bounding box center [632, 375] width 419 height 901
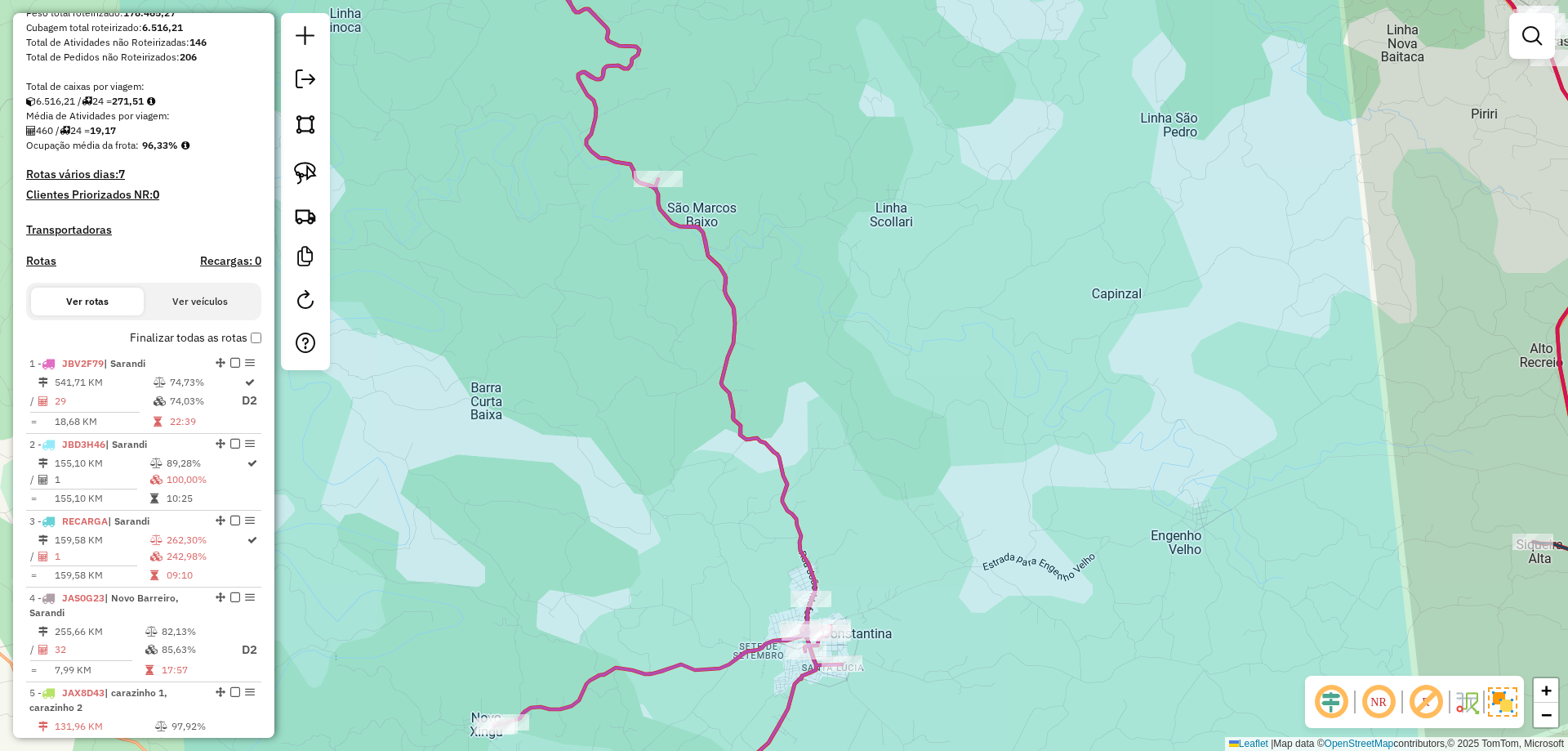
select select "**********"
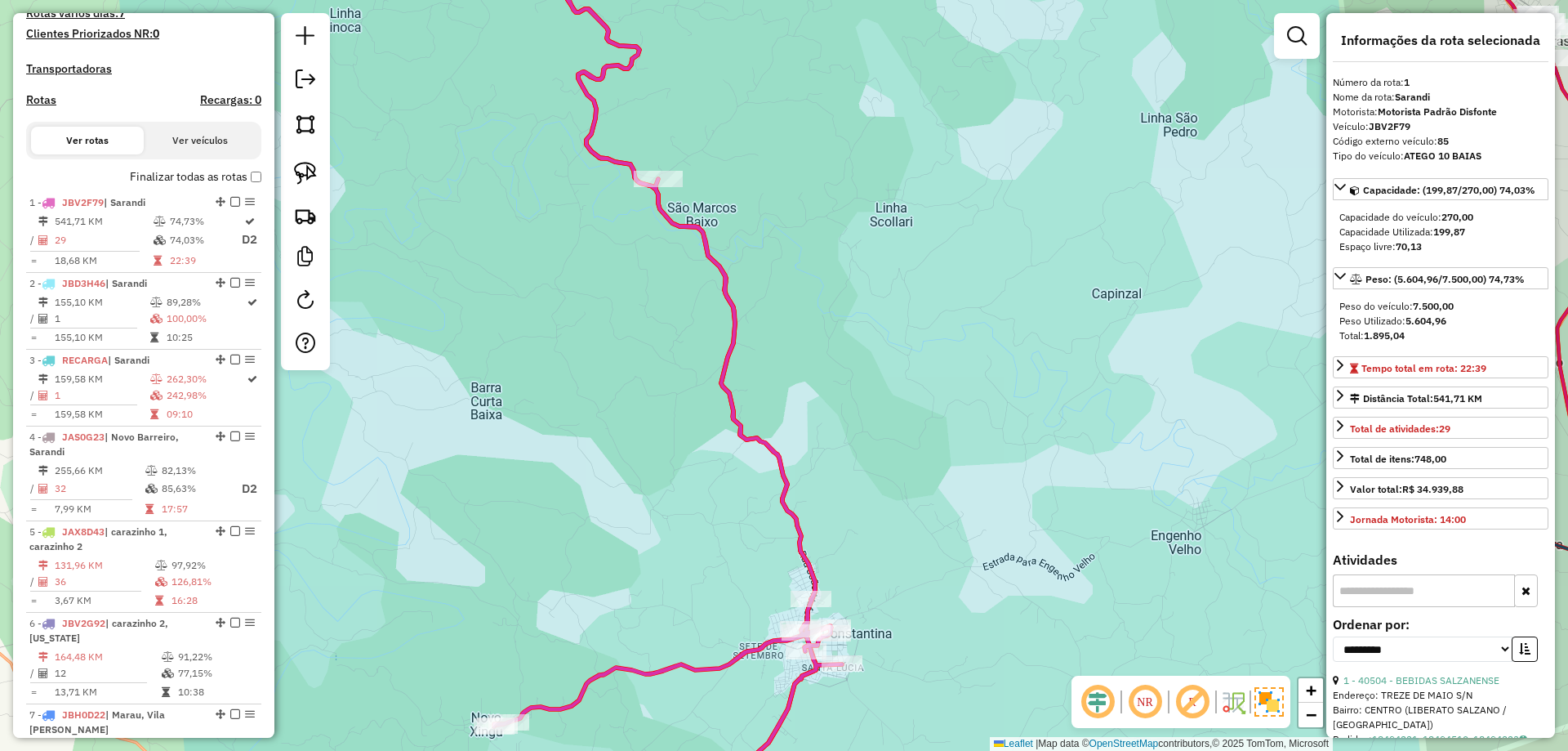
scroll to position [647, 0]
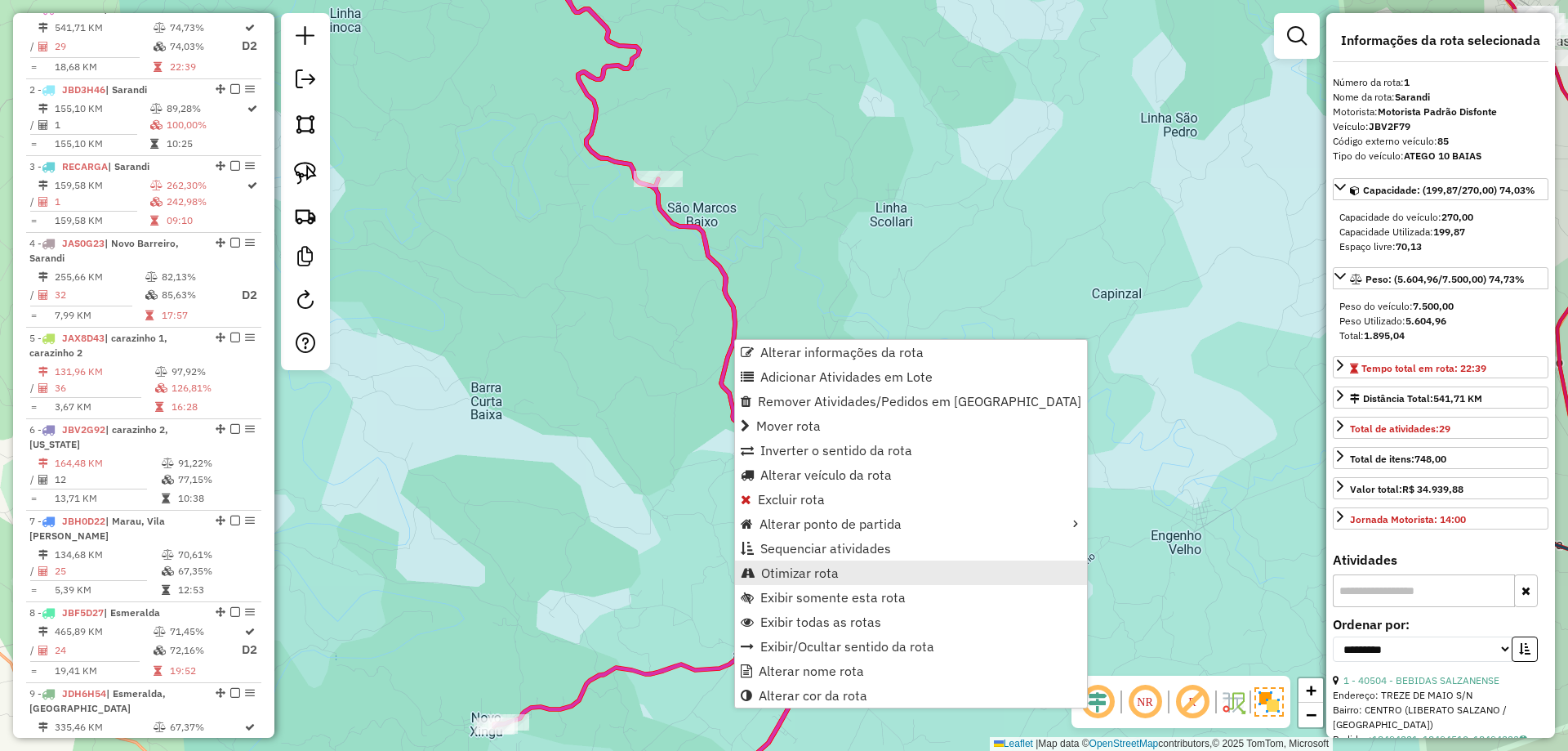
click at [824, 572] on span "Otimizar rota" at bounding box center [800, 573] width 78 height 13
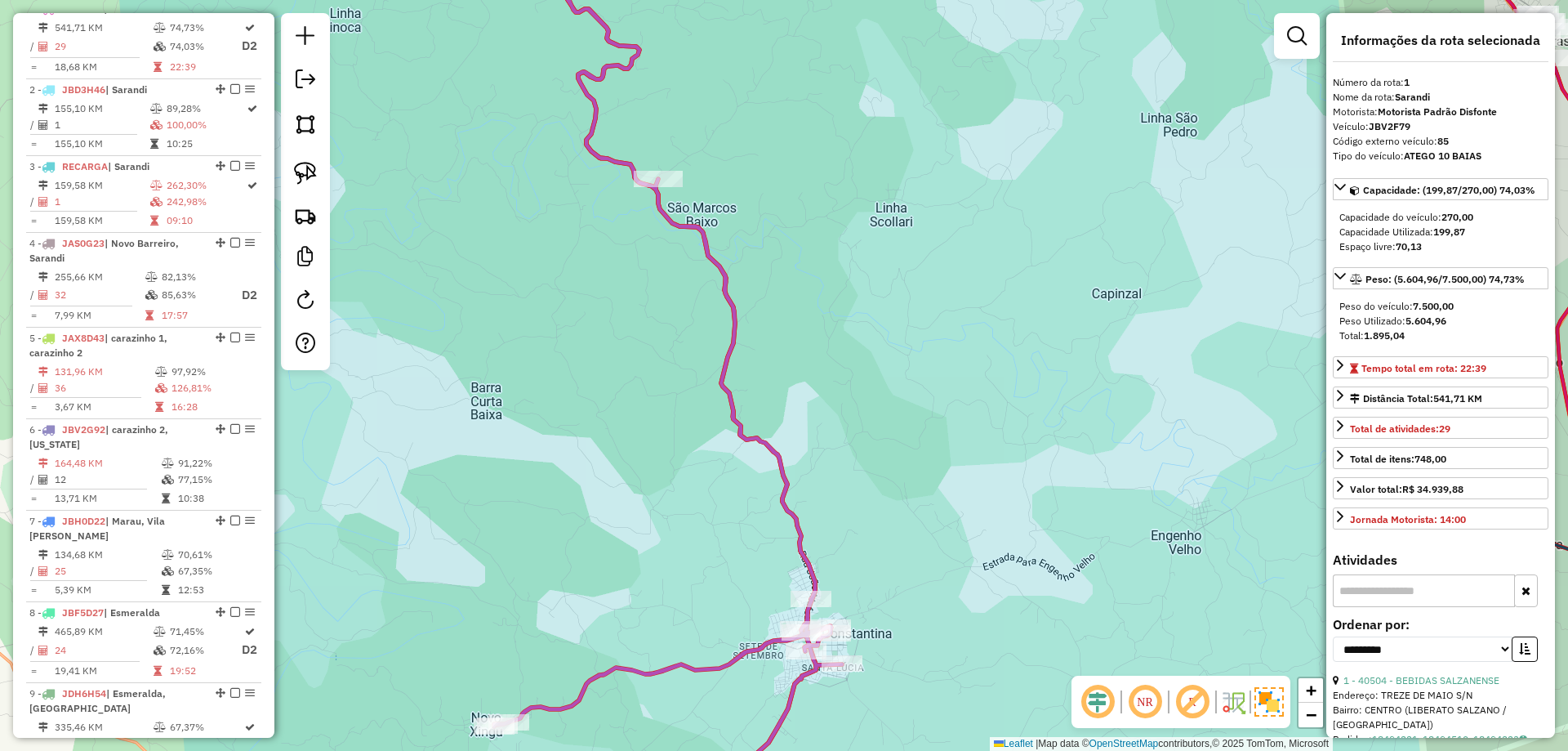
click at [734, 303] on icon at bounding box center [632, 375] width 419 height 901
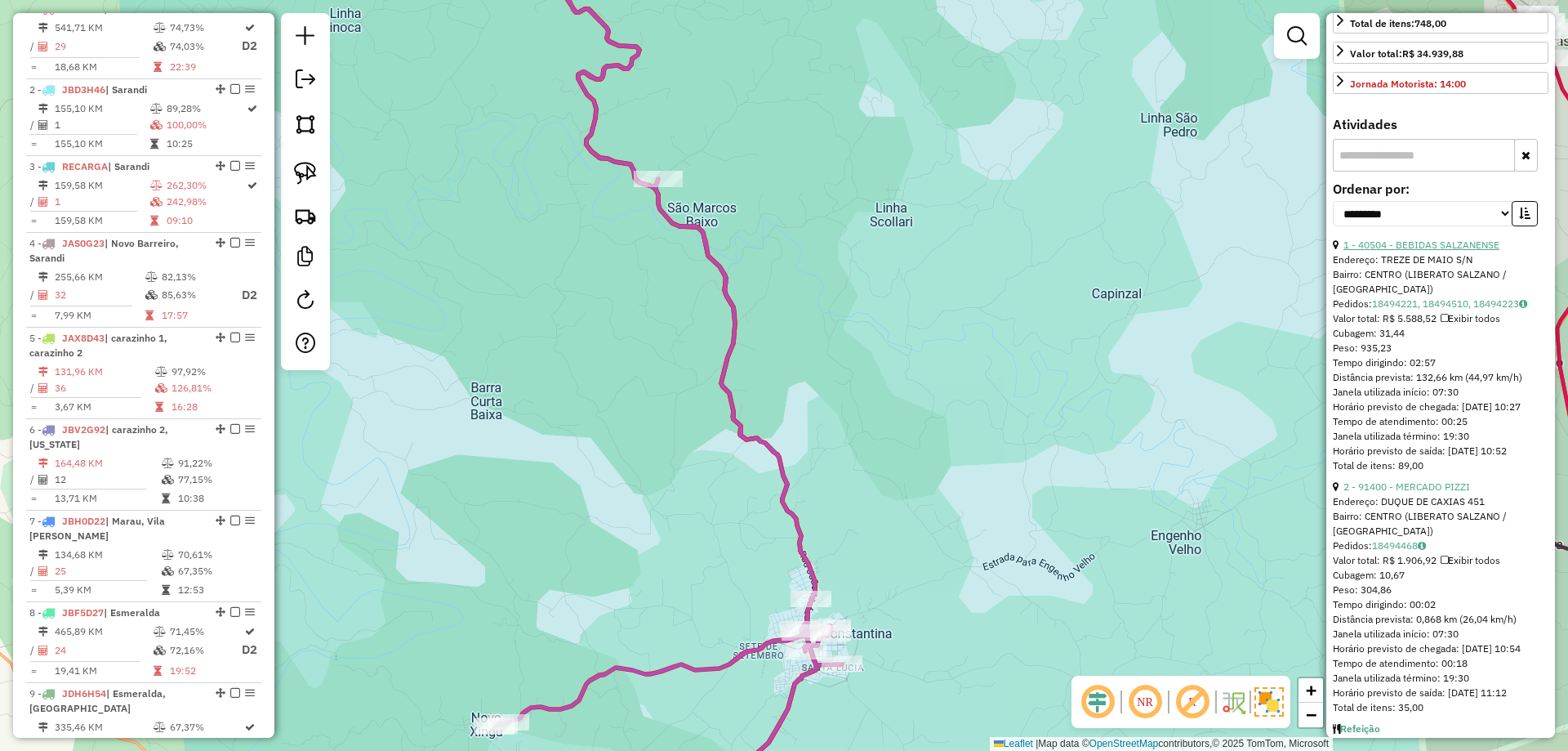
click at [1445, 246] on link "1 - 40504 - BEBIDAS SALZANENSE" at bounding box center [1421, 245] width 156 height 12
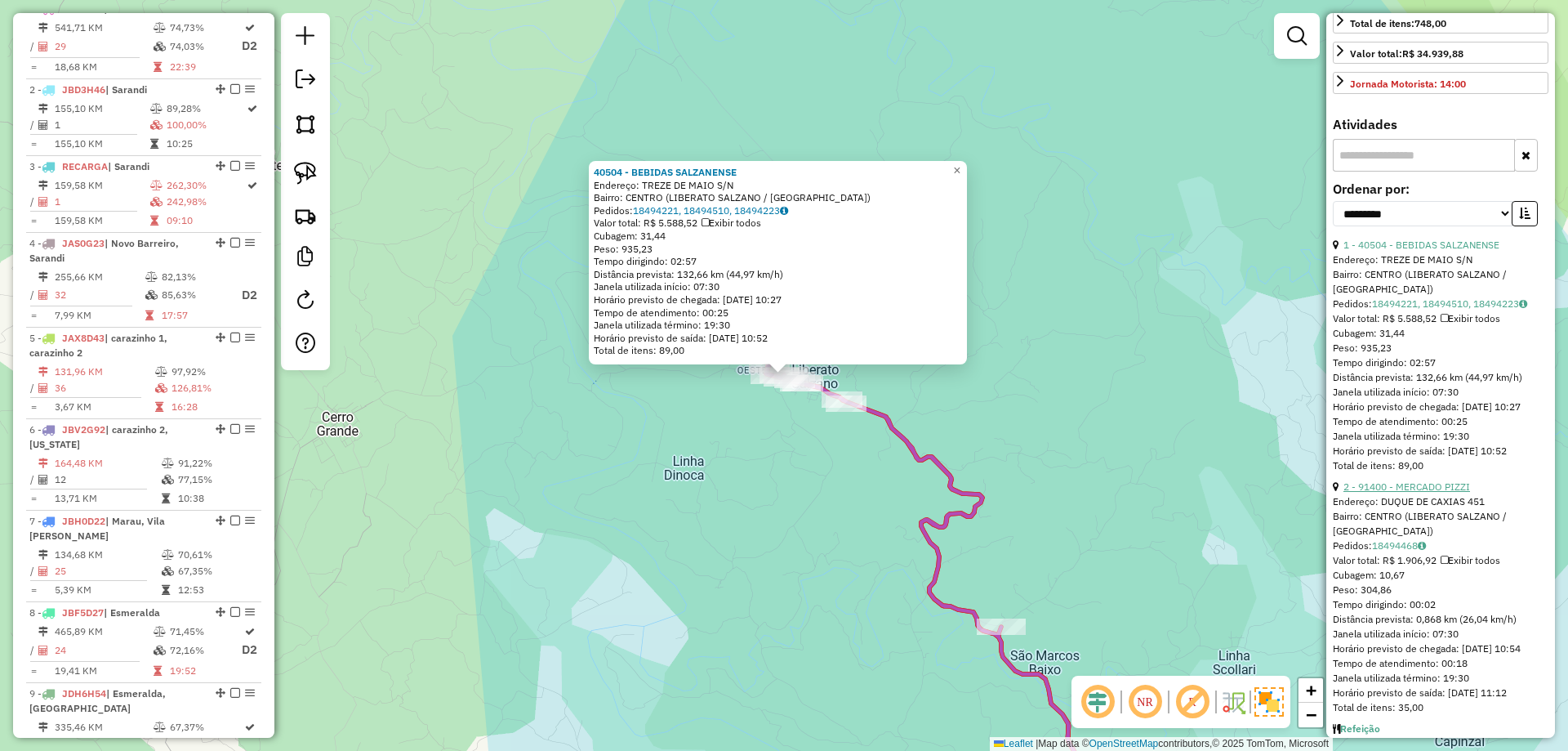
click at [1425, 490] on link "2 - 91400 - MERCADO PIZZI" at bounding box center [1406, 486] width 127 height 12
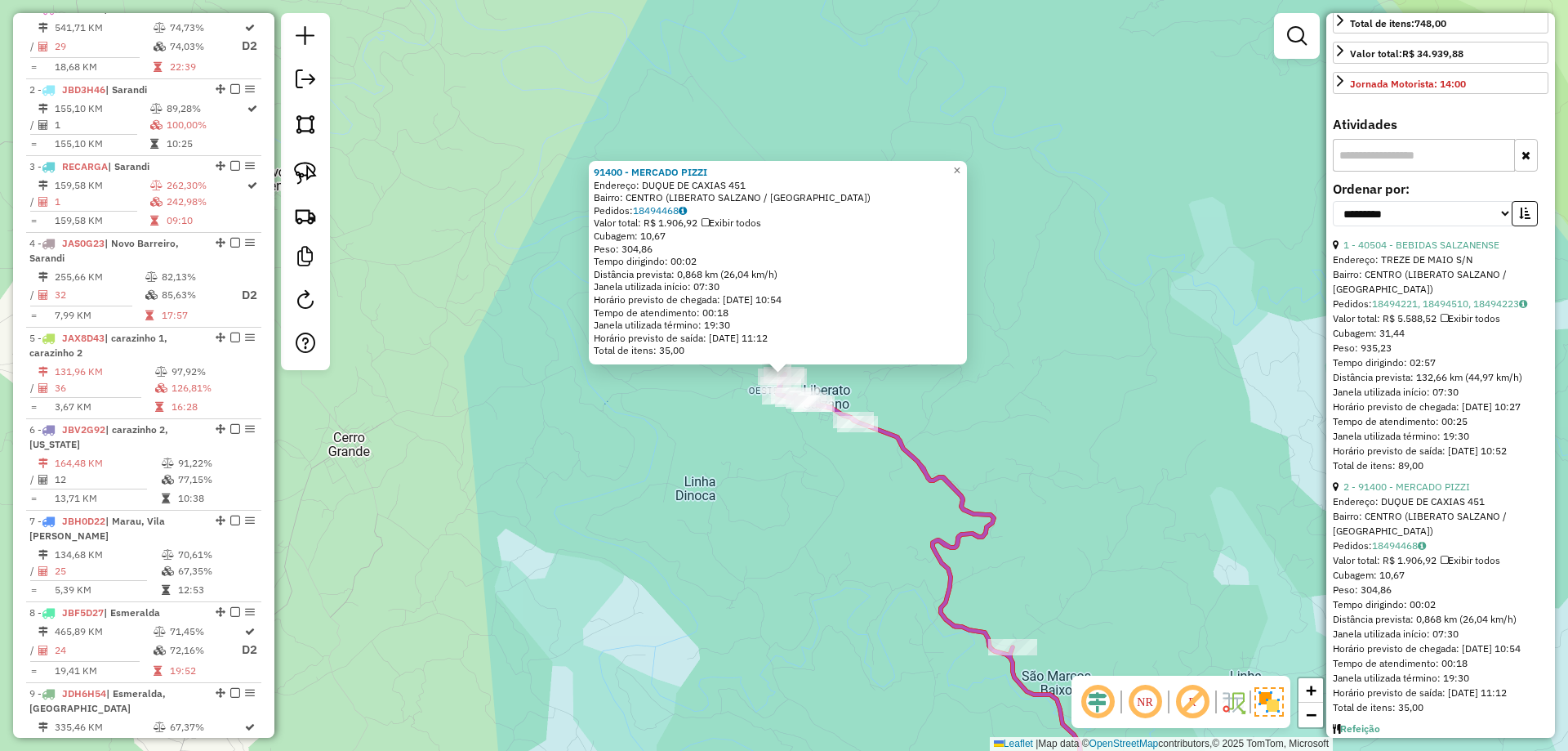
scroll to position [545, 0]
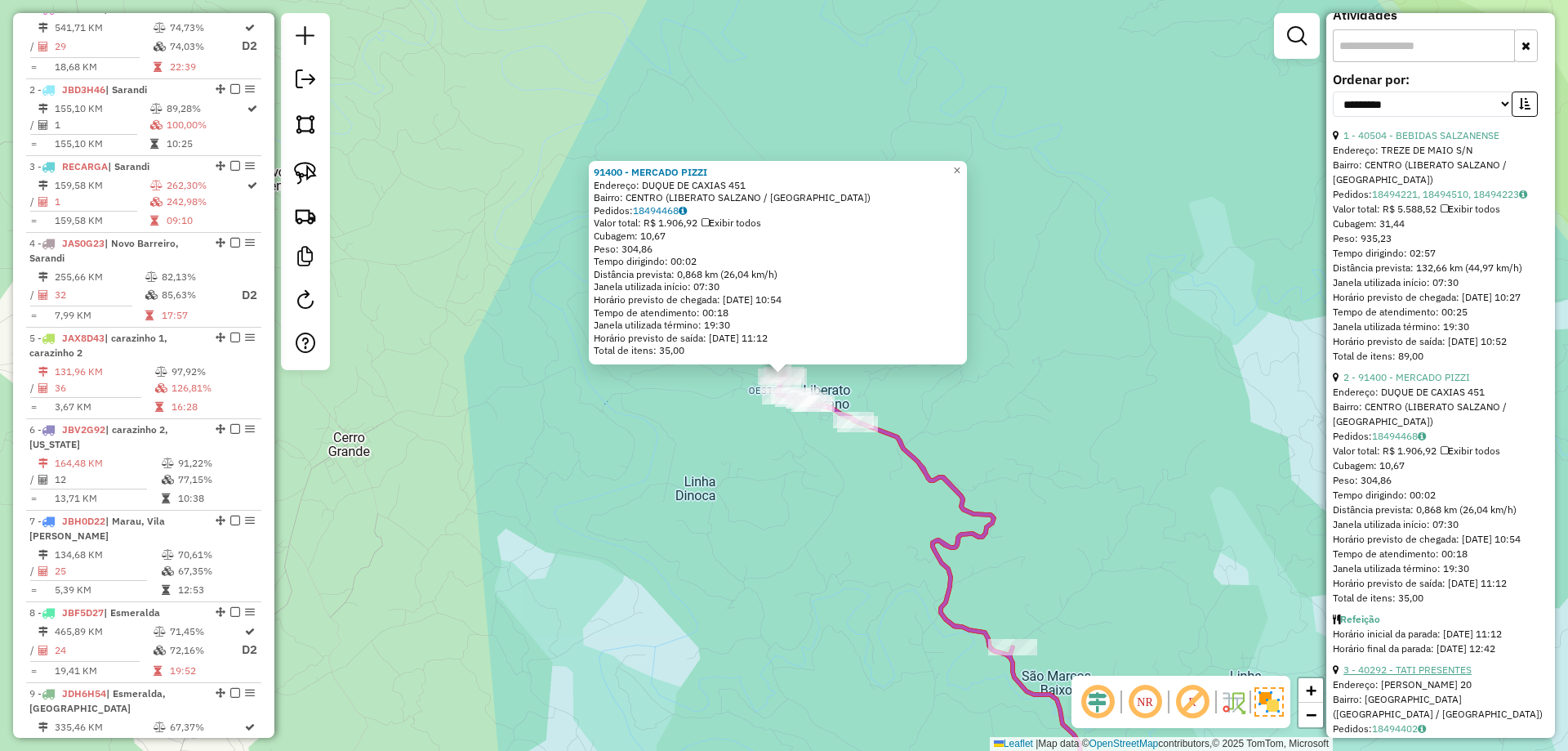
click at [1416, 674] on link "3 - 40292 - TATI PRESENTES" at bounding box center [1407, 670] width 128 height 12
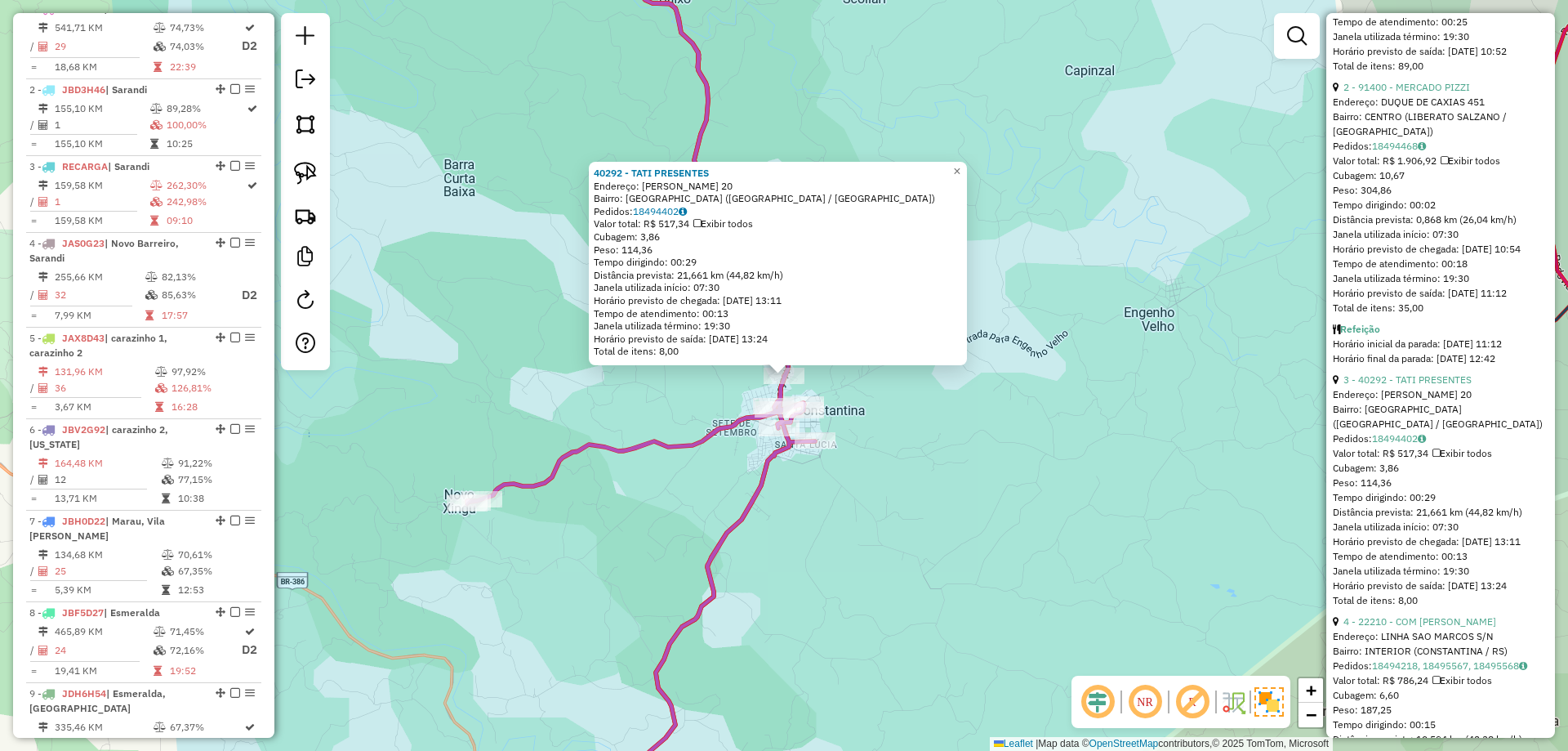
scroll to position [872, 0]
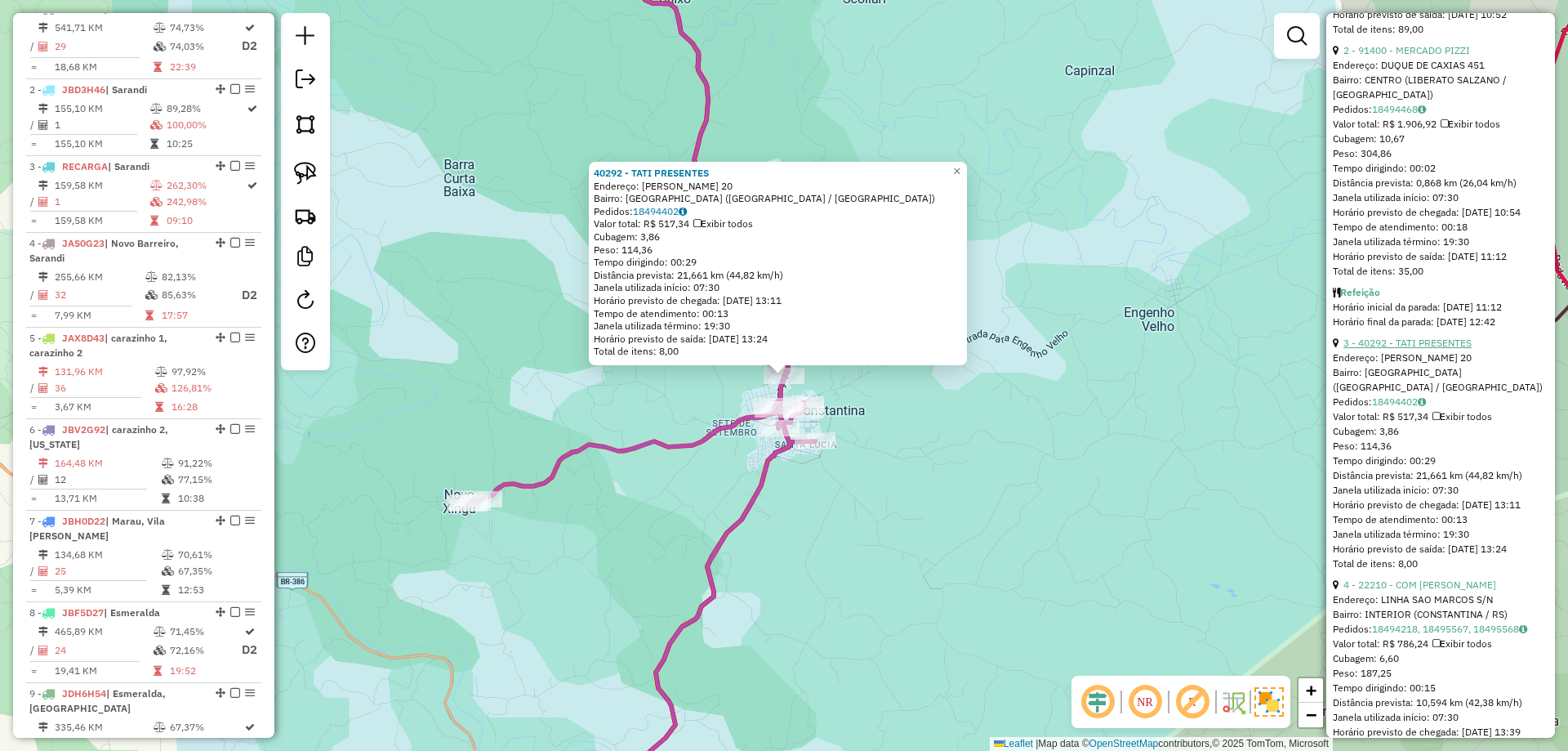
click at [1416, 339] on link "3 - 40292 - TATI PRESENTES" at bounding box center [1407, 343] width 128 height 12
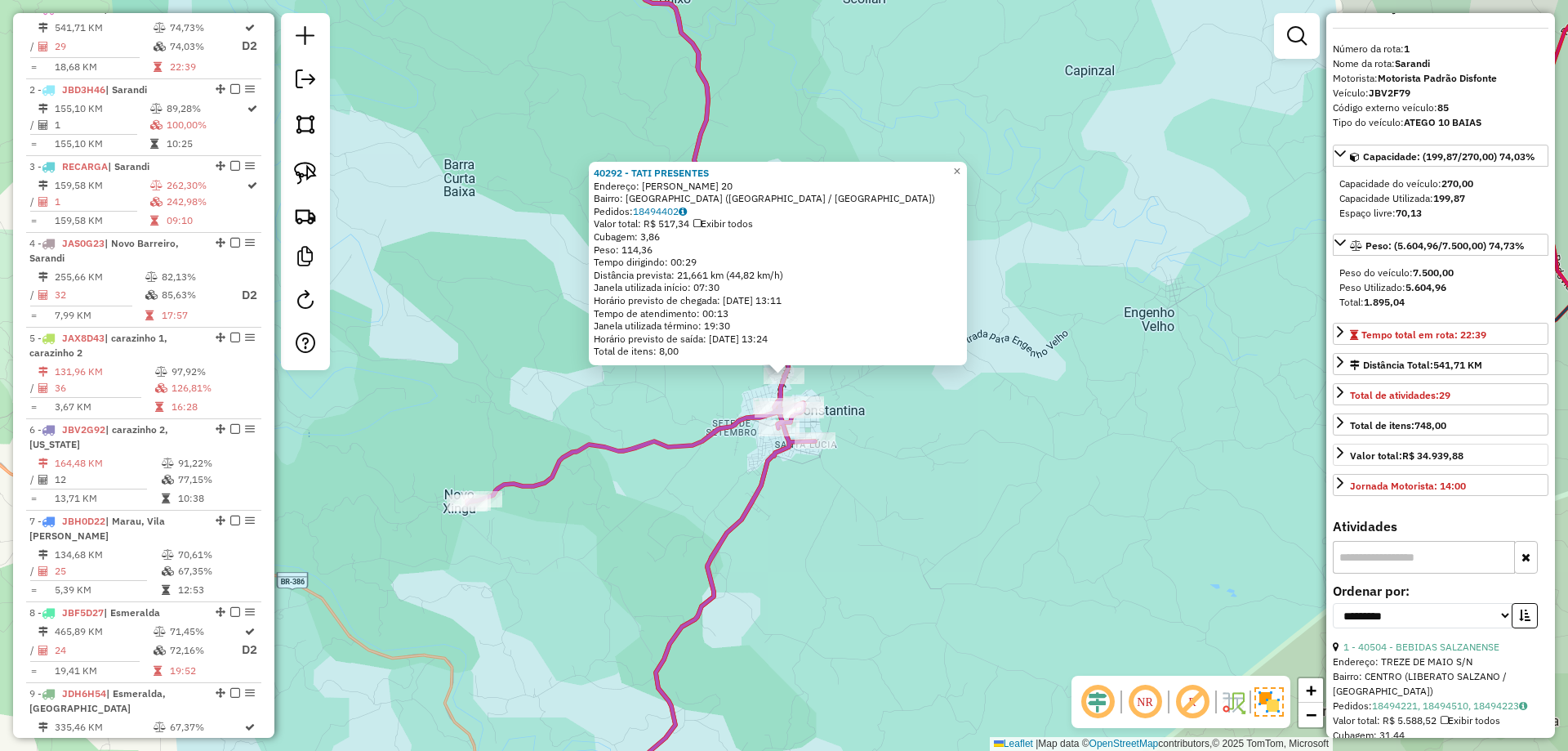
scroll to position [0, 0]
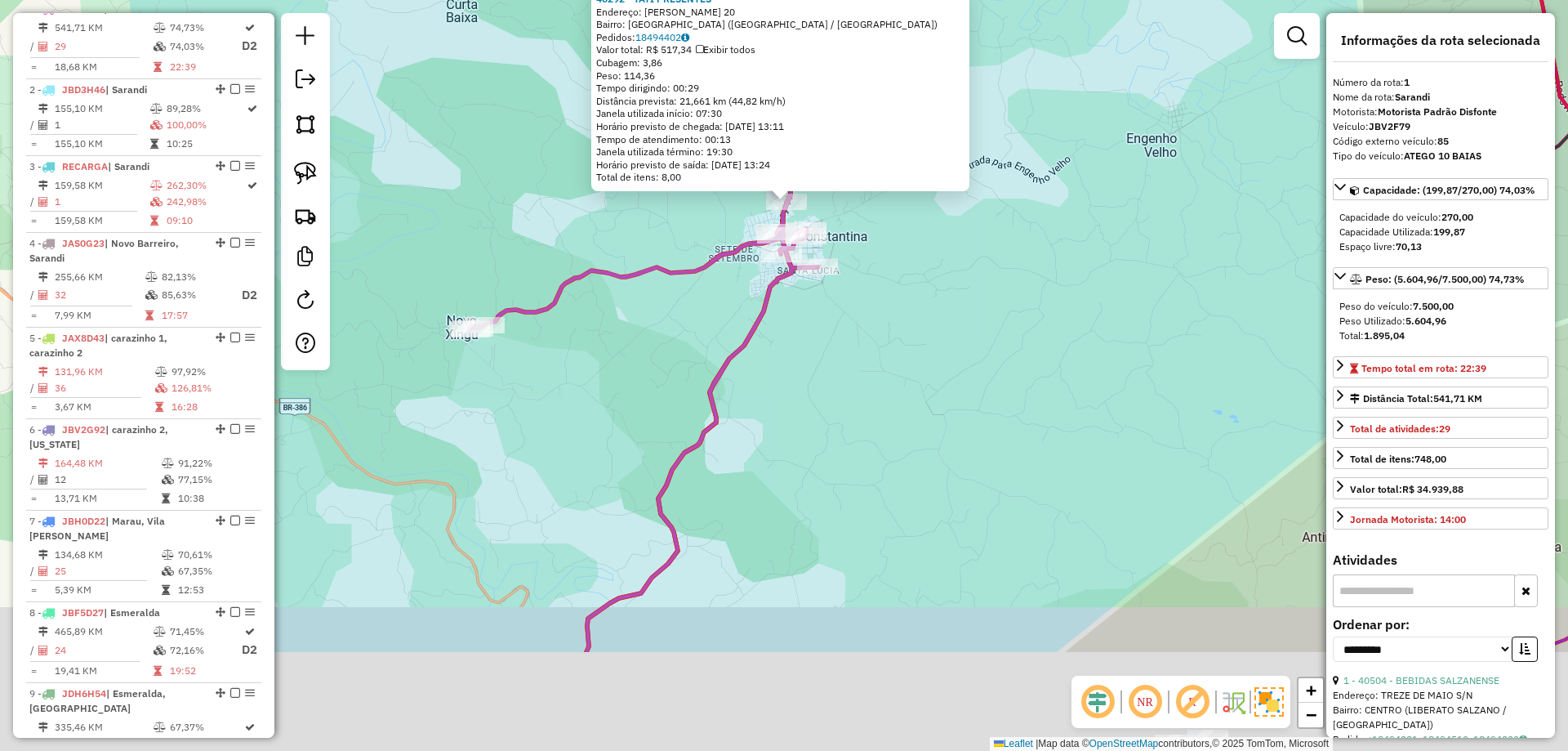
drag, startPoint x: 1055, startPoint y: 566, endPoint x: 1058, endPoint y: 391, distance: 175.0
click at [1058, 391] on div "40292 - TATI PRESENTES Endereço: [PERSON_NAME] 20 Bairro: [GEOGRAPHIC_DATA] ([G…" at bounding box center [784, 375] width 1568 height 751
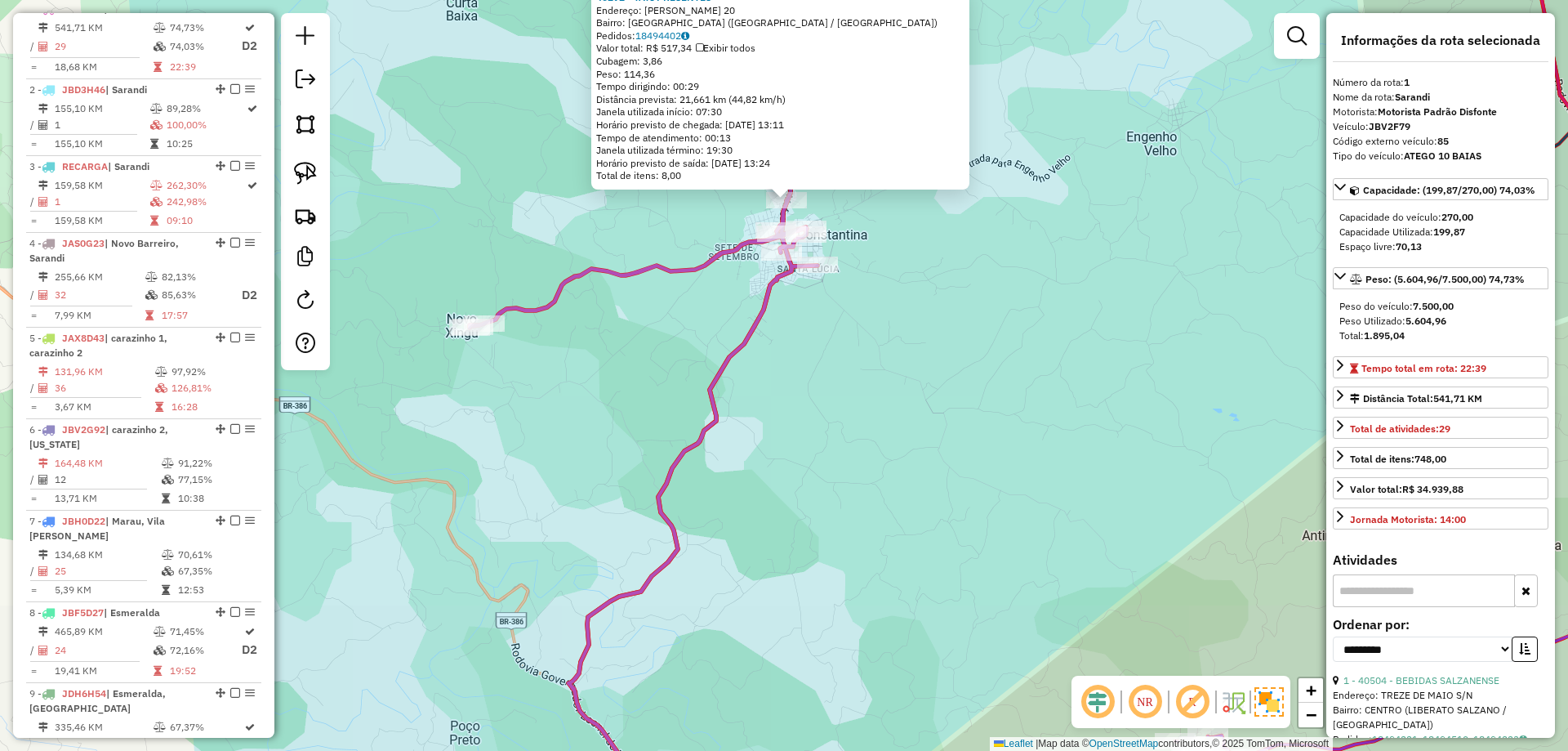
click at [1059, 393] on div "40292 - TATI PRESENTES Endereço: [PERSON_NAME] 20 Bairro: [GEOGRAPHIC_DATA] ([G…" at bounding box center [784, 375] width 1568 height 751
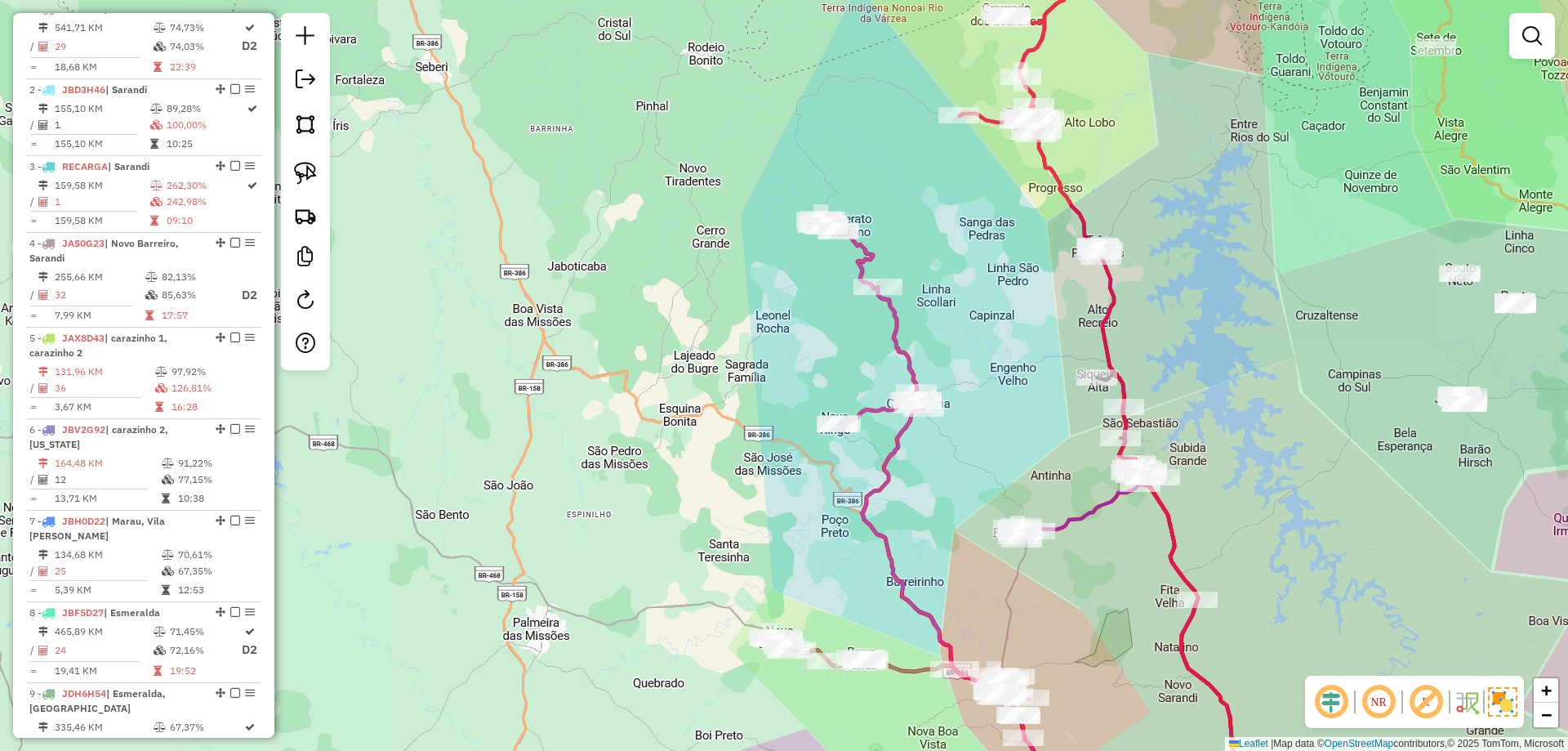
click at [893, 331] on icon at bounding box center [924, 458] width 211 height 480
select select "**********"
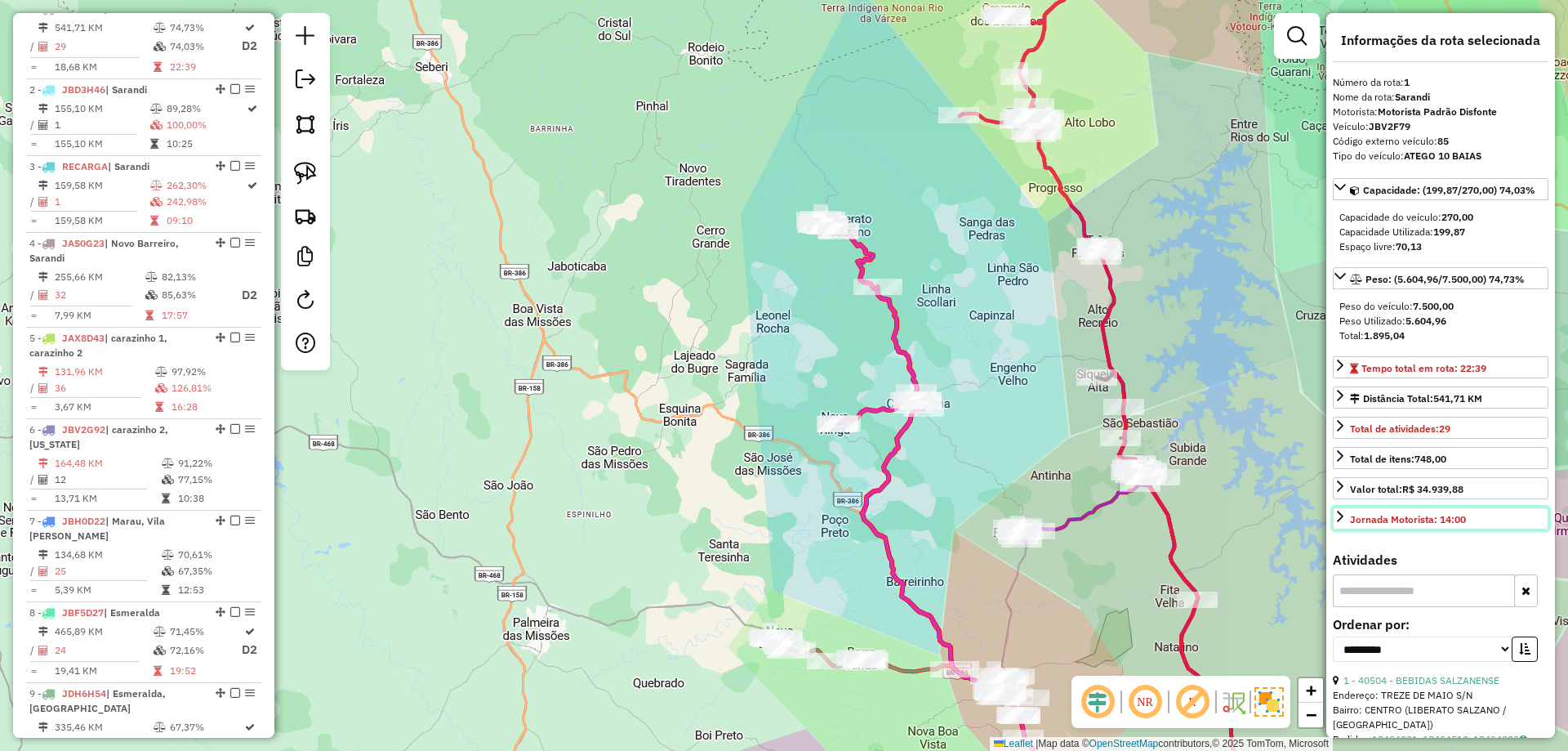
click at [1449, 515] on div "Jornada Motorista: 14:00" at bounding box center [1408, 519] width 116 height 15
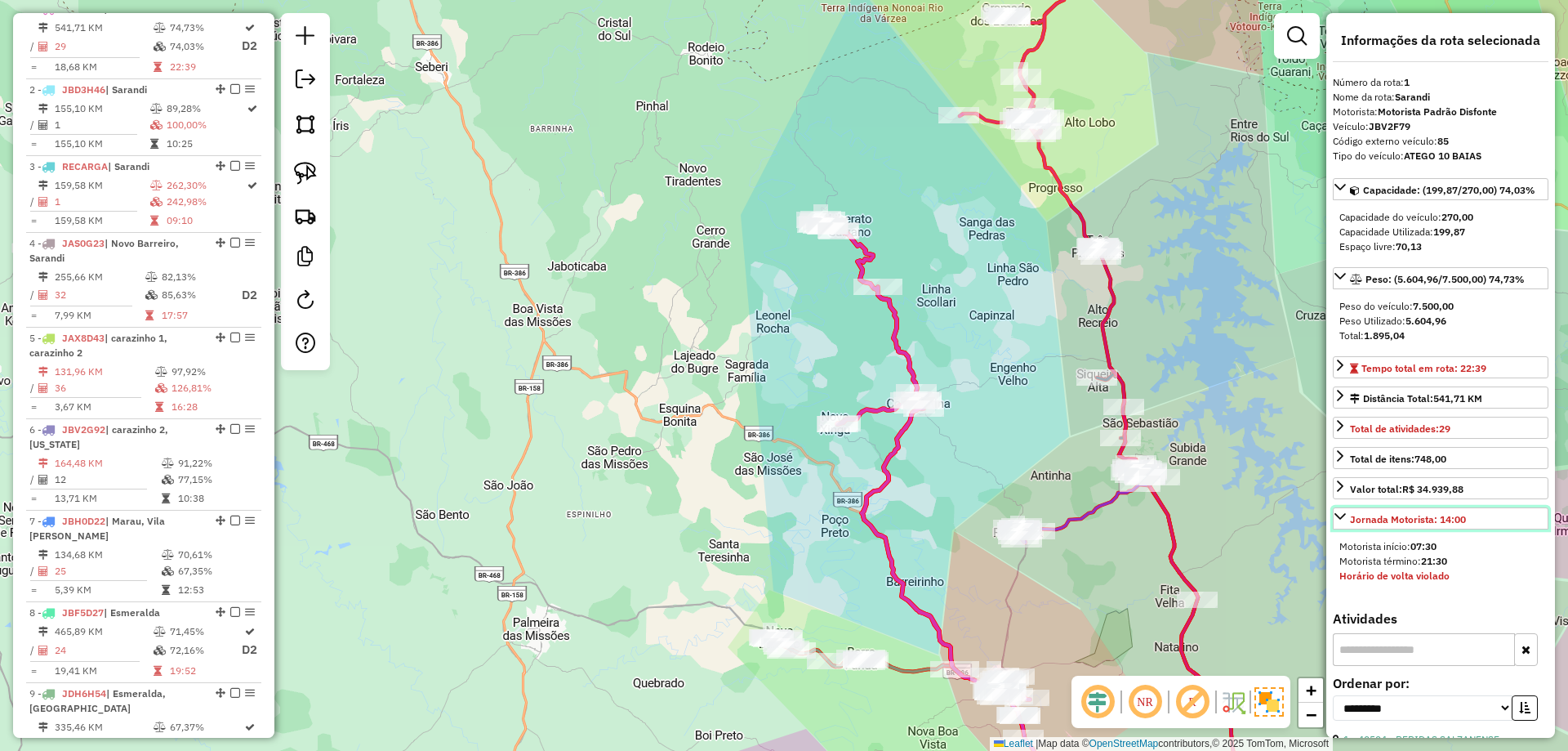
click at [1449, 515] on div "Jornada Motorista: 14:00" at bounding box center [1408, 519] width 116 height 15
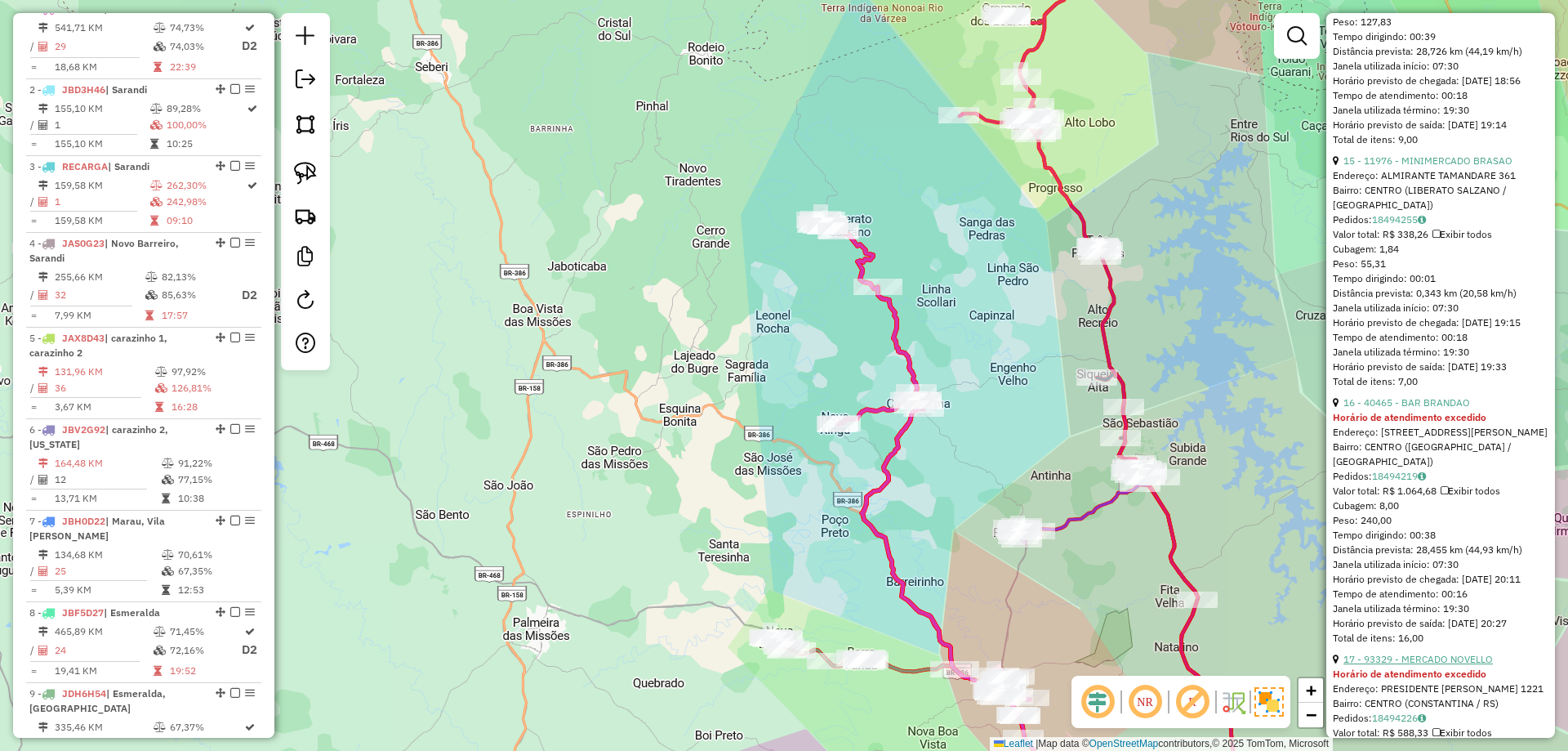
scroll to position [3921, 0]
click at [1426, 414] on link "16 - 40465 - BAR BRANDAO" at bounding box center [1406, 407] width 127 height 12
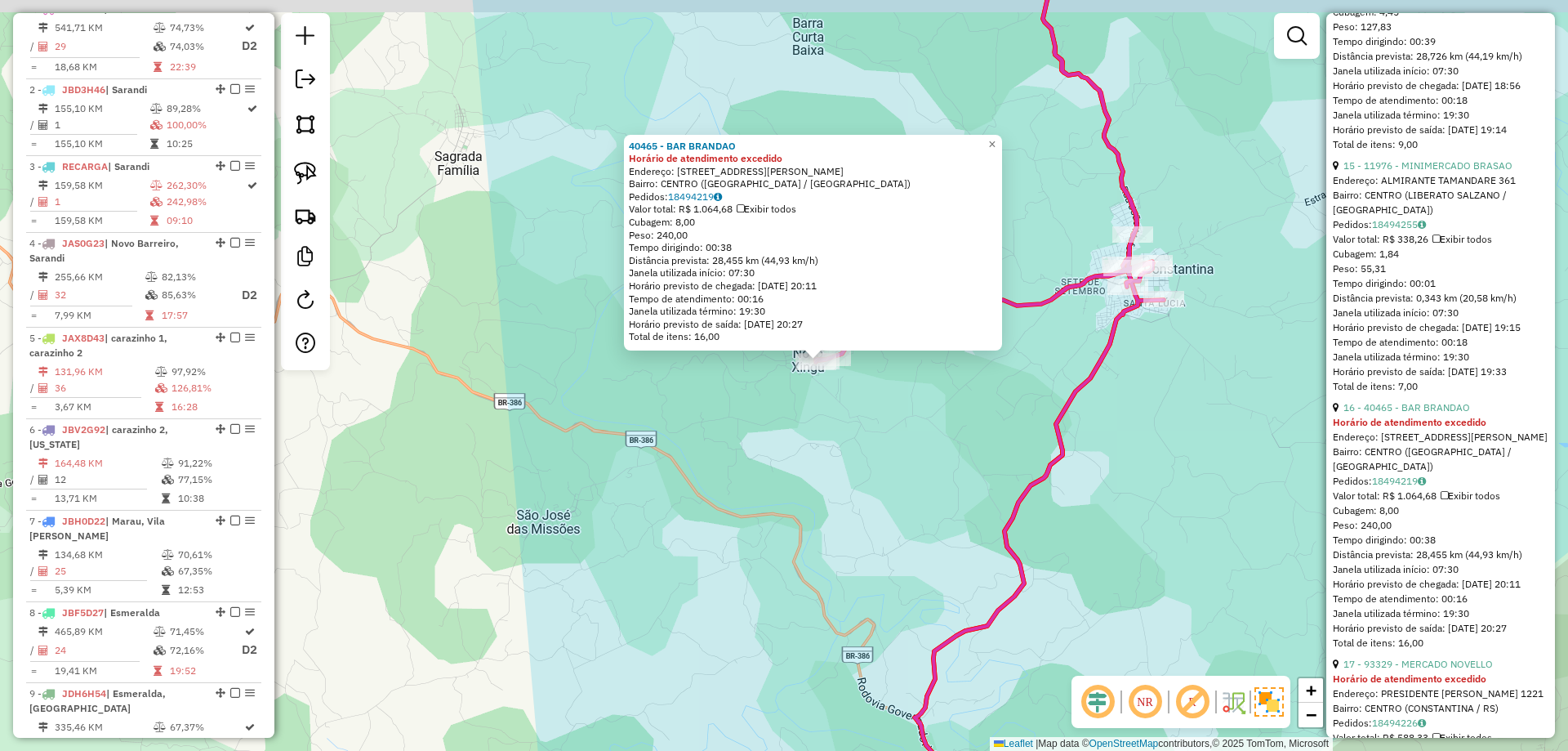
drag, startPoint x: 830, startPoint y: 358, endPoint x: 886, endPoint y: 441, distance: 100.1
click at [889, 455] on div "40465 - BAR BRANDAO Horário de atendimento excedido Endereço: [STREET_ADDRESS][…" at bounding box center [784, 375] width 1568 height 751
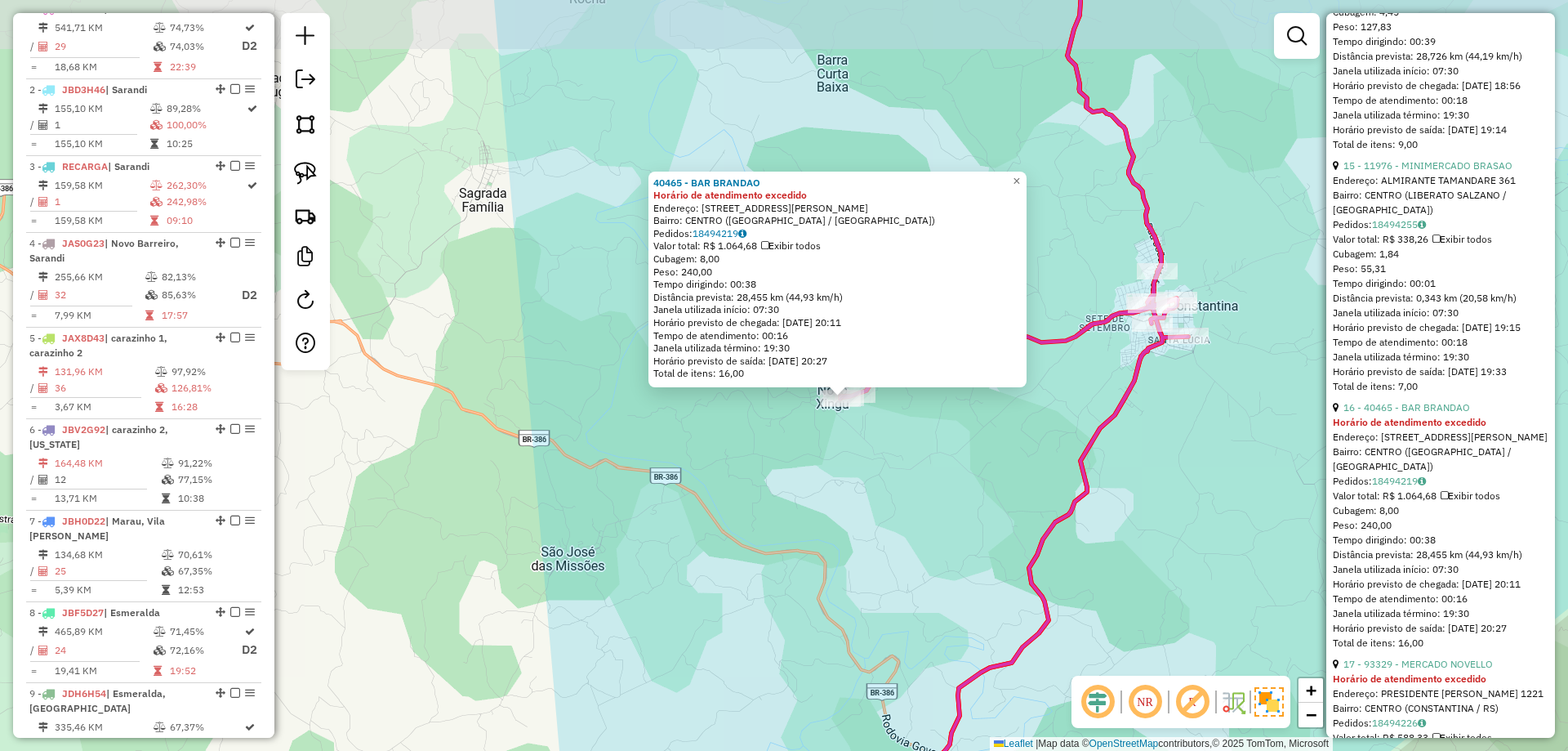
click at [885, 431] on div "40465 - BAR BRANDAO Horário de atendimento excedido Endereço: [STREET_ADDRESS][…" at bounding box center [784, 375] width 1568 height 751
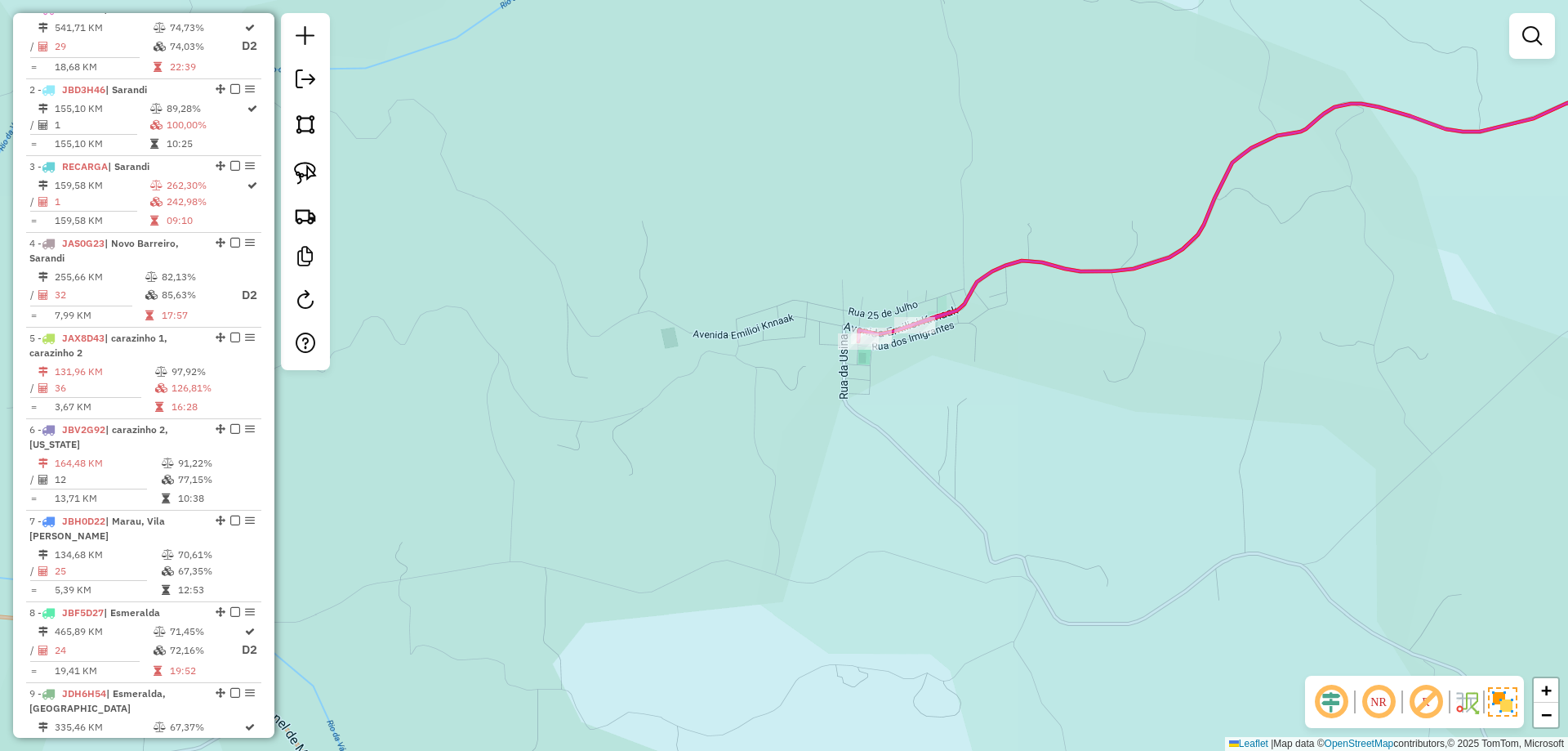
click at [959, 305] on icon at bounding box center [1291, 217] width 866 height 249
select select "**********"
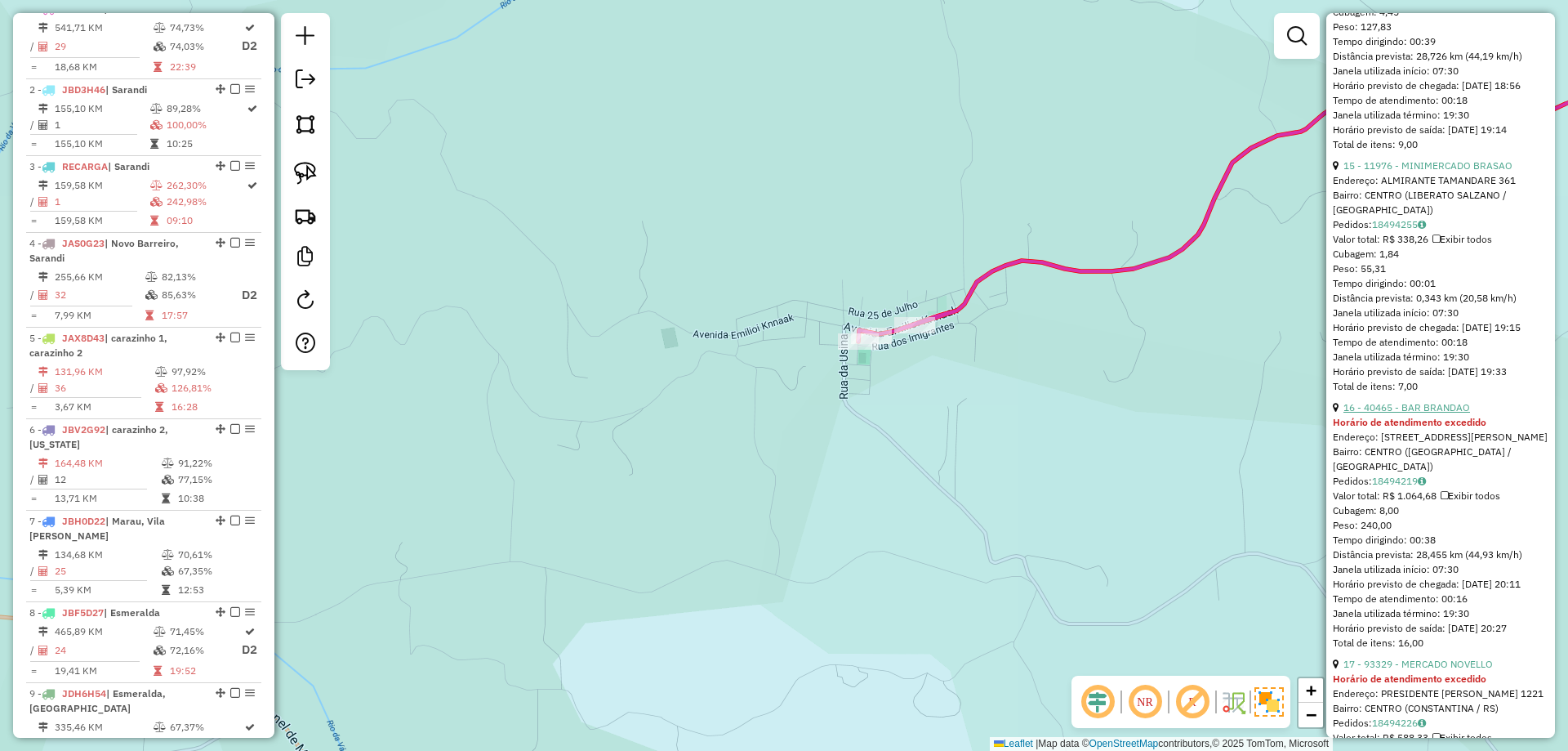
click at [1440, 414] on link "16 - 40465 - BAR BRANDAO" at bounding box center [1406, 407] width 127 height 12
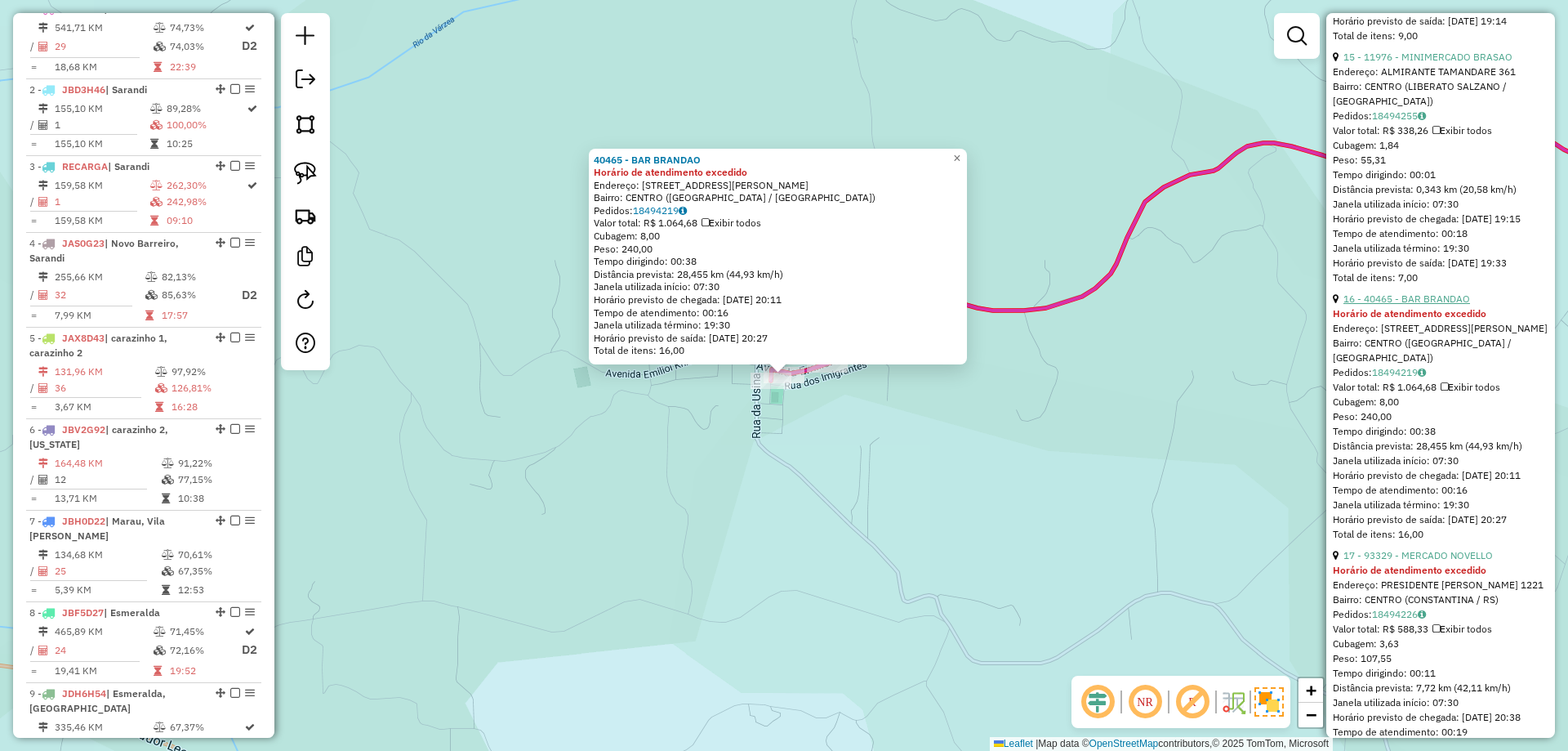
scroll to position [4248, 0]
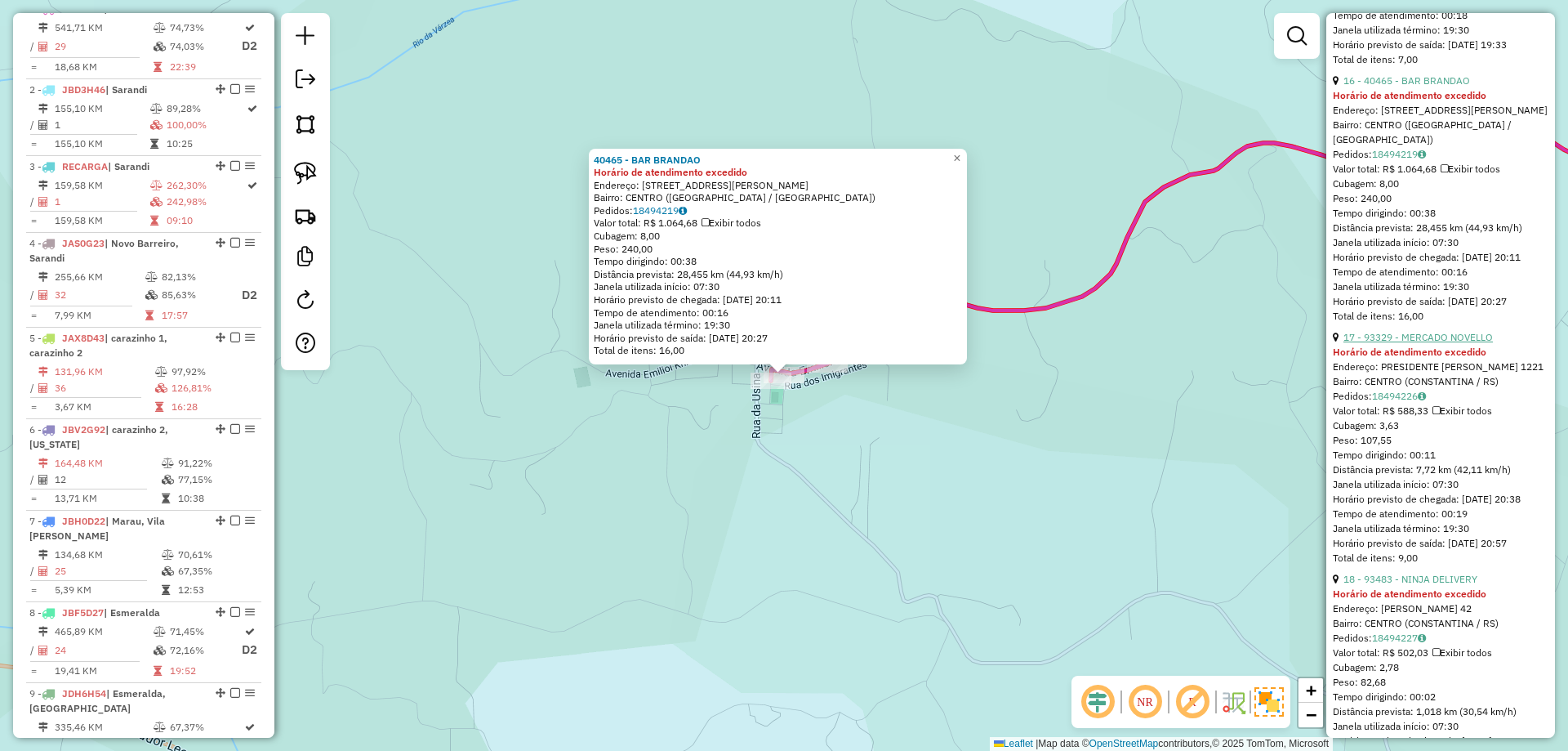
click at [1412, 343] on link "17 - 93329 - MERCADO NOVELLO" at bounding box center [1418, 337] width 149 height 12
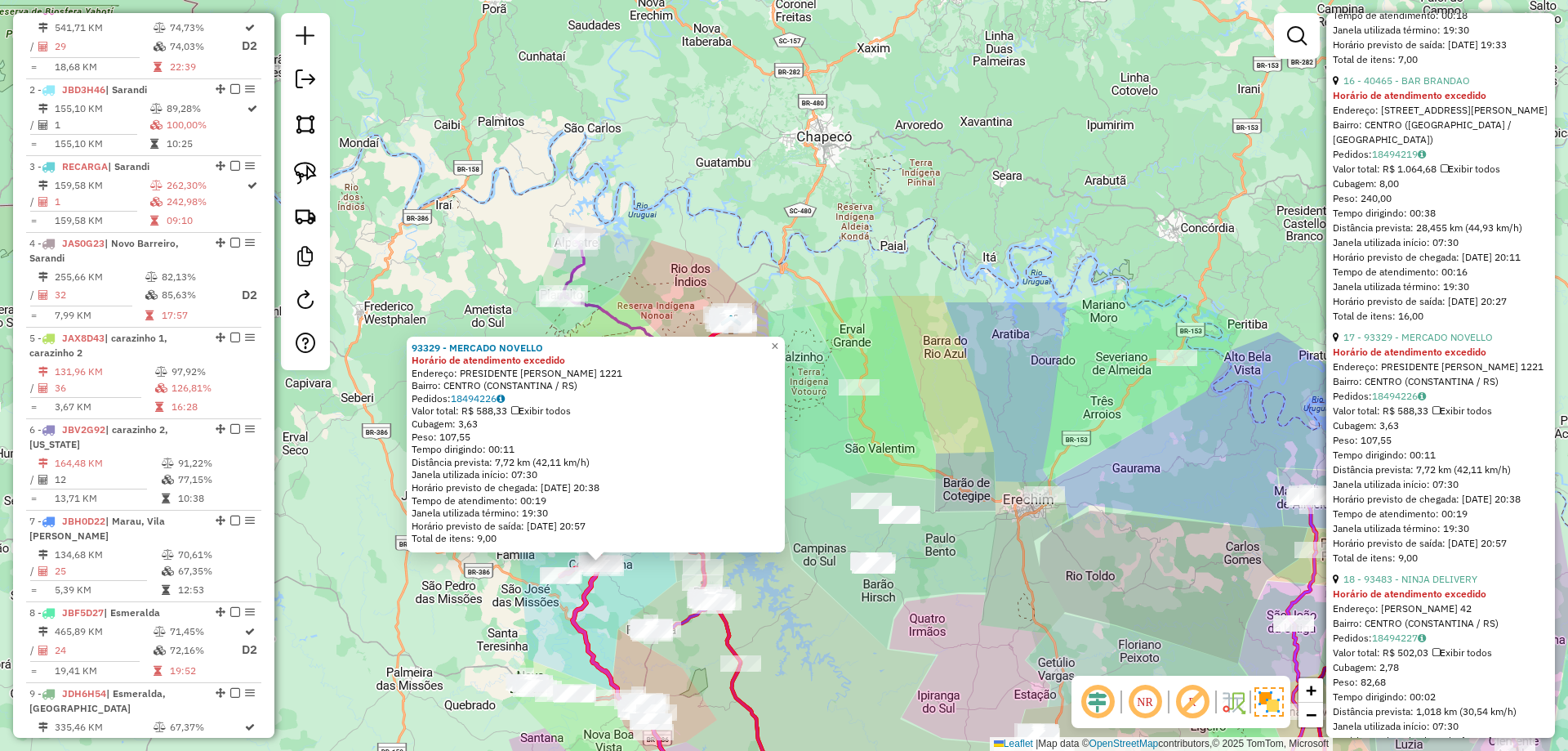
click at [914, 404] on div "93329 - MERCADO NOVELLO Horário de atendimento excedido Endereço: PRESIDENTE [P…" at bounding box center [784, 375] width 1568 height 751
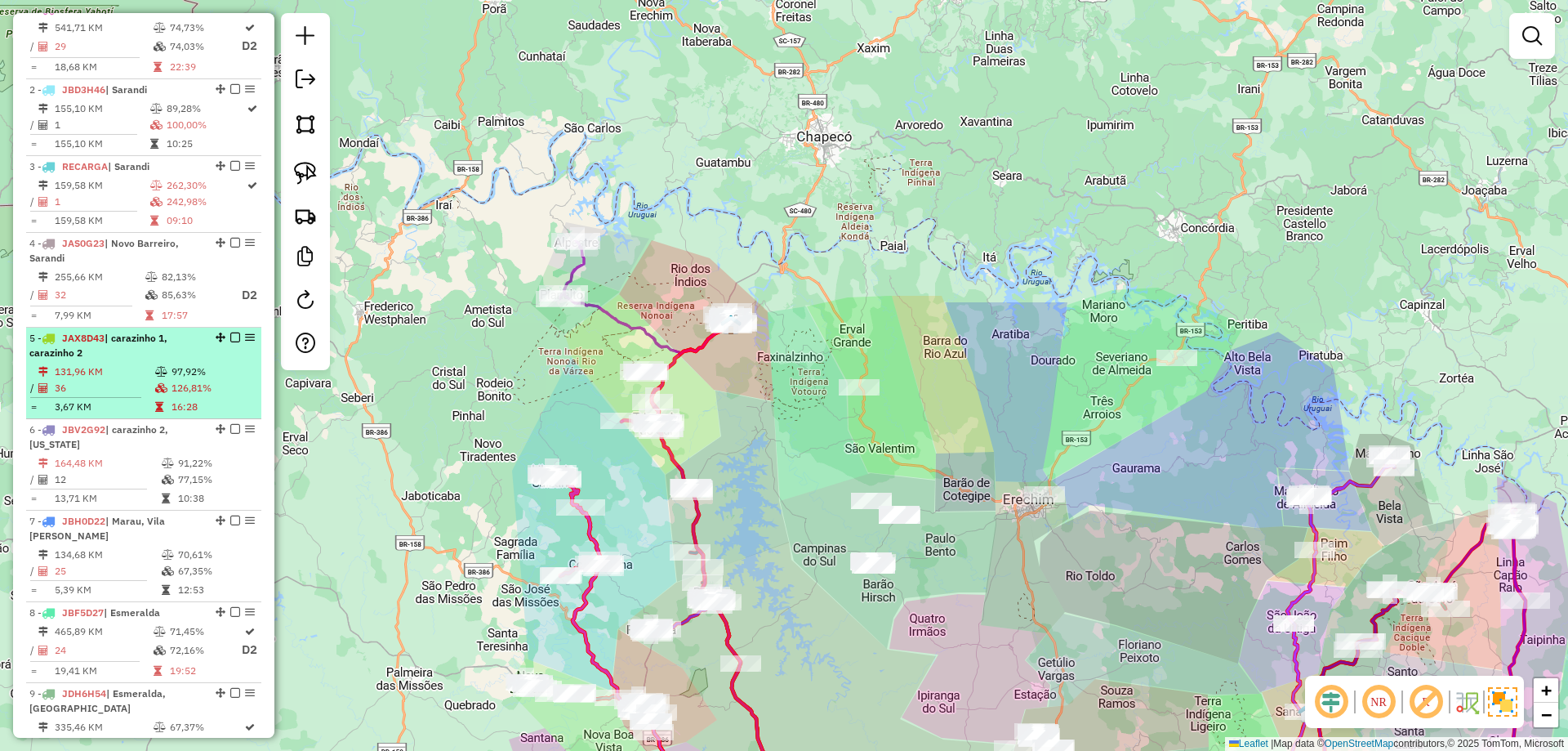
scroll to position [0, 0]
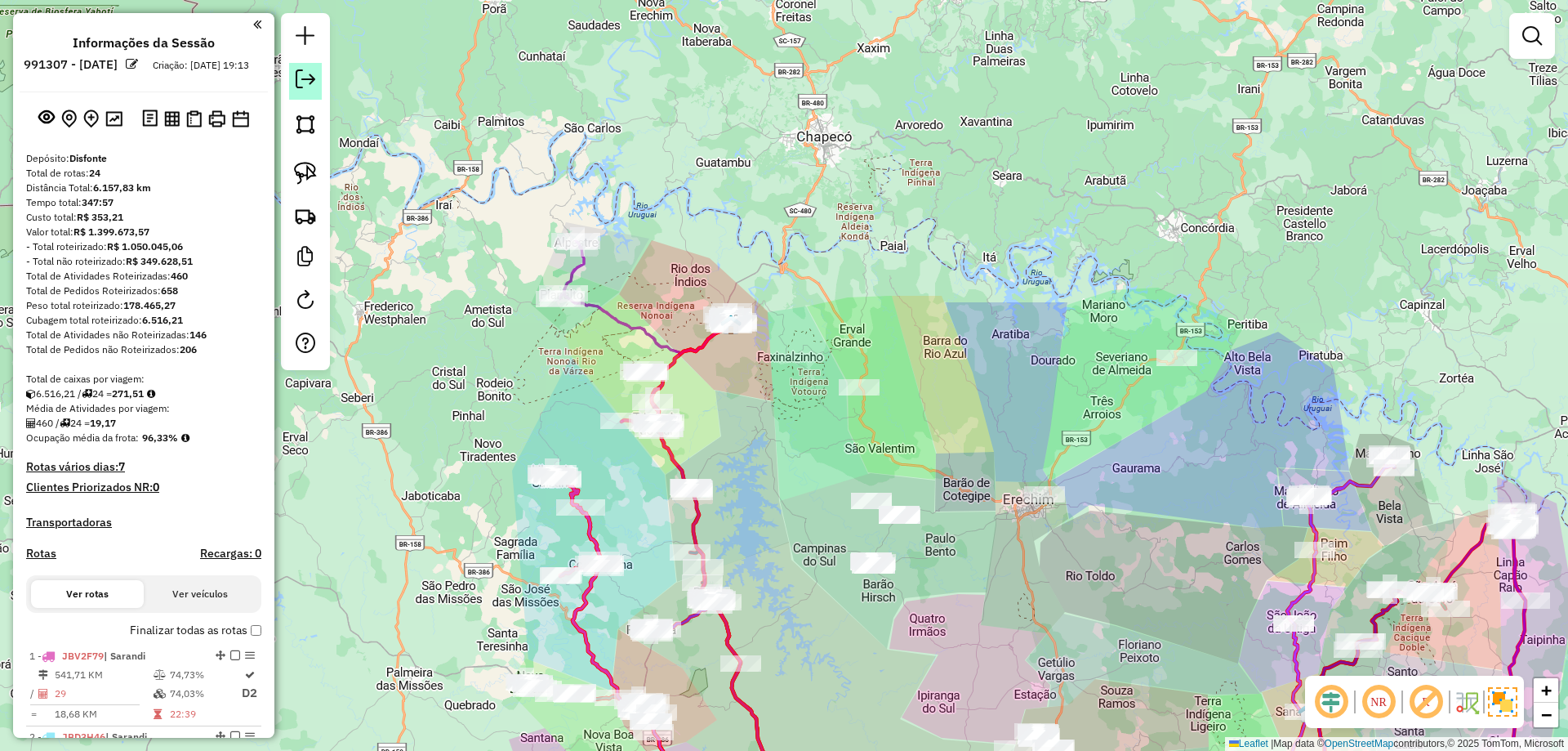
click at [296, 79] on em at bounding box center [305, 79] width 19 height 19
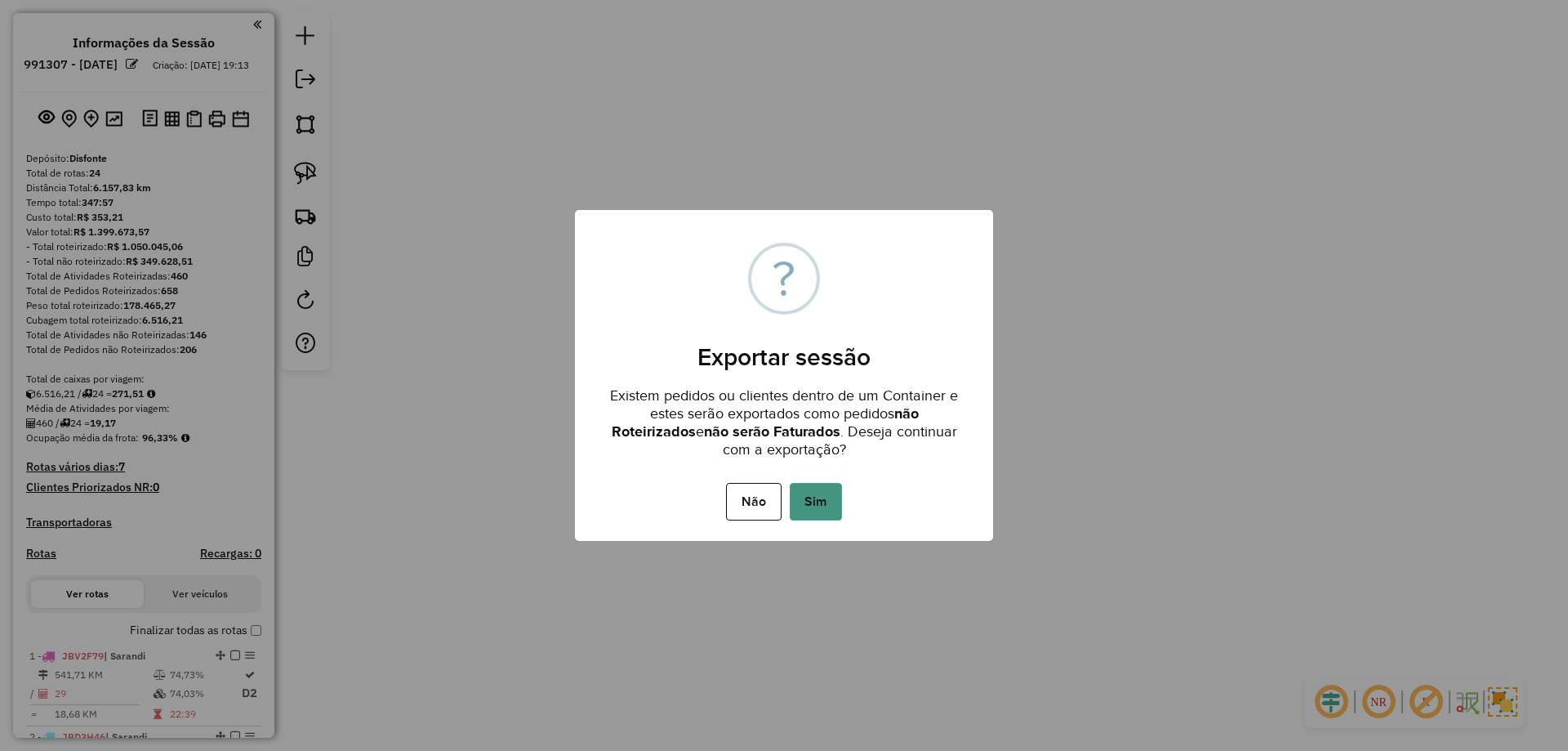
click at [820, 503] on button "Sim" at bounding box center [816, 501] width 52 height 38
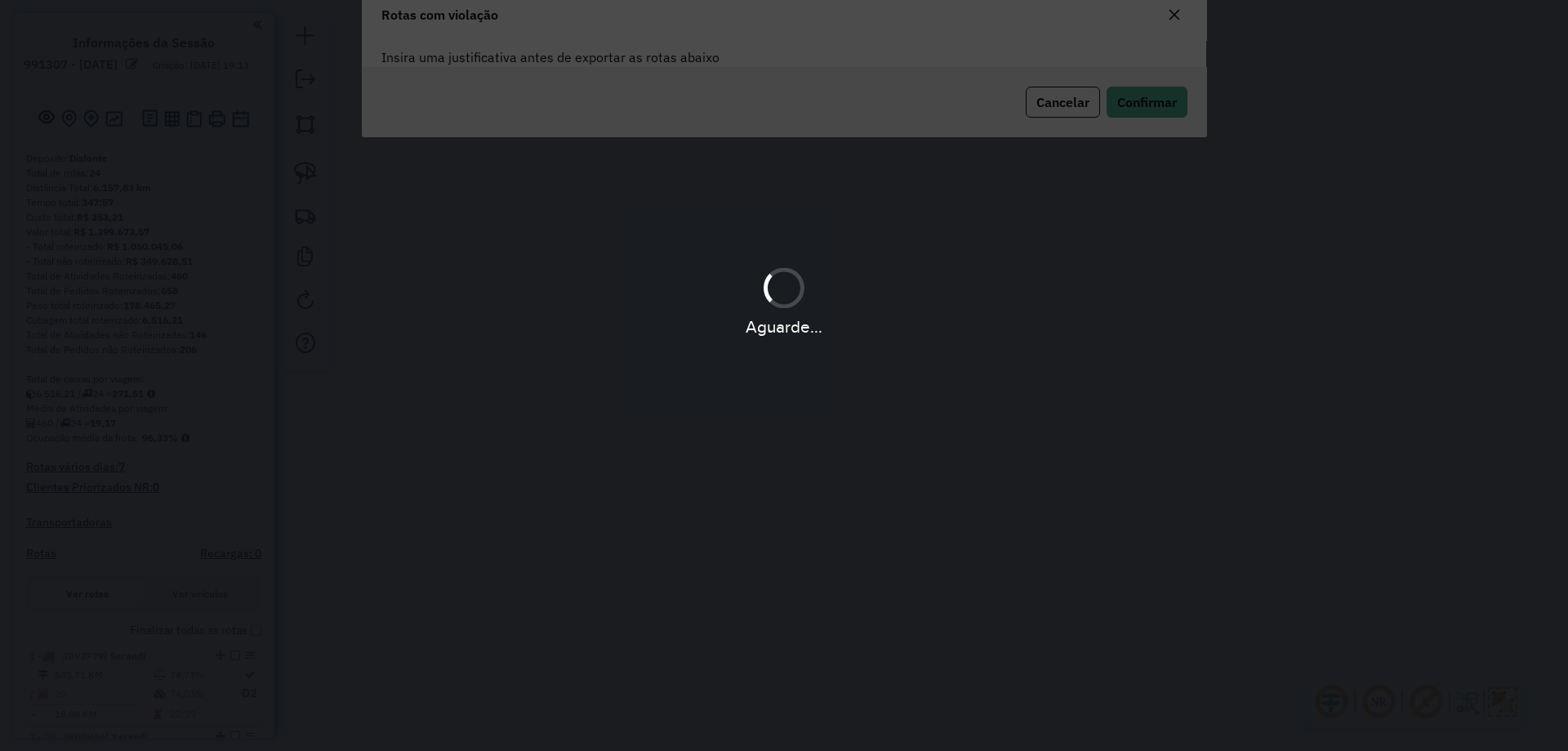
scroll to position [88, 0]
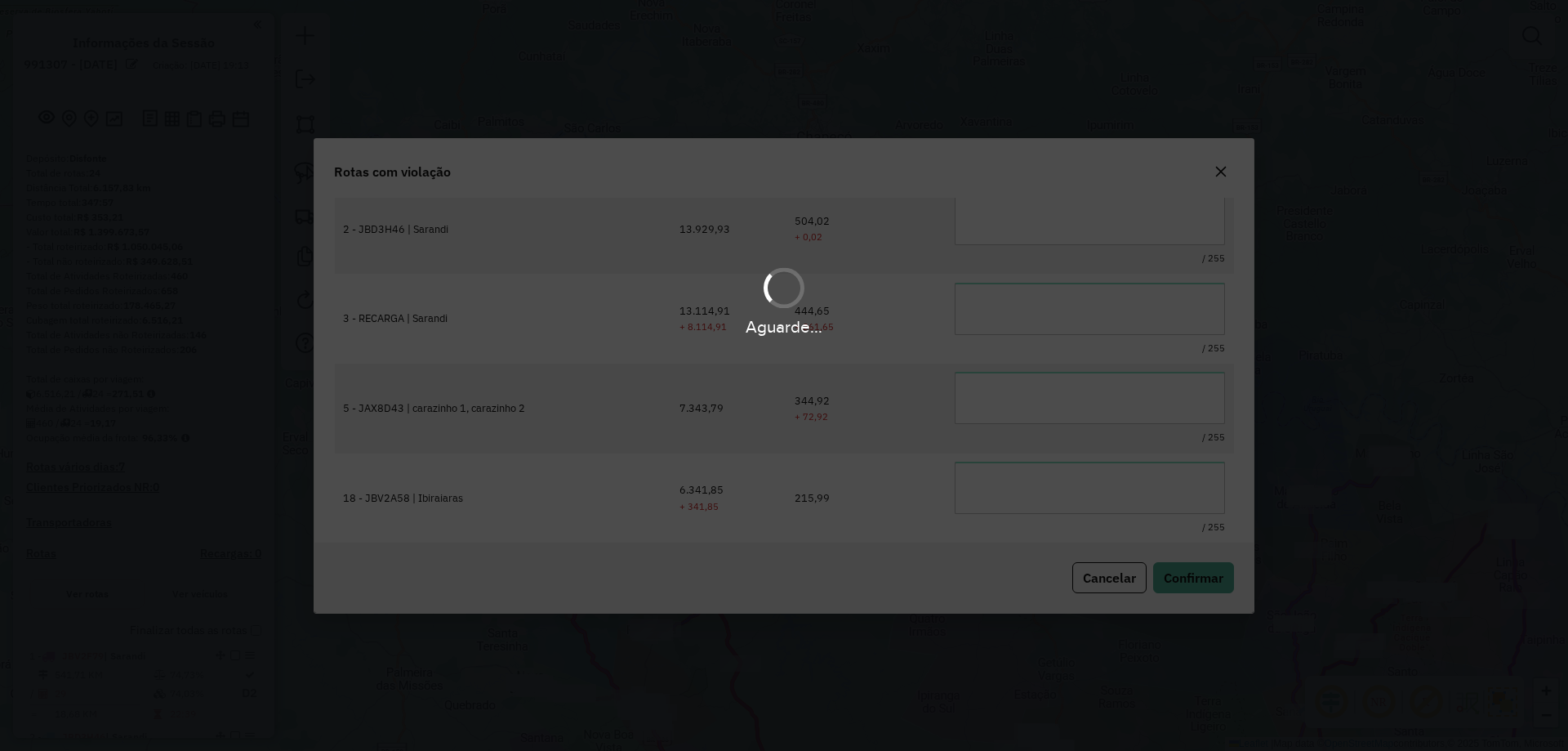
type textarea "**********"
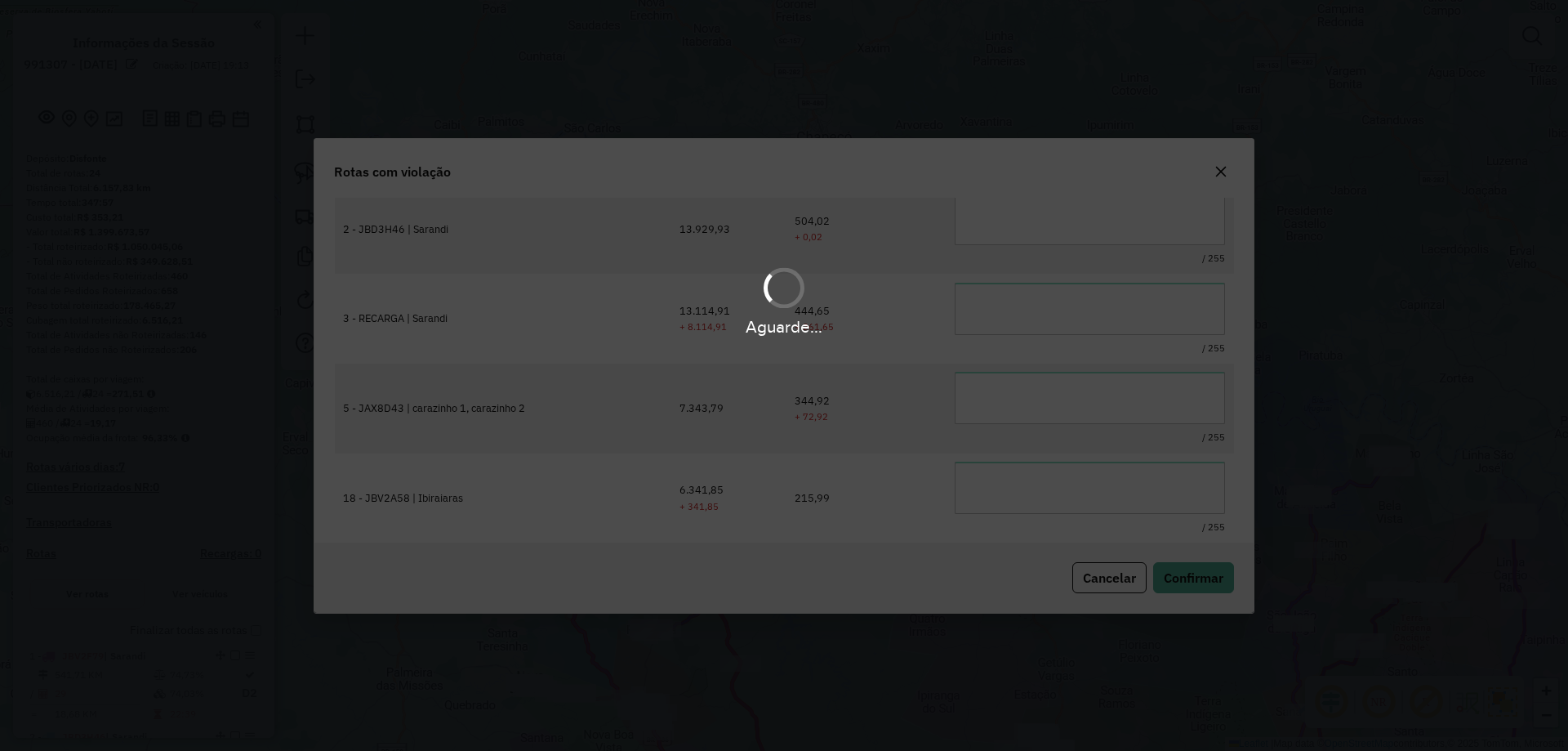
type textarea "**********"
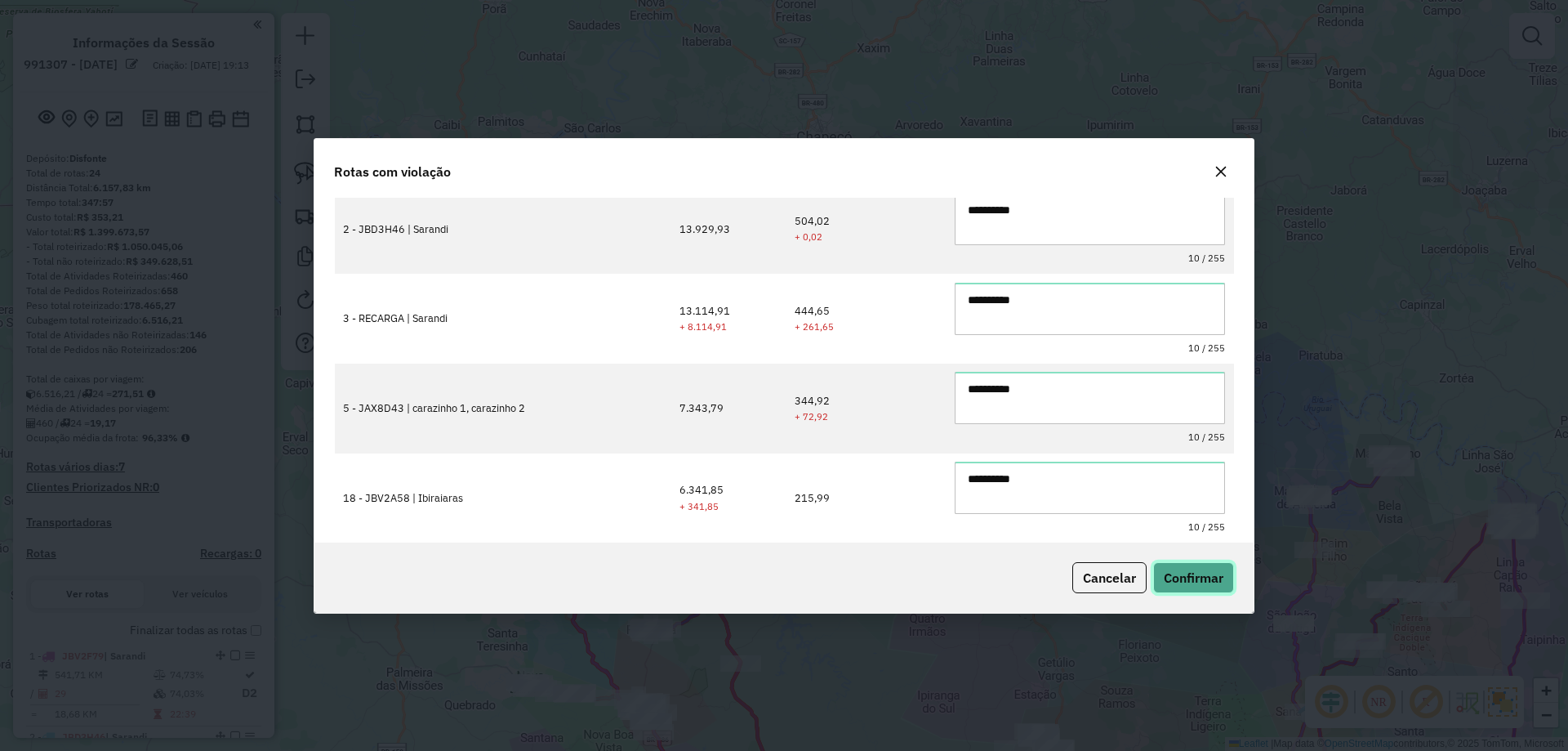
click at [1198, 581] on span "Confirmar" at bounding box center [1194, 577] width 59 height 17
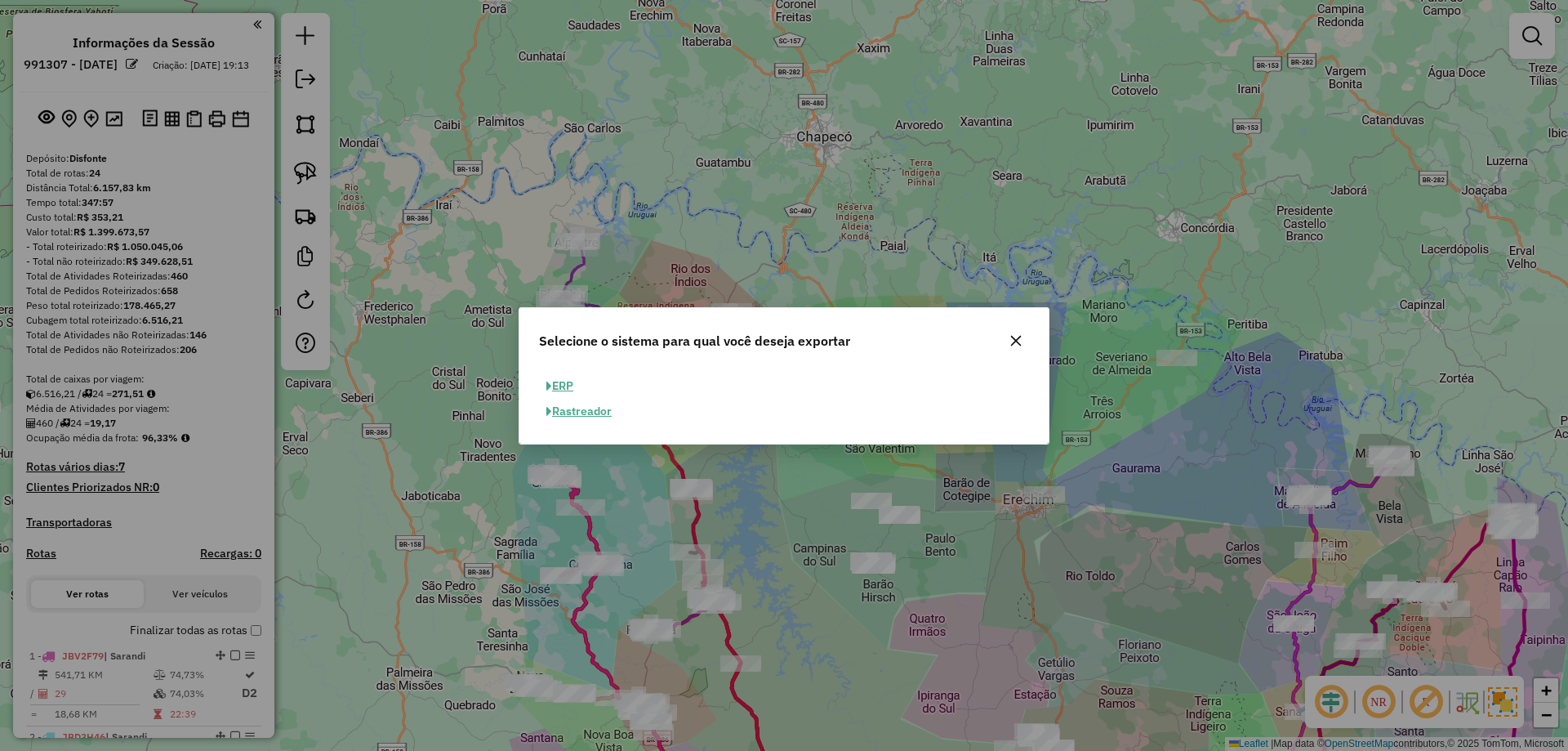
click at [1018, 344] on icon "button" at bounding box center [1016, 340] width 13 height 13
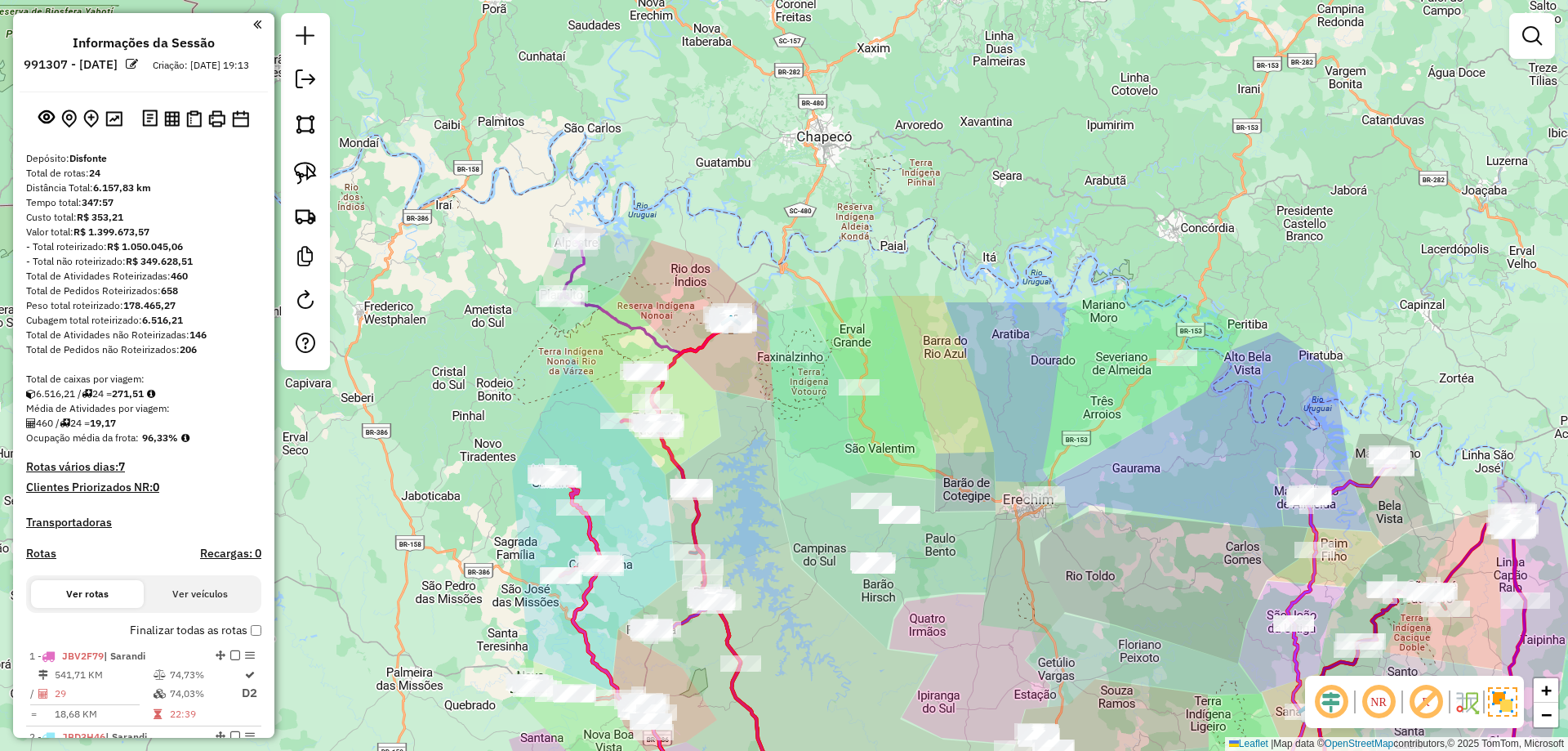
drag, startPoint x: 1032, startPoint y: 258, endPoint x: 1070, endPoint y: 268, distance: 39.3
click at [1073, 268] on div "Janela de atendimento Grade de atendimento Capacidade Transportadoras Veículos …" at bounding box center [784, 375] width 1568 height 751
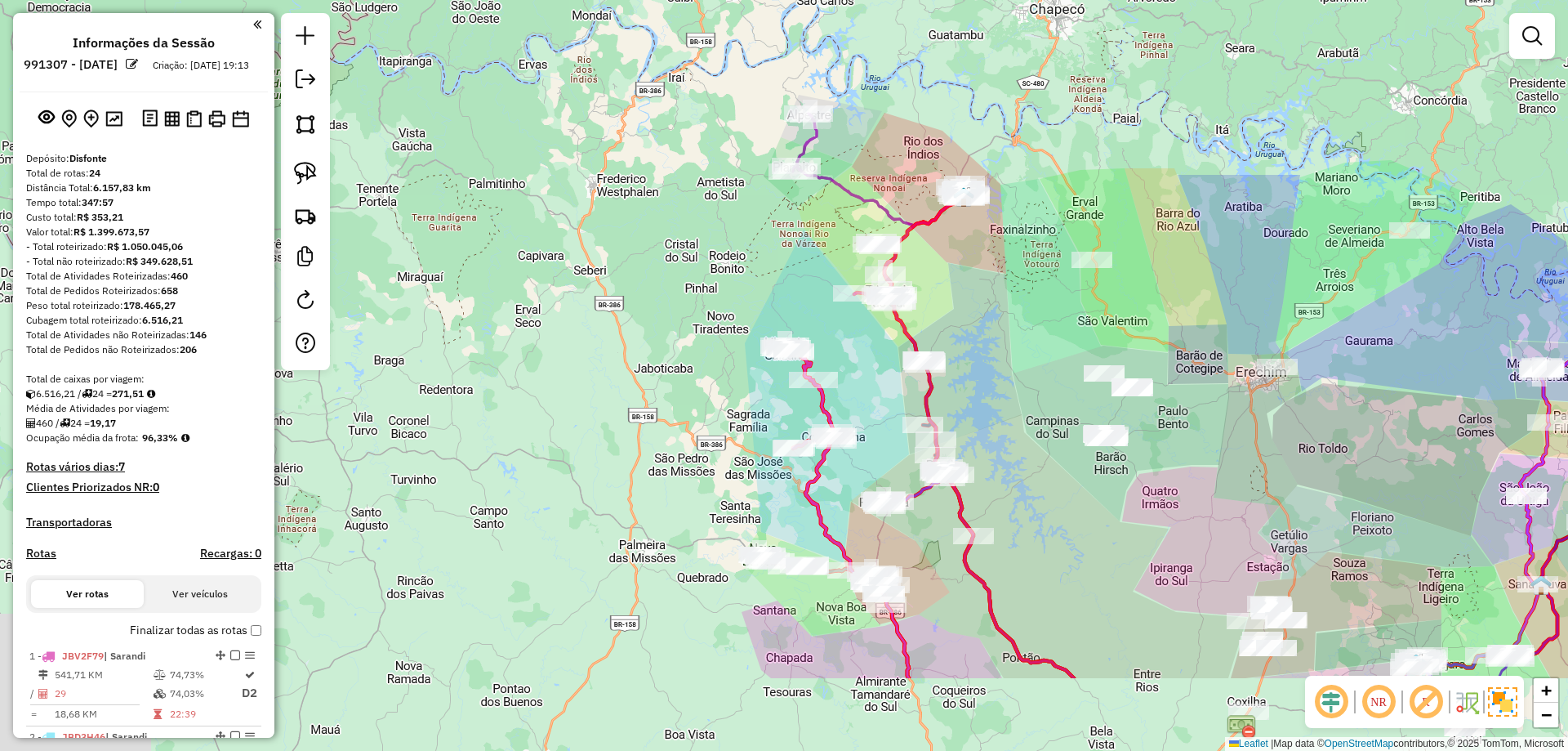
drag, startPoint x: 621, startPoint y: 240, endPoint x: 597, endPoint y: 136, distance: 106.7
click at [597, 137] on div "Janela de atendimento Grade de atendimento Capacidade Transportadoras Veículos …" at bounding box center [784, 375] width 1568 height 751
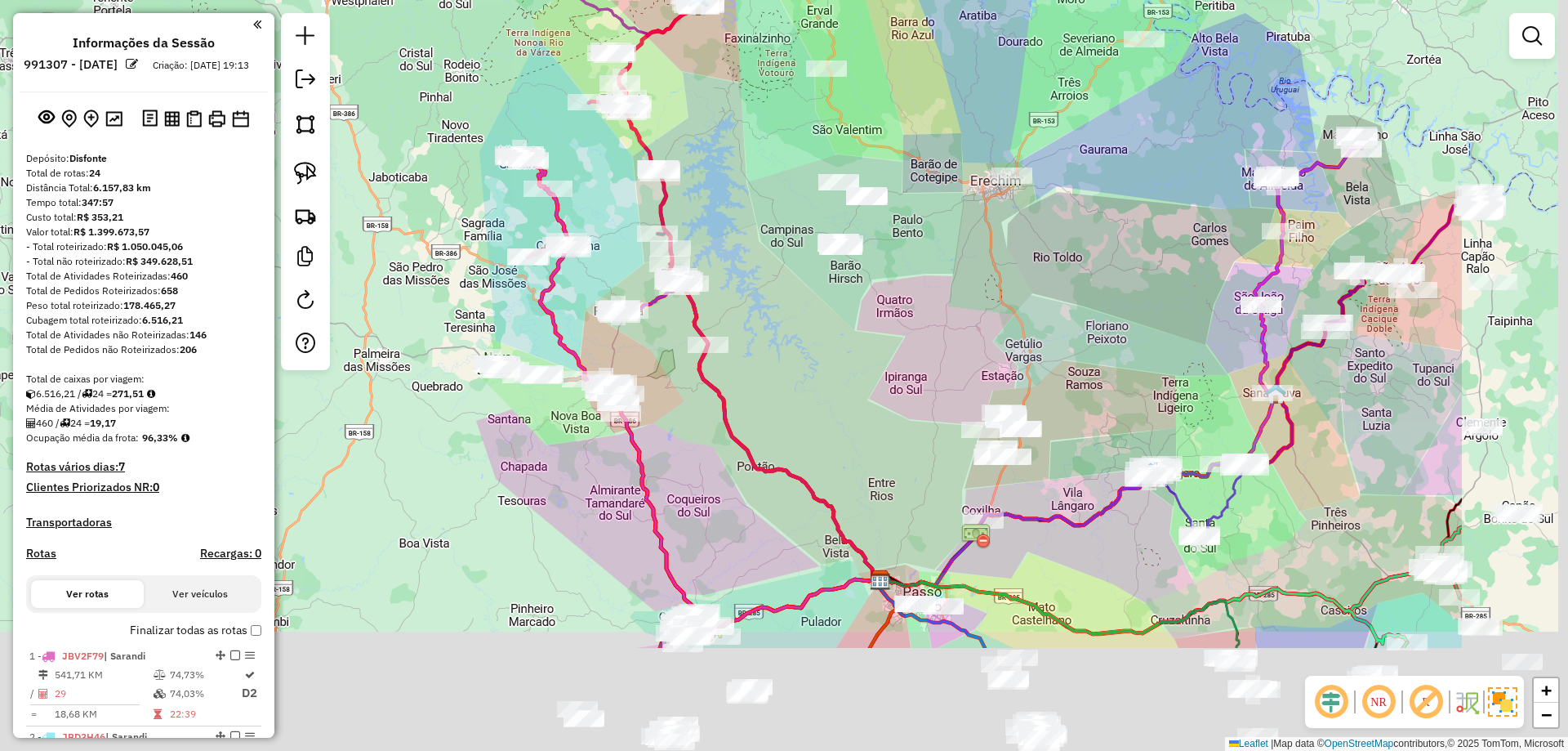
drag, startPoint x: 746, startPoint y: 442, endPoint x: 579, endPoint y: 276, distance: 235.5
click at [482, 261] on div "Janela de atendimento Grade de atendimento Capacidade Transportadoras Veículos …" at bounding box center [784, 375] width 1568 height 751
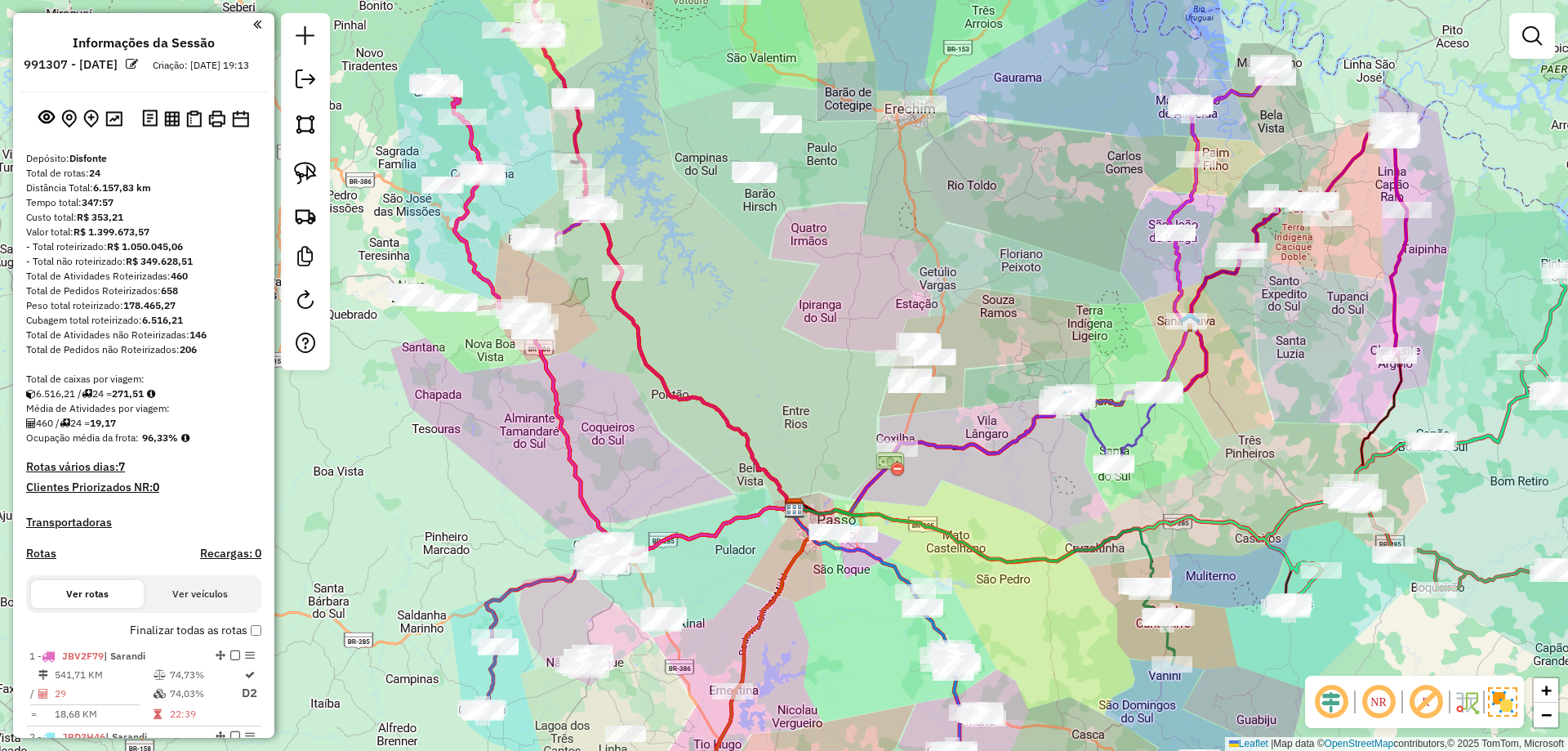
drag, startPoint x: 902, startPoint y: 389, endPoint x: 616, endPoint y: 215, distance: 334.8
click at [617, 216] on div "Janela de atendimento Grade de atendimento Capacidade Transportadoras Veículos …" at bounding box center [784, 375] width 1568 height 751
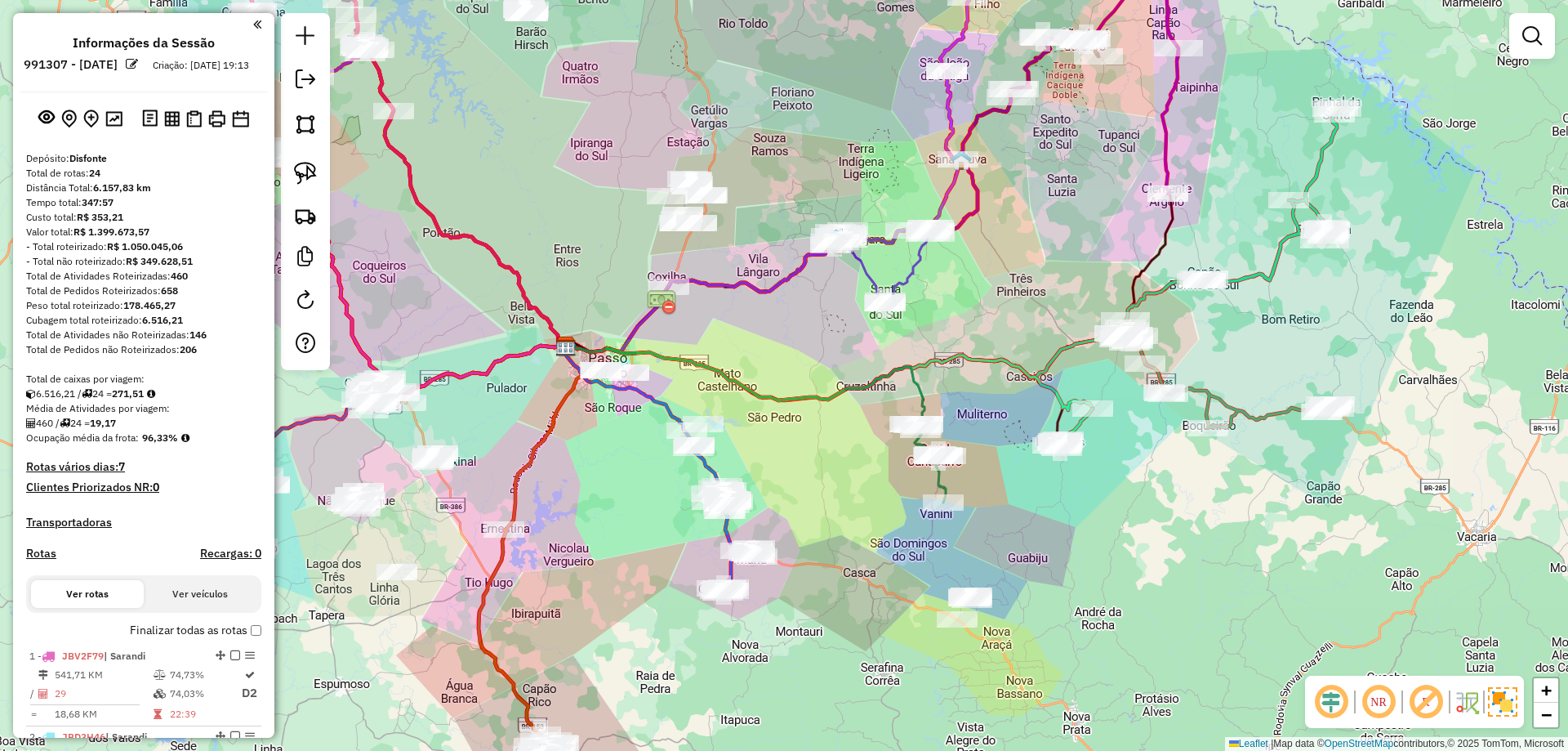
drag, startPoint x: 816, startPoint y: 406, endPoint x: 905, endPoint y: 276, distance: 157.5
click at [852, 212] on div "Janela de atendimento Grade de atendimento Capacidade Transportadoras Veículos …" at bounding box center [784, 375] width 1568 height 751
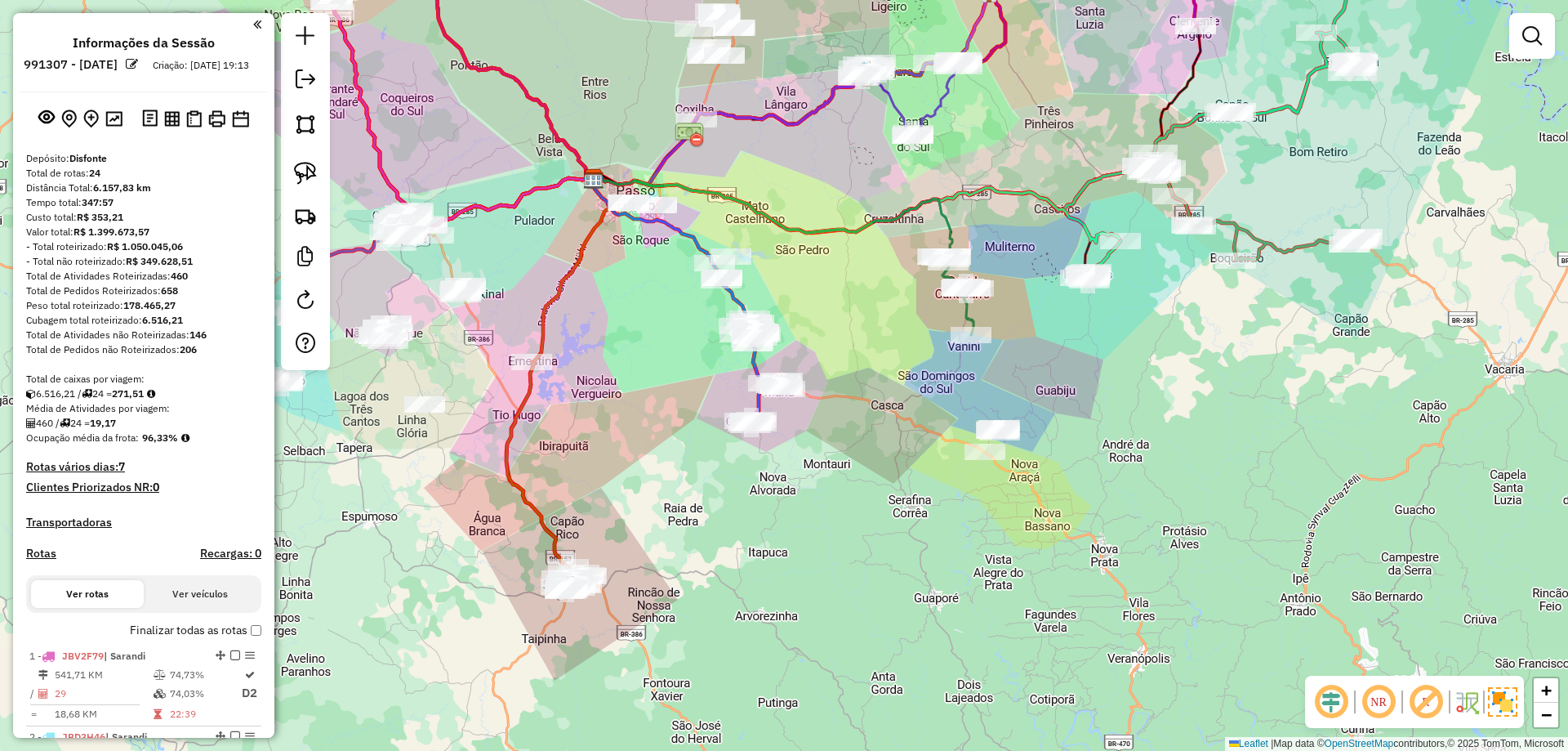
drag, startPoint x: 1182, startPoint y: 436, endPoint x: 1150, endPoint y: 402, distance: 46.7
click at [1151, 403] on div "Janela de atendimento Grade de atendimento Capacidade Transportadoras Veículos …" at bounding box center [784, 375] width 1568 height 751
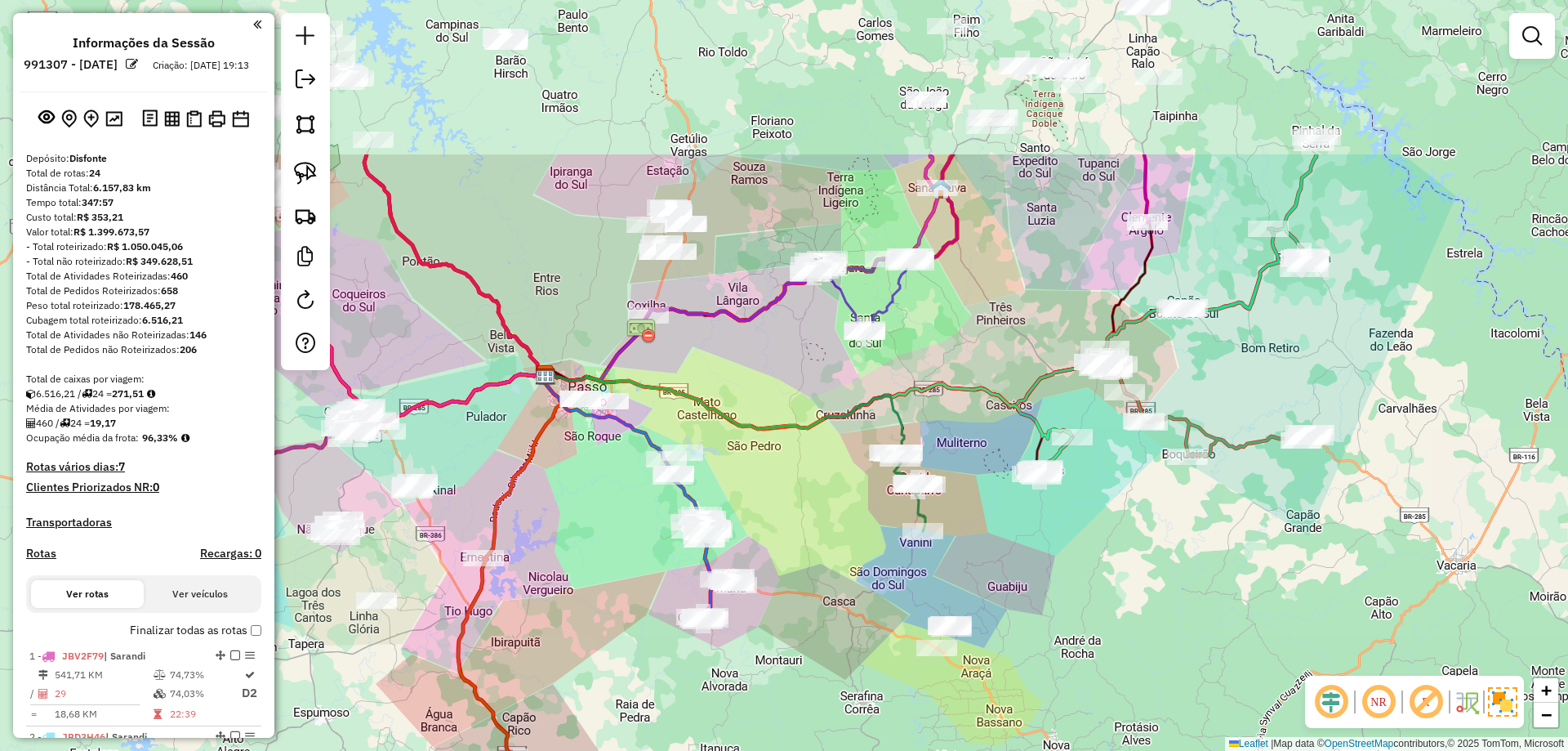
drag, startPoint x: 1092, startPoint y: 400, endPoint x: 1056, endPoint y: 615, distance: 218.0
click at [1051, 636] on div "Janela de atendimento Grade de atendimento Capacidade Transportadoras Veículos …" at bounding box center [784, 375] width 1568 height 751
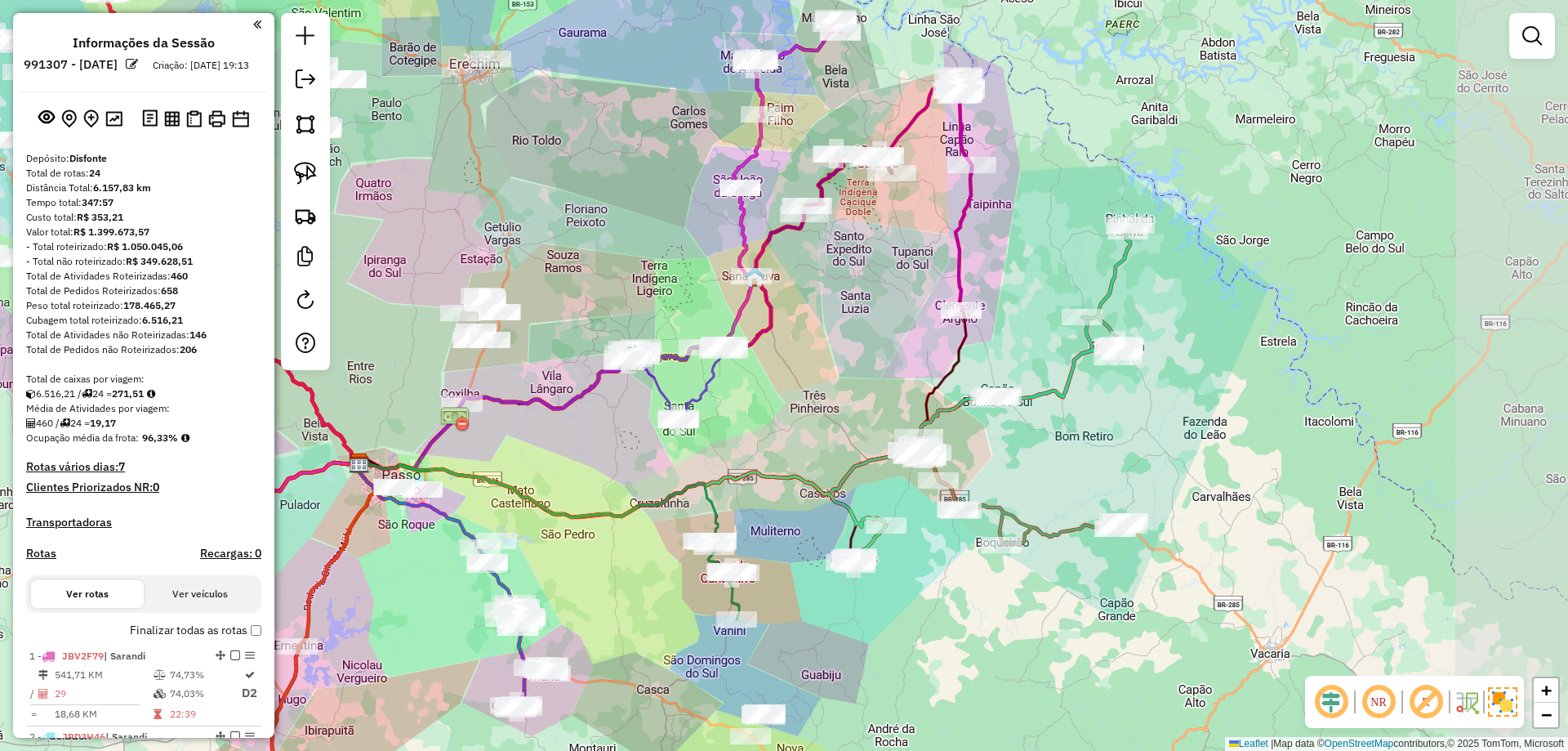
drag, startPoint x: 1264, startPoint y: 409, endPoint x: 1105, endPoint y: 478, distance: 173.3
click at [1105, 478] on div "Janela de atendimento Grade de atendimento Capacidade Transportadoras Veículos …" at bounding box center [784, 375] width 1568 height 751
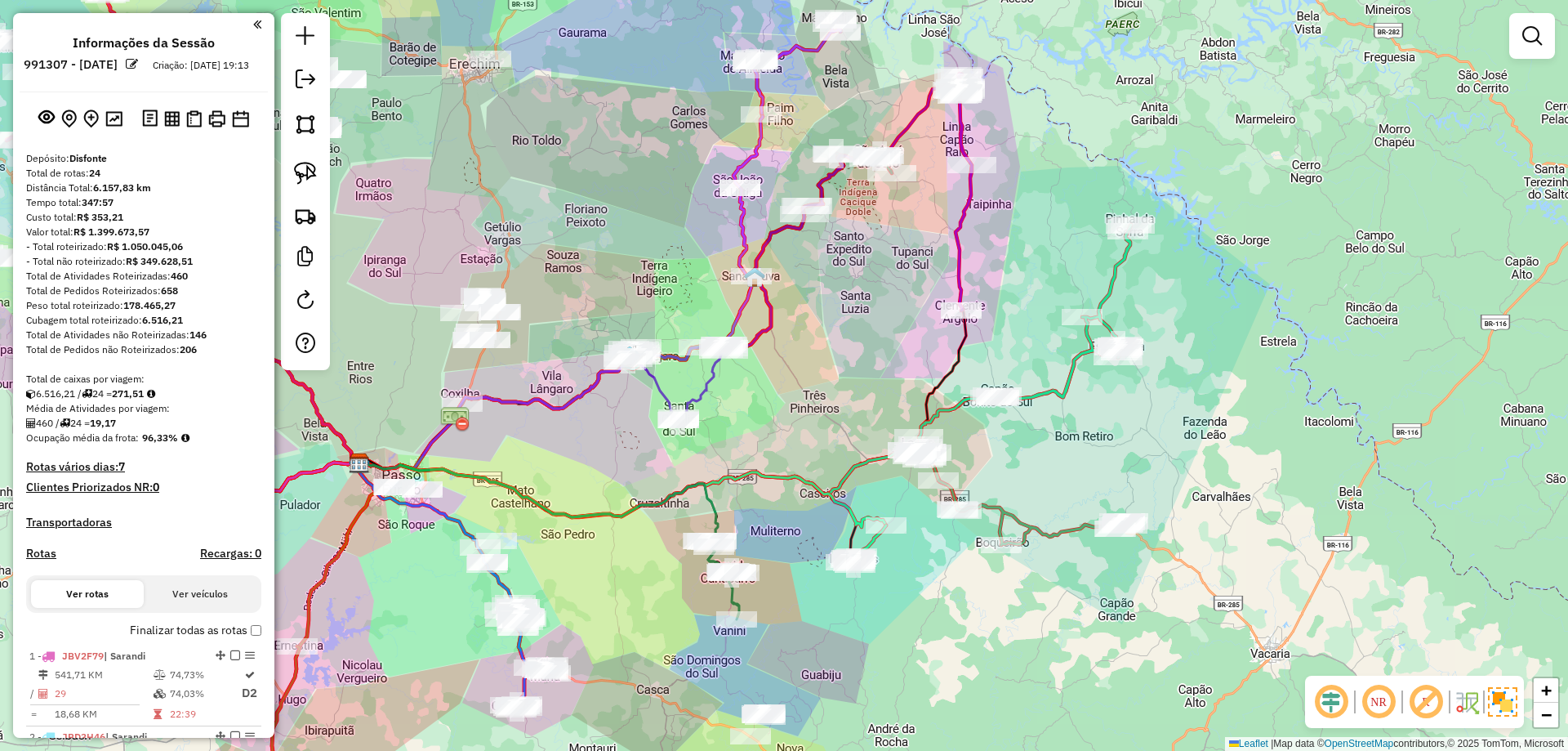
click at [1112, 282] on icon at bounding box center [1024, 334] width 212 height 219
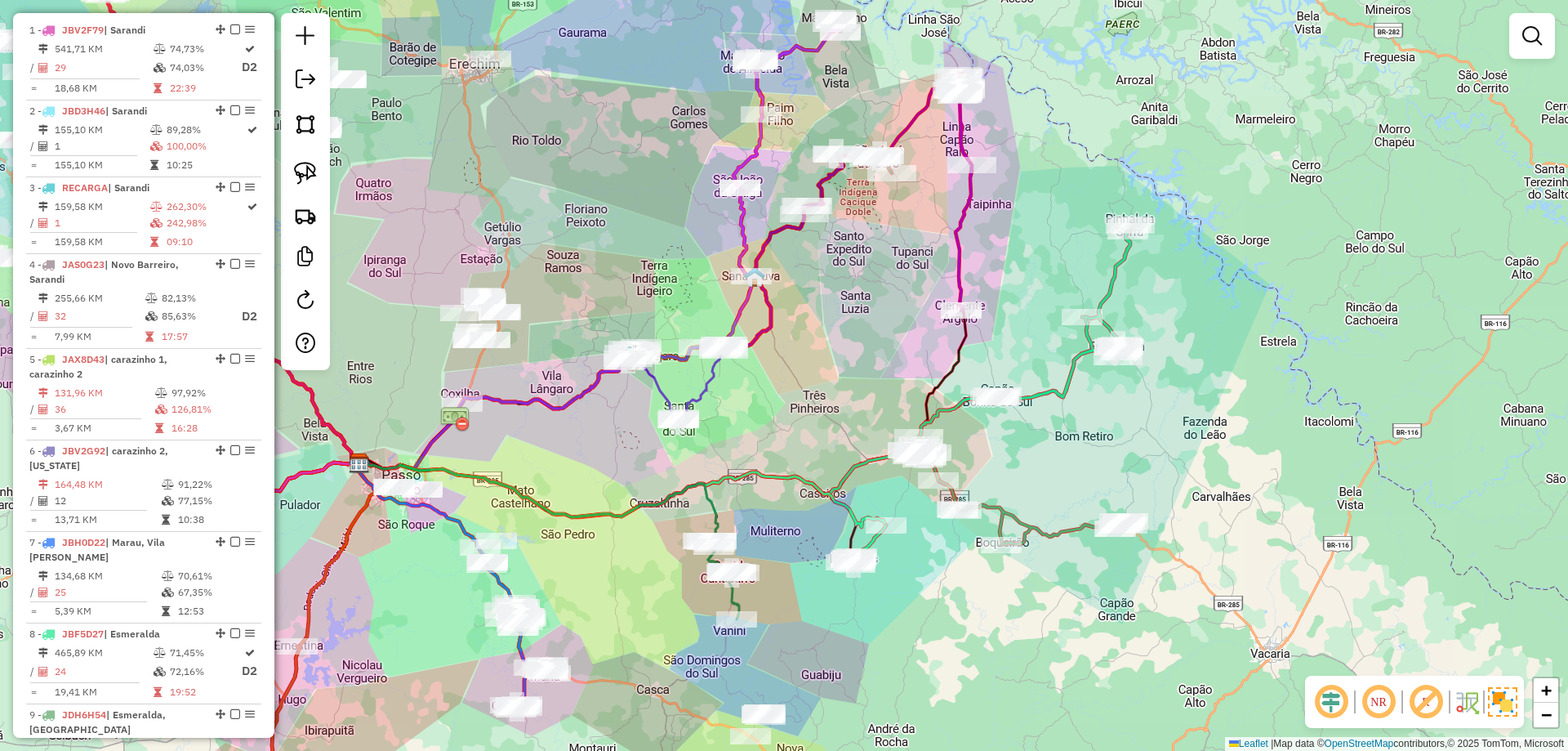
select select "**********"
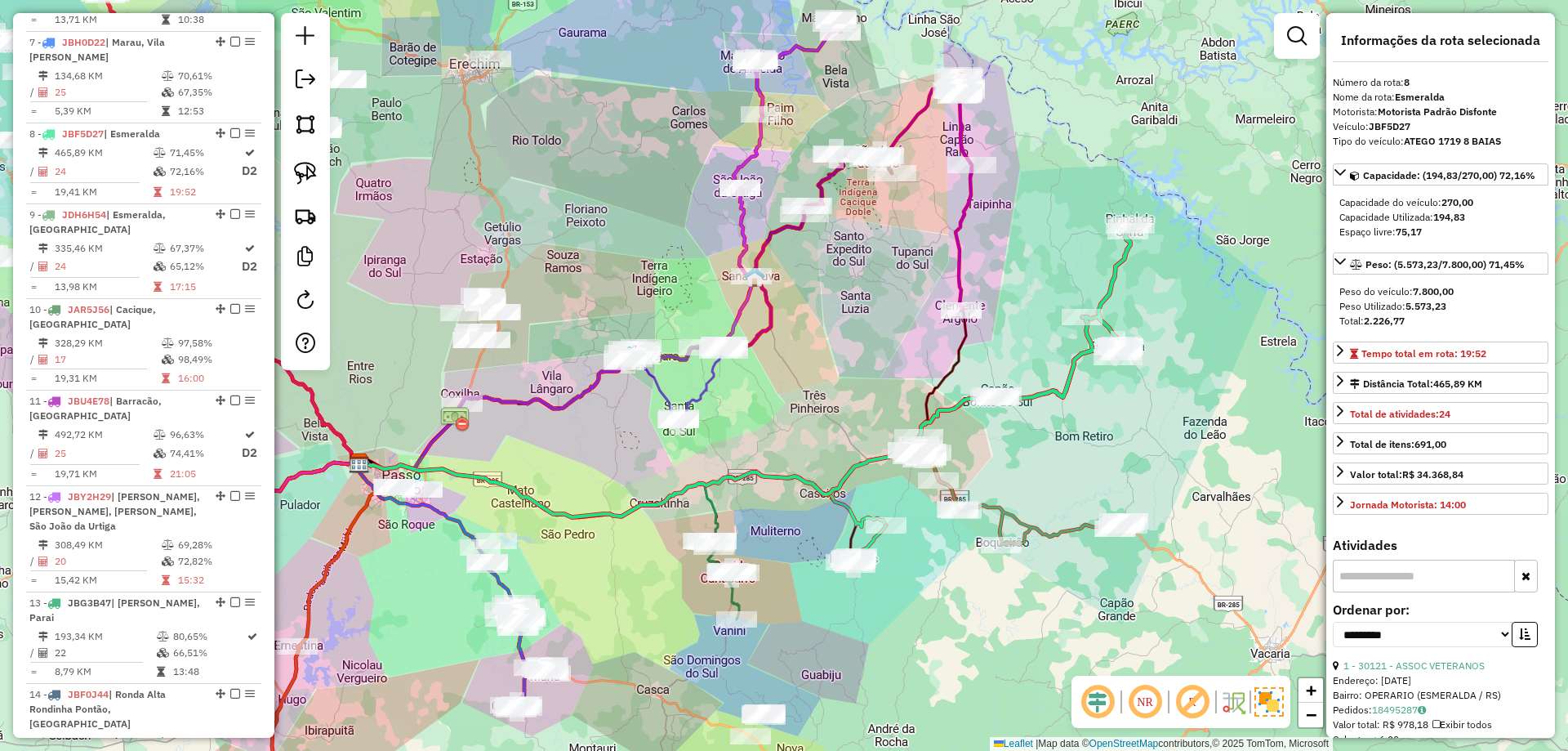
scroll to position [1251, 0]
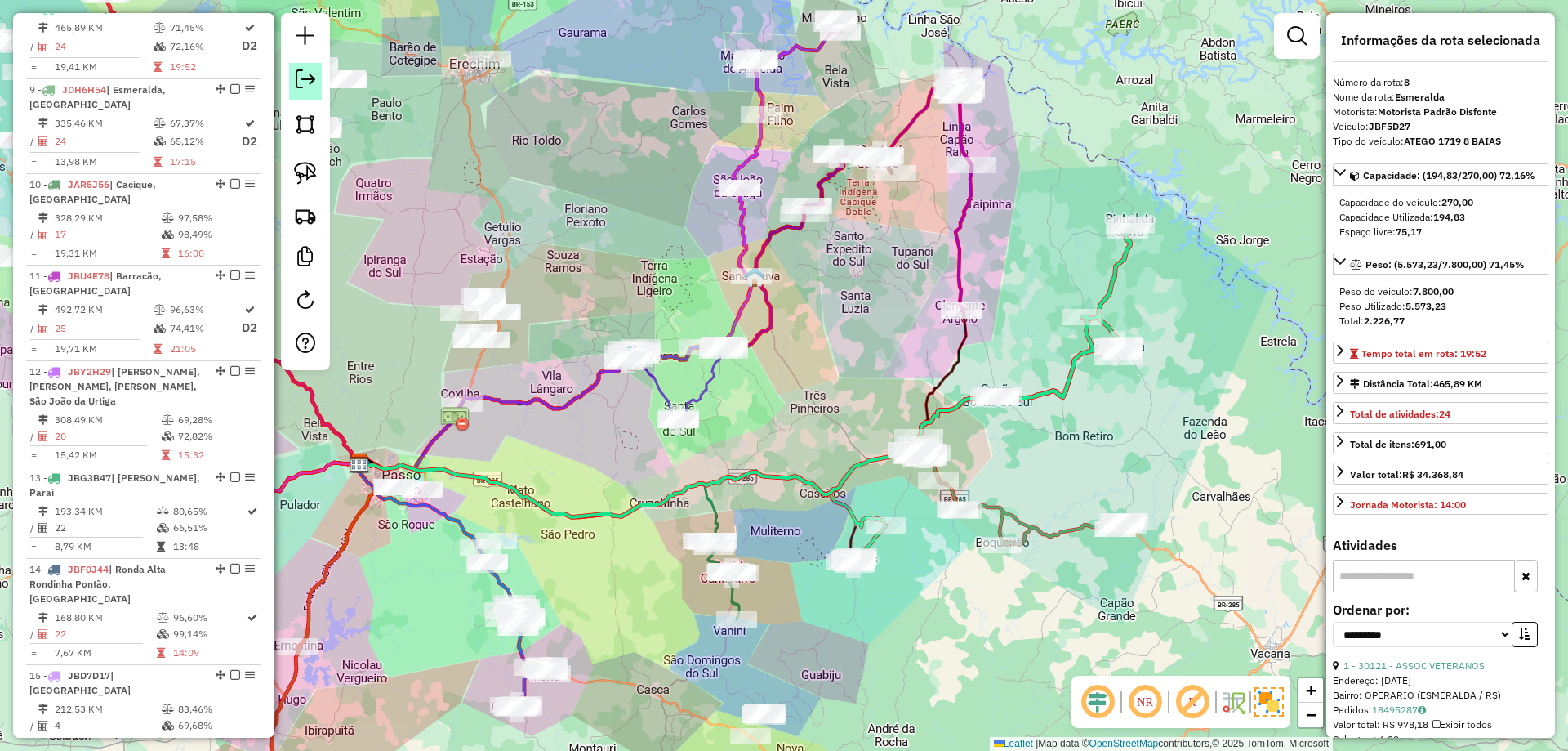
click at [311, 82] on em at bounding box center [305, 79] width 19 height 19
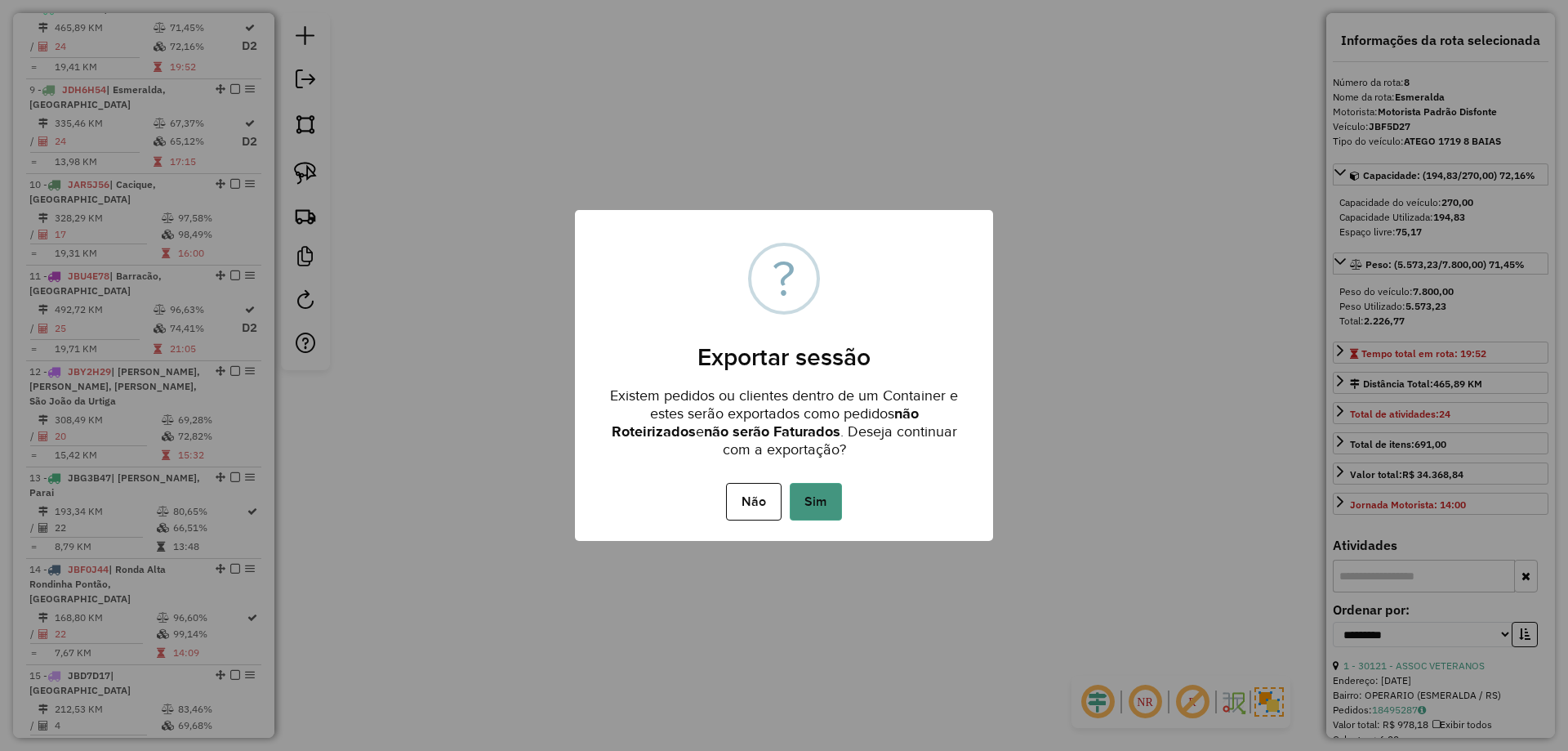
click at [830, 492] on button "Sim" at bounding box center [816, 501] width 52 height 38
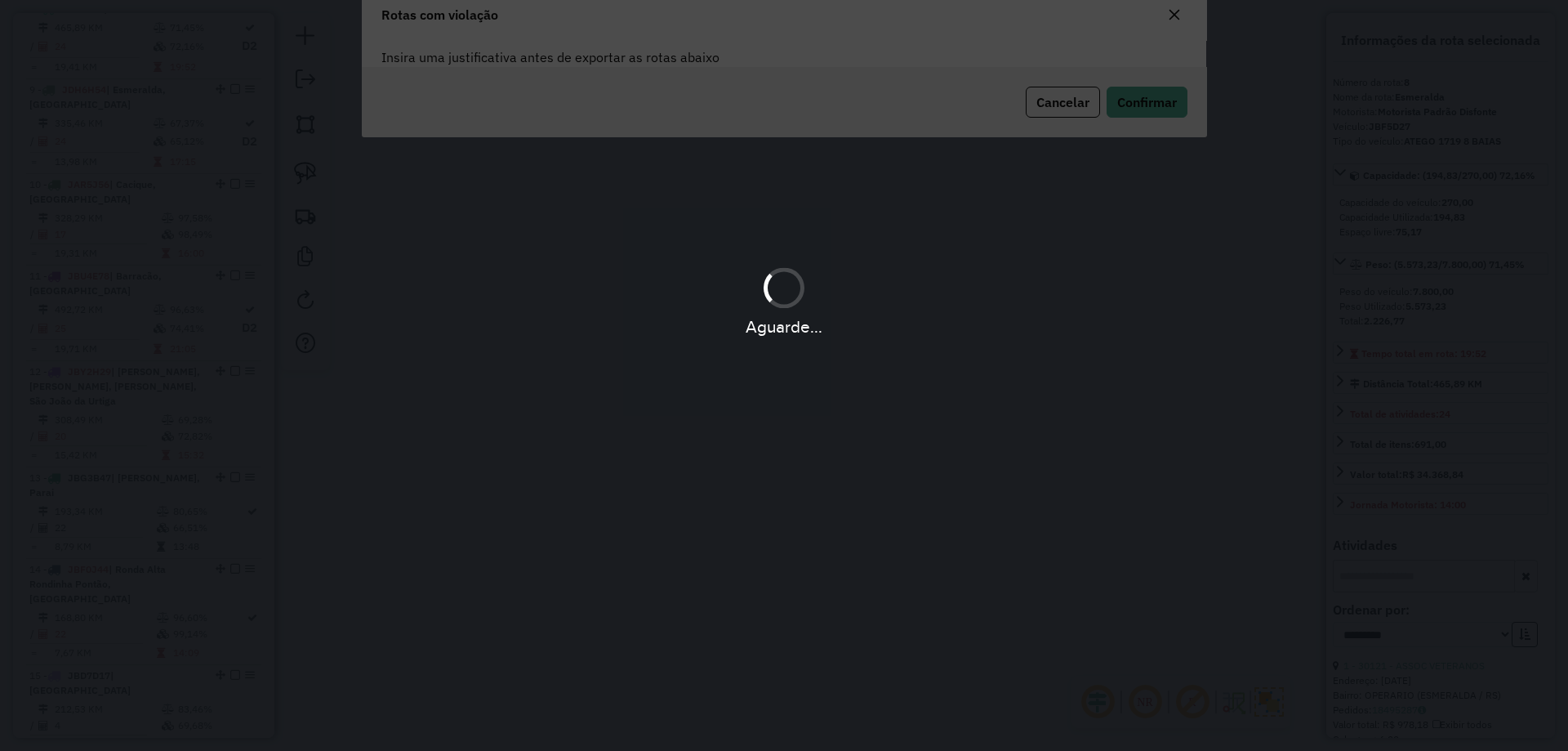
scroll to position [88, 0]
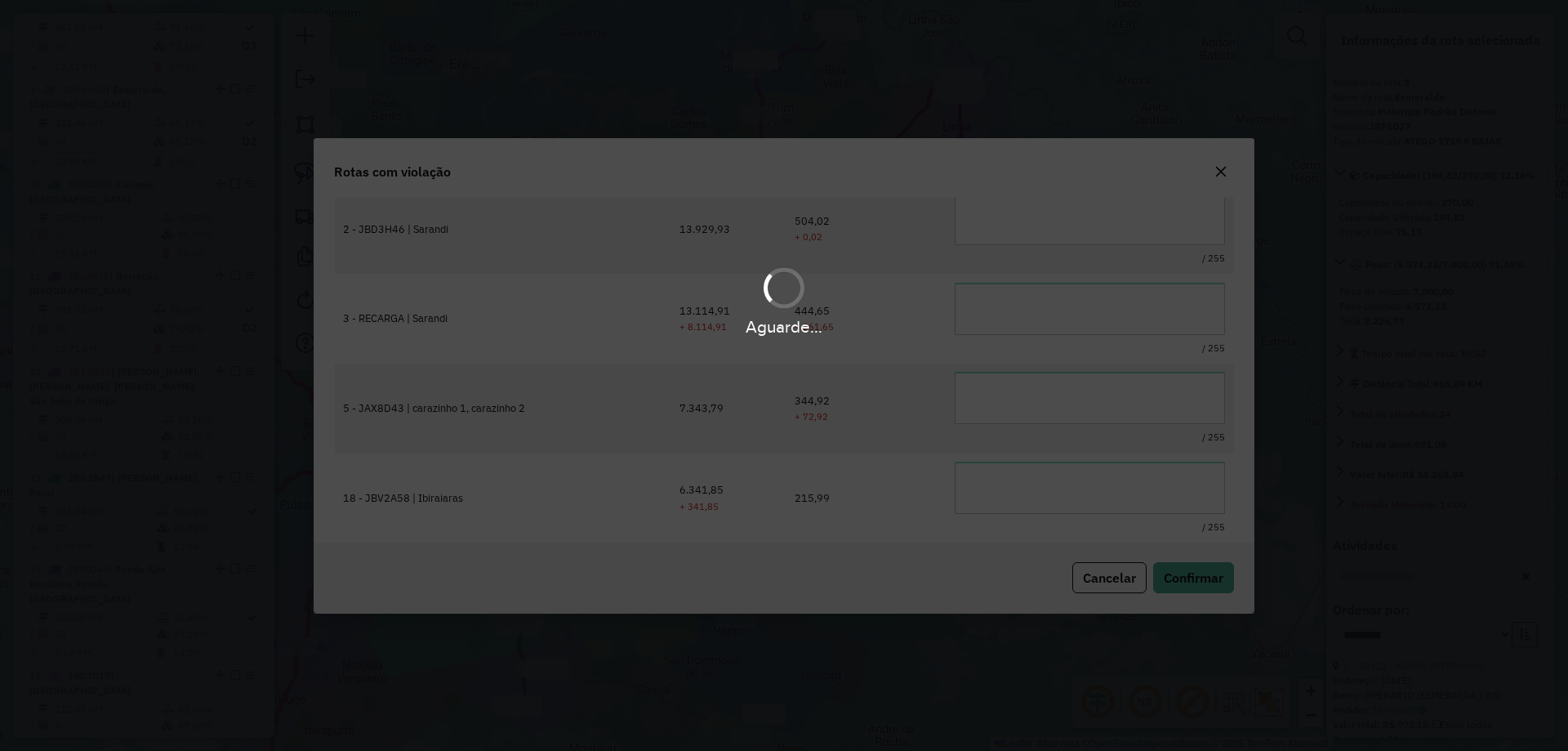
type textarea "**********"
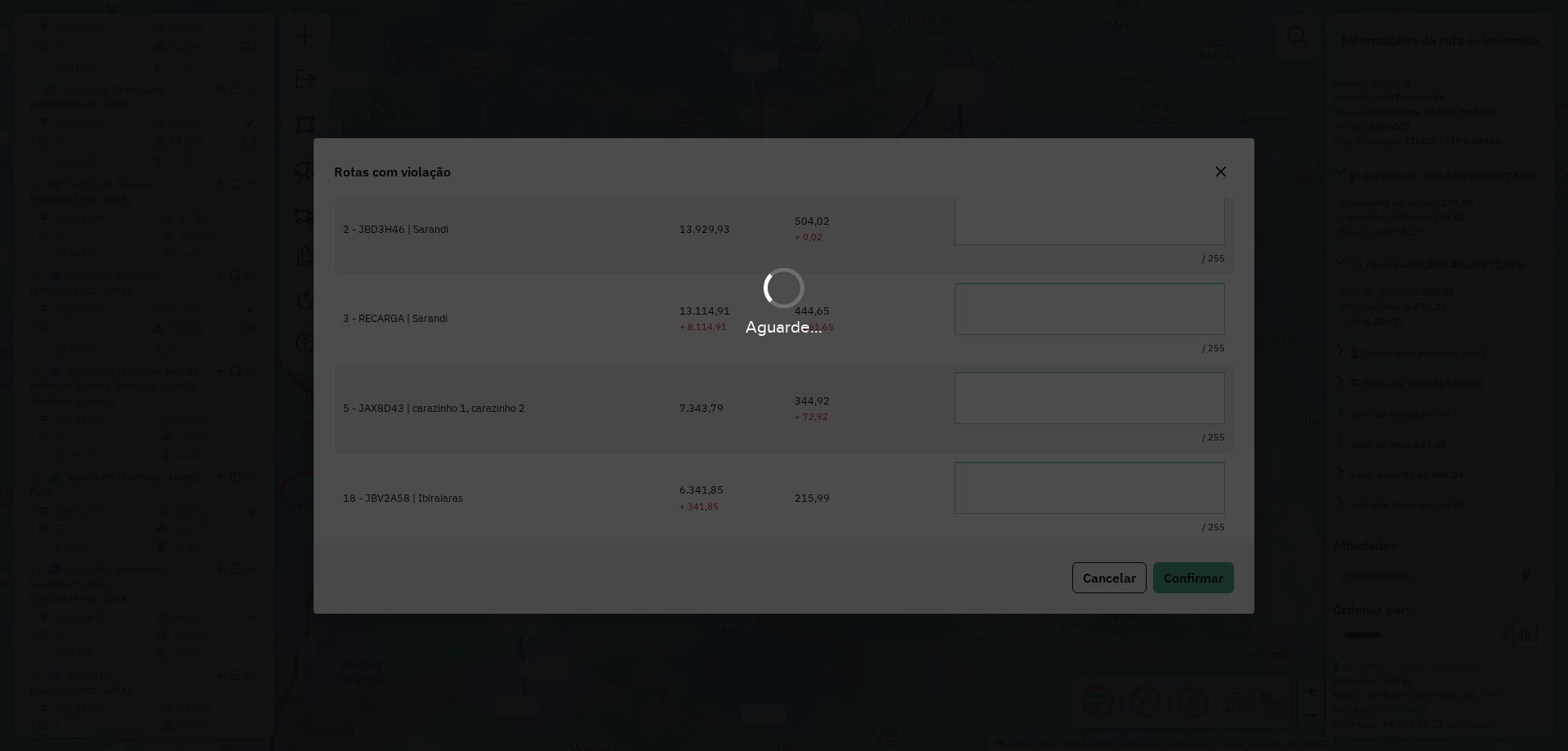
type textarea "**********"
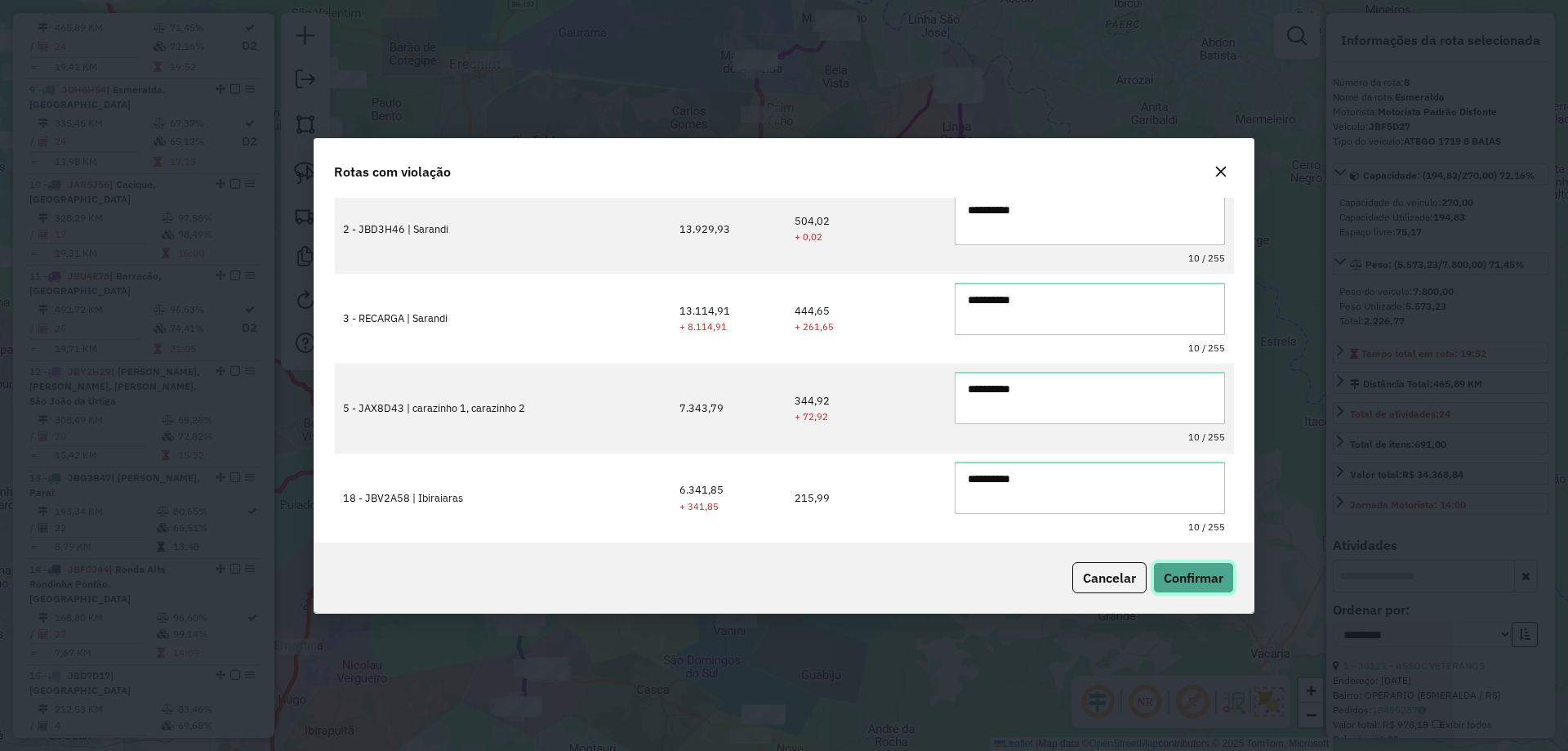
click at [1203, 581] on span "Confirmar" at bounding box center [1194, 577] width 59 height 17
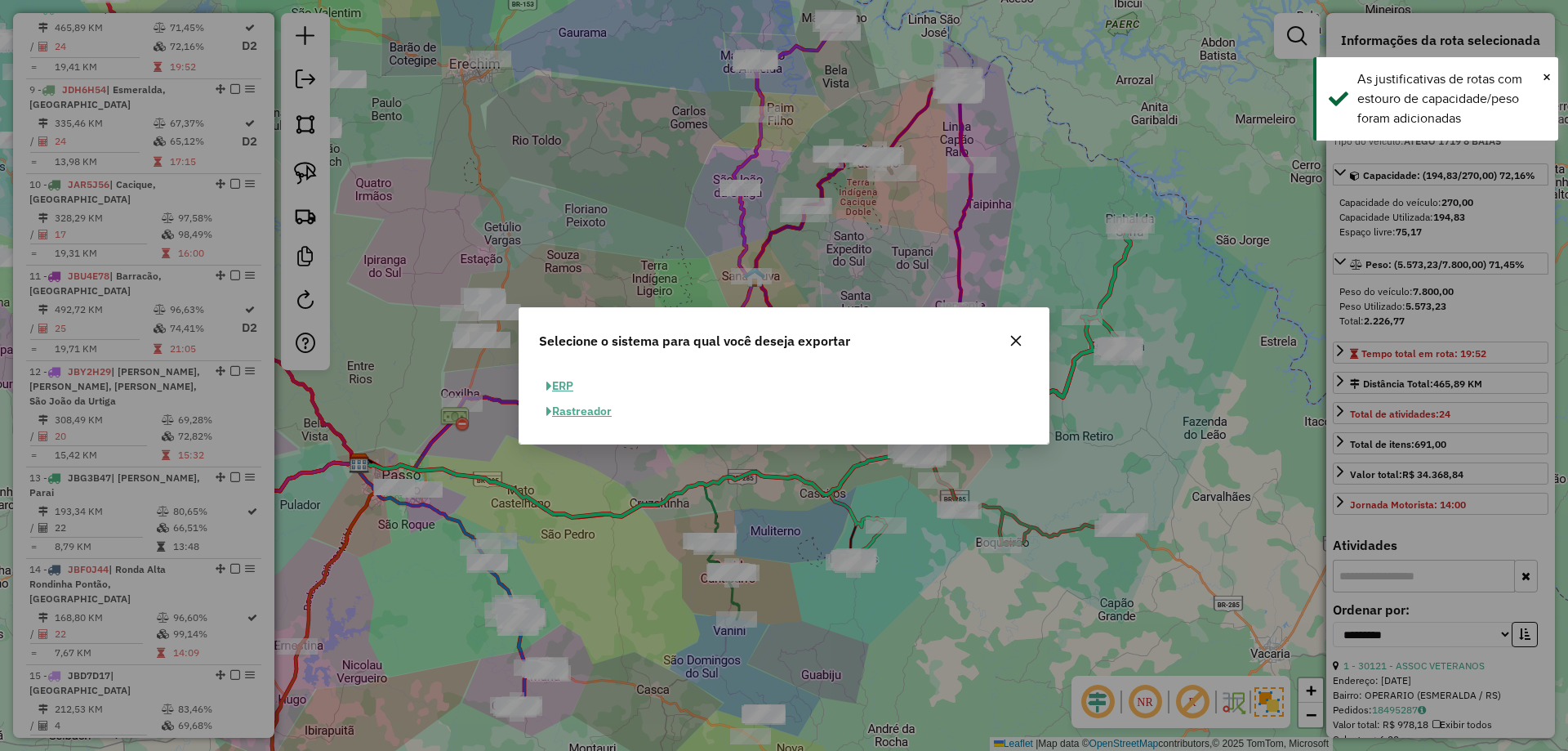
click at [567, 390] on button "ERP" at bounding box center [560, 386] width 42 height 25
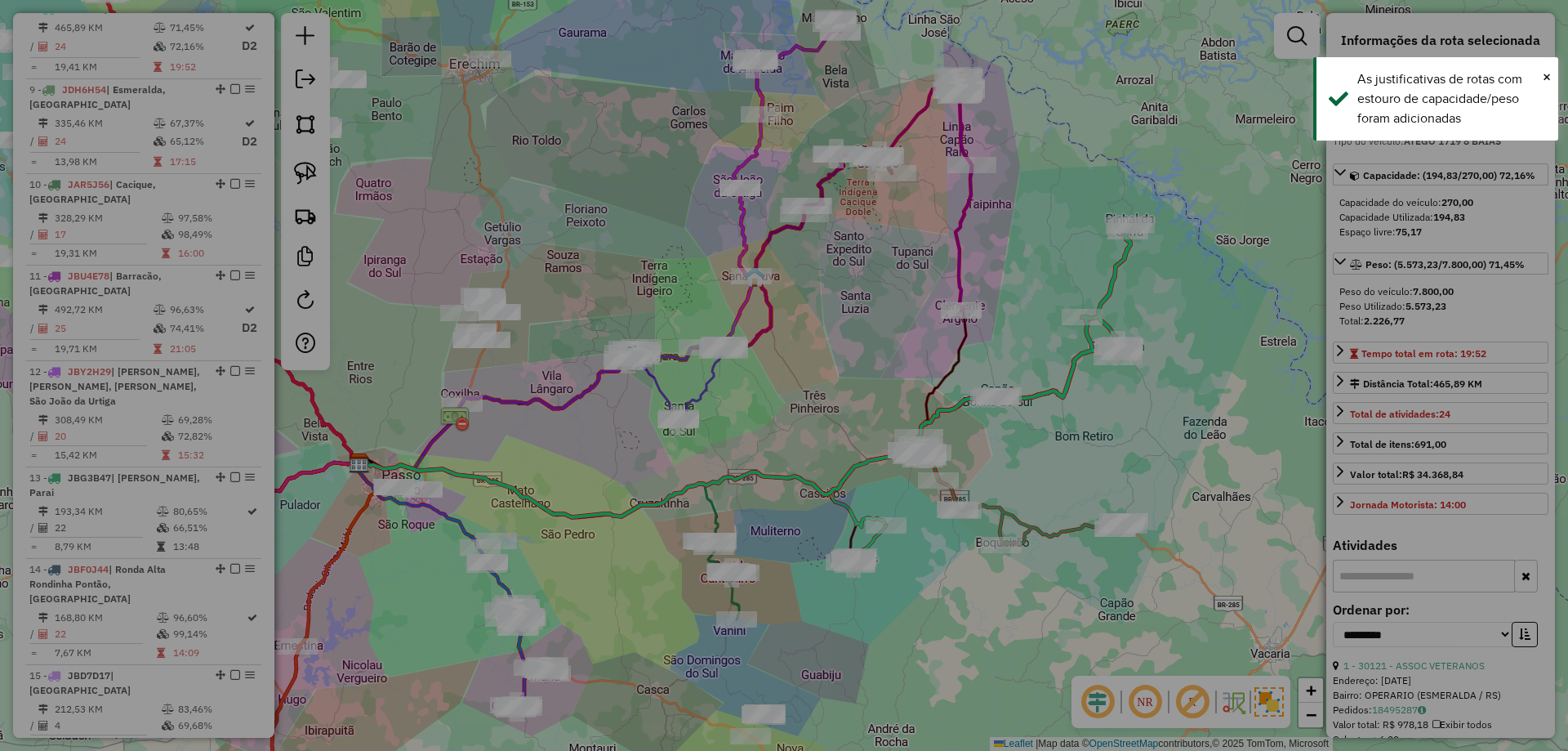
select select "**"
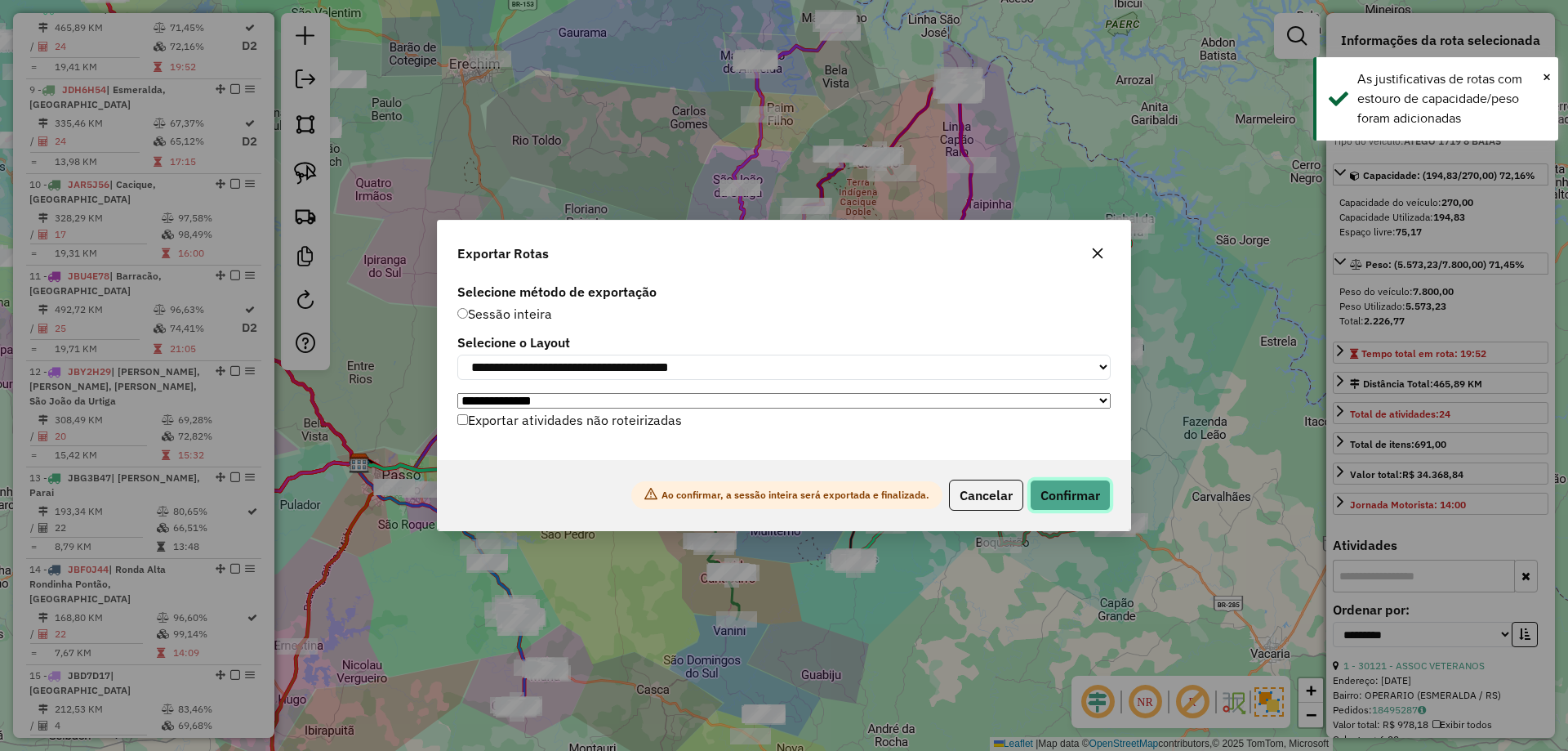
click at [1082, 498] on button "Confirmar" at bounding box center [1070, 496] width 81 height 31
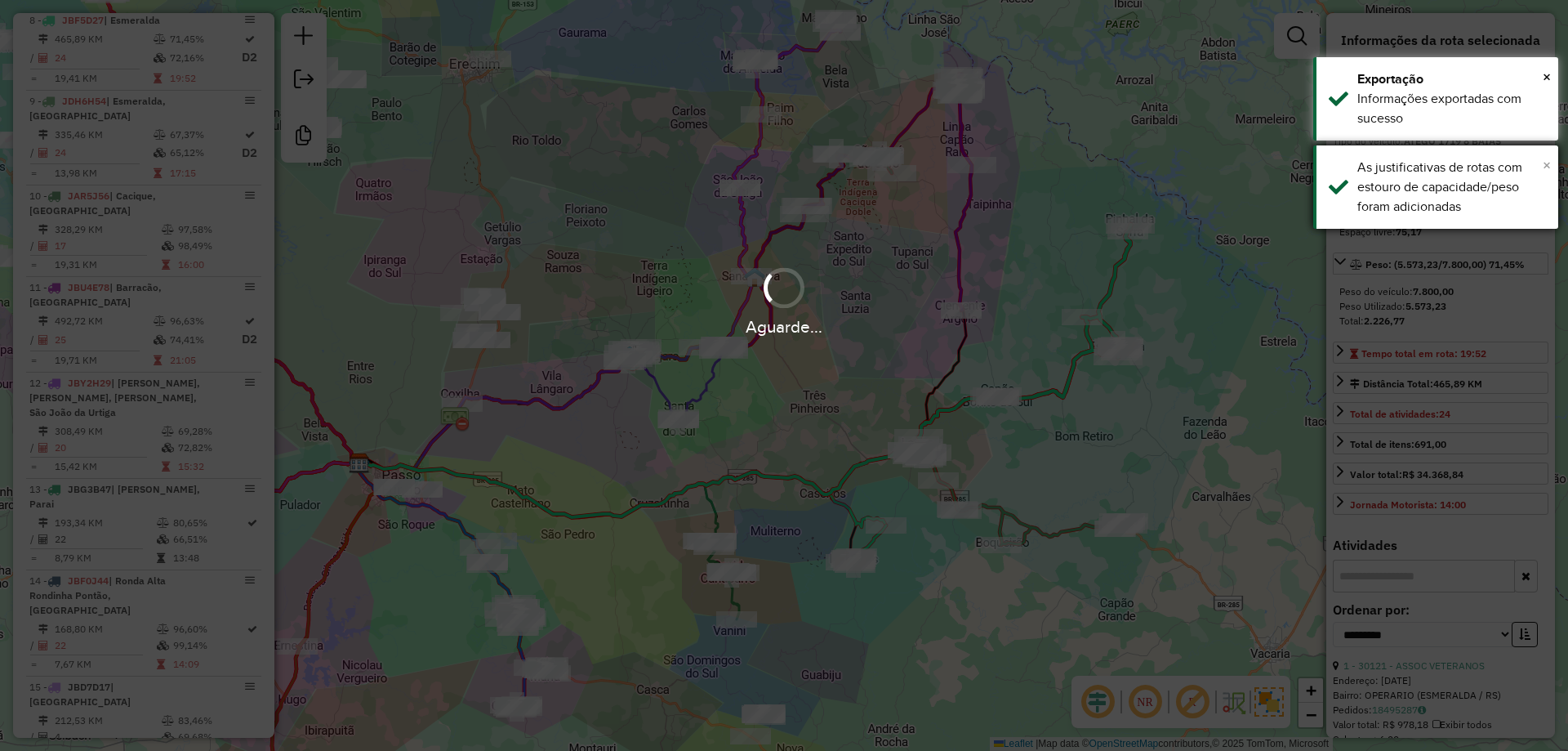
scroll to position [1262, 0]
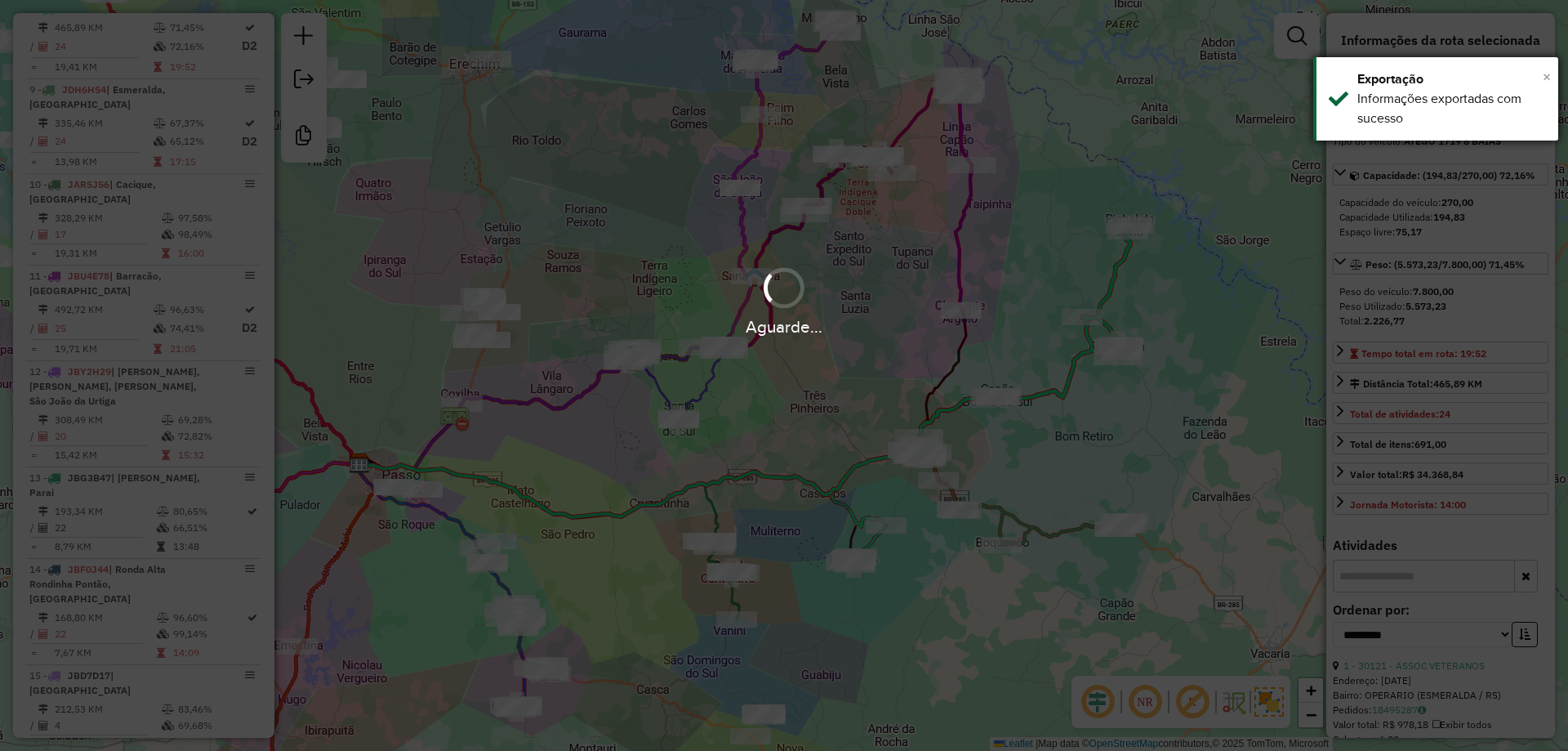
click at [1550, 74] on span "×" at bounding box center [1546, 77] width 8 height 18
